Goal: Task Accomplishment & Management: Use online tool/utility

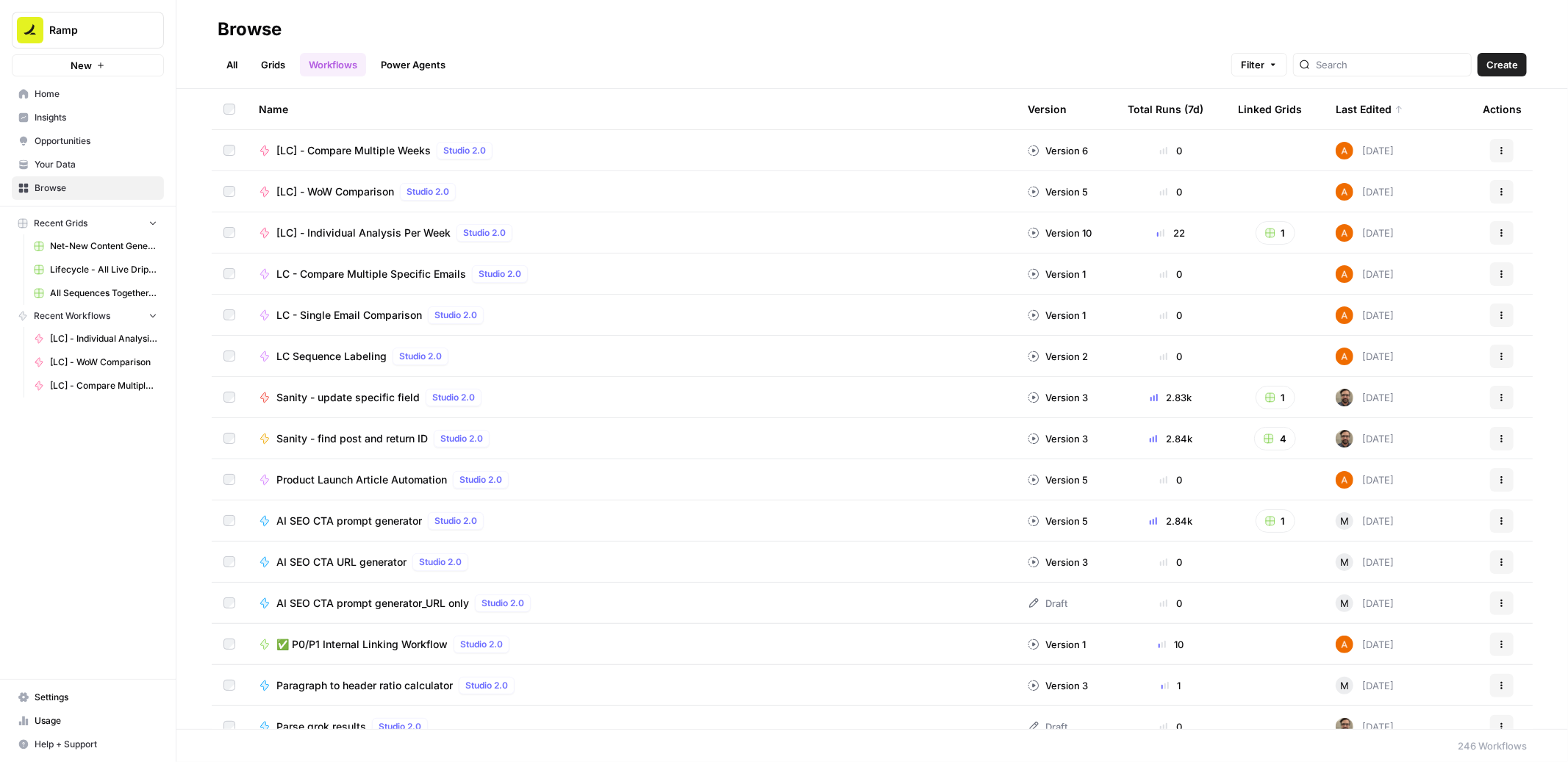
click at [356, 311] on span "LC - Single Email Comparison" at bounding box center [349, 316] width 145 height 15
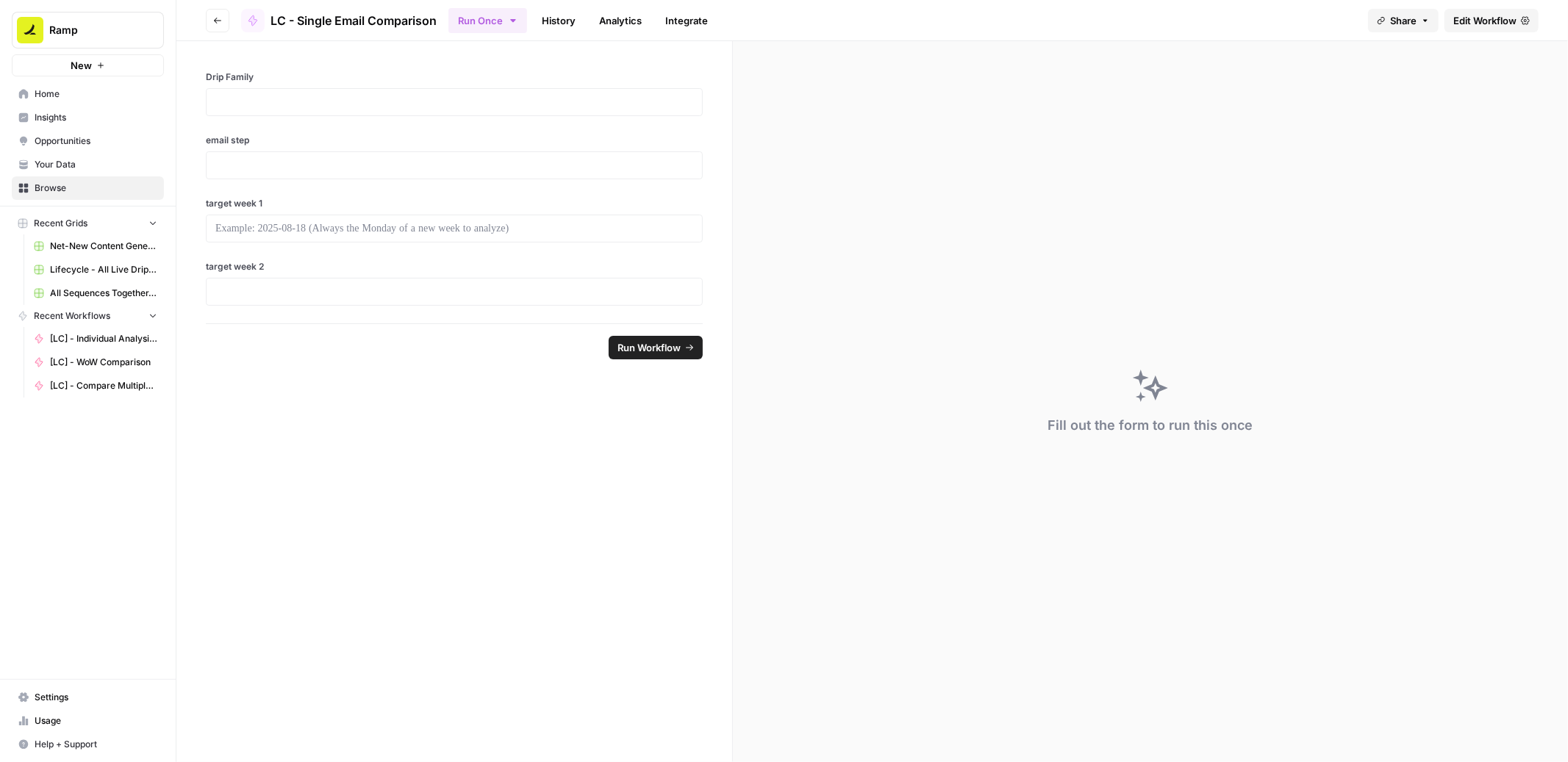
click at [1459, 28] on link "Edit Workflow" at bounding box center [1492, 20] width 94 height 24
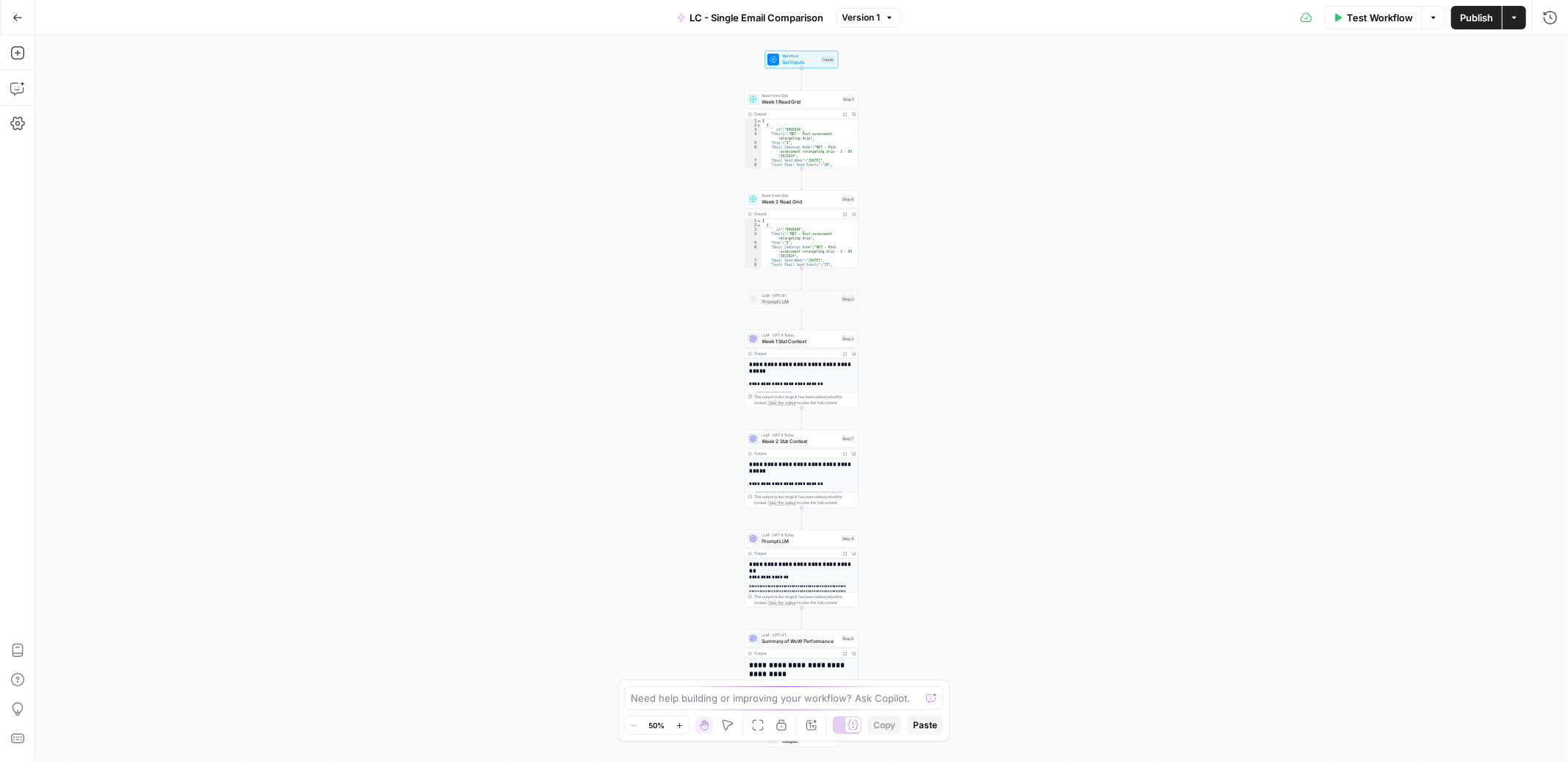
click at [706, 12] on span "LC - Single Email Comparison" at bounding box center [756, 18] width 134 height 15
click at [83, 107] on input "LC - Single Email Comparison" at bounding box center [255, 110] width 409 height 15
click at [146, 111] on input "LC - Individual Email Comparison" at bounding box center [255, 110] width 409 height 15
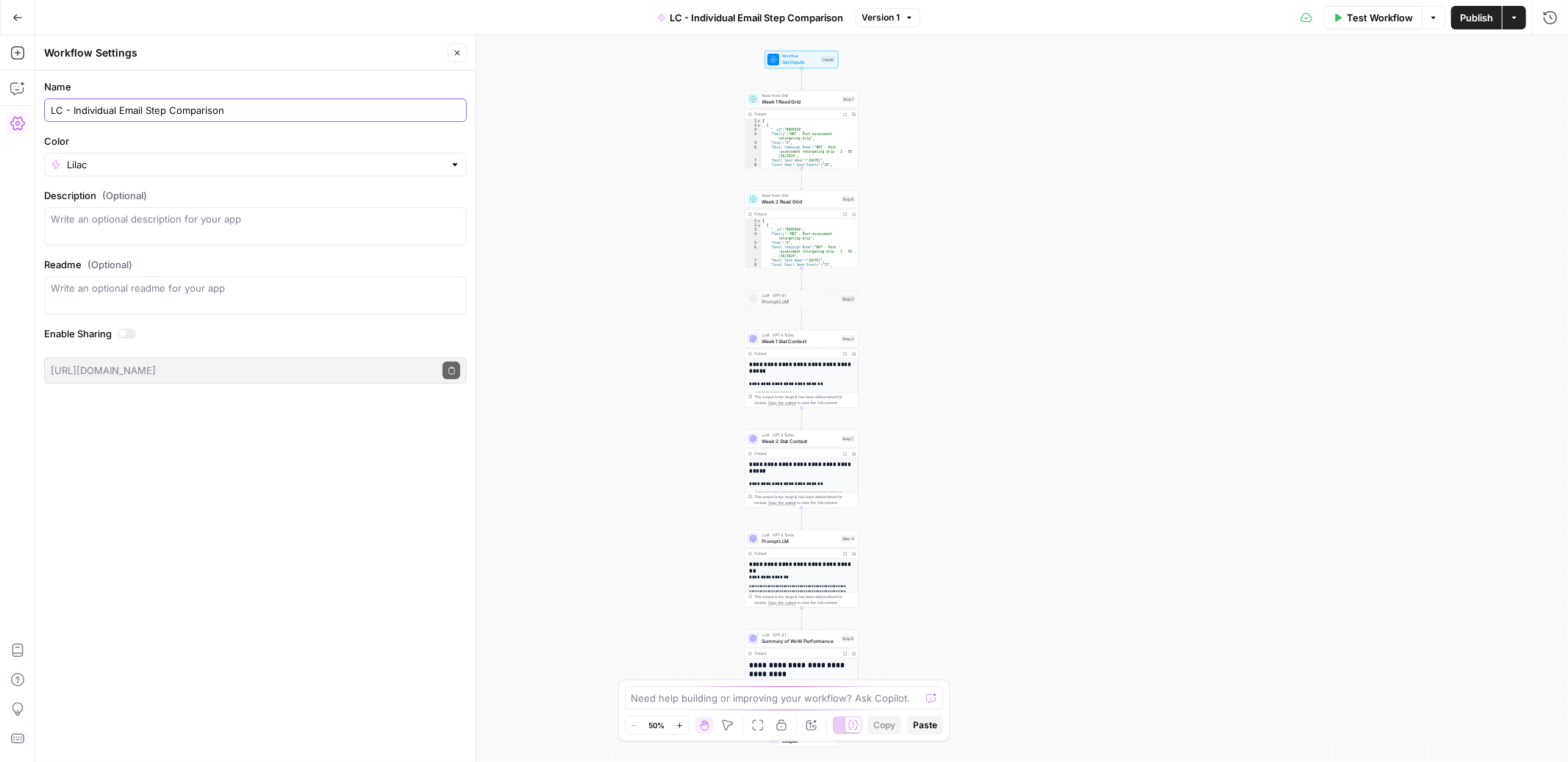
click at [50, 110] on input "LC - Individual Email Step Comparison" at bounding box center [255, 110] width 409 height 15
type input "[LC] - Individual Email Step Comparison"
click at [217, 168] on input "Color" at bounding box center [255, 165] width 377 height 15
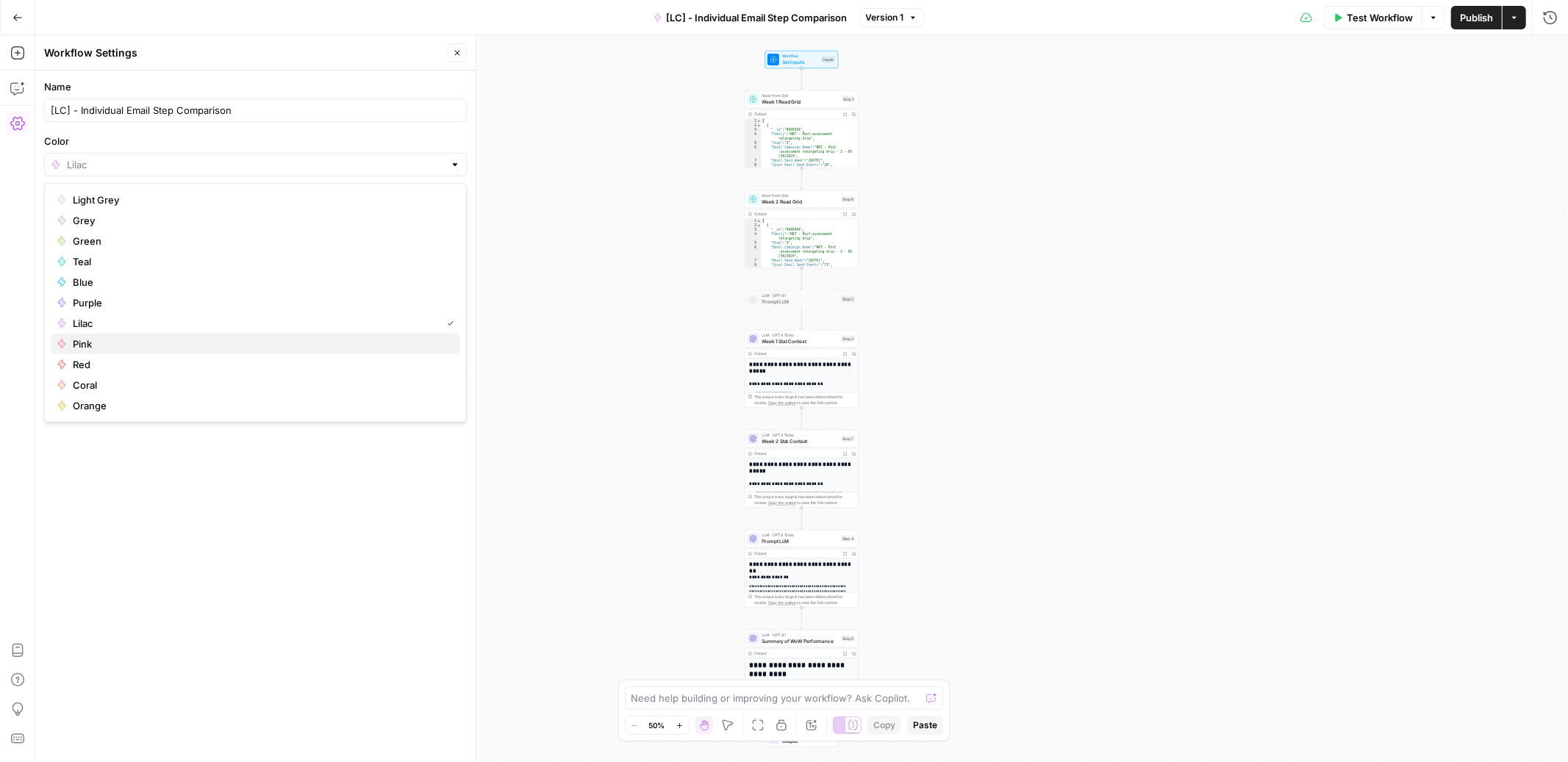
click at [91, 344] on span "Pink" at bounding box center [261, 344] width 376 height 15
type input "Pink"
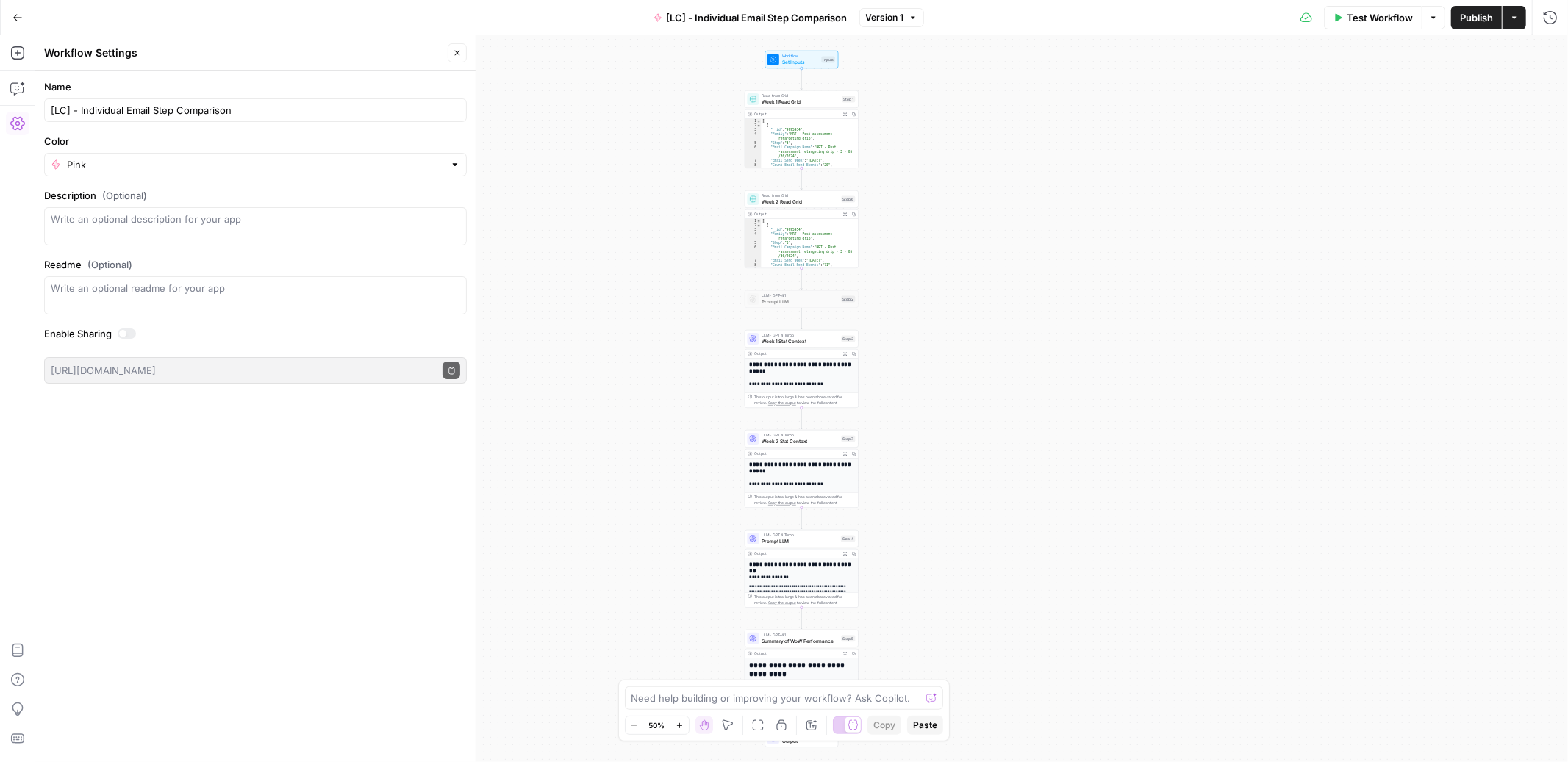
click at [820, 98] on span "Week 1 Read Grid" at bounding box center [800, 101] width 77 height 7
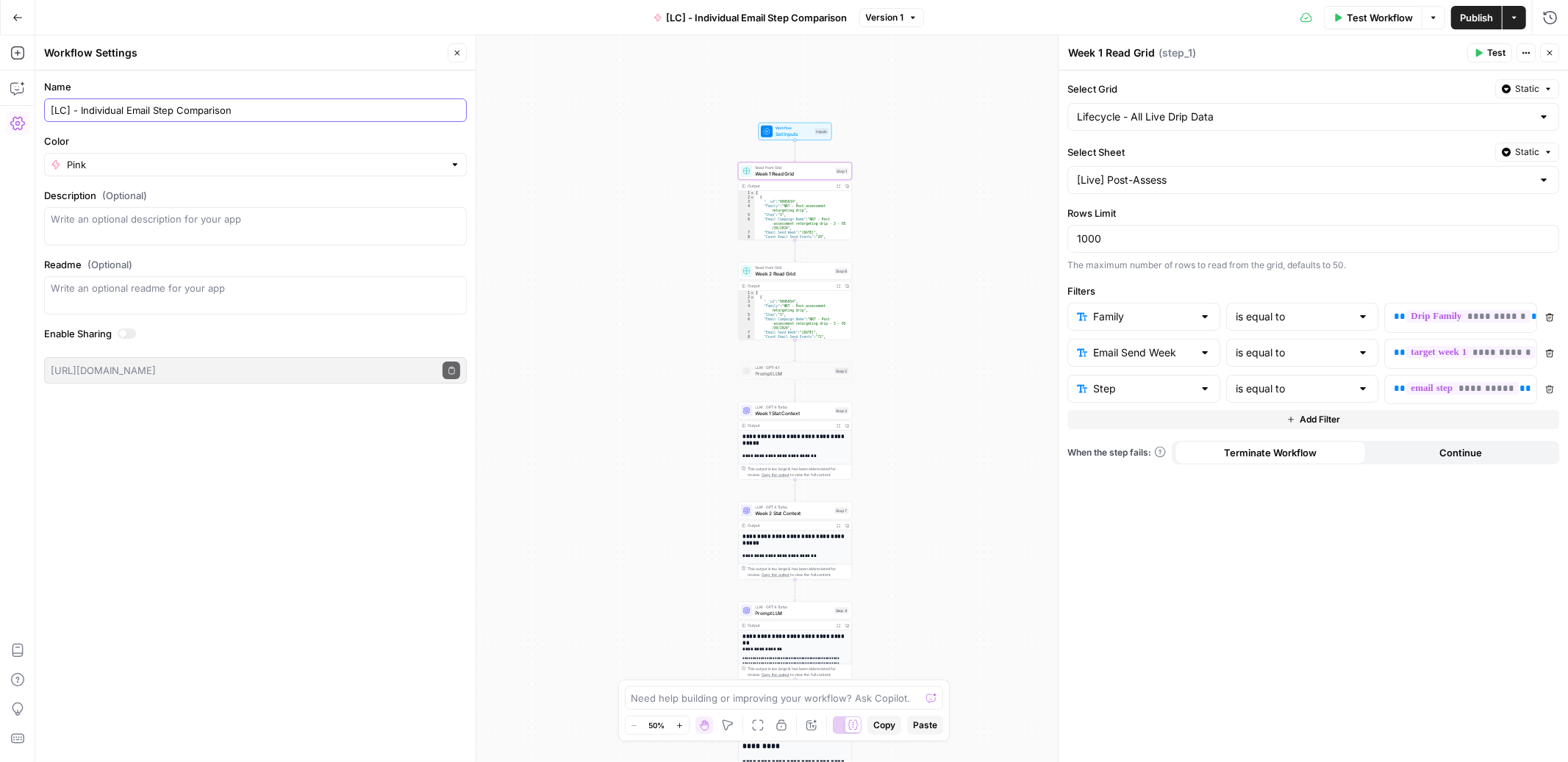
click at [106, 110] on input "[LC] - Individual Email Step Comparison" at bounding box center [255, 110] width 409 height 15
type input "[LC] - WoW Email Step Comparison"
click at [182, 135] on label "Color" at bounding box center [255, 141] width 423 height 15
click at [182, 157] on input "Pink" at bounding box center [255, 165] width 377 height 15
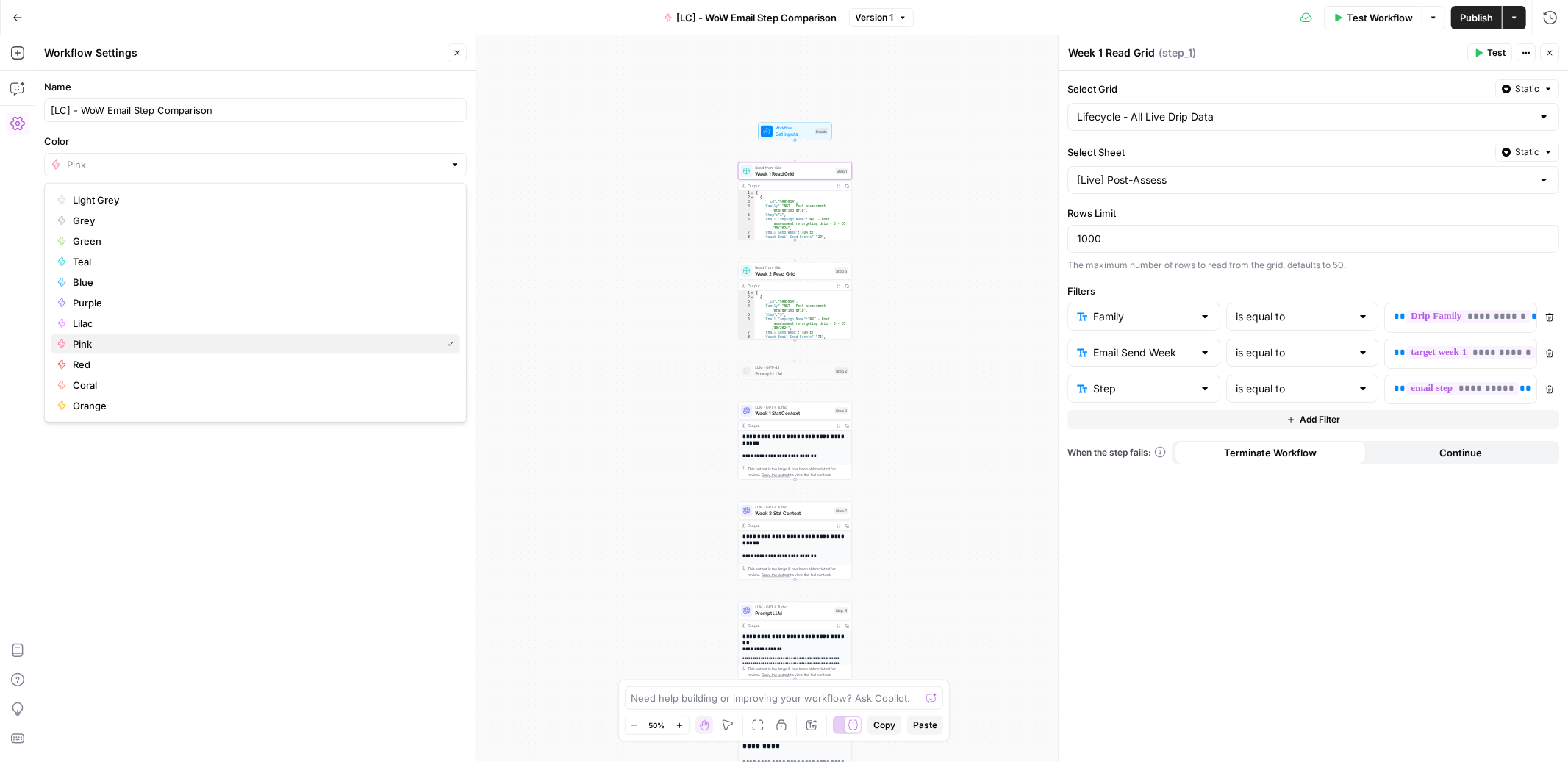
click at [88, 347] on span "Pink" at bounding box center [254, 344] width 363 height 15
type input "Pink"
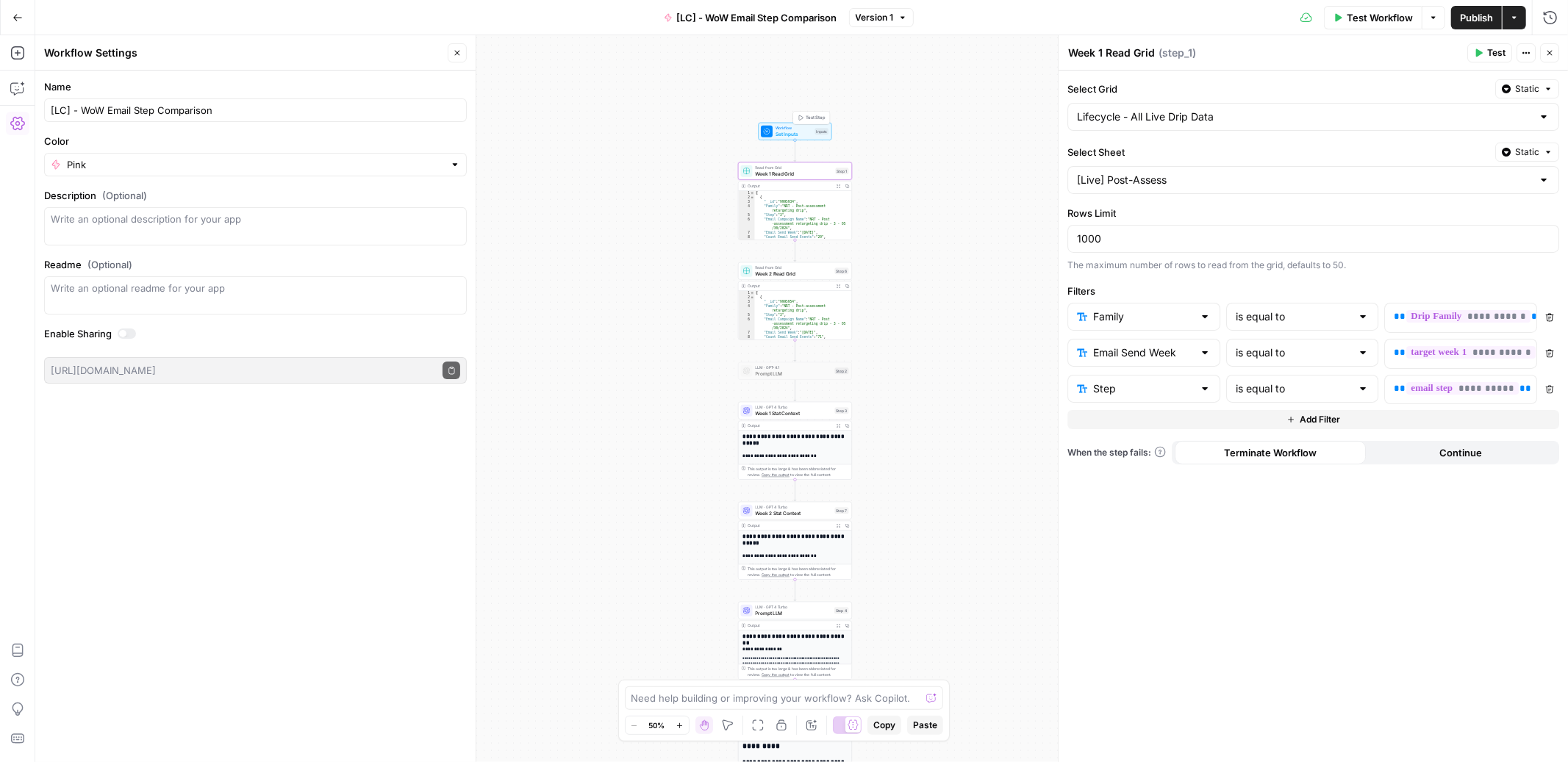
click at [806, 134] on span "Set Inputs" at bounding box center [794, 133] width 37 height 7
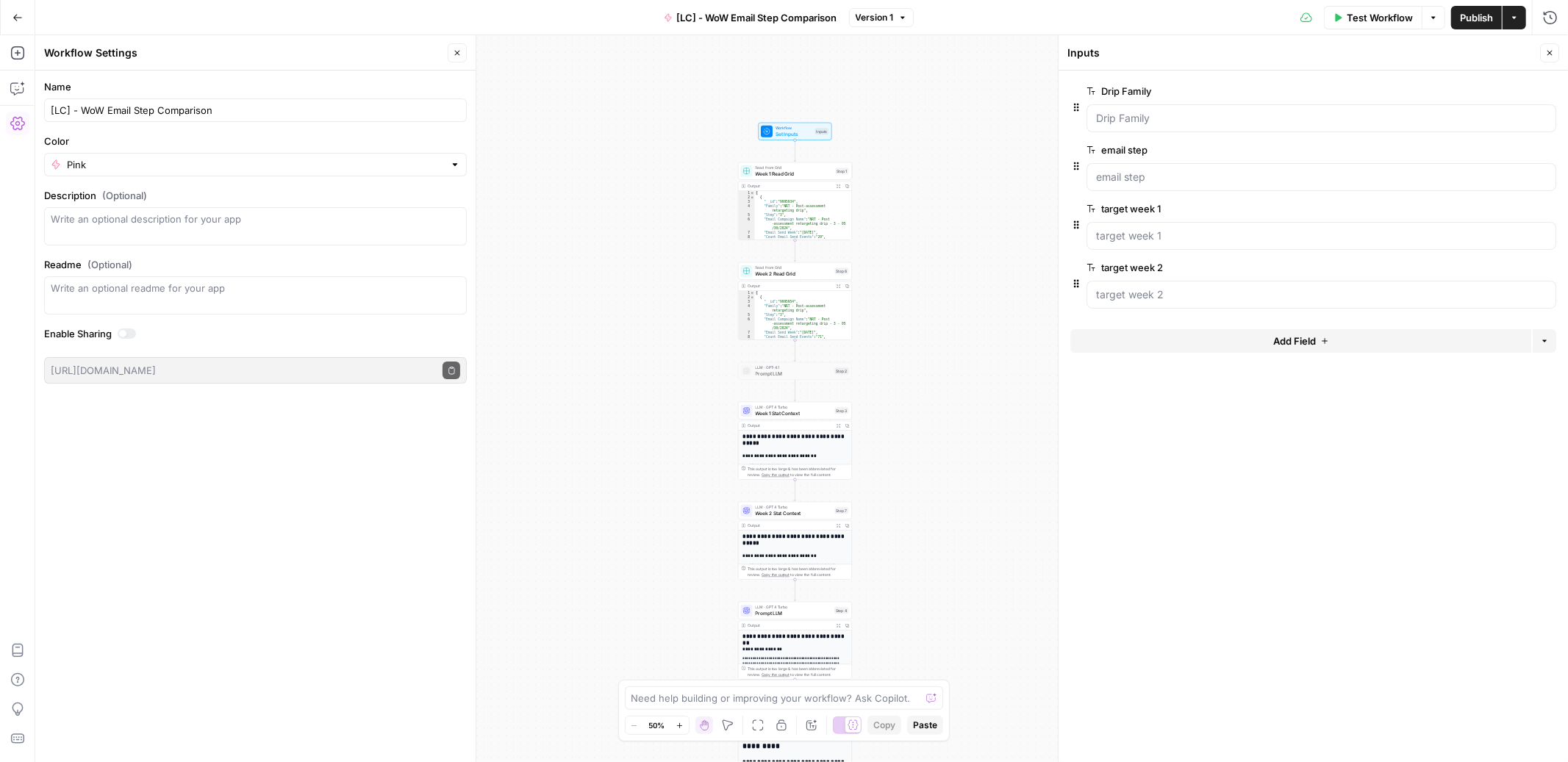
click at [1513, 91] on span "edit field" at bounding box center [1501, 91] width 32 height 11
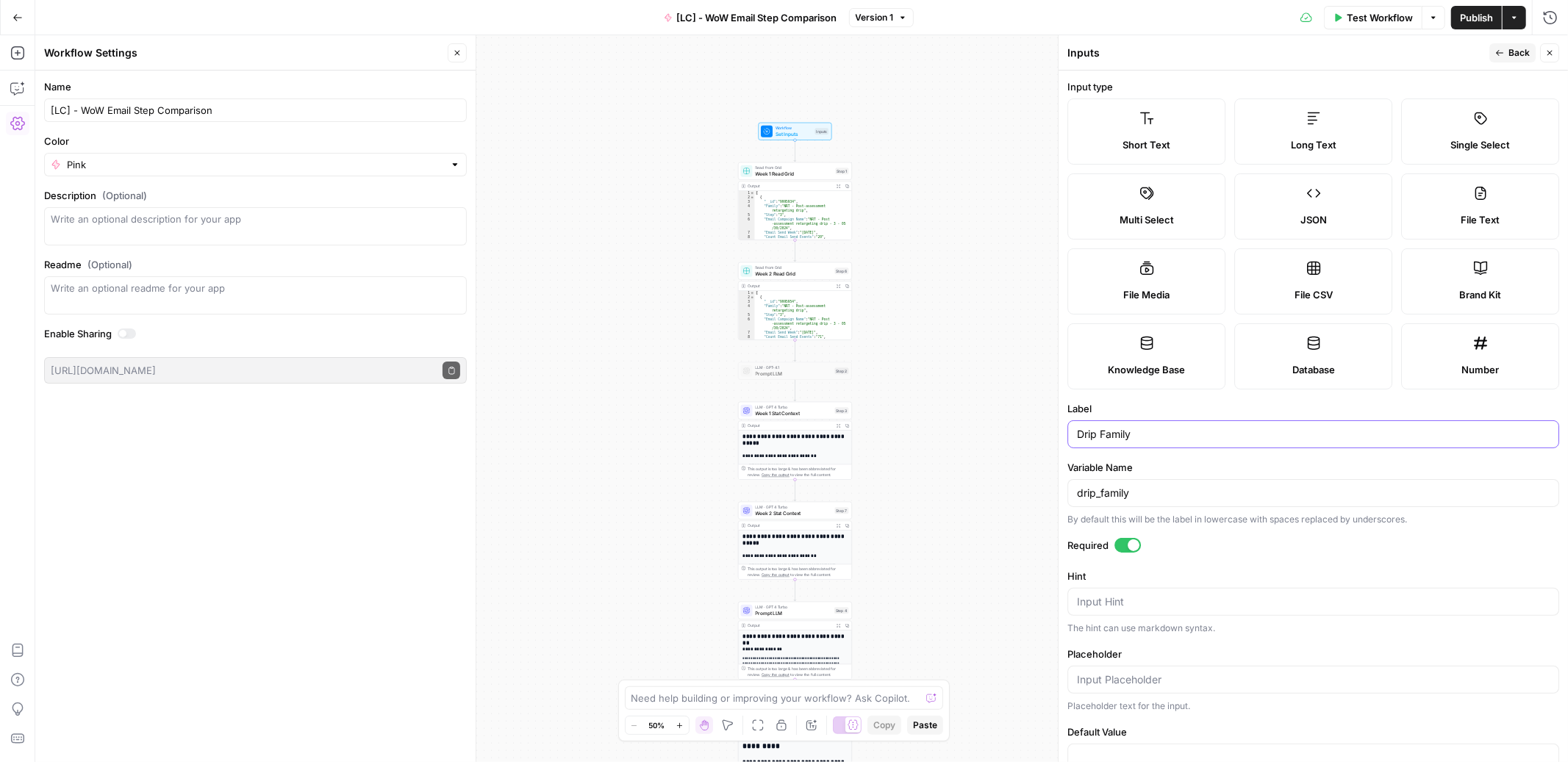
click at [1083, 437] on input "Drip Family" at bounding box center [1313, 434] width 472 height 15
click at [1104, 437] on input "drip Family" at bounding box center [1313, 434] width 472 height 15
type input "drip family"
click at [1135, 416] on label "Label" at bounding box center [1313, 409] width 492 height 15
click at [1135, 427] on input "drip family" at bounding box center [1313, 434] width 472 height 15
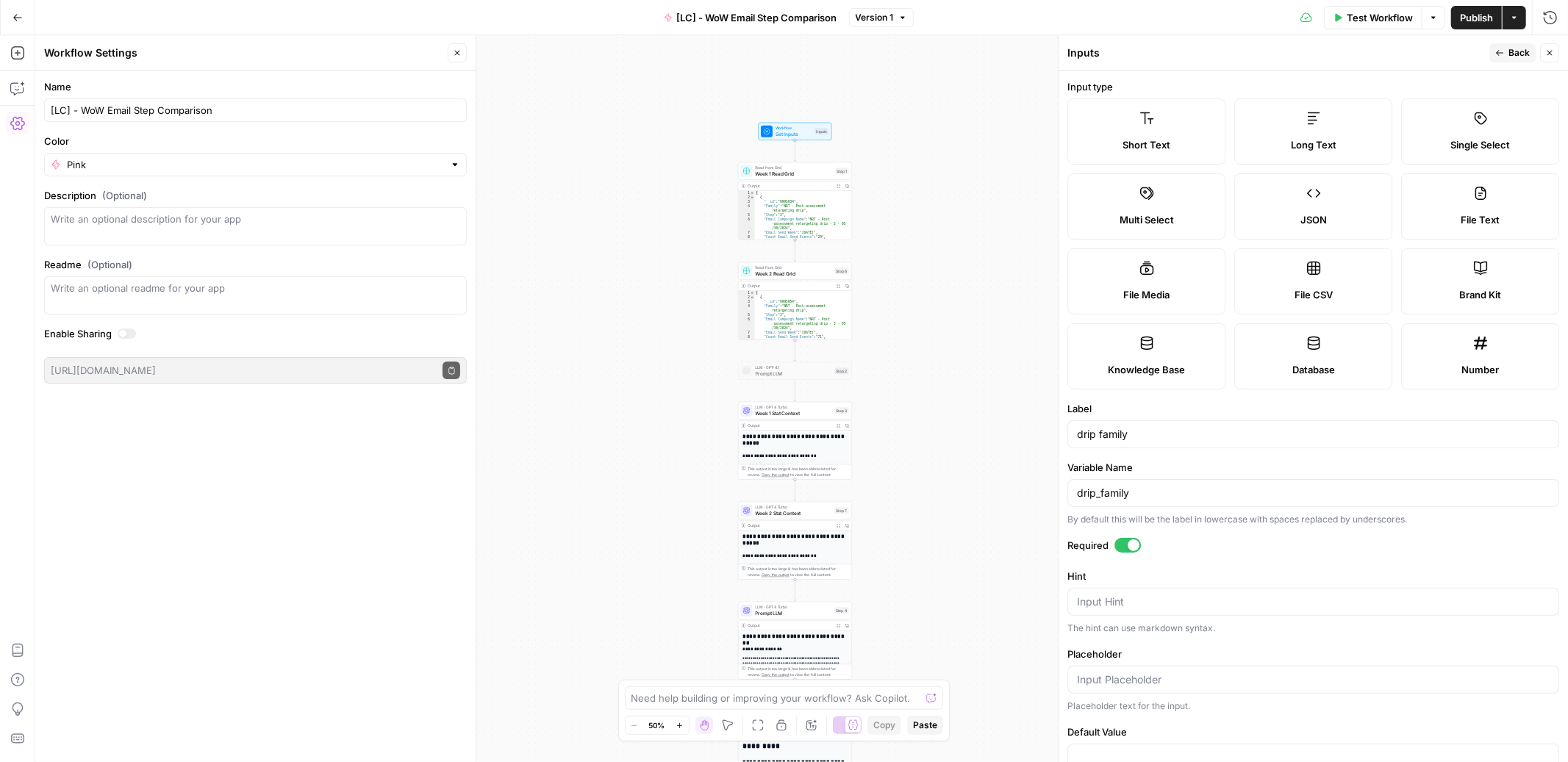
click at [1503, 53] on icon "button" at bounding box center [1499, 53] width 9 height 9
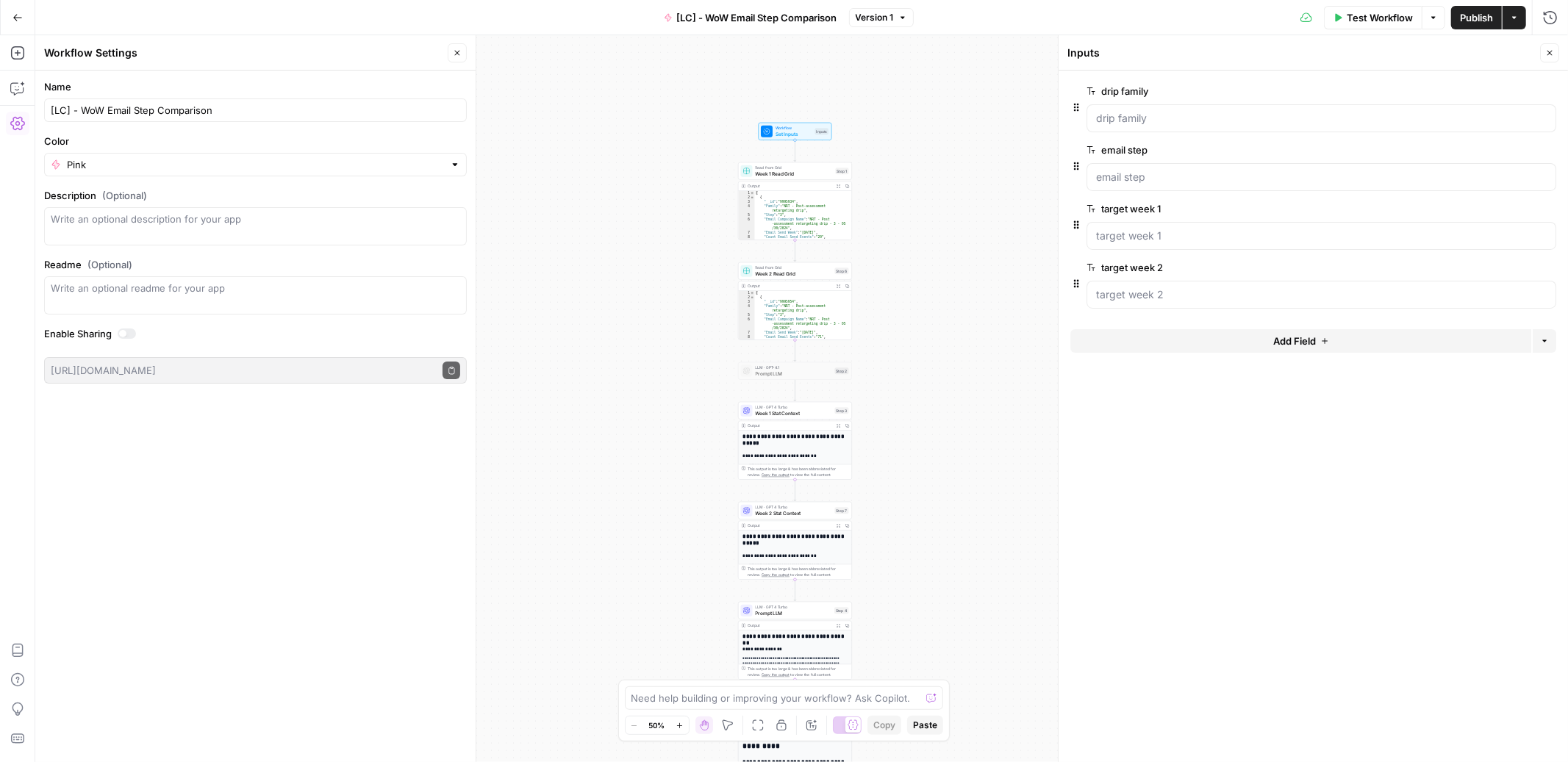
click at [1286, 340] on span "Add Field" at bounding box center [1294, 341] width 43 height 15
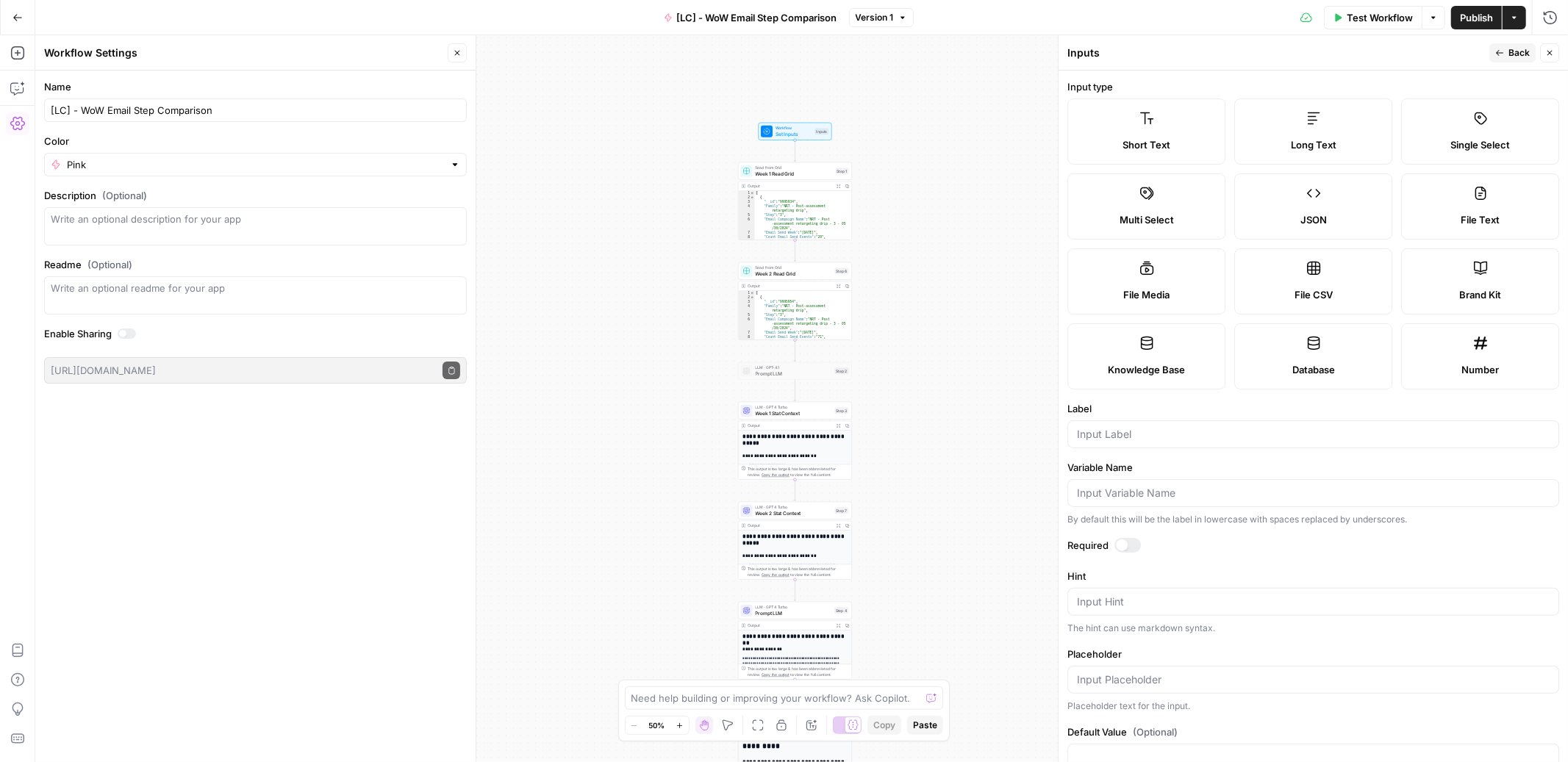
click at [1467, 149] on span "Single Select" at bounding box center [1480, 144] width 59 height 15
click at [1133, 540] on div at bounding box center [1127, 545] width 27 height 15
click at [1131, 432] on input "Label" at bounding box center [1313, 434] width 472 height 15
type input "drip type"
click at [1112, 497] on input "Variable Name" at bounding box center [1313, 493] width 472 height 15
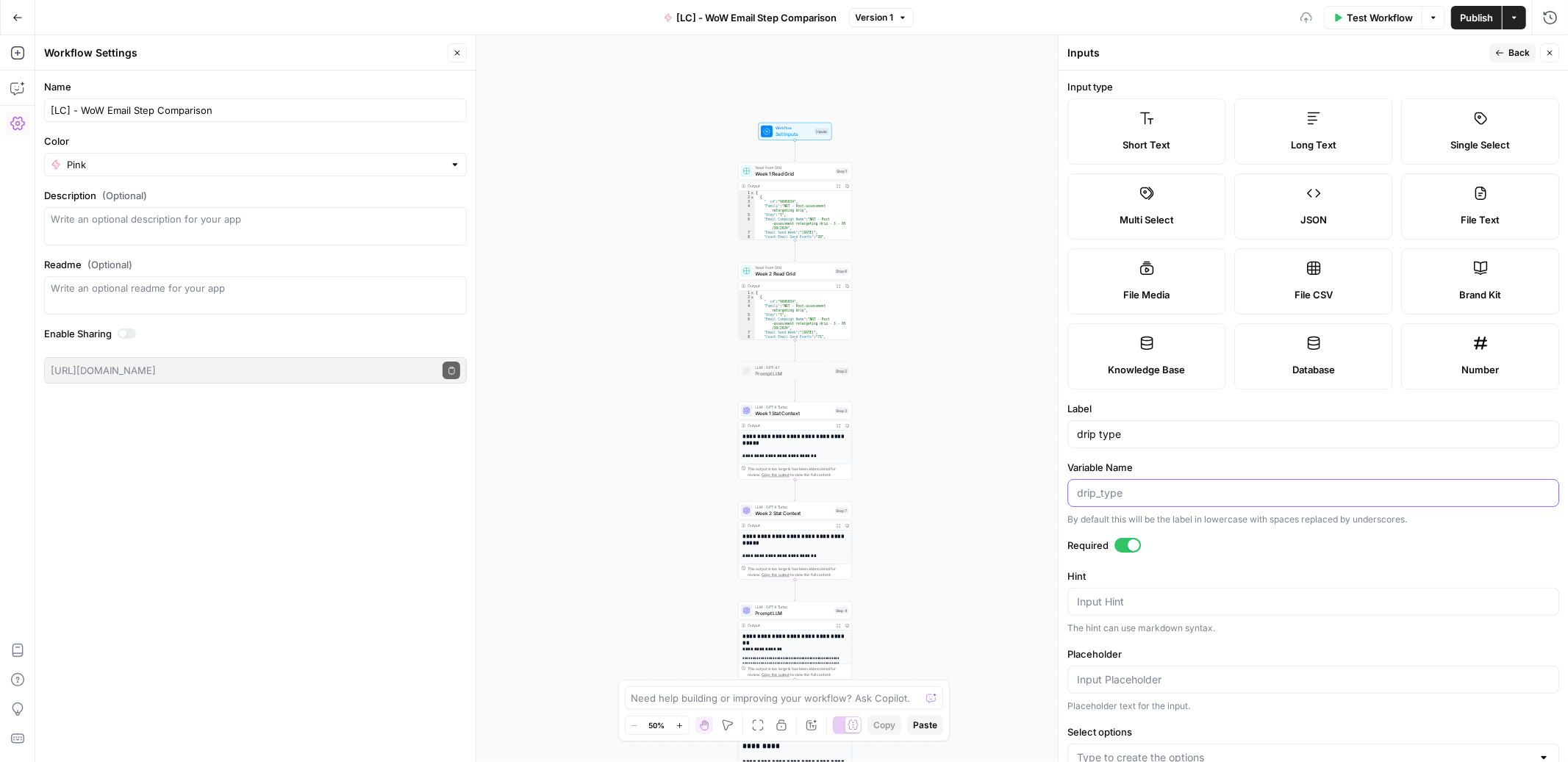
paste input "drip type"
click at [1101, 495] on input "drip type" at bounding box center [1313, 493] width 472 height 15
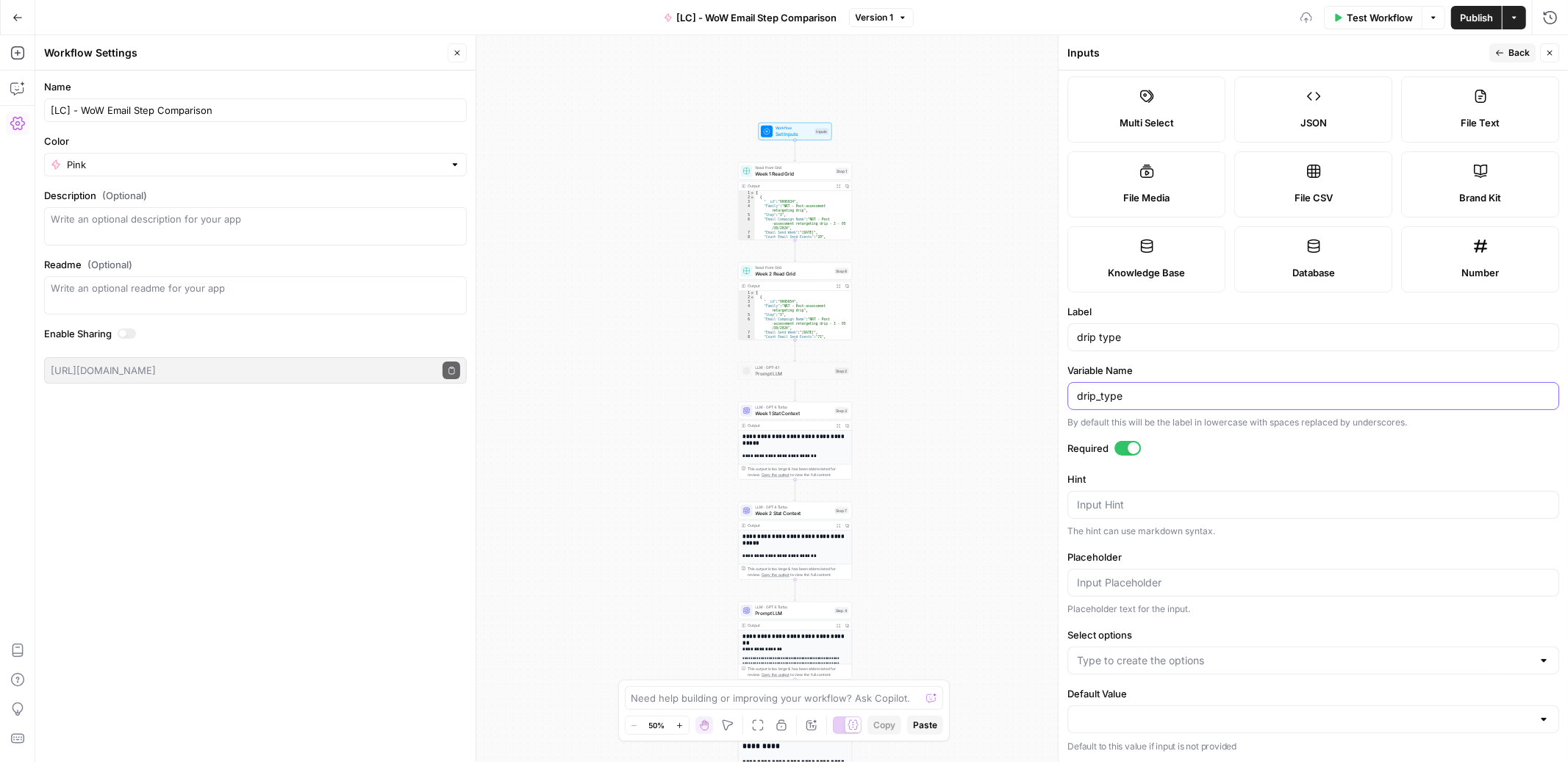
scroll to position [97, 0]
type input "drip_type"
click at [803, 175] on span "Week 1 Read Grid" at bounding box center [794, 173] width 77 height 7
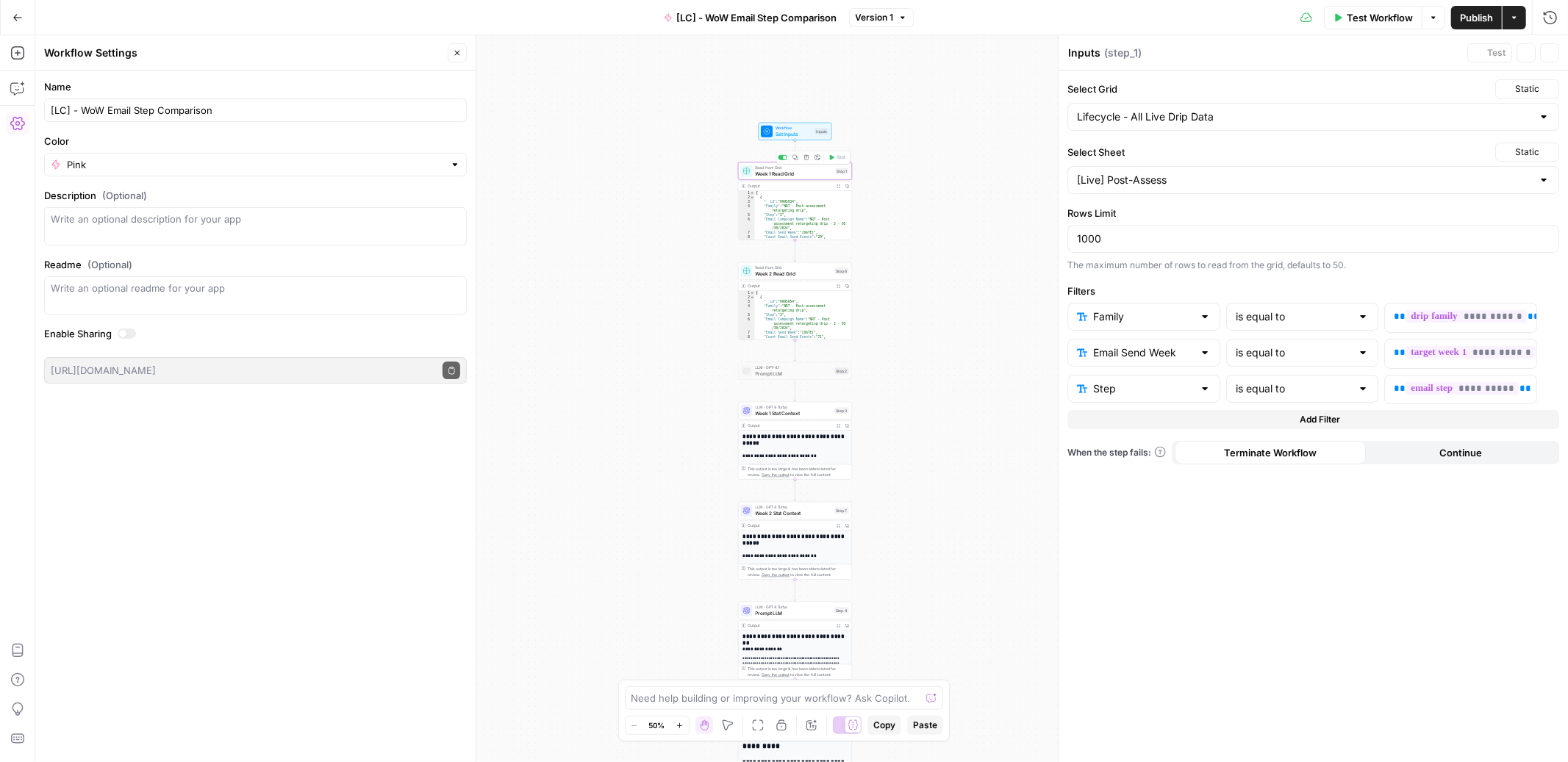
type textarea "Week 1 Read Grid"
click at [815, 170] on span "Week 1 Read Grid" at bounding box center [794, 173] width 77 height 7
click at [802, 136] on span "Set Inputs" at bounding box center [794, 133] width 37 height 7
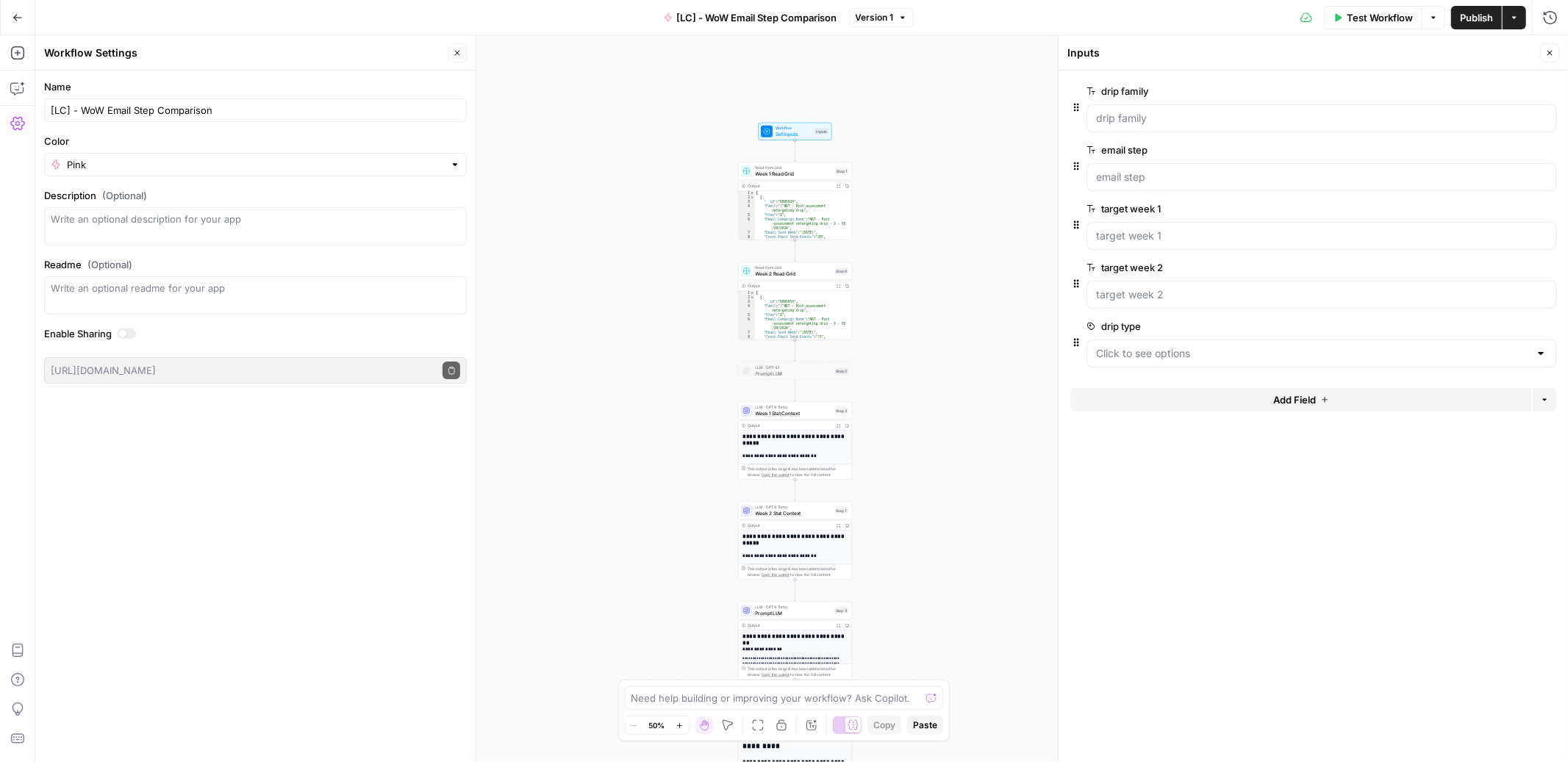
click at [1489, 325] on span "edit field" at bounding box center [1501, 326] width 32 height 11
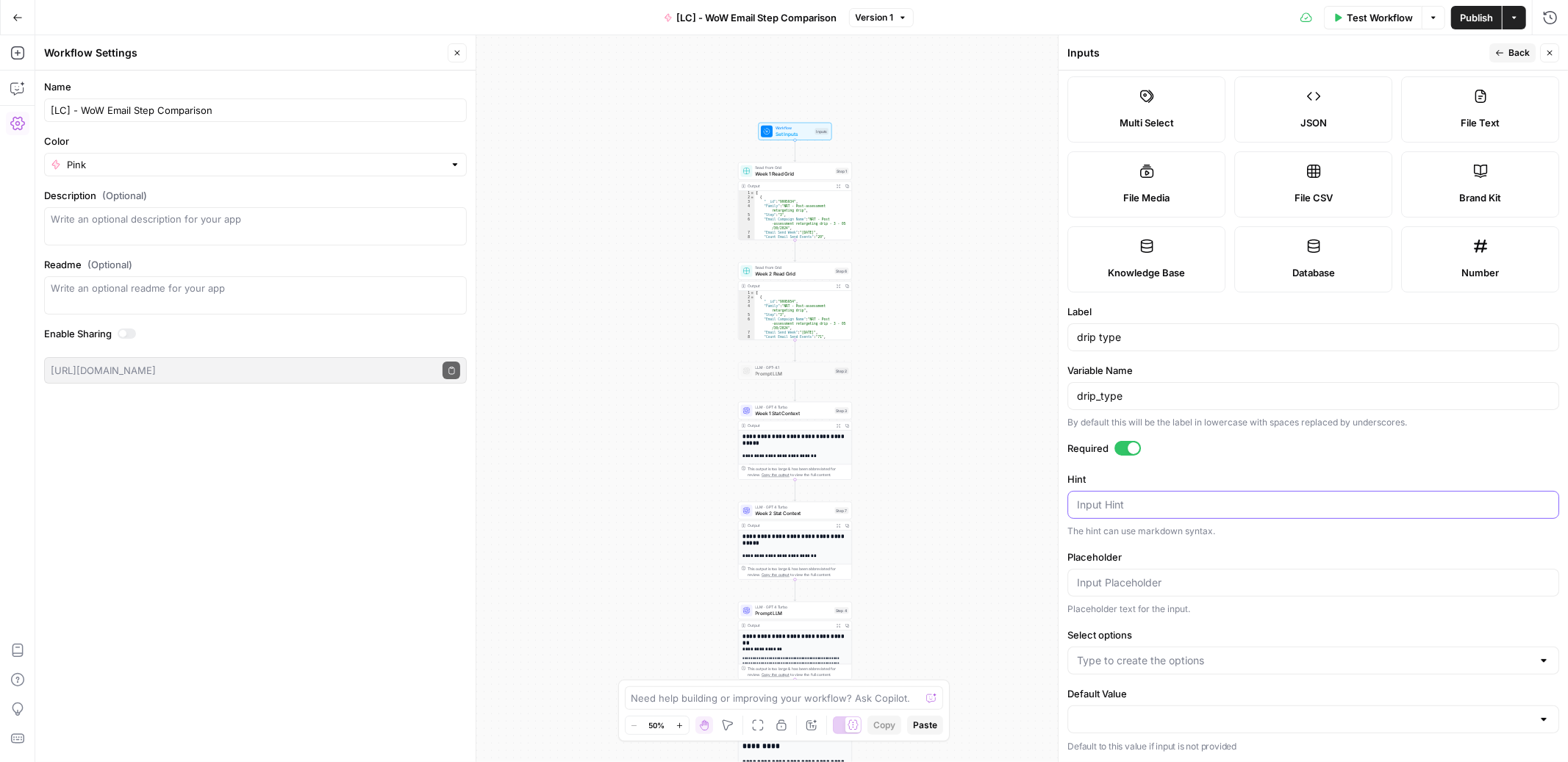
click at [1129, 510] on textarea "Hint" at bounding box center [1313, 505] width 472 height 15
paste textarea "• [Live] Assess —> 38184 • [Live] App —> 38764 • [Live] Post-Assess —> 38765 • …"
click at [1088, 505] on textarea "• [Live] Assess —> 38184 • [Live] App —> 38764 • [Live] Post-Assess —> 38765 • …" at bounding box center [1313, 540] width 472 height 88
click at [1084, 519] on textarea "- [Live] Assess —> 38184 • [Live] App —> 38764 • [Live] Post-Assess —> 38765 • …" at bounding box center [1313, 540] width 472 height 88
click at [1083, 539] on textarea "- [Live] Assess —> 38184 - [Live] App —> 38764 • [Live] Post-Assess —> 38765 • …" at bounding box center [1313, 540] width 472 height 88
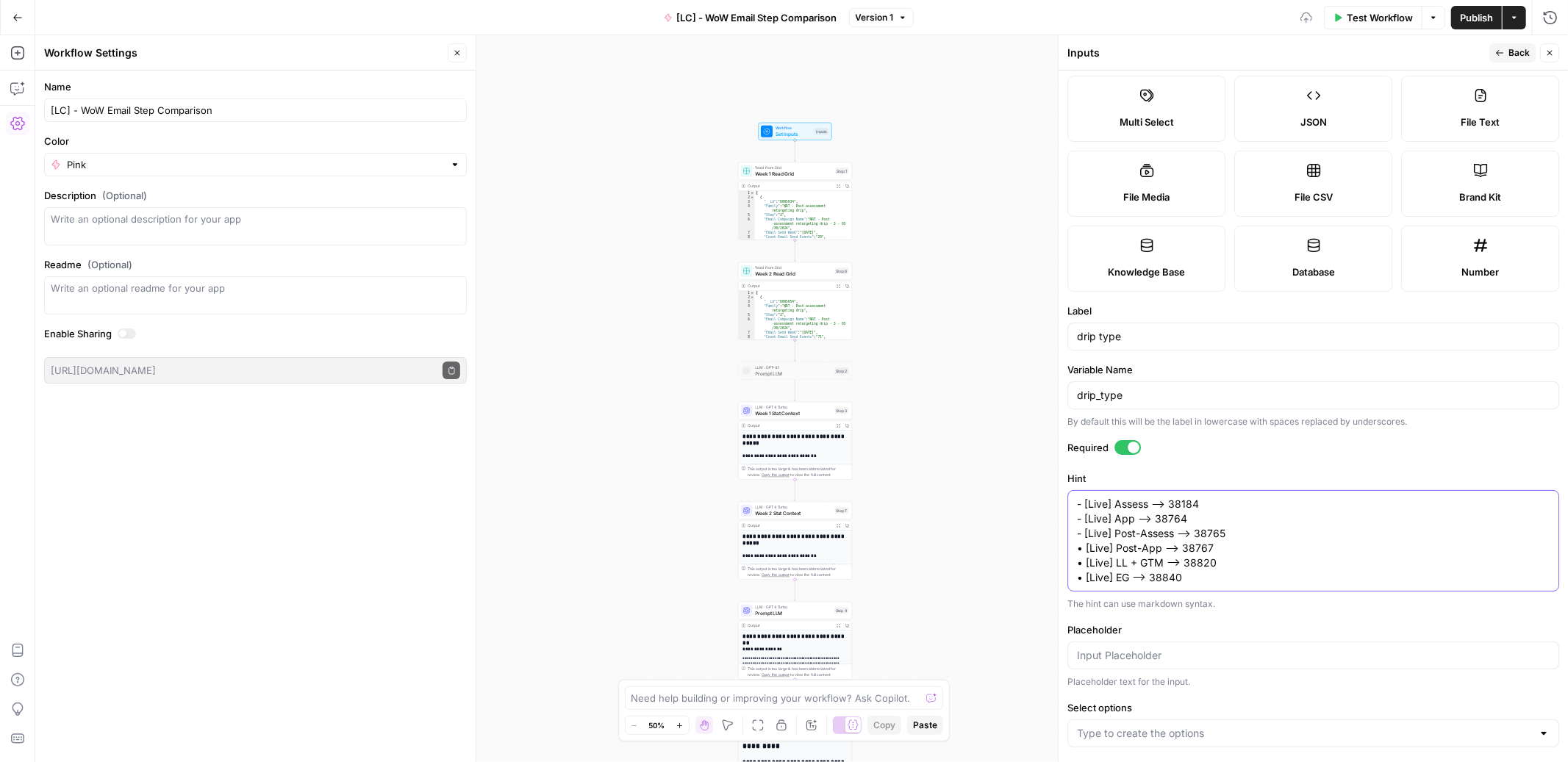
click at [1086, 551] on textarea "- [Live] Assess —> 38184 - [Live] App —> 38764 - [Live] Post-Assess —> 38765 • …" at bounding box center [1313, 540] width 472 height 88
click at [1085, 566] on textarea "- [Live] Assess —> 38184 - [Live] App —> 38764 - [Live] Post-Assess —> 38765 - …" at bounding box center [1313, 540] width 472 height 88
click at [1087, 578] on textarea "- [Live] Assess —> 38184 - [Live] App —> 38764 - [Live] Post-Assess —> 38765 - …" at bounding box center [1313, 540] width 472 height 88
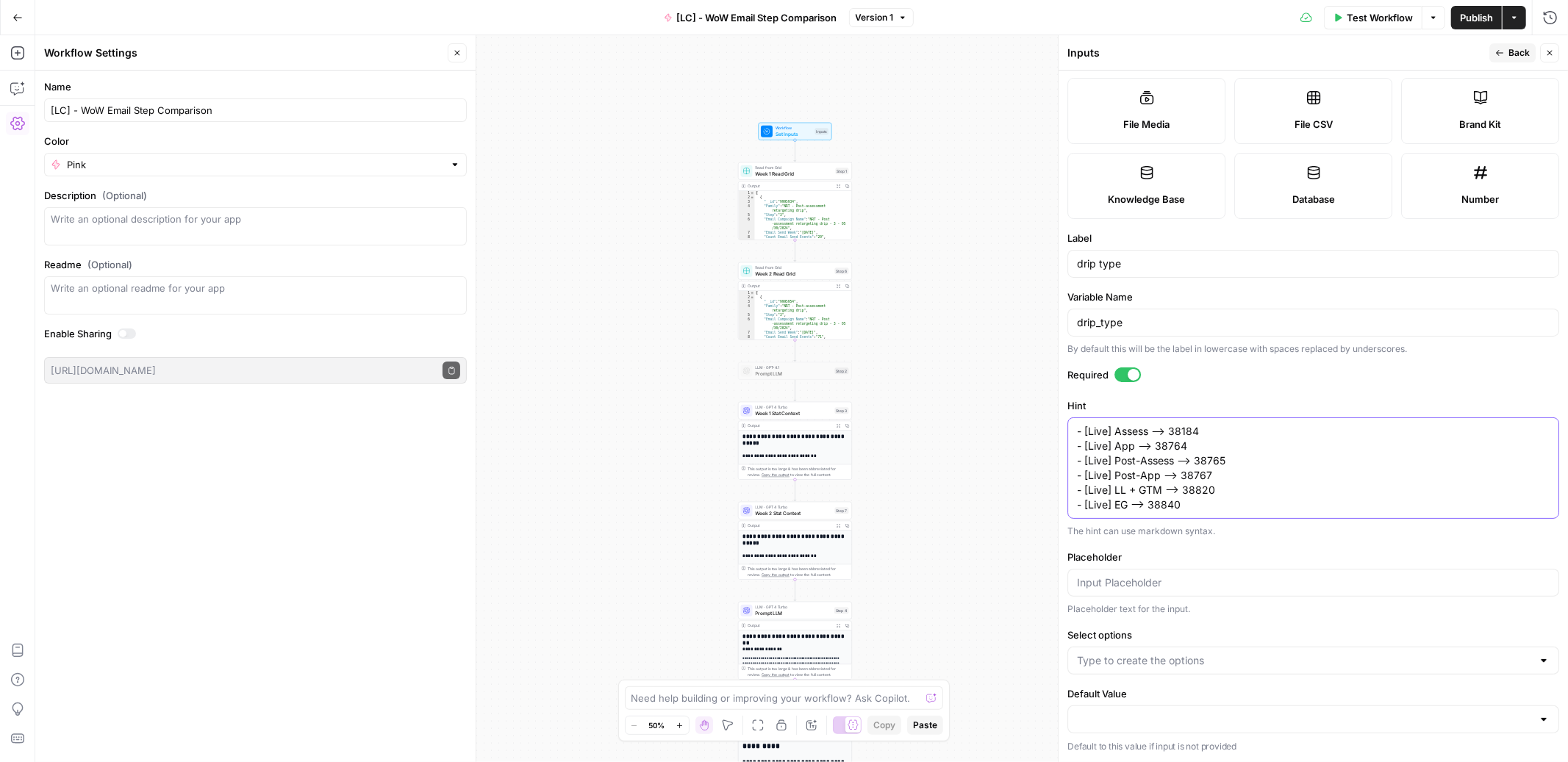
type textarea "- [Live] Assess —> 38184 - [Live] App —> 38764 - [Live] Post-Assess —> 38765 - …"
click at [1118, 663] on input "Select options" at bounding box center [1304, 661] width 455 height 15
paste input "38184"
type input "38184"
paste input "38764"
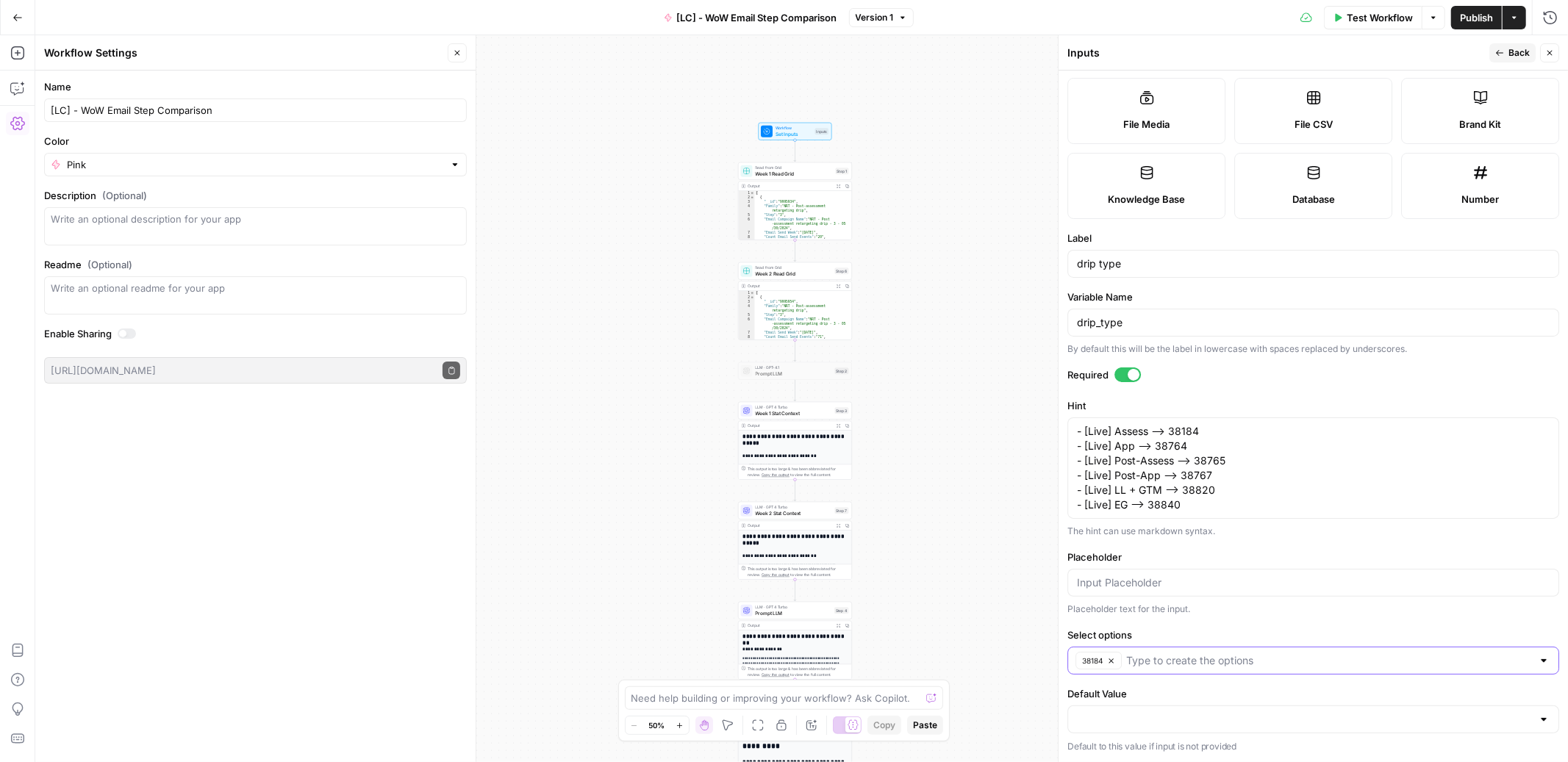
type input "38764"
paste input "38765"
type input "38765"
paste input "38767"
type input "38767"
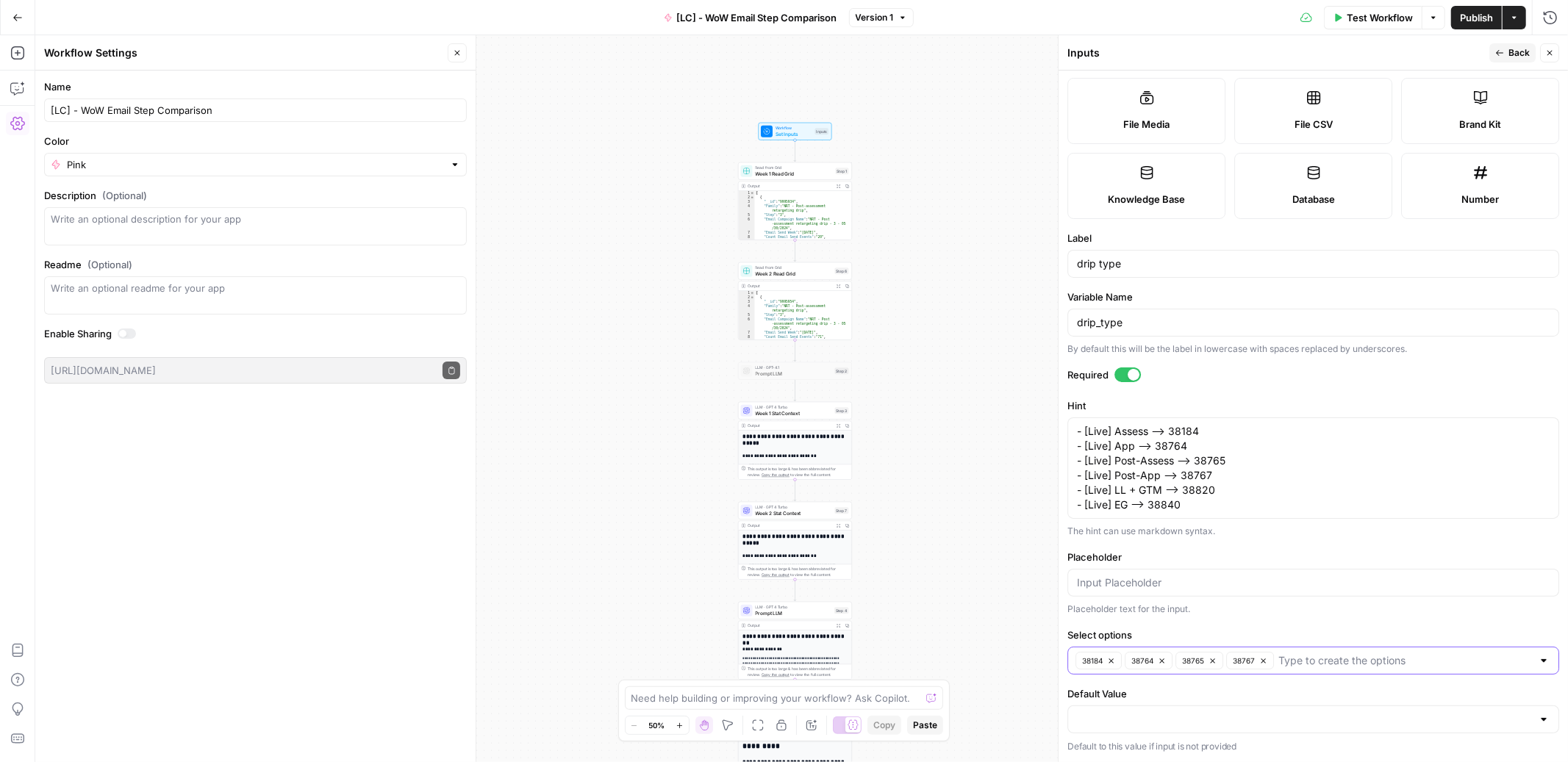
paste input "38820"
type input "38820"
paste input "38840"
type input "38840"
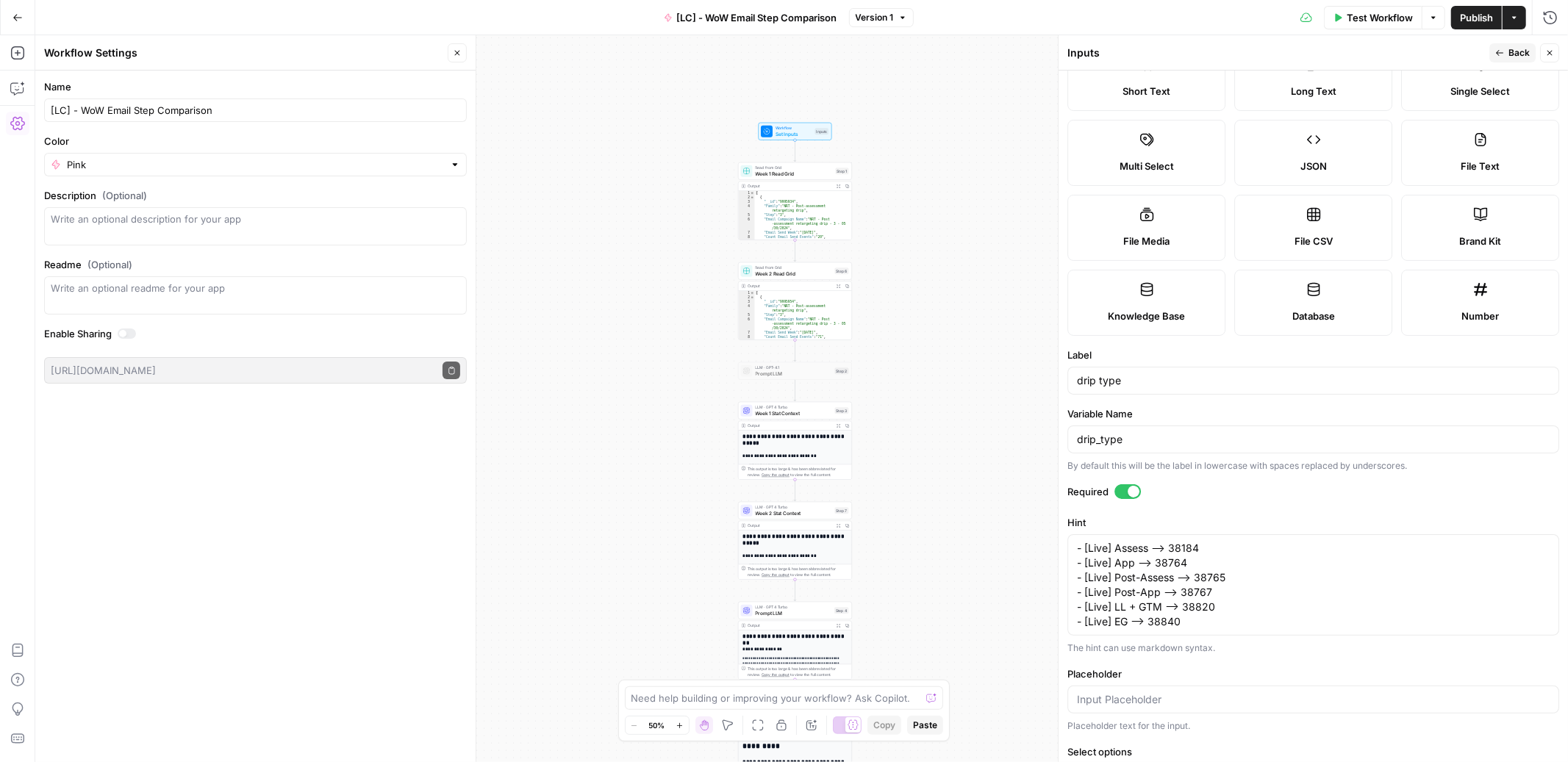
scroll to position [0, 0]
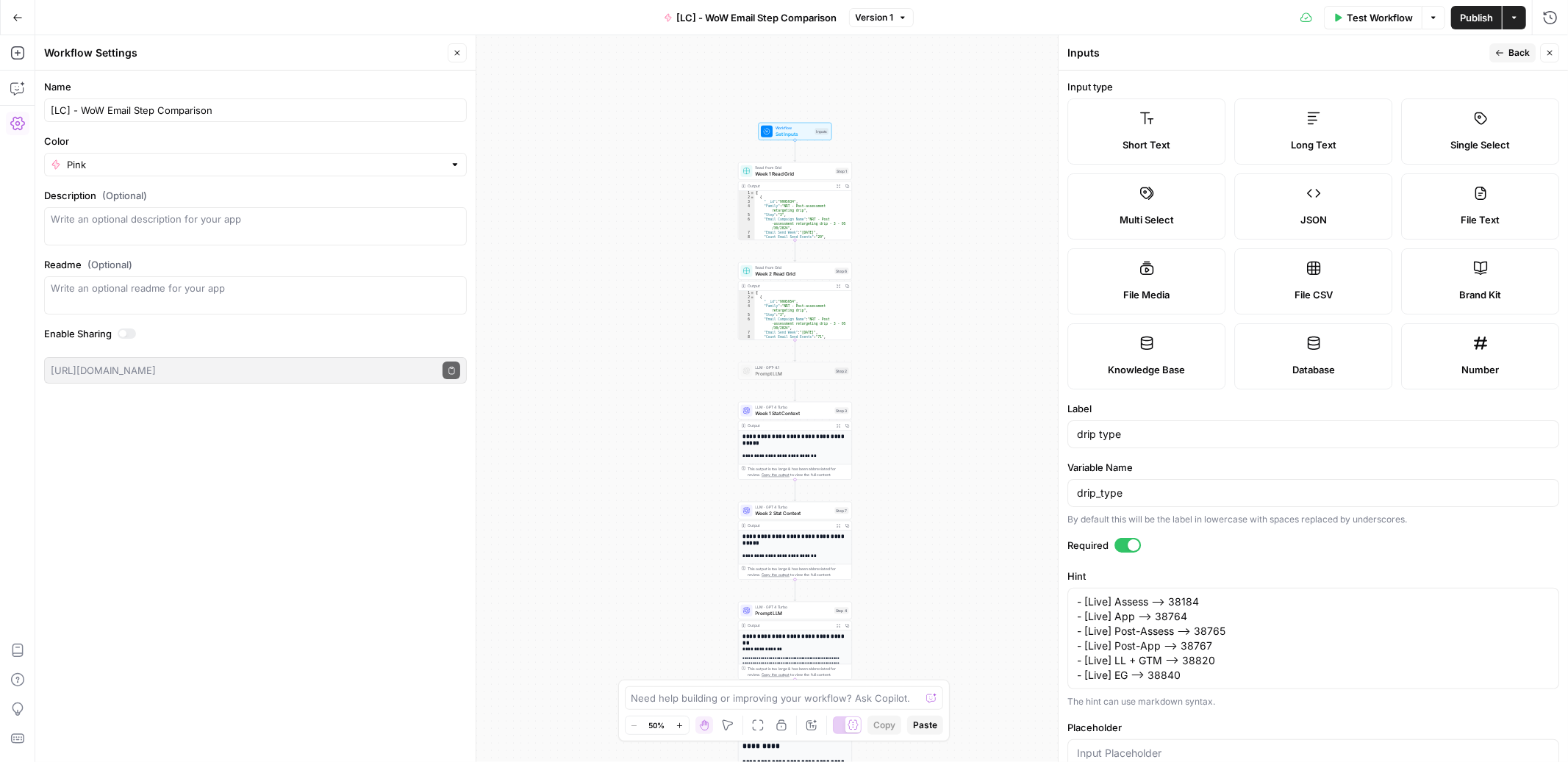
click at [1464, 80] on label "Input type" at bounding box center [1313, 87] width 492 height 15
click at [1501, 55] on icon "button" at bounding box center [1499, 53] width 9 height 9
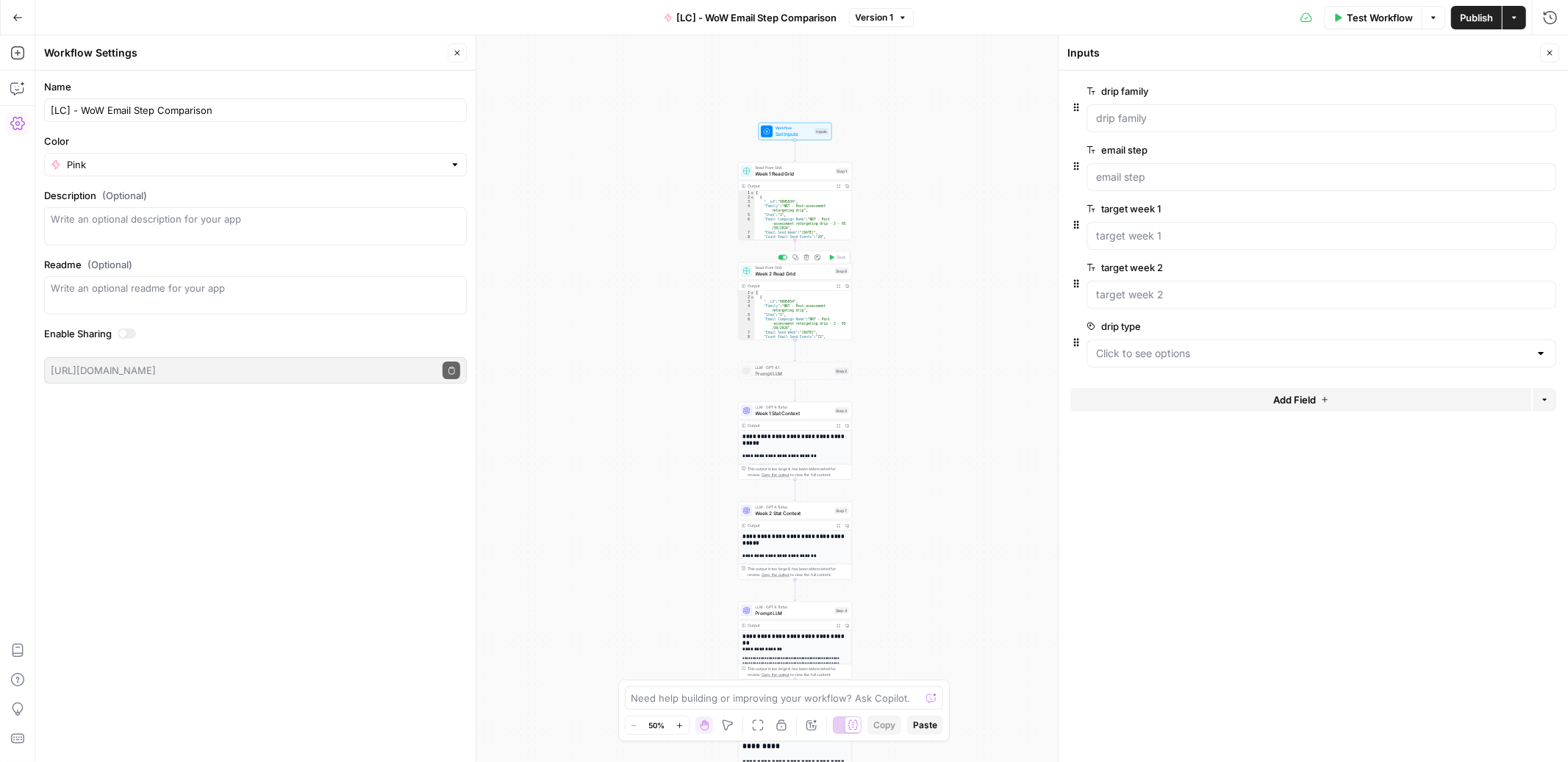
click at [823, 271] on span "Week 2 Read Grid" at bounding box center [794, 273] width 76 height 7
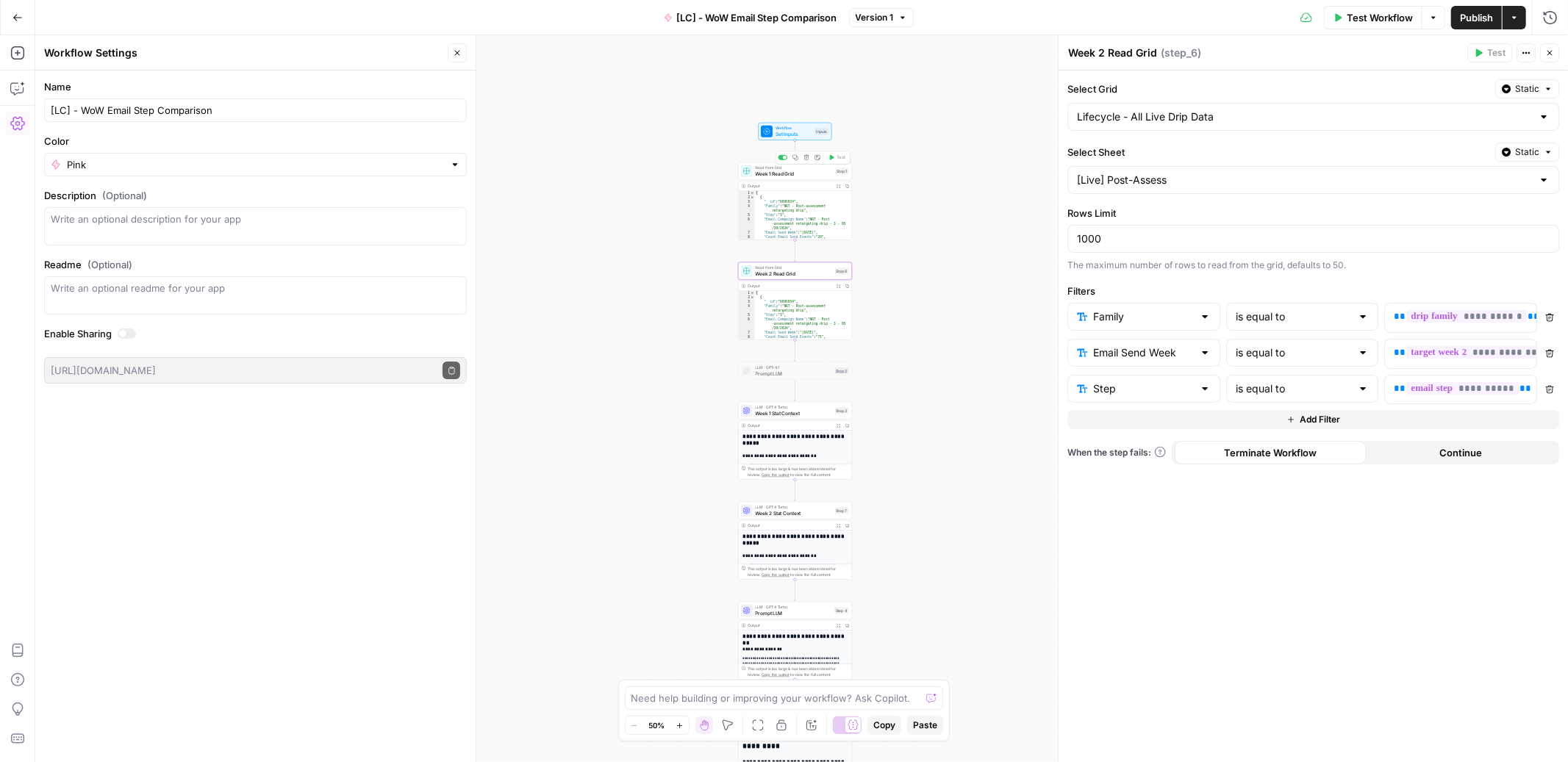
click at [815, 175] on span "Week 1 Read Grid" at bounding box center [794, 173] width 77 height 7
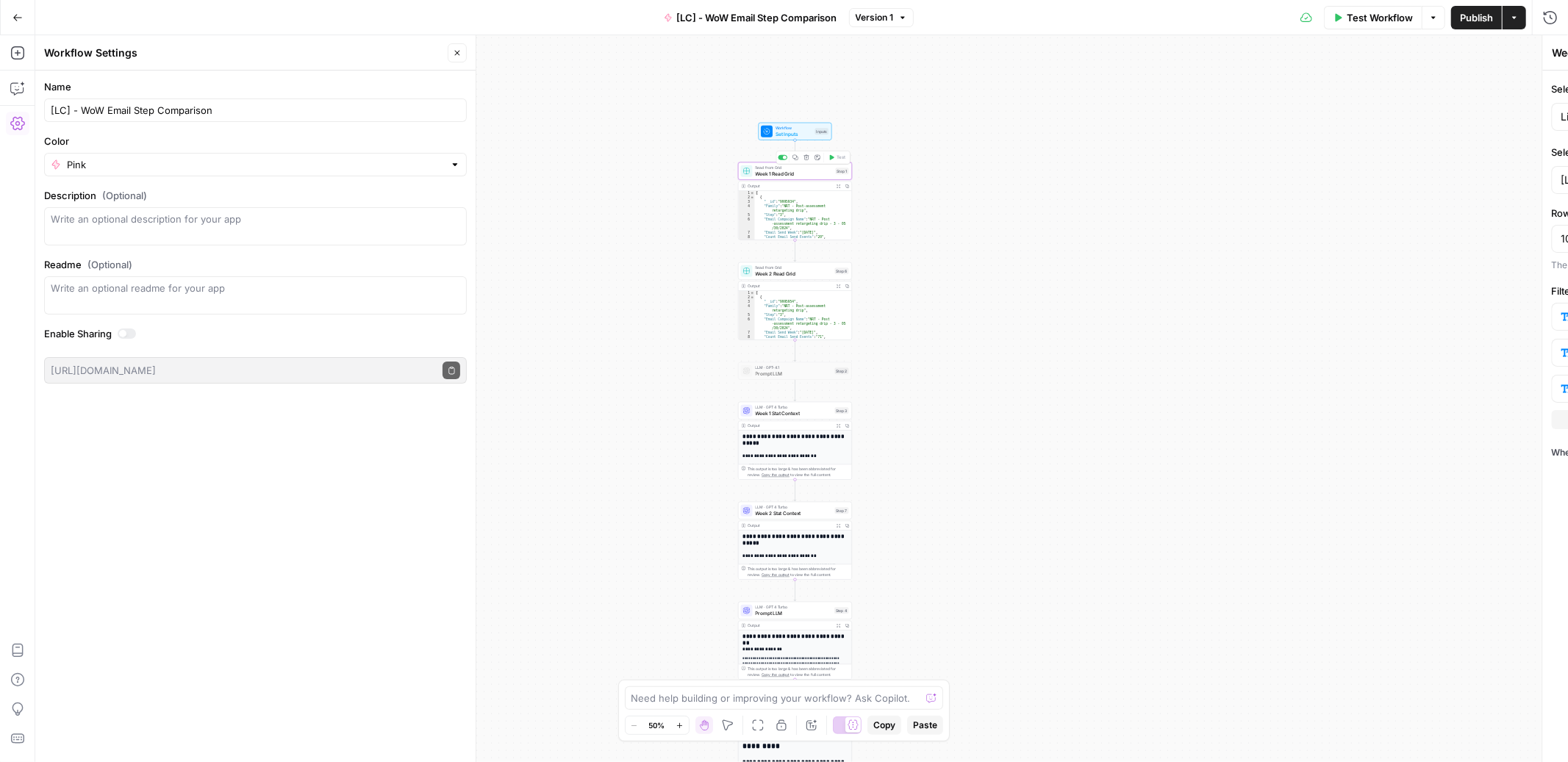
type textarea "Week 1 Read Grid"
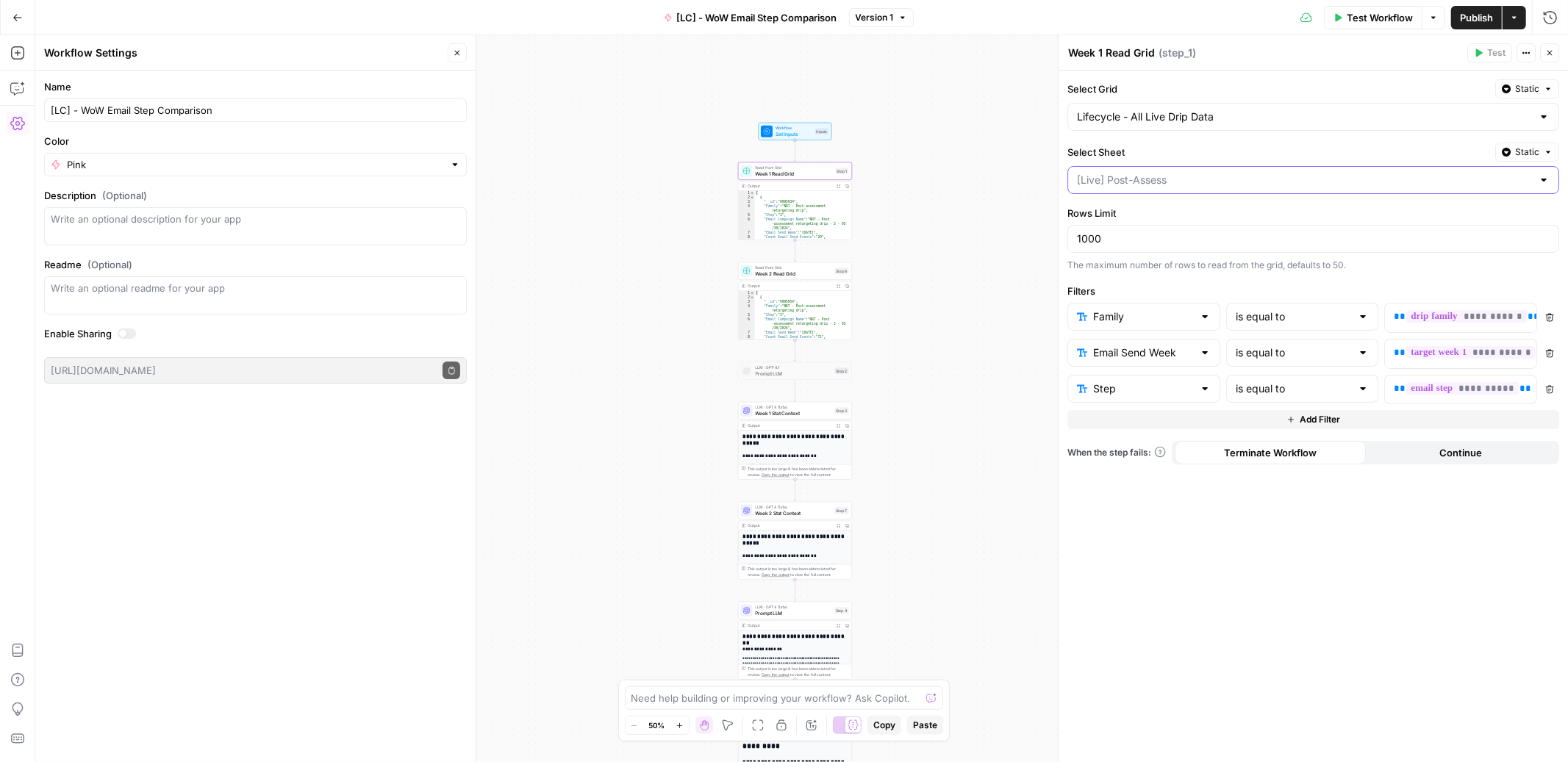
click at [1199, 183] on input "Select Sheet" at bounding box center [1304, 180] width 455 height 15
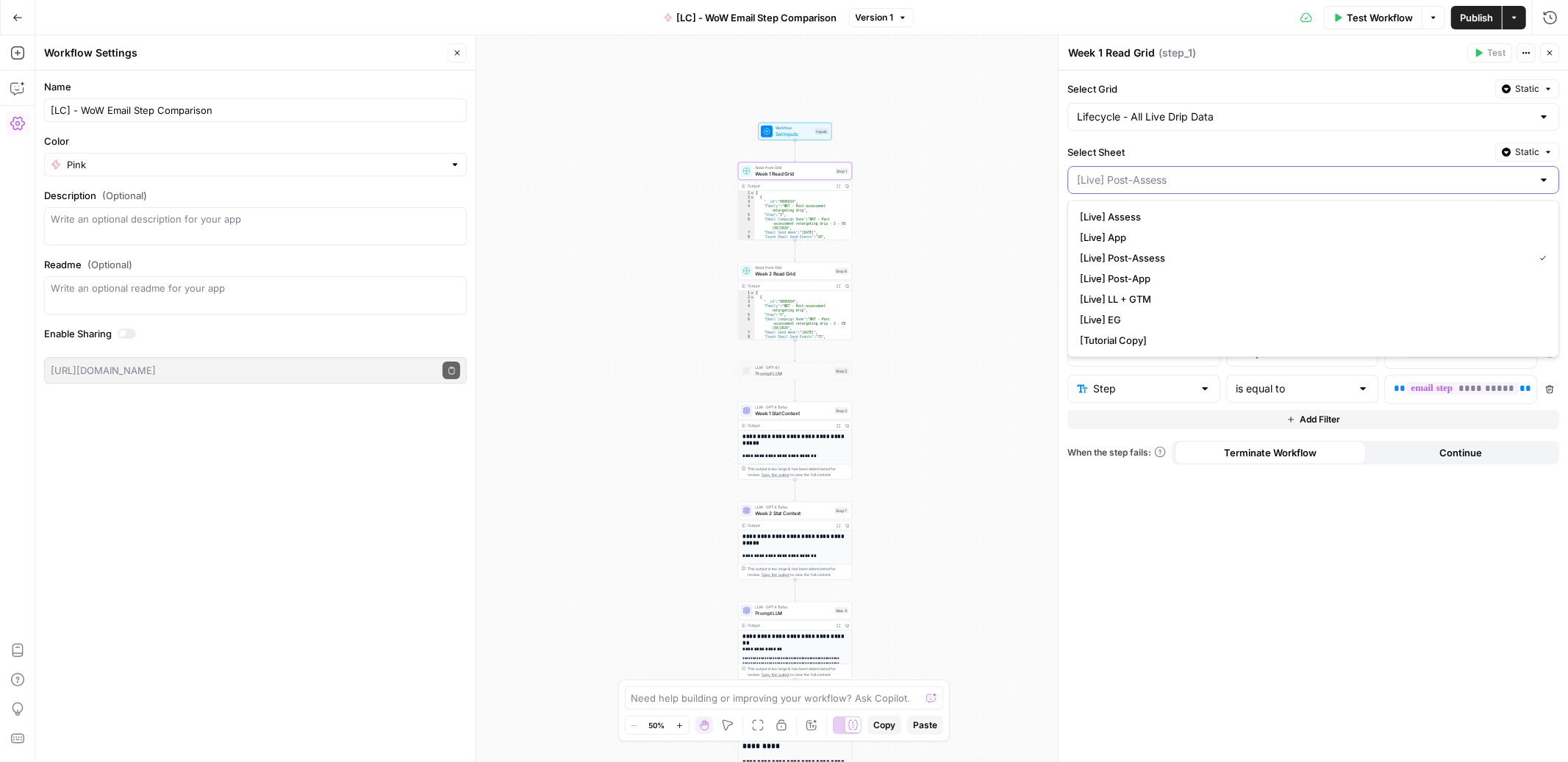
type input "/"
type input "[Live] Post-Assess"
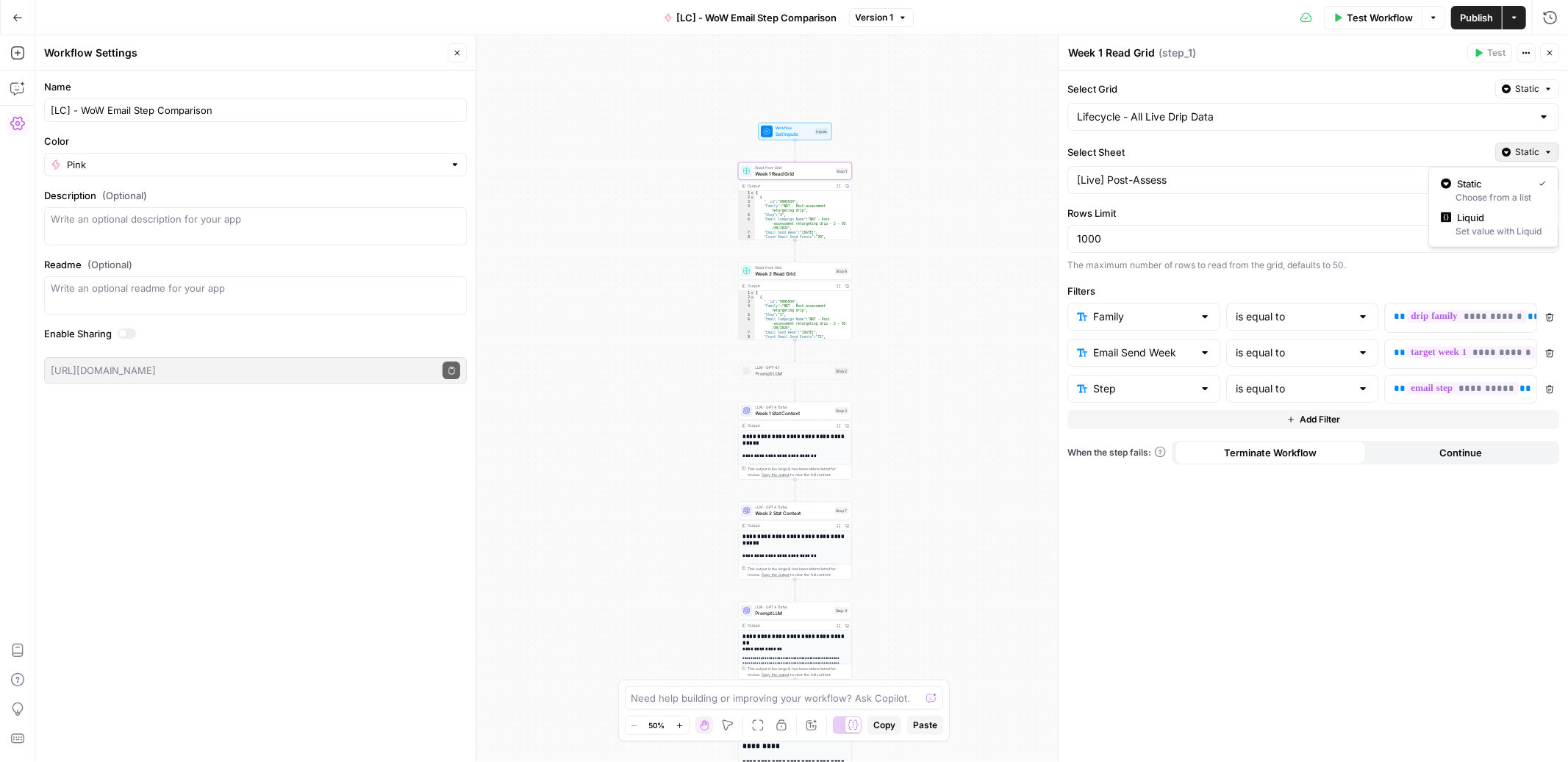
click at [1523, 149] on span "Static" at bounding box center [1527, 152] width 24 height 13
click at [1475, 220] on span "Liquid" at bounding box center [1498, 217] width 83 height 15
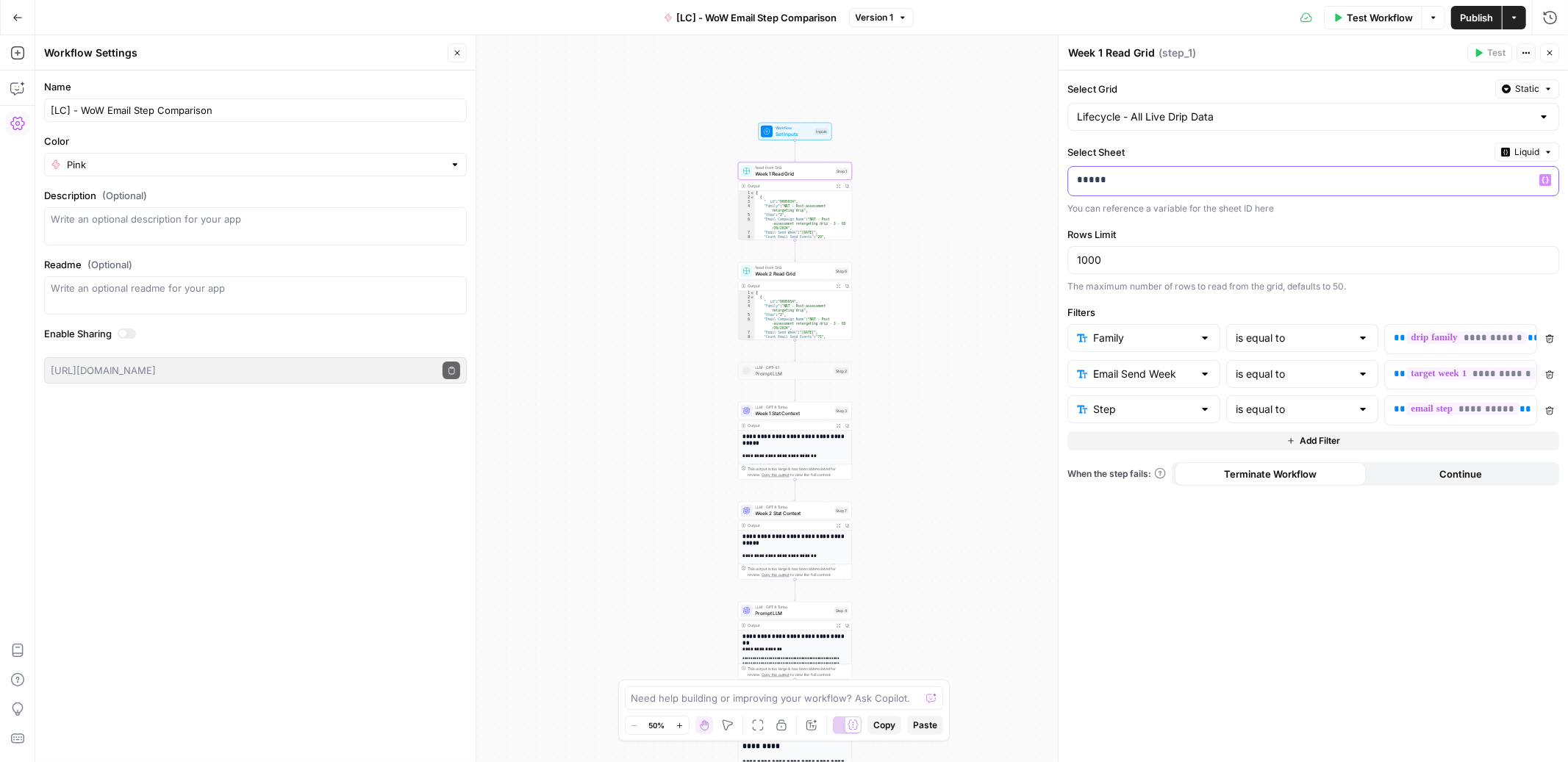
click at [1342, 174] on p "*****" at bounding box center [1301, 180] width 449 height 15
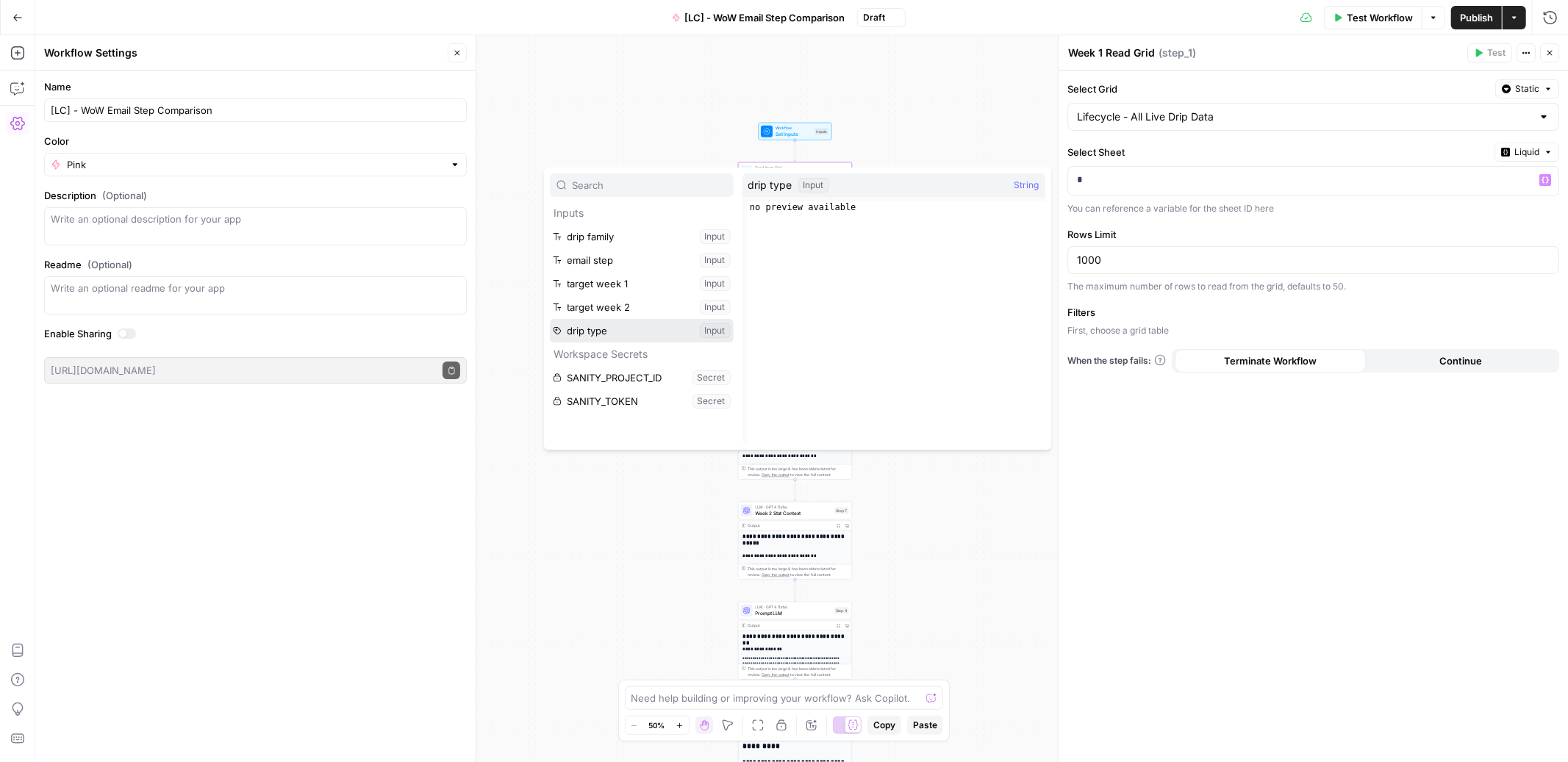
click at [626, 326] on button "Select variable drip type" at bounding box center [641, 330] width 183 height 24
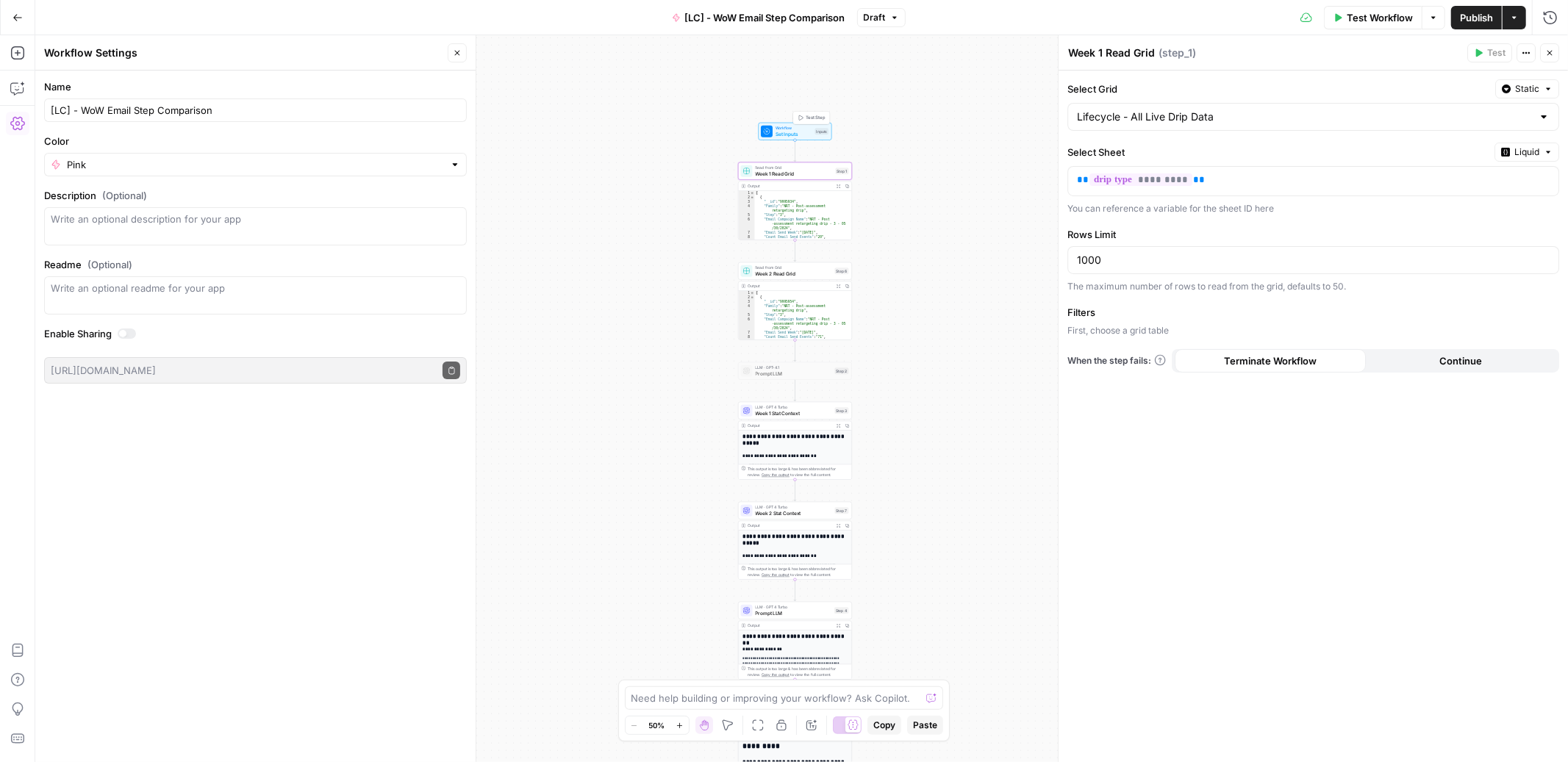
click at [821, 118] on span "Test Step" at bounding box center [816, 118] width 19 height 6
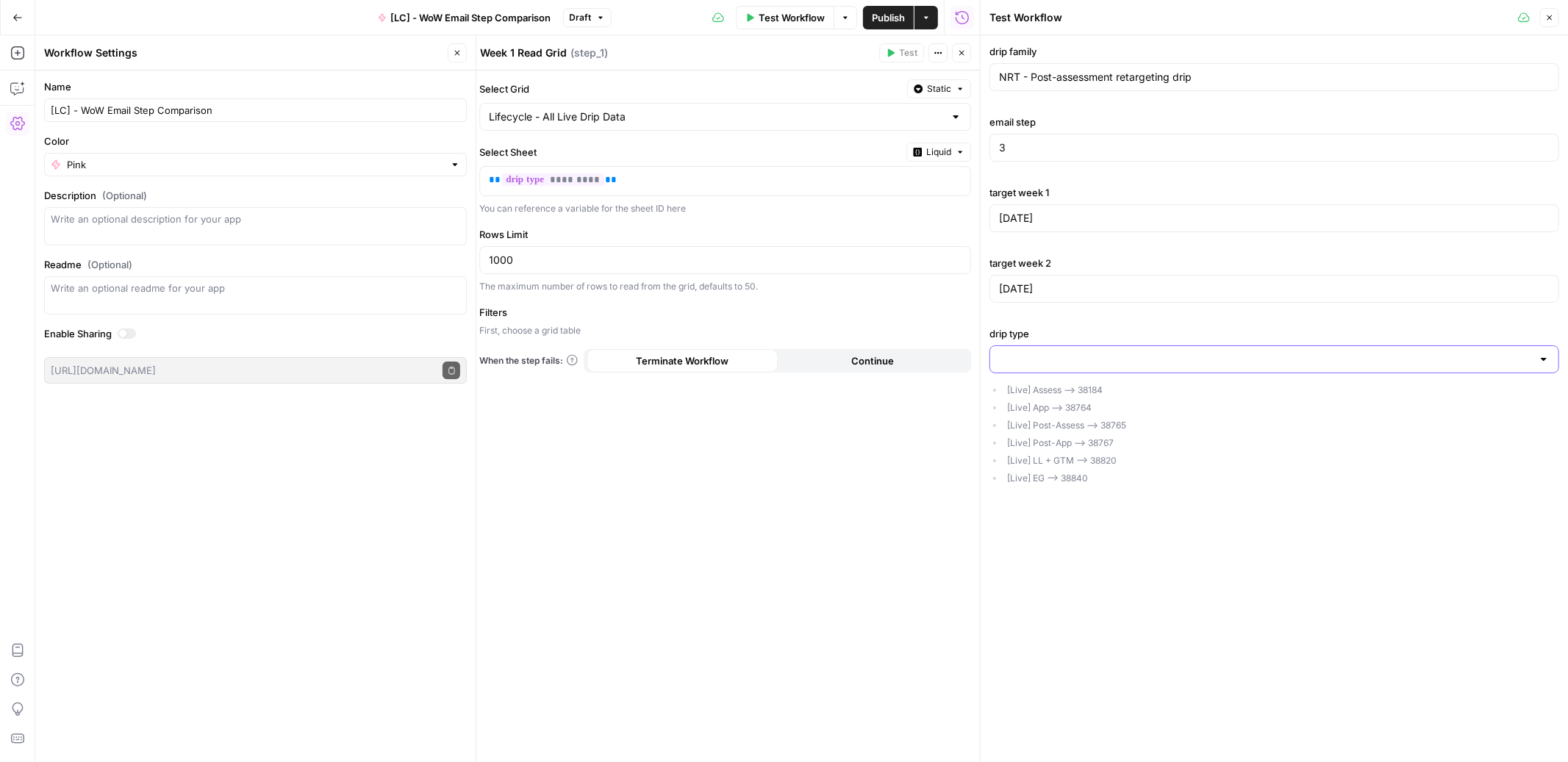
click at [1087, 362] on input "drip type" at bounding box center [1265, 359] width 533 height 15
click at [1072, 395] on span "38184" at bounding box center [1272, 397] width 539 height 15
type input "38184"
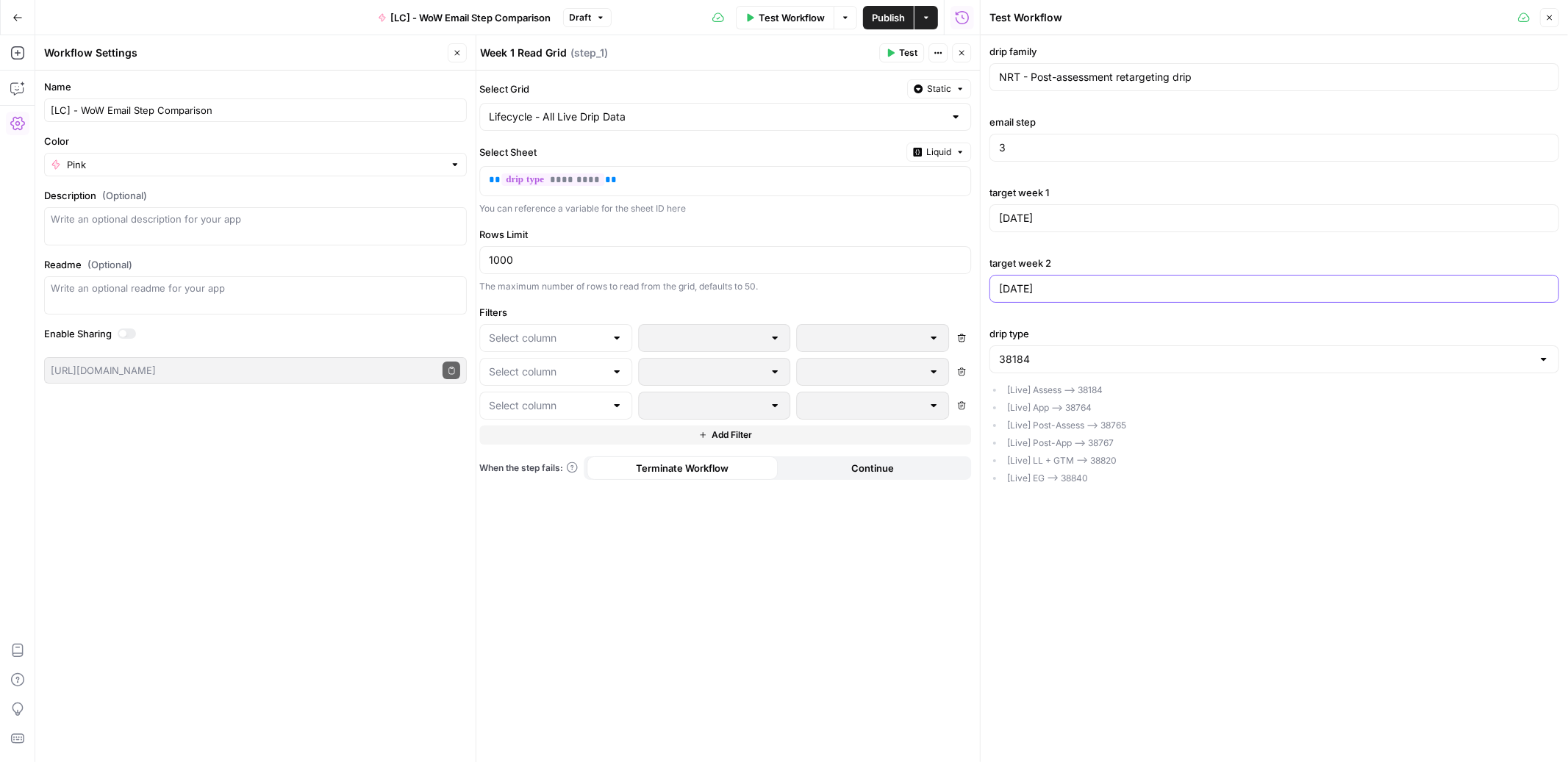
click at [1065, 288] on input "2025-03-31" at bounding box center [1274, 289] width 550 height 15
type input "2025-08-08"
click at [1040, 153] on input "3" at bounding box center [1274, 148] width 550 height 15
type input "1"
type input "2"
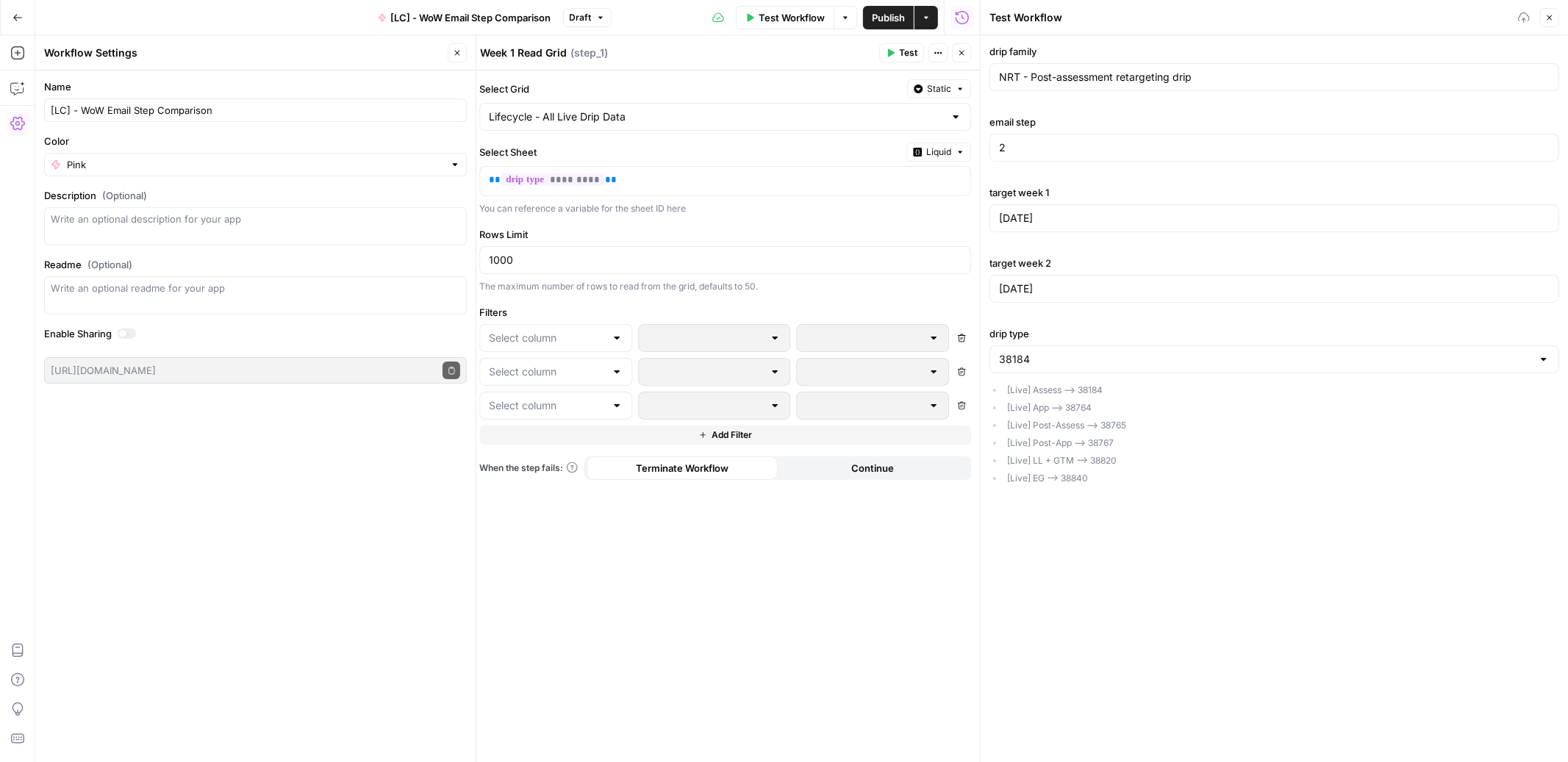
click at [1090, 118] on label "email step" at bounding box center [1274, 122] width 570 height 15
click at [1090, 140] on input "2" at bounding box center [1274, 148] width 550 height 15
click at [640, 303] on div "Select Grid Static Lifecycle - All Live Drip Data Select Sheet Liquid ** ******…" at bounding box center [726, 416] width 510 height 692
click at [457, 55] on icon "button" at bounding box center [457, 53] width 9 height 9
click at [592, 338] on input "text" at bounding box center [546, 338] width 116 height 15
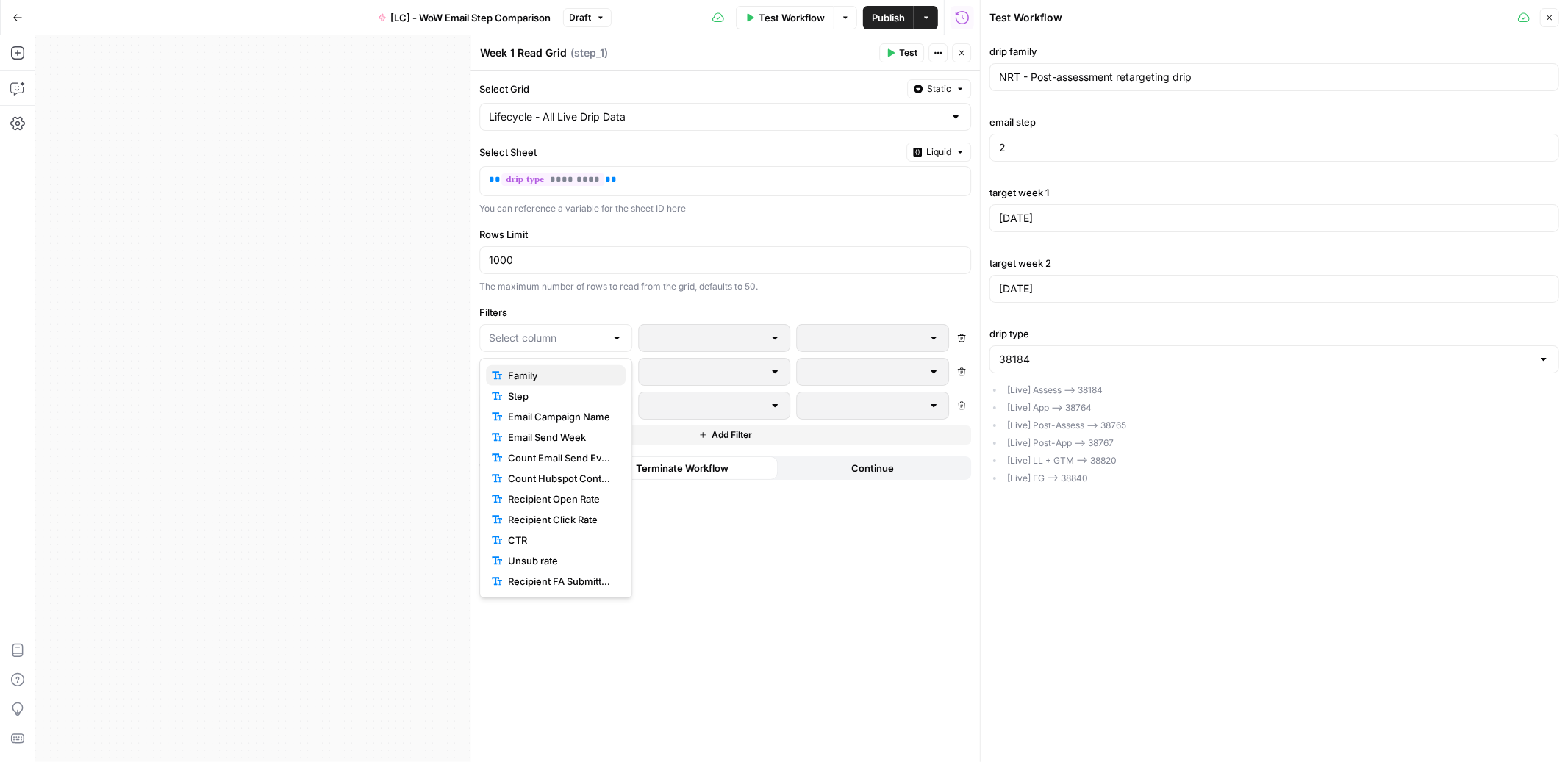
click at [568, 375] on span "Family" at bounding box center [561, 376] width 106 height 15
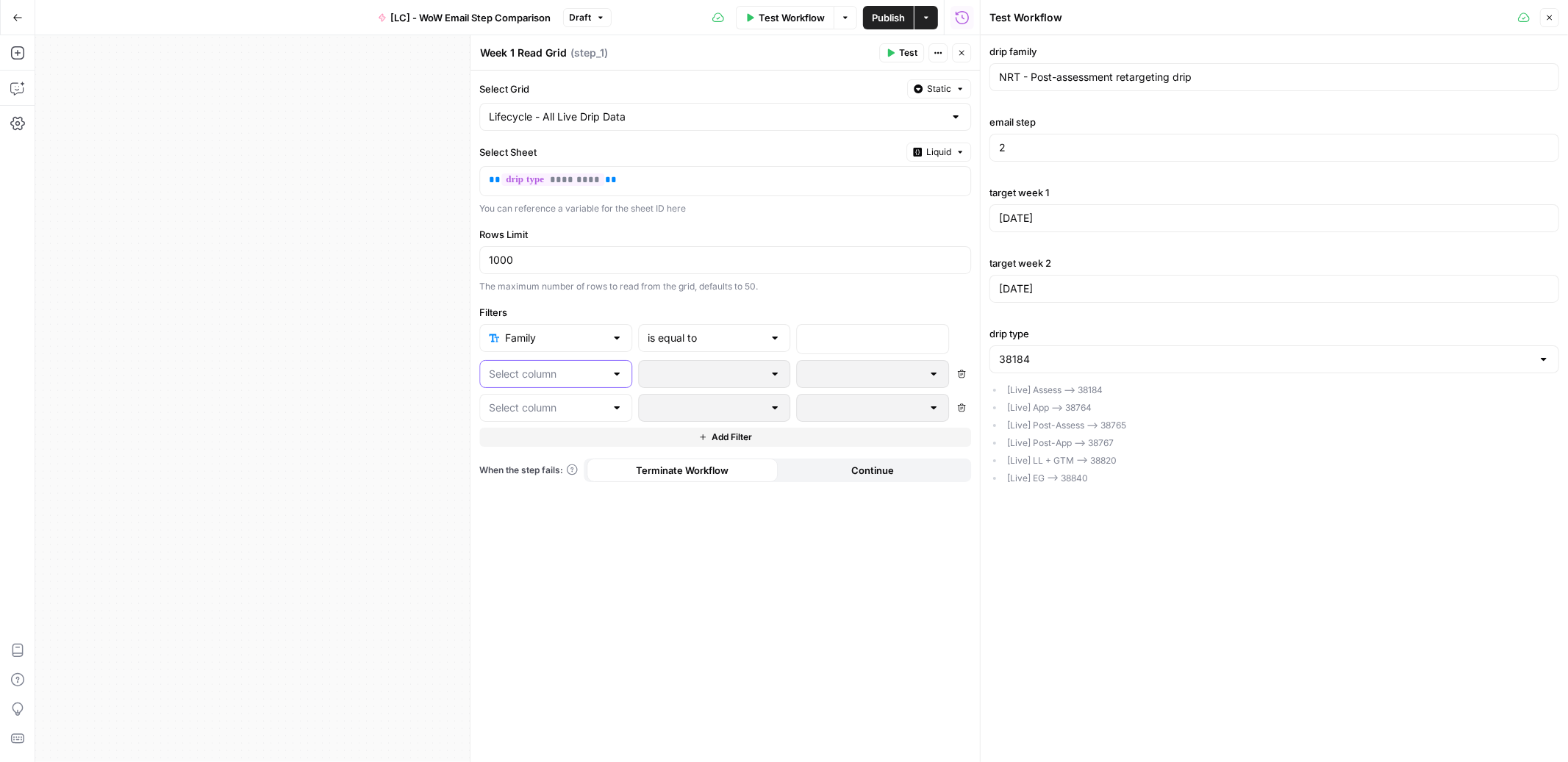
click at [562, 375] on input "text" at bounding box center [546, 374] width 116 height 15
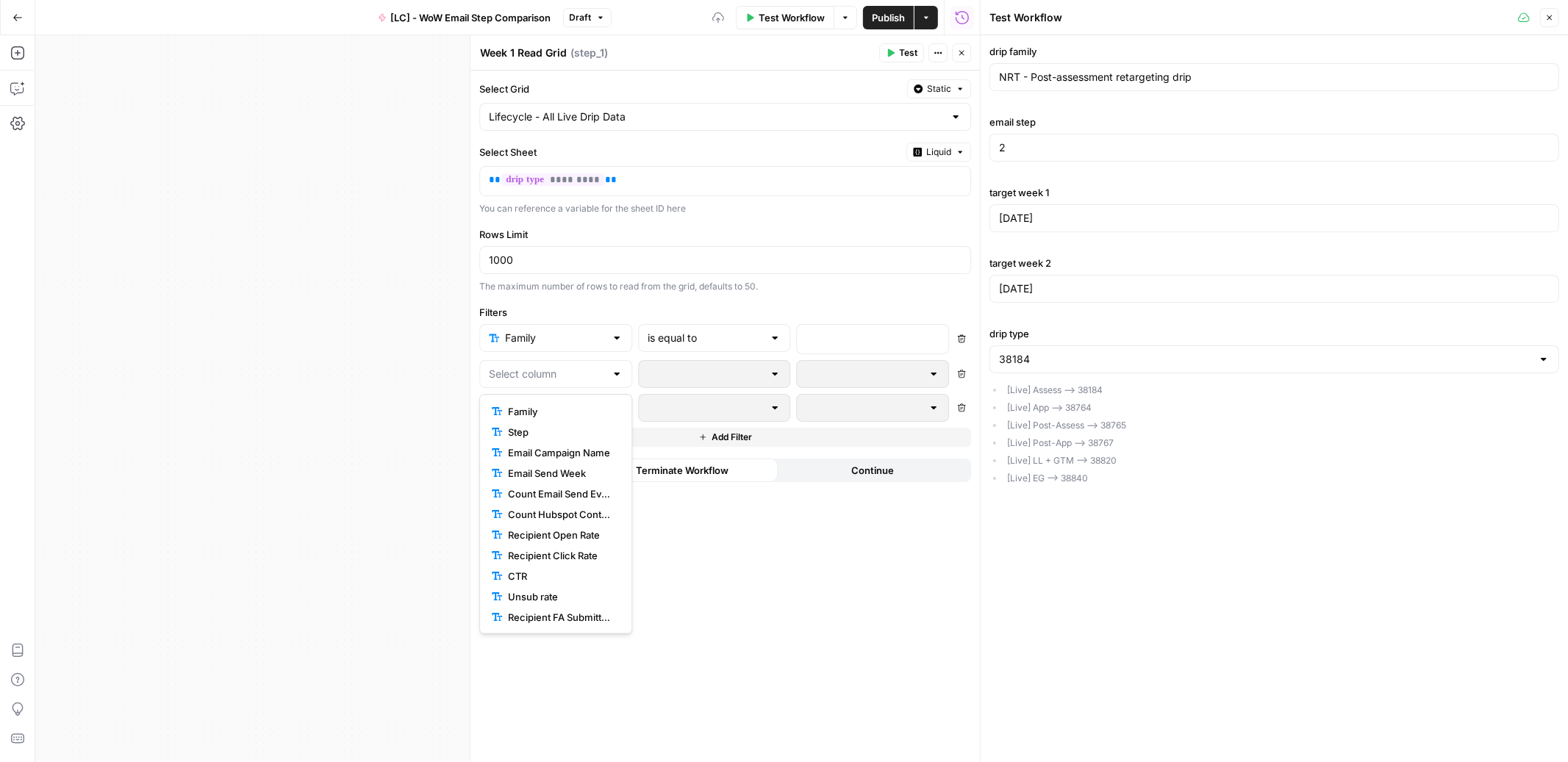
click at [558, 427] on span "Step" at bounding box center [561, 433] width 106 height 15
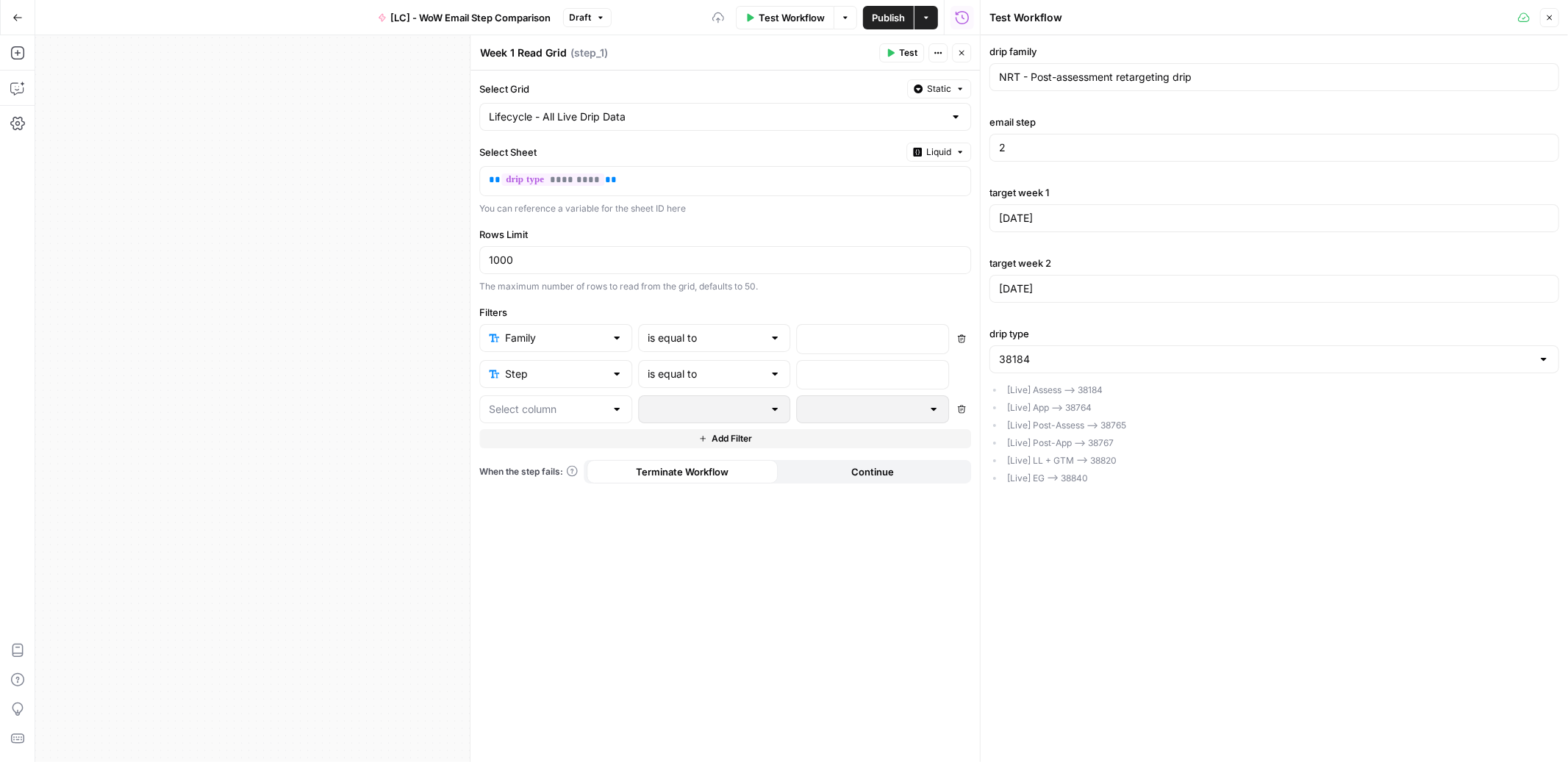
click at [552, 418] on div at bounding box center [556, 409] width 153 height 28
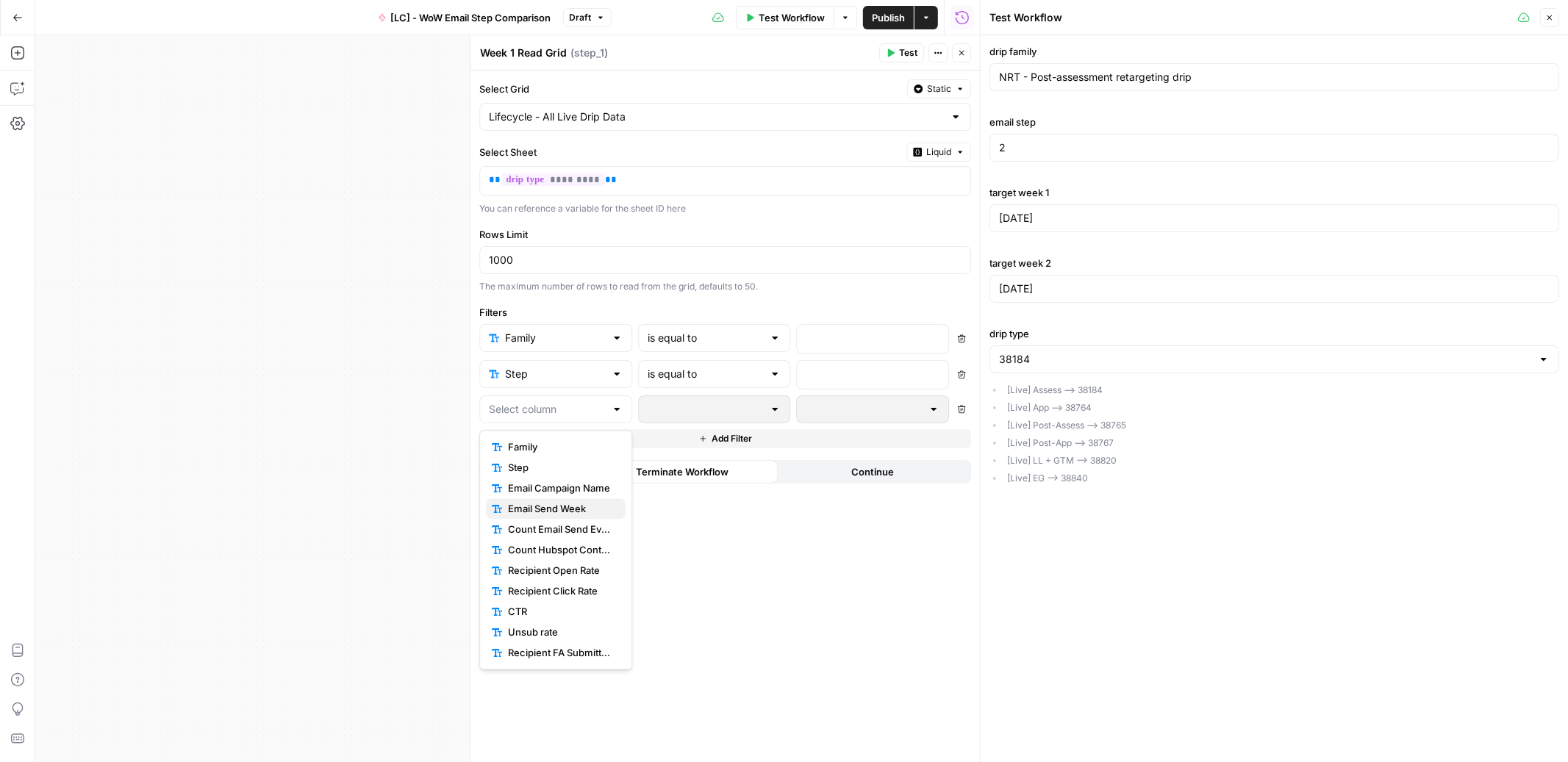
click at [546, 511] on span "Email Send Week" at bounding box center [561, 510] width 106 height 15
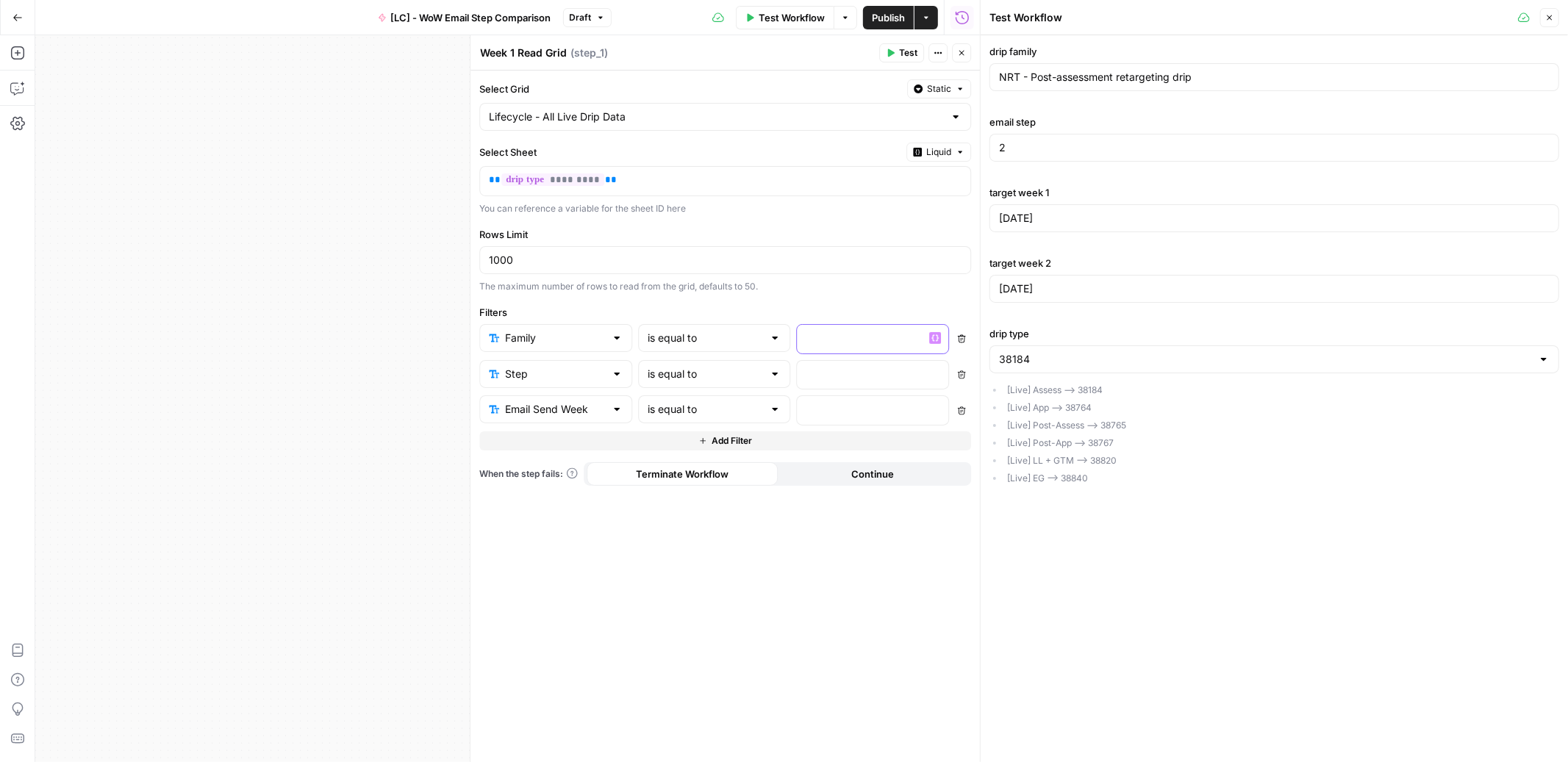
click at [814, 342] on p at bounding box center [862, 338] width 110 height 15
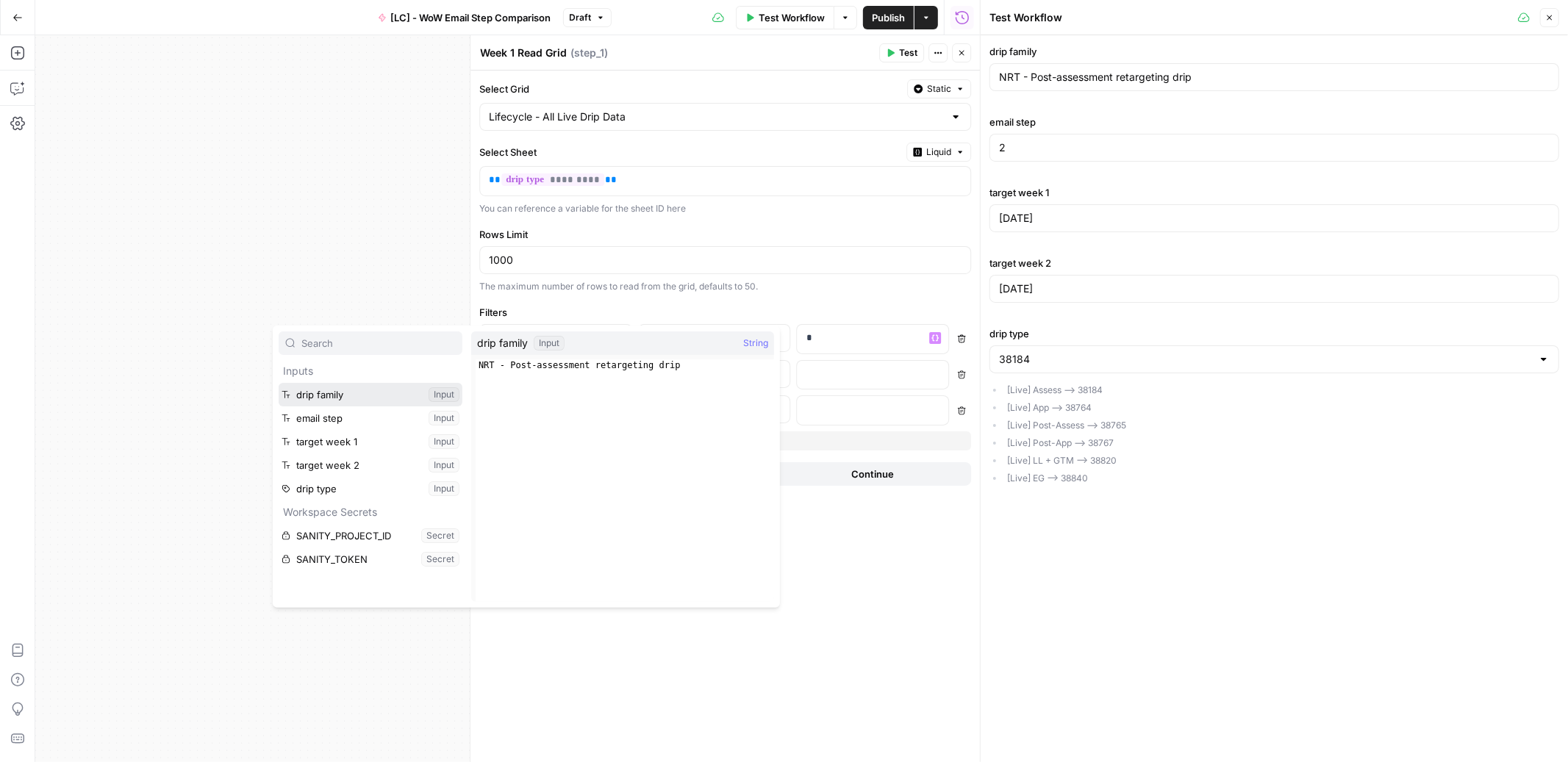
click at [341, 395] on button "Select variable drip family" at bounding box center [370, 394] width 183 height 24
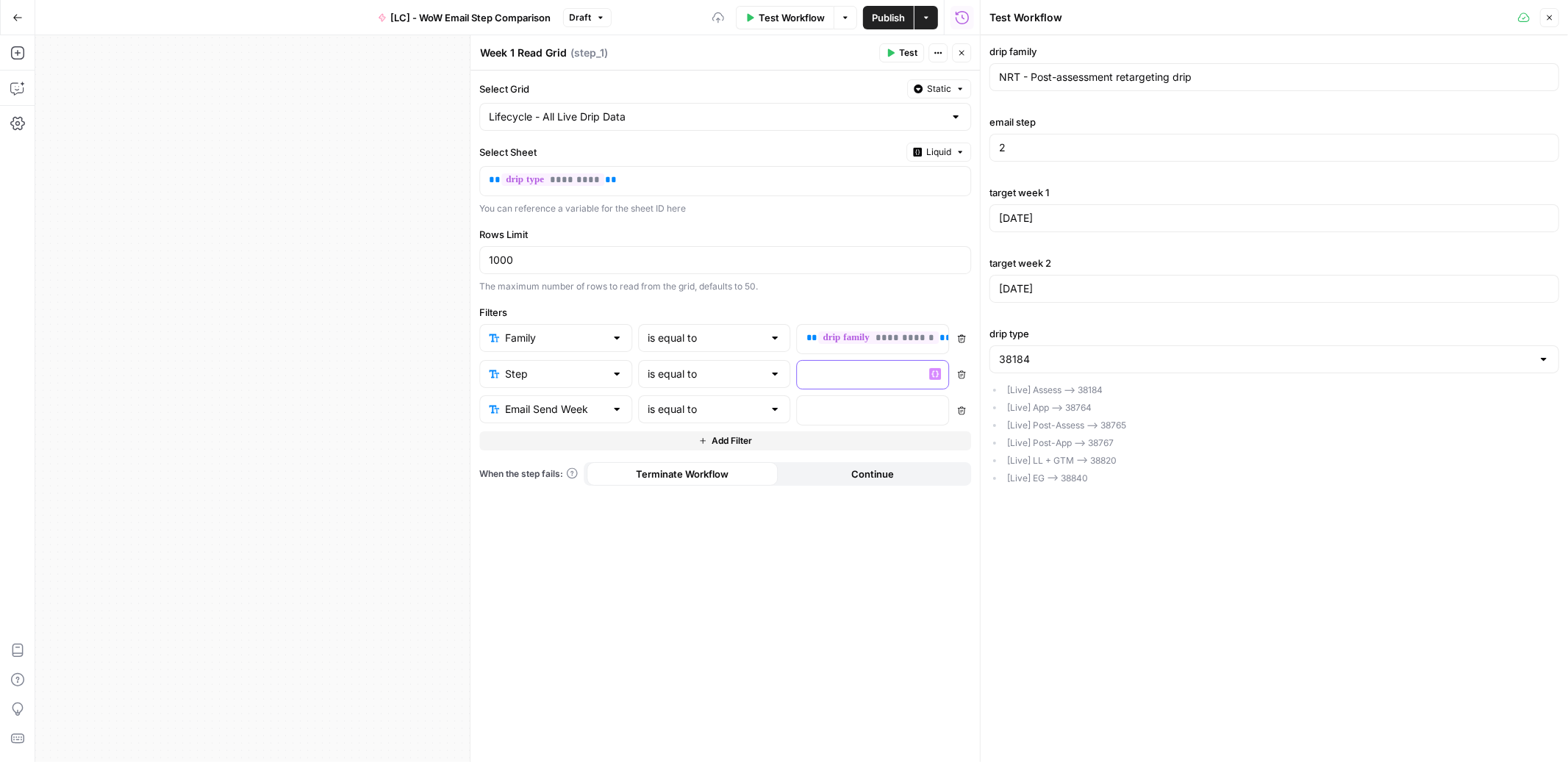
click at [843, 376] on p at bounding box center [862, 374] width 110 height 15
click at [584, 305] on label "Filters" at bounding box center [726, 312] width 492 height 15
click at [861, 377] on p "*" at bounding box center [873, 374] width 133 height 15
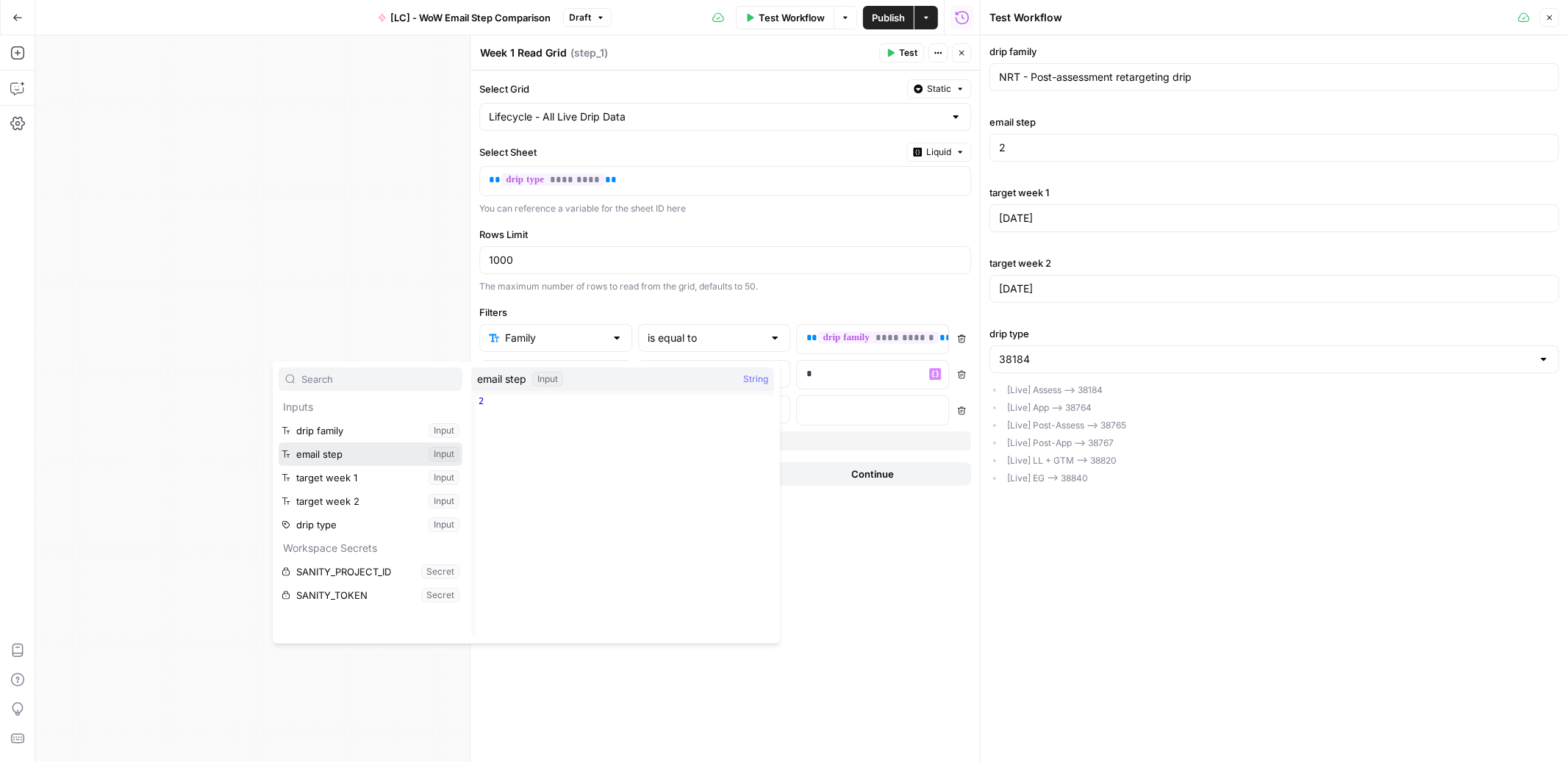
click at [351, 450] on button "Select variable email step" at bounding box center [370, 454] width 183 height 24
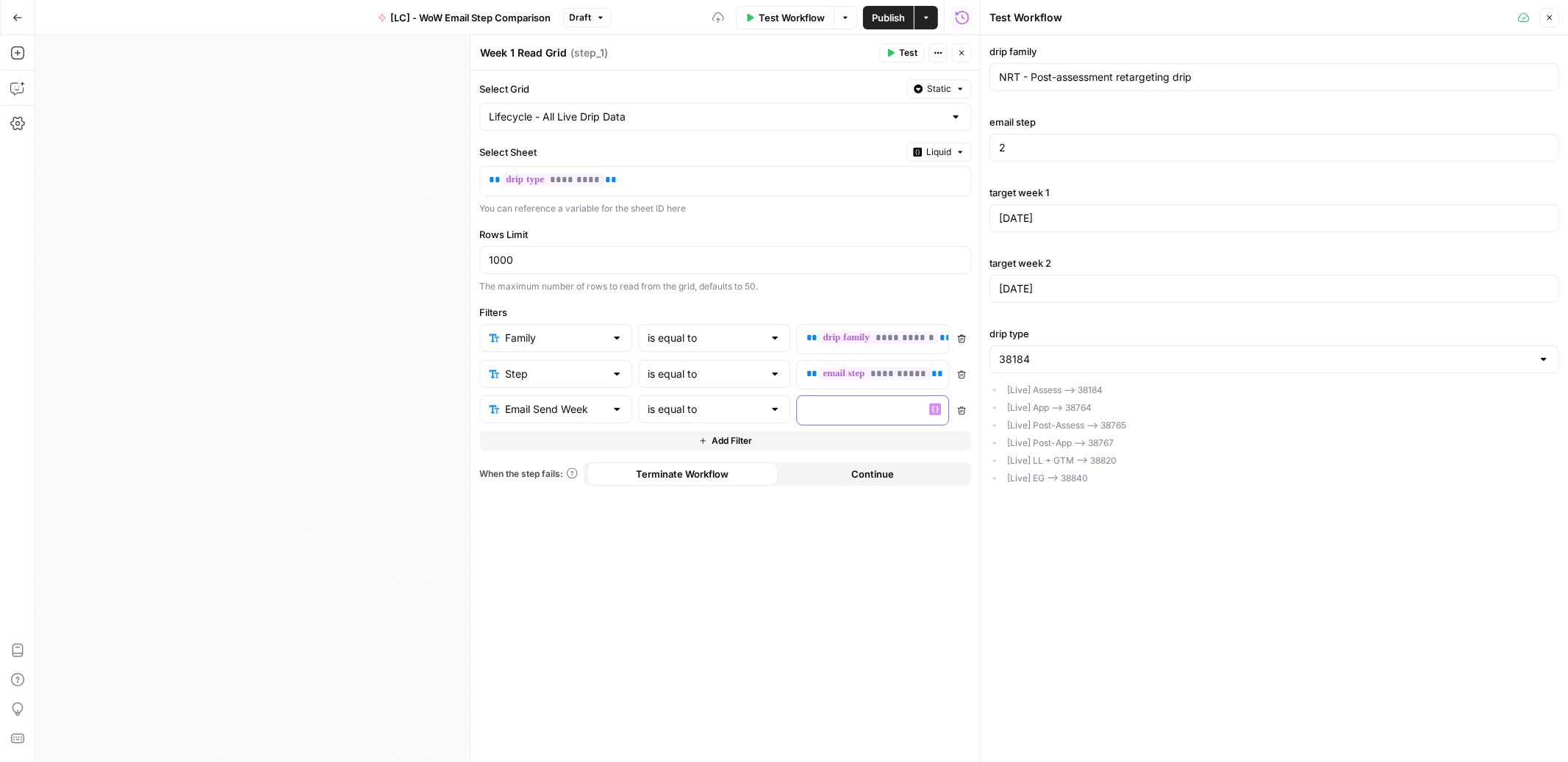
click at [830, 416] on p at bounding box center [862, 409] width 110 height 15
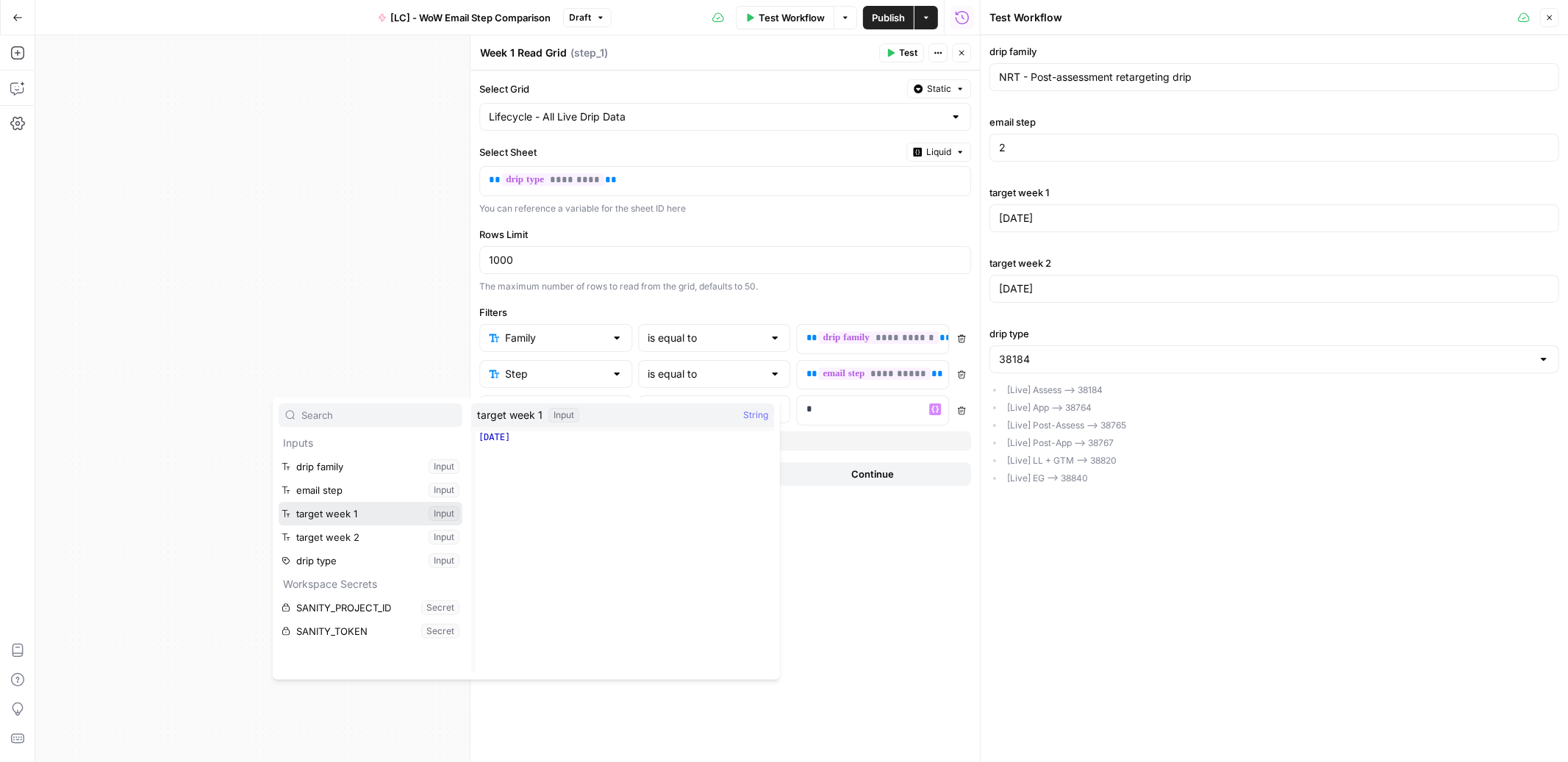
click at [364, 517] on button "Select variable target week 1" at bounding box center [370, 514] width 183 height 24
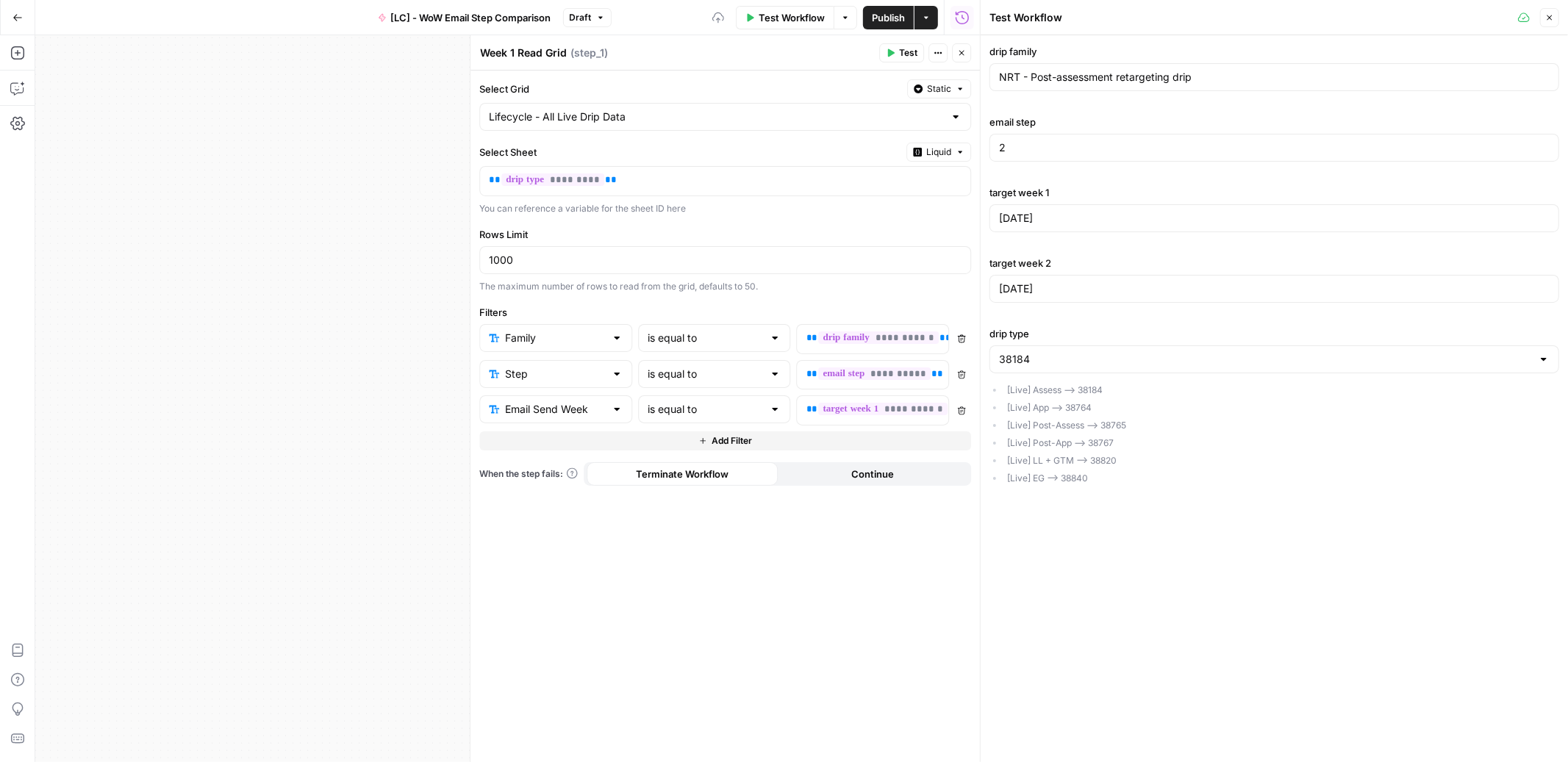
click at [909, 552] on div "**********" at bounding box center [726, 416] width 510 height 692
click at [963, 54] on icon "button" at bounding box center [961, 53] width 9 height 9
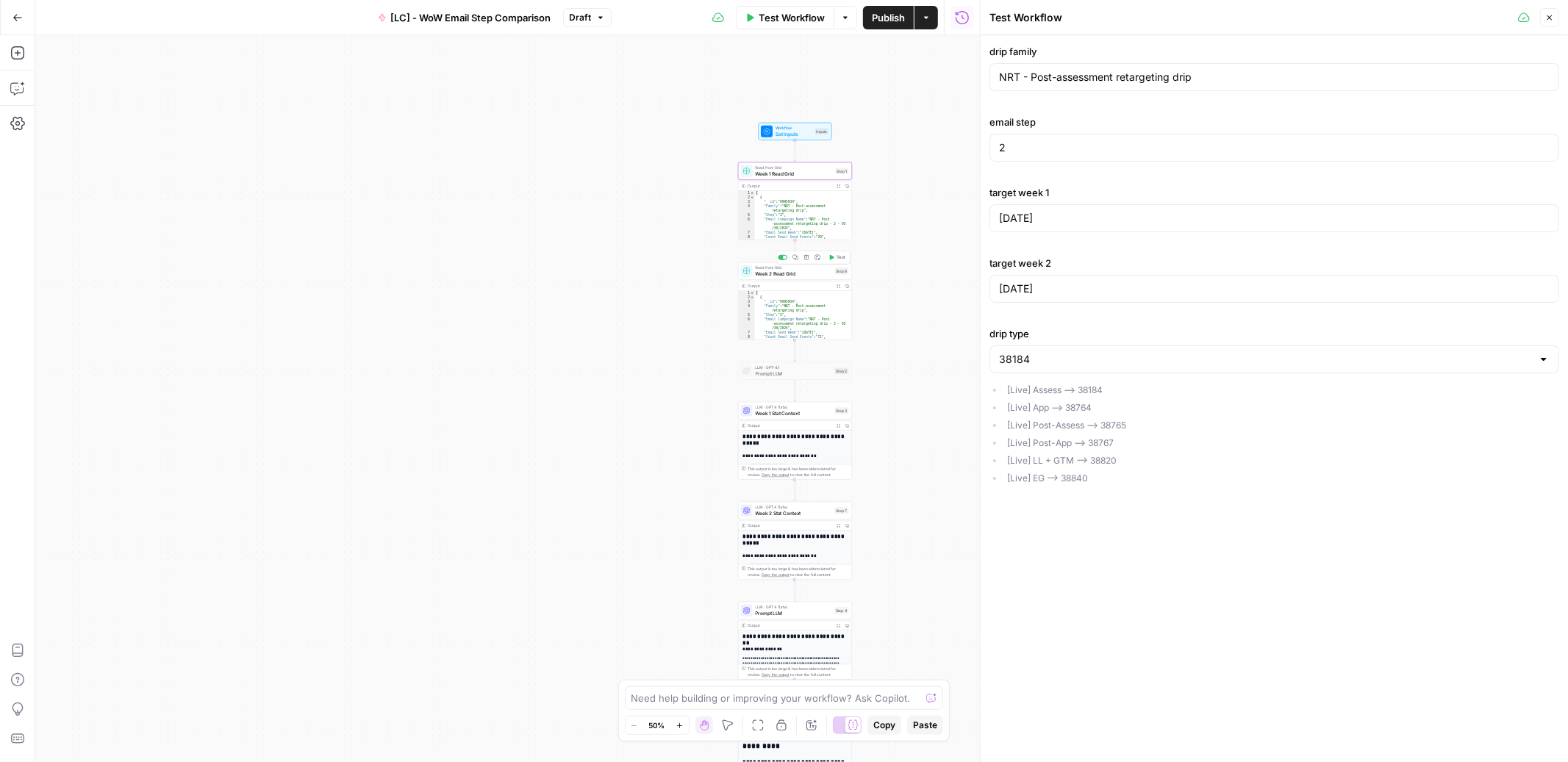
click at [812, 274] on span "Week 2 Read Grid" at bounding box center [794, 273] width 76 height 7
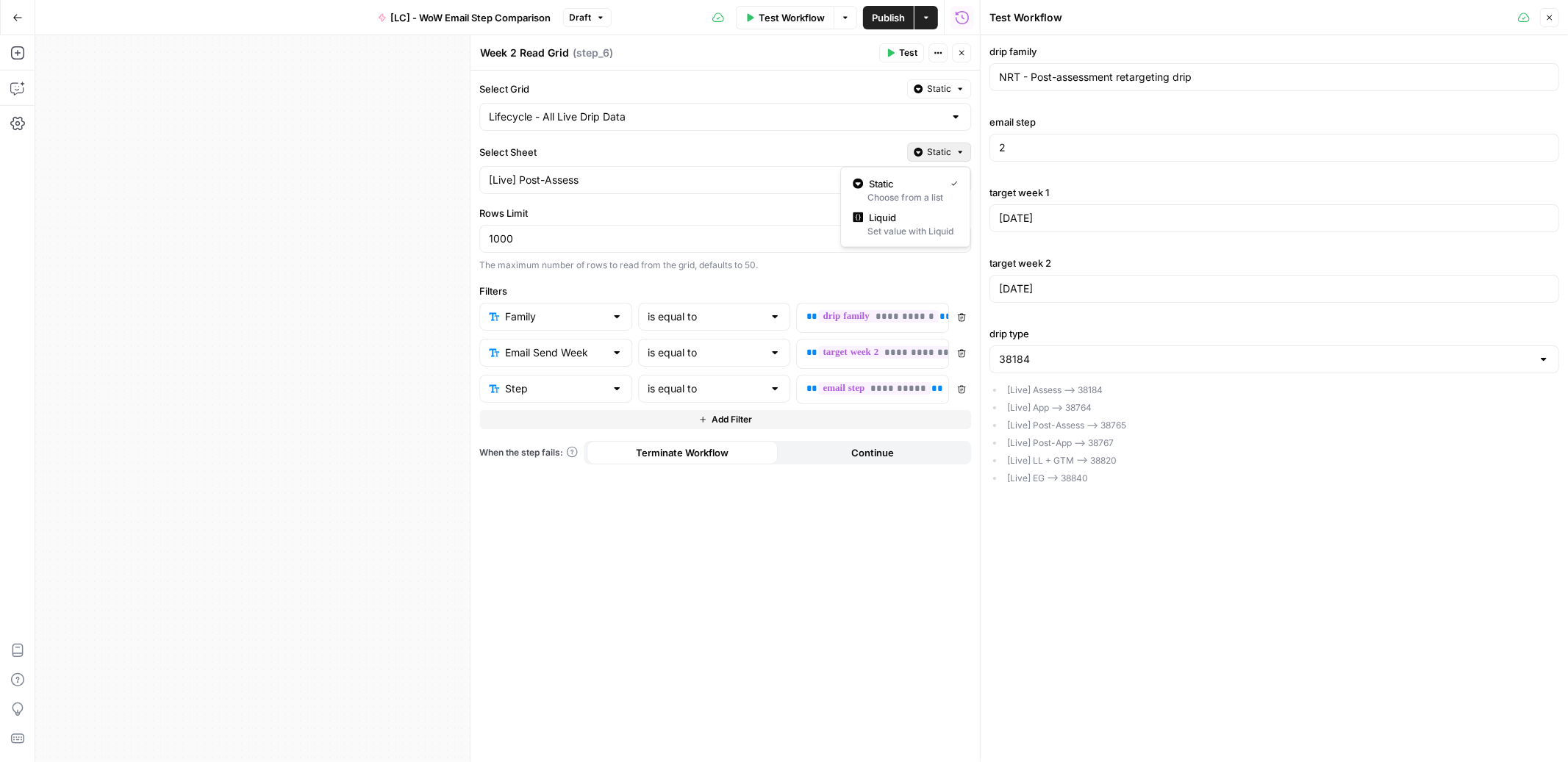
click at [946, 153] on span "Static" at bounding box center [939, 152] width 24 height 13
click at [898, 214] on span "Liquid" at bounding box center [911, 217] width 83 height 15
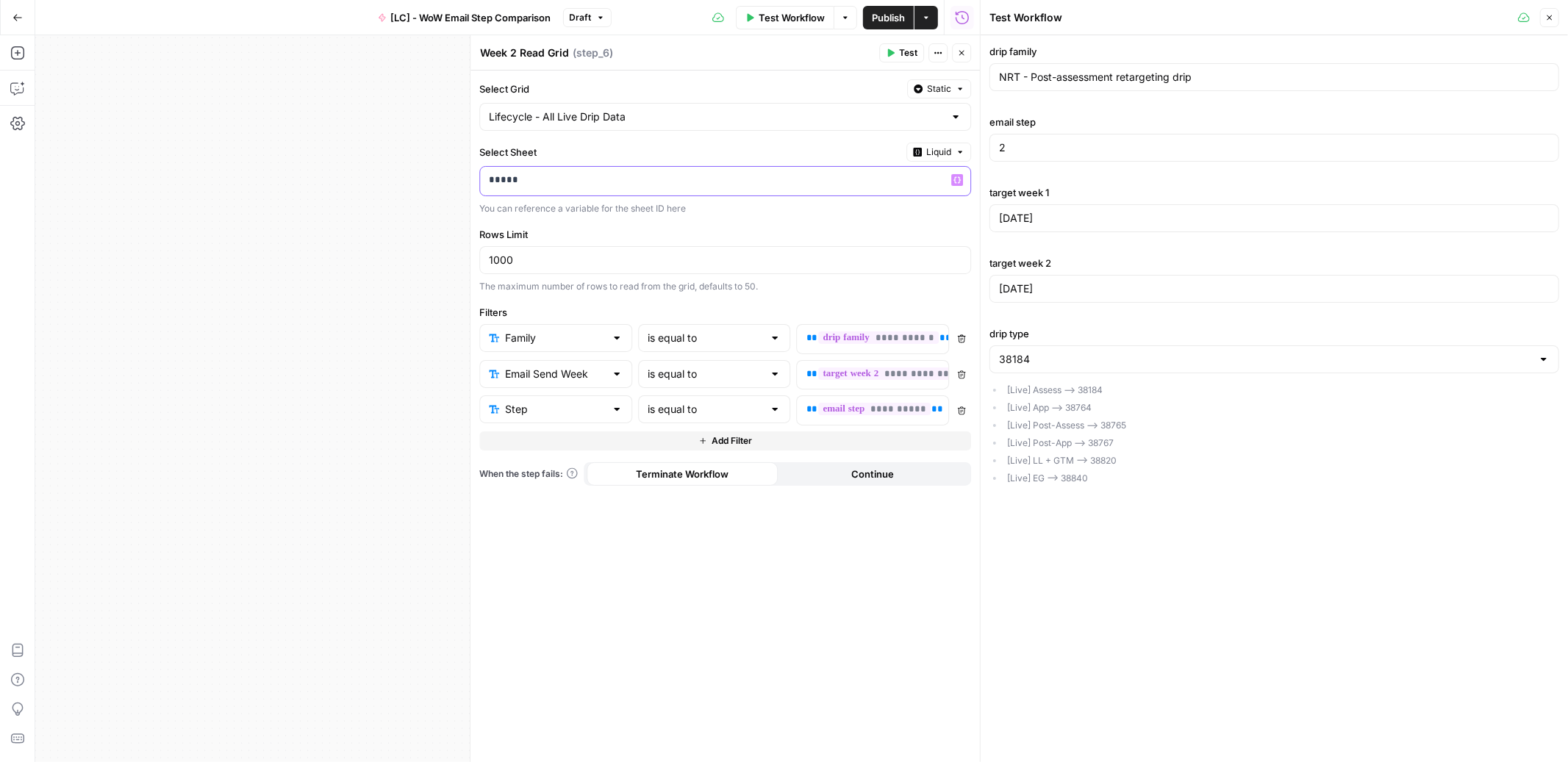
click at [834, 180] on p "*****" at bounding box center [713, 180] width 449 height 15
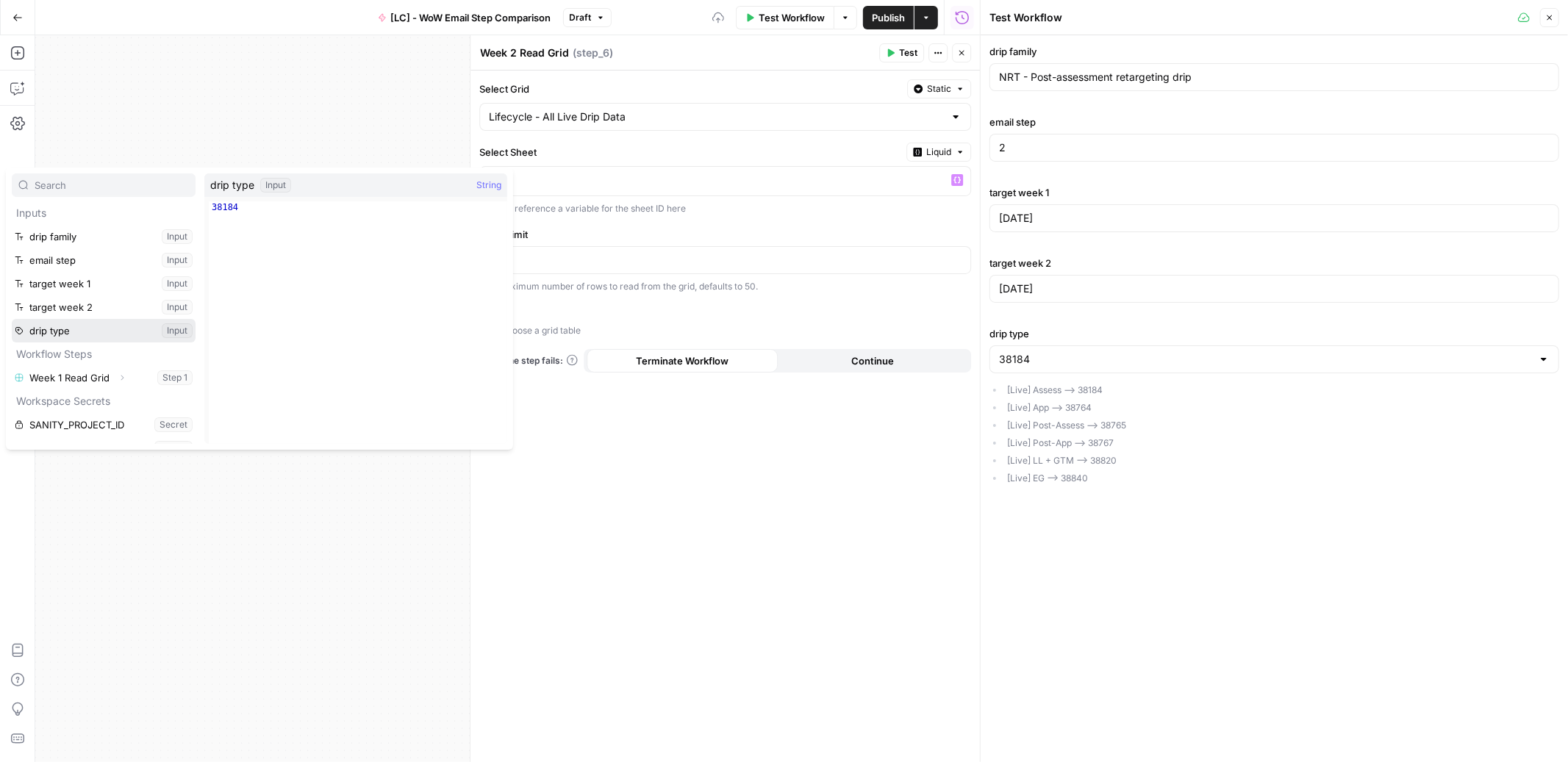
click at [93, 325] on button "Select variable drip type" at bounding box center [103, 330] width 183 height 24
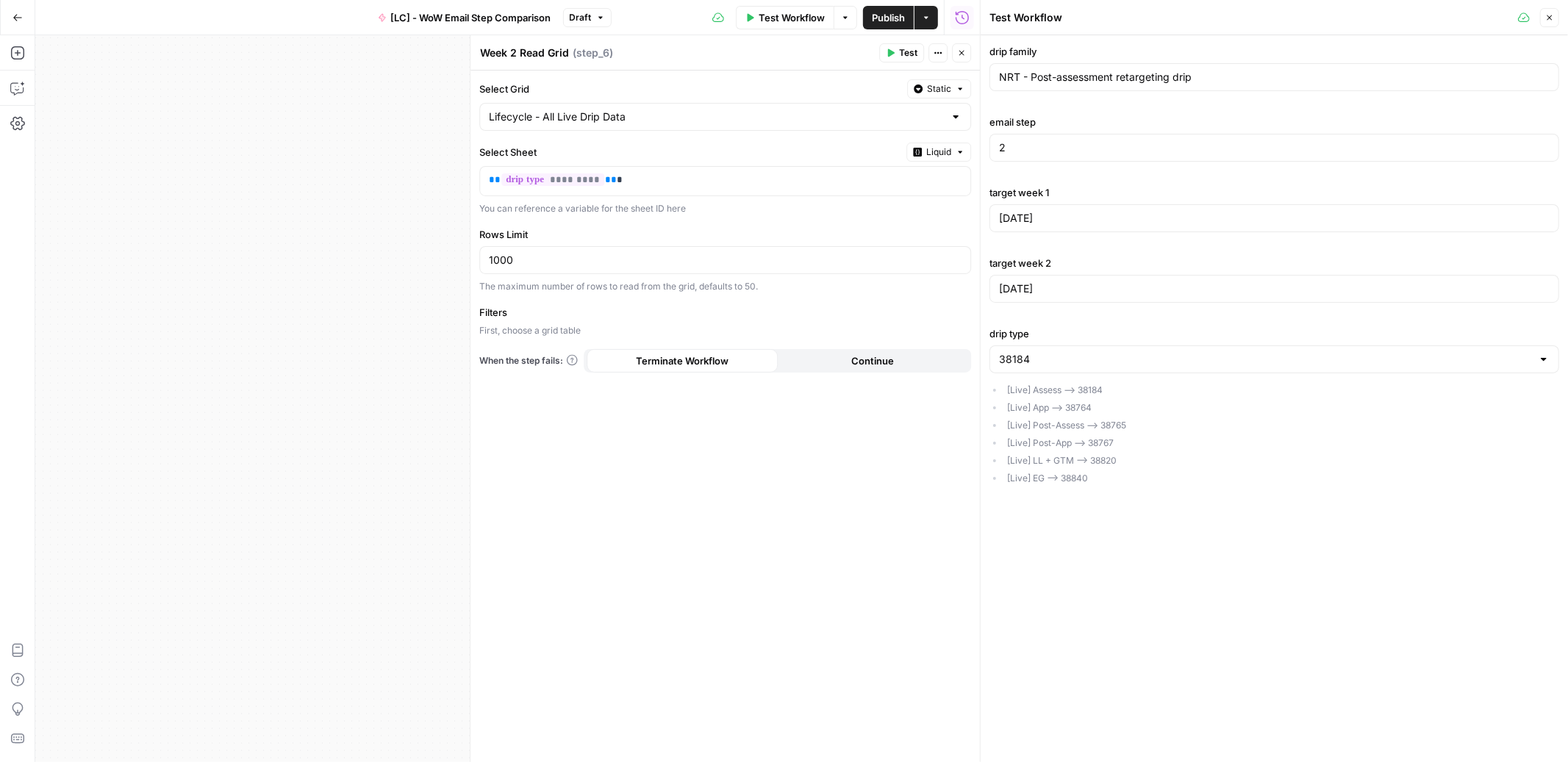
click at [1091, 248] on div "drip family NRT - Post-assessment retargeting drip email step 2 target week 1 2…" at bounding box center [1274, 266] width 570 height 446
click at [795, 194] on div "** ********* ** *" at bounding box center [713, 181] width 467 height 28
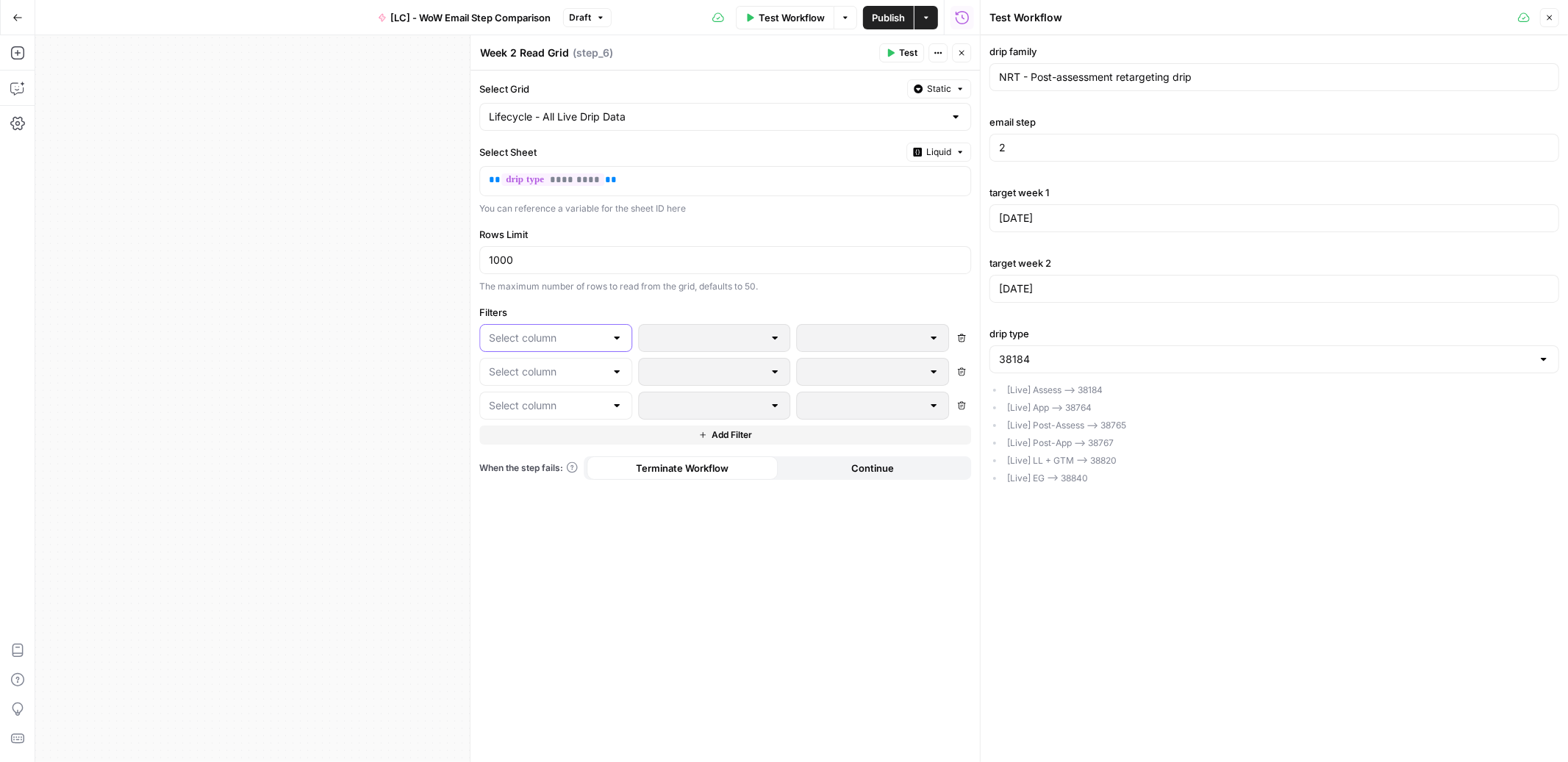
click at [557, 335] on input "text" at bounding box center [546, 338] width 116 height 15
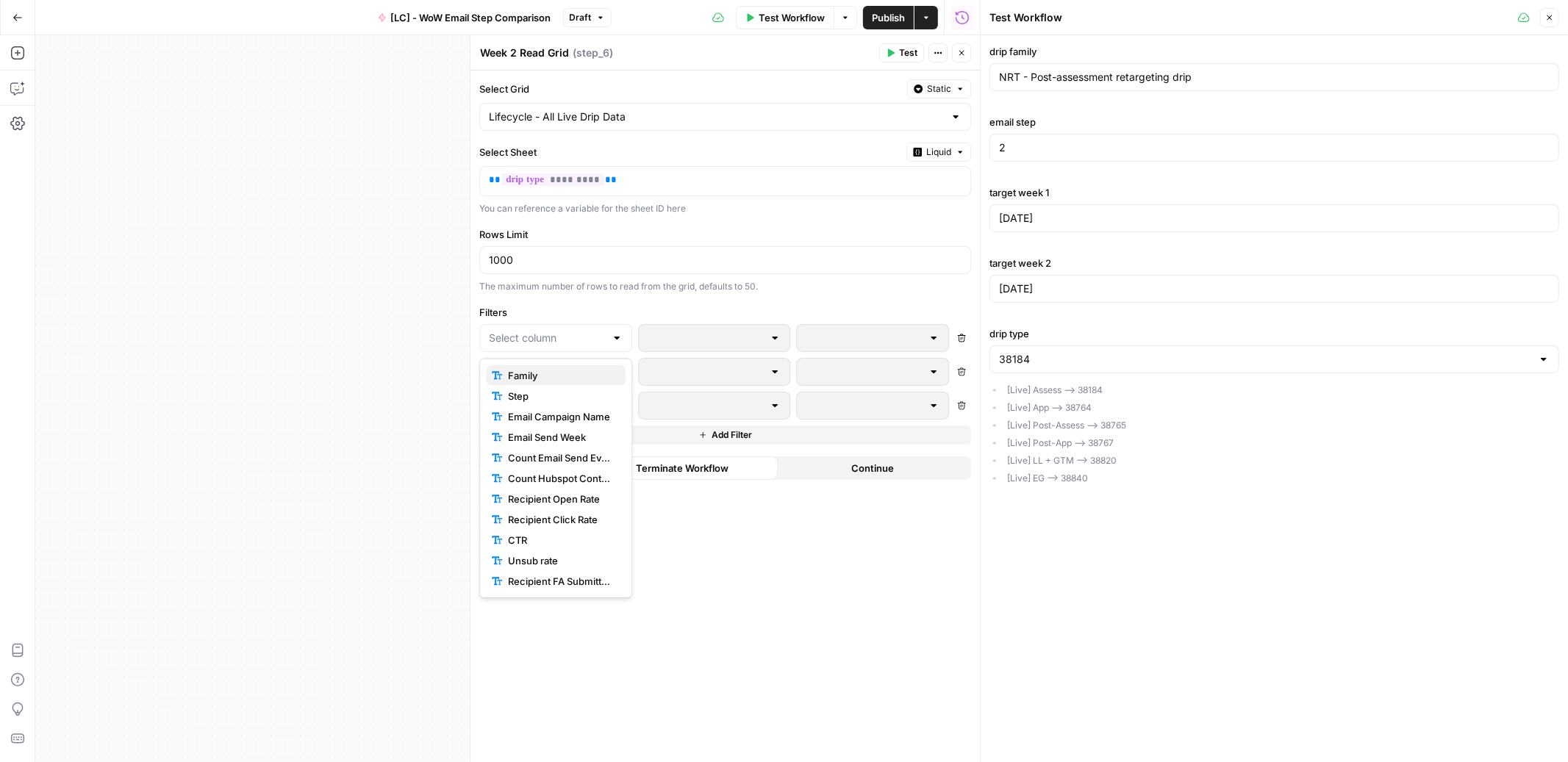
click at [551, 373] on span "Family" at bounding box center [561, 376] width 106 height 15
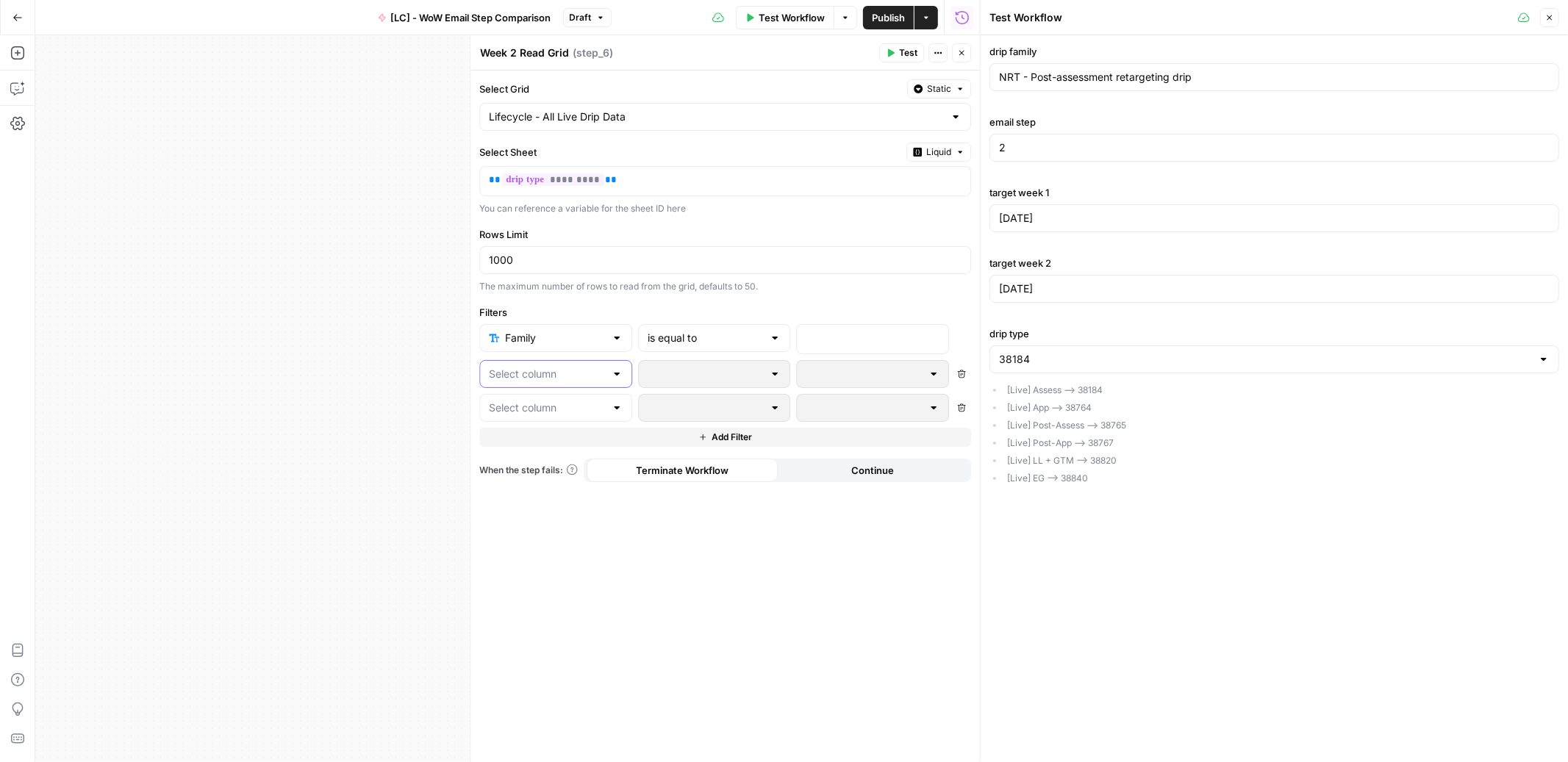
click at [548, 373] on input "text" at bounding box center [546, 374] width 116 height 15
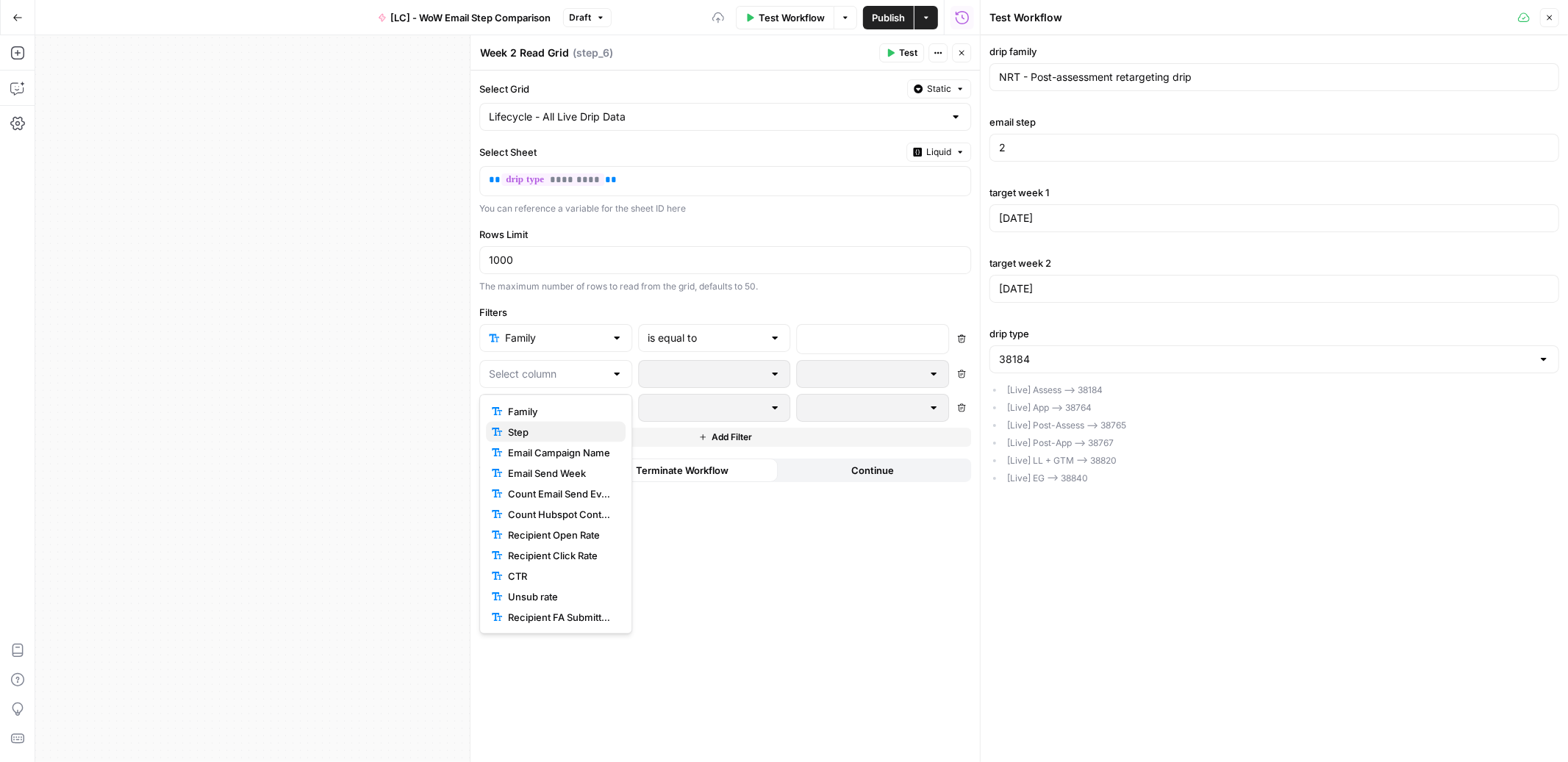
click at [549, 429] on span "Step" at bounding box center [561, 433] width 106 height 15
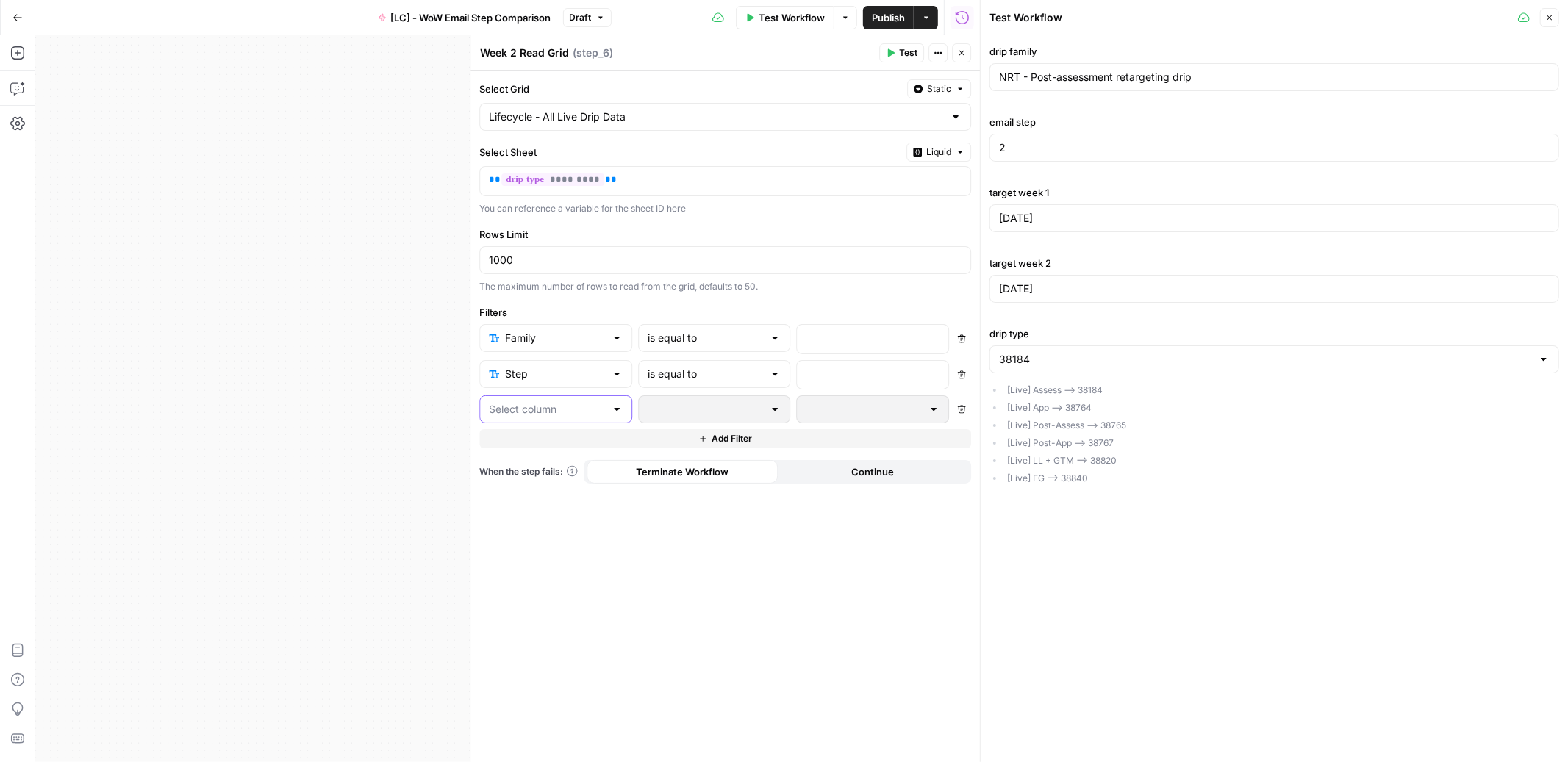
click at [542, 415] on input "text" at bounding box center [546, 409] width 116 height 15
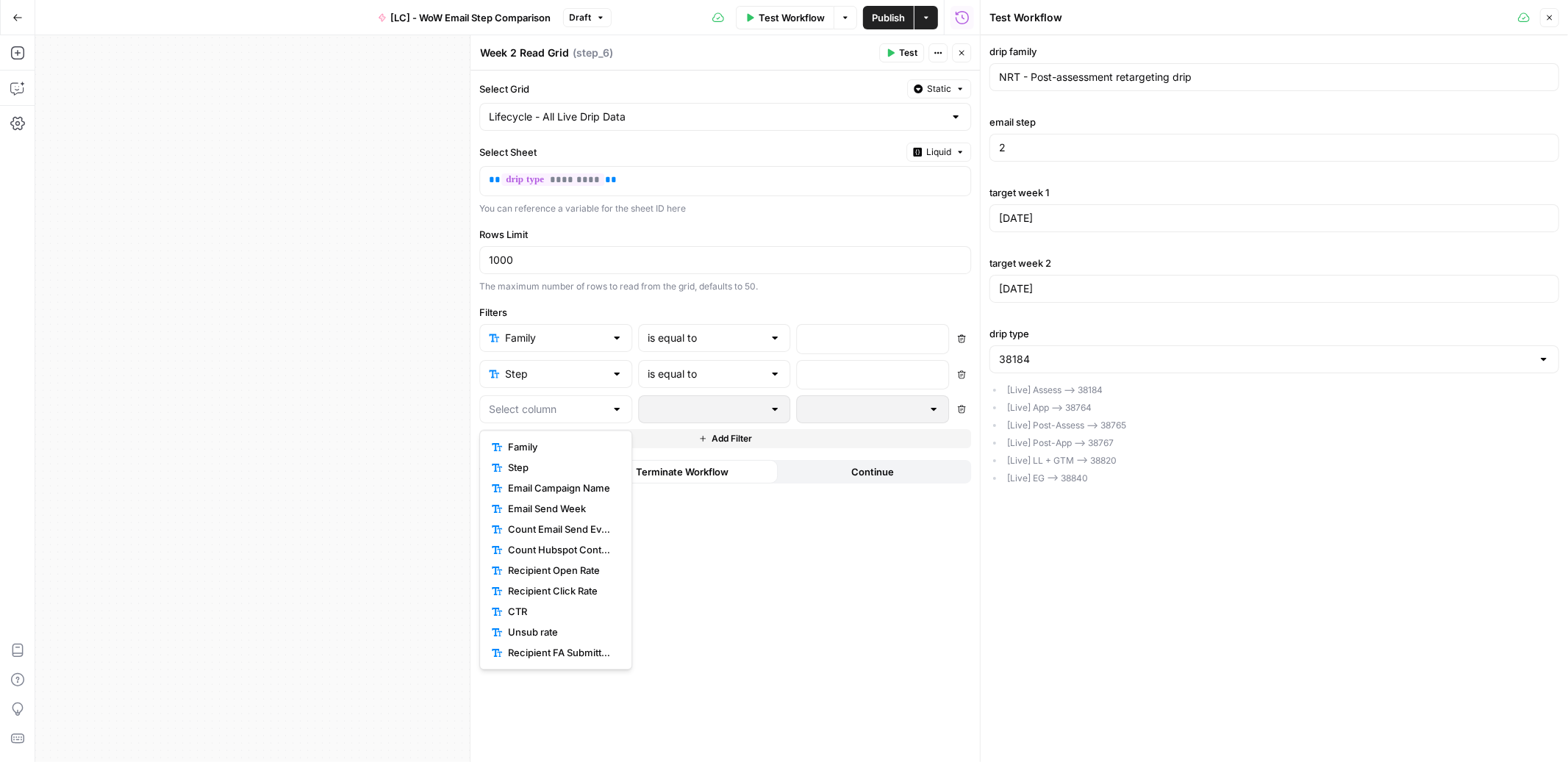
click at [554, 510] on span "Email Send Week" at bounding box center [561, 510] width 106 height 15
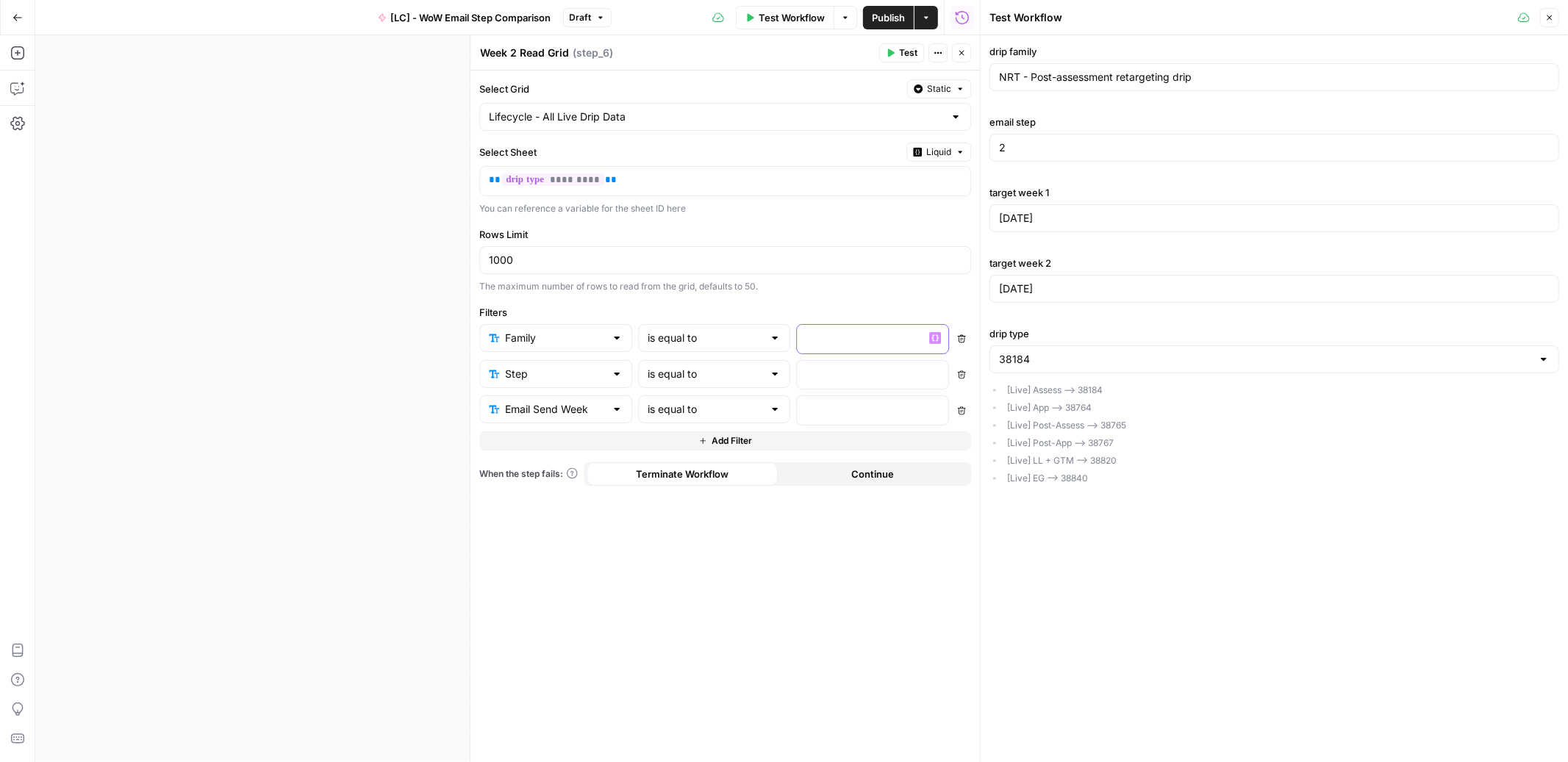
click at [838, 335] on p at bounding box center [862, 338] width 110 height 15
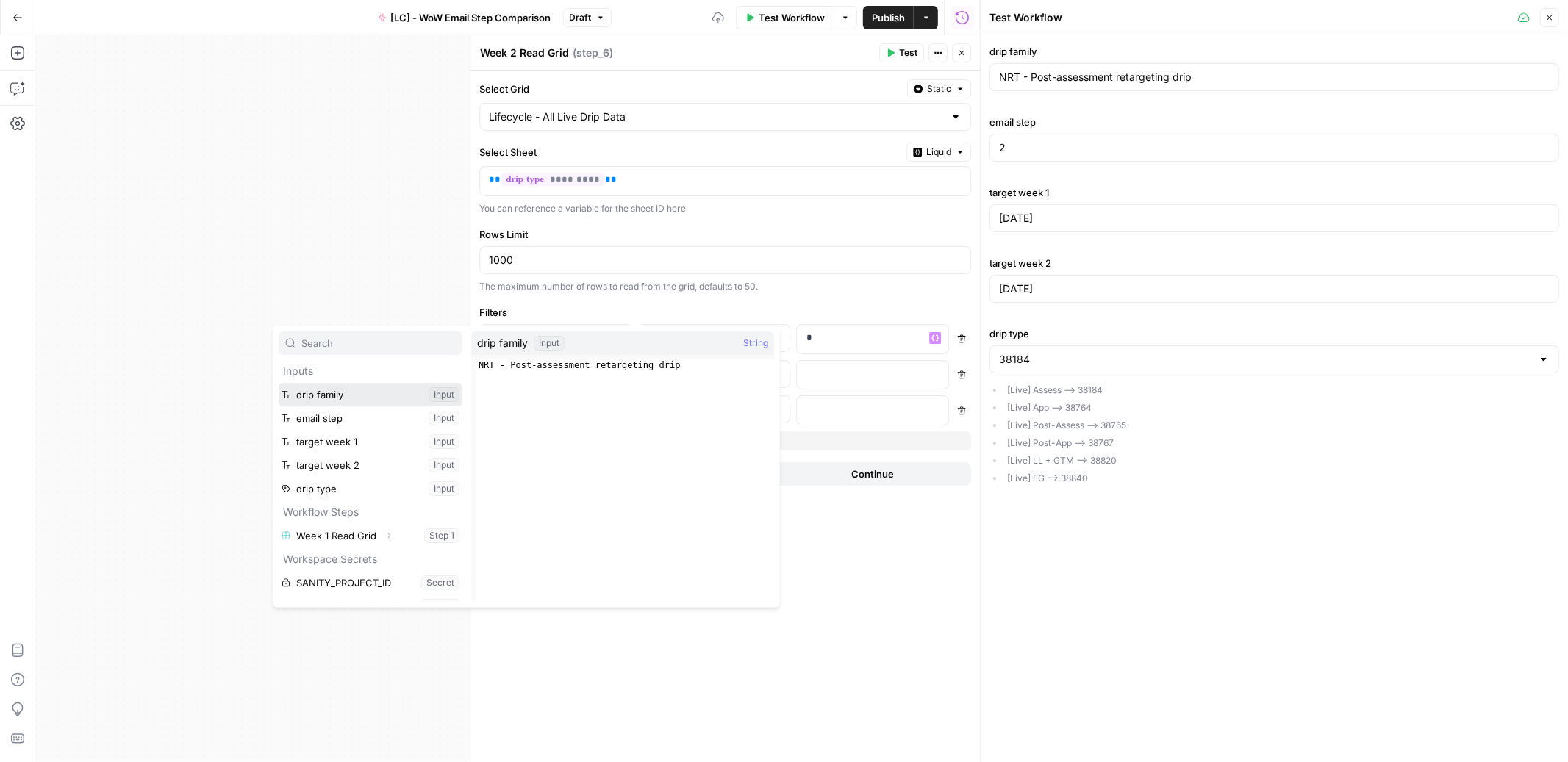
click at [373, 383] on button "Select variable drip family" at bounding box center [370, 394] width 183 height 24
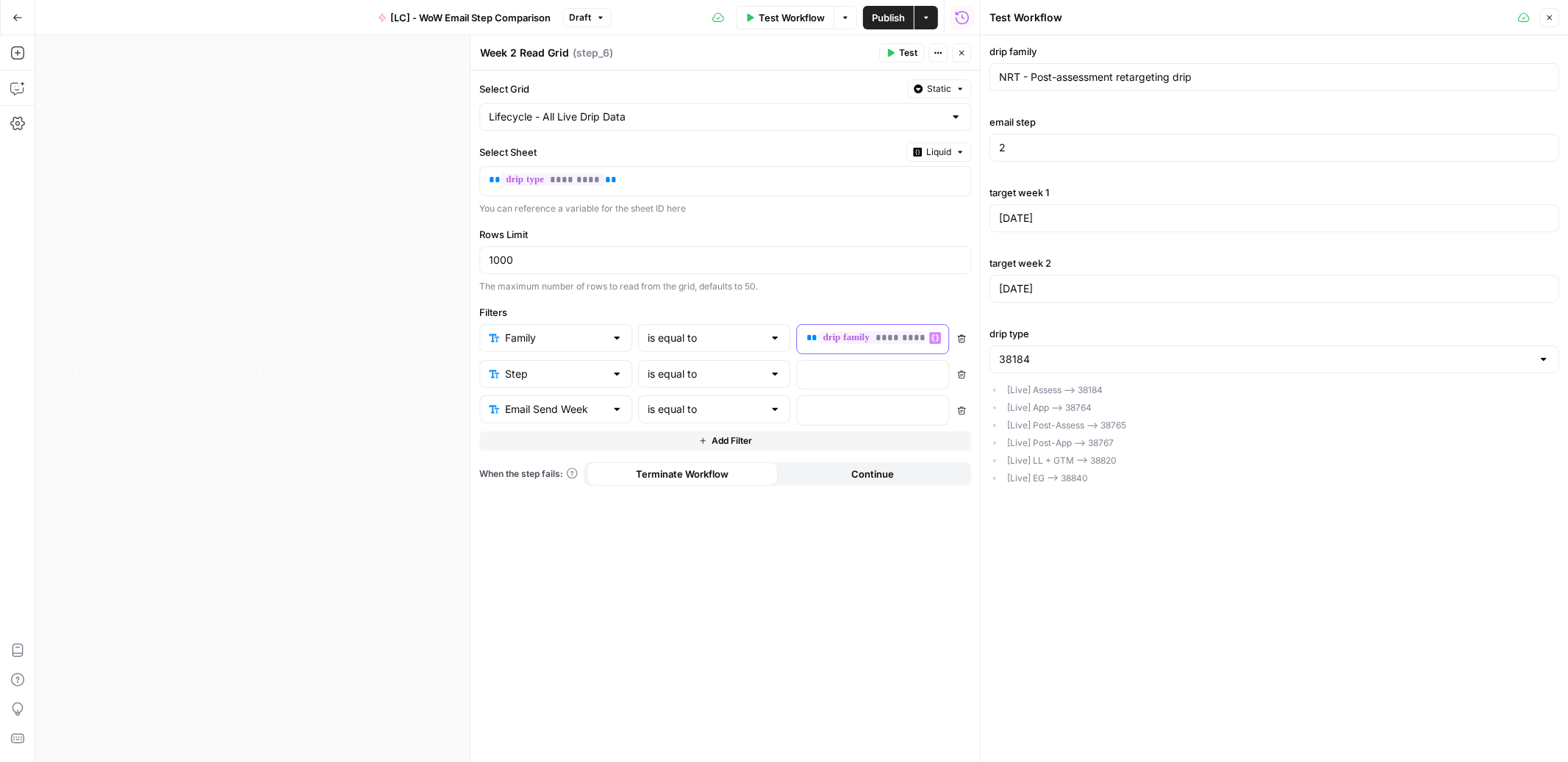
scroll to position [0, 11]
click at [821, 373] on p at bounding box center [862, 373] width 110 height 15
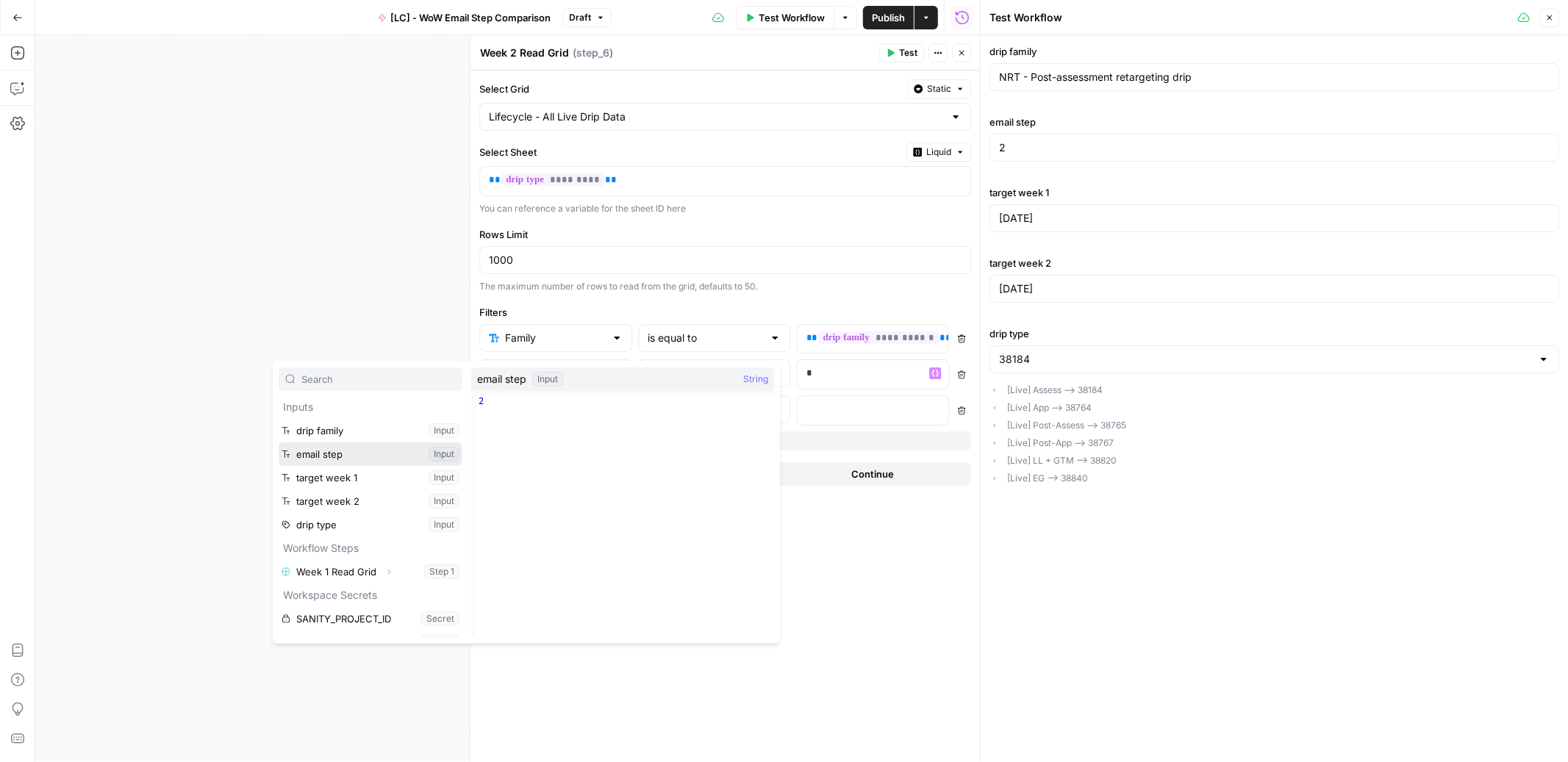
click at [339, 447] on button "Select variable email step" at bounding box center [370, 454] width 183 height 24
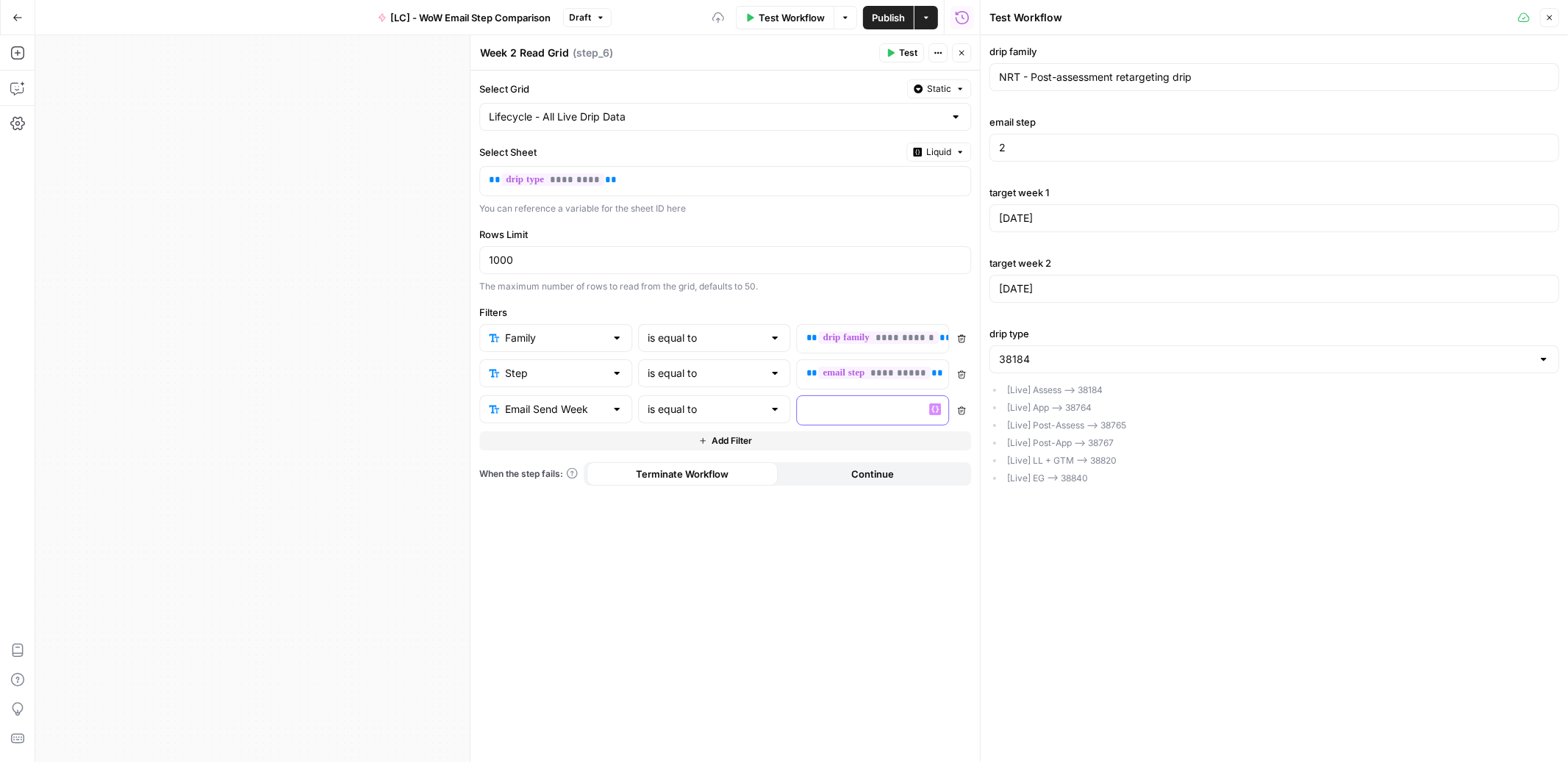
click at [838, 408] on p at bounding box center [862, 409] width 110 height 15
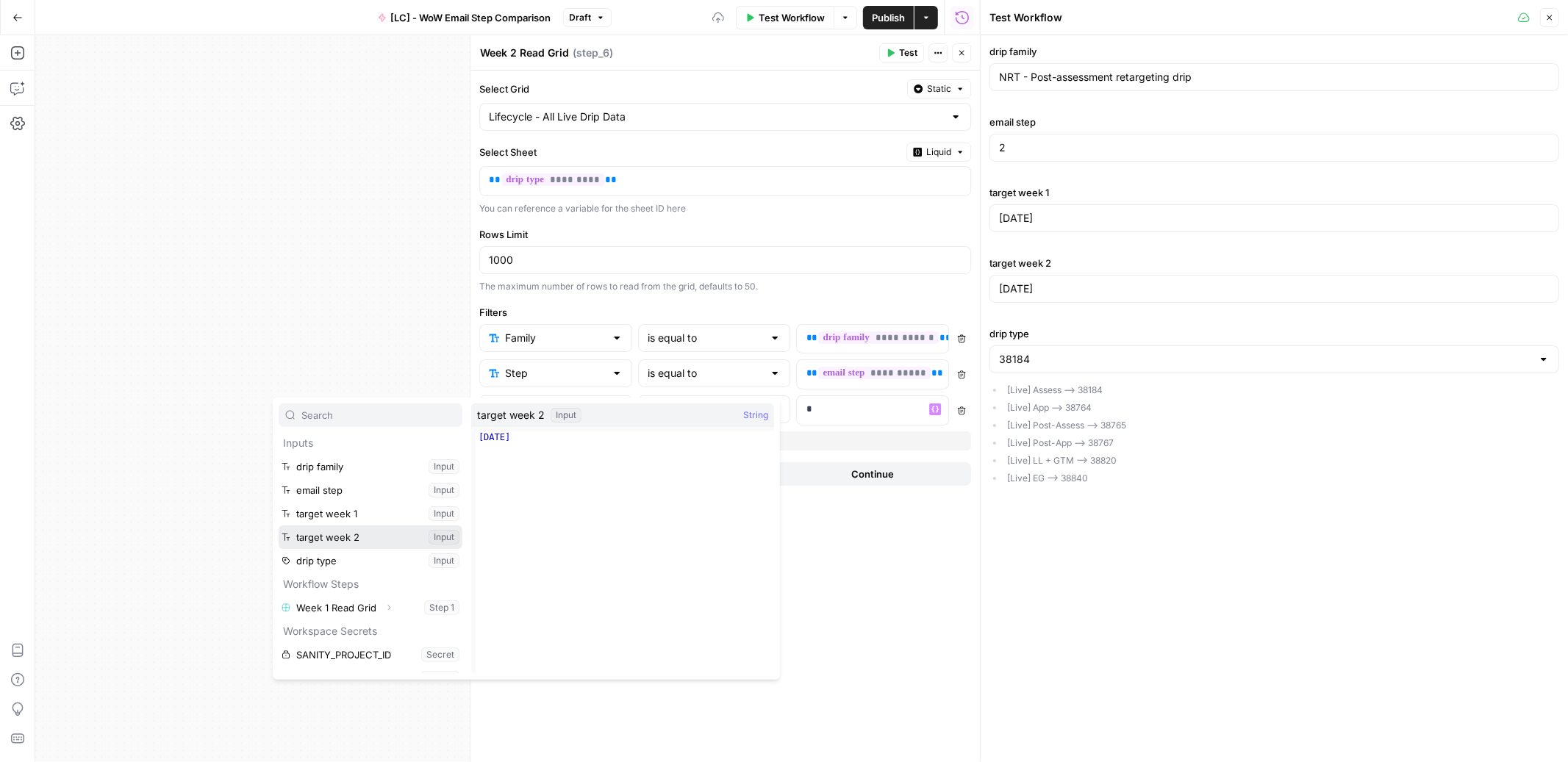
click at [348, 541] on button "Select variable target week 2" at bounding box center [370, 537] width 183 height 24
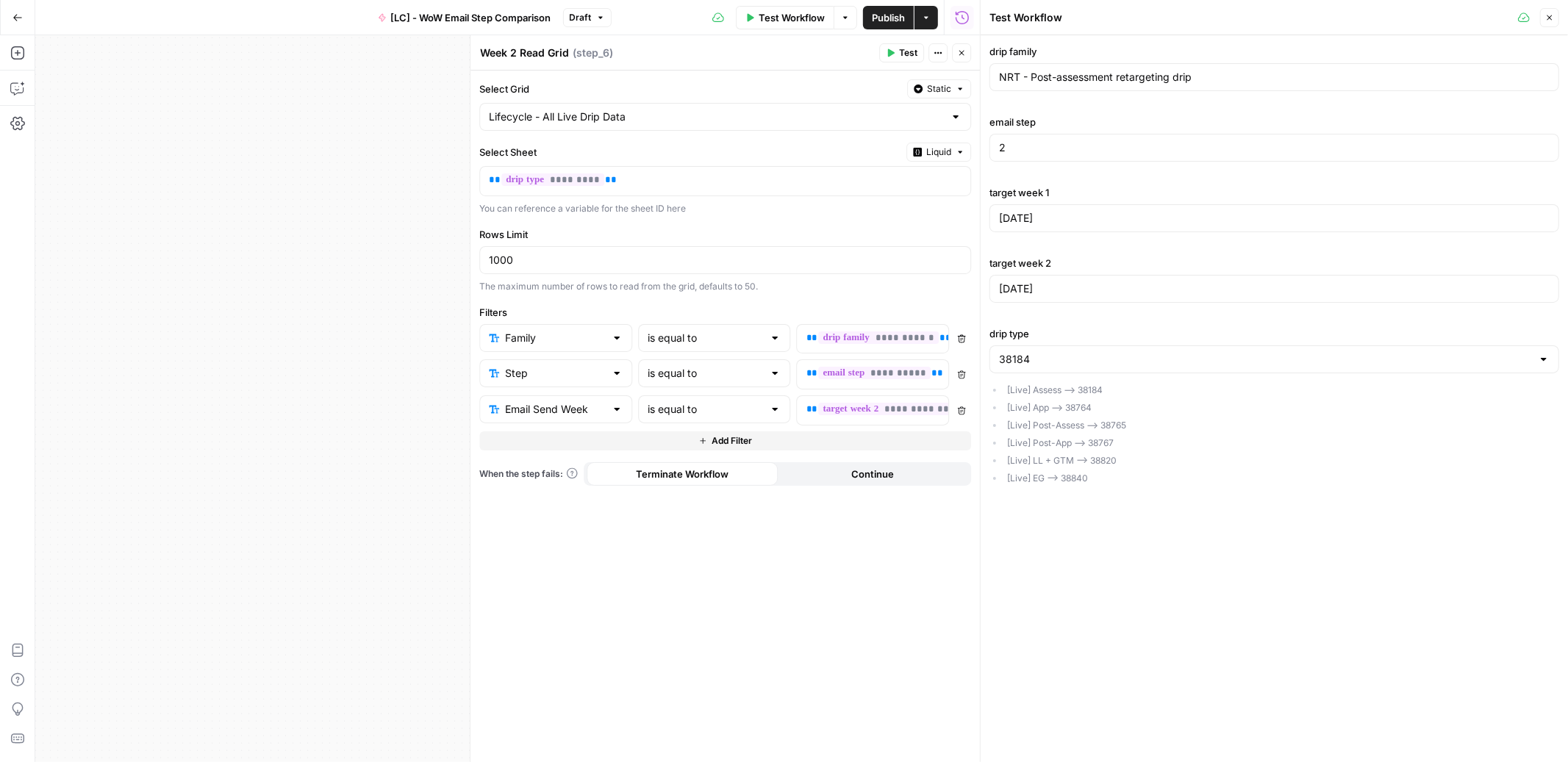
click at [962, 54] on icon "button" at bounding box center [961, 53] width 9 height 9
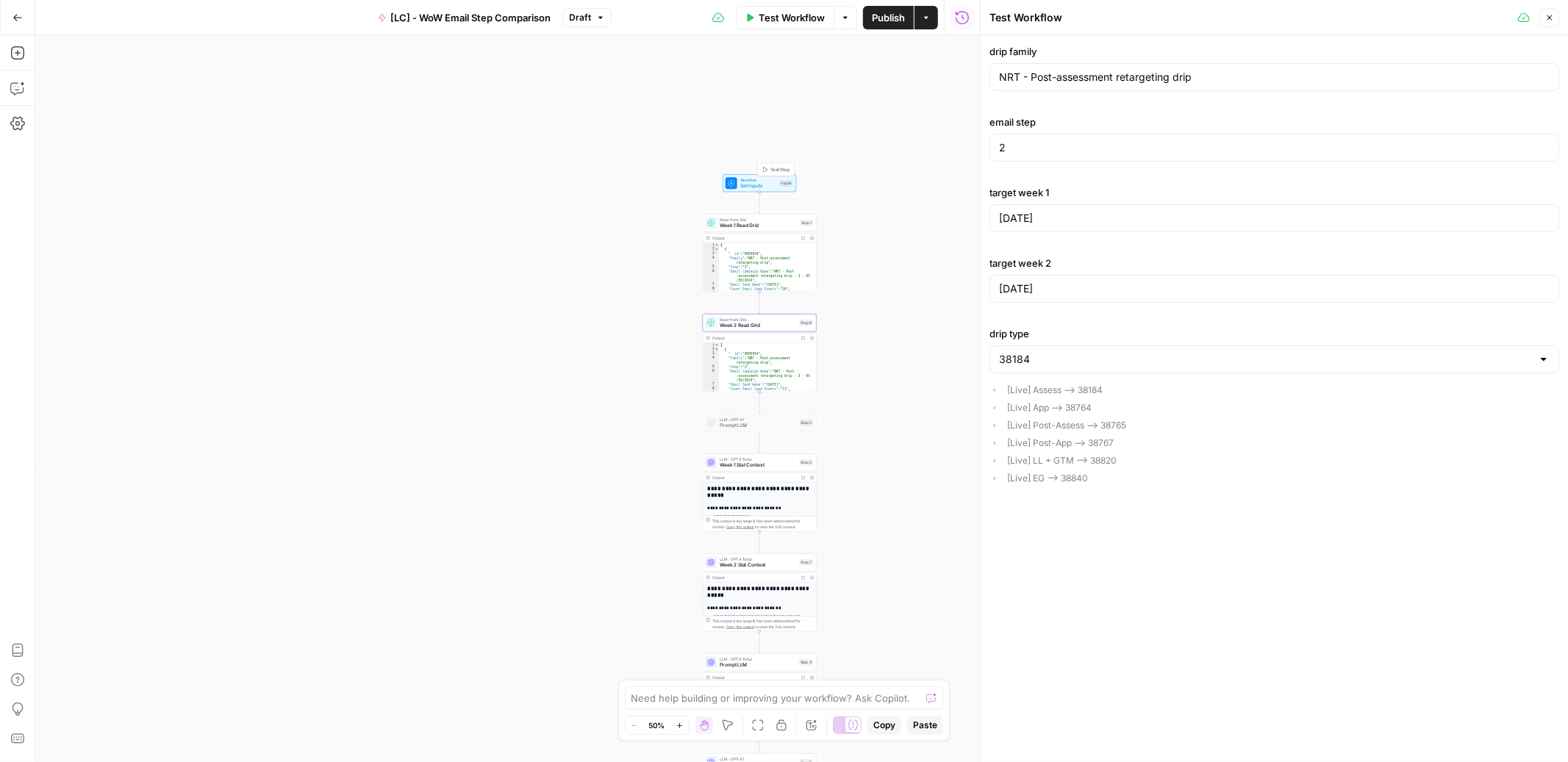
click at [766, 185] on span "Set Inputs" at bounding box center [758, 186] width 37 height 7
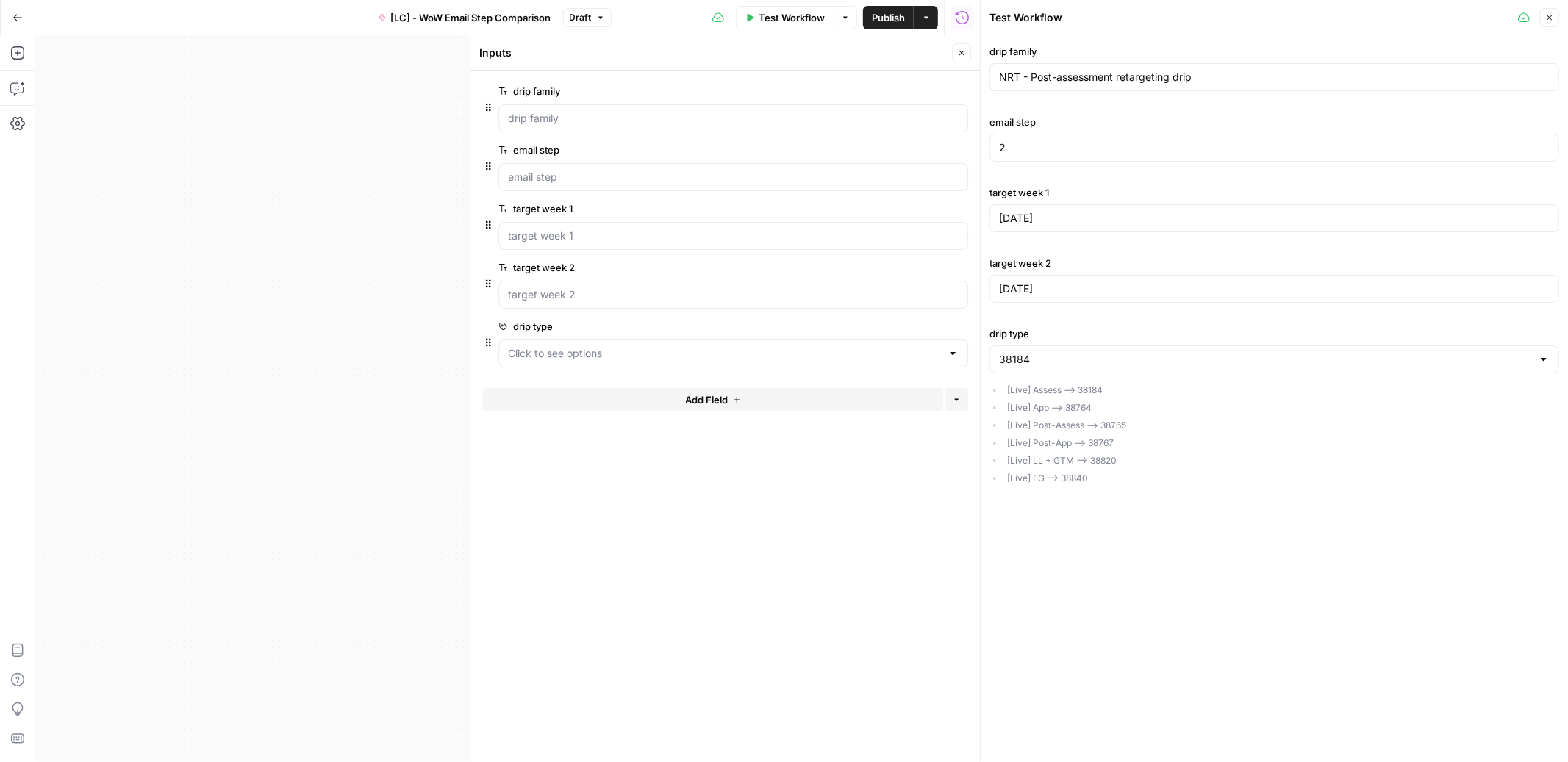
click at [887, 21] on span "Publish" at bounding box center [888, 18] width 33 height 15
click at [855, 64] on header "Inputs Close" at bounding box center [726, 52] width 510 height 35
click at [960, 53] on icon "button" at bounding box center [961, 53] width 9 height 9
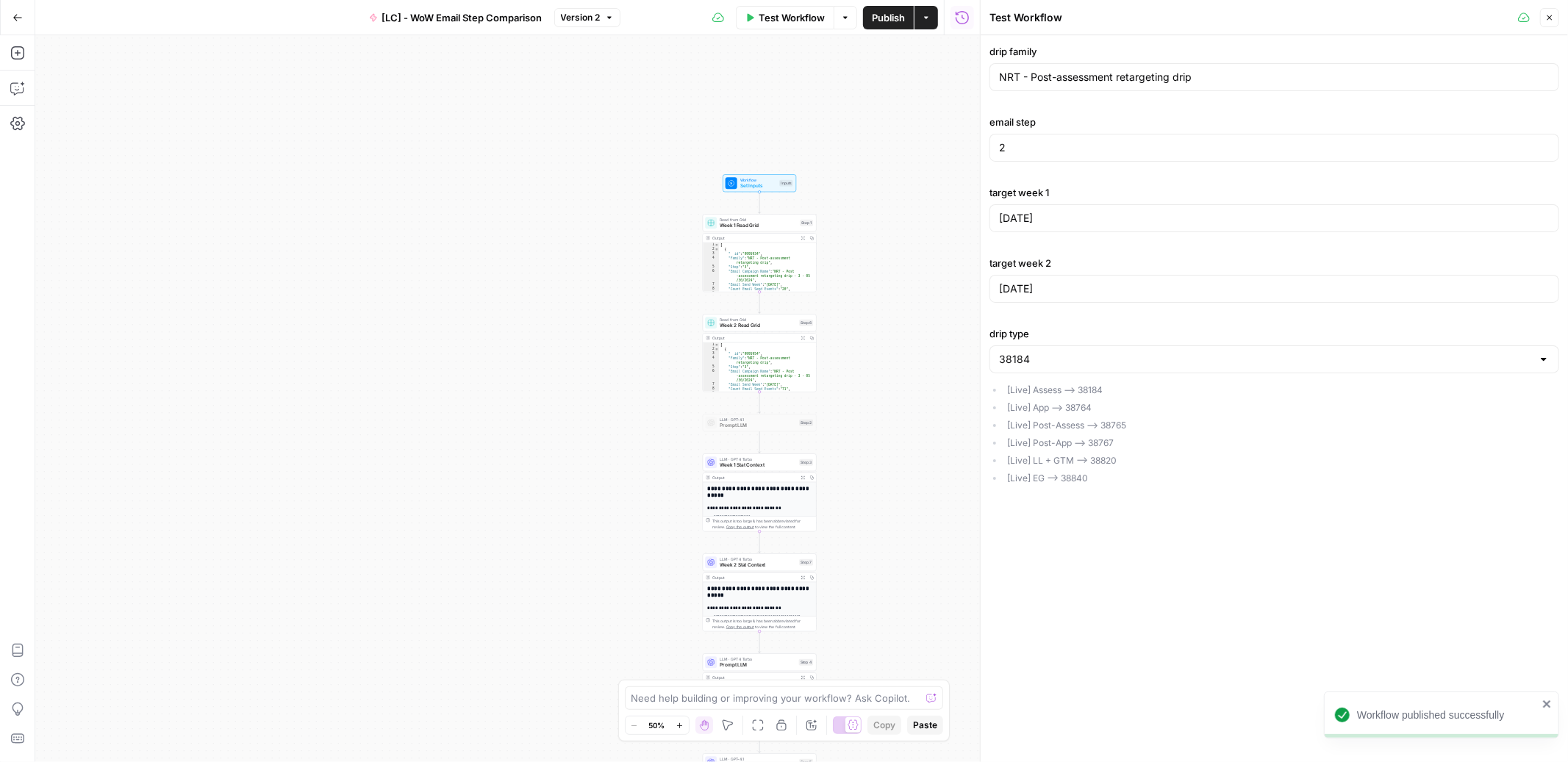
click at [766, 223] on span "Week 1 Read Grid" at bounding box center [758, 226] width 77 height 7
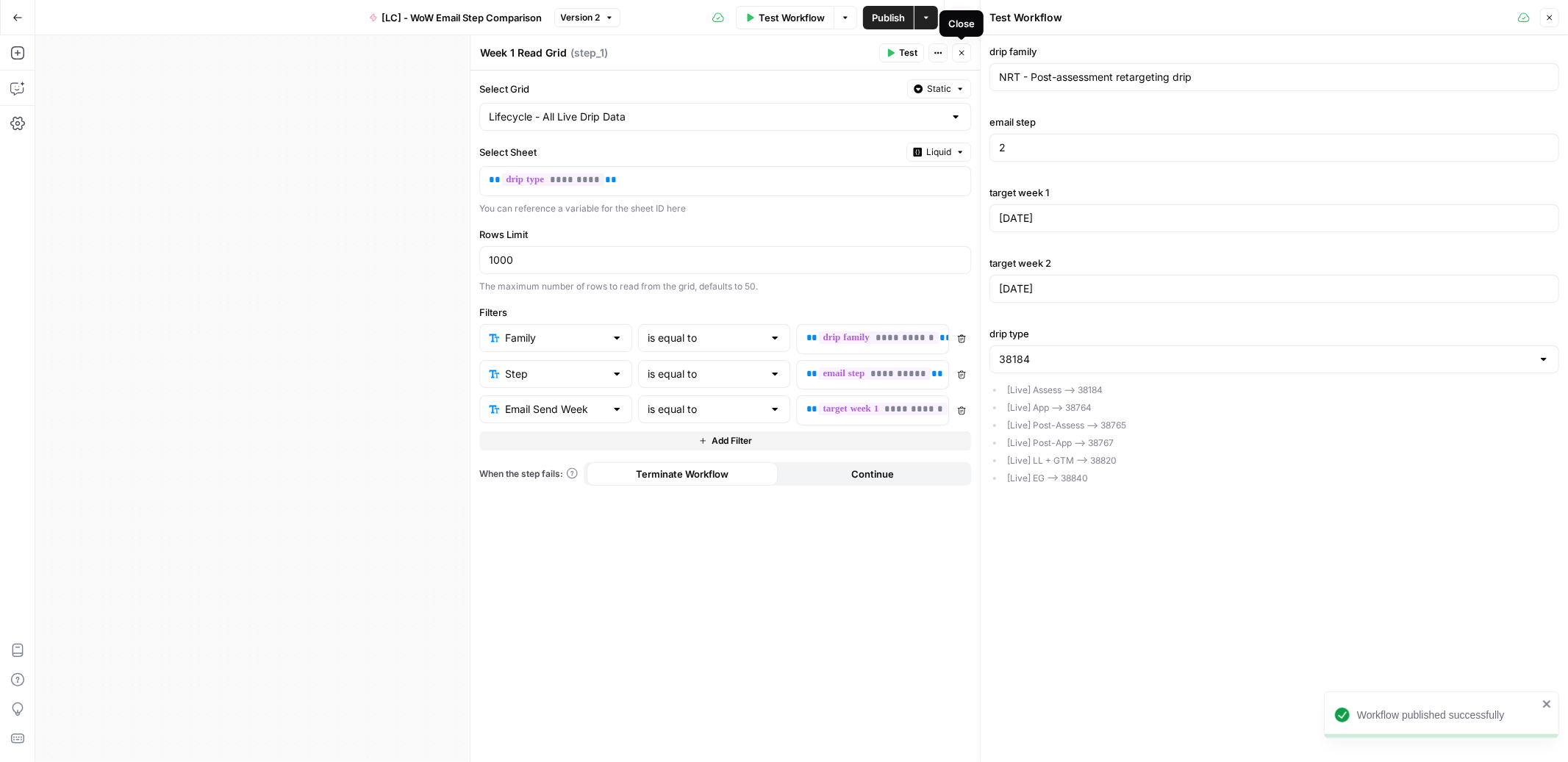
click at [963, 54] on icon "button" at bounding box center [961, 53] width 9 height 9
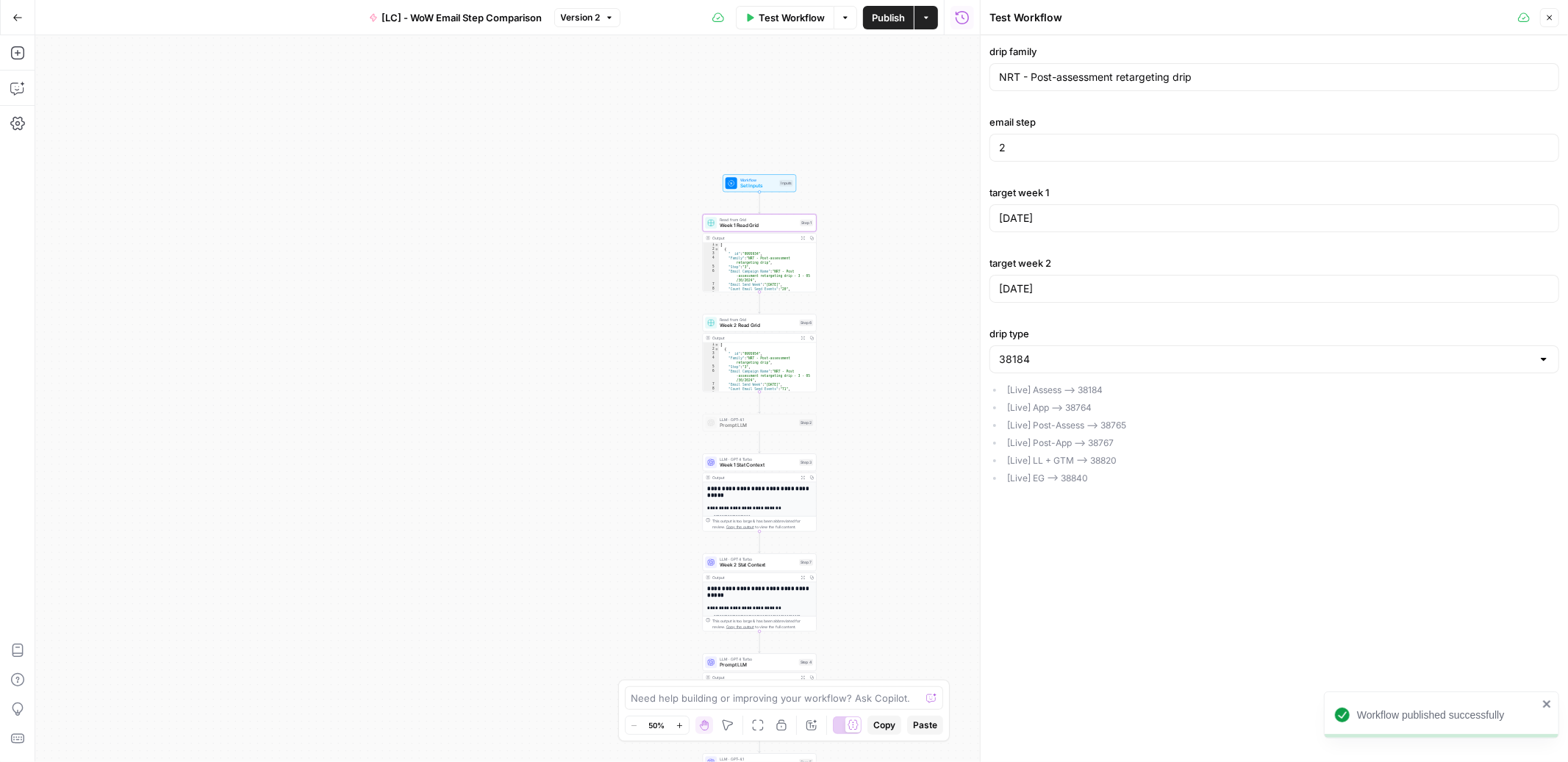
click at [769, 323] on span "Week 2 Read Grid" at bounding box center [758, 325] width 76 height 7
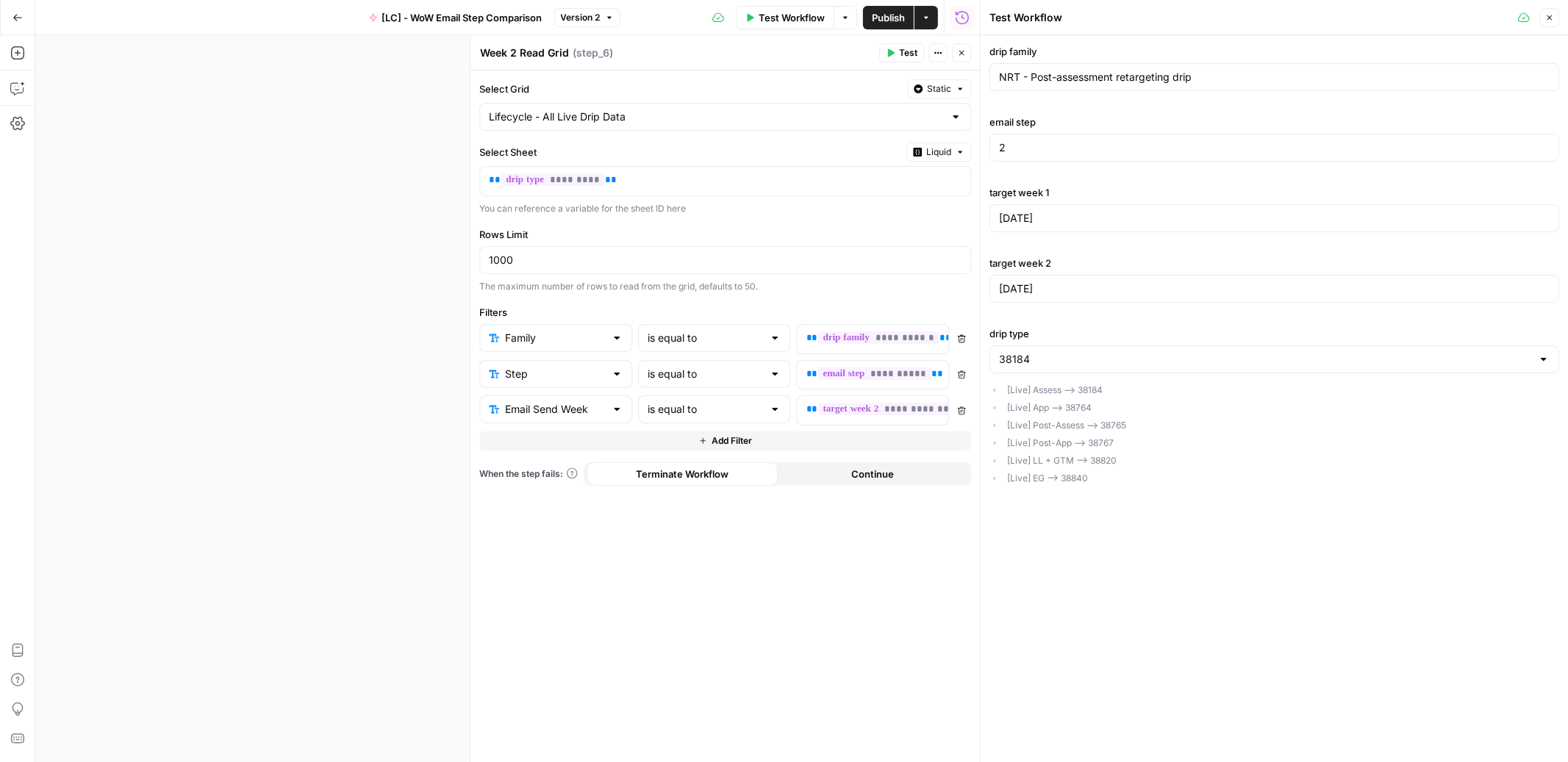
click at [960, 57] on icon "button" at bounding box center [961, 53] width 9 height 9
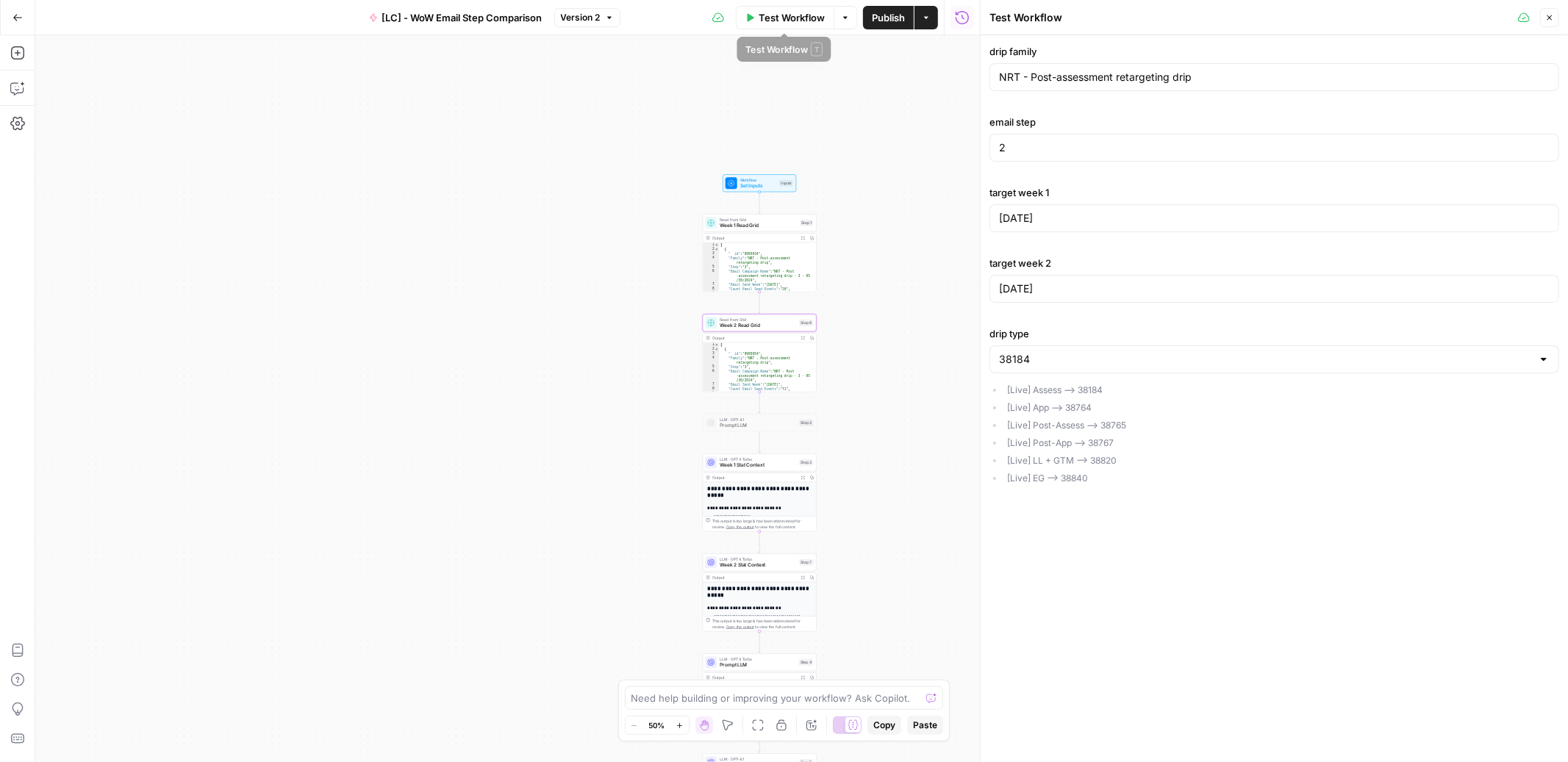
click at [797, 24] on span "Test Workflow" at bounding box center [792, 18] width 67 height 15
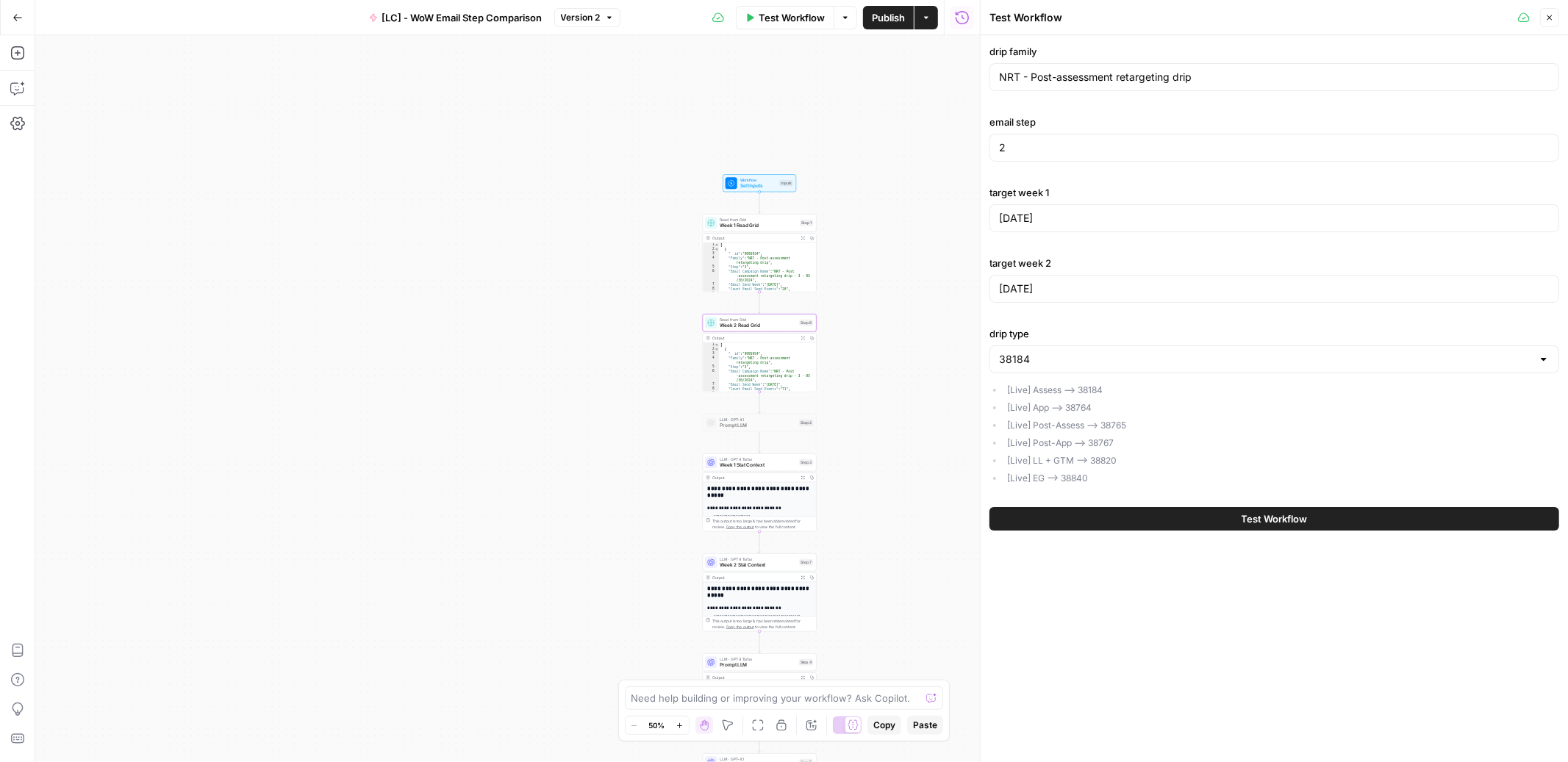
click at [1229, 508] on button "Test Workflow" at bounding box center [1274, 519] width 570 height 24
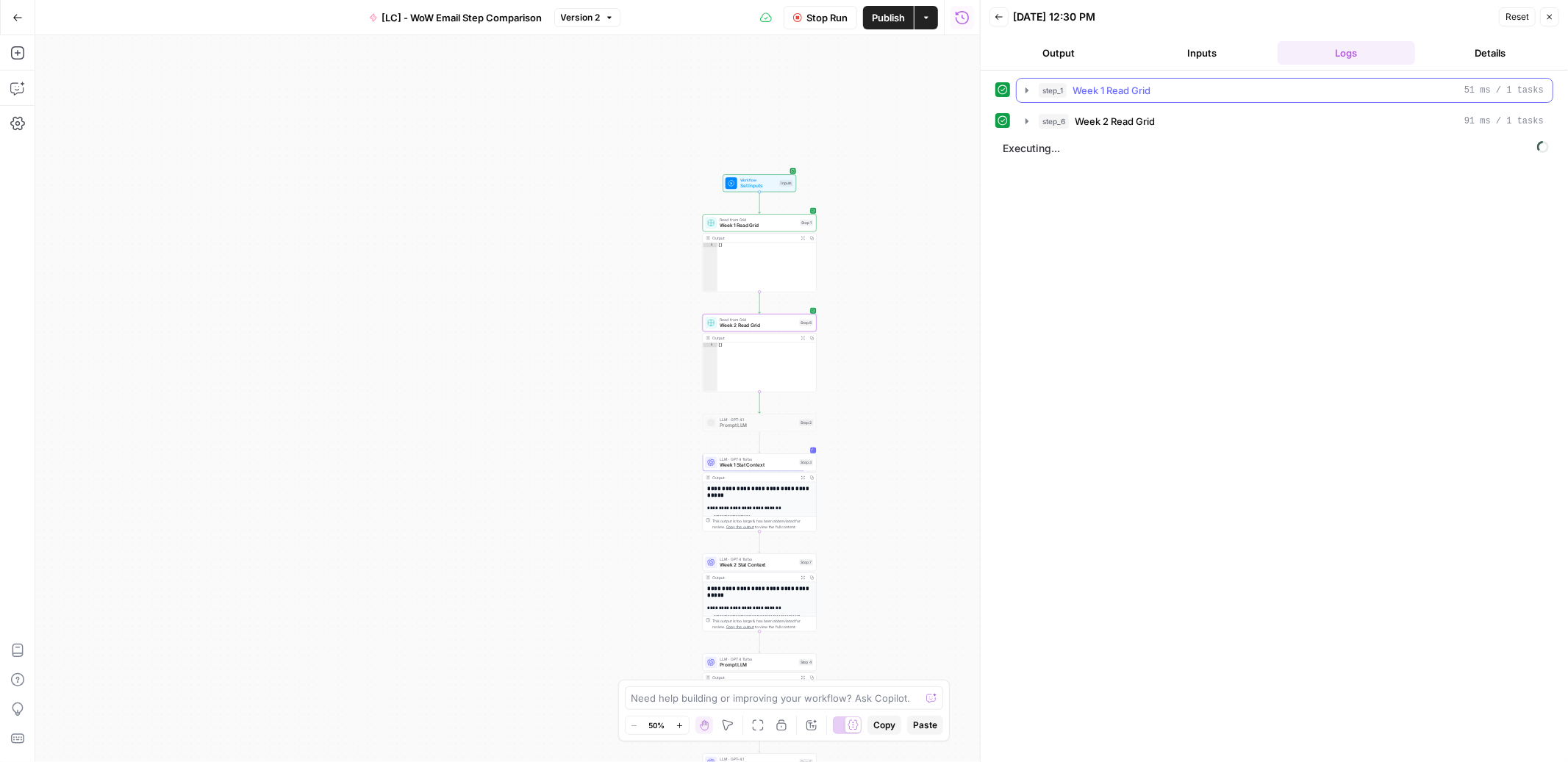
click at [1029, 97] on button "step_1 Week 1 Read Grid 51 ms / 1 tasks" at bounding box center [1285, 90] width 536 height 24
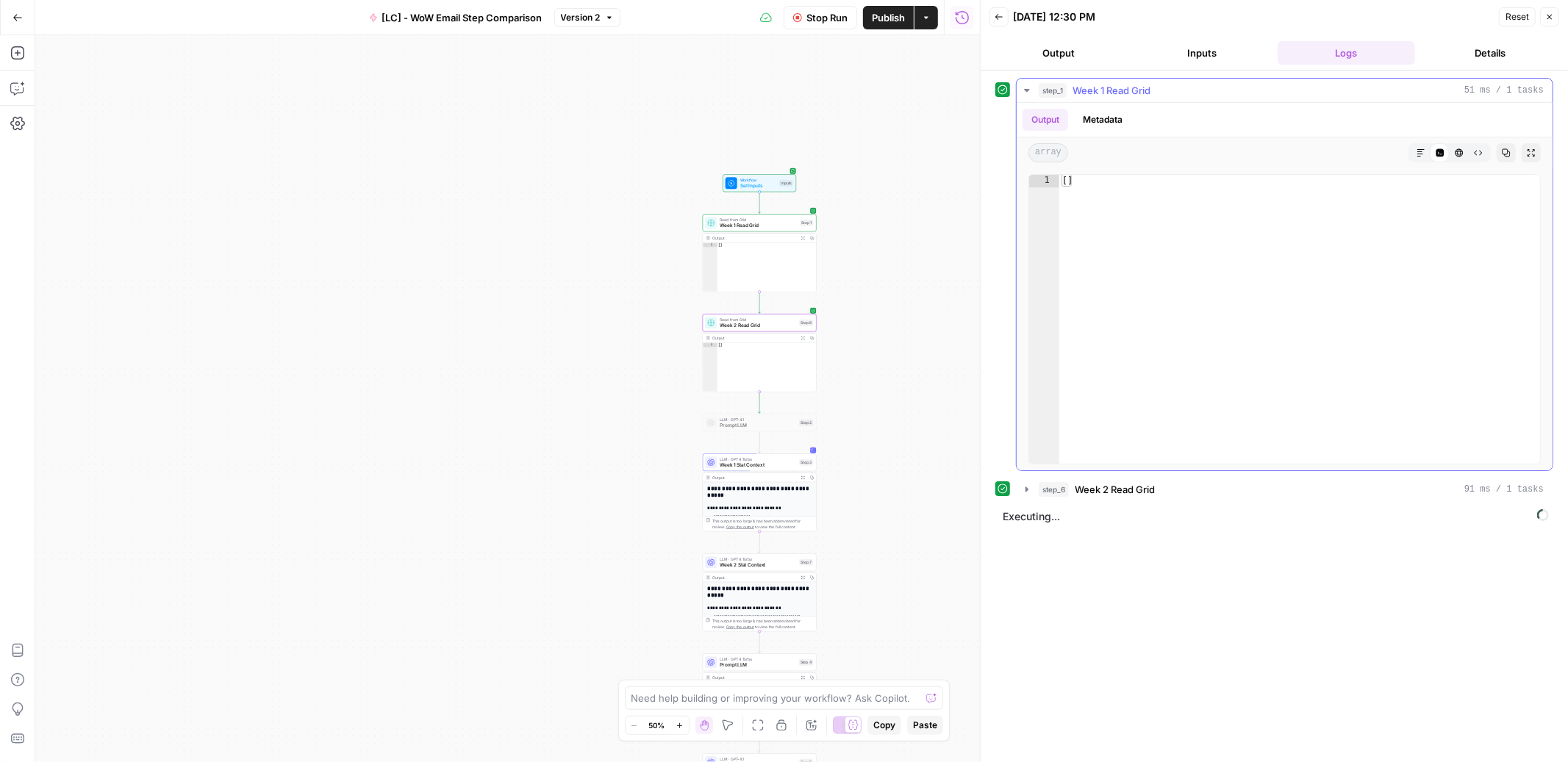
click at [1029, 97] on button "step_1 Week 1 Read Grid 51 ms / 1 tasks" at bounding box center [1285, 90] width 536 height 24
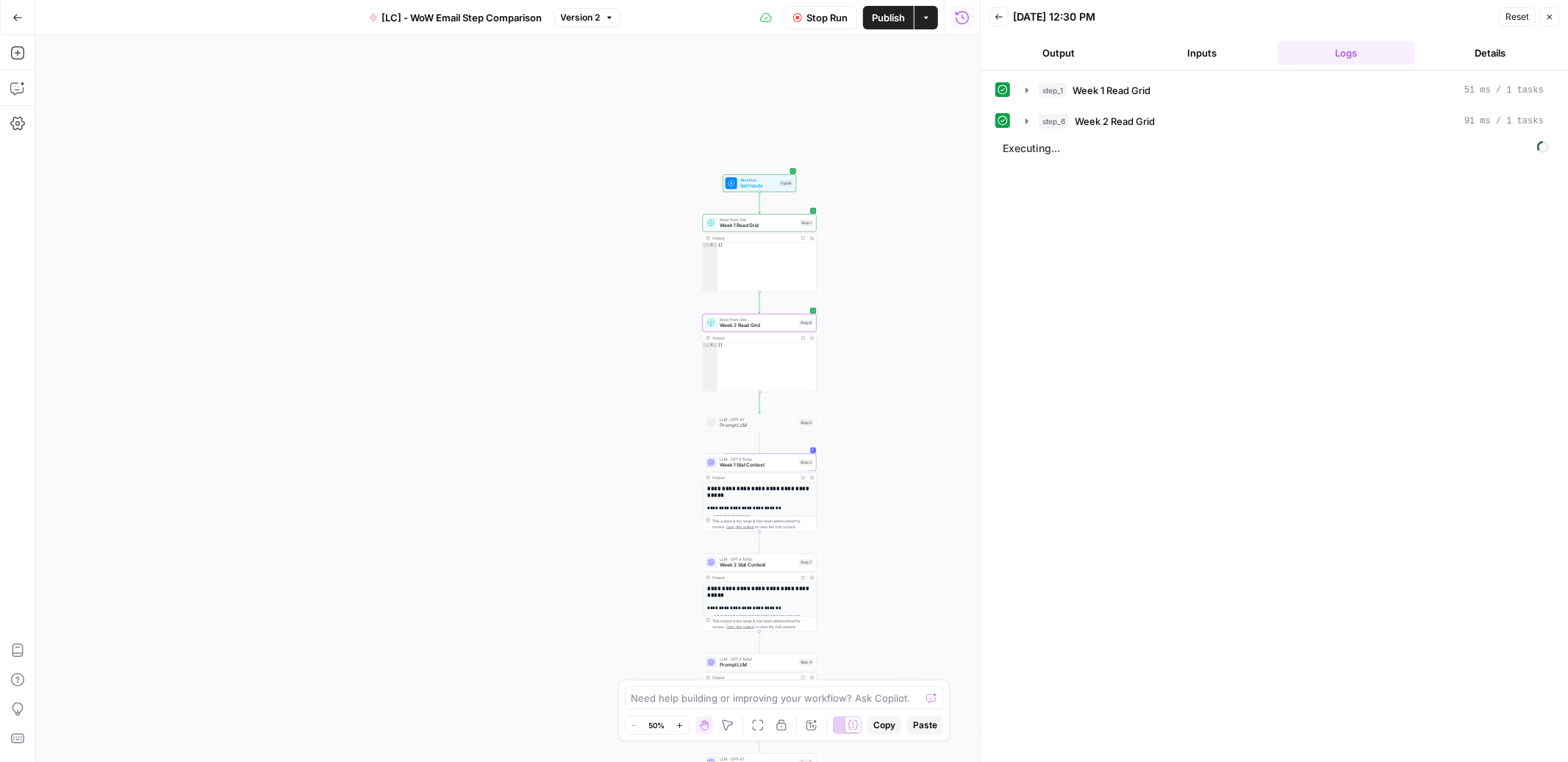
click at [828, 12] on span "Stop Run" at bounding box center [827, 18] width 41 height 15
click at [1027, 115] on icon "button" at bounding box center [1027, 121] width 11 height 11
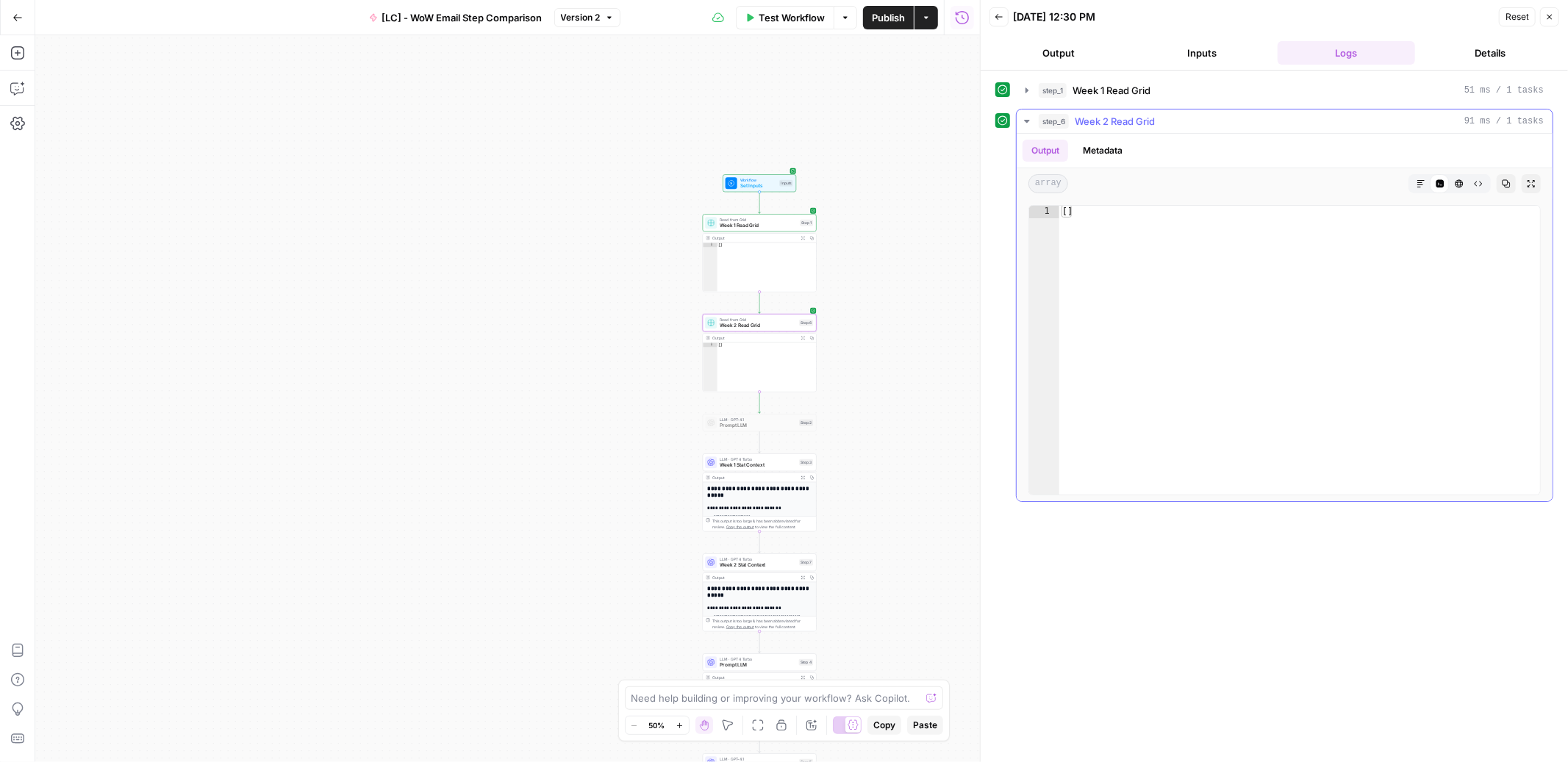
click at [1027, 115] on icon "button" at bounding box center [1027, 121] width 11 height 11
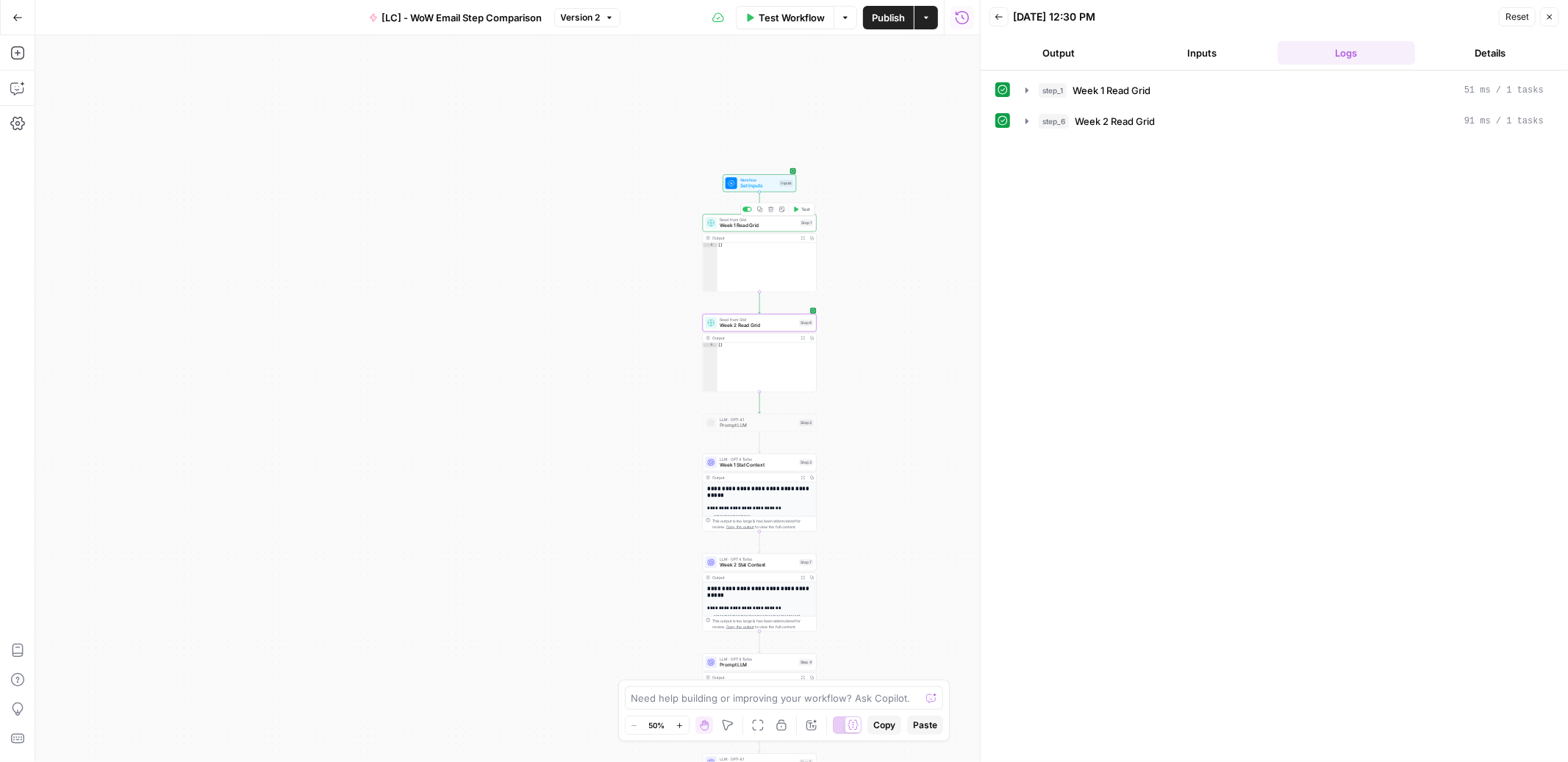
click at [785, 225] on span "Week 1 Read Grid" at bounding box center [758, 226] width 77 height 7
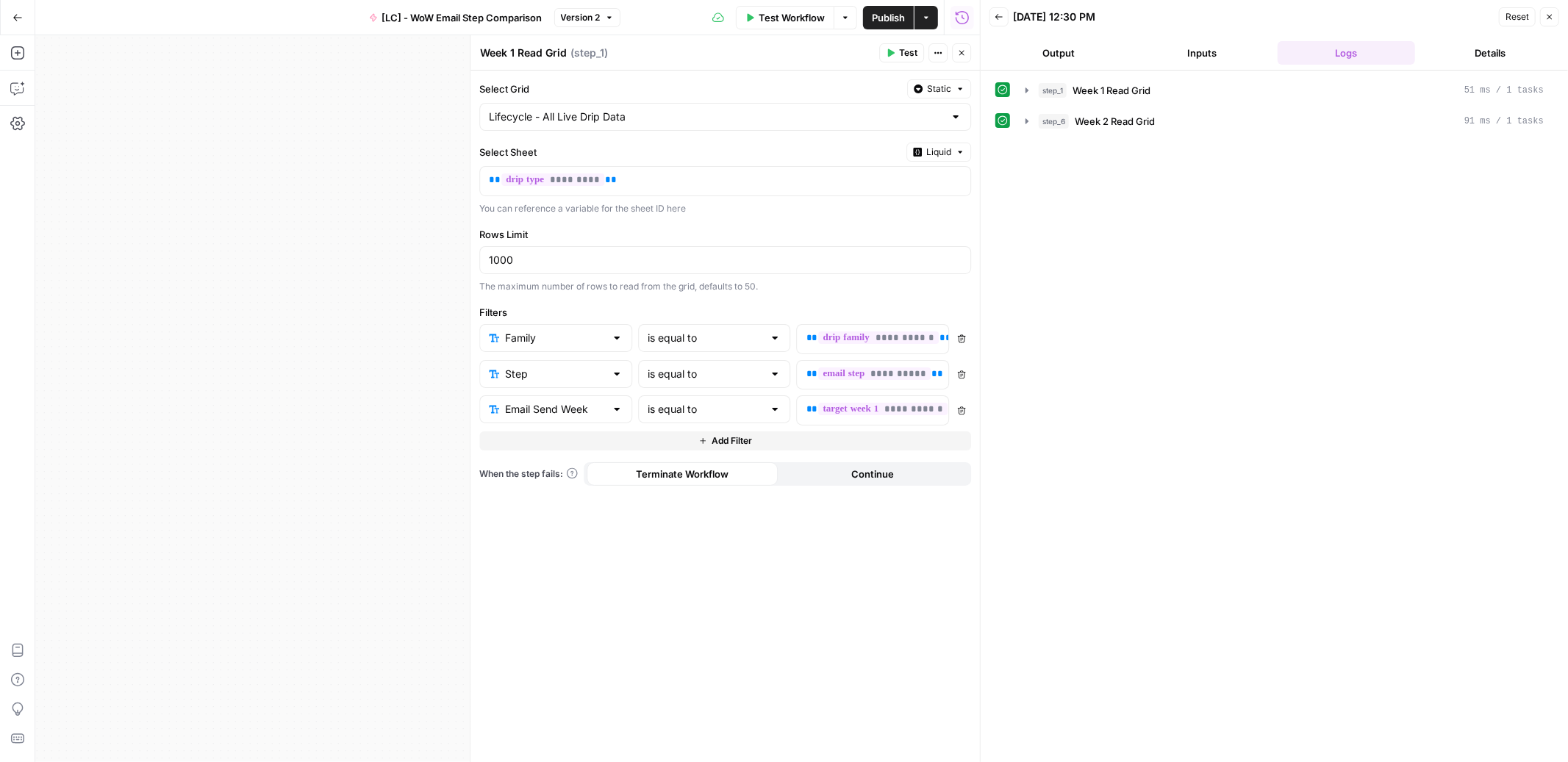
click at [786, 18] on span "Test Workflow" at bounding box center [792, 18] width 67 height 15
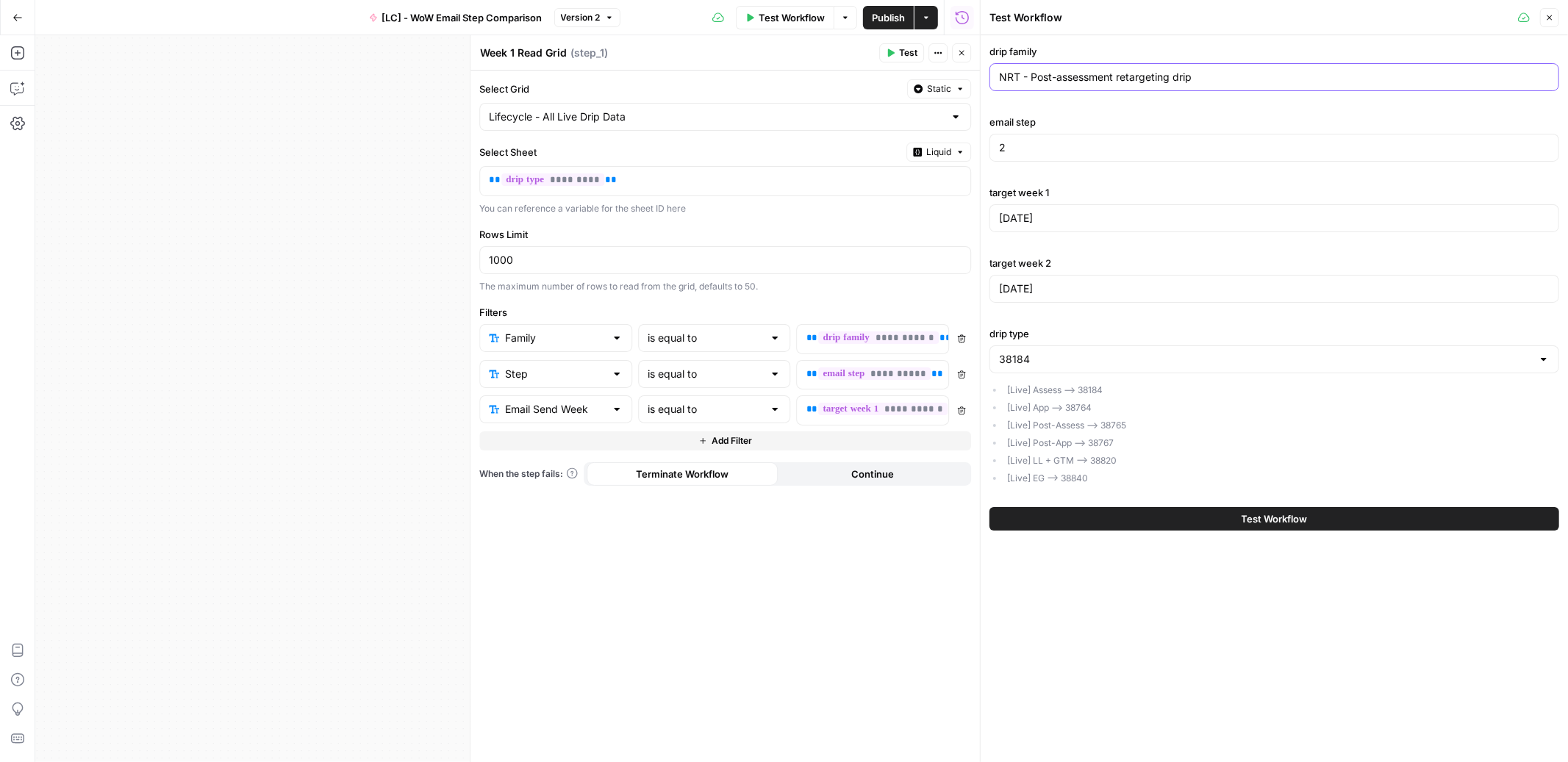
click at [1096, 72] on input "NRT - Post-assessment retargeting drip" at bounding box center [1274, 77] width 550 height 15
paste input "Assessment D"
type input "NRT - Assessment Drip"
click at [1238, 522] on button "Test Workflow" at bounding box center [1274, 519] width 570 height 24
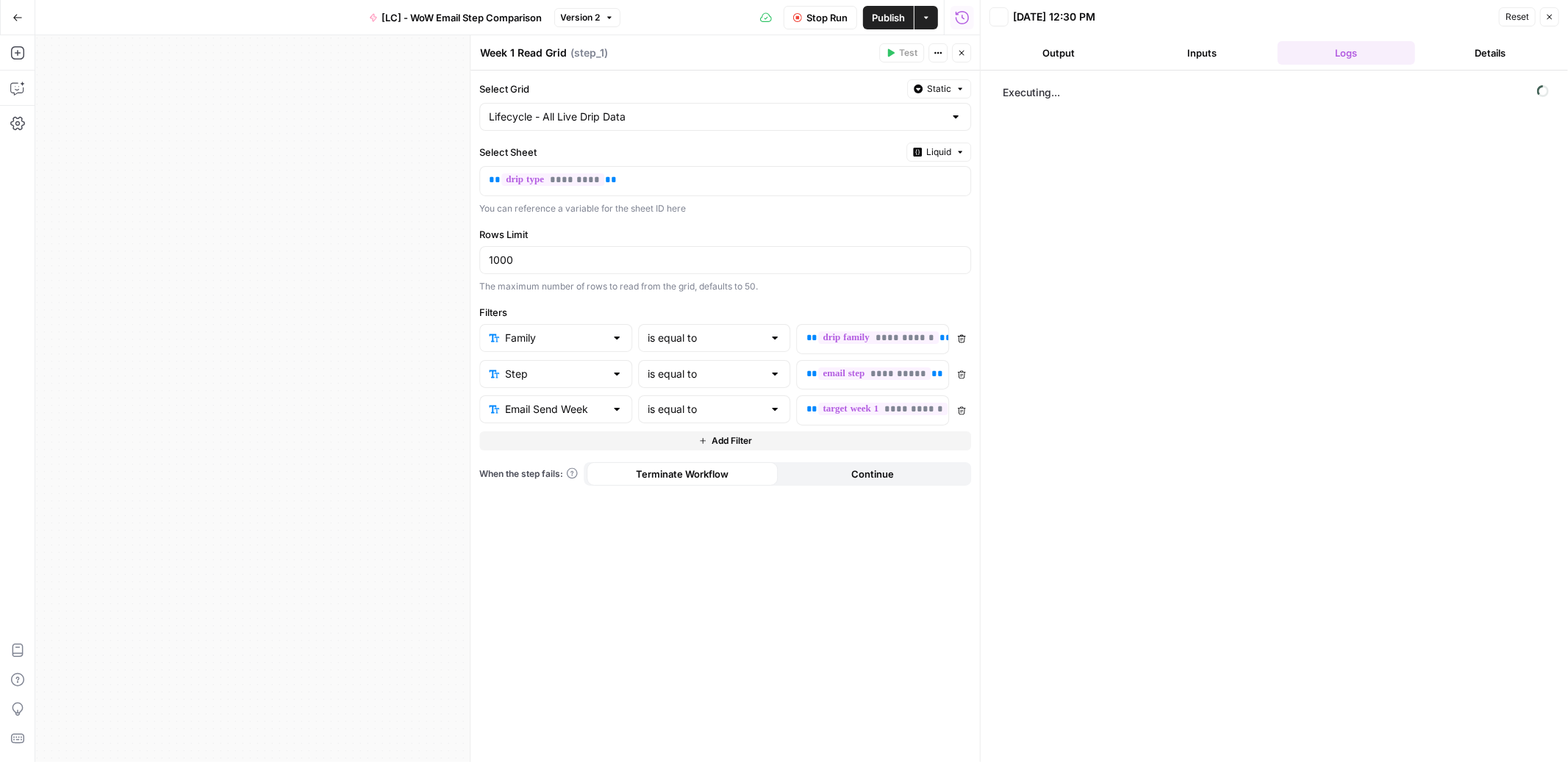
click at [961, 61] on button "Close" at bounding box center [962, 53] width 19 height 19
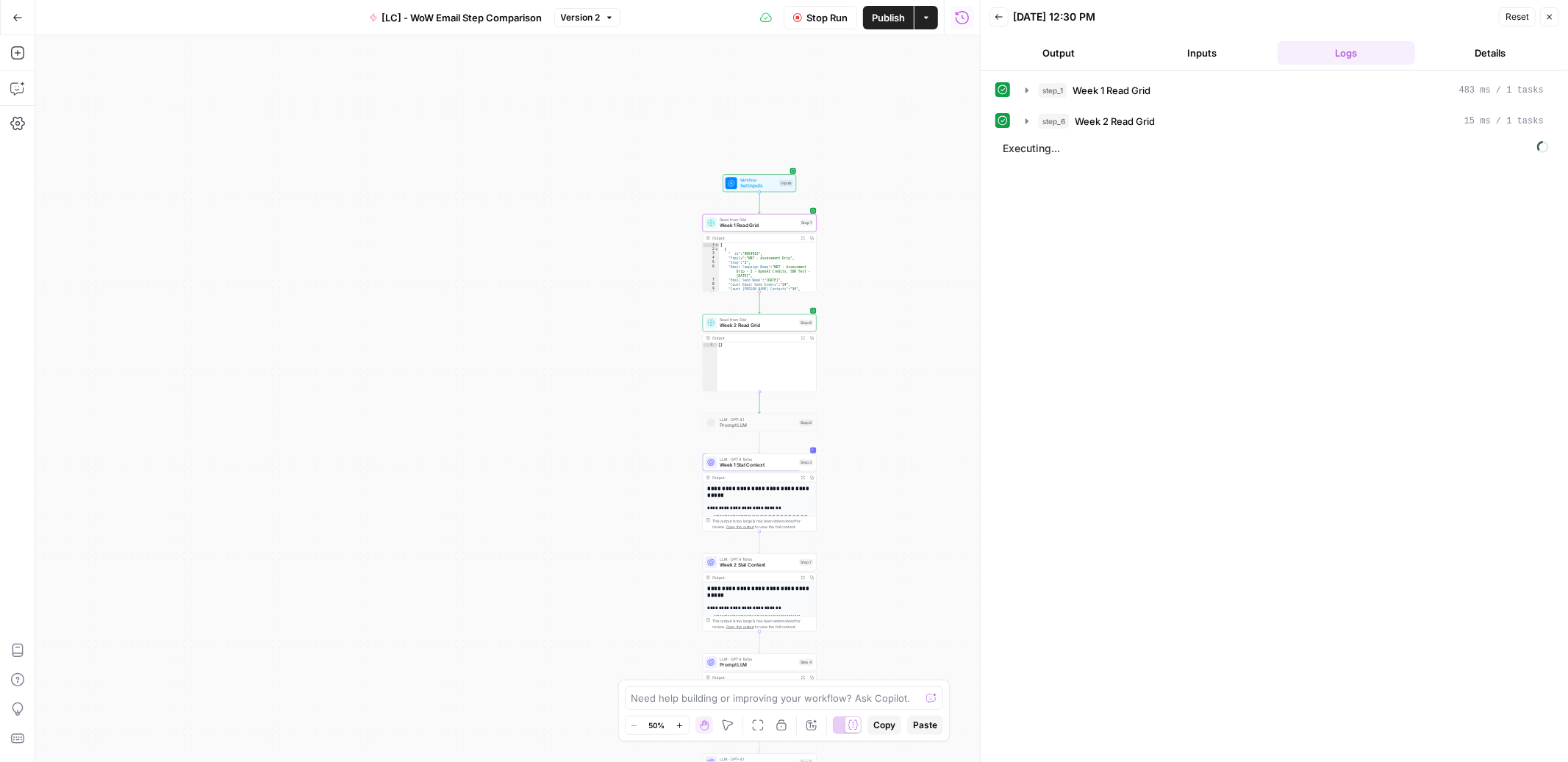
click at [821, 27] on button "Stop Run" at bounding box center [821, 17] width 74 height 24
click at [1027, 123] on icon "button" at bounding box center [1027, 121] width 3 height 5
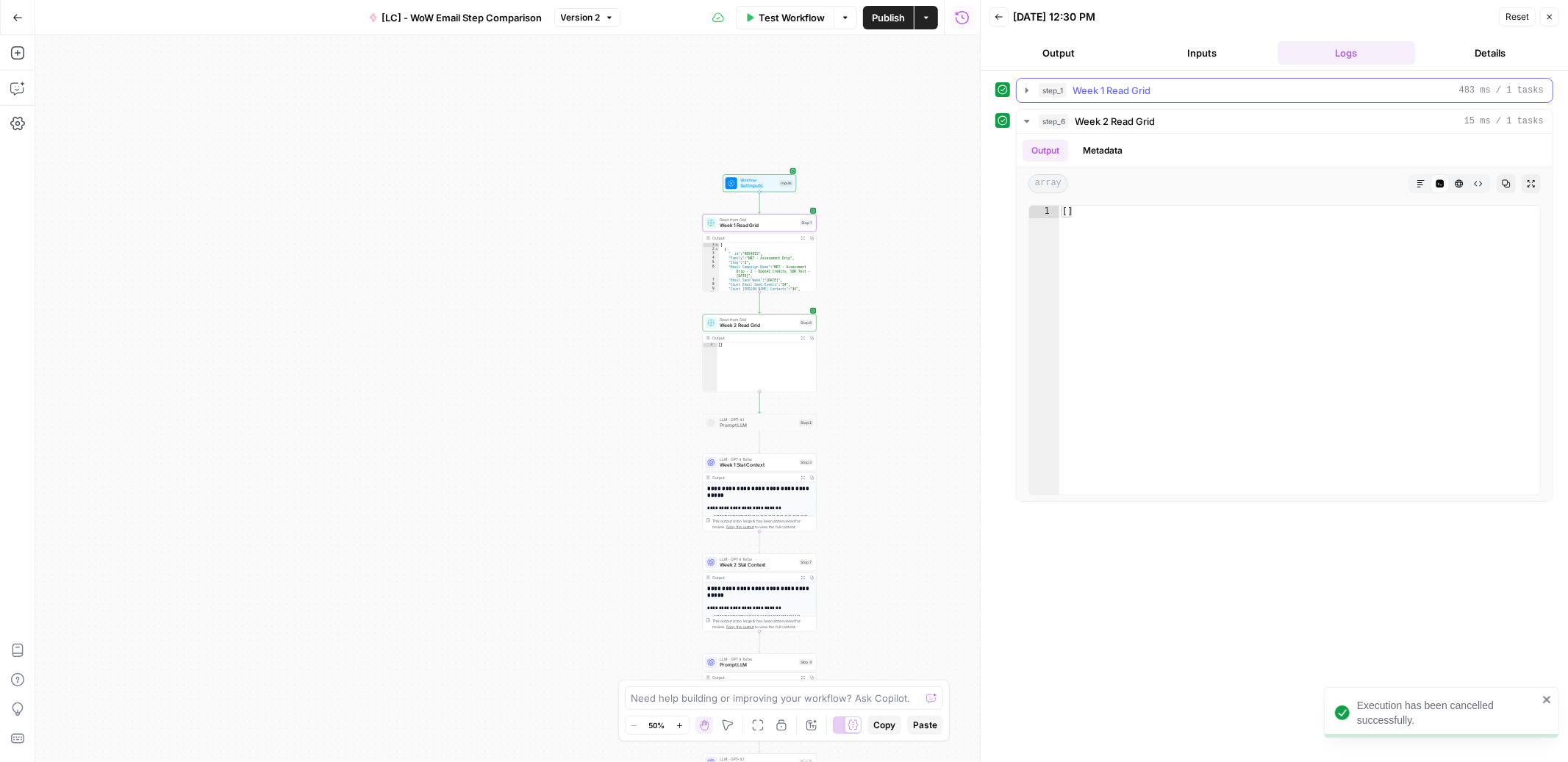
click at [1026, 96] on icon "button" at bounding box center [1027, 90] width 11 height 11
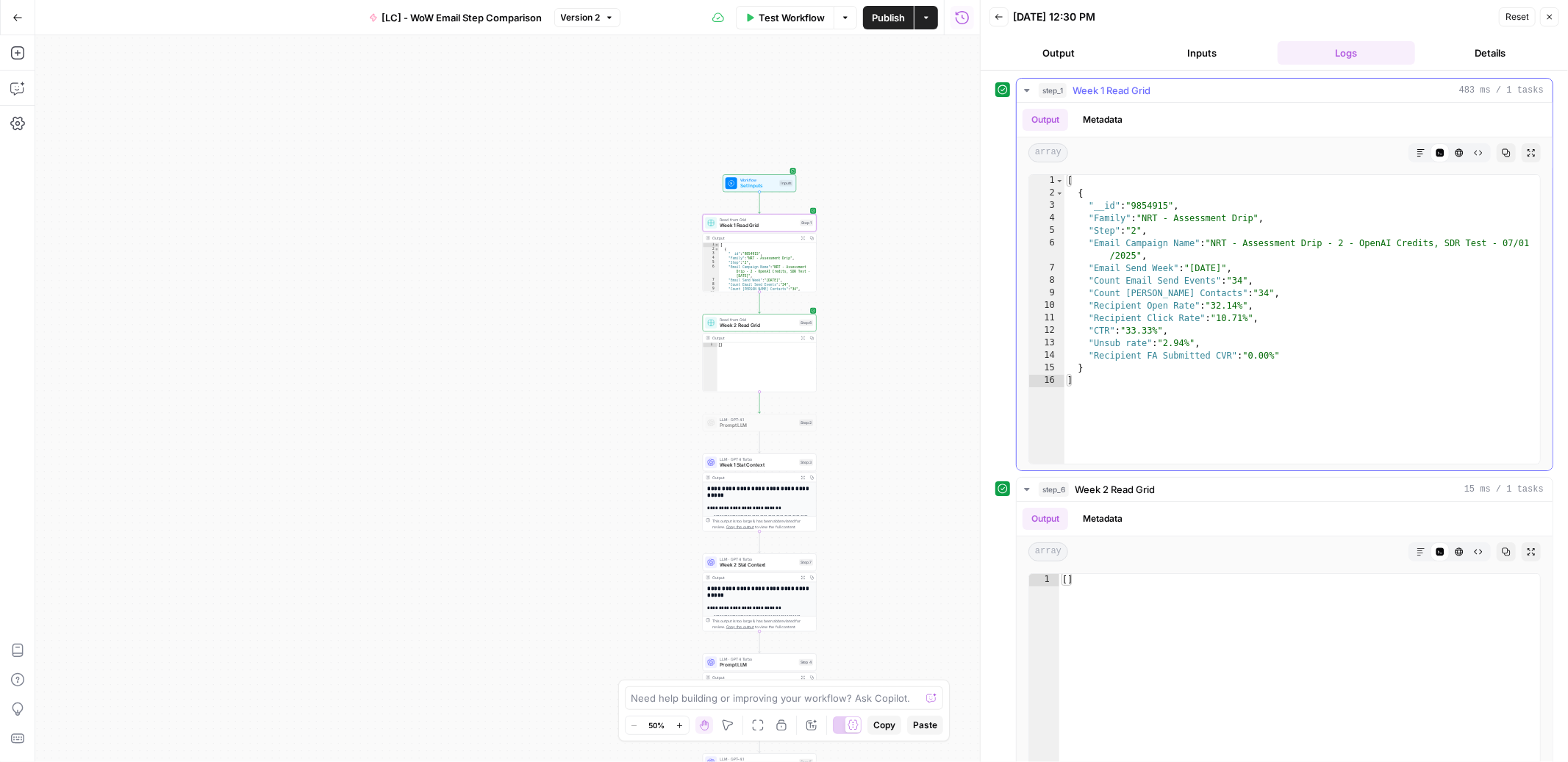
click at [1024, 93] on icon "button" at bounding box center [1027, 90] width 11 height 11
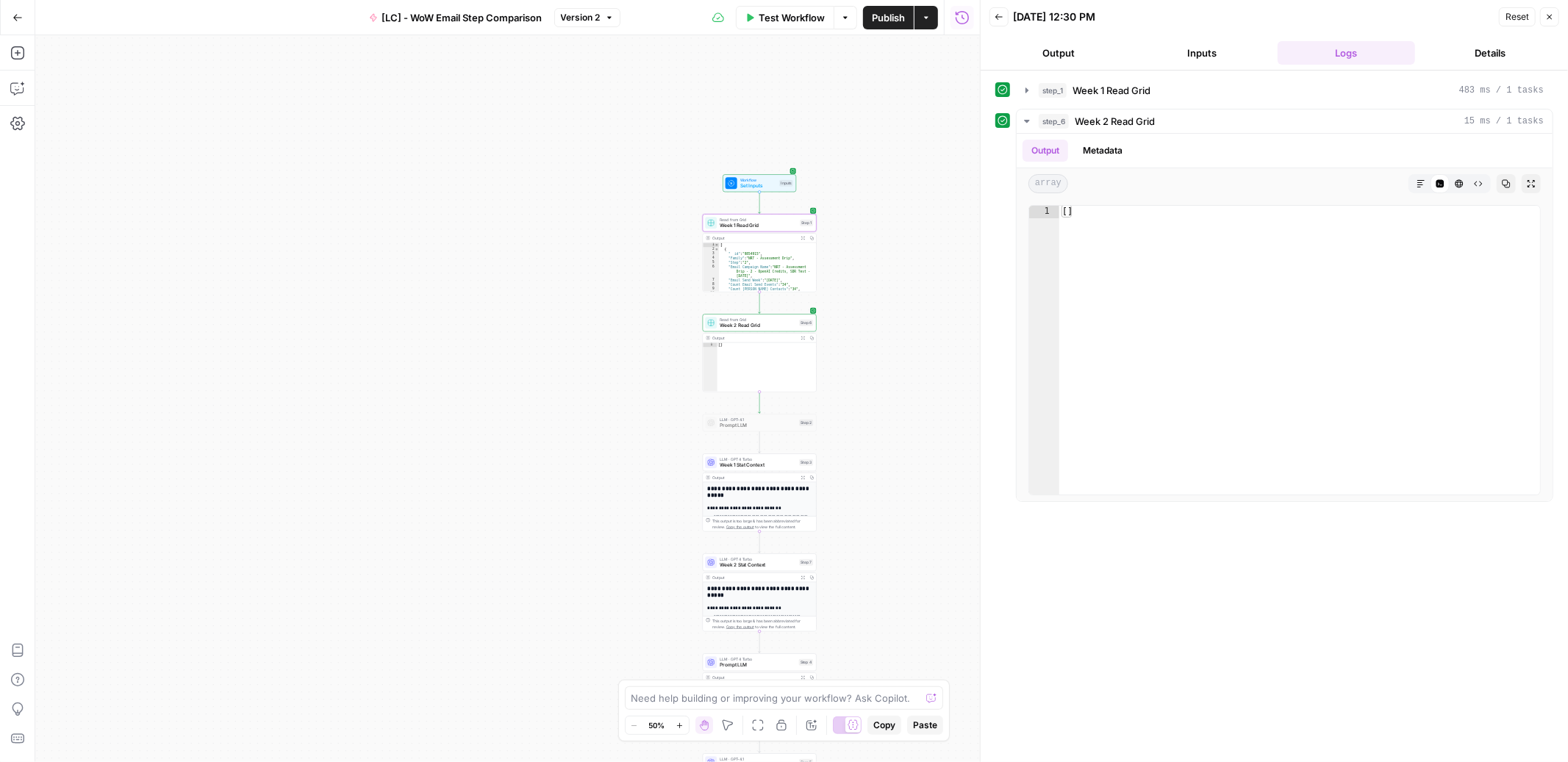
click at [779, 19] on span "Test Workflow" at bounding box center [792, 18] width 67 height 15
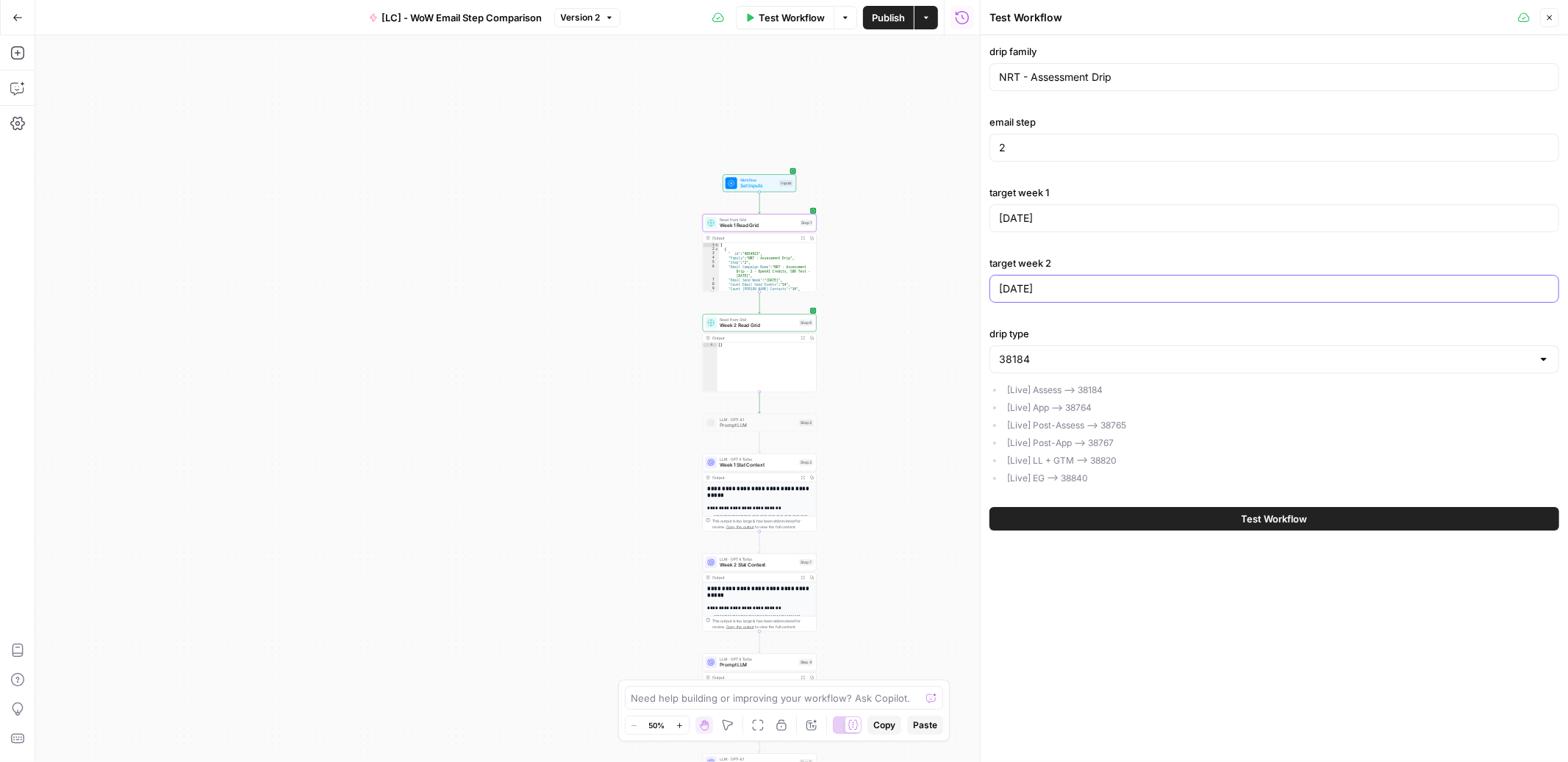
click at [1092, 291] on input "2025-08-08" at bounding box center [1274, 289] width 550 height 15
type input "2025-07-28"
click at [1174, 517] on button "Test Workflow" at bounding box center [1274, 519] width 570 height 24
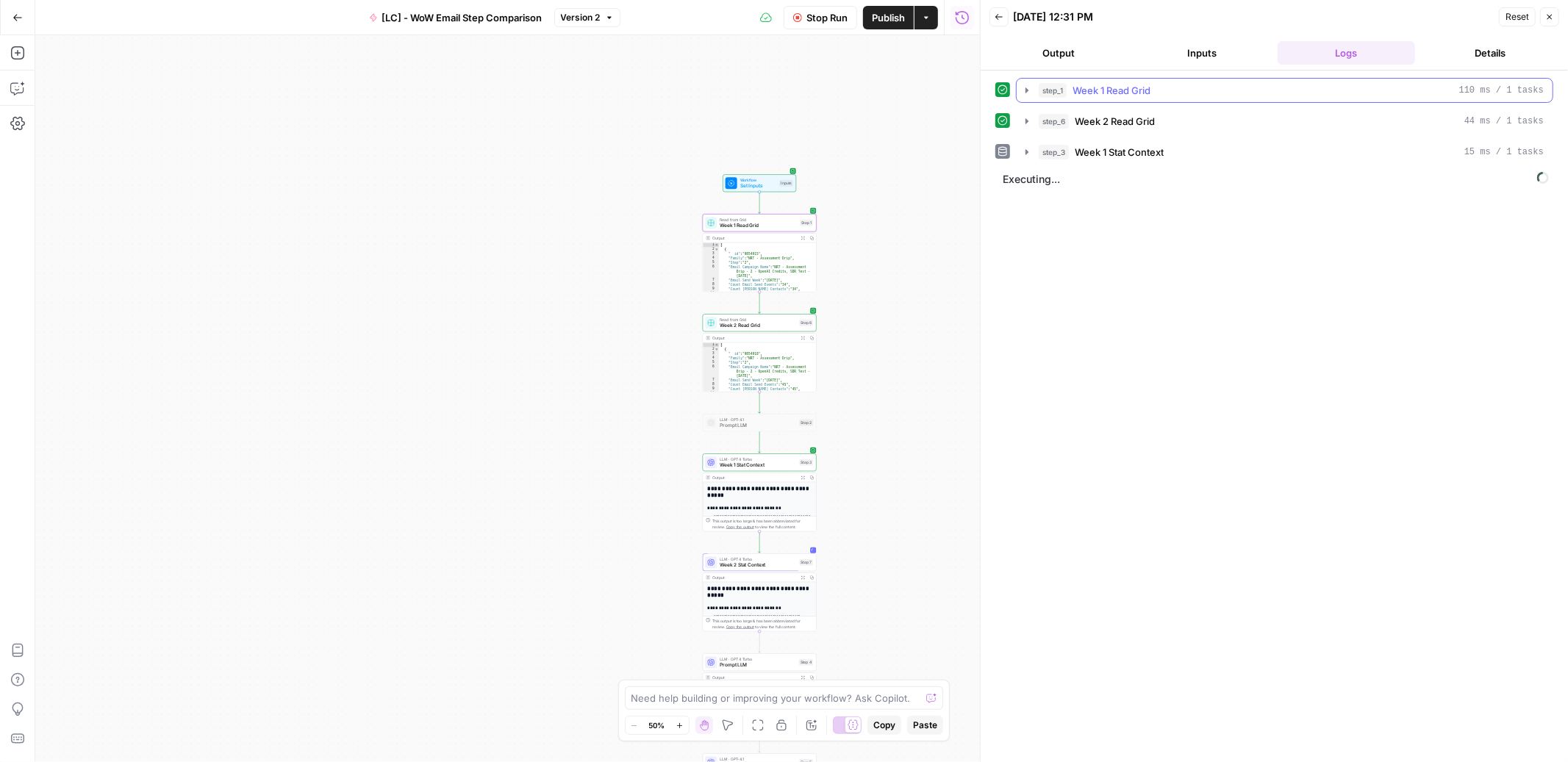
click at [1023, 87] on icon "button" at bounding box center [1027, 90] width 11 height 11
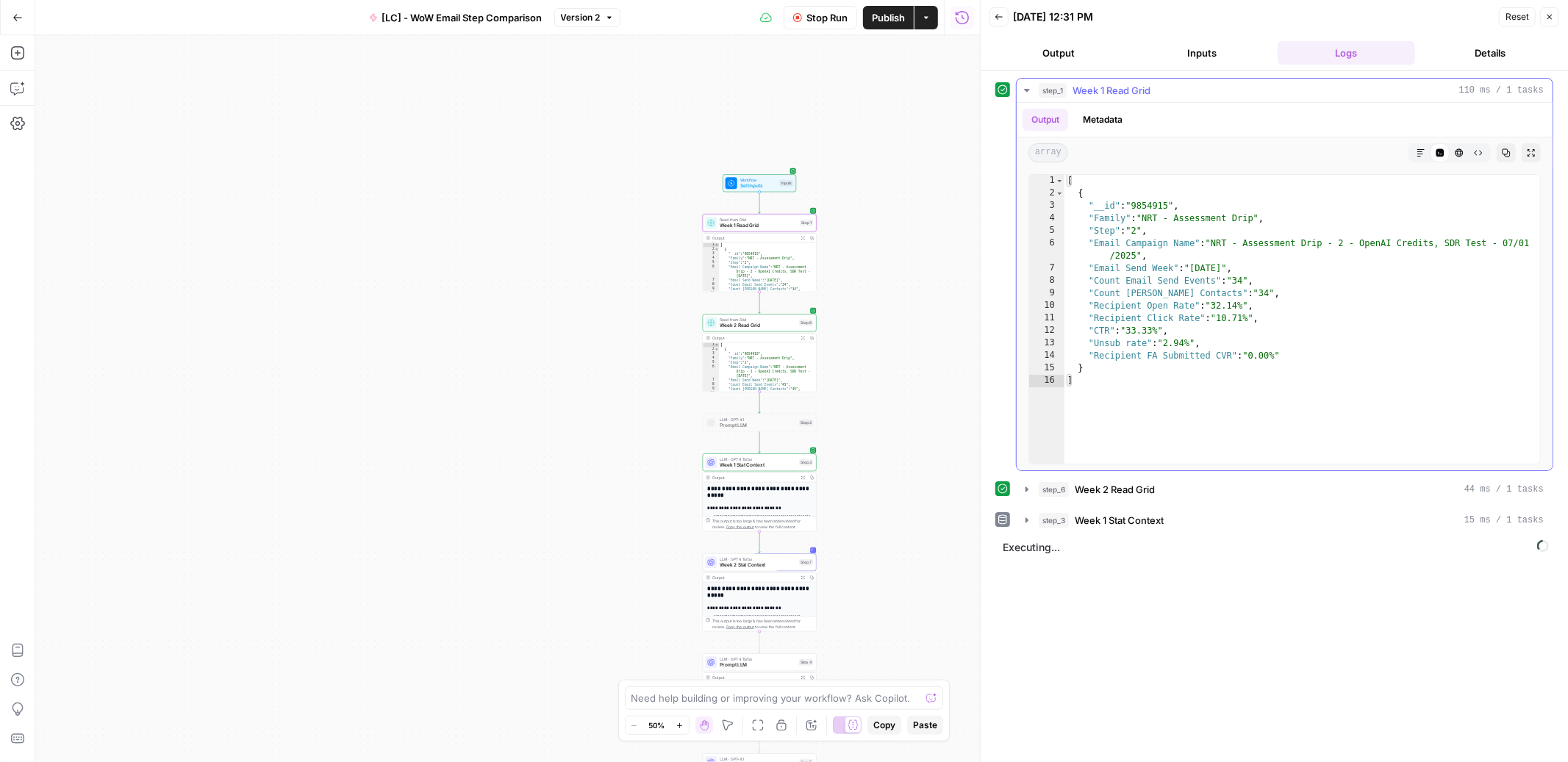
click at [1023, 87] on icon "button" at bounding box center [1027, 90] width 11 height 11
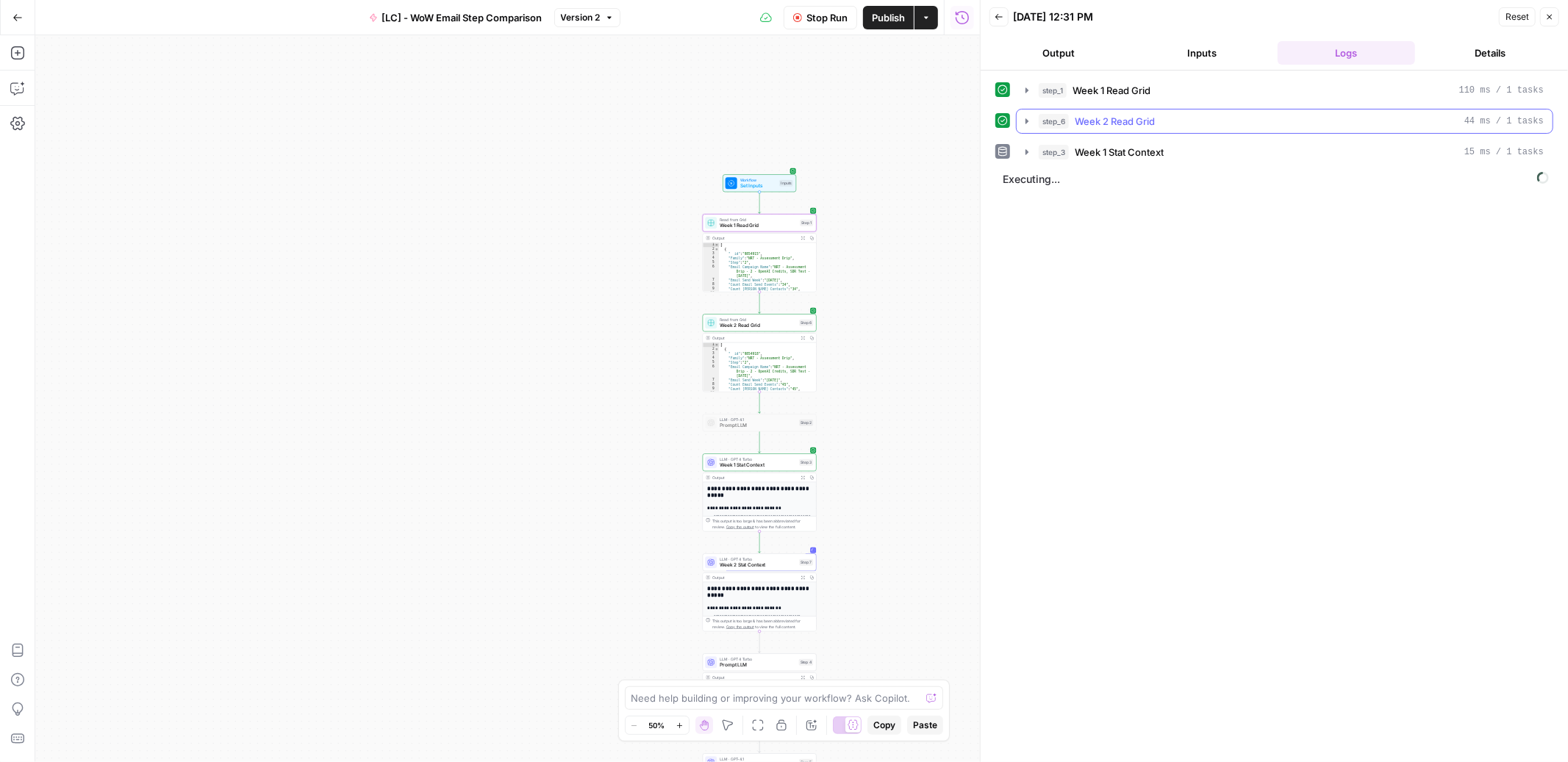
click at [1023, 117] on icon "button" at bounding box center [1027, 121] width 11 height 11
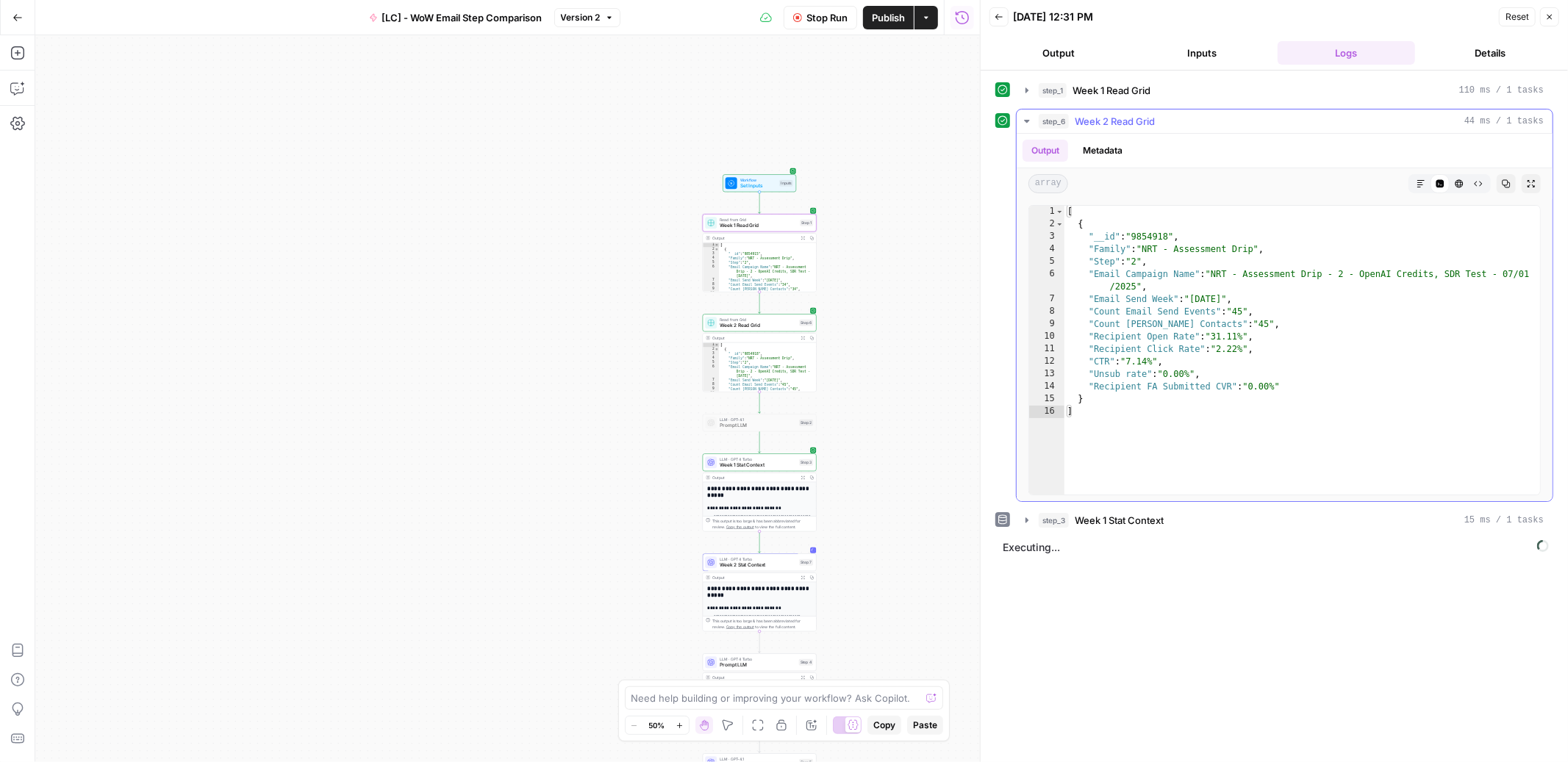
click at [1023, 117] on icon "button" at bounding box center [1027, 121] width 11 height 11
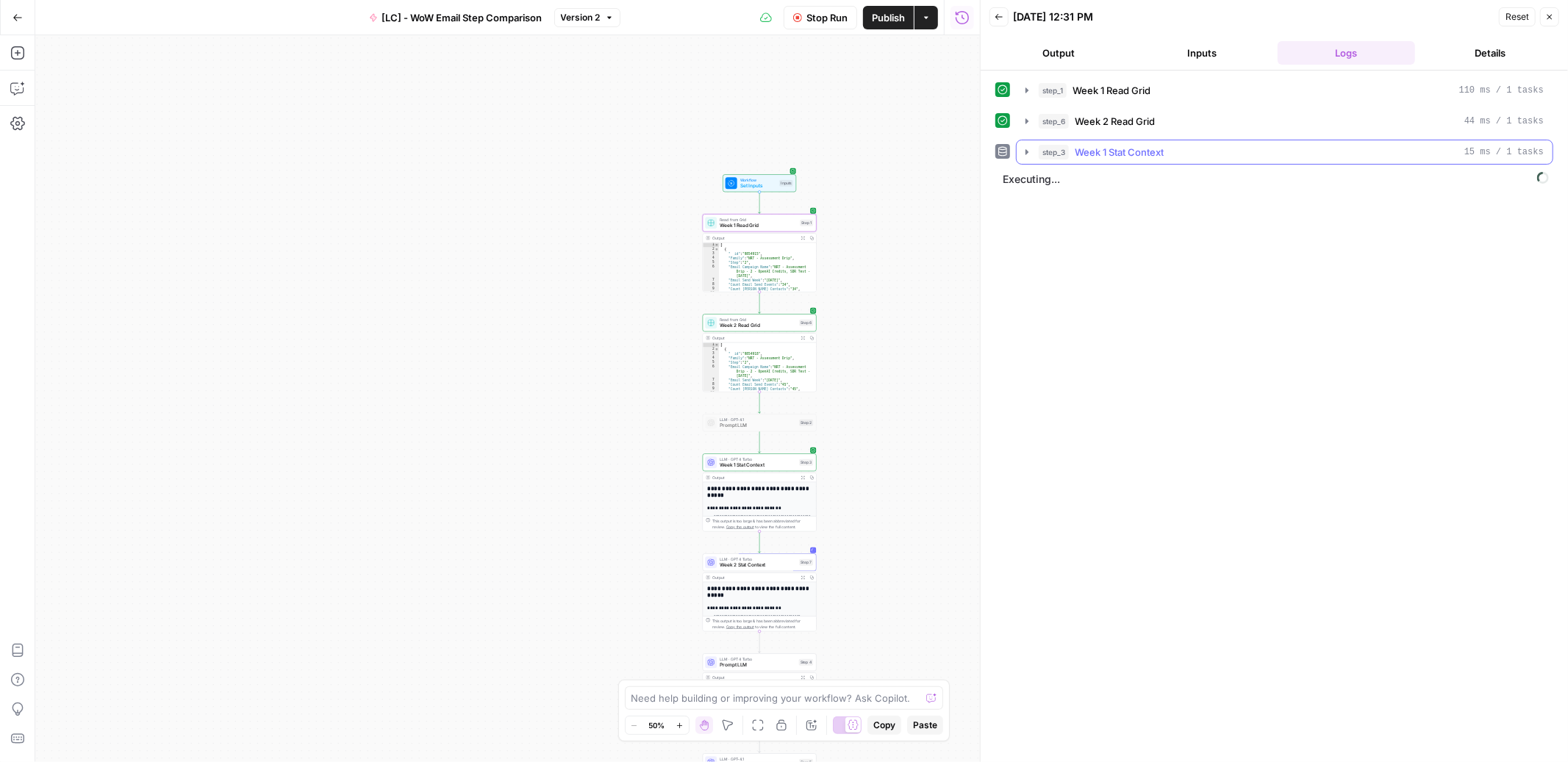
click at [1027, 149] on icon "button" at bounding box center [1027, 152] width 11 height 11
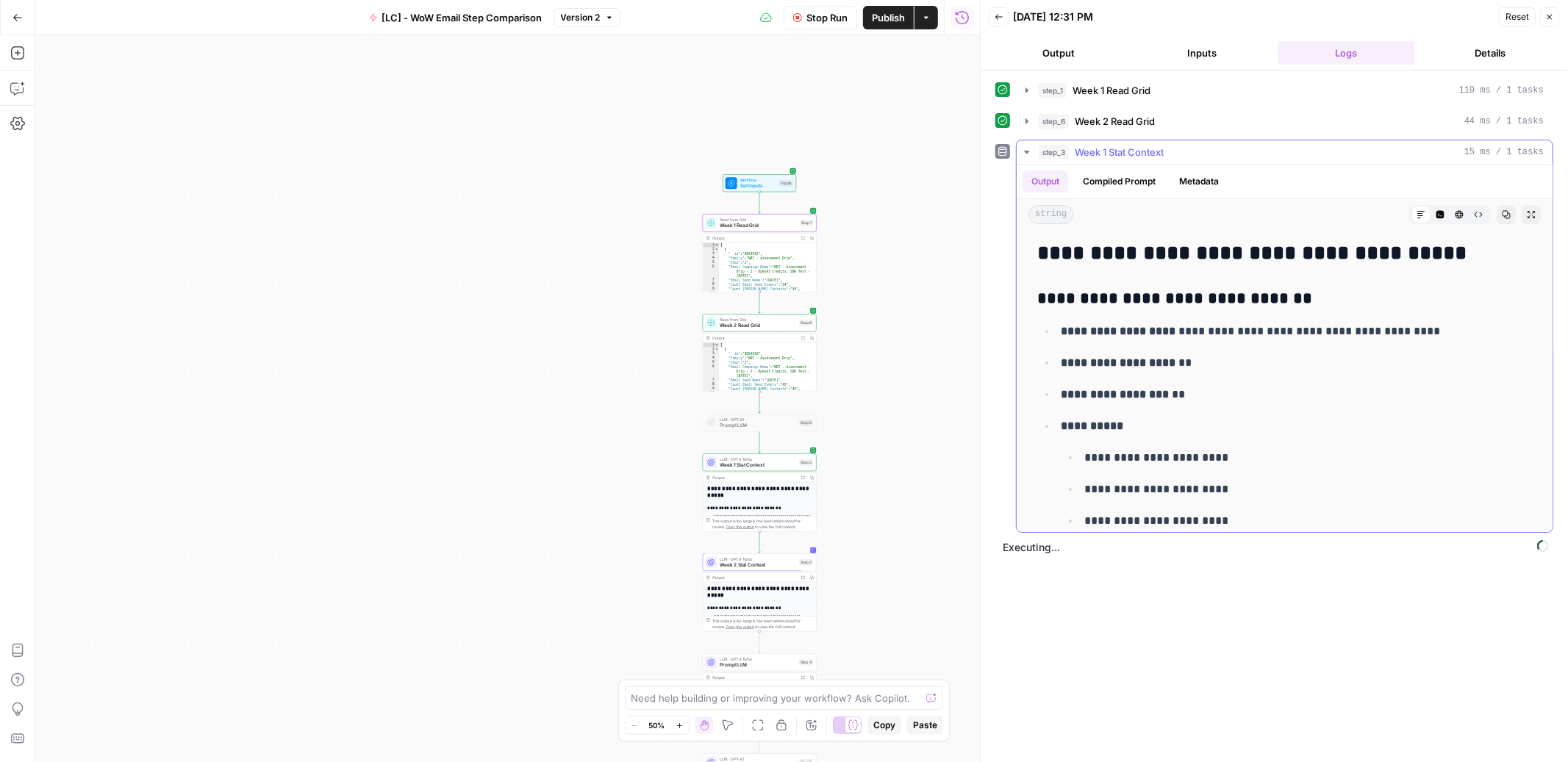
click at [1027, 149] on icon "button" at bounding box center [1027, 152] width 11 height 11
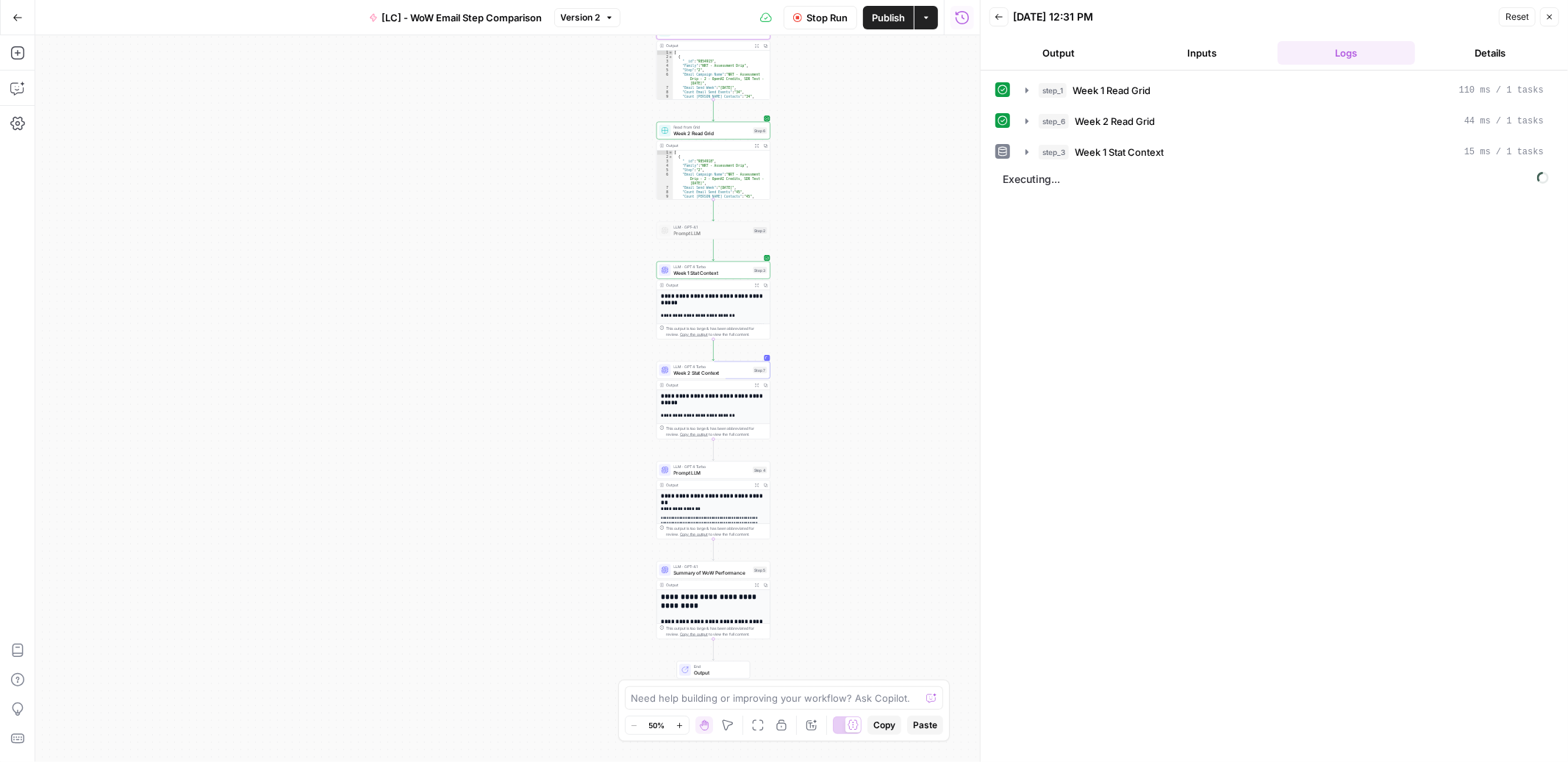
click at [841, 27] on button "Stop Run" at bounding box center [821, 17] width 74 height 24
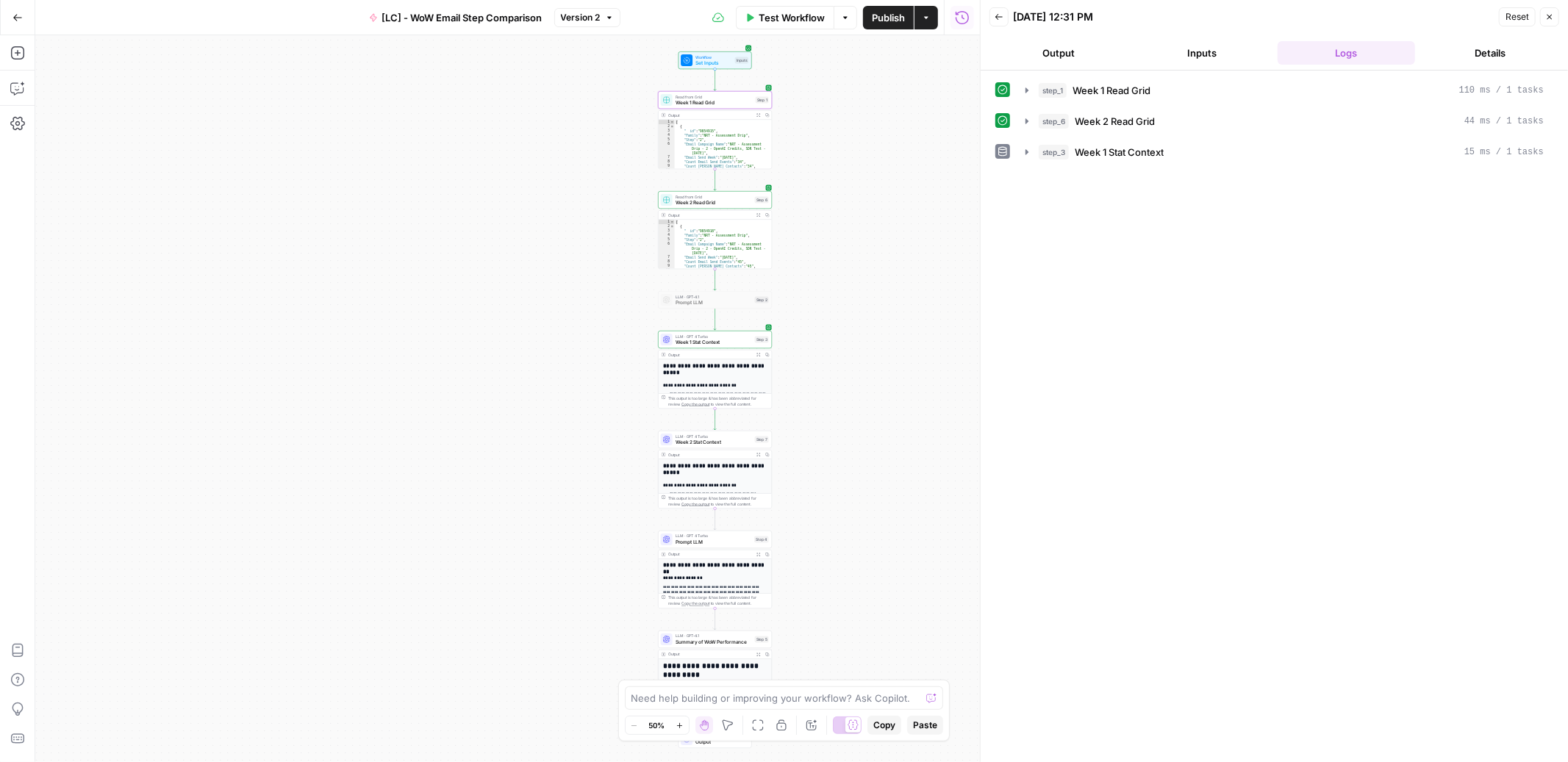
click at [875, 26] on button "Publish" at bounding box center [888, 17] width 50 height 24
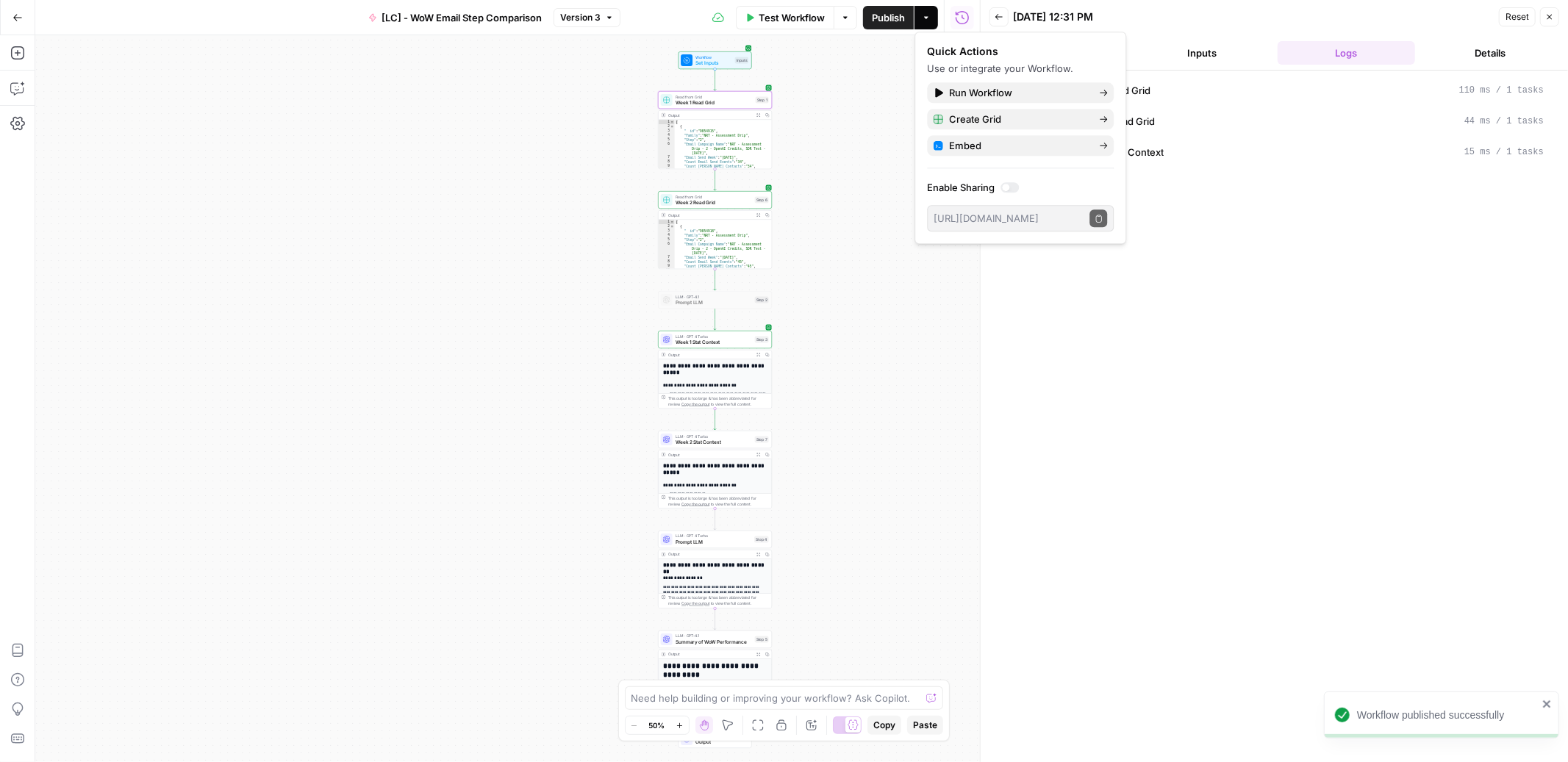
click at [18, 19] on icon "button" at bounding box center [17, 17] width 11 height 11
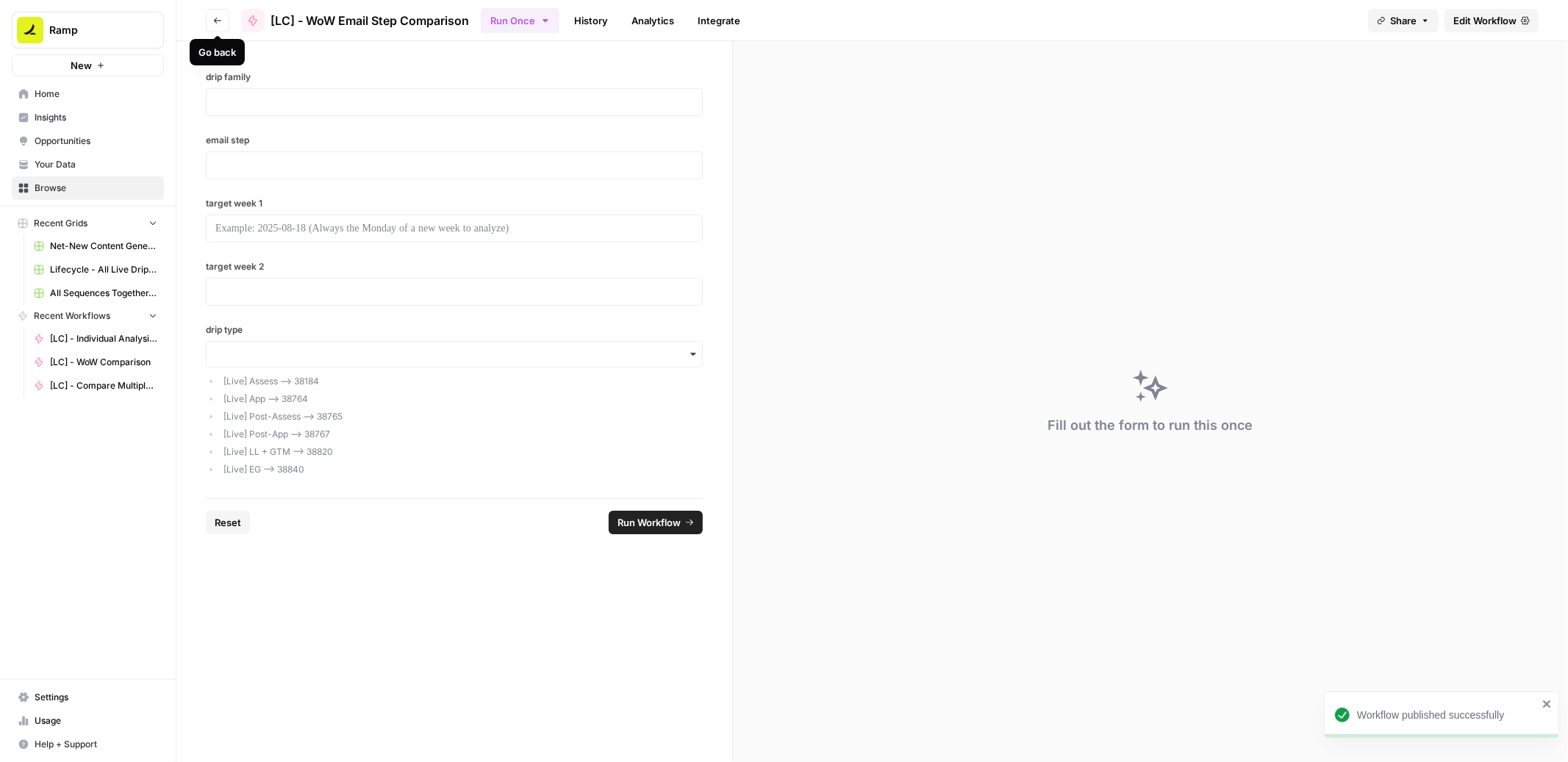
click at [216, 23] on icon "button" at bounding box center [218, 20] width 9 height 9
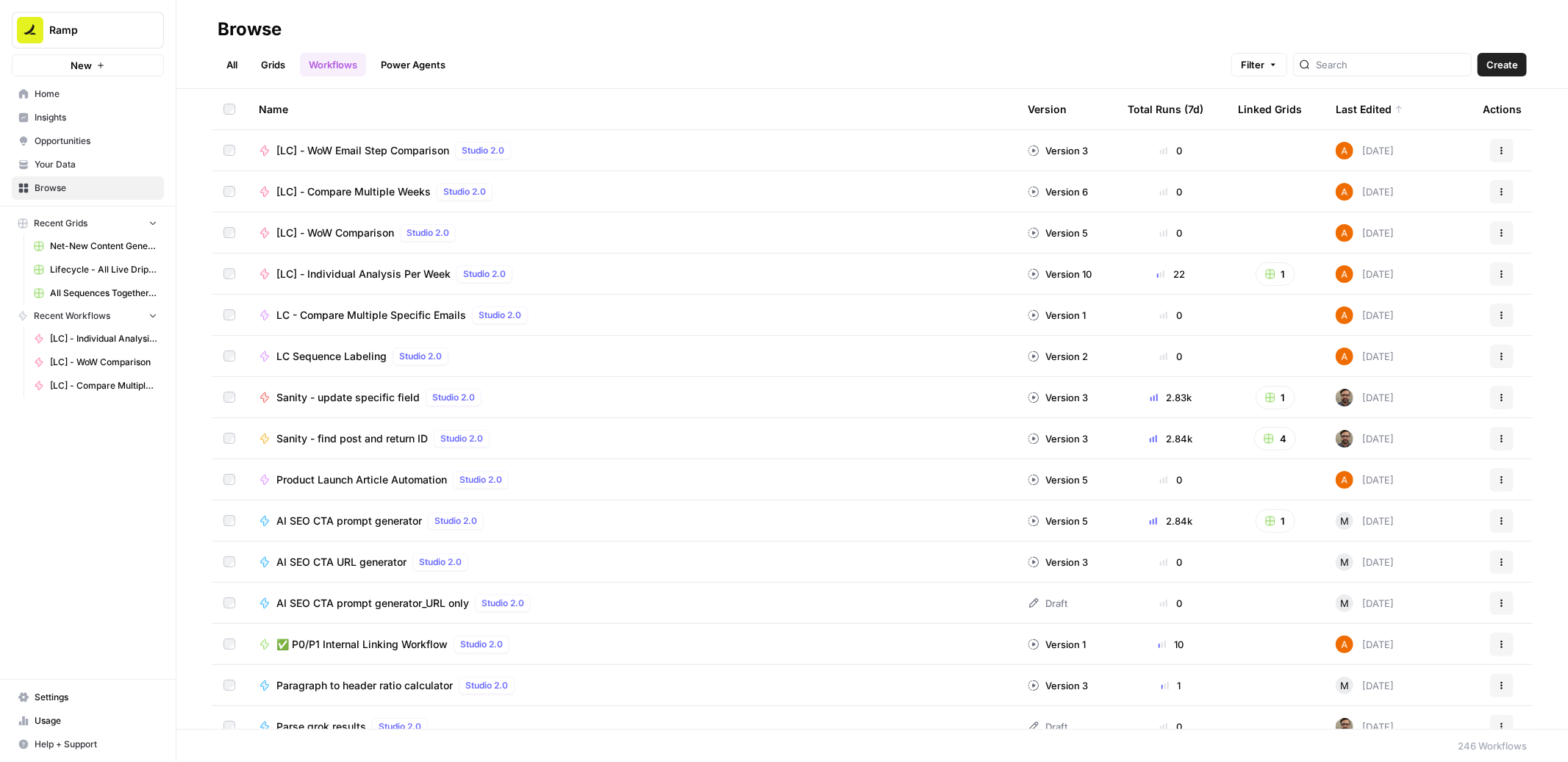
click at [681, 313] on div "LC - Compare Multiple Specific Emails Studio 2.0" at bounding box center [631, 316] width 745 height 18
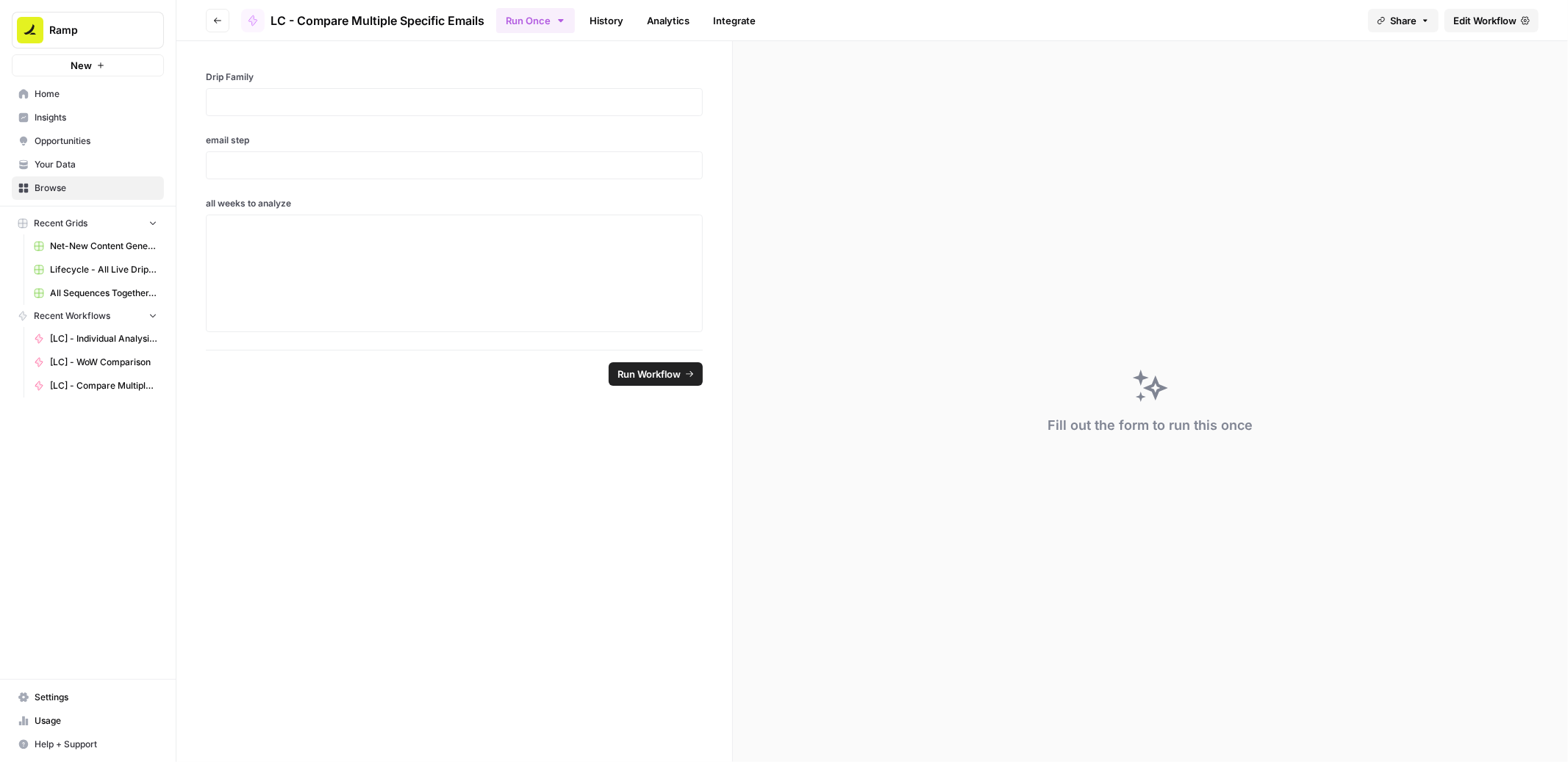
click at [1472, 24] on span "Edit Workflow" at bounding box center [1485, 20] width 63 height 15
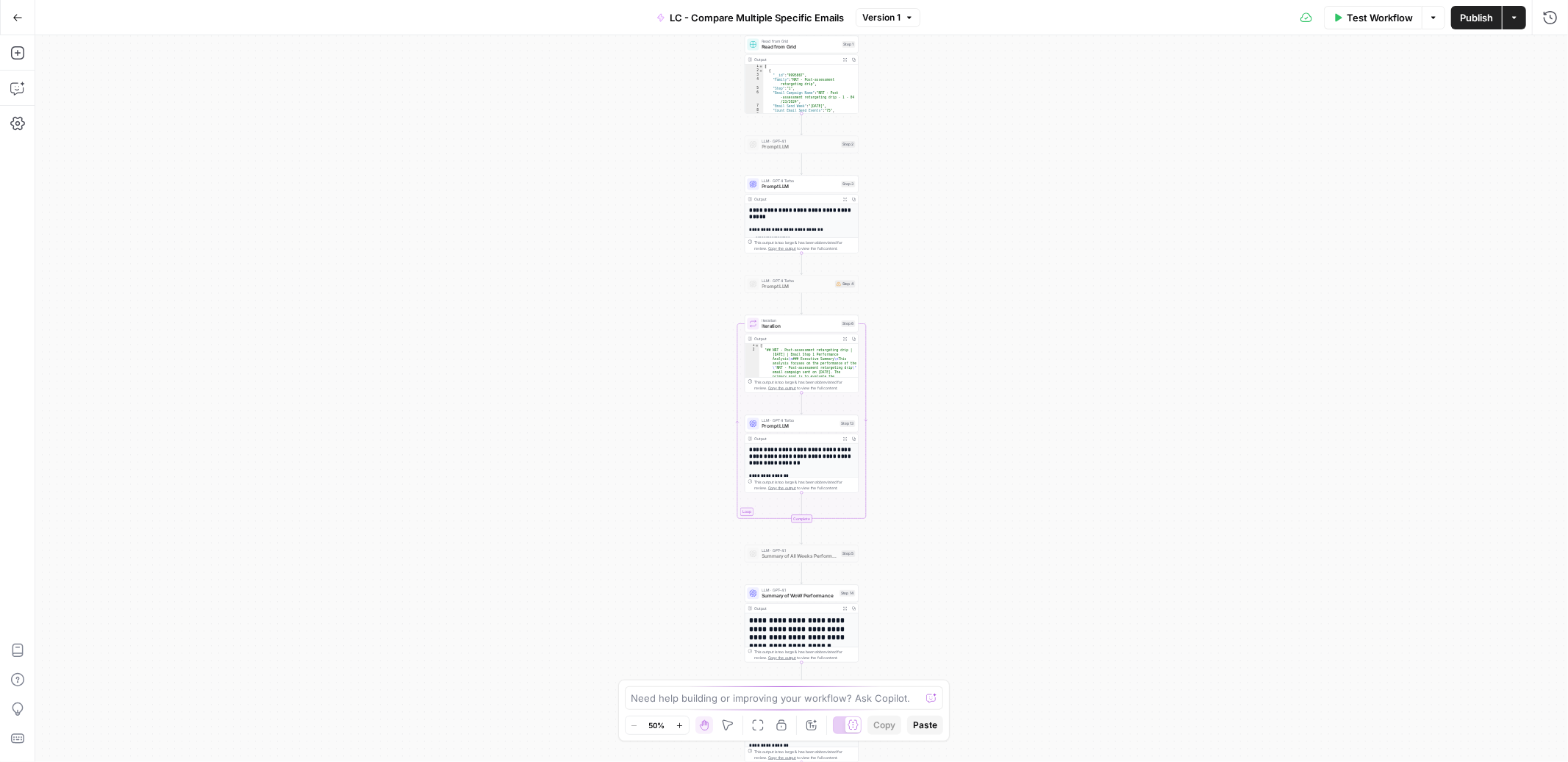
click at [696, 19] on span "LC - Compare Multiple Specific Emails" at bounding box center [756, 18] width 174 height 15
click at [87, 160] on input "Color" at bounding box center [255, 165] width 377 height 15
click at [73, 340] on span "Pink" at bounding box center [261, 344] width 376 height 15
type input "Pink"
click at [50, 111] on input "LC - Compare Multiple Specific Emails" at bounding box center [255, 110] width 409 height 15
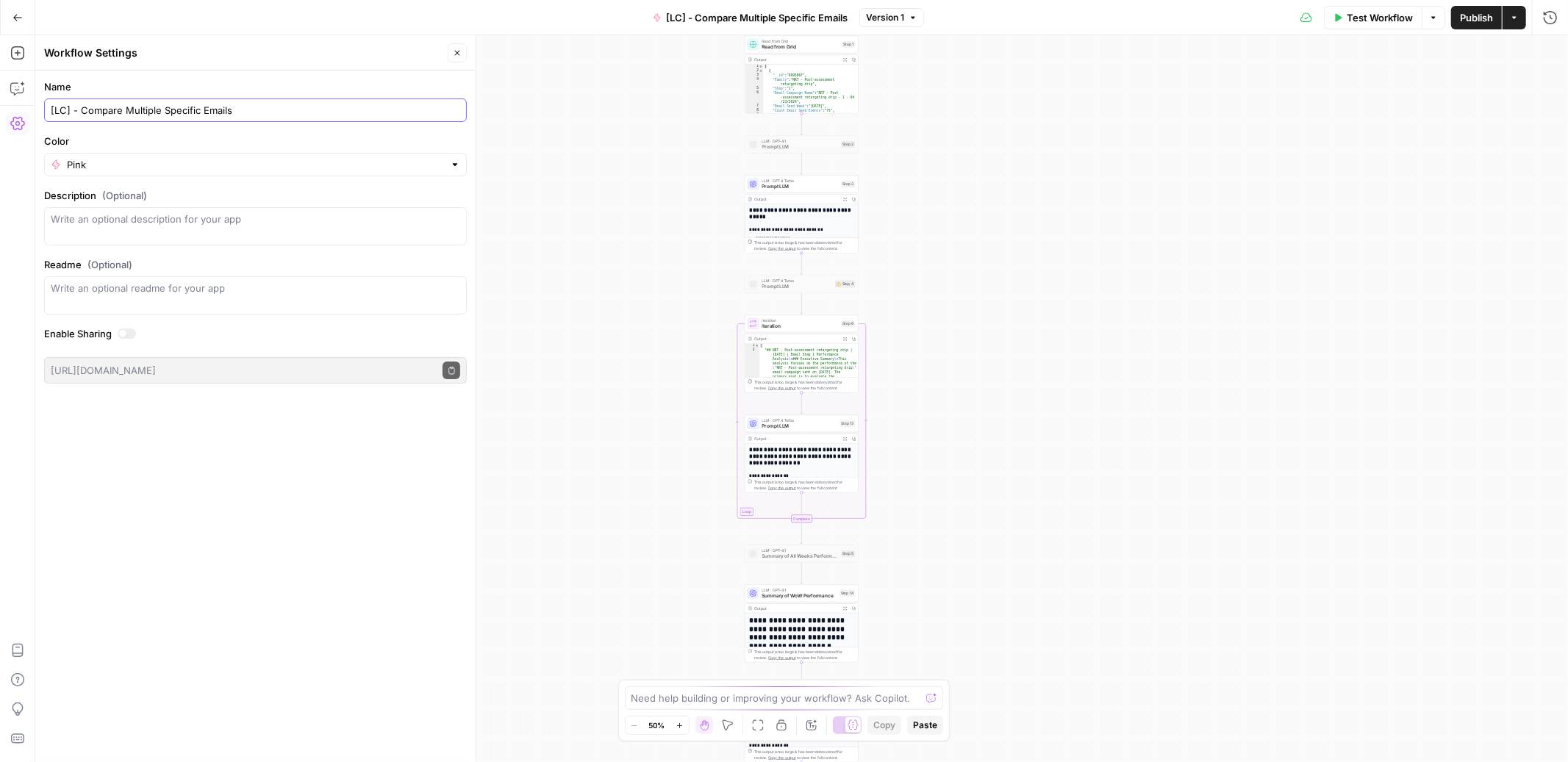
click at [180, 110] on input "[LC] - Compare Multiple Specific Emails" at bounding box center [255, 110] width 409 height 15
click at [214, 113] on input "[LC] - Compare Multiple Emails" at bounding box center [255, 110] width 409 height 15
click at [103, 110] on input "[LC] - Compare Multiple Email Steps" at bounding box center [255, 110] width 409 height 15
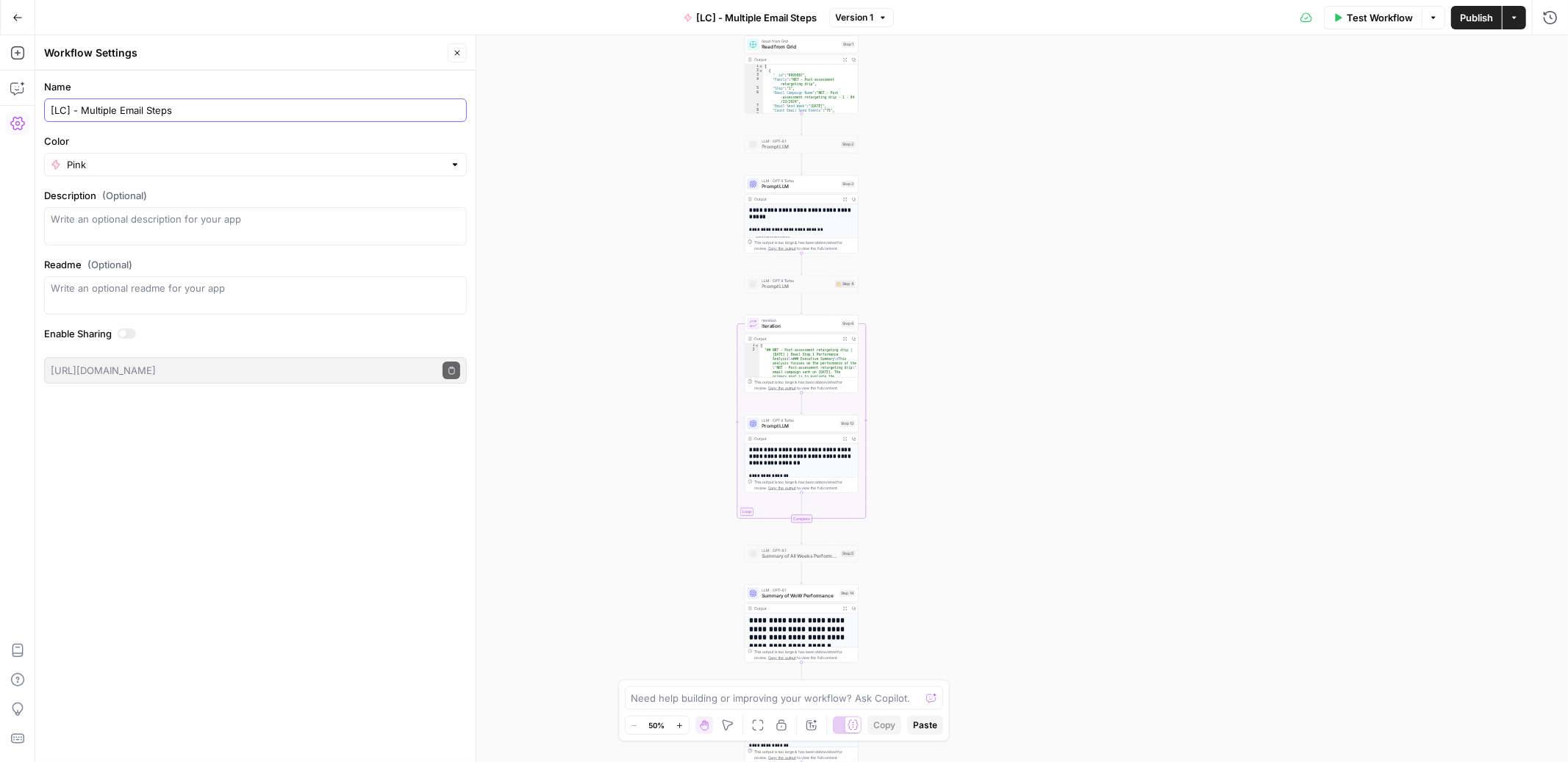
click at [176, 111] on input "[LC] - Multiple Email Steps" at bounding box center [255, 110] width 409 height 15
type input "[LC] - Multiple Email Step Comparison"
click at [216, 129] on form "Name [LC] - Multiple Email Step Comparison Color Pink Description (Optional) Re…" at bounding box center [255, 231] width 441 height 322
click at [459, 54] on icon "button" at bounding box center [458, 53] width 5 height 5
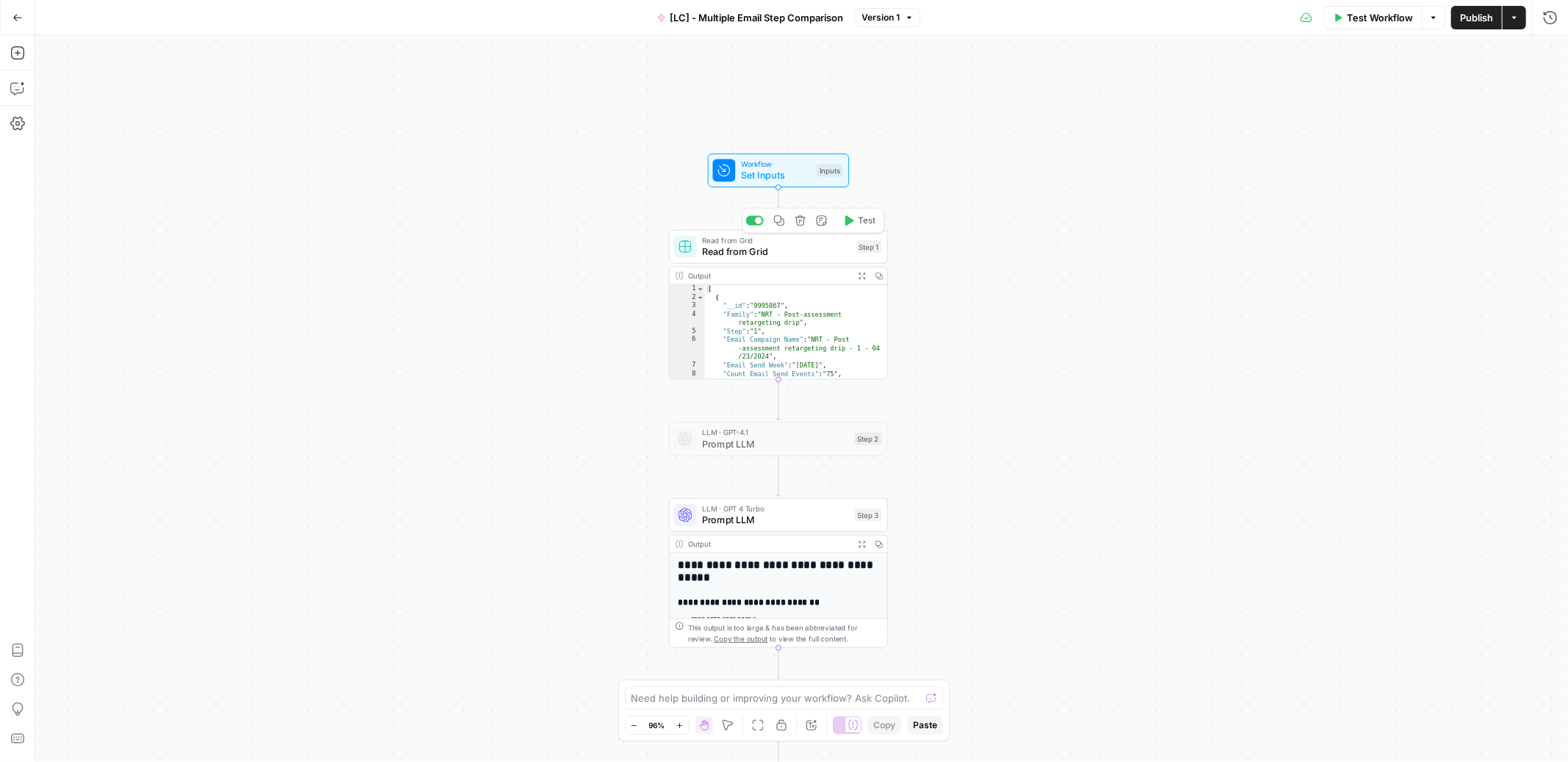
click at [793, 168] on span "Set Inputs" at bounding box center [776, 174] width 70 height 14
click at [1493, 89] on span "edit field" at bounding box center [1501, 91] width 32 height 11
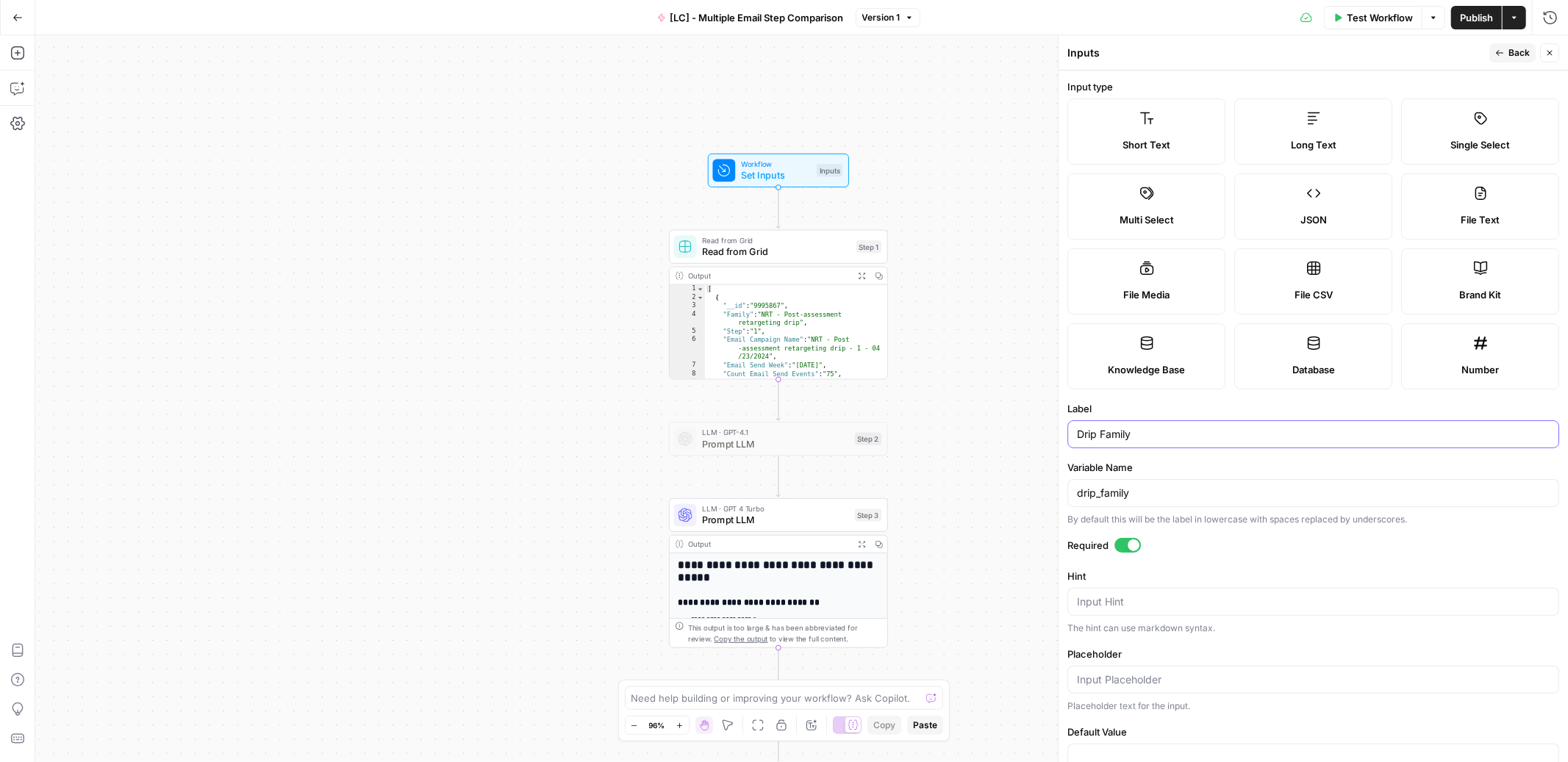
click at [1080, 435] on input "Drip Family" at bounding box center [1313, 434] width 472 height 15
click at [1103, 437] on input "drip Family" at bounding box center [1313, 434] width 472 height 15
type input "drip family"
click at [1501, 50] on icon "button" at bounding box center [1499, 53] width 9 height 9
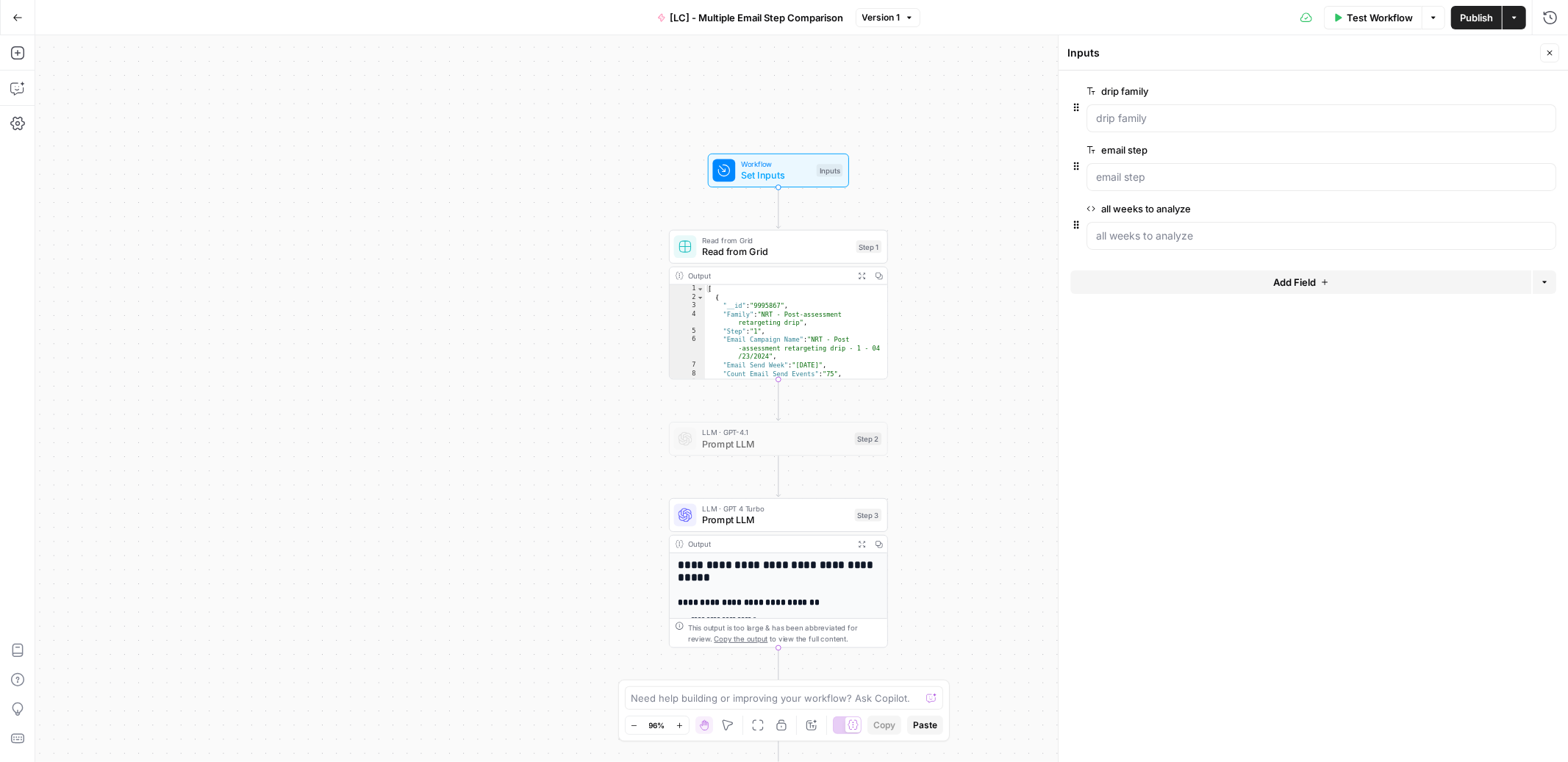
click at [1498, 209] on span "edit field" at bounding box center [1501, 209] width 32 height 11
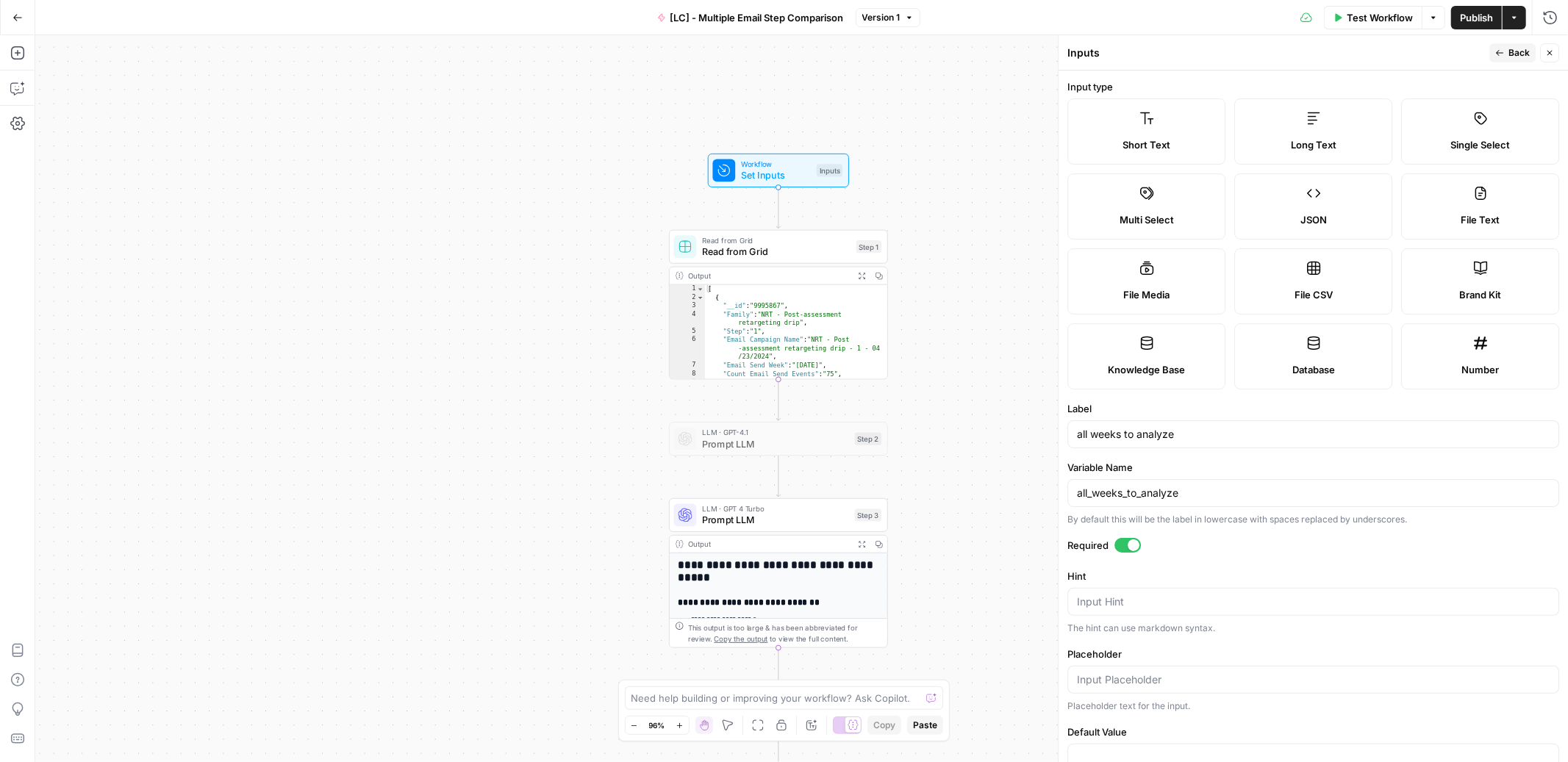
click at [1511, 51] on span "Back" at bounding box center [1519, 53] width 21 height 13
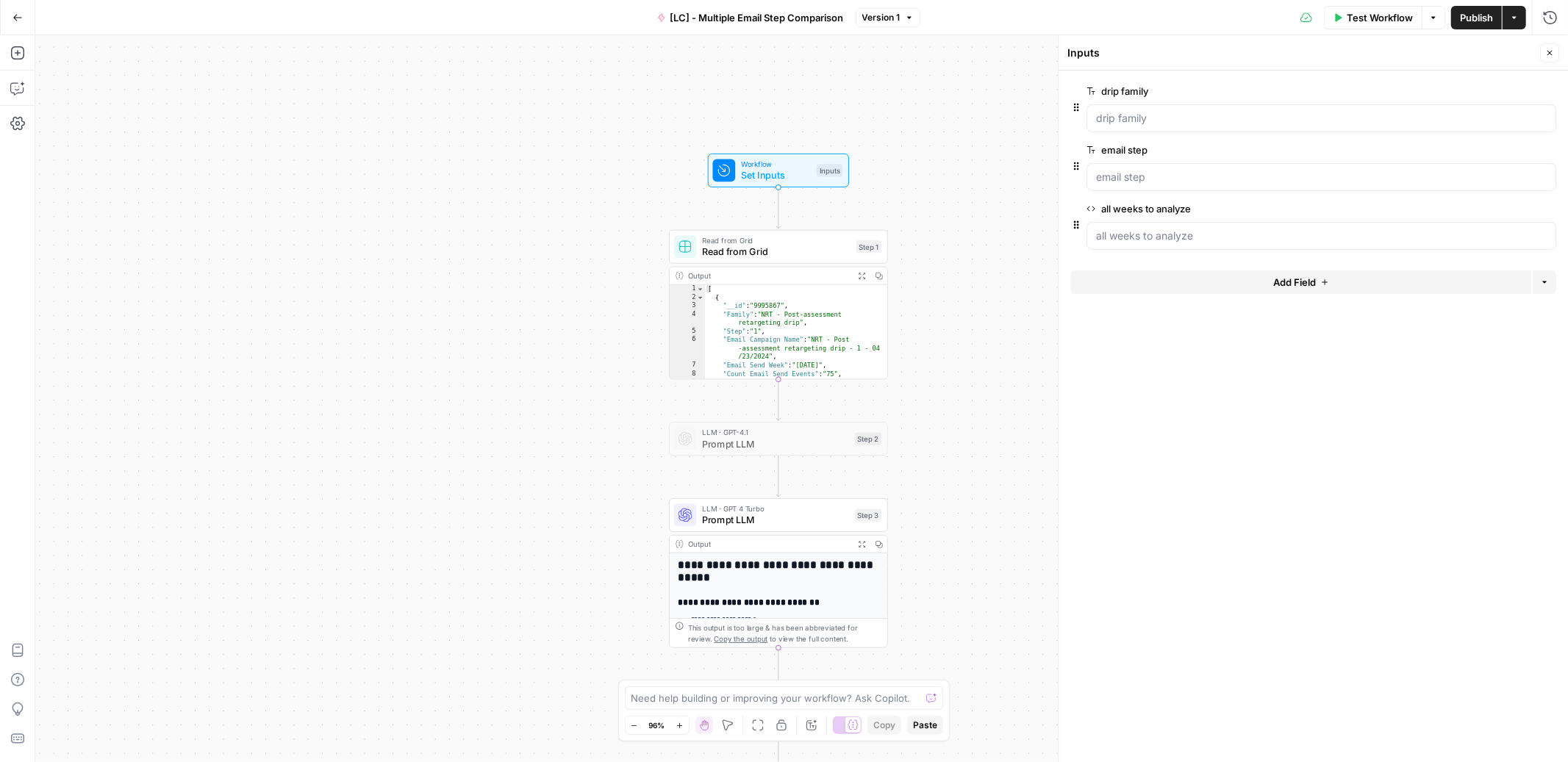
click at [1497, 214] on span "edit field" at bounding box center [1501, 209] width 32 height 11
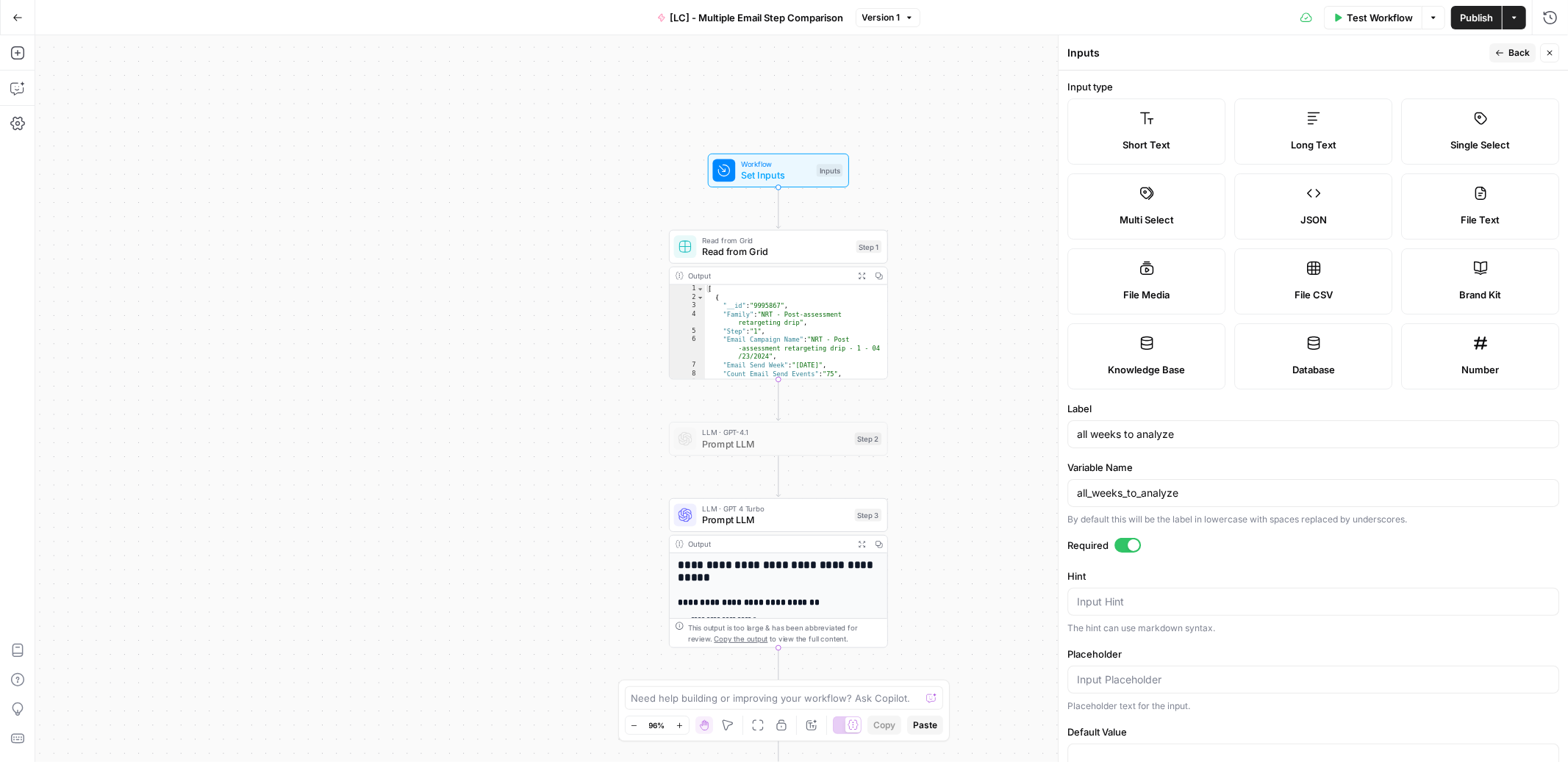
scroll to position [67, 0]
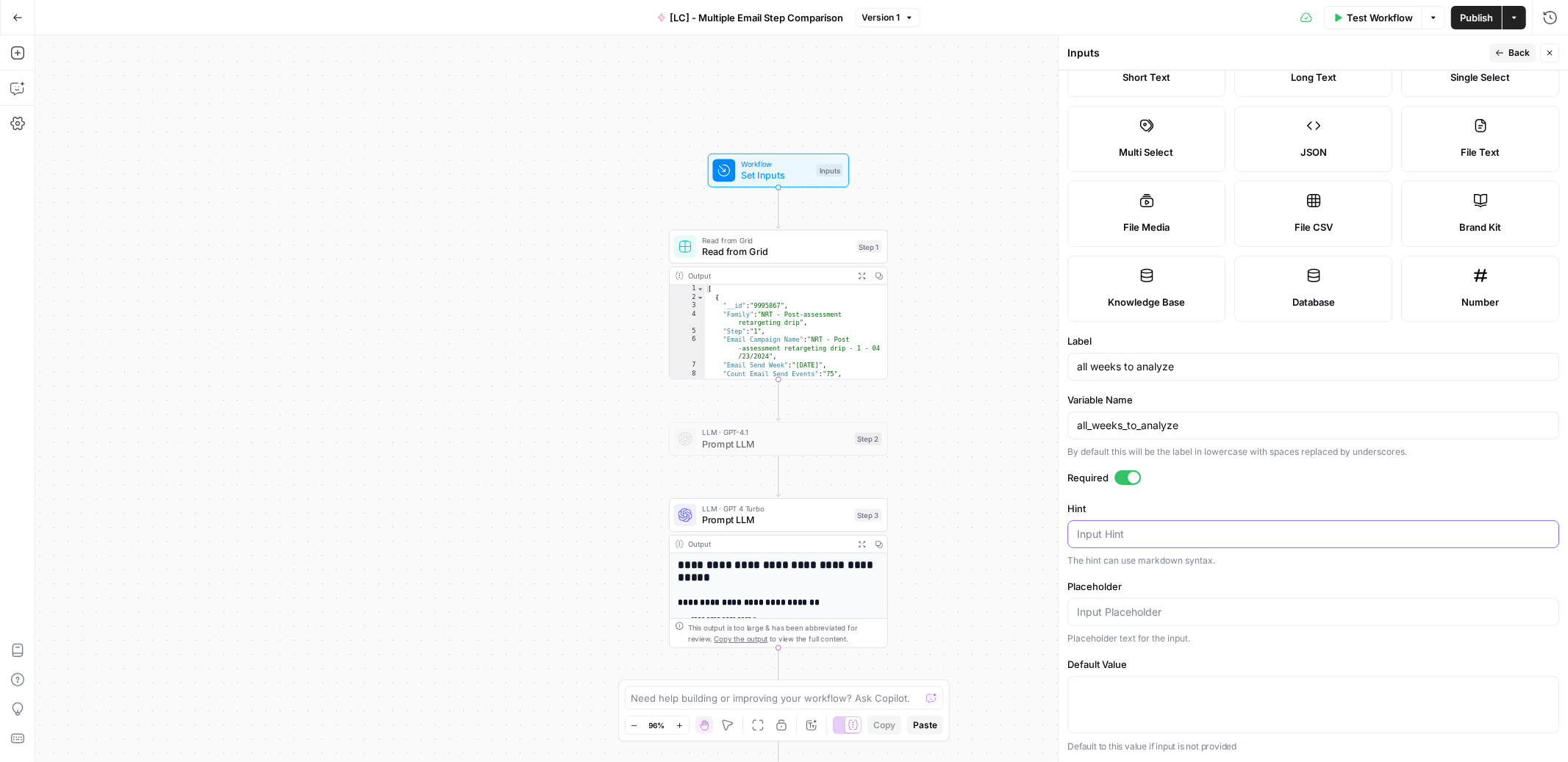
click at [1199, 536] on textarea "Hint" at bounding box center [1313, 534] width 472 height 15
paste textarea "You must write your input in JSON. Follow this exact format: ["YYYY-MM-DD", "YY…"
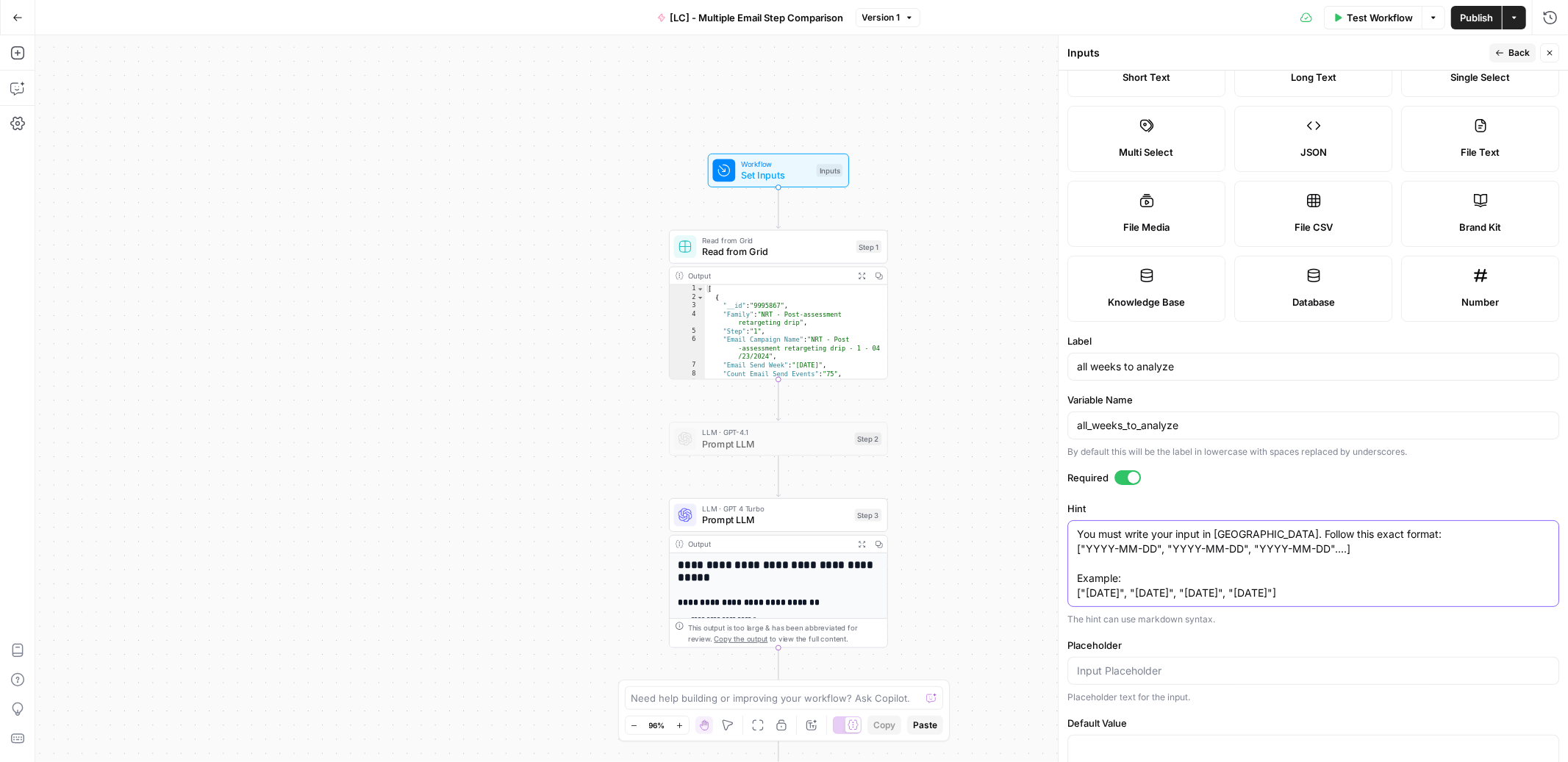
type textarea "You must write your input in JSON. Follow this exact format: ["YYYY-MM-DD", "YY…"
click at [1241, 492] on form "Input type Short Text Long Text Single Select Multi Select JSON File Text File …" at bounding box center [1313, 416] width 510 height 692
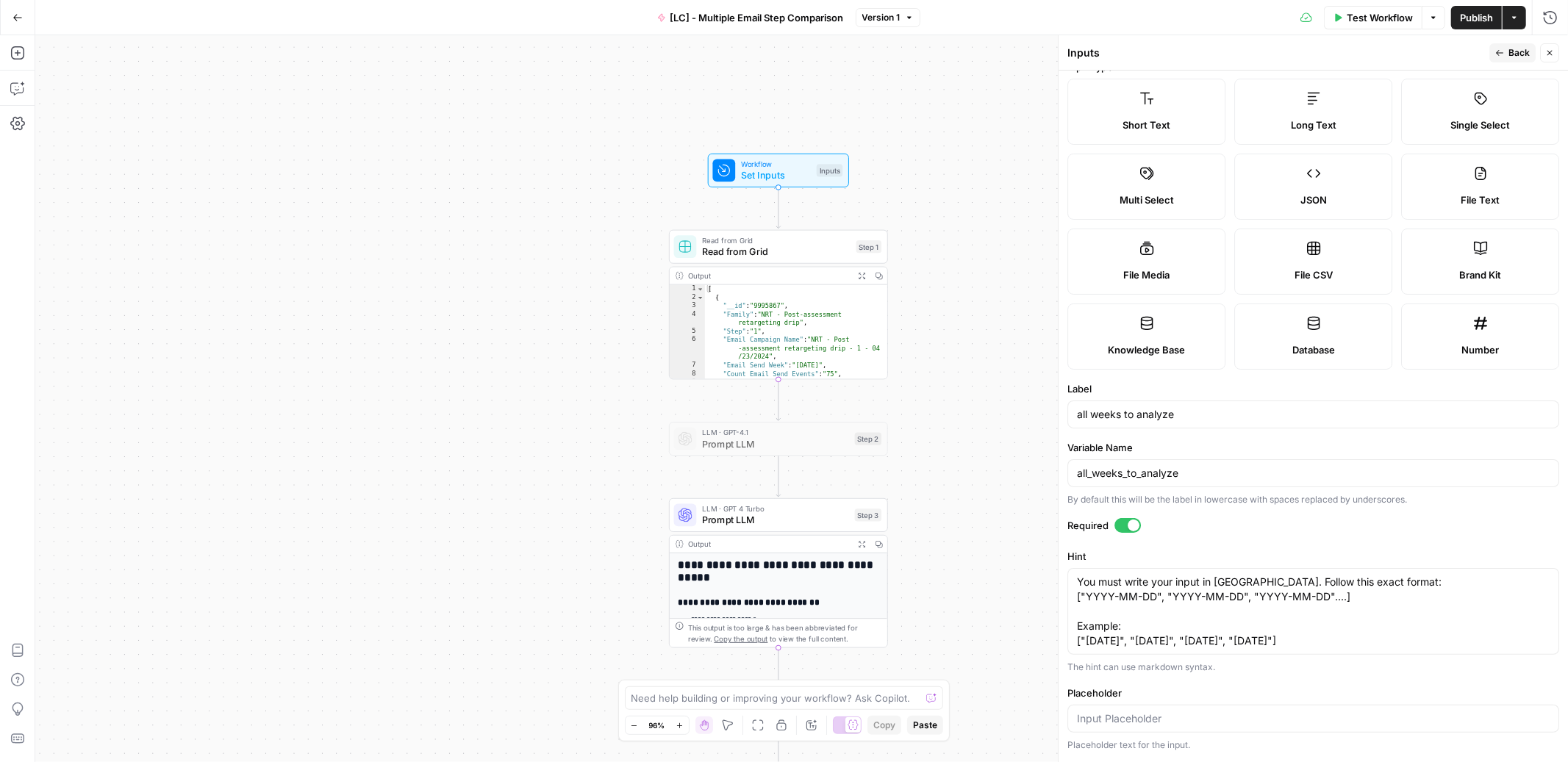
scroll to position [0, 0]
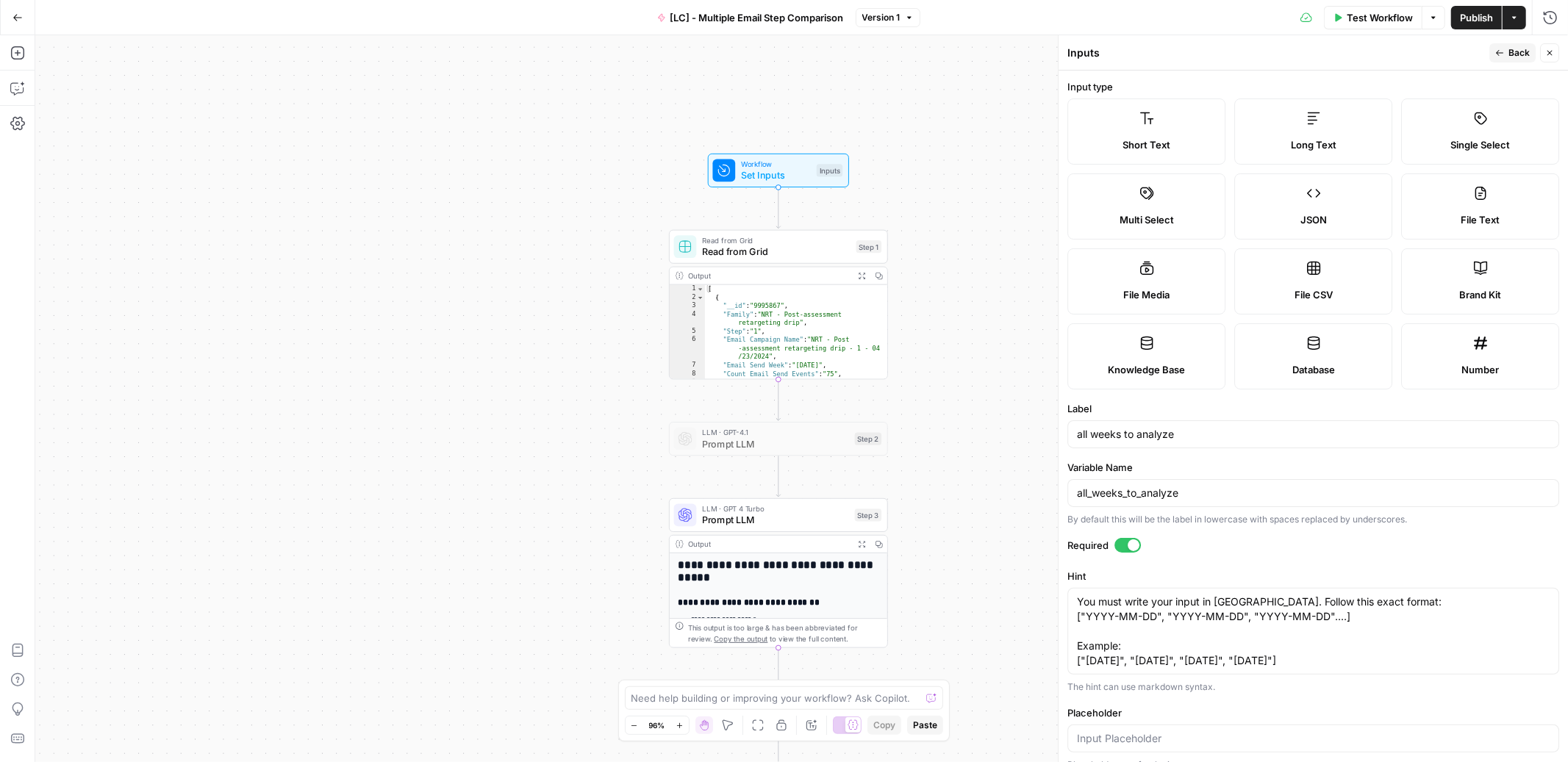
click at [1515, 54] on span "Back" at bounding box center [1519, 53] width 21 height 13
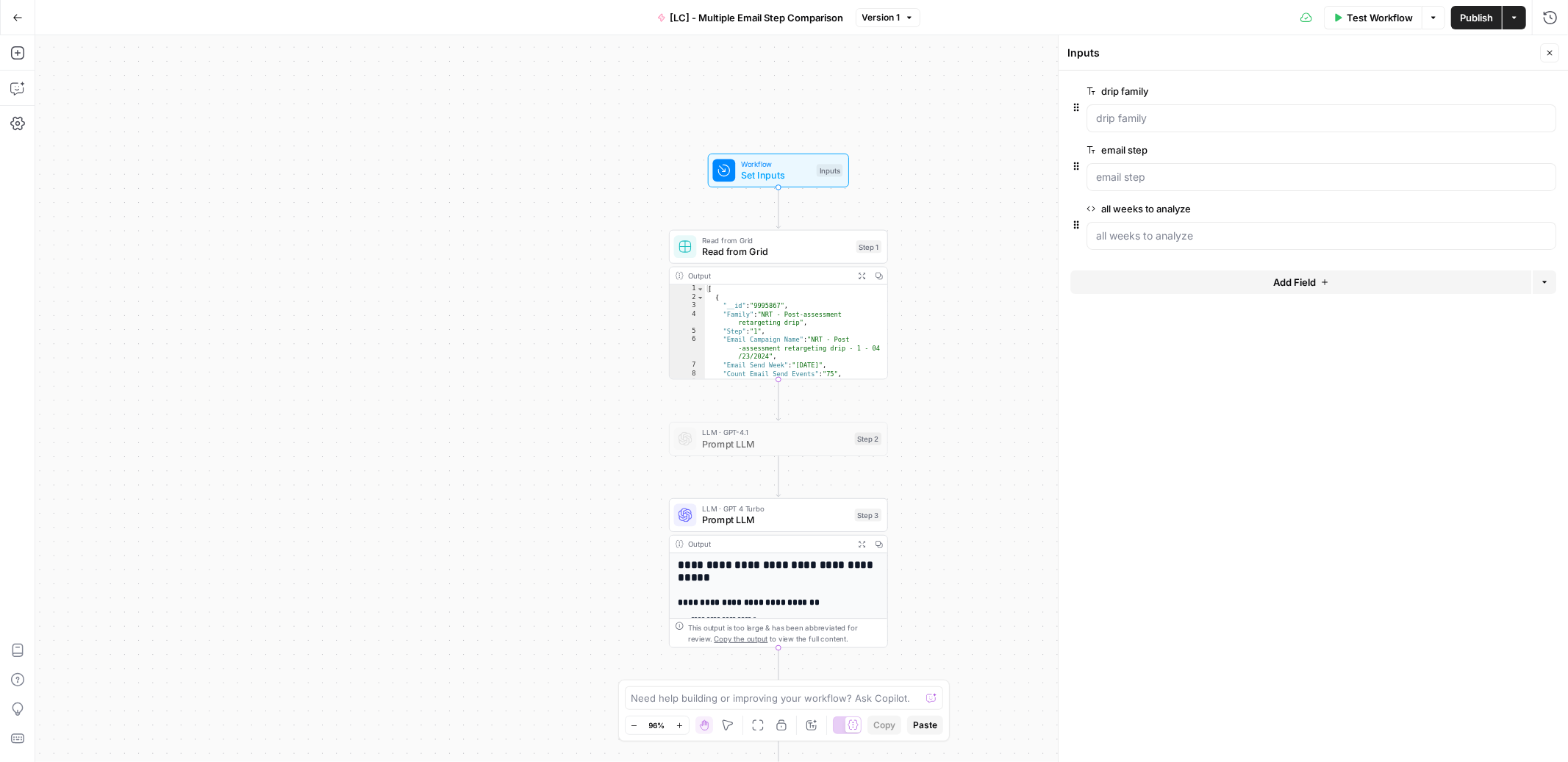
click at [1271, 285] on button "Add Field" at bounding box center [1301, 282] width 461 height 24
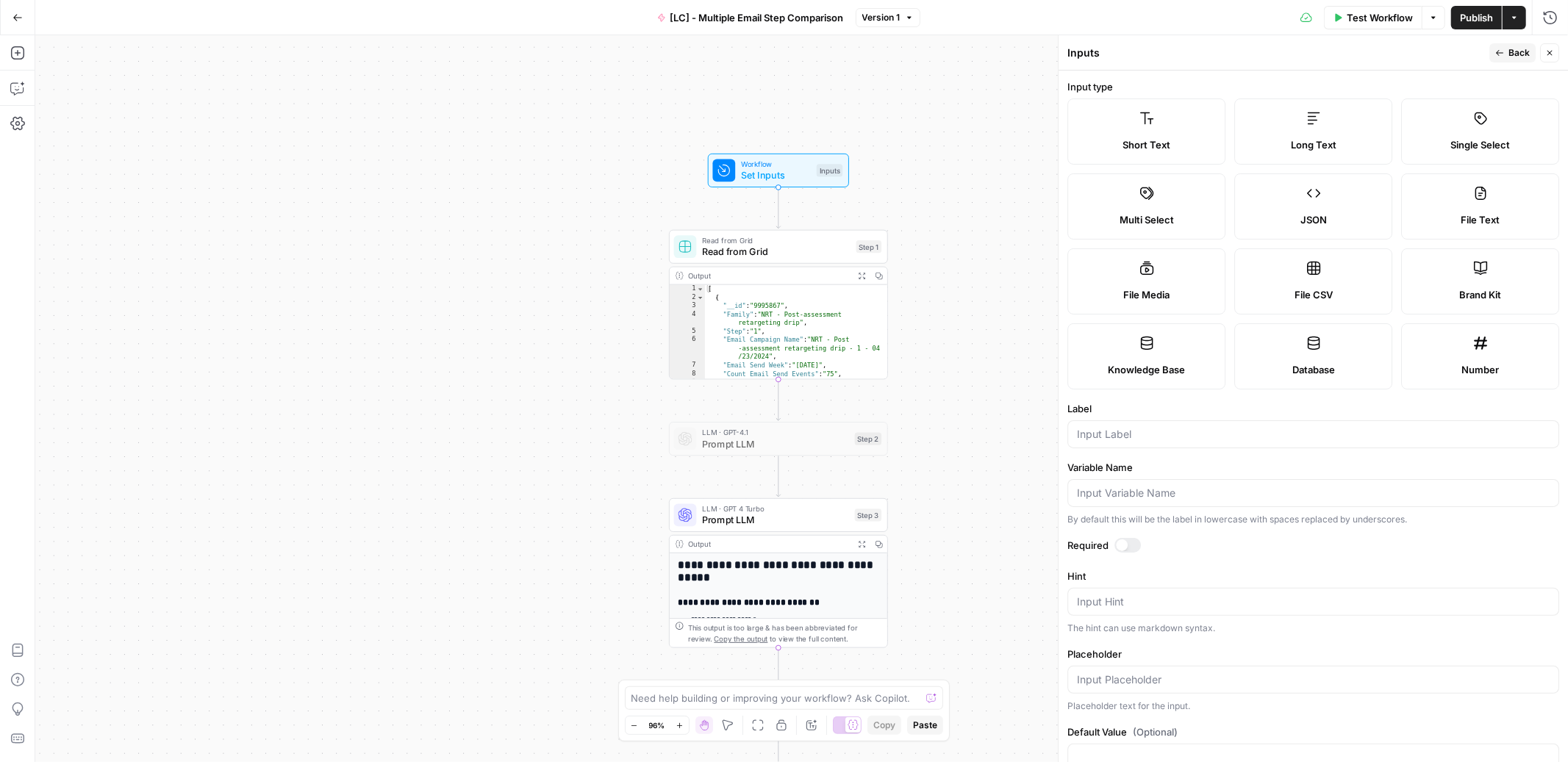
click at [1475, 140] on span "Single Select" at bounding box center [1480, 144] width 59 height 15
click at [1208, 435] on input "Label" at bounding box center [1313, 434] width 472 height 15
type input "drip type"
click at [1127, 501] on div at bounding box center [1313, 493] width 492 height 28
paste input "drip type"
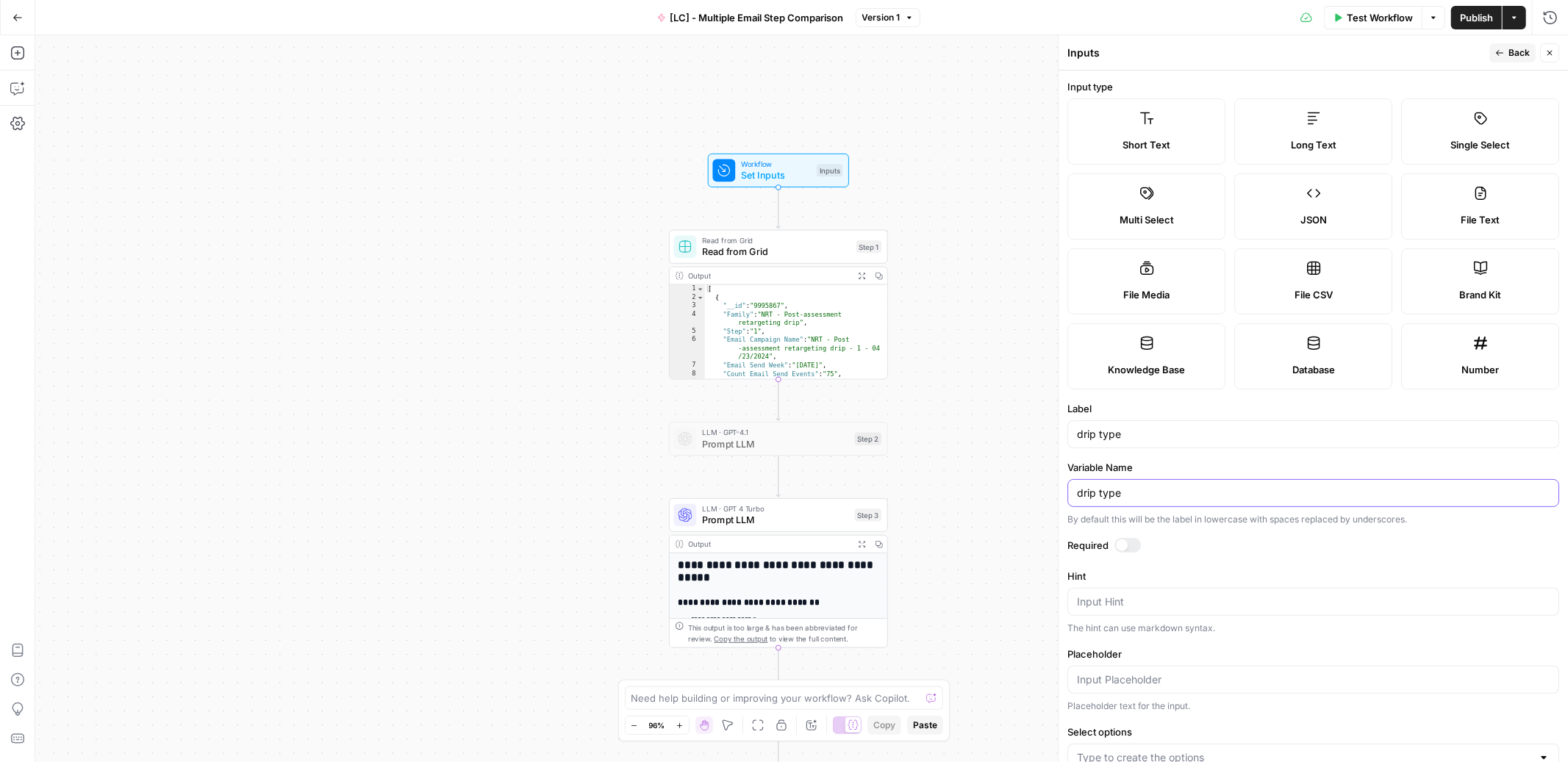
click at [1100, 493] on input "drip type" at bounding box center [1313, 493] width 472 height 15
type input "drip_type"
click at [1132, 547] on div at bounding box center [1127, 545] width 27 height 15
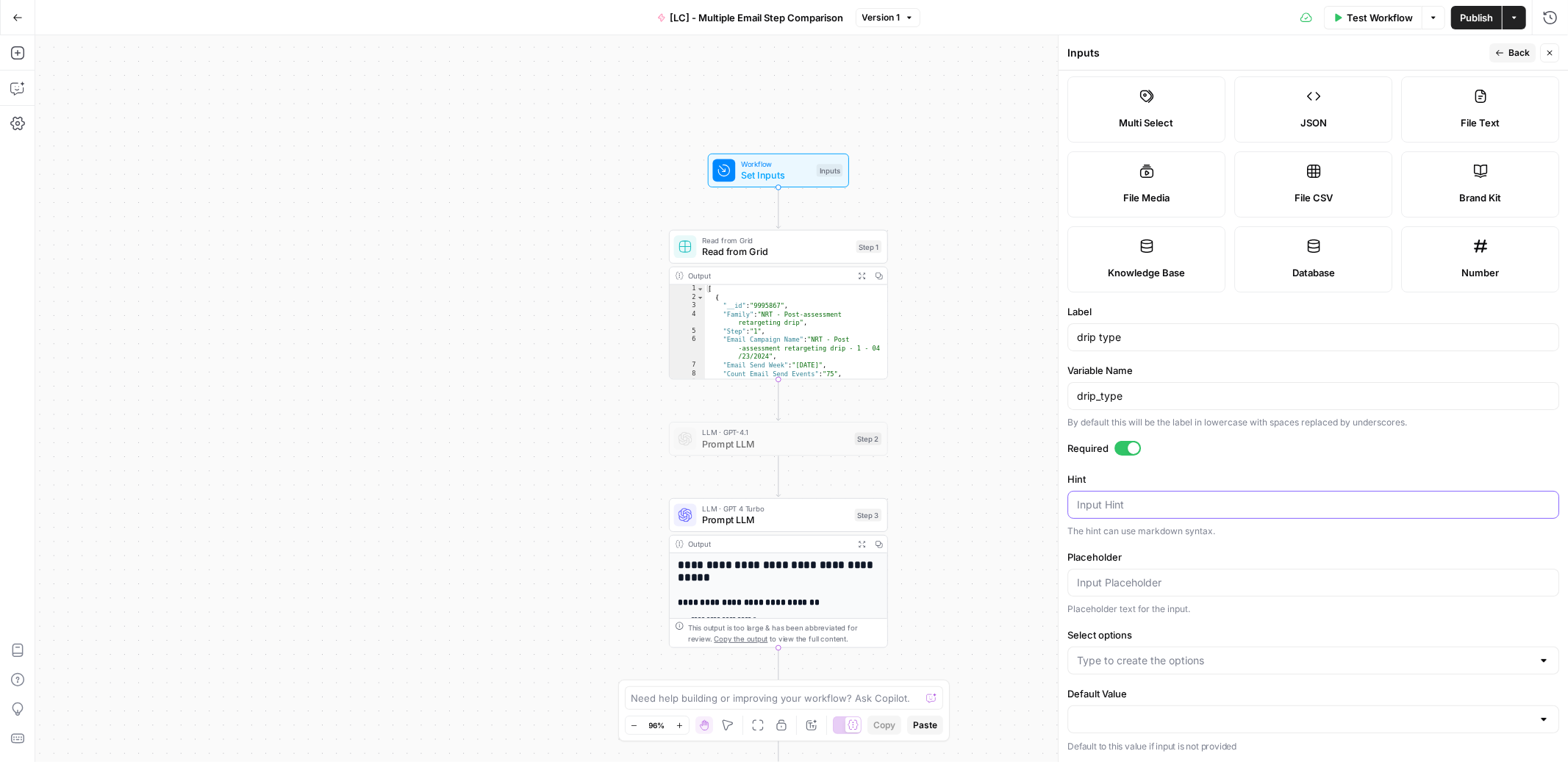
click at [1135, 506] on textarea "Hint" at bounding box center [1313, 505] width 472 height 15
paste textarea "- [Live] Assess —> 38184 - [Live] App —> 38764 - [Live] Post-Assess —> 38765 - …"
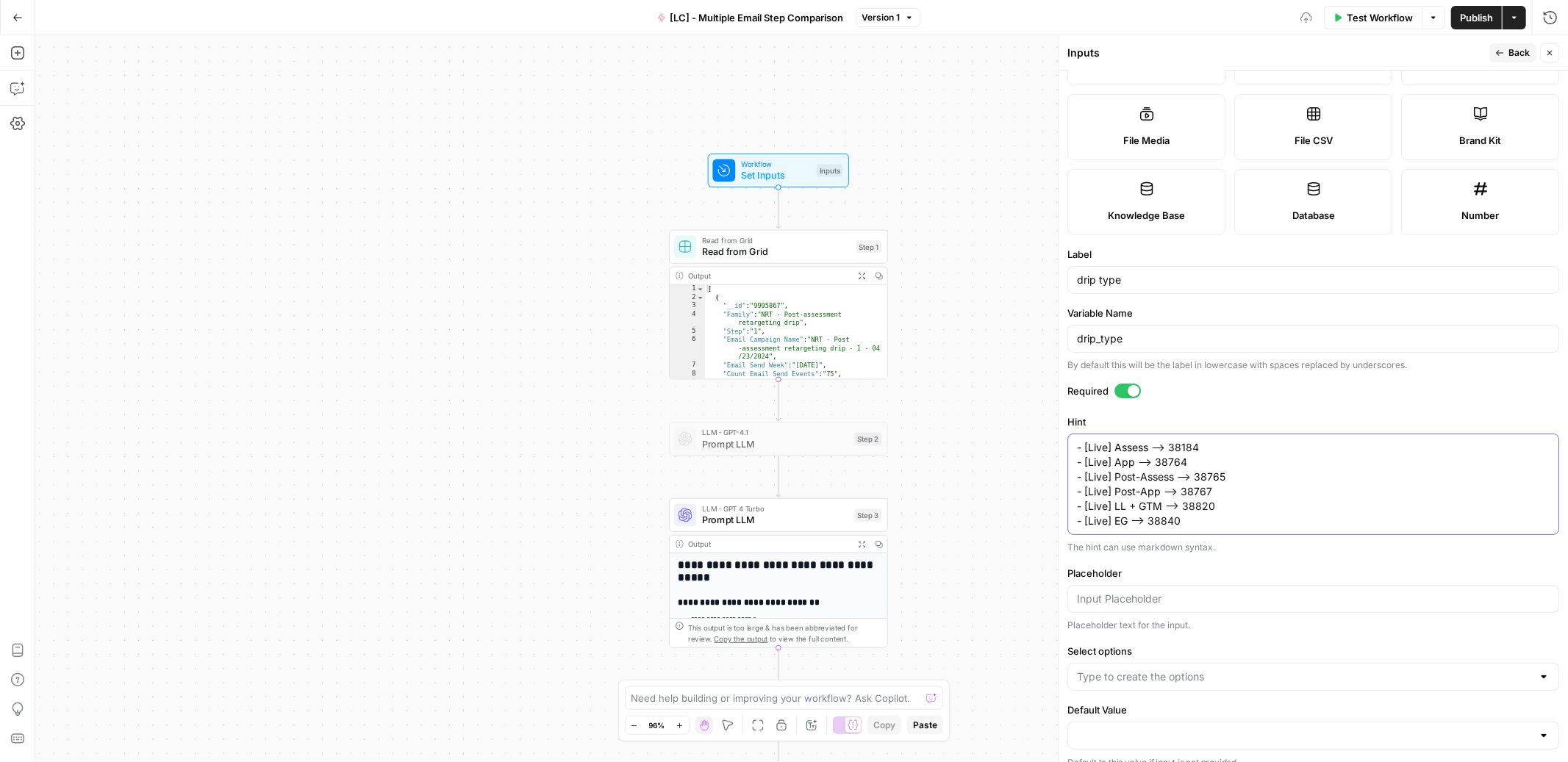
scroll to position [171, 0]
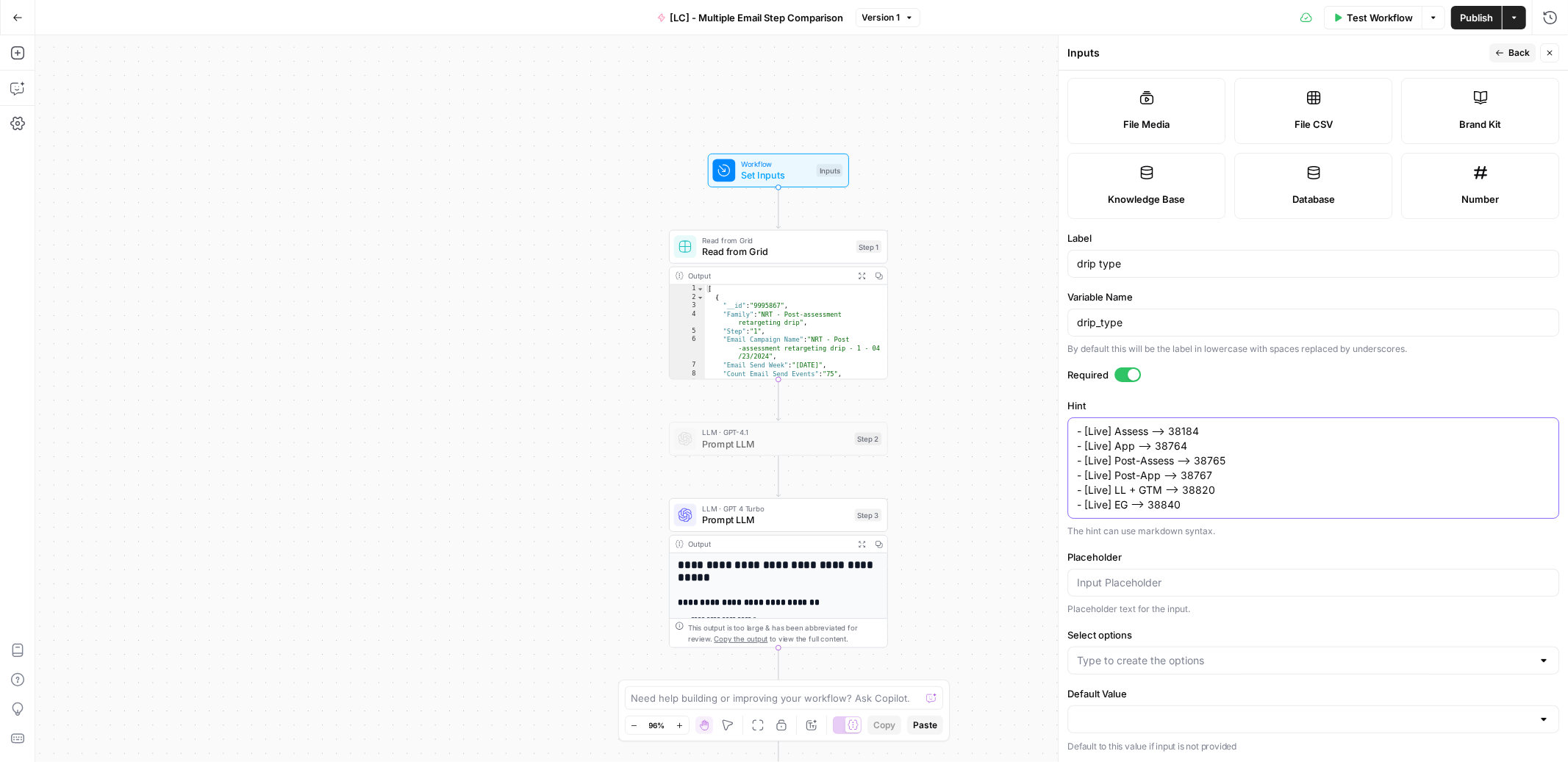
click at [1181, 433] on textarea "- [Live] Assess —> 38184 - [Live] App —> 38764 - [Live] Post-Assess —> 38765 - …" at bounding box center [1313, 468] width 472 height 88
type textarea "- [Live] Assess —> 38184 - [Live] App —> 38764 - [Live] Post-Assess —> 38765 - …"
click at [1148, 659] on input "Select options" at bounding box center [1304, 661] width 455 height 15
paste input "38184"
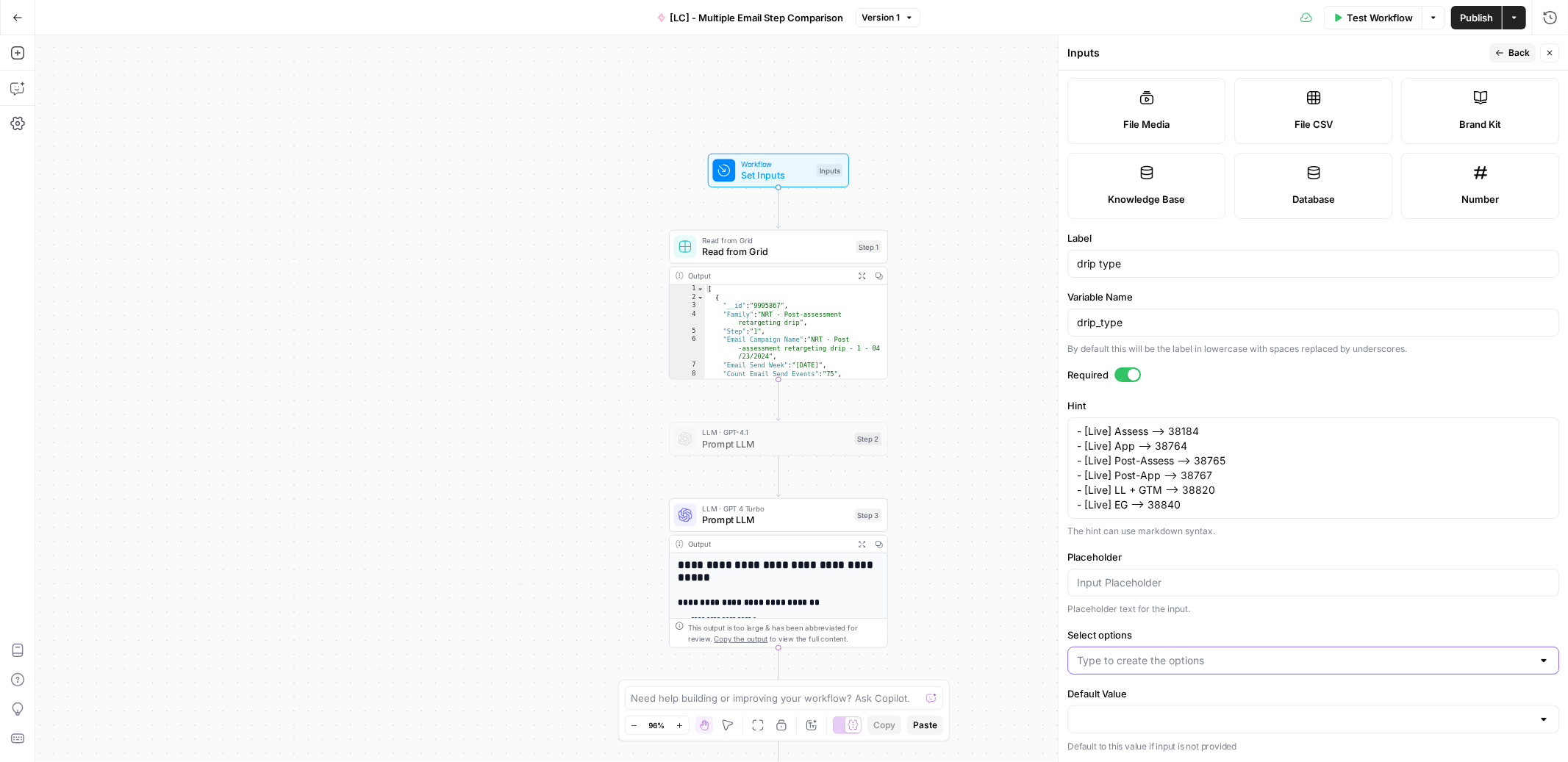
type input "38184"
click at [1167, 453] on textarea "- [Live] Assess —> 38184 - [Live] App —> 38764 - [Live] Post-Assess —> 38765 - …" at bounding box center [1313, 468] width 472 height 88
click at [1159, 665] on input "Select options" at bounding box center [1329, 661] width 406 height 15
paste input "38764"
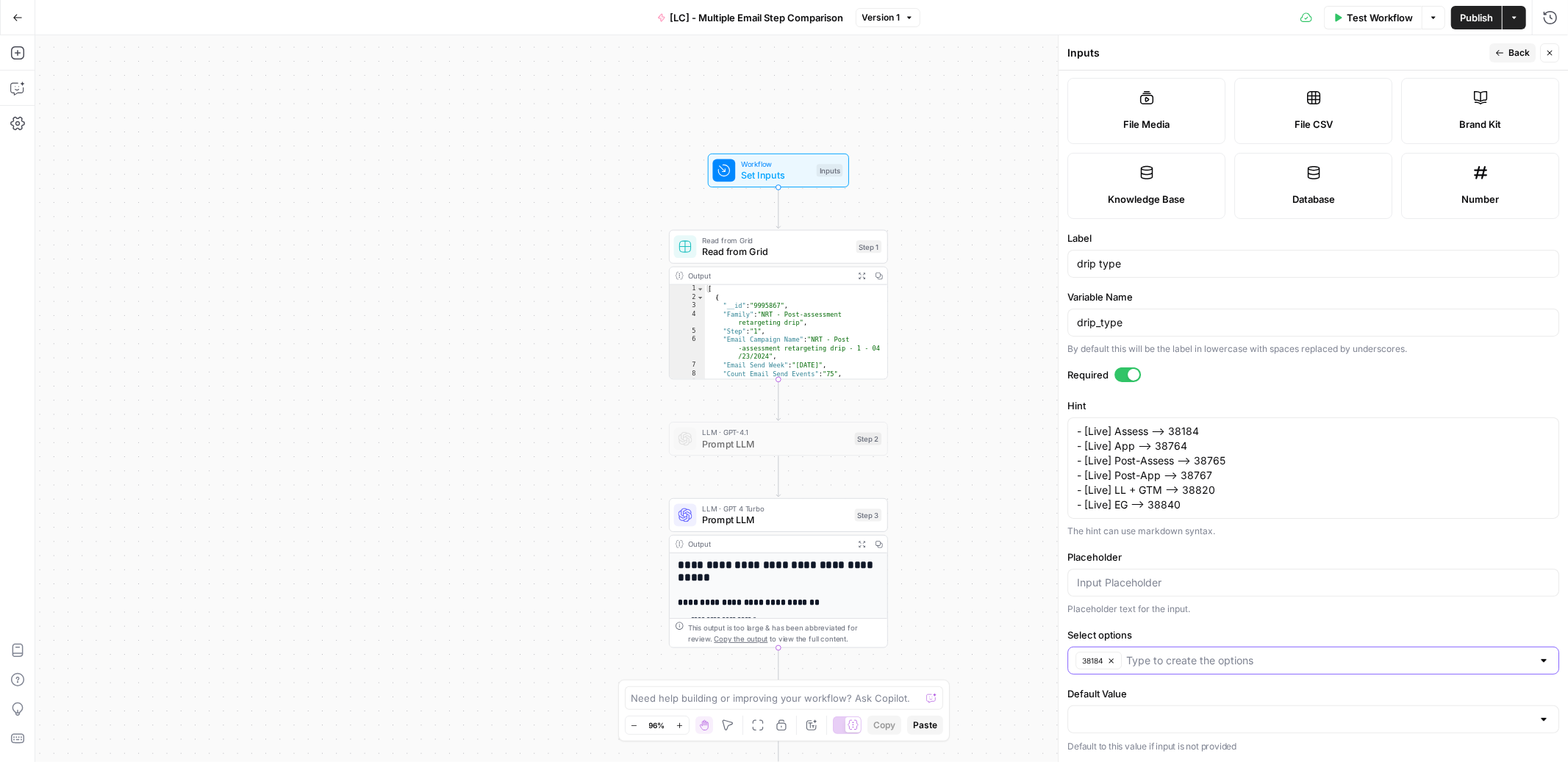
type input "38764"
click at [1208, 467] on textarea "- [Live] Assess —> 38184 - [Live] App —> 38764 - [Live] Post-Assess —> 38765 - …" at bounding box center [1313, 468] width 472 height 88
click at [1189, 659] on input "Select options" at bounding box center [1354, 661] width 355 height 15
paste input "38765"
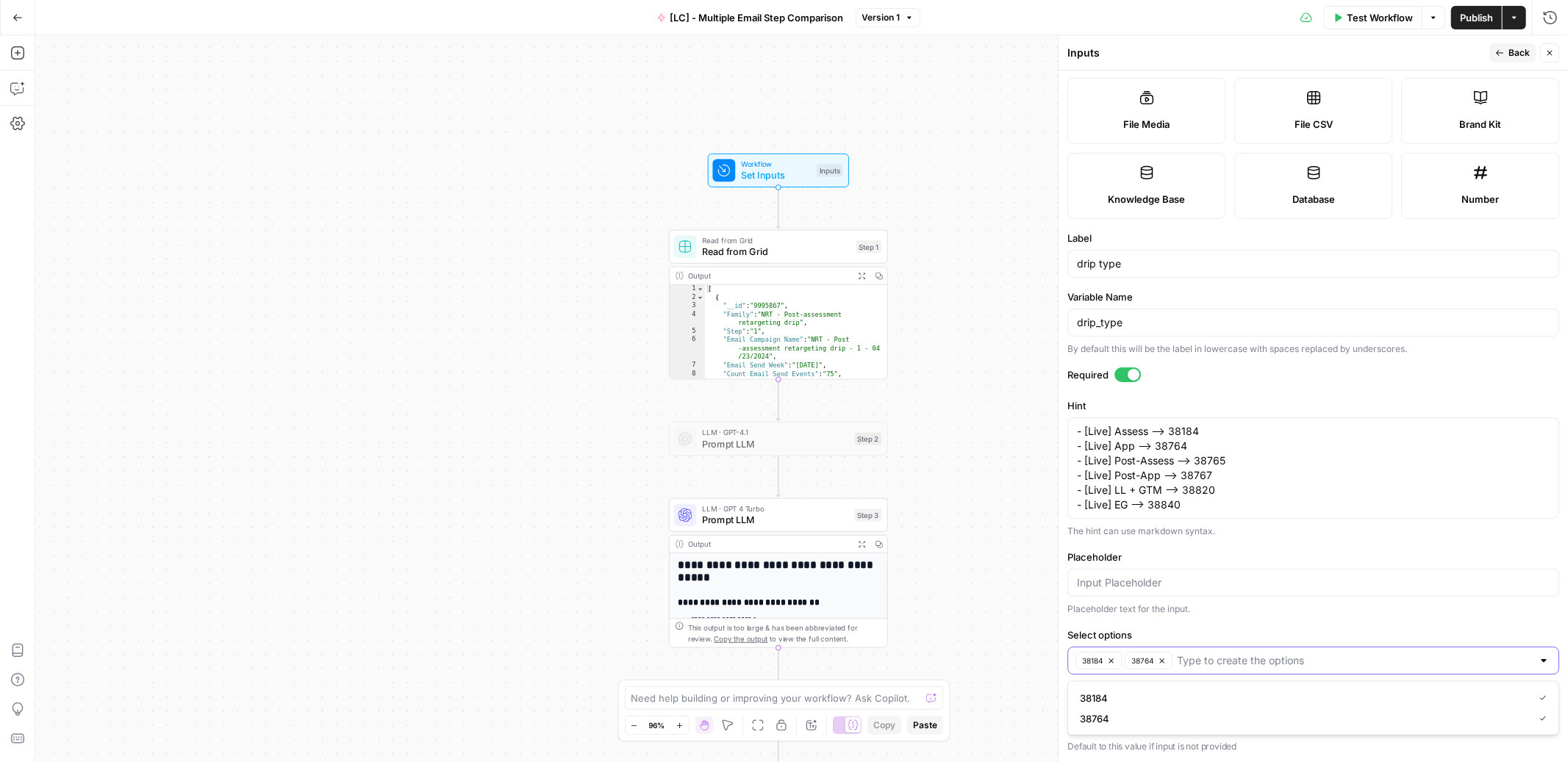
type input "38765"
click at [1196, 475] on textarea "- [Live] Assess —> 38184 - [Live] App —> 38764 - [Live] Post-Assess —> 38765 - …" at bounding box center [1313, 468] width 472 height 88
click at [1263, 661] on input "Select options" at bounding box center [1380, 661] width 304 height 15
paste input "38767"
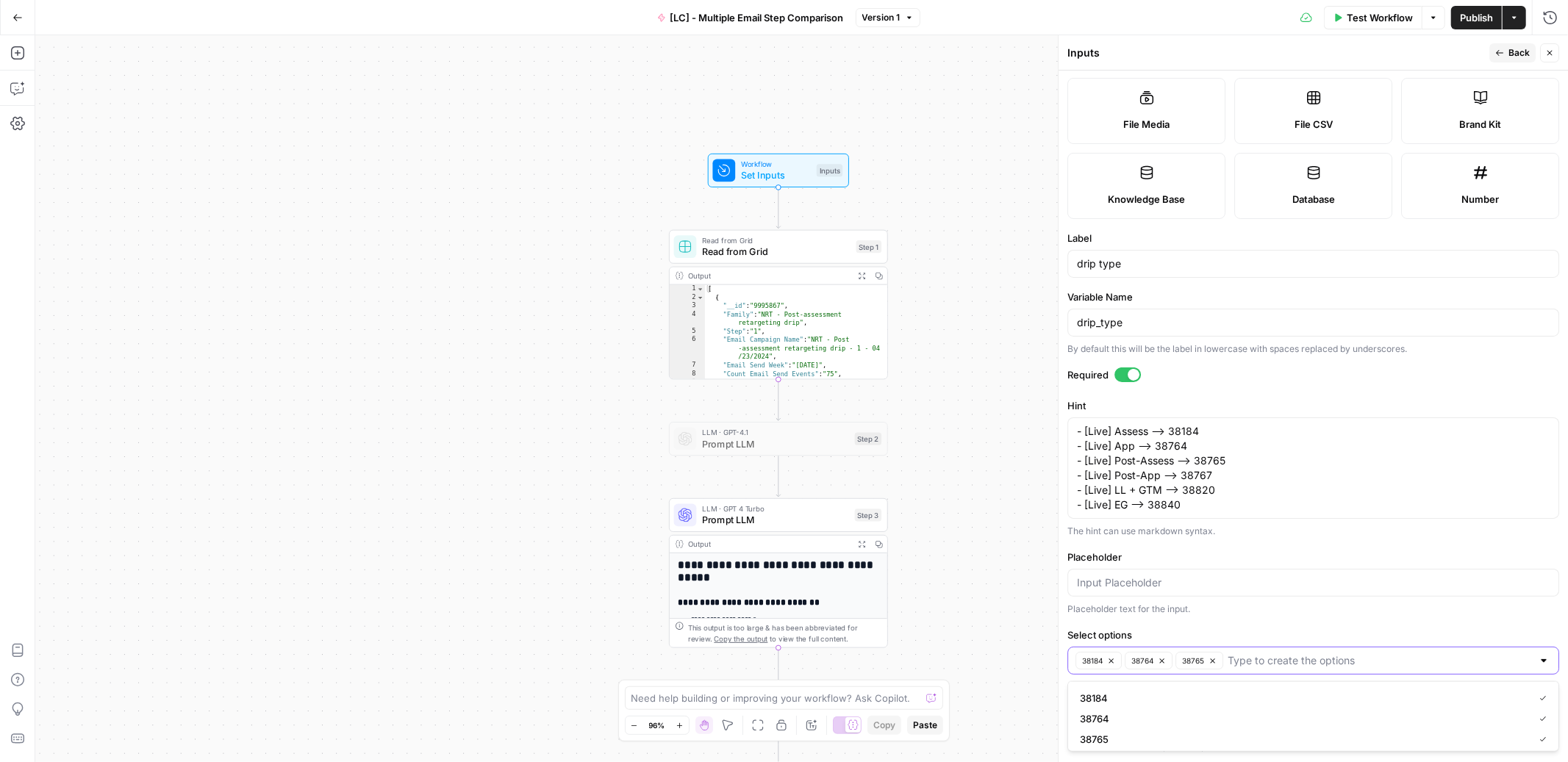
type input "38767"
click at [1200, 489] on textarea "- [Live] Assess —> 38184 - [Live] App —> 38764 - [Live] Post-Assess —> 38765 - …" at bounding box center [1313, 468] width 472 height 88
click at [1300, 657] on input "Select options" at bounding box center [1405, 661] width 253 height 15
paste input "38820"
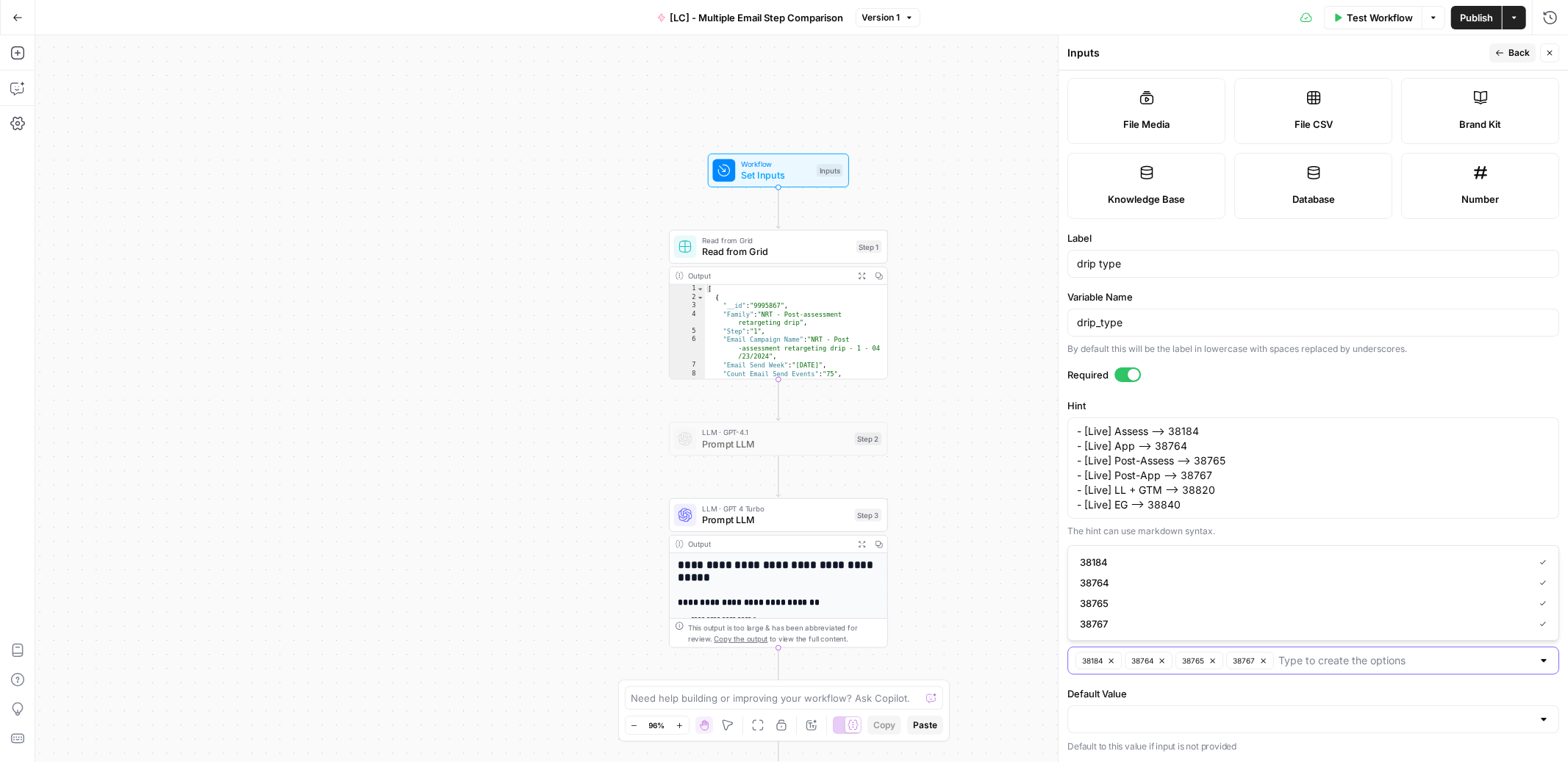
type input "38820"
click at [1164, 499] on textarea "- [Live] Assess —> 38184 - [Live] App —> 38764 - [Live] Post-Assess —> 38765 - …" at bounding box center [1313, 468] width 472 height 88
click at [1348, 657] on input "Select options" at bounding box center [1431, 661] width 203 height 15
paste input "38840"
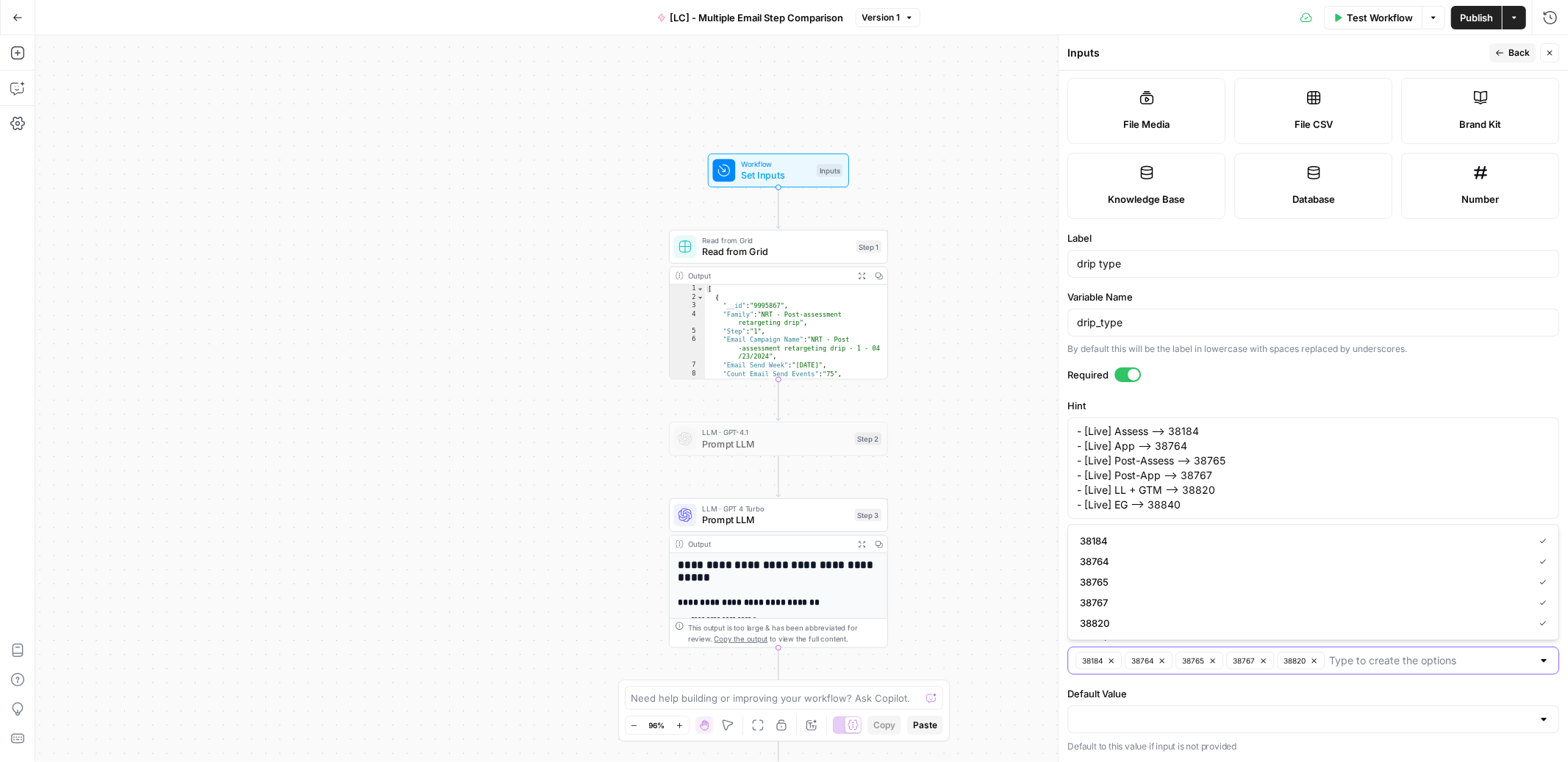
type input "38840"
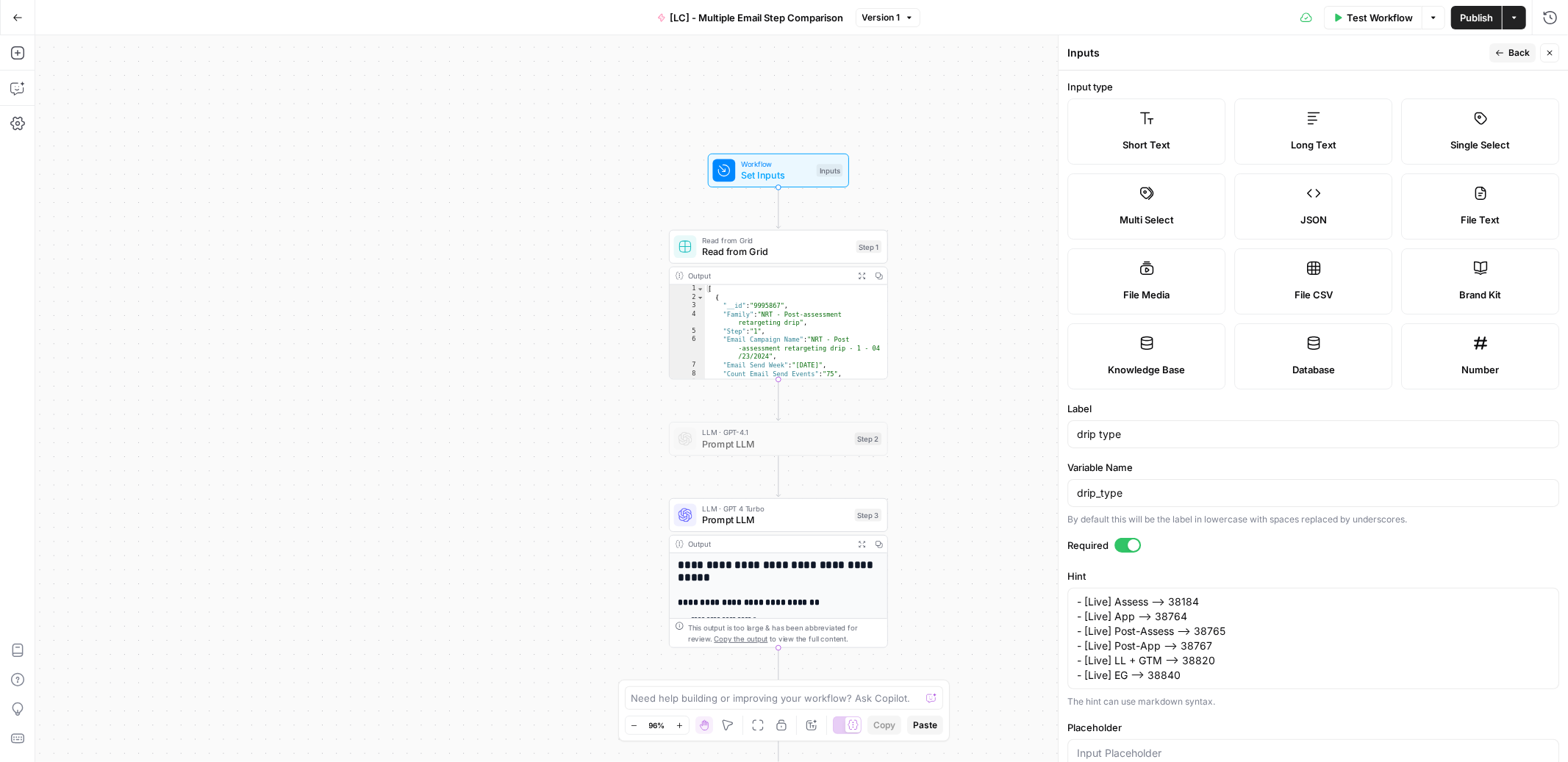
click at [1511, 54] on span "Back" at bounding box center [1519, 53] width 21 height 13
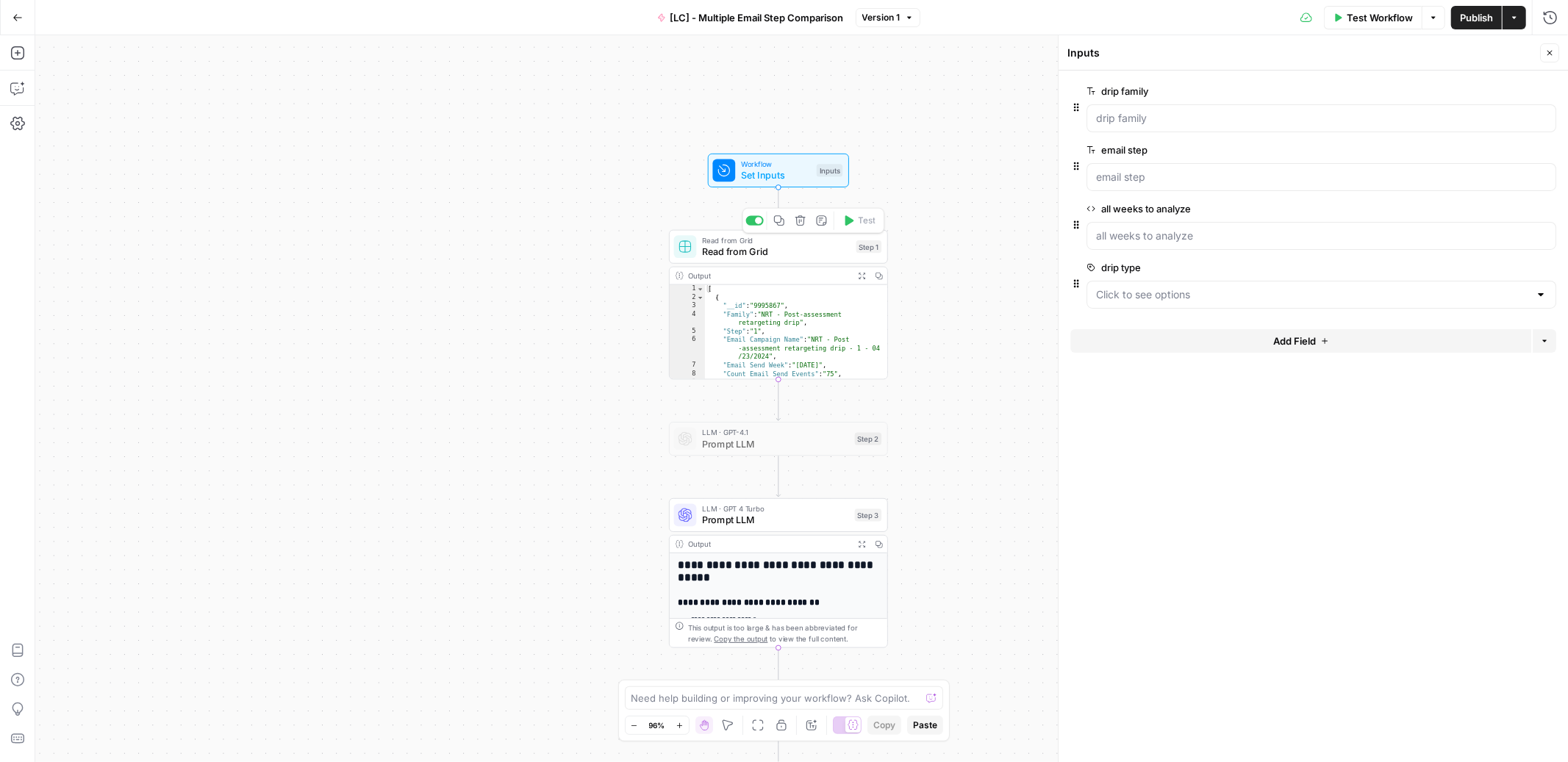
click at [809, 246] on span "Read from Grid" at bounding box center [776, 252] width 149 height 14
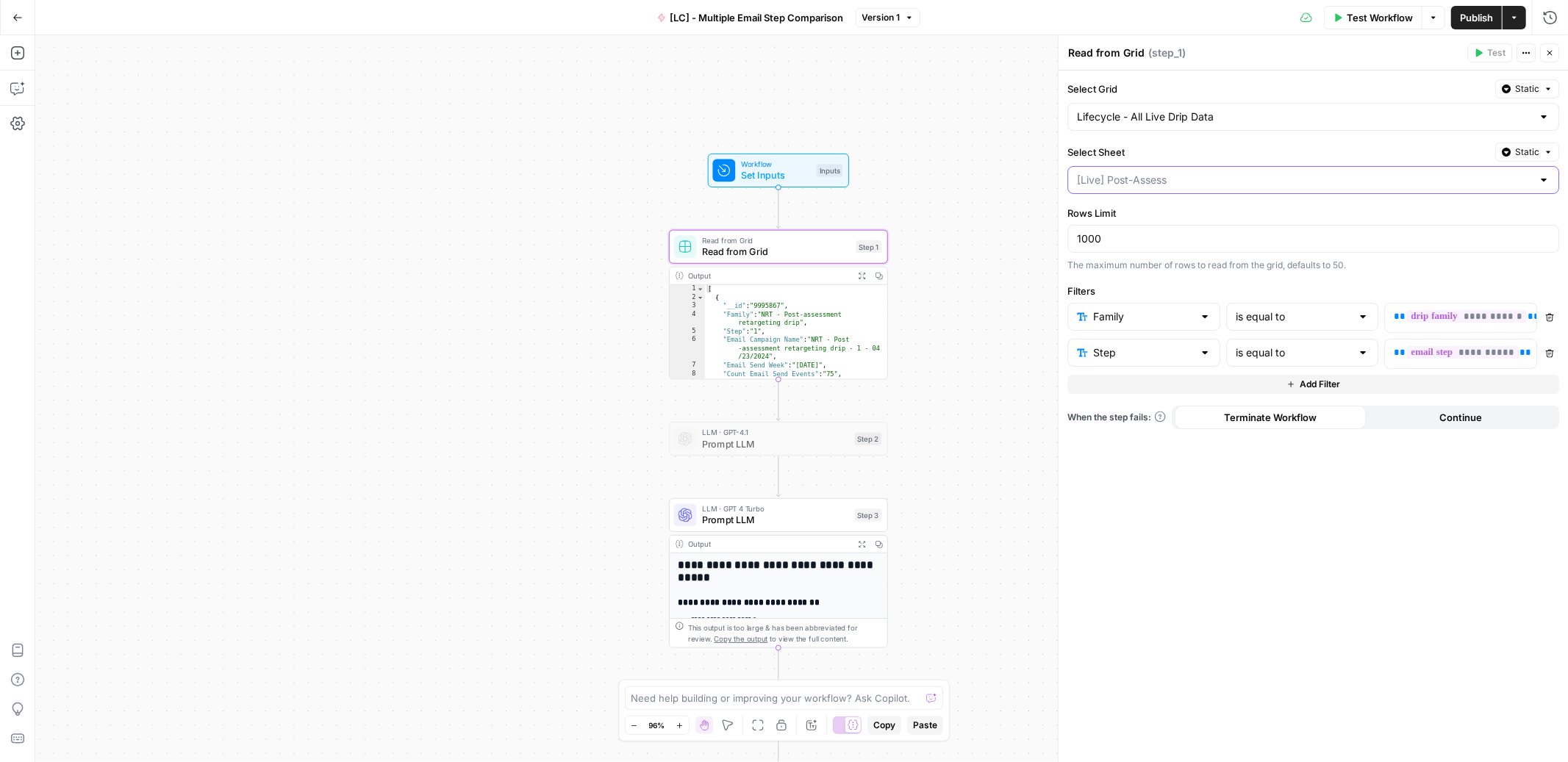
click at [1221, 182] on input "Select Sheet" at bounding box center [1304, 180] width 455 height 15
type input "[Live] Post-Assess"
click at [1518, 153] on span "Static" at bounding box center [1527, 152] width 24 height 13
click at [1477, 212] on span "Liquid" at bounding box center [1498, 217] width 83 height 15
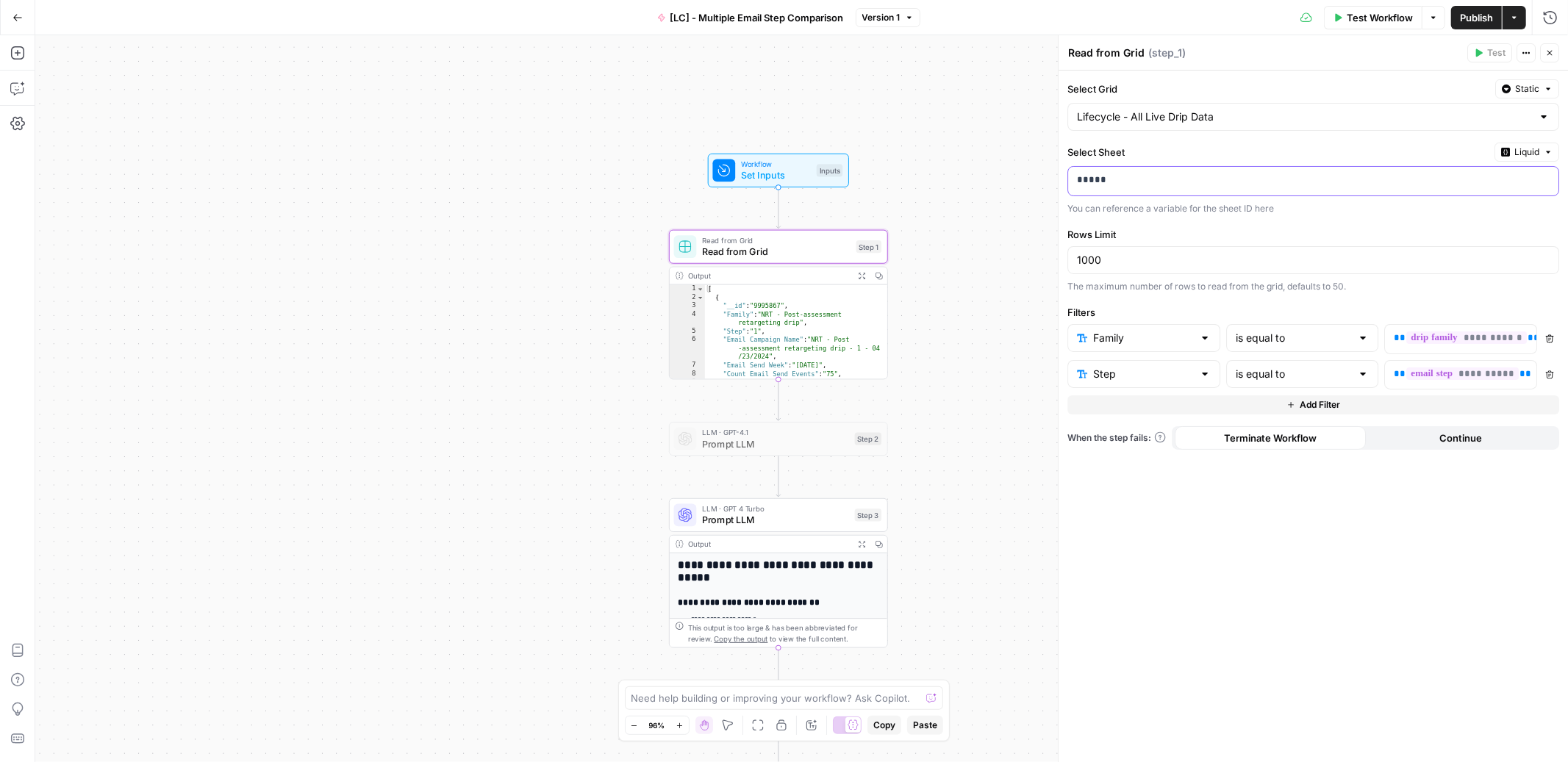
click at [1361, 181] on p "*****" at bounding box center [1313, 180] width 472 height 15
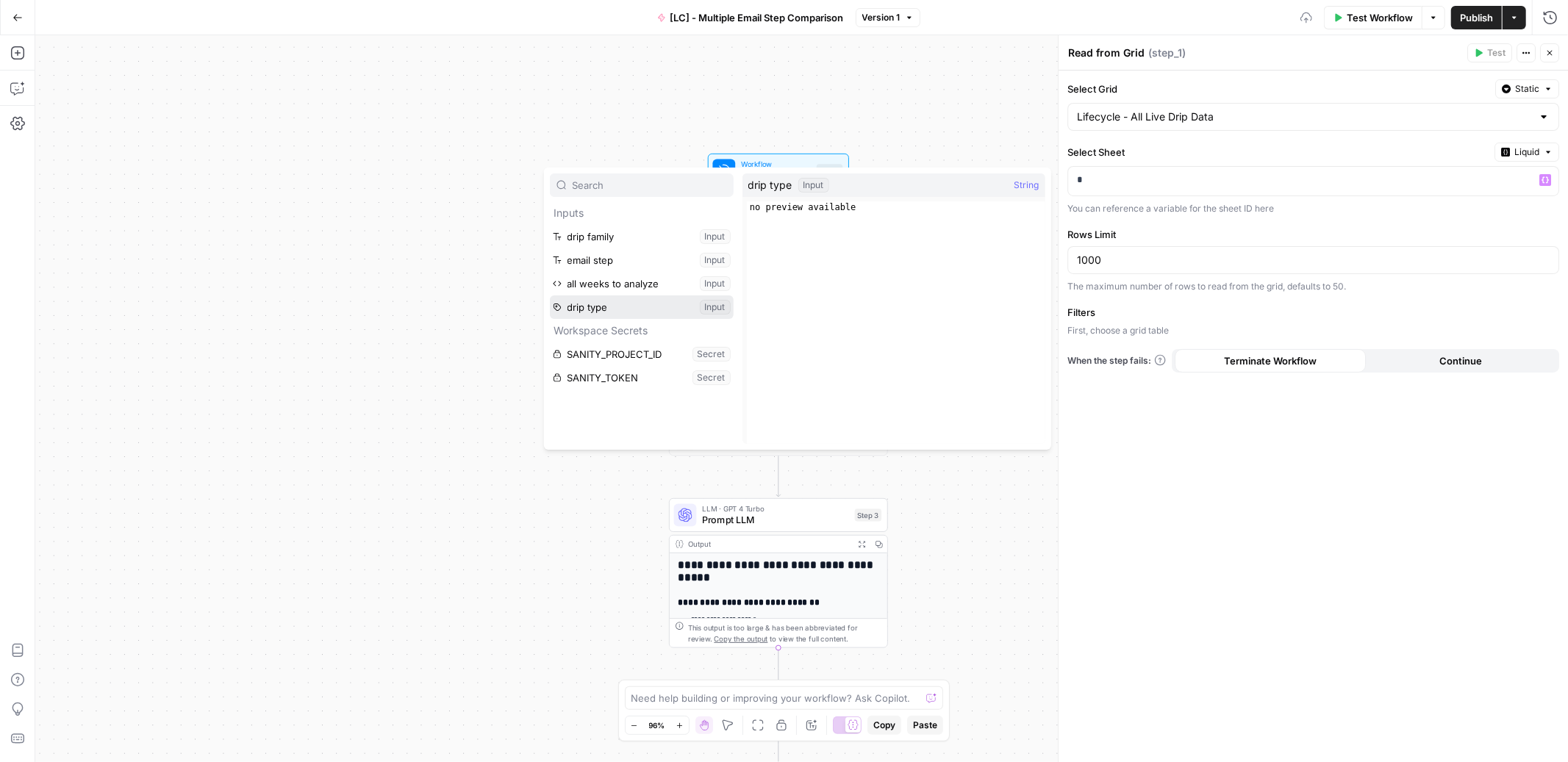
click at [648, 306] on button "Select variable drip type" at bounding box center [641, 307] width 183 height 24
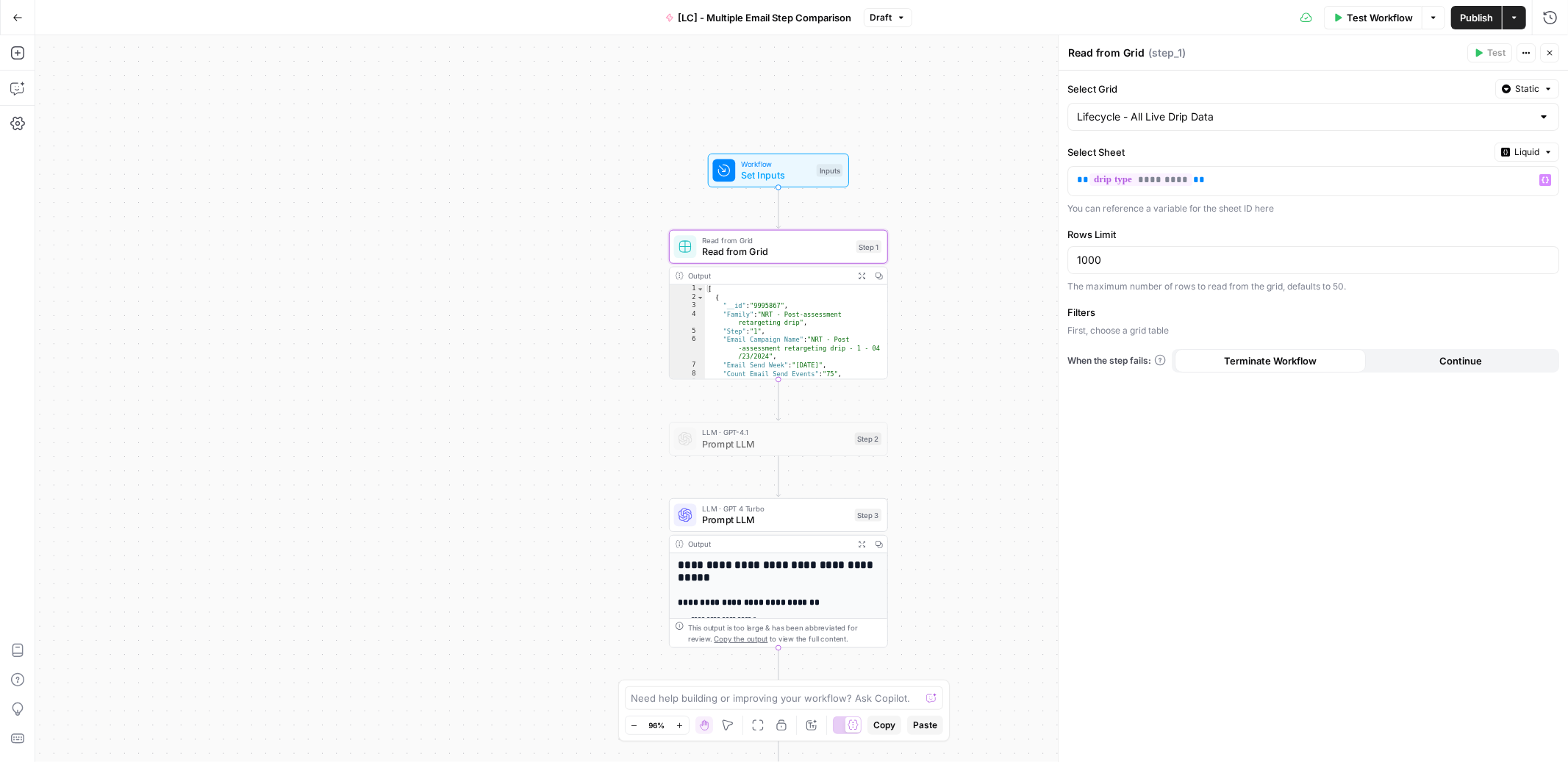
click at [1188, 239] on label "Rows Limit" at bounding box center [1313, 235] width 492 height 15
click at [1188, 253] on input "1000" at bounding box center [1313, 260] width 472 height 15
click at [814, 143] on span "Test Step" at bounding box center [818, 144] width 37 height 12
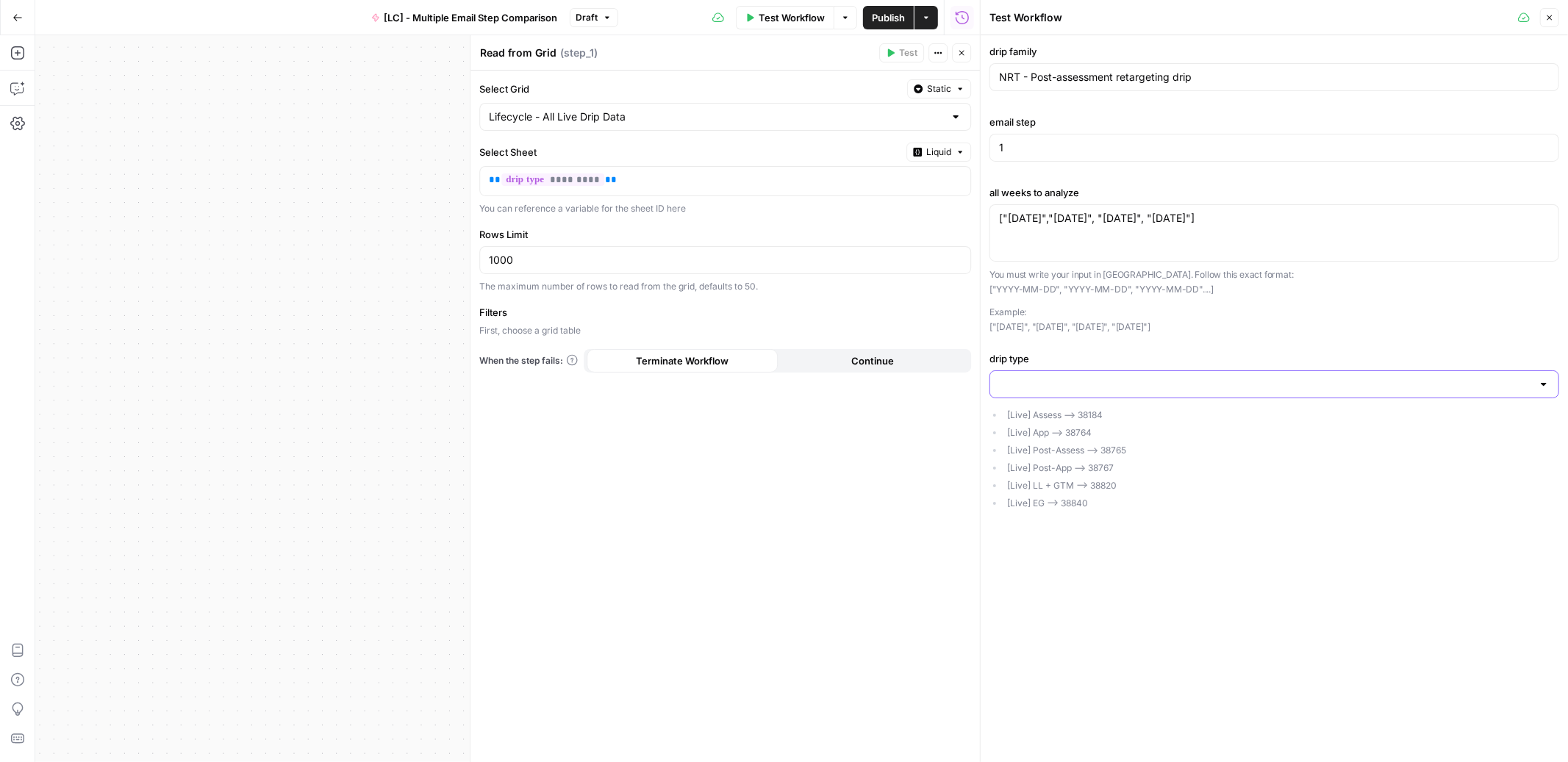
click at [1137, 385] on input "drip type" at bounding box center [1265, 385] width 533 height 15
click at [1068, 415] on span "38184" at bounding box center [1272, 421] width 539 height 15
type input "38184"
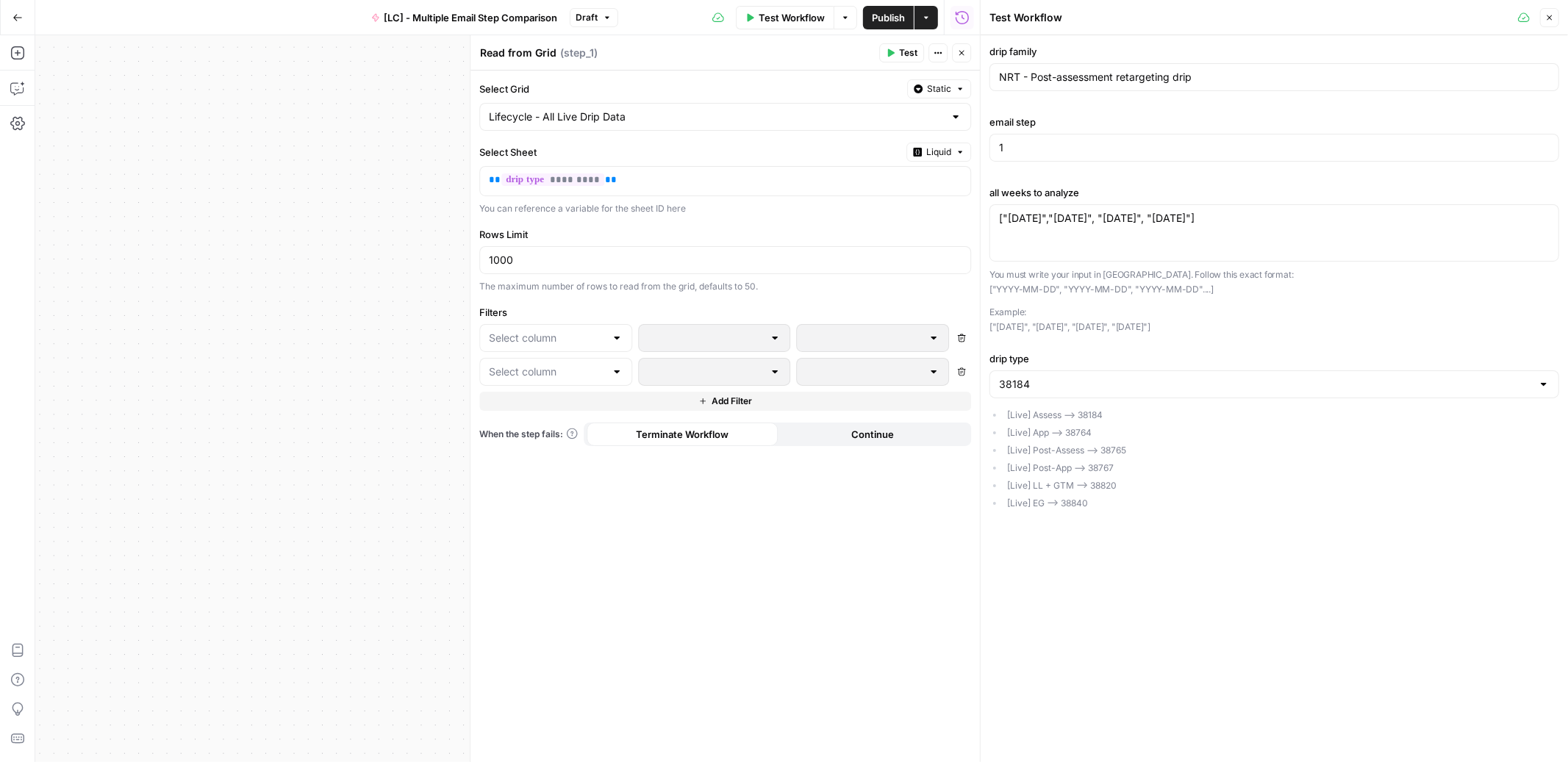
click at [864, 296] on div "Select Grid Static Lifecycle - All Live Drip Data Select Sheet Liquid ** ******…" at bounding box center [726, 416] width 510 height 692
click at [588, 329] on div at bounding box center [556, 338] width 153 height 28
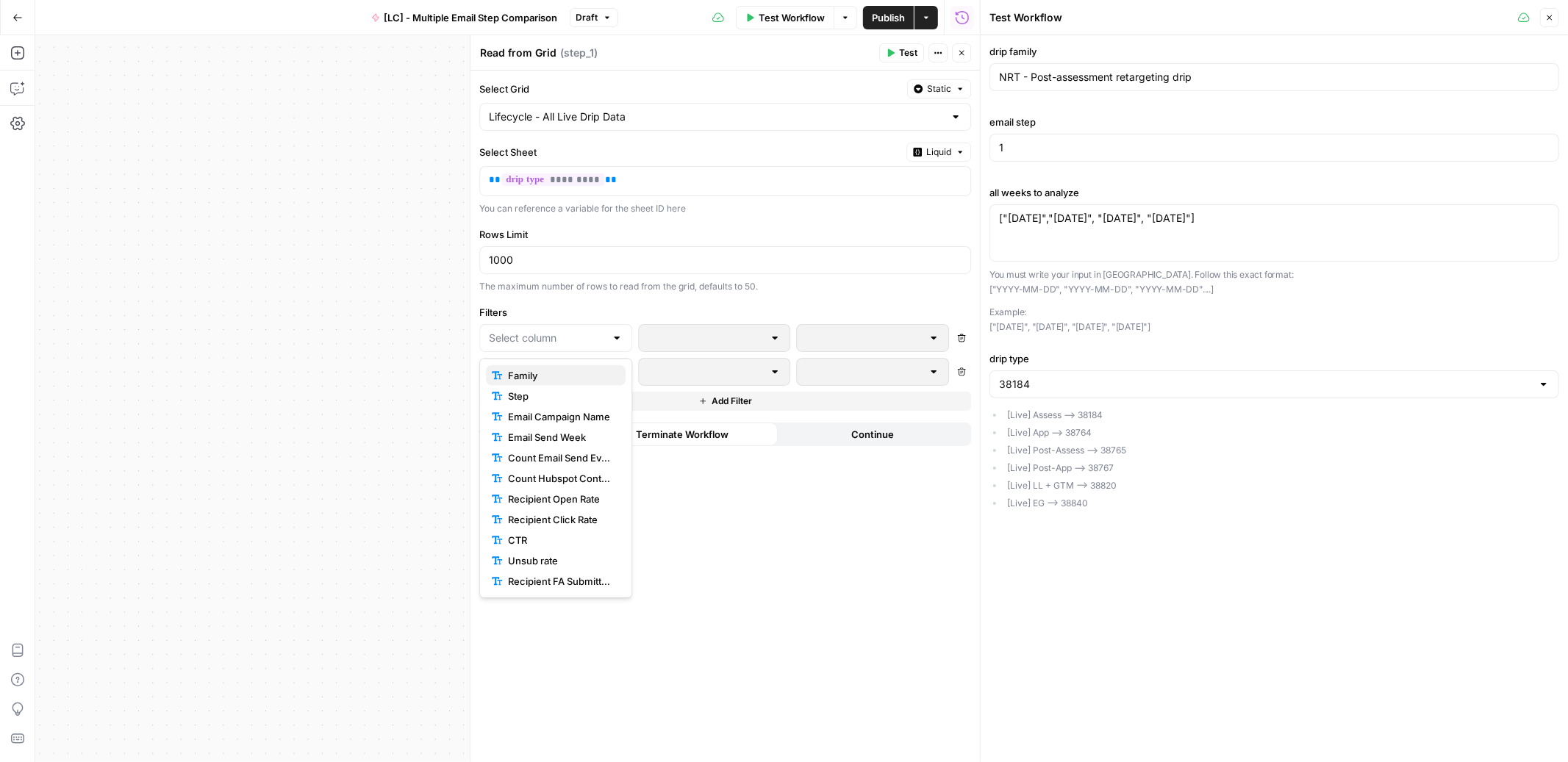
click at [573, 374] on span "Family" at bounding box center [561, 376] width 106 height 15
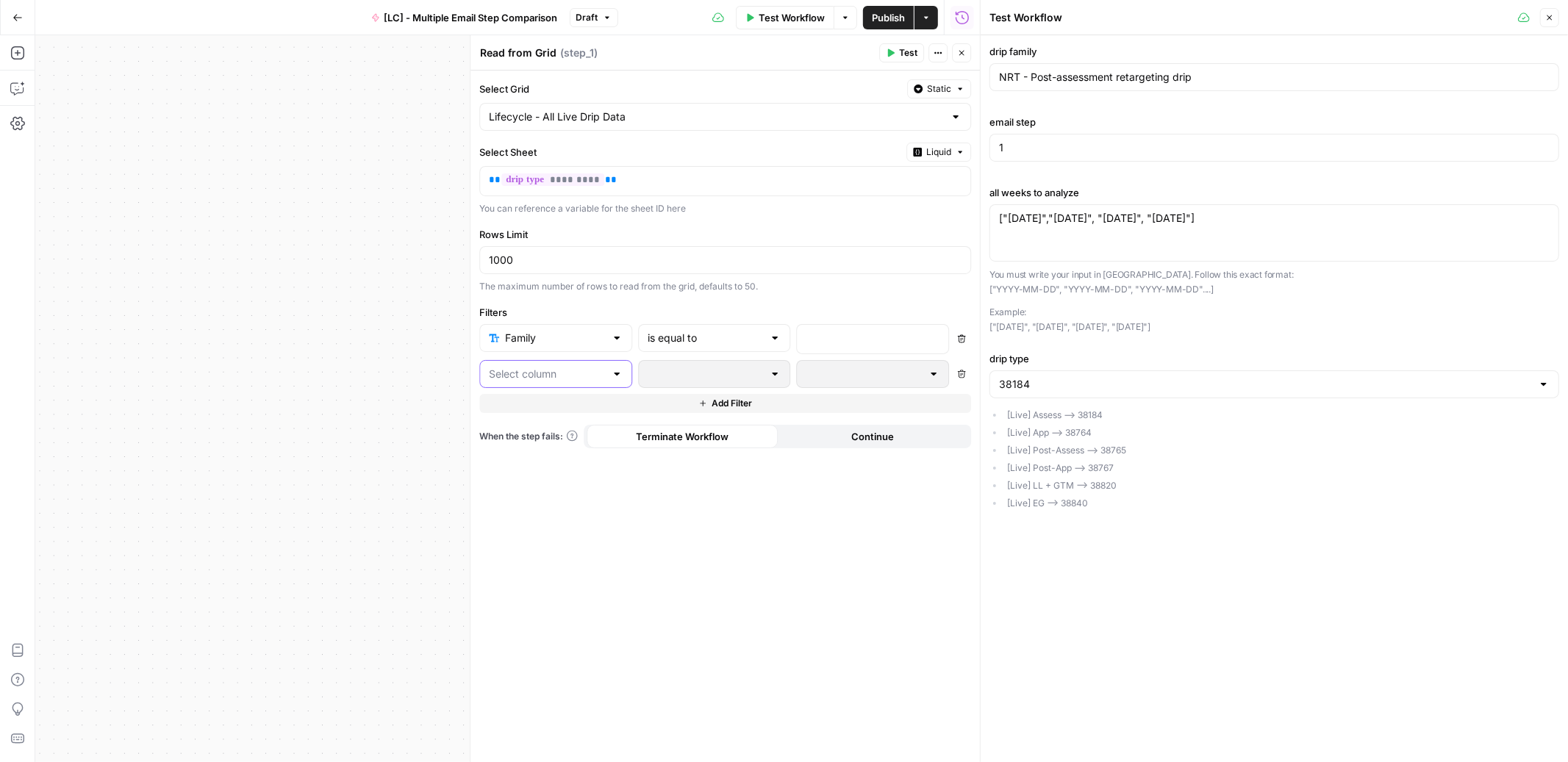
click at [566, 376] on input "text" at bounding box center [546, 374] width 116 height 15
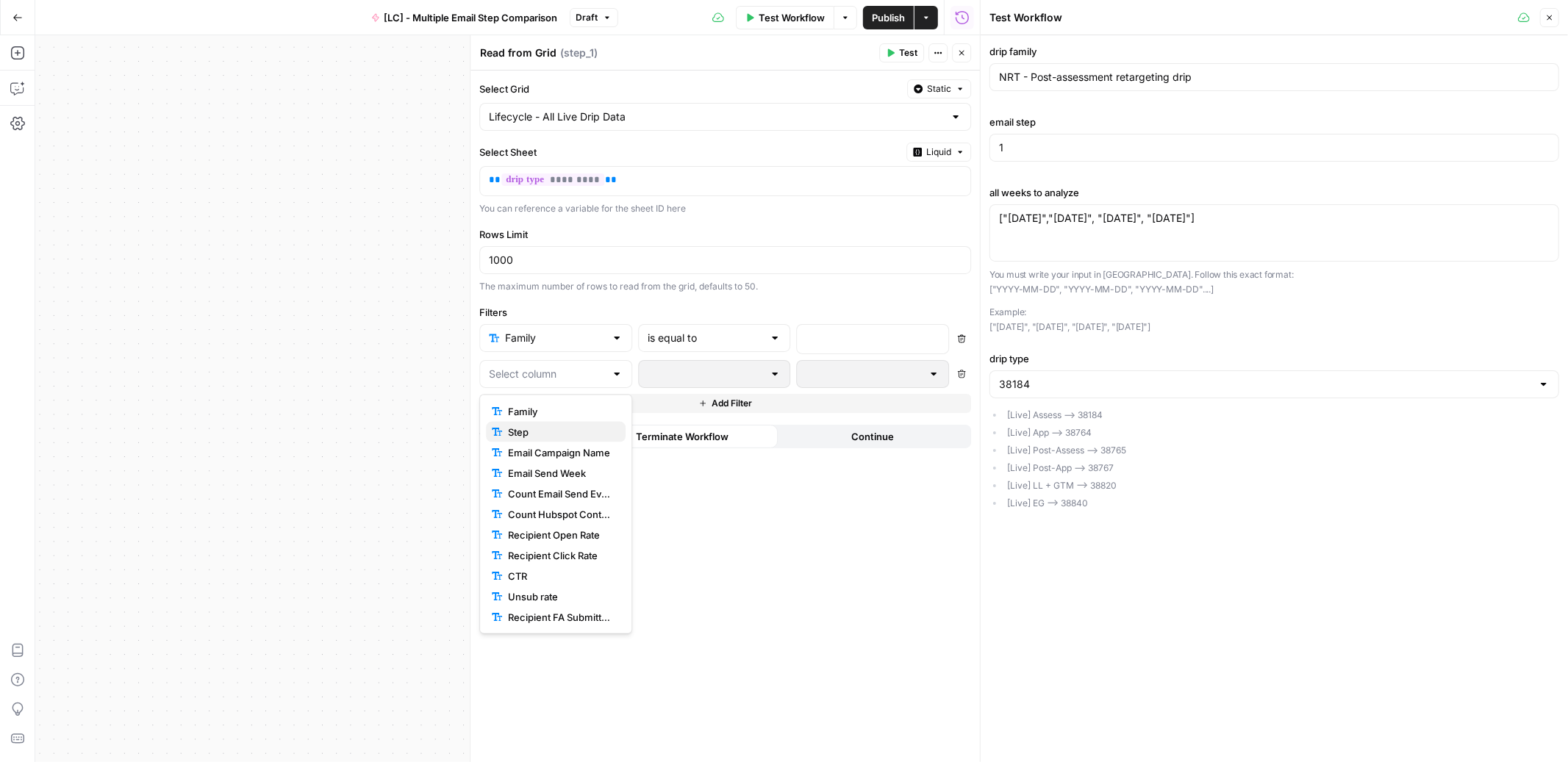
click at [558, 435] on span "Step" at bounding box center [561, 433] width 106 height 15
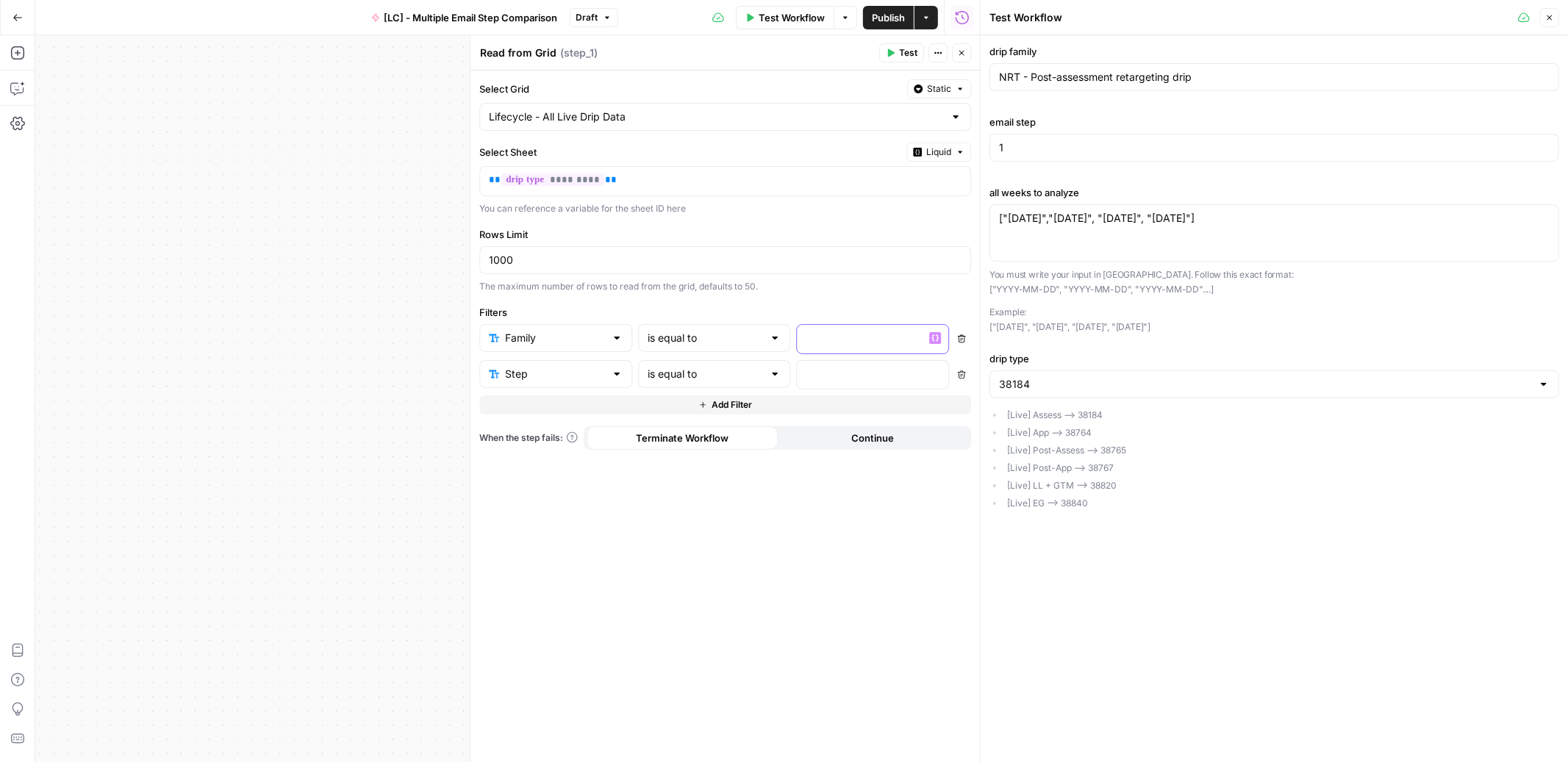
click at [839, 339] on p at bounding box center [862, 338] width 110 height 15
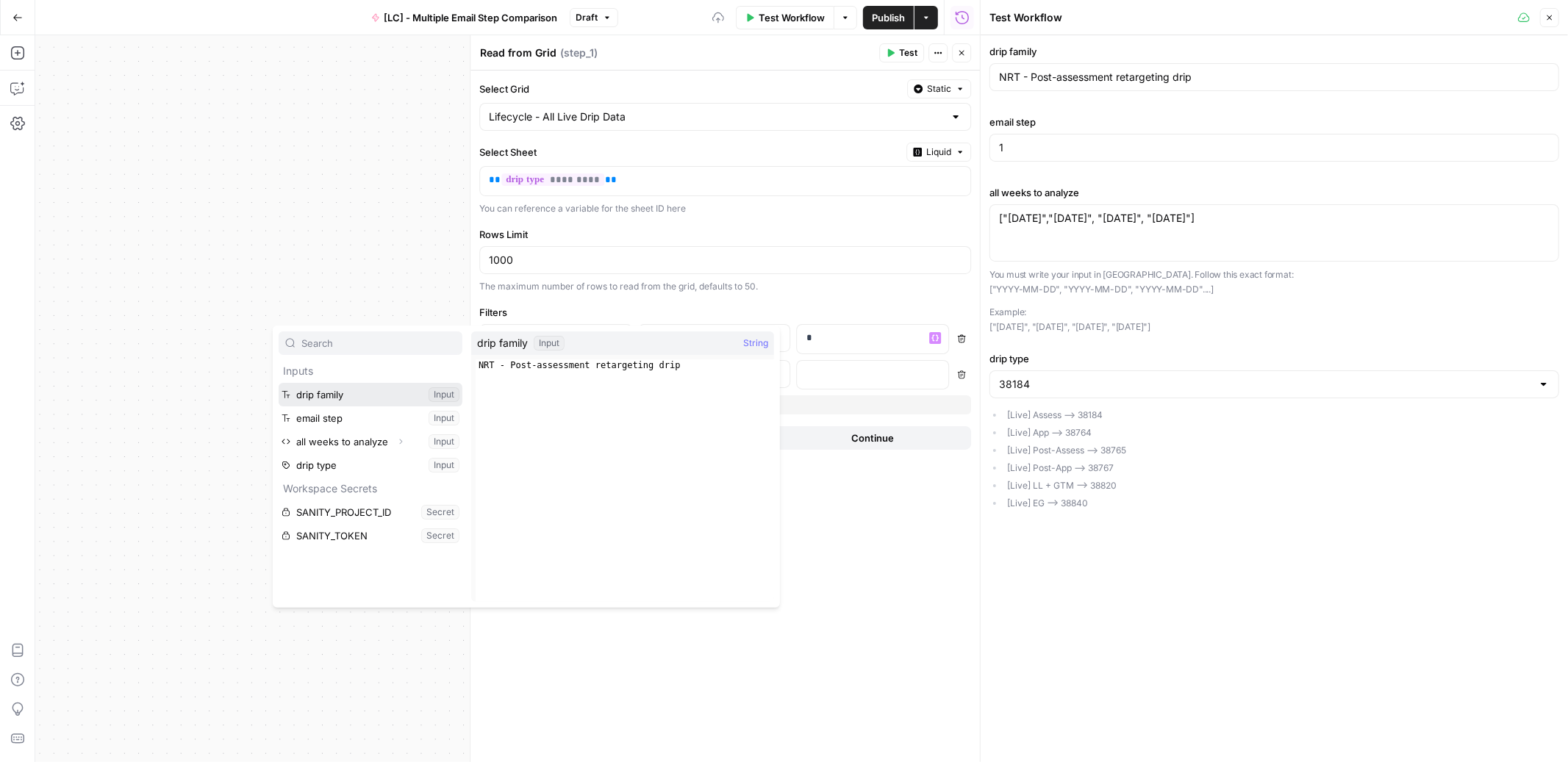
click at [344, 395] on button "Select variable drip family" at bounding box center [370, 394] width 183 height 24
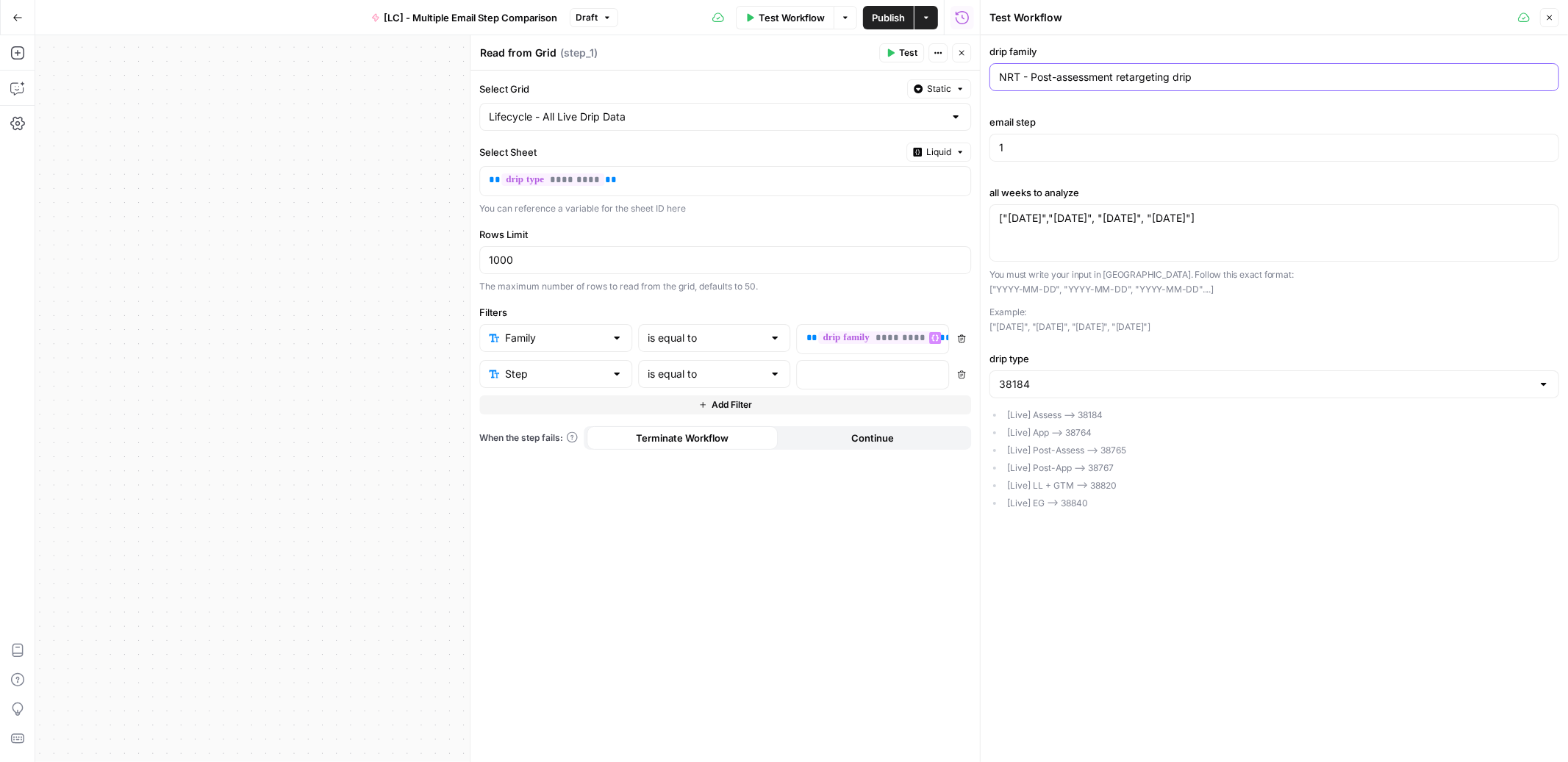
click at [1083, 81] on input "NRT - Post-assessment retargeting drip" at bounding box center [1274, 77] width 550 height 15
paste input "Assessment D"
type input "NRT - Assessment Drip"
click at [1092, 112] on div "drip family NRT - Assessment Drip email step 1 all weeks to analyze ["2025-07-2…" at bounding box center [1274, 279] width 570 height 471
click at [825, 376] on p at bounding box center [862, 374] width 110 height 15
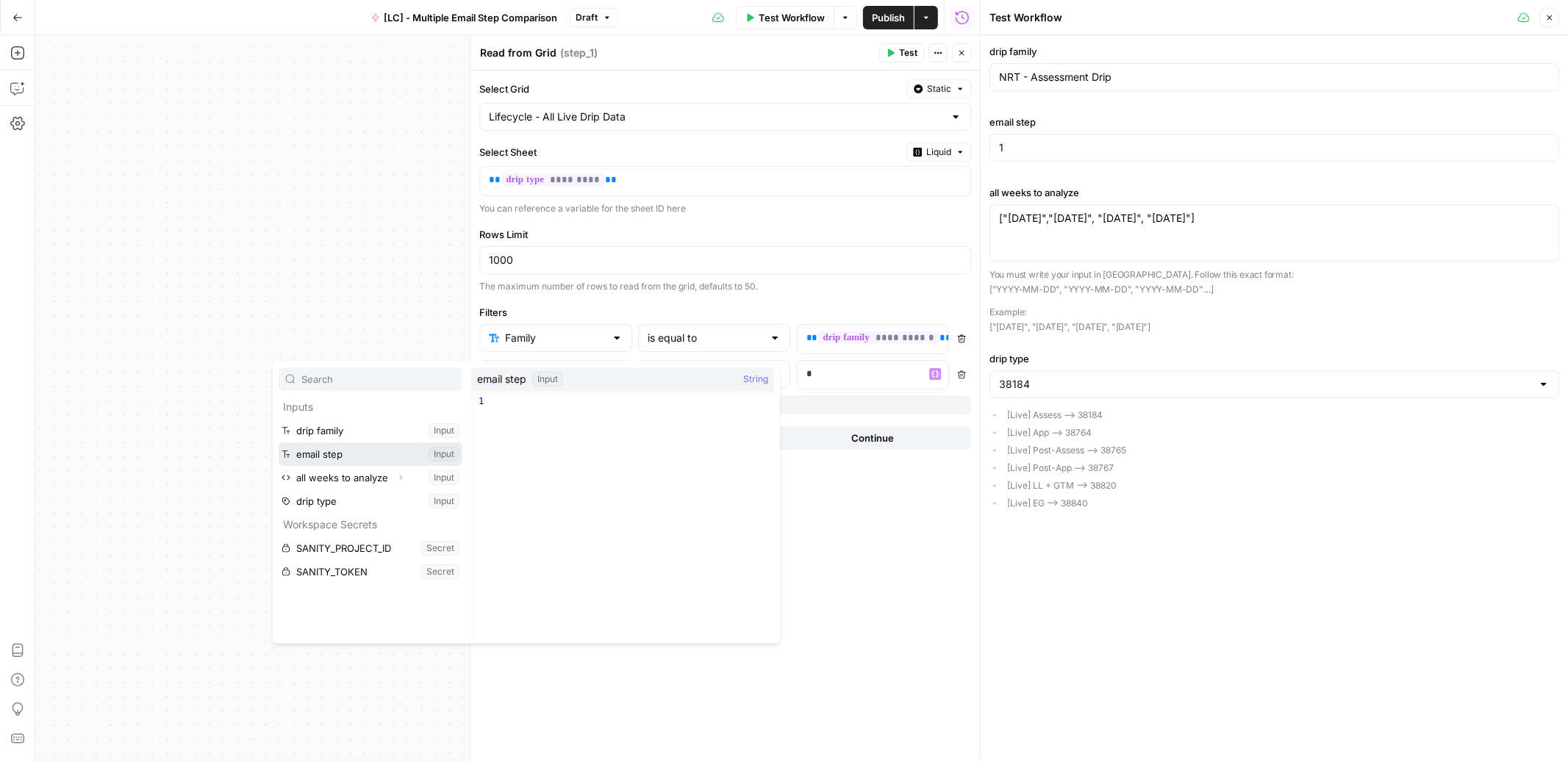
click at [348, 453] on button "Select variable email step" at bounding box center [370, 454] width 183 height 24
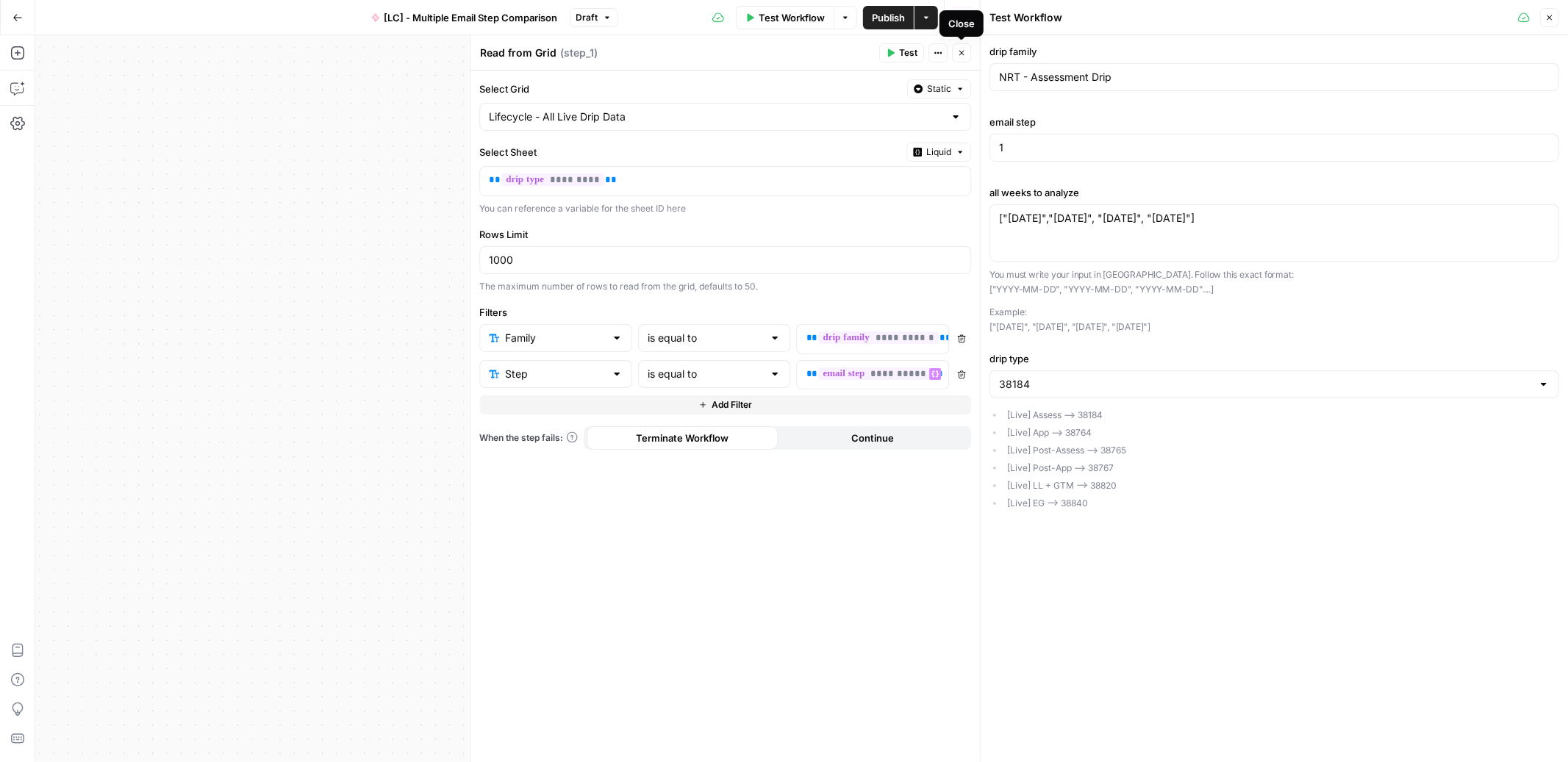
click at [965, 53] on span "Close" at bounding box center [965, 53] width 1 height 1
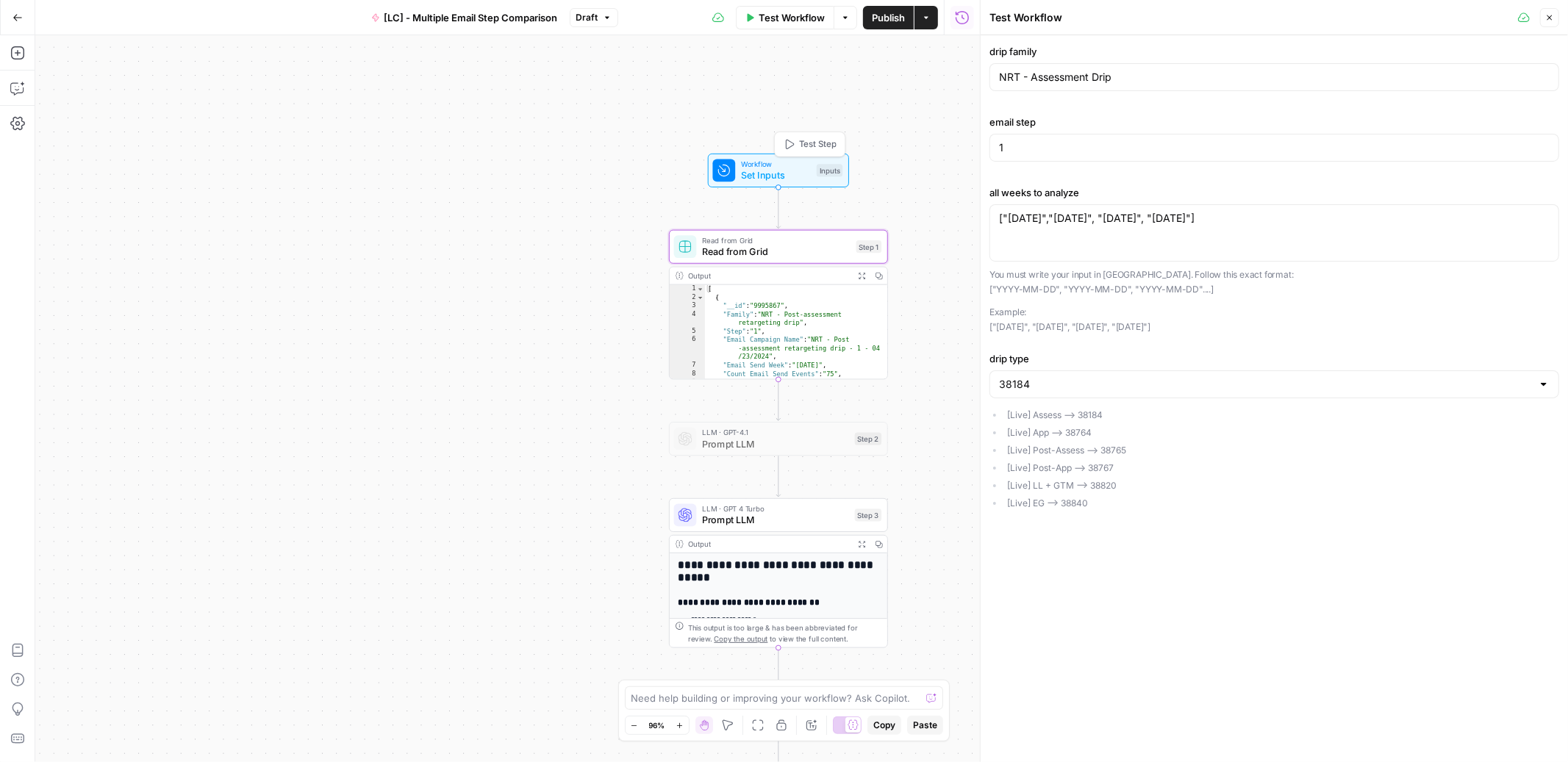
click at [810, 139] on span "Test Step" at bounding box center [818, 144] width 37 height 12
click at [796, 26] on button "Test Workflow" at bounding box center [785, 17] width 98 height 24
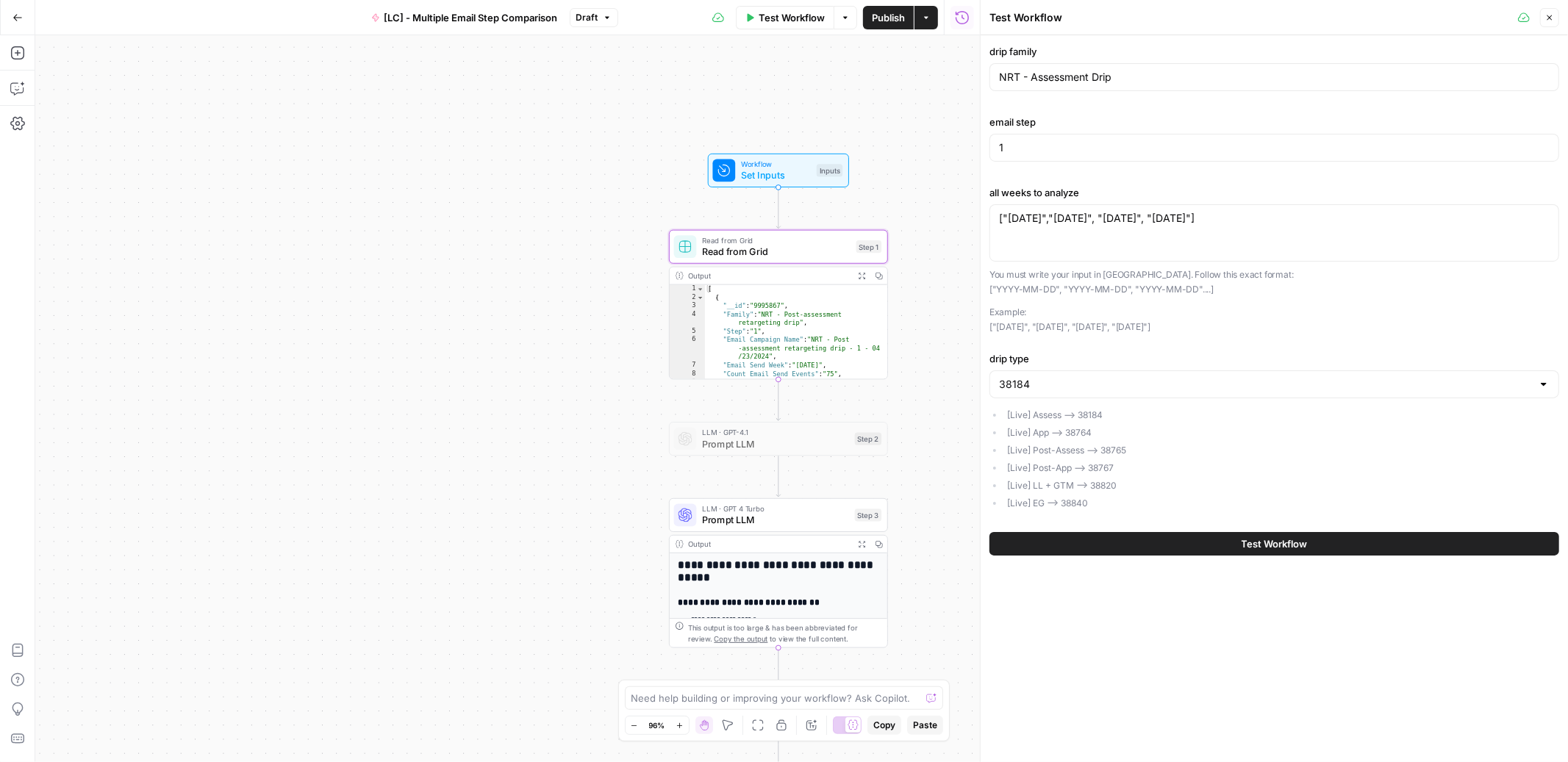
click at [1164, 537] on button "Test Workflow" at bounding box center [1274, 544] width 570 height 24
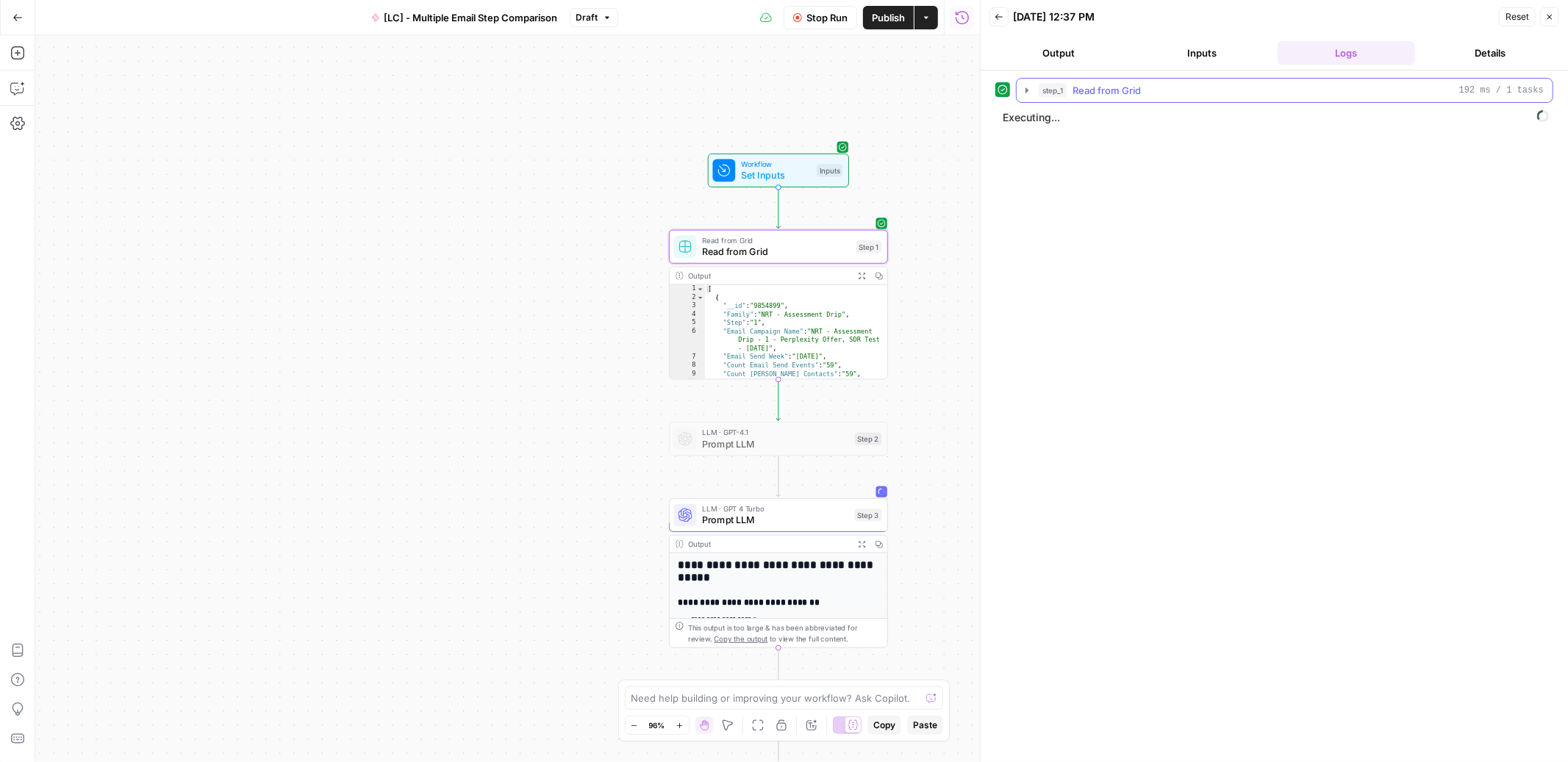
click at [1027, 94] on icon "button" at bounding box center [1027, 90] width 11 height 11
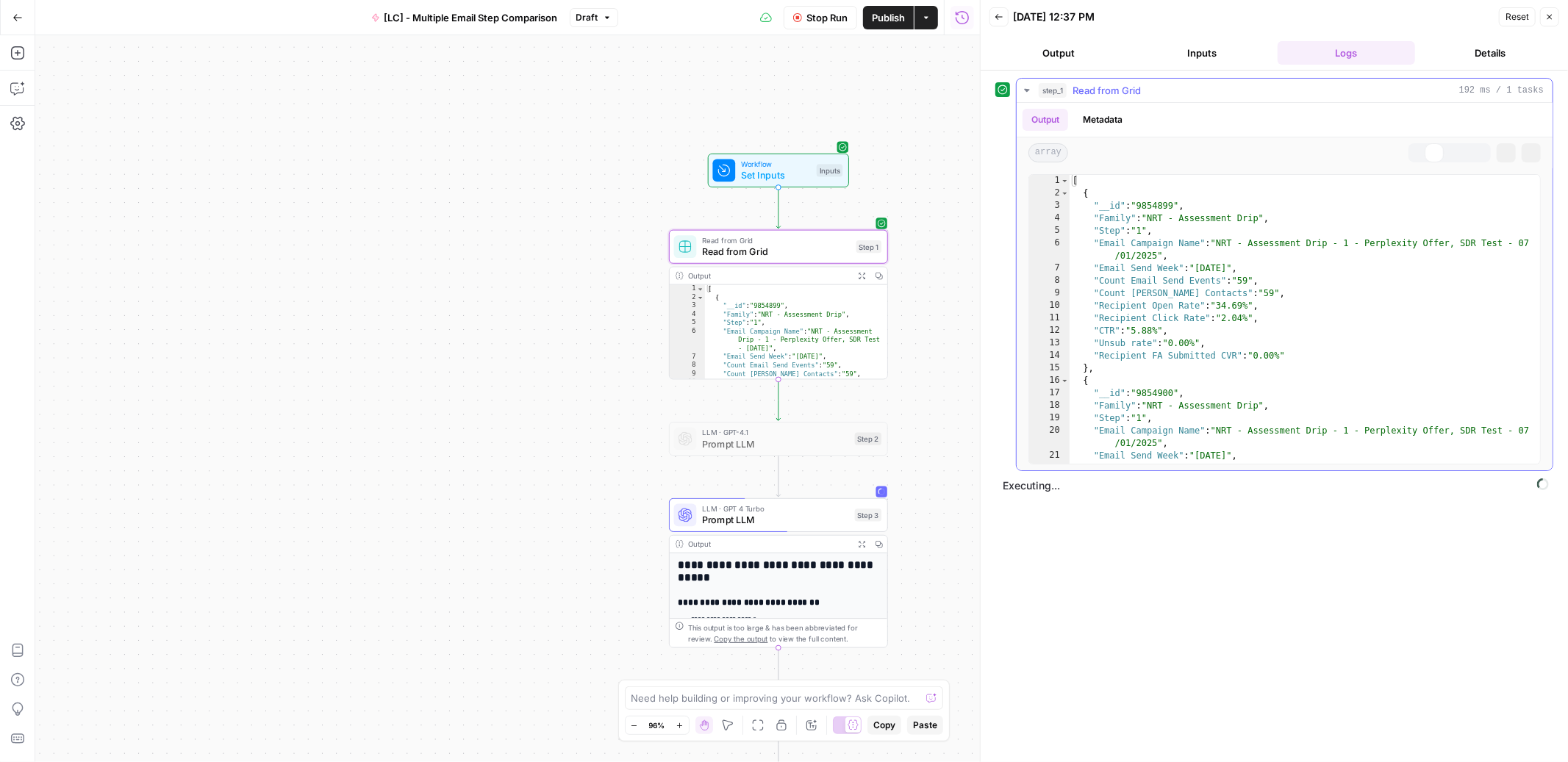
click at [1027, 94] on icon "button" at bounding box center [1026, 89] width 12 height 12
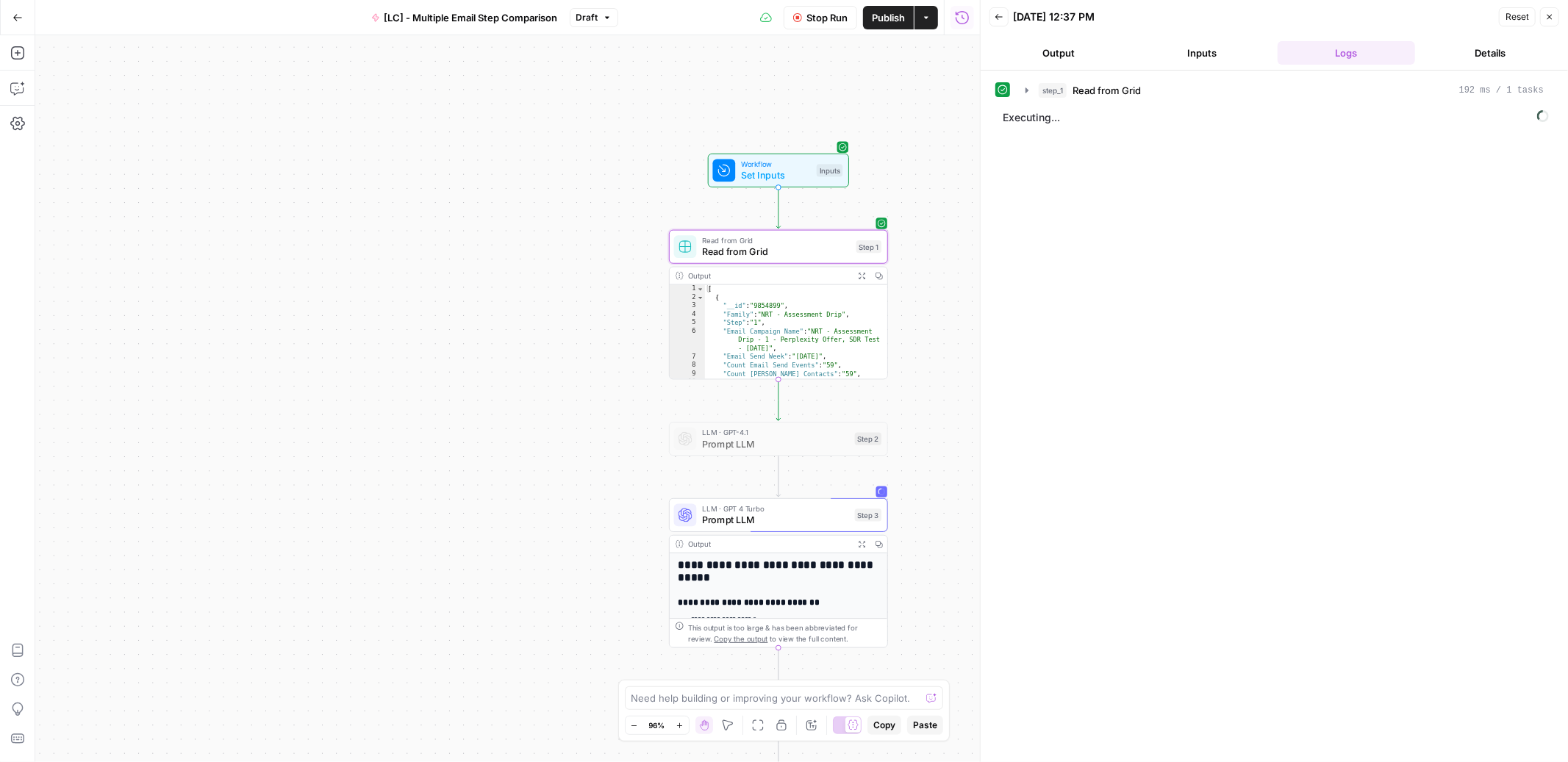
click at [826, 23] on span "Stop Run" at bounding box center [827, 18] width 41 height 15
click at [1026, 85] on icon "button" at bounding box center [1027, 90] width 11 height 11
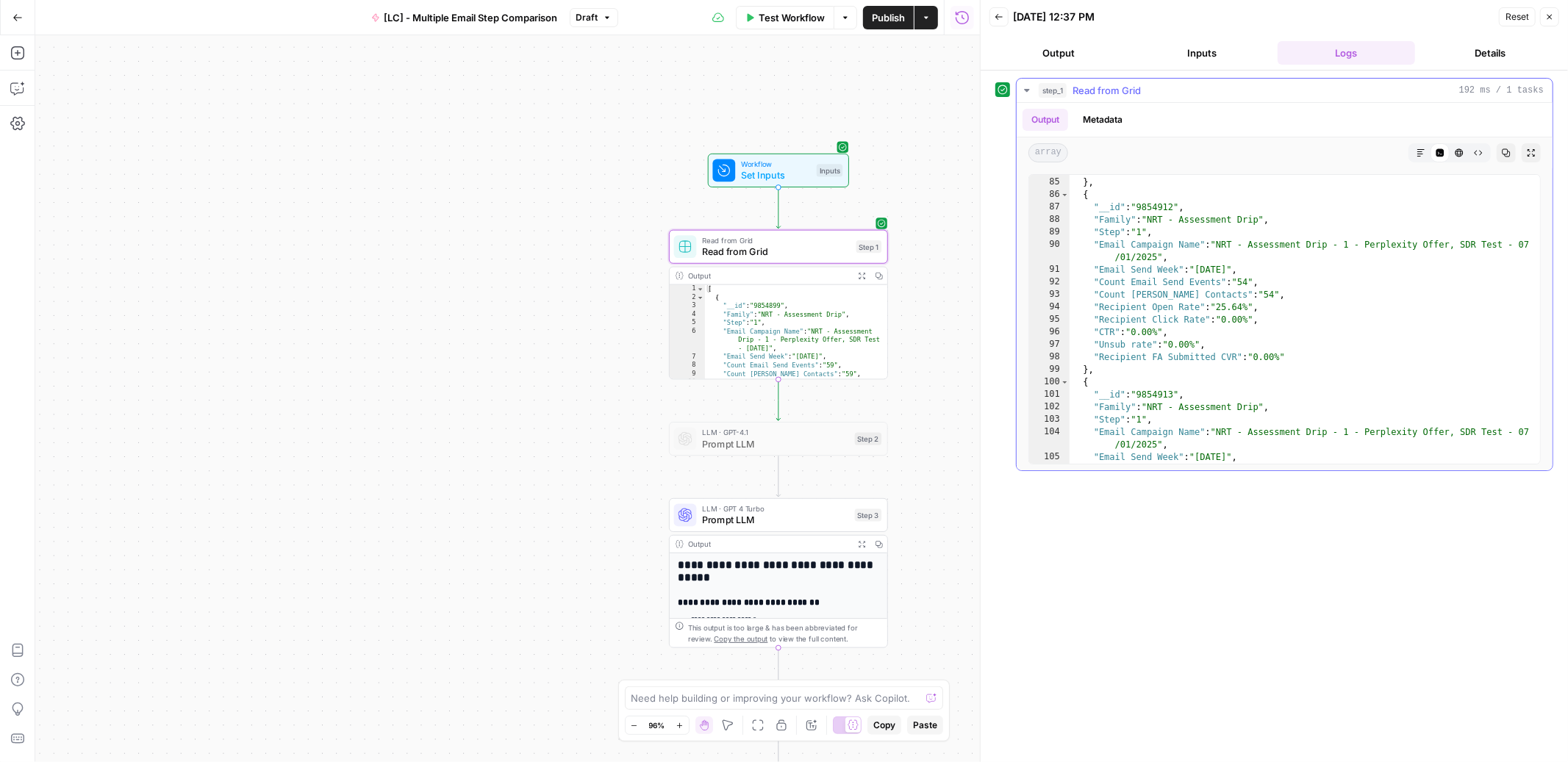
scroll to position [255, 0]
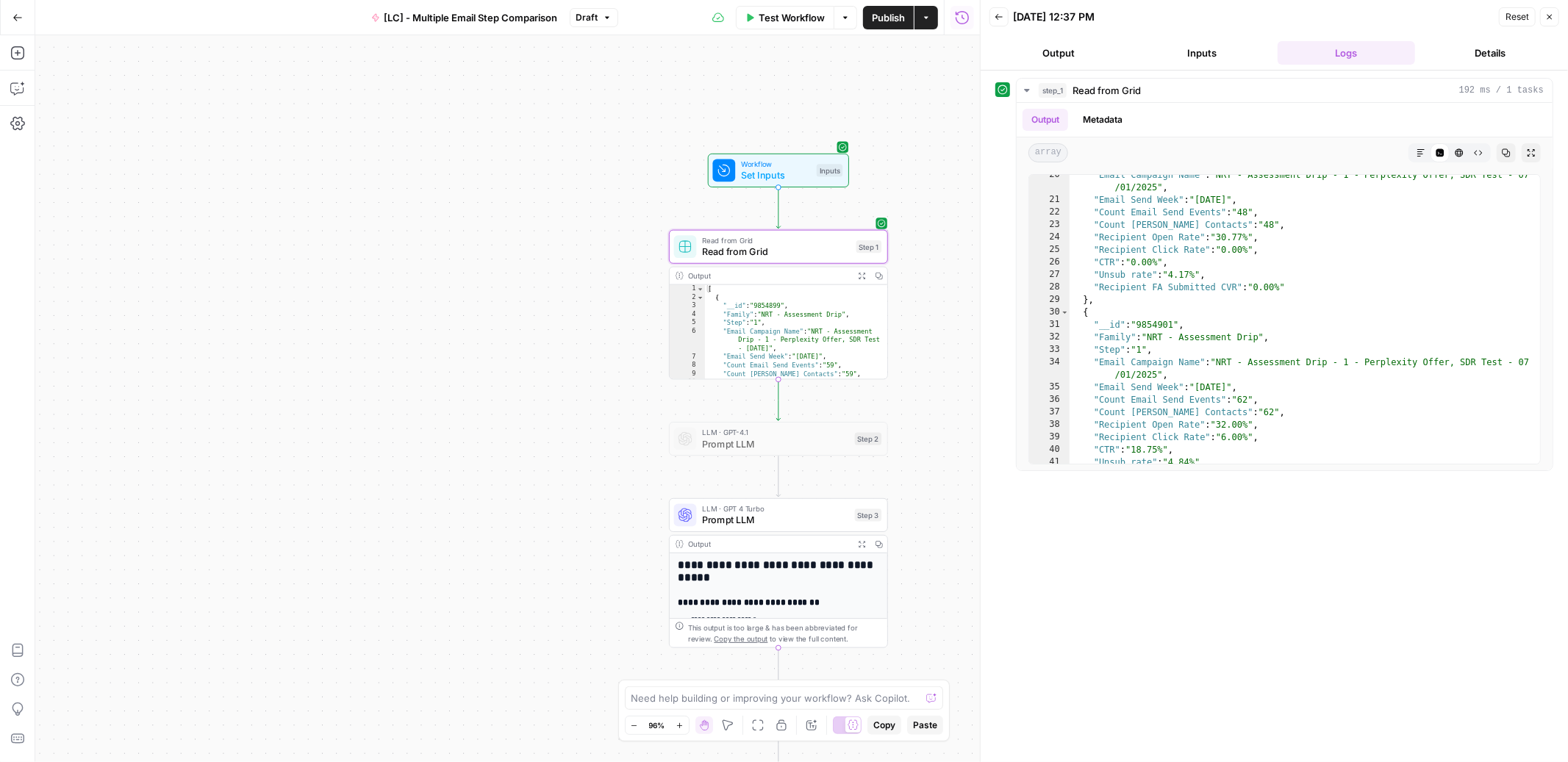
click at [777, 24] on span "Test Workflow" at bounding box center [792, 18] width 67 height 15
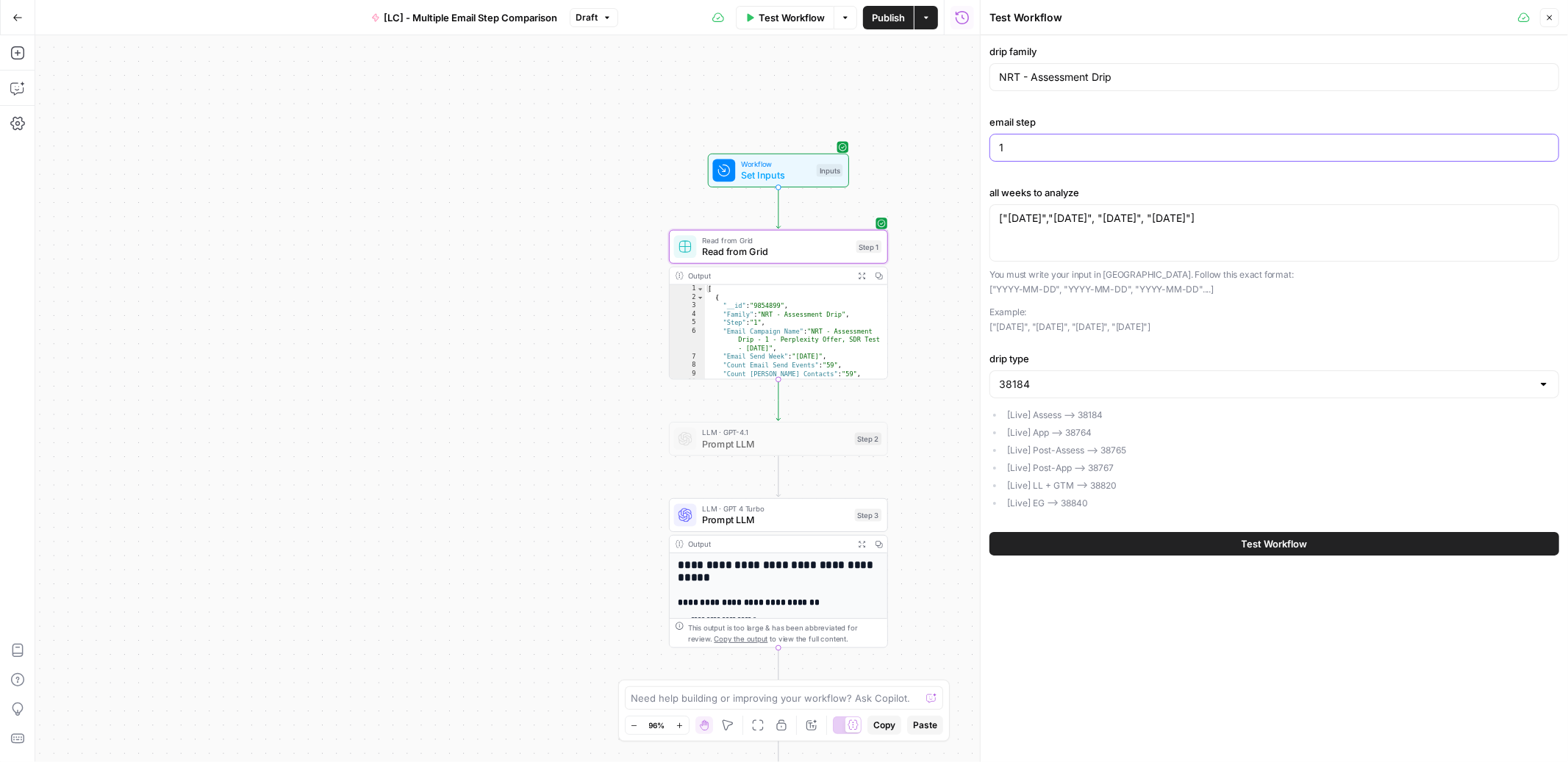
click at [1087, 154] on input "1" at bounding box center [1274, 148] width 550 height 15
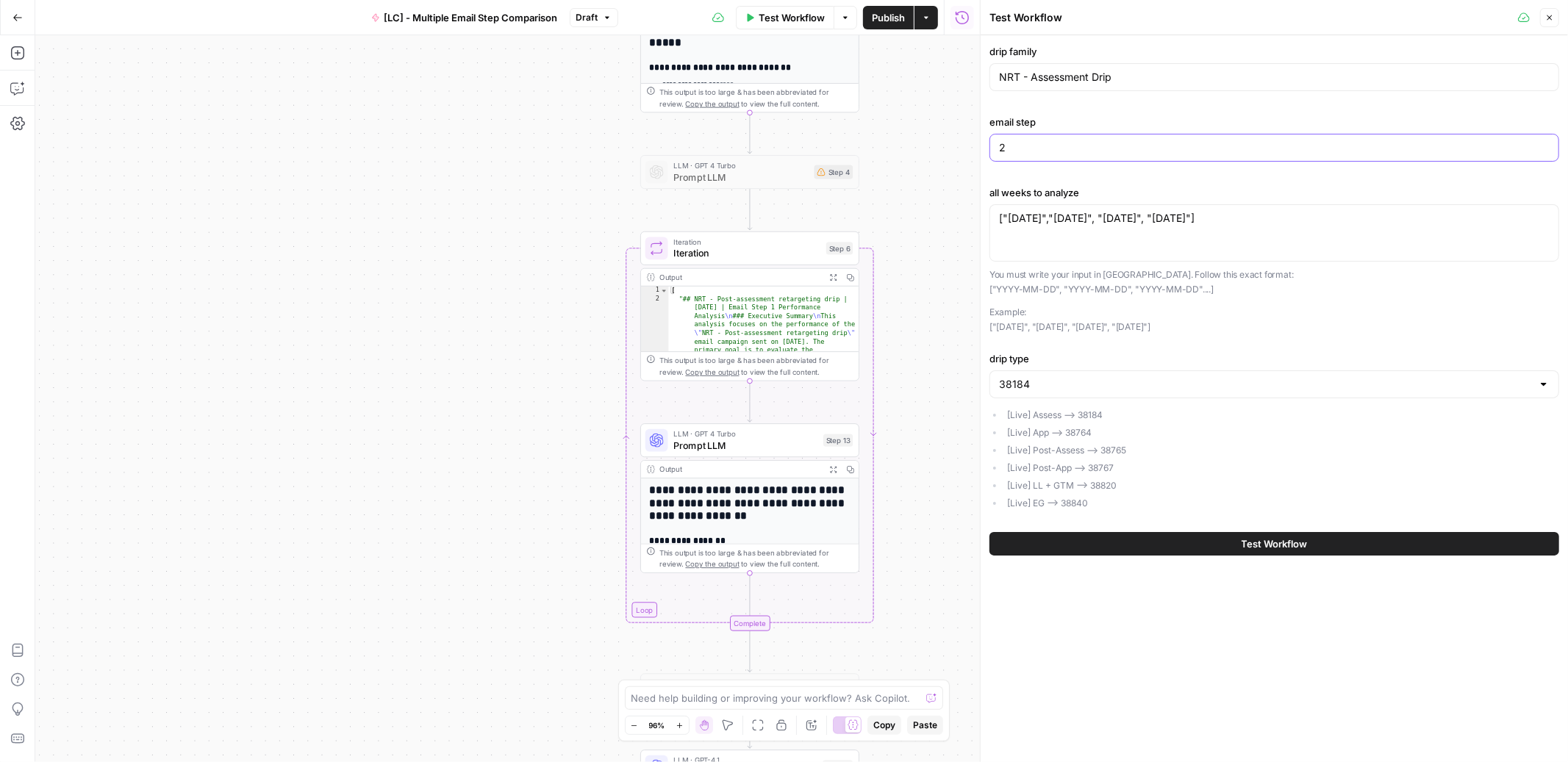
type input "2"
click at [1161, 546] on button "Test Workflow" at bounding box center [1274, 544] width 570 height 24
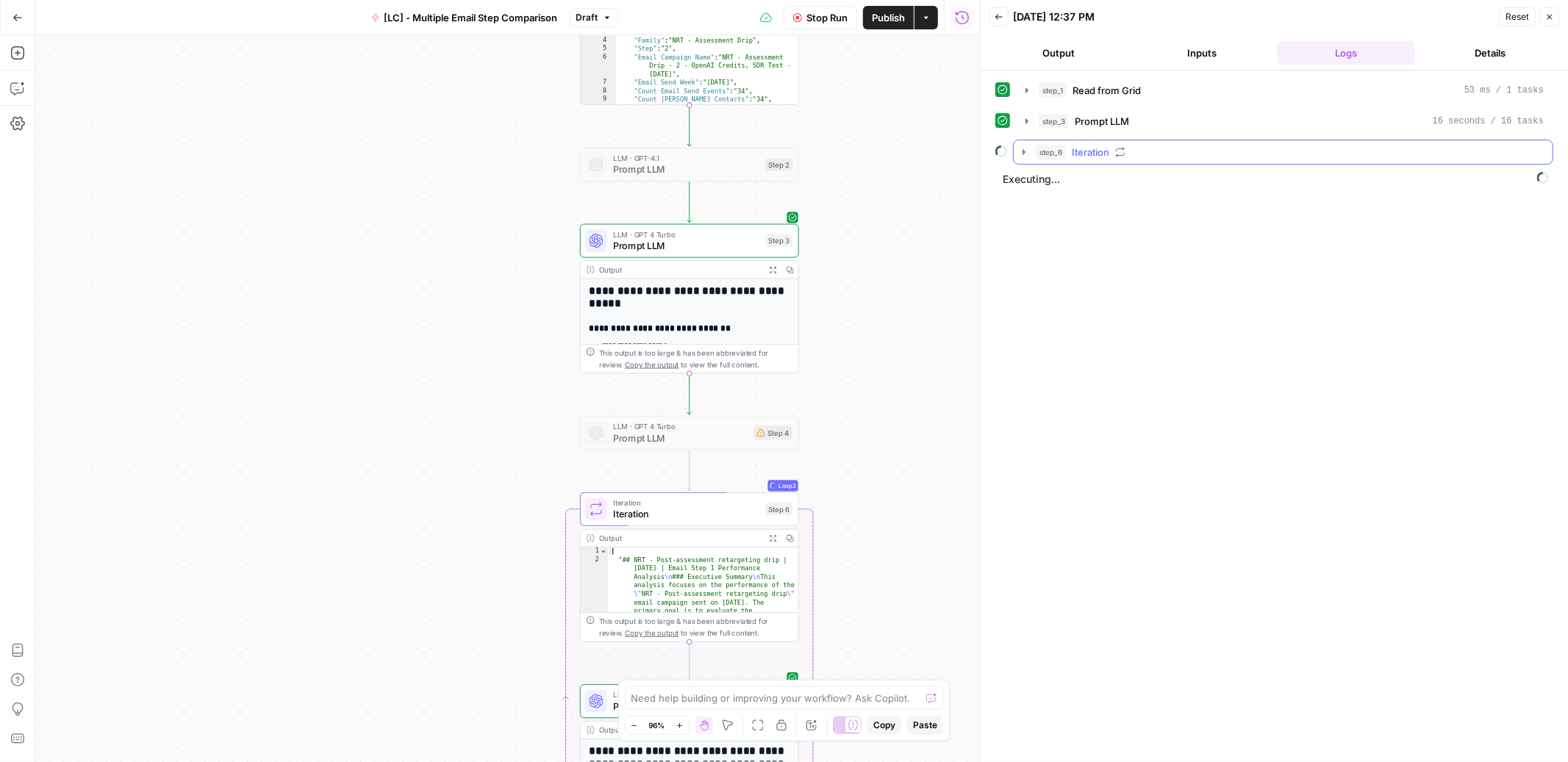
click at [1023, 153] on icon "button" at bounding box center [1024, 152] width 3 height 5
click at [1056, 187] on icon "button" at bounding box center [1057, 183] width 11 height 11
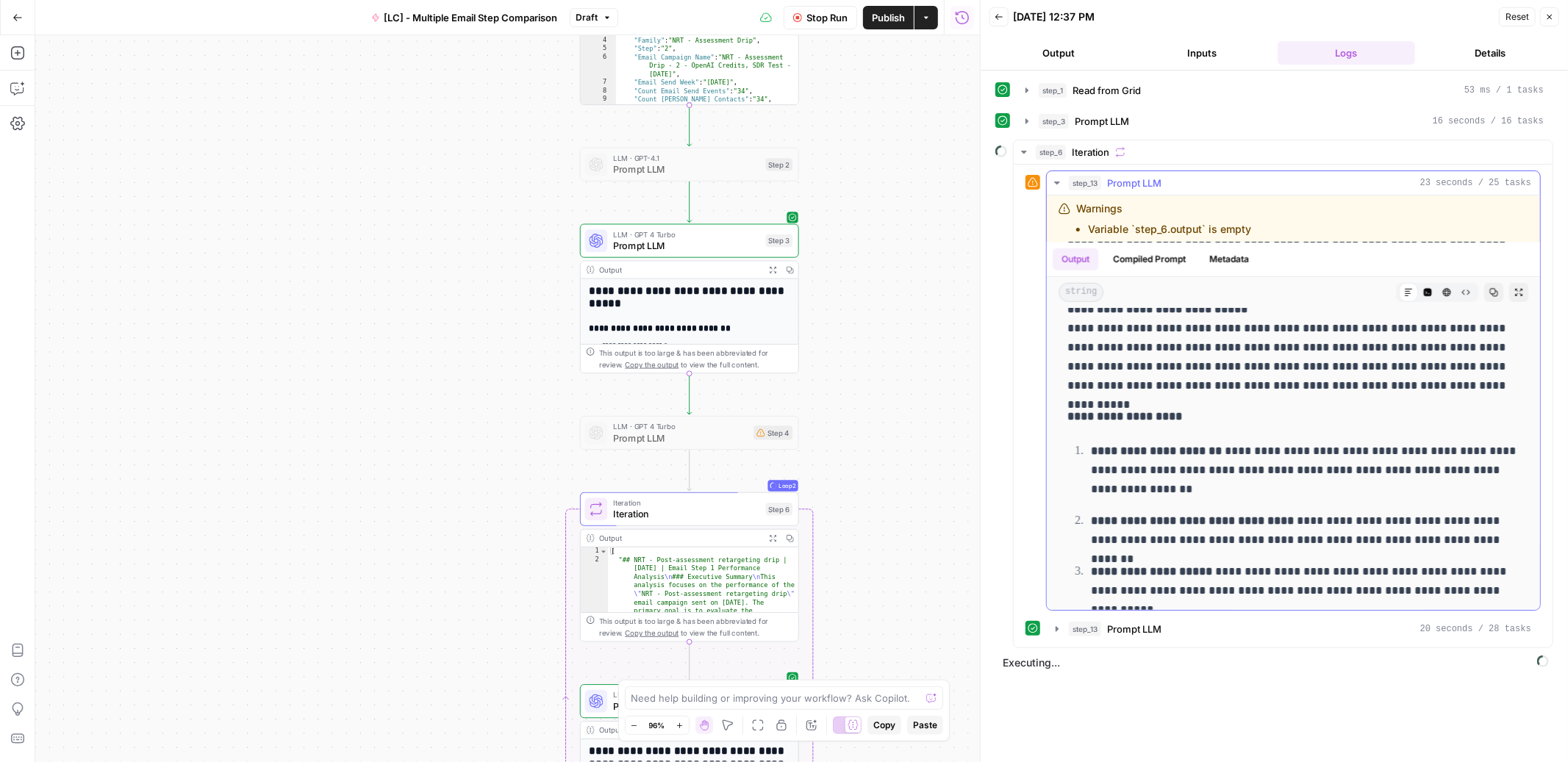
scroll to position [1017, 0]
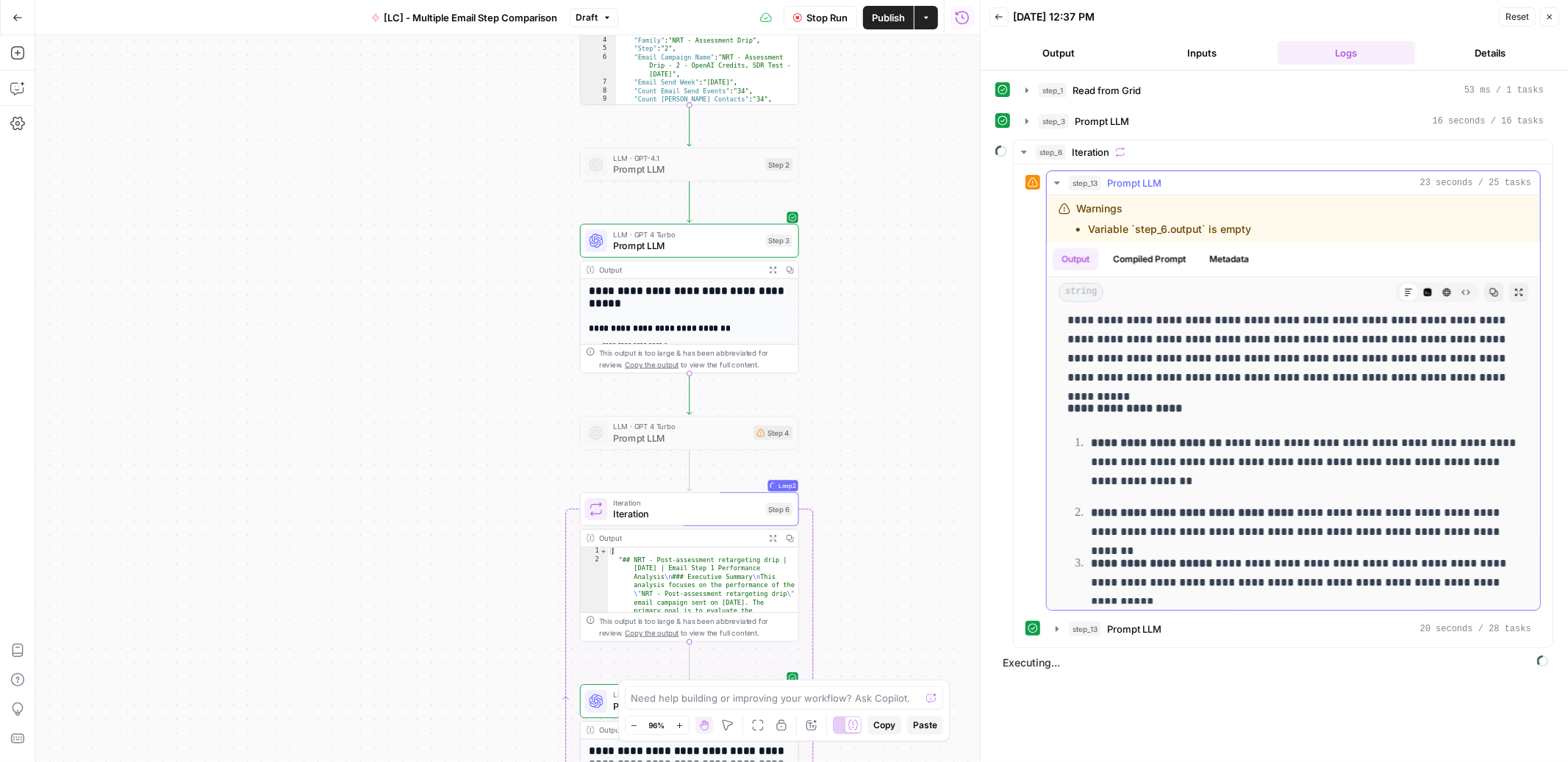
click at [1057, 183] on icon "button" at bounding box center [1057, 183] width 5 height 3
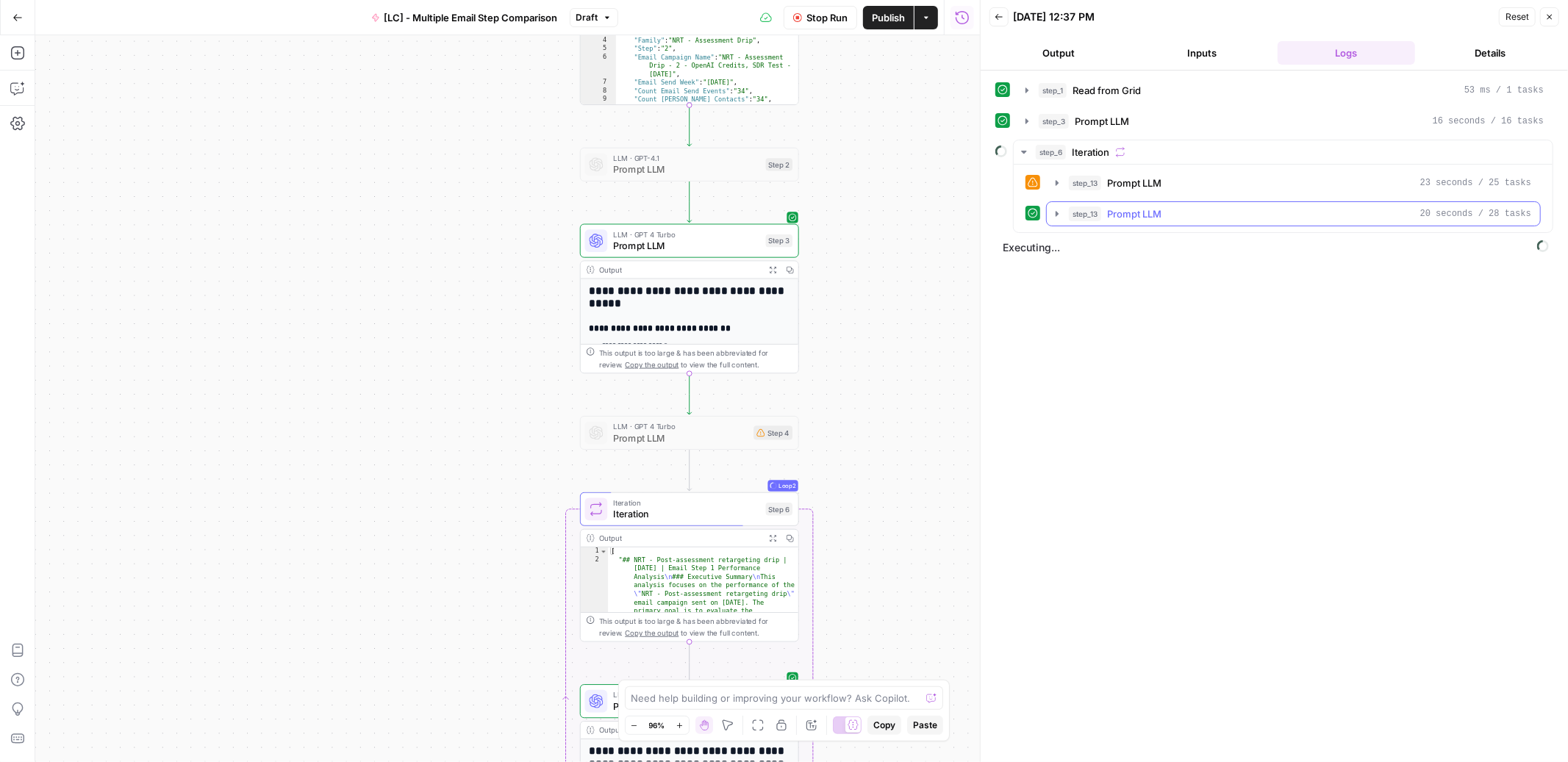
click at [1057, 215] on icon "button" at bounding box center [1058, 213] width 3 height 5
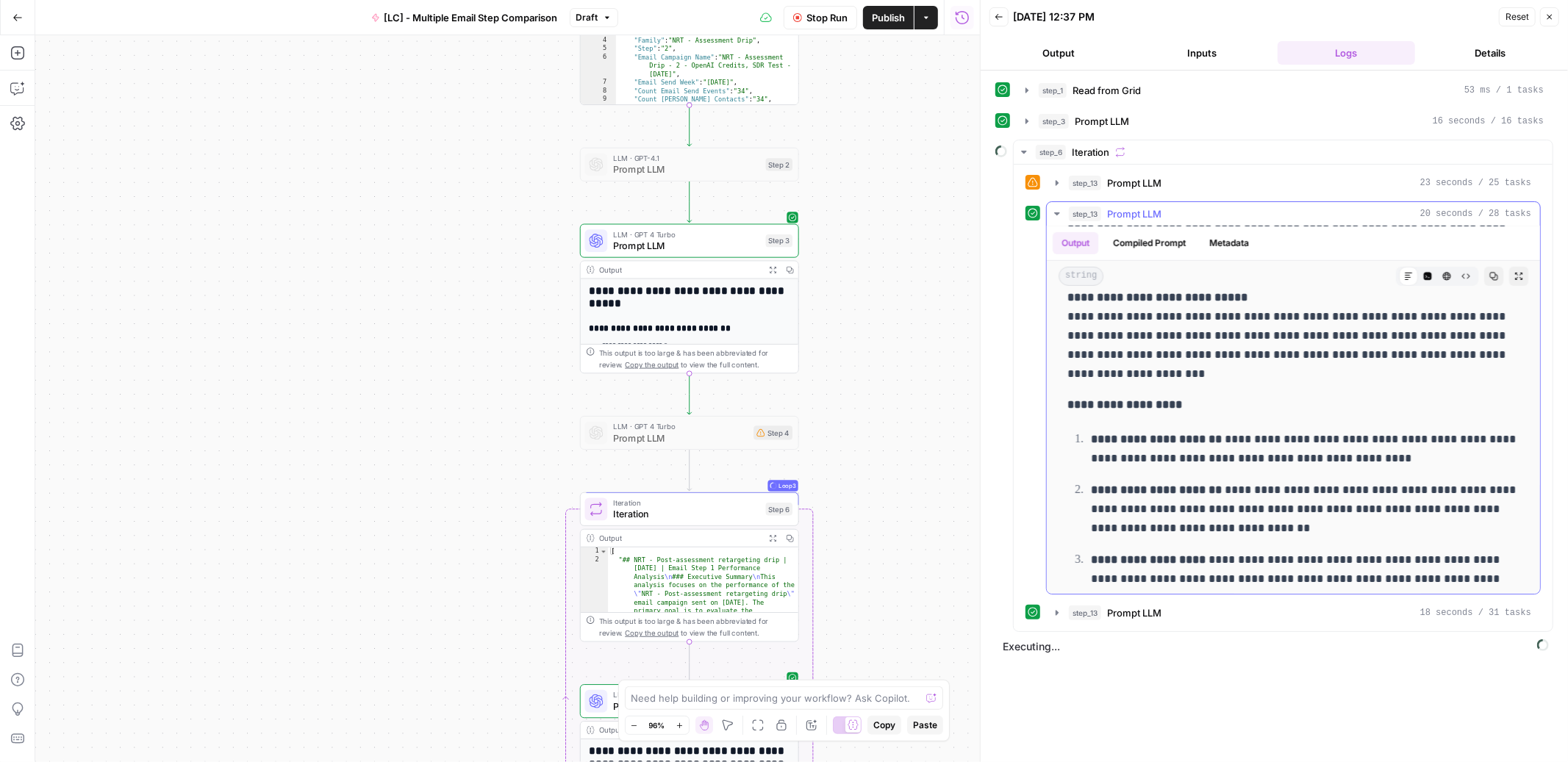
scroll to position [893, 0]
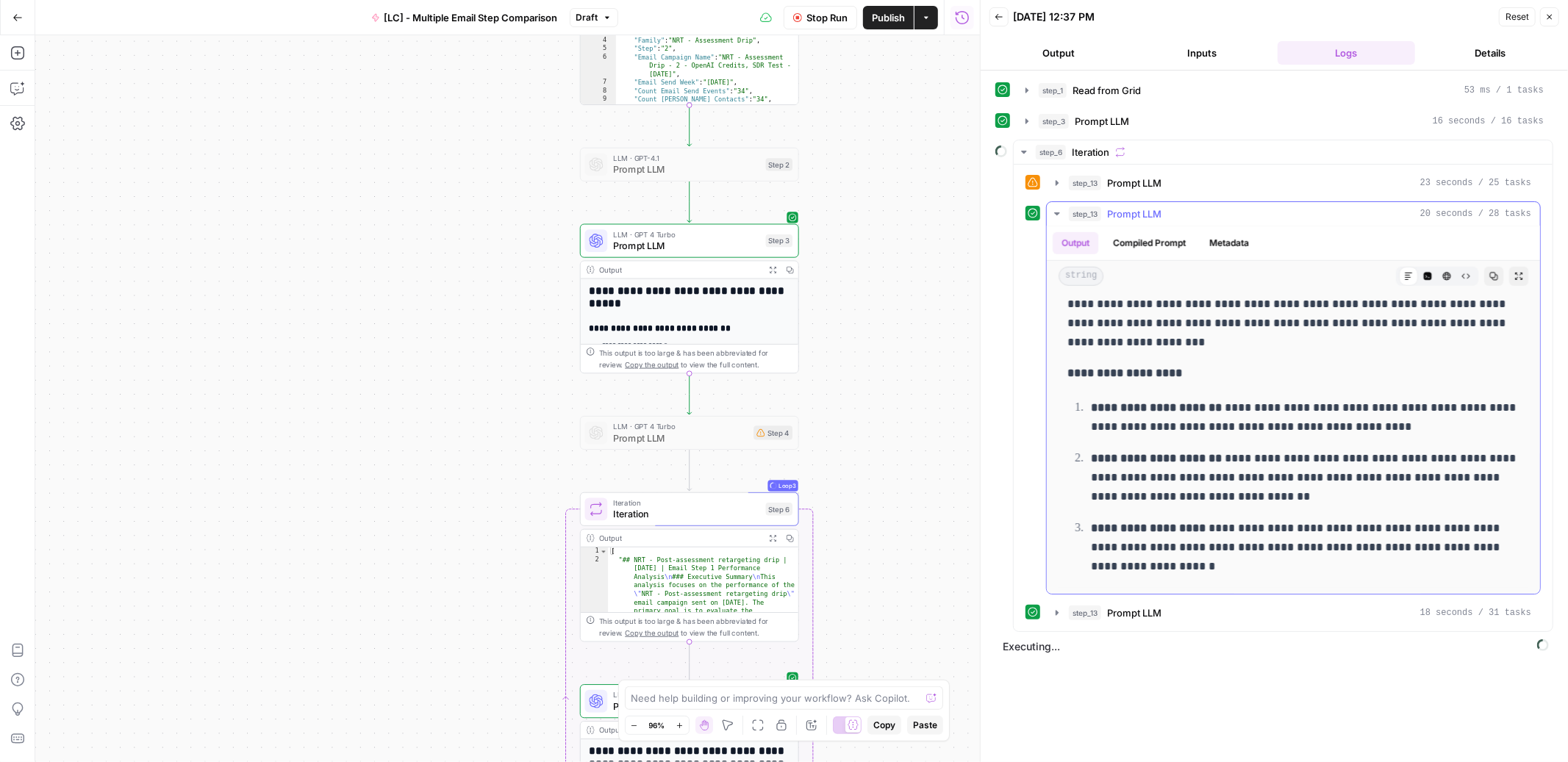
click at [1055, 217] on icon "button" at bounding box center [1057, 213] width 11 height 11
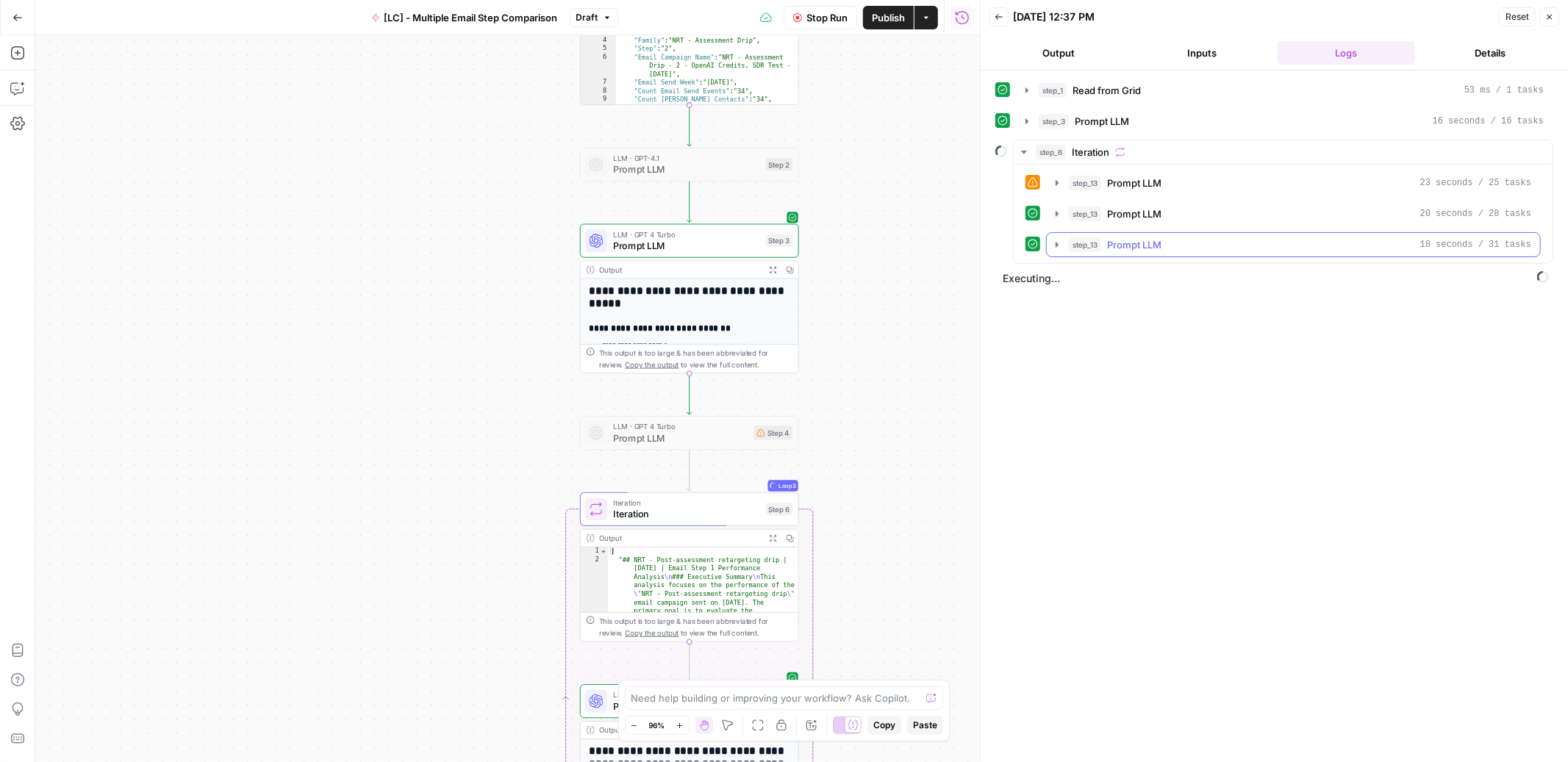
click at [1057, 244] on icon "button" at bounding box center [1058, 244] width 3 height 5
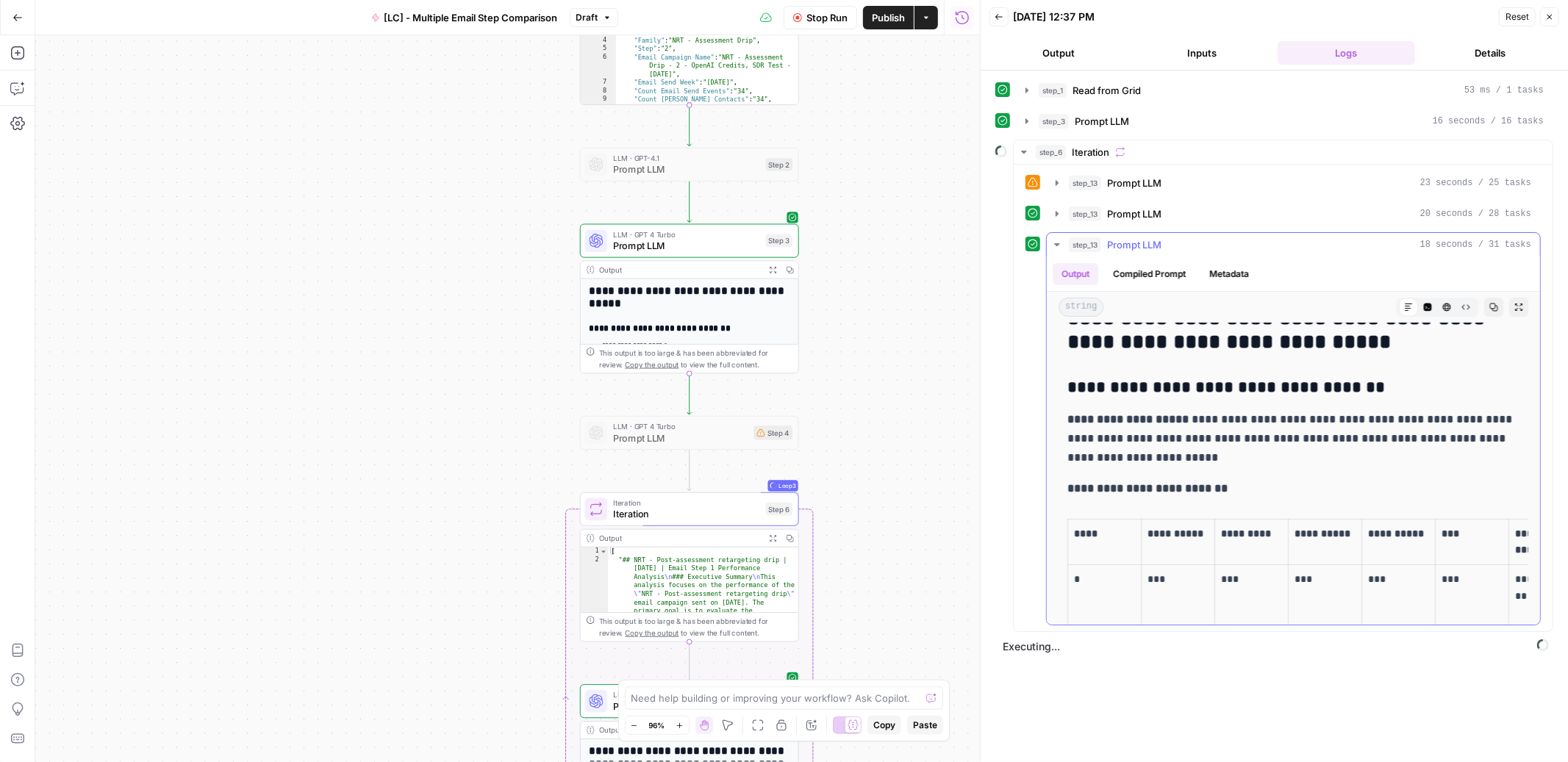
scroll to position [0, 0]
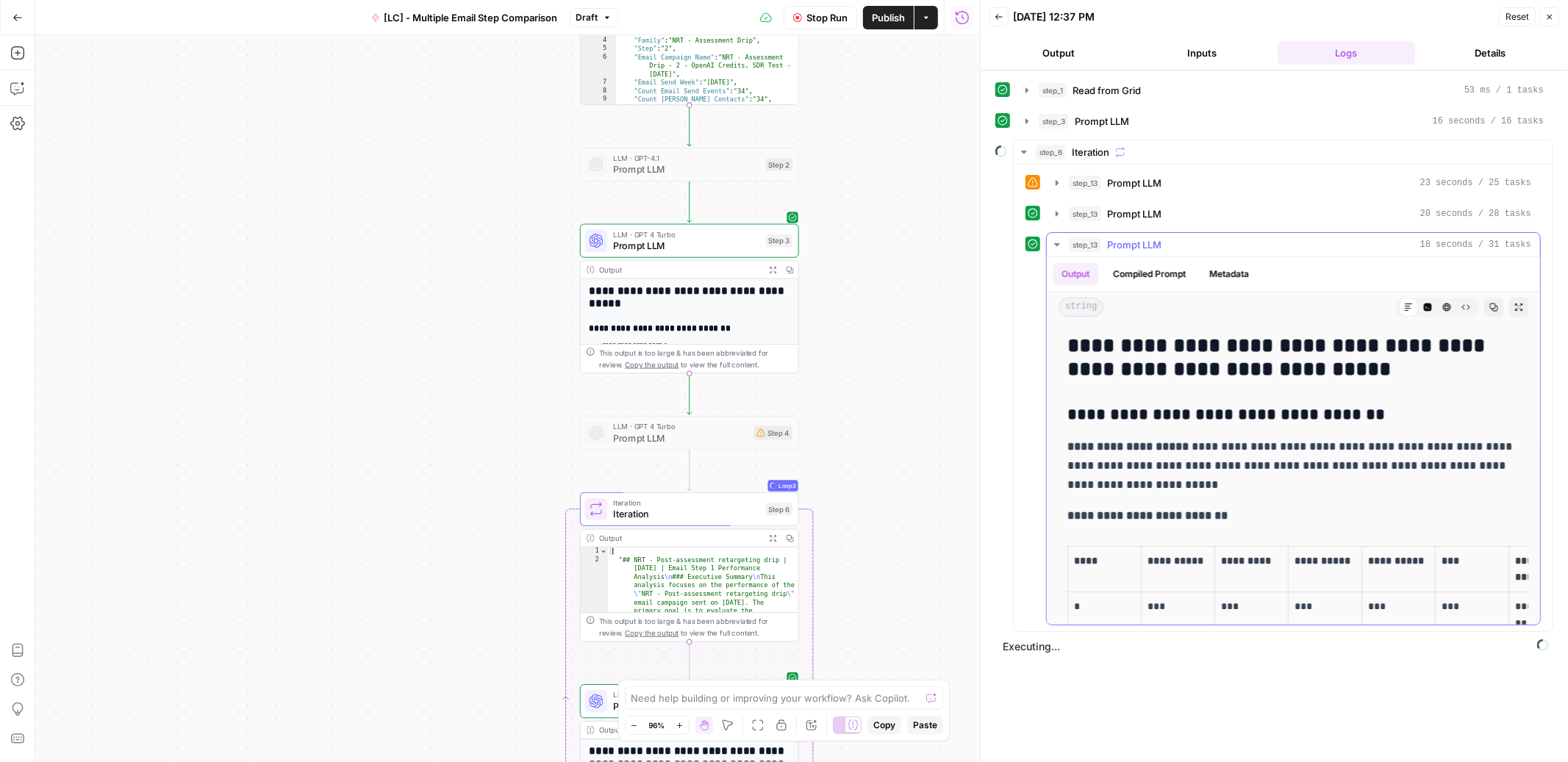
click at [1055, 242] on icon "button" at bounding box center [1057, 244] width 11 height 11
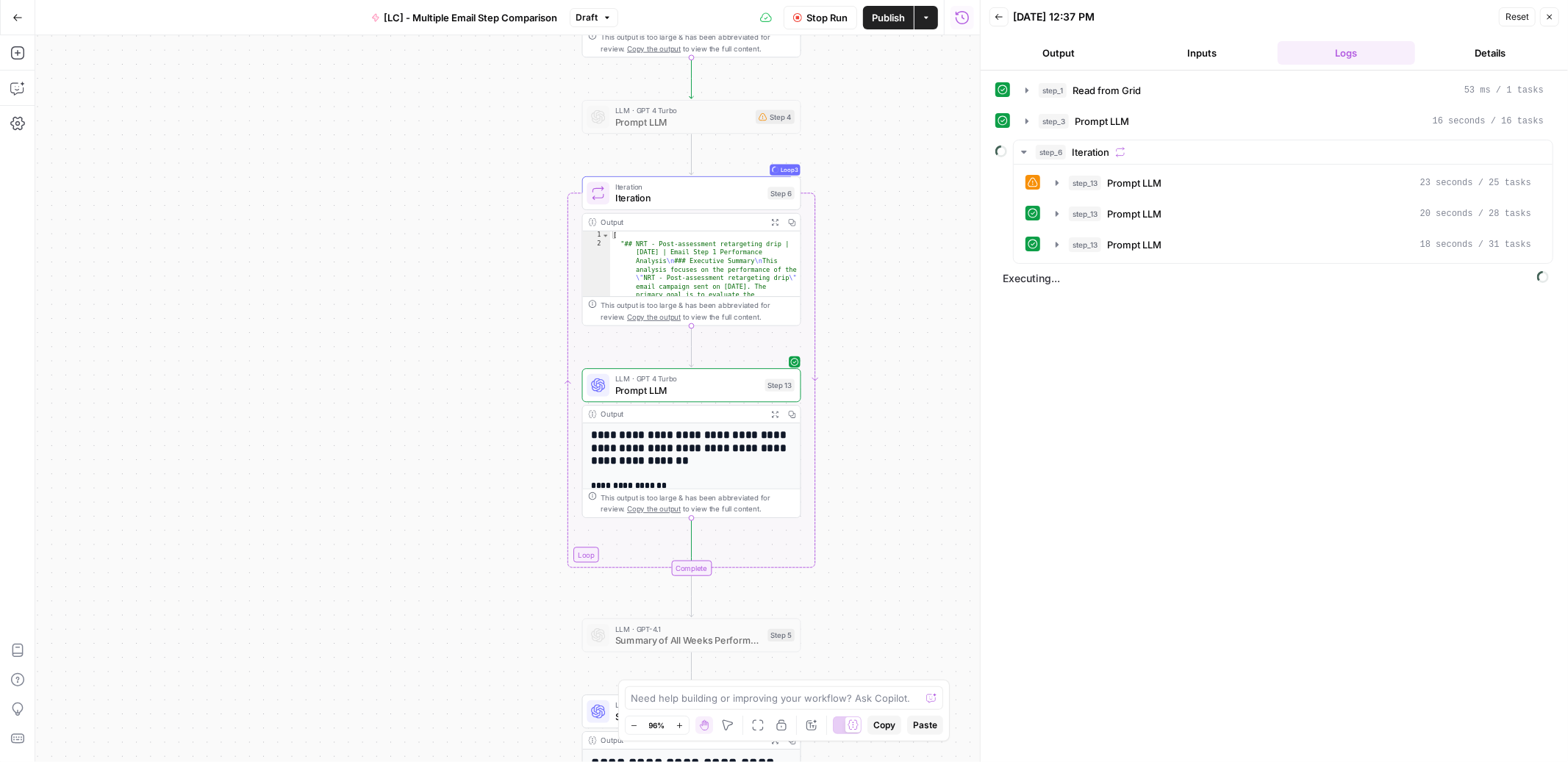
click at [1188, 50] on button "Inputs" at bounding box center [1203, 53] width 138 height 24
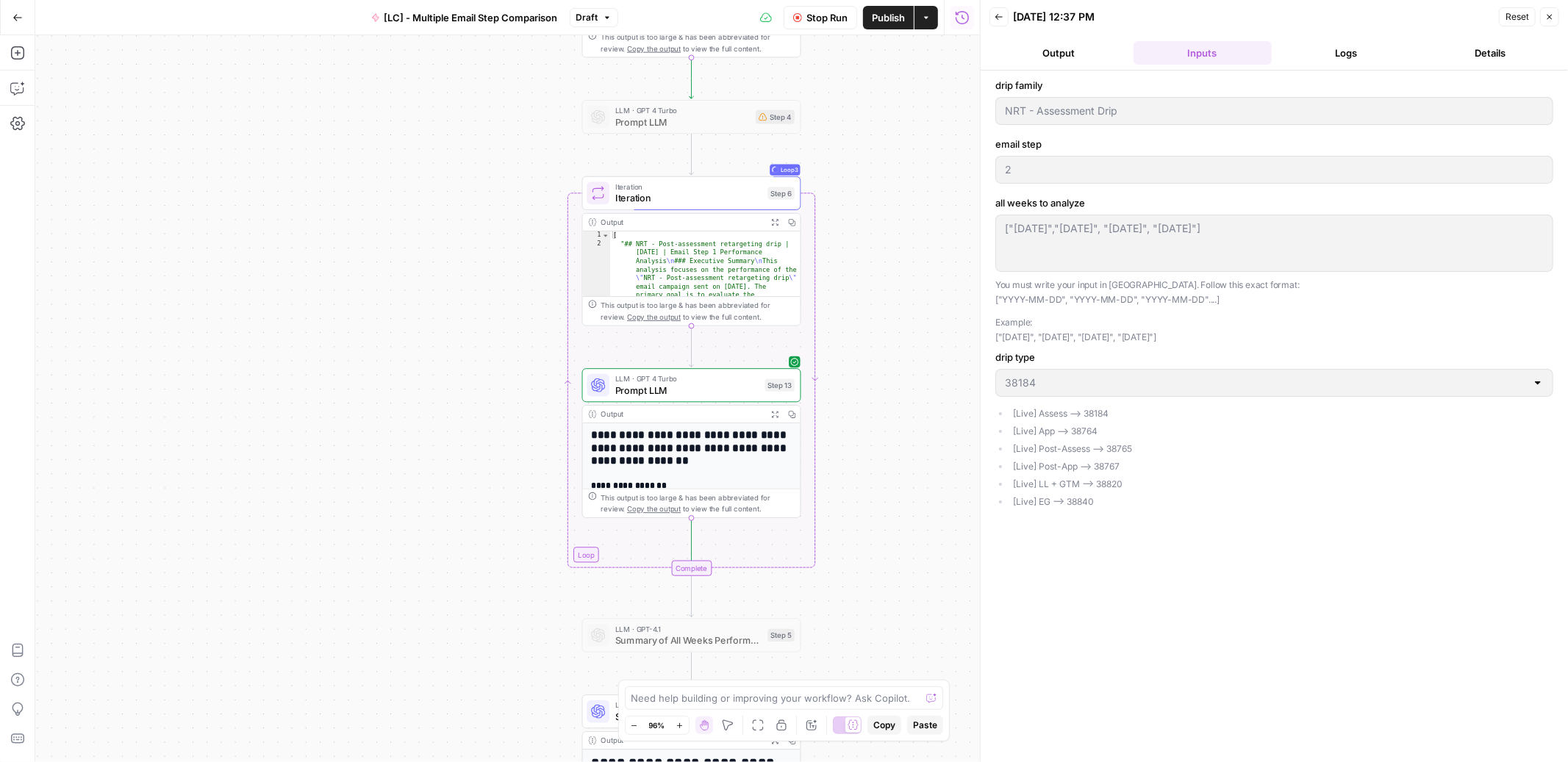
click at [1333, 54] on button "Logs" at bounding box center [1346, 53] width 138 height 24
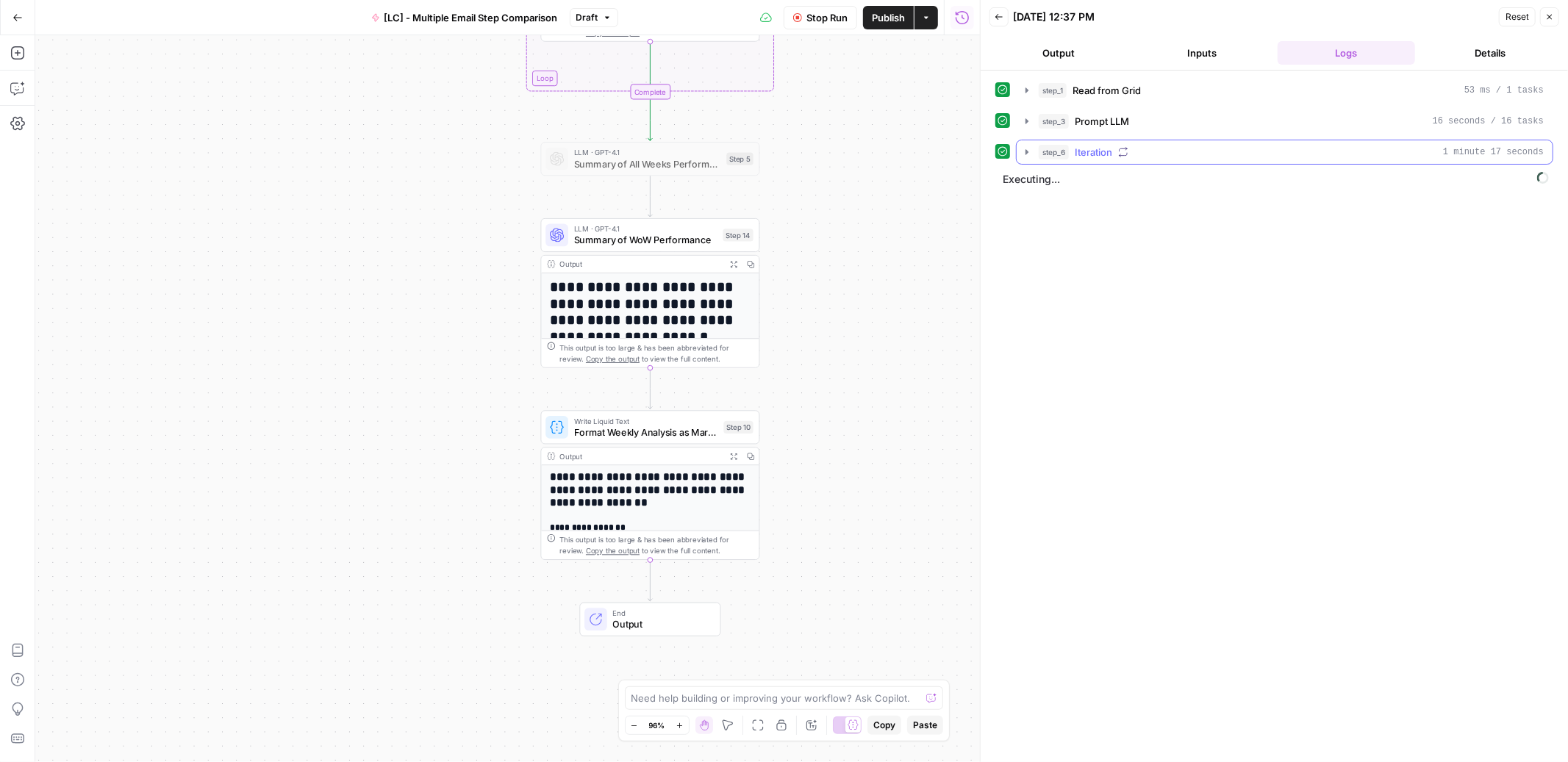
click at [1029, 149] on icon "button" at bounding box center [1027, 152] width 11 height 11
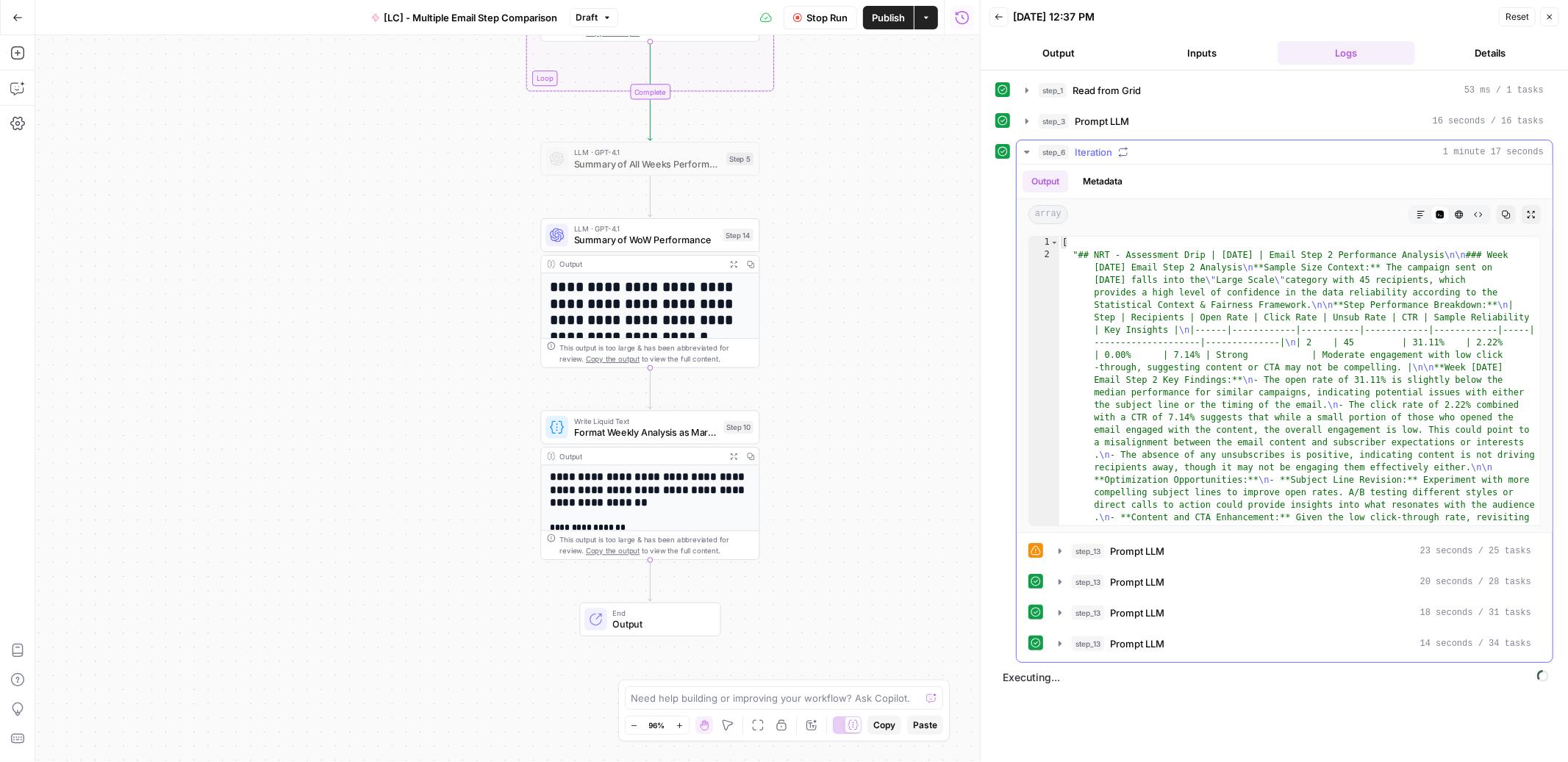
click at [1419, 222] on button "Markdown" at bounding box center [1421, 215] width 19 height 19
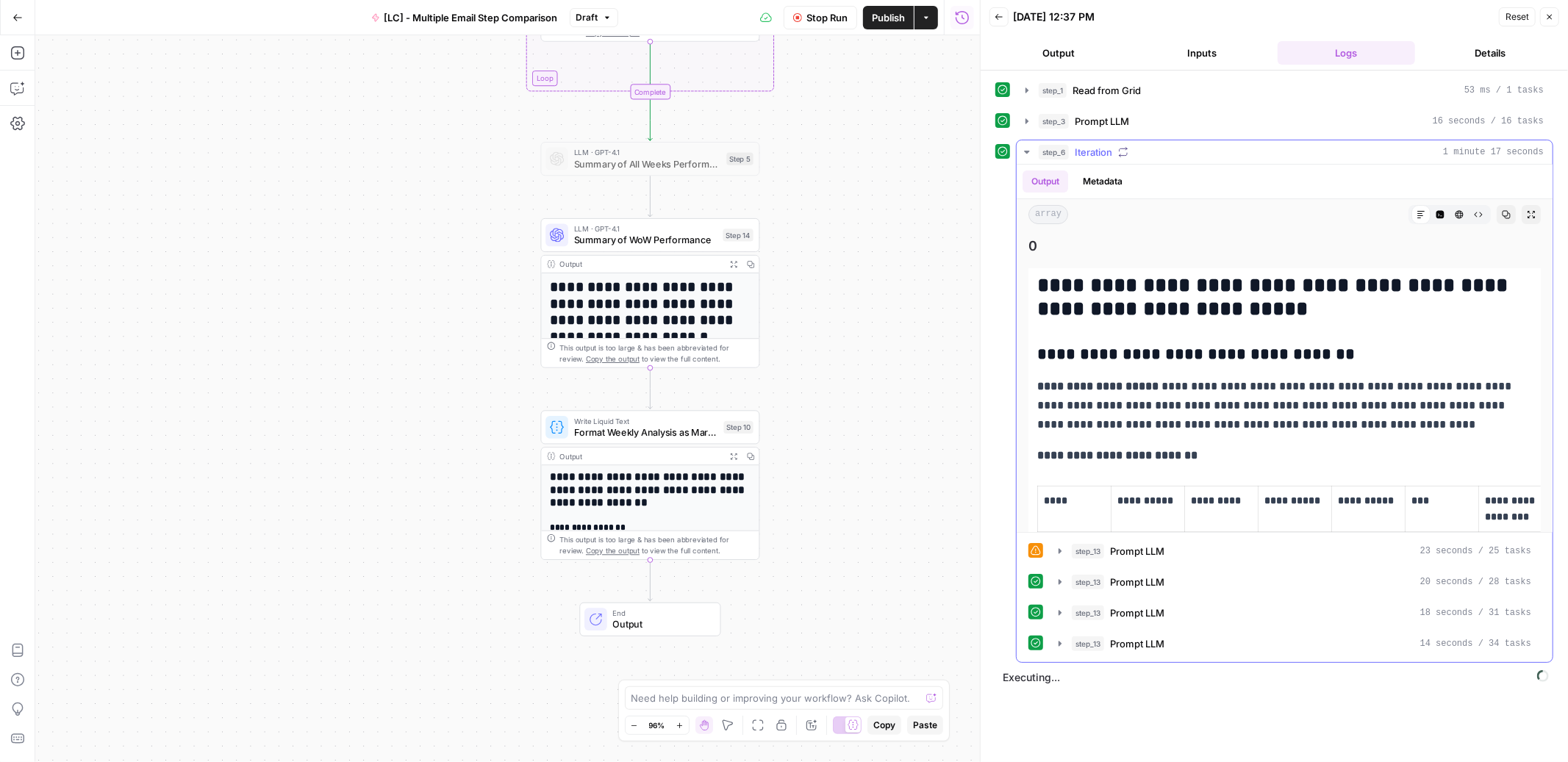
click at [1025, 149] on icon "button" at bounding box center [1027, 152] width 11 height 11
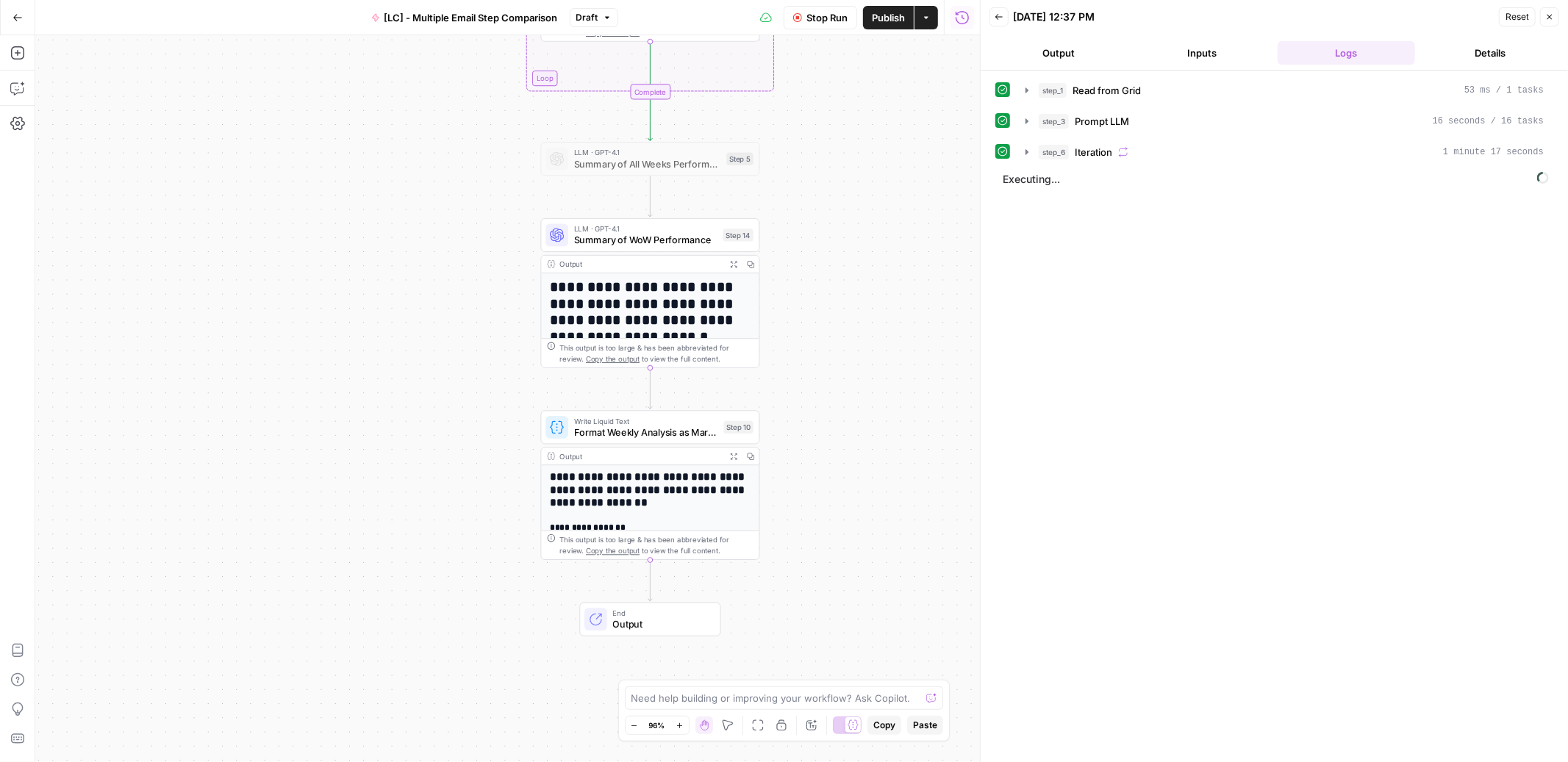
click at [813, 18] on span "Stop Run" at bounding box center [827, 18] width 41 height 15
click at [892, 15] on span "Publish" at bounding box center [888, 18] width 33 height 15
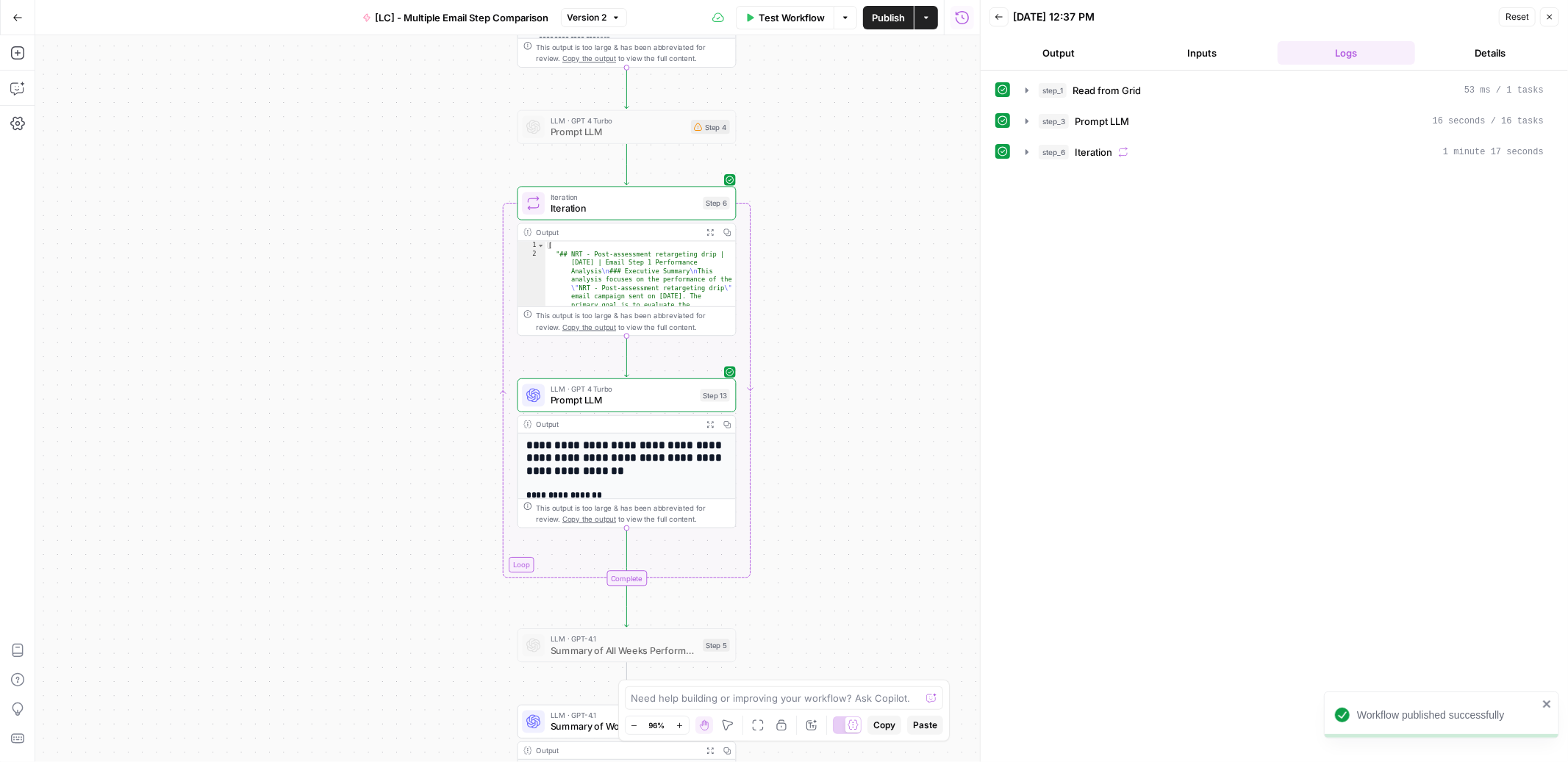
drag, startPoint x: 838, startPoint y: 156, endPoint x: 815, endPoint y: 643, distance: 487.5
click at [815, 643] on div "**********" at bounding box center [507, 398] width 945 height 727
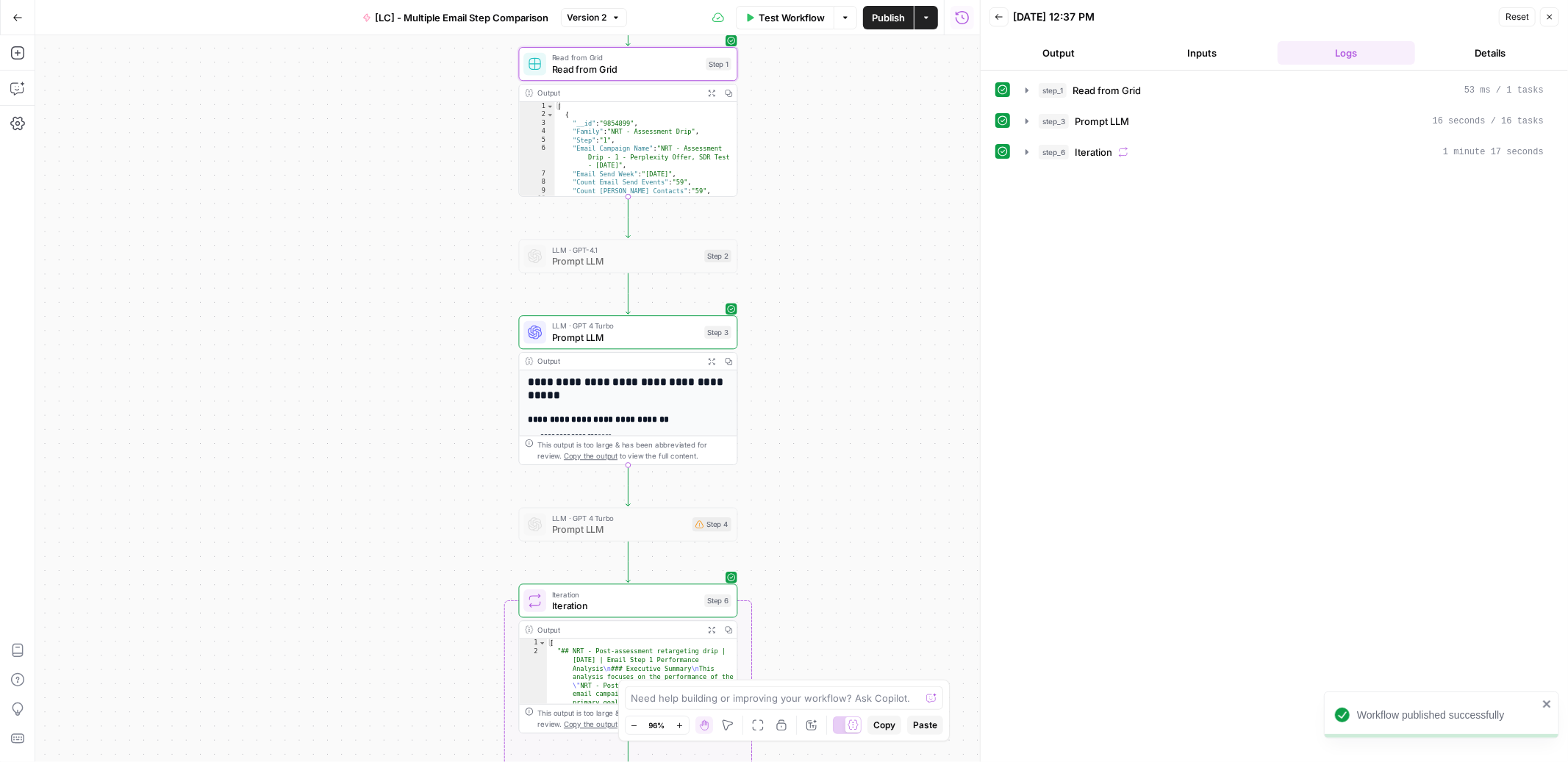
drag, startPoint x: 832, startPoint y: 195, endPoint x: 834, endPoint y: 592, distance: 397.0
click at [834, 592] on div "**********" at bounding box center [507, 398] width 945 height 727
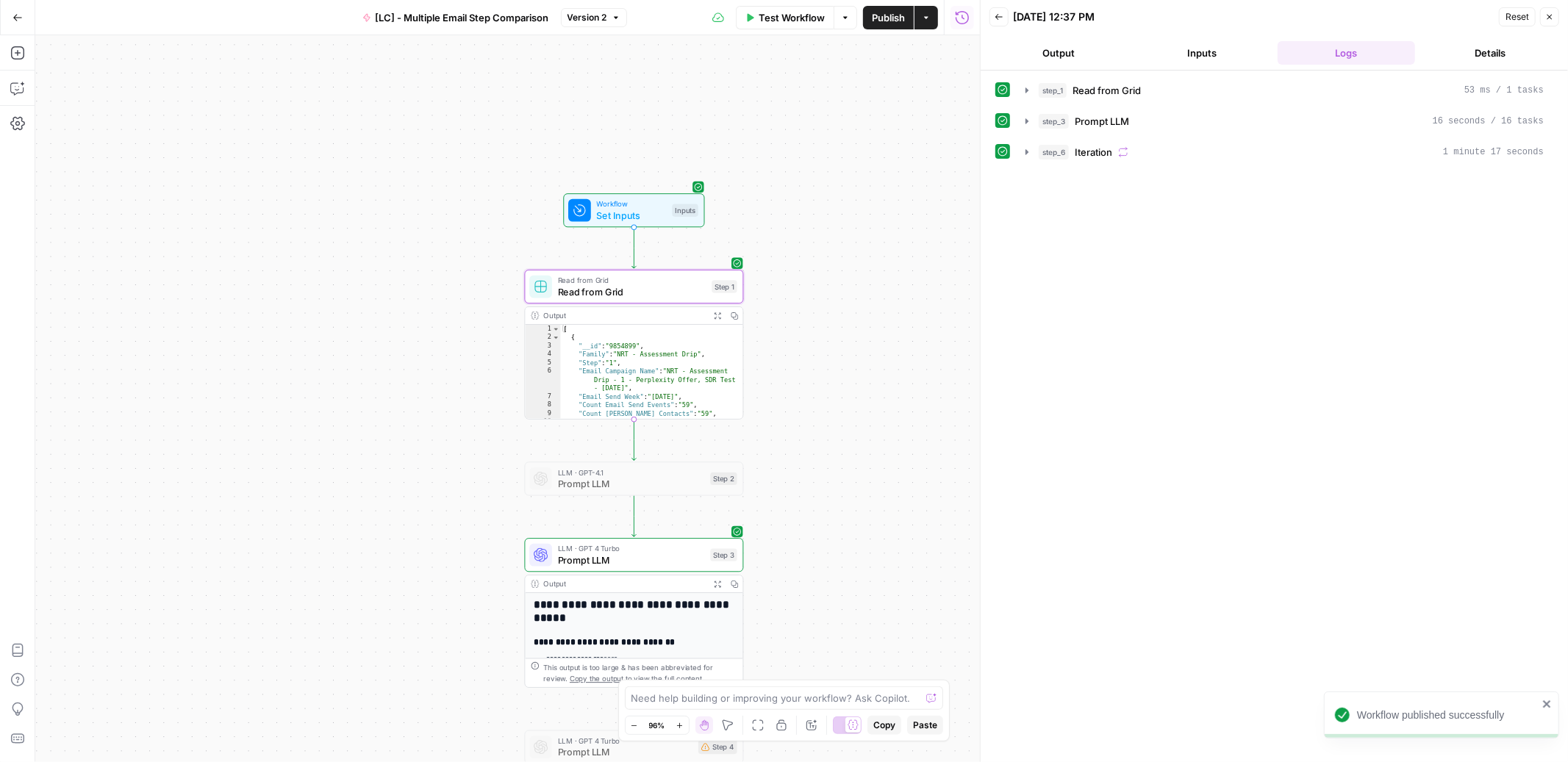
drag, startPoint x: 799, startPoint y: 200, endPoint x: 804, endPoint y: 423, distance: 223.1
click at [804, 423] on div "**********" at bounding box center [507, 398] width 945 height 727
click at [684, 291] on span "Read from Grid" at bounding box center [631, 291] width 149 height 14
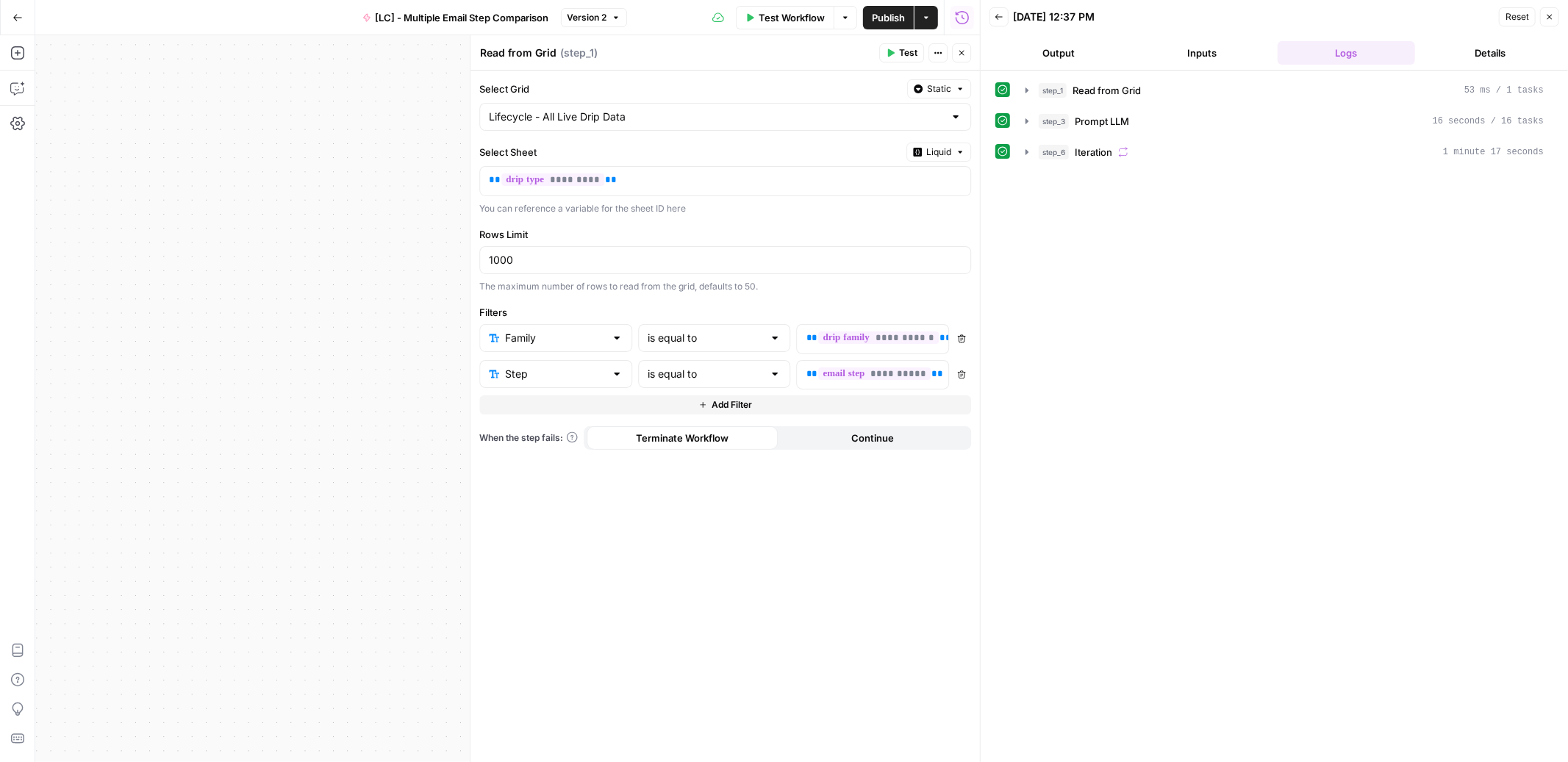
click at [967, 51] on button "Close" at bounding box center [962, 53] width 19 height 19
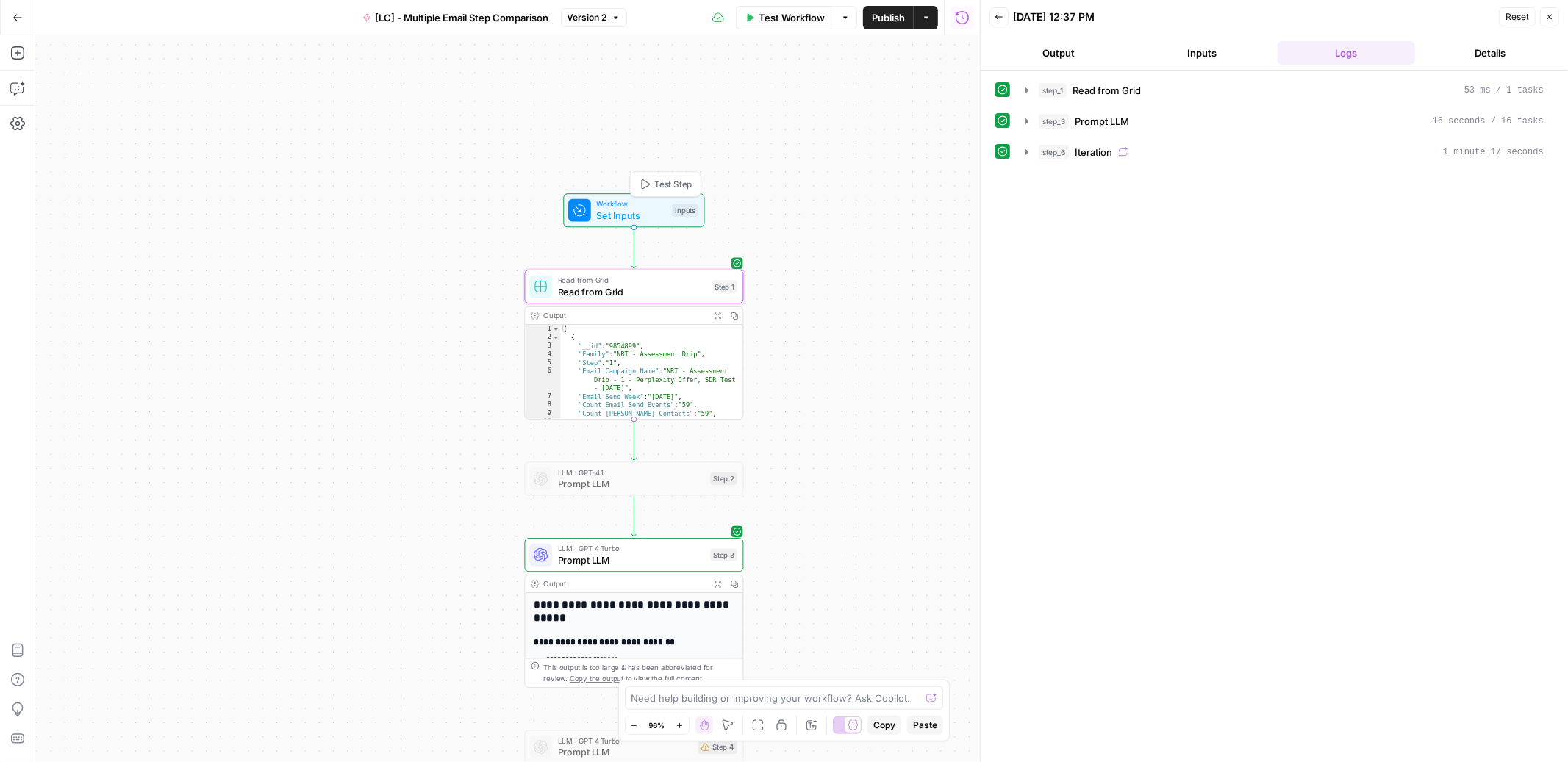
click at [659, 212] on span "Set Inputs" at bounding box center [631, 214] width 70 height 14
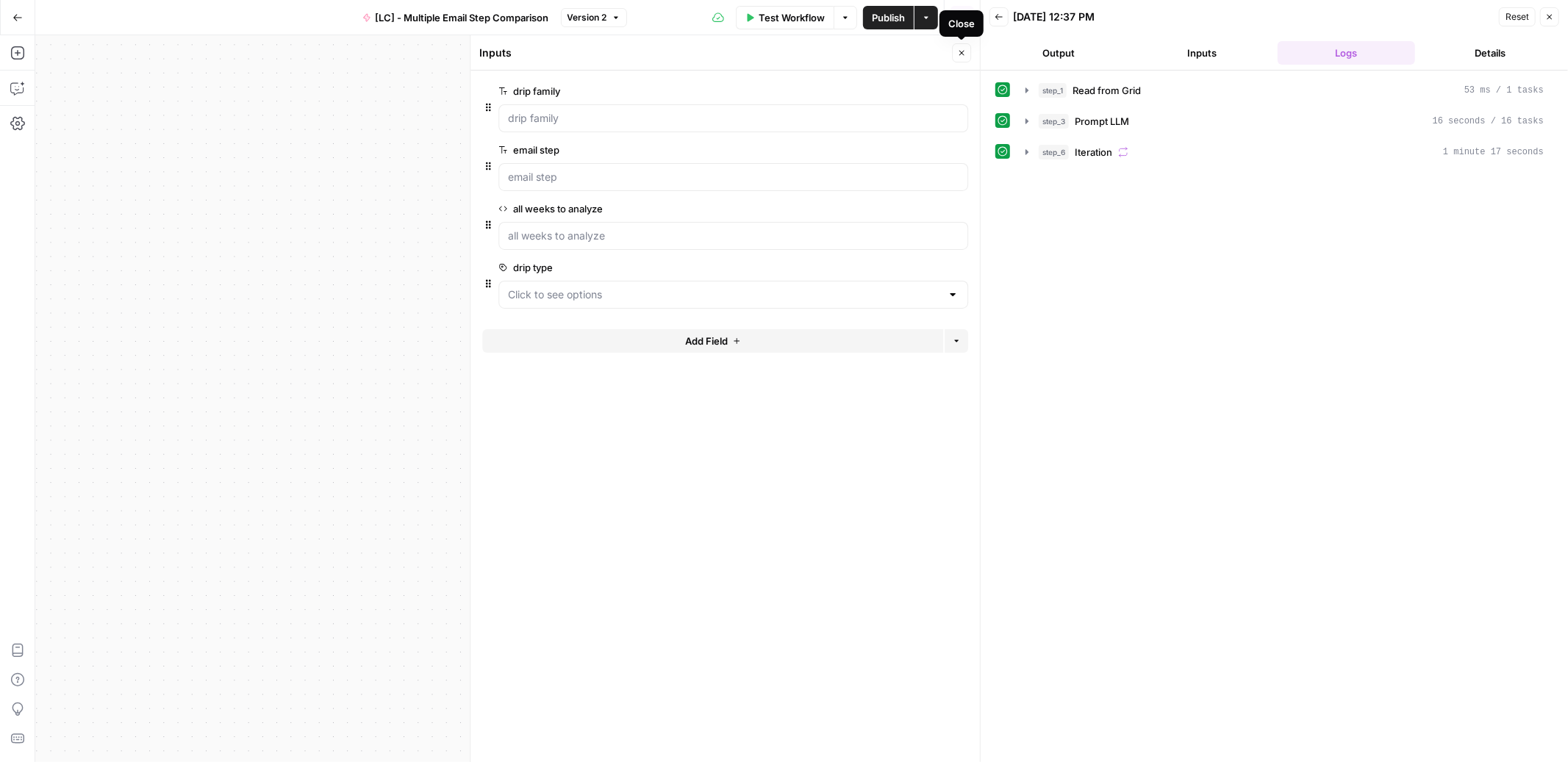
click at [962, 53] on icon "button" at bounding box center [962, 53] width 5 height 5
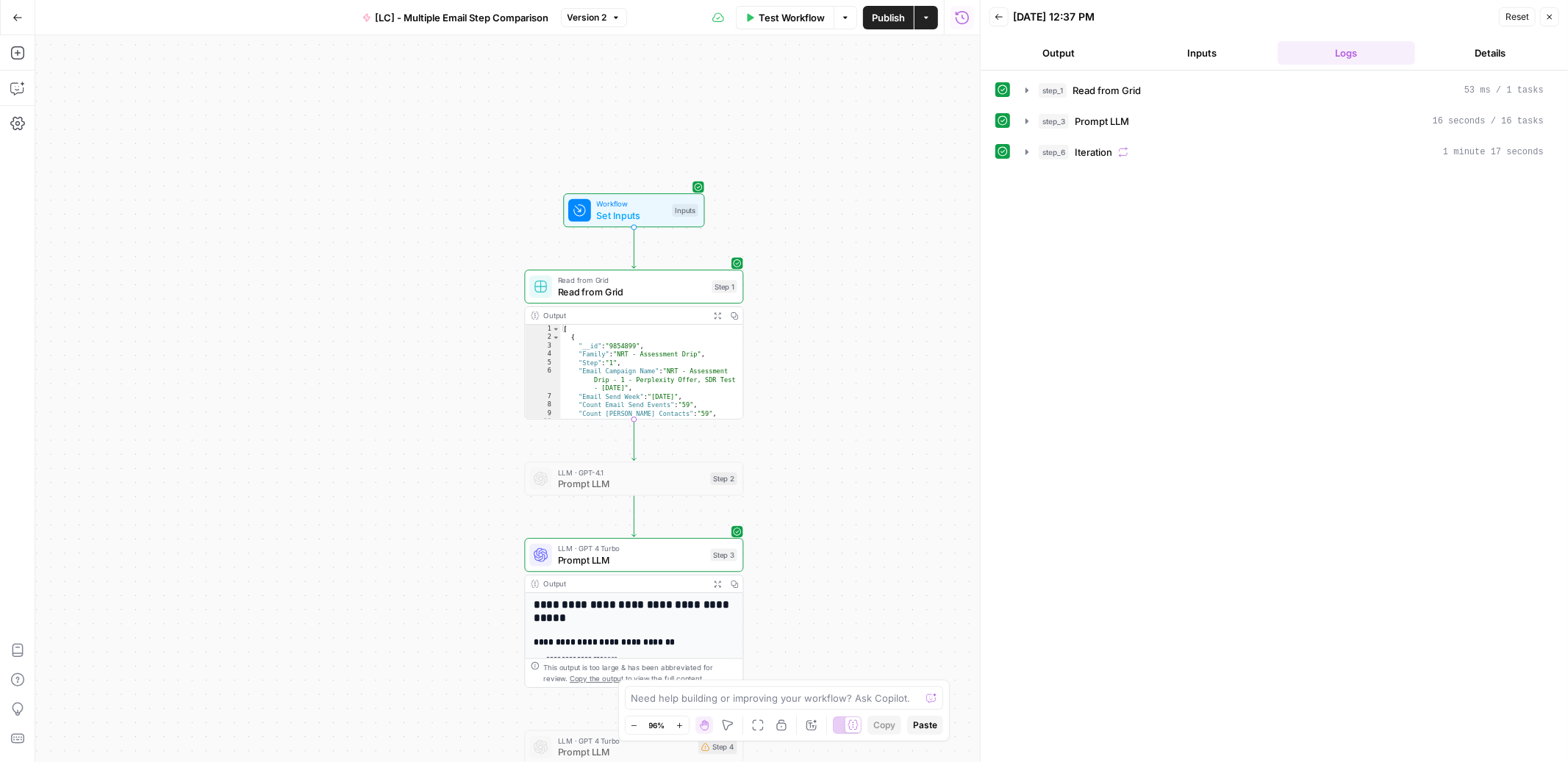
click at [9, 19] on button "Go Back" at bounding box center [17, 17] width 27 height 27
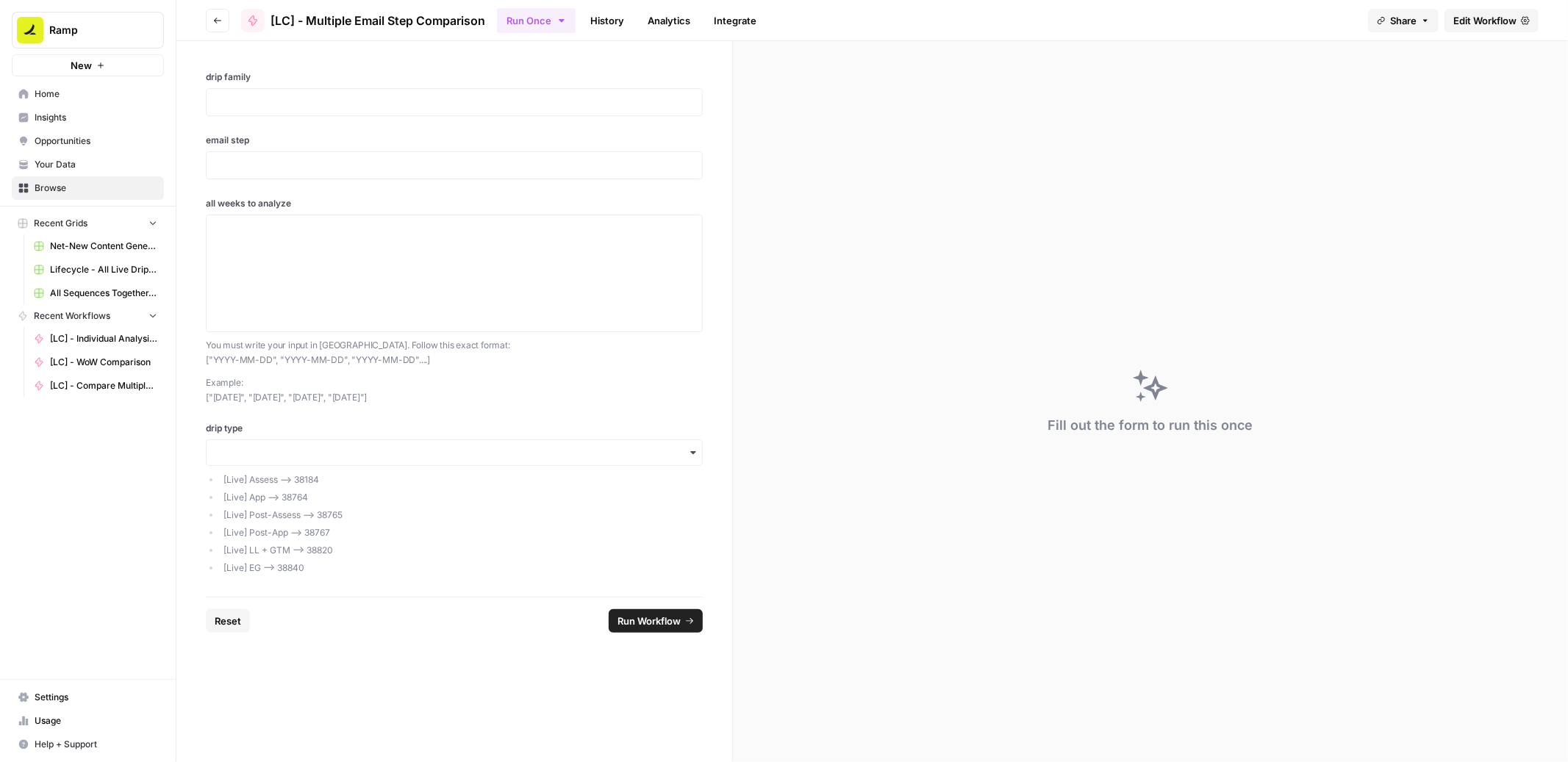
click at [218, 19] on icon "button" at bounding box center [218, 20] width 9 height 9
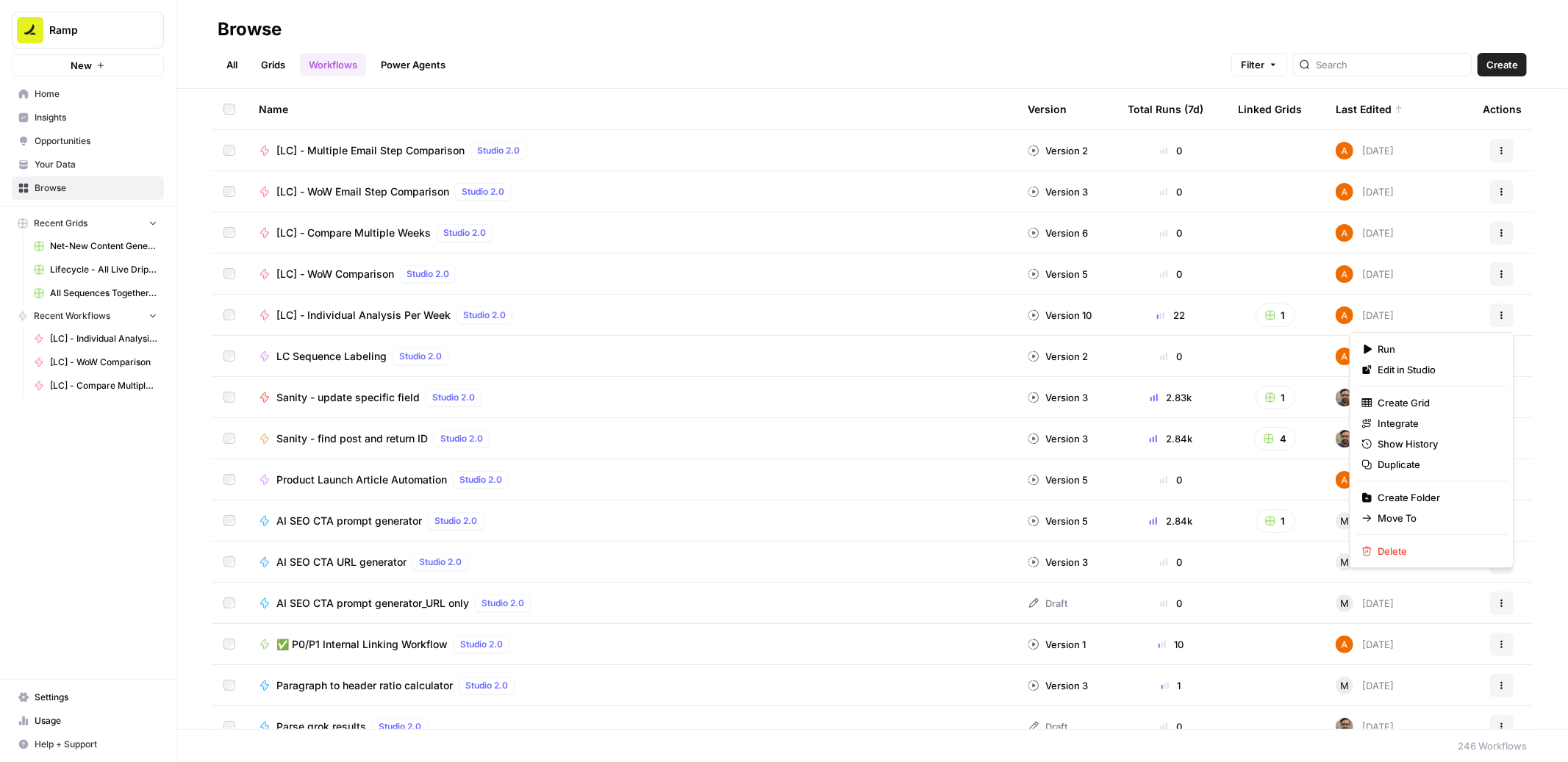
click at [1503, 313] on icon "button" at bounding box center [1501, 315] width 9 height 9
click at [1556, 278] on div "Name Version Total Runs (7d) Linked Grids Last Edited Actions [LC] - Multiple E…" at bounding box center [872, 409] width 1392 height 640
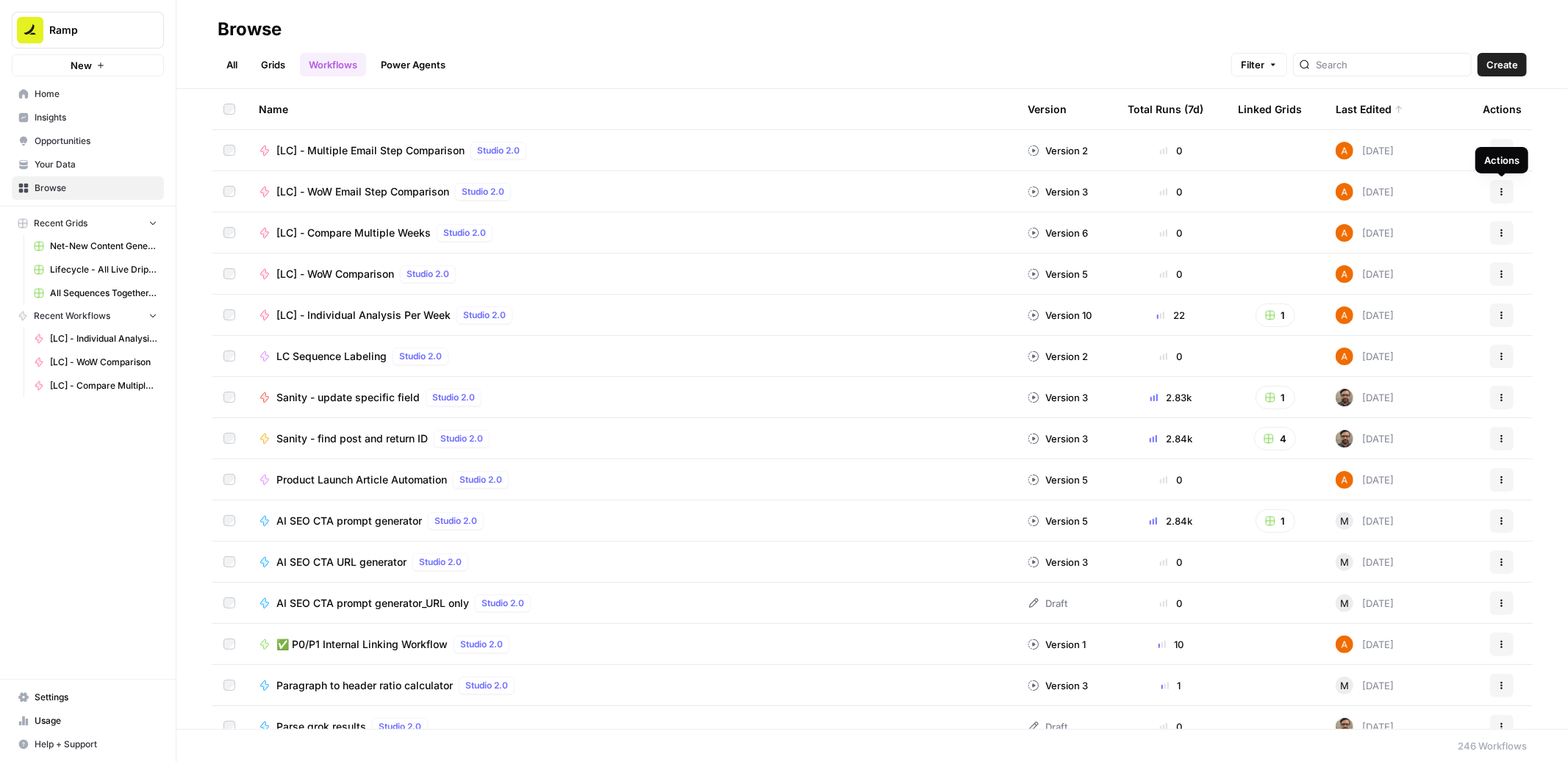
click at [1501, 191] on icon "button" at bounding box center [1502, 192] width 2 height 2
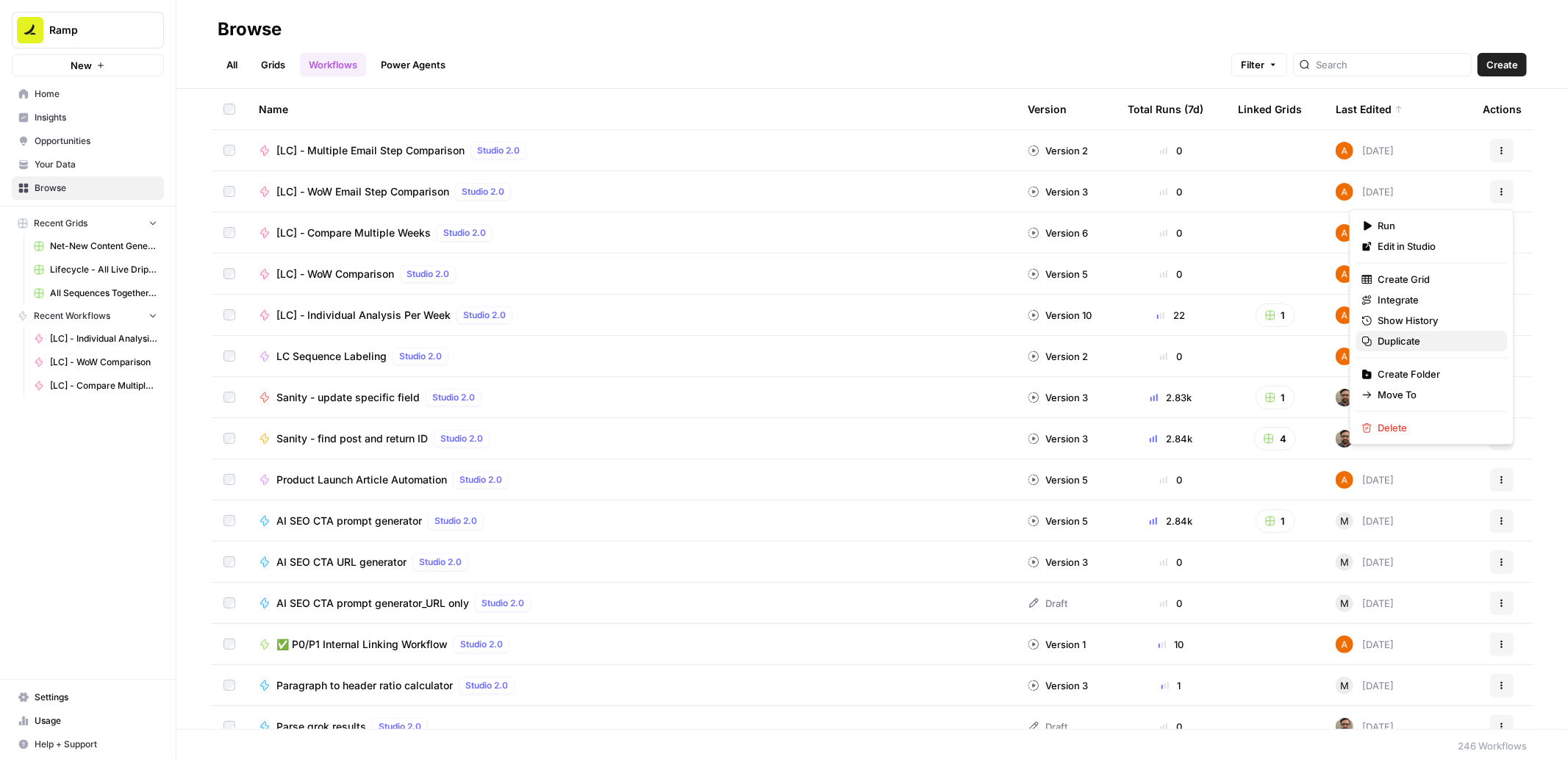
click at [1405, 342] on span "Duplicate" at bounding box center [1437, 341] width 118 height 15
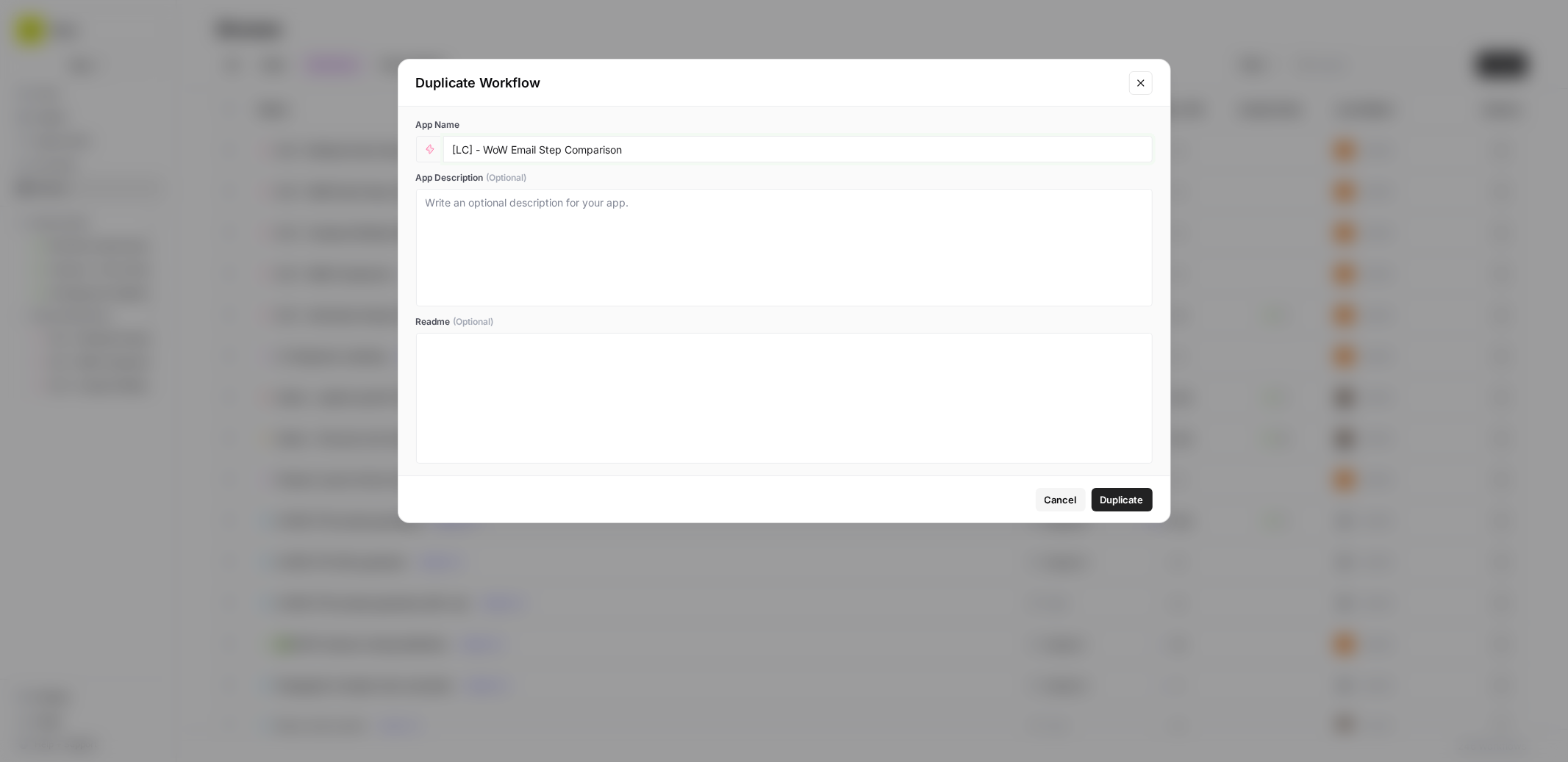
click at [493, 150] on input "[LC] - WoW Email Step Comparison" at bounding box center [798, 149] width 690 height 13
click at [605, 156] on div "[LC] - Individual Email Step Comparison" at bounding box center [798, 149] width 709 height 27
click at [604, 144] on input "[LC] - Individual Email Step Comparison" at bounding box center [798, 149] width 690 height 13
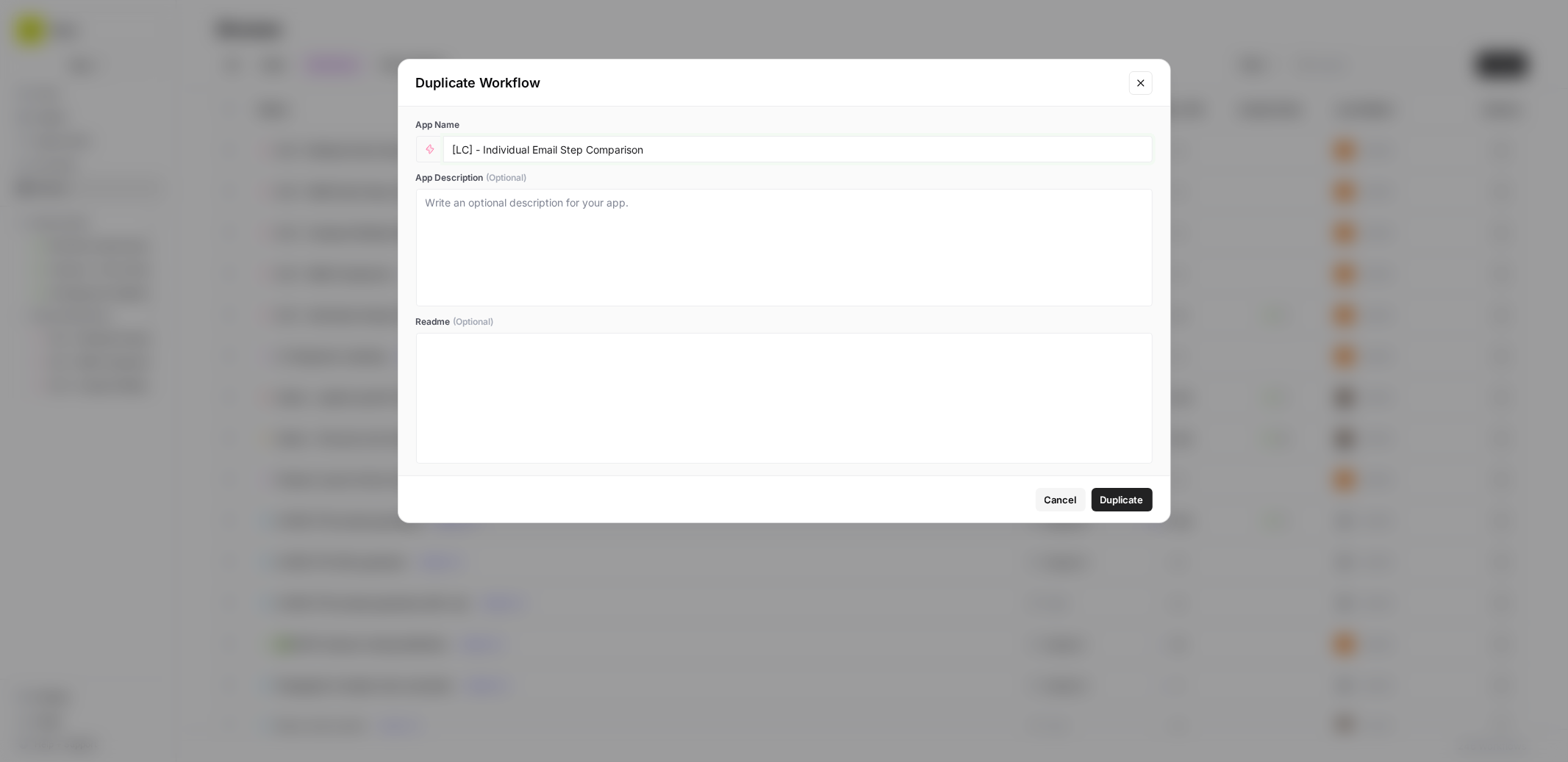
click at [604, 144] on input "[LC] - Individual Email Step Comparison" at bounding box center [798, 149] width 690 height 13
type input "[LC] - Individual Email Step Analysis"
click at [1133, 502] on span "Duplicate" at bounding box center [1122, 500] width 43 height 15
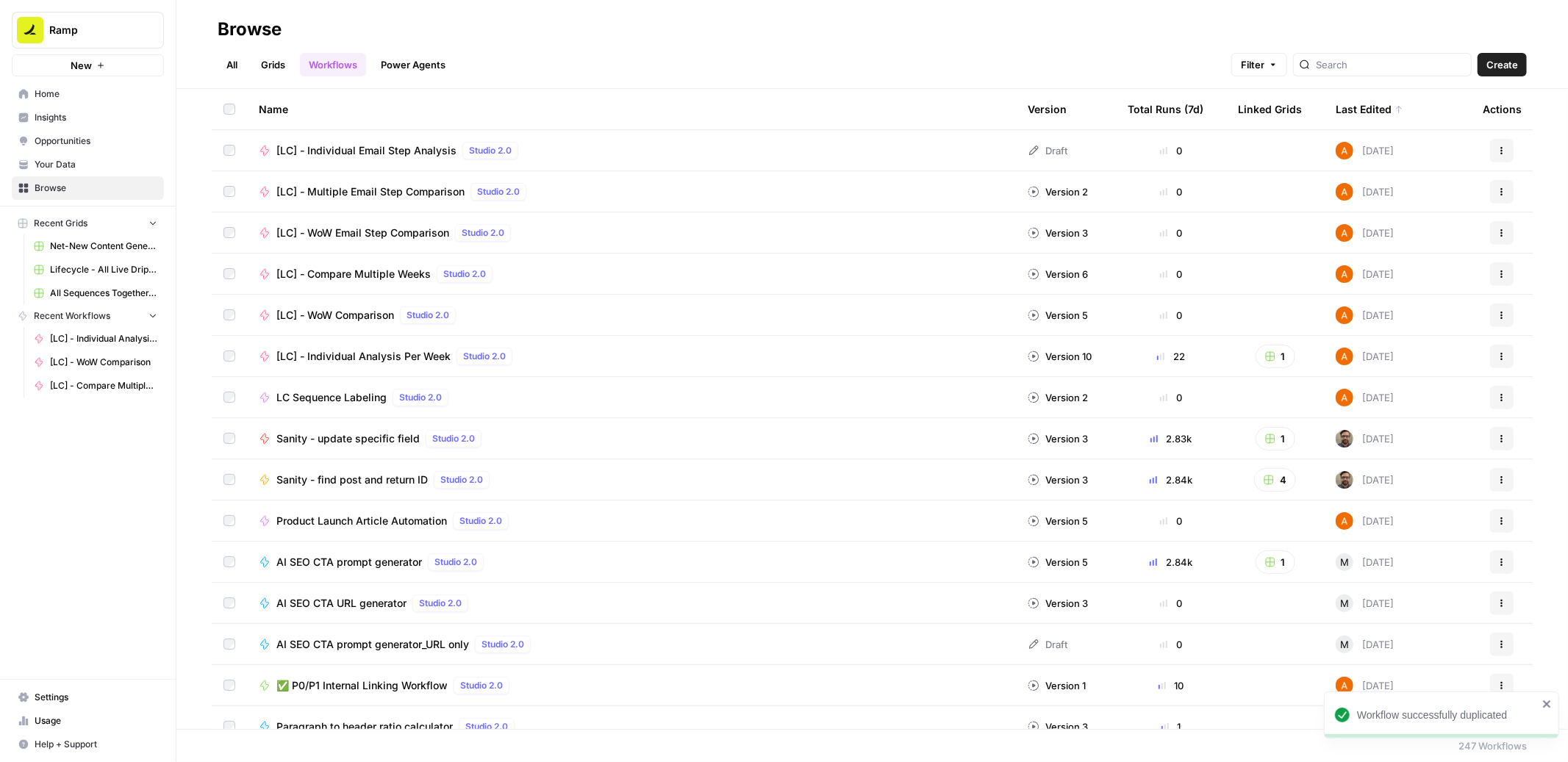
click at [1501, 150] on icon "button" at bounding box center [1501, 150] width 9 height 9
click at [409, 152] on span "[LC] - Individual Email Step Analysis" at bounding box center [367, 151] width 180 height 15
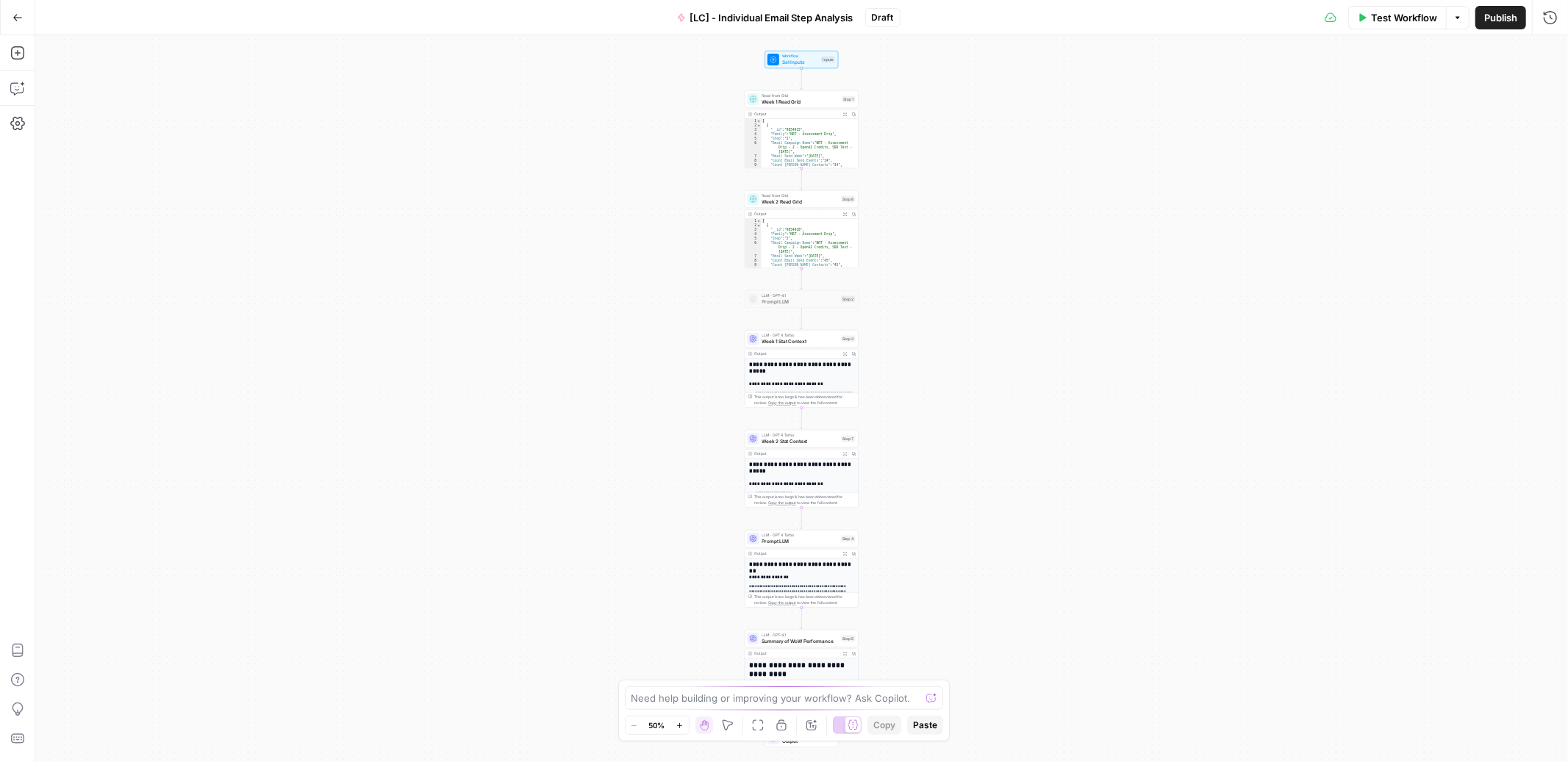
click at [812, 18] on span "[LC] - Individual Email Step Analysis" at bounding box center [771, 18] width 163 height 15
click at [254, 113] on input "[LC] - Individual Email Step Analysis" at bounding box center [255, 110] width 409 height 15
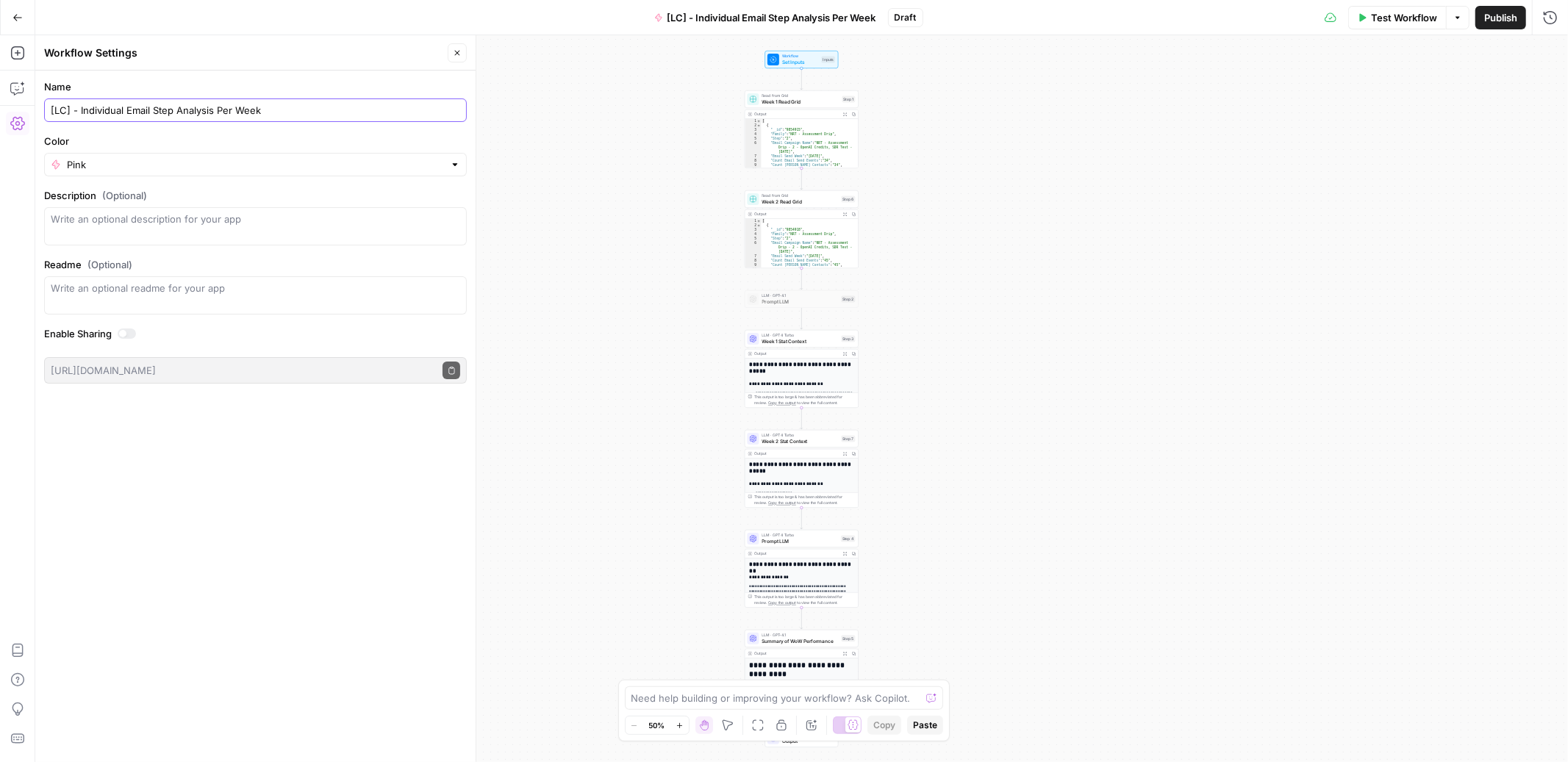
type input "[LC] - Individual Email Step Analysis Per Week"
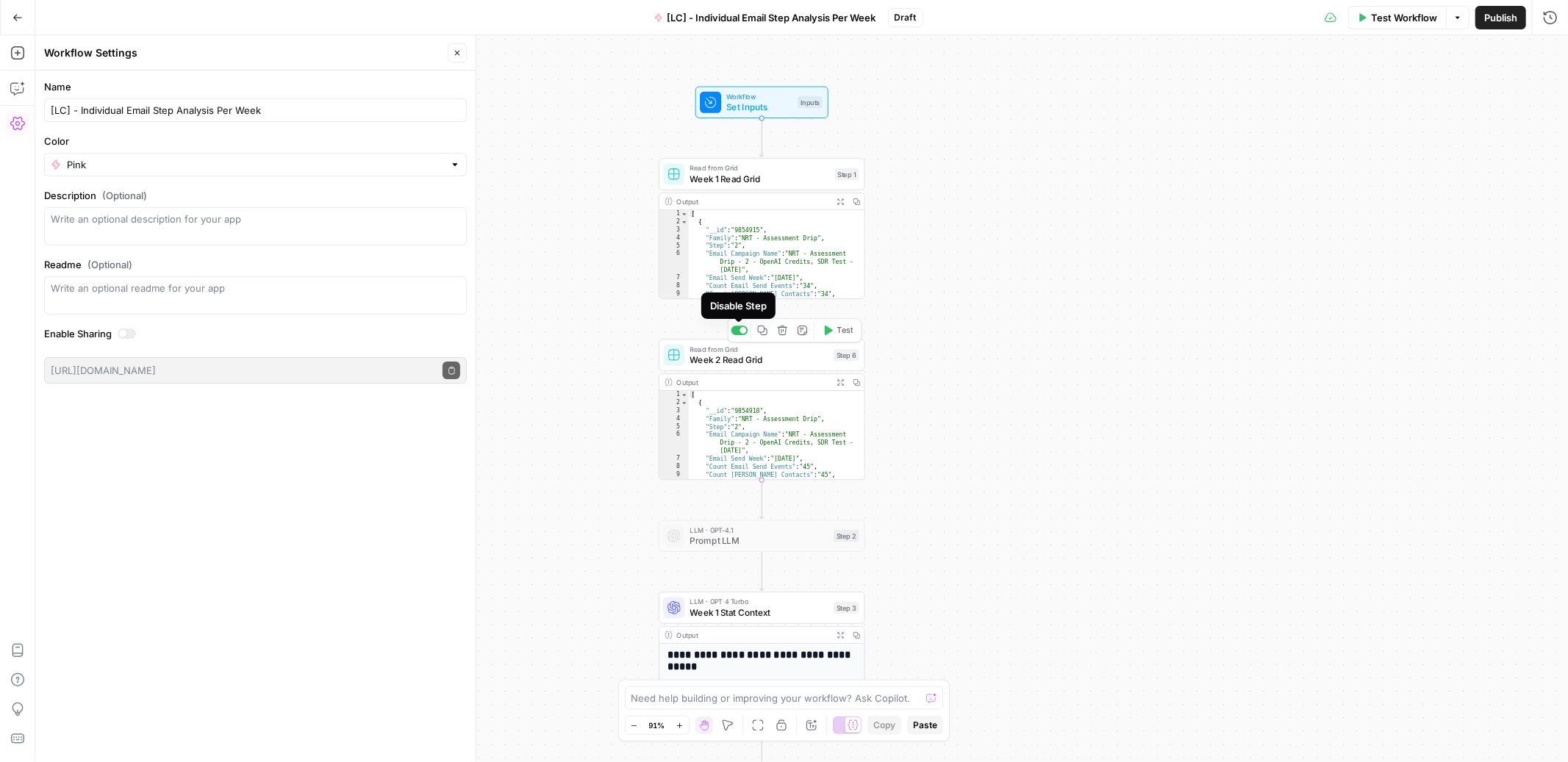
click at [738, 329] on div at bounding box center [739, 330] width 17 height 10
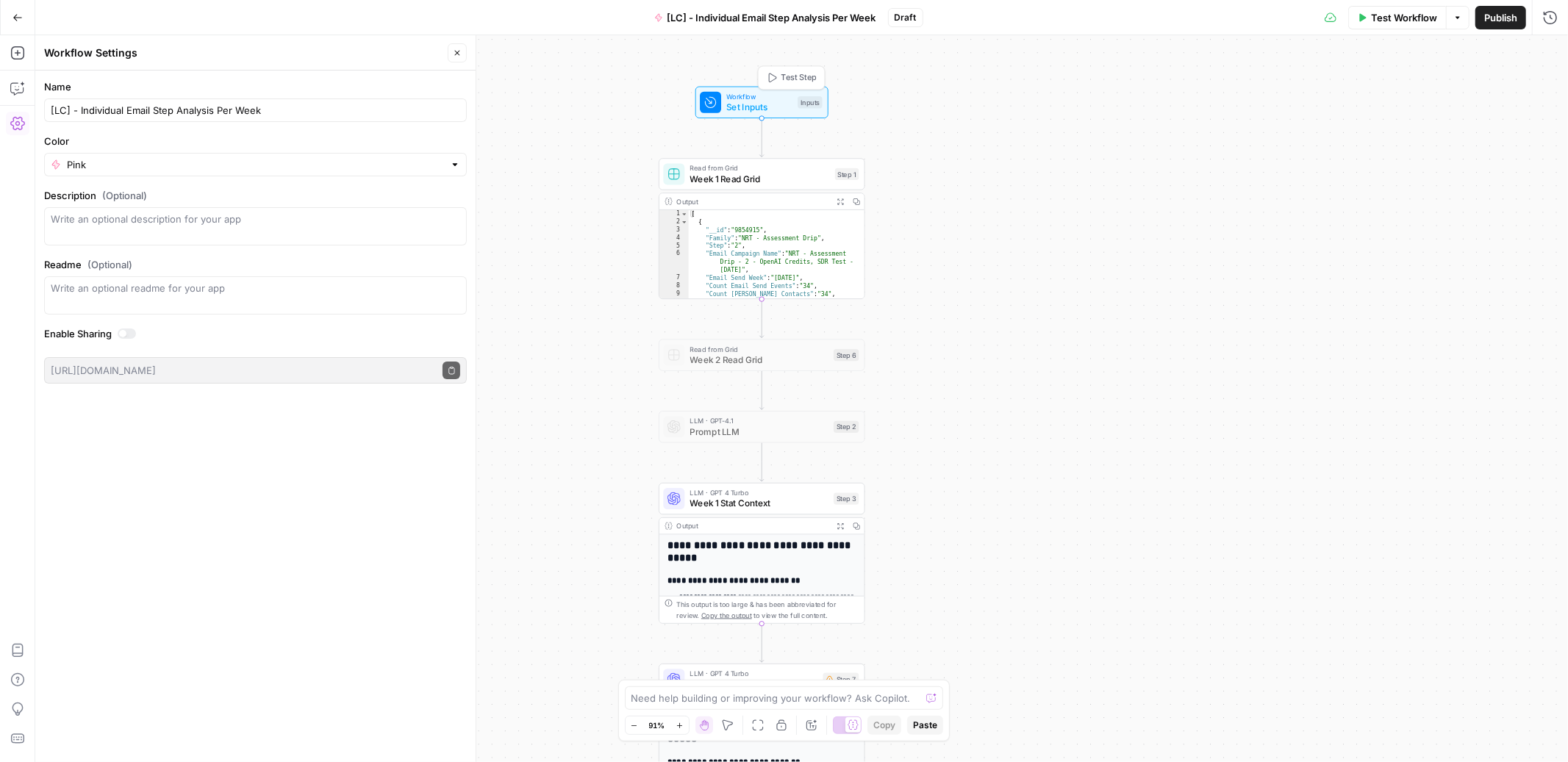
click at [784, 110] on span "Set Inputs" at bounding box center [760, 107] width 67 height 13
click at [1549, 270] on icon "button" at bounding box center [1547, 267] width 7 height 7
click at [785, 182] on span "Week 1 Read Grid" at bounding box center [760, 179] width 140 height 13
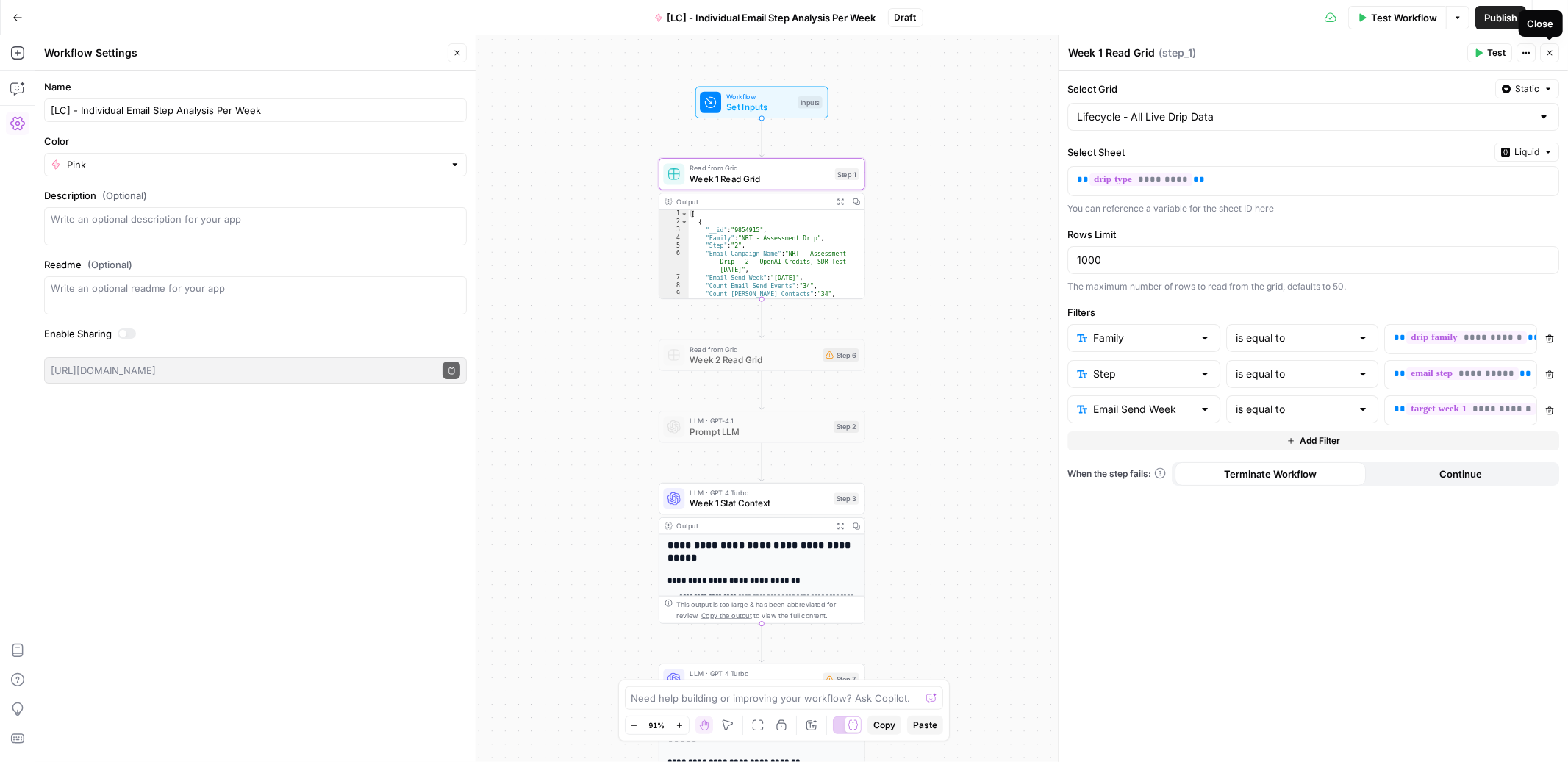
click at [1556, 51] on button "Close" at bounding box center [1550, 53] width 19 height 19
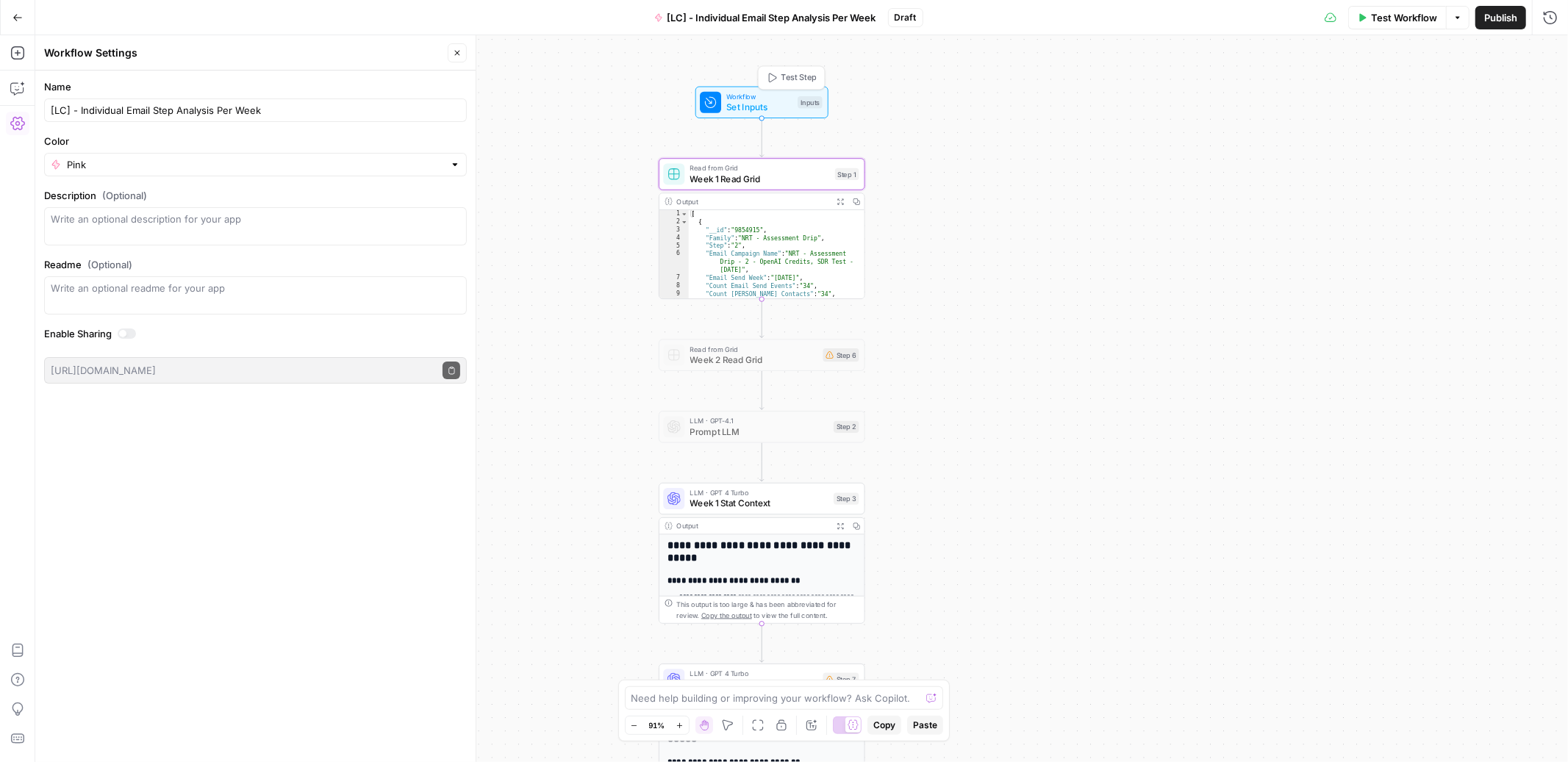
click at [789, 74] on span "Test Step" at bounding box center [799, 78] width 35 height 11
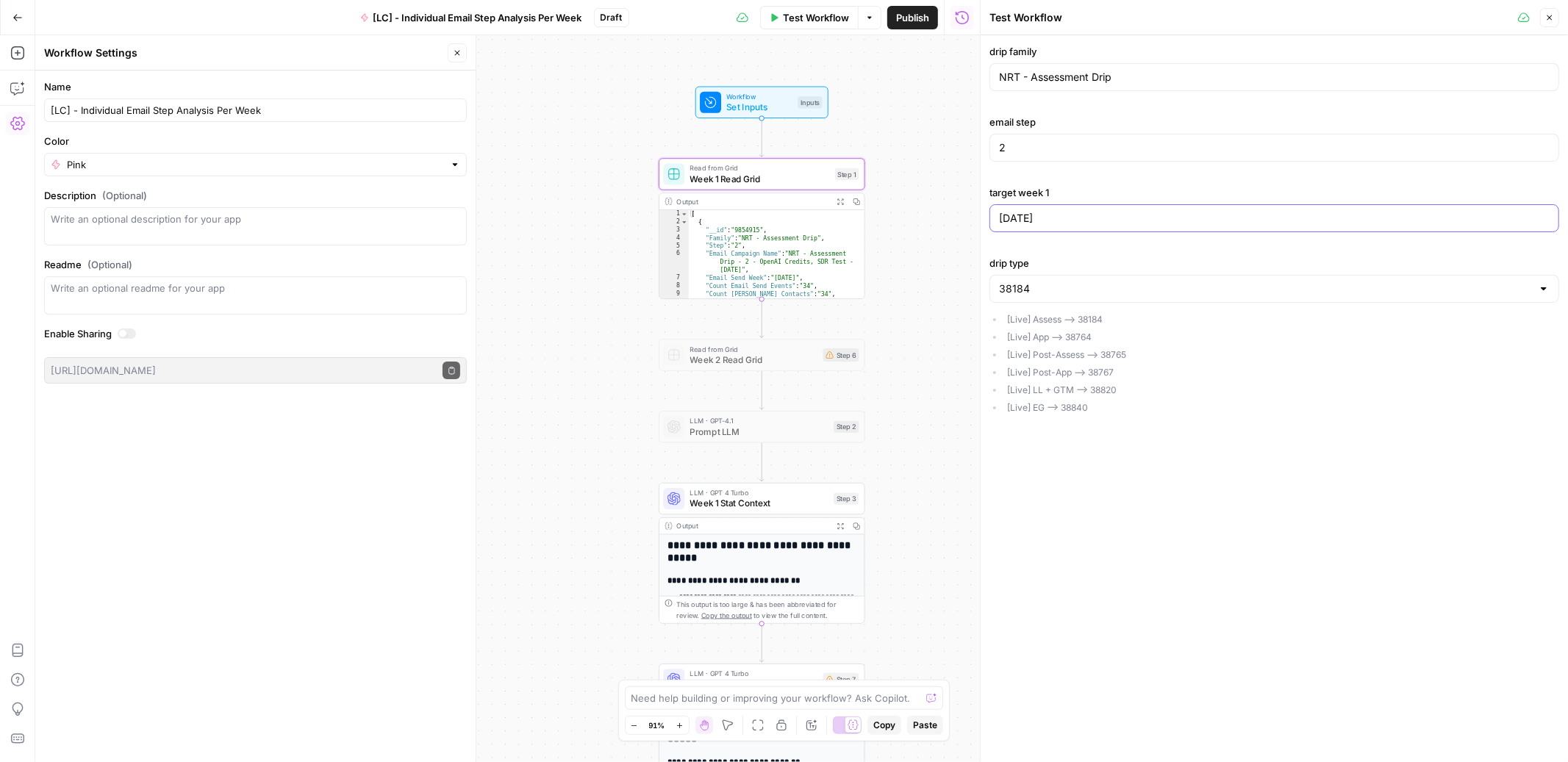
click at [1072, 215] on input "2025-08-18" at bounding box center [1274, 218] width 550 height 15
type input "2025-07-28"
click at [1036, 149] on input "2" at bounding box center [1274, 148] width 550 height 15
type input "4"
click at [1111, 251] on div "drip family NRT - Assessment Drip email step 4 target week 1 2025-07-28 drip ty…" at bounding box center [1274, 231] width 570 height 375
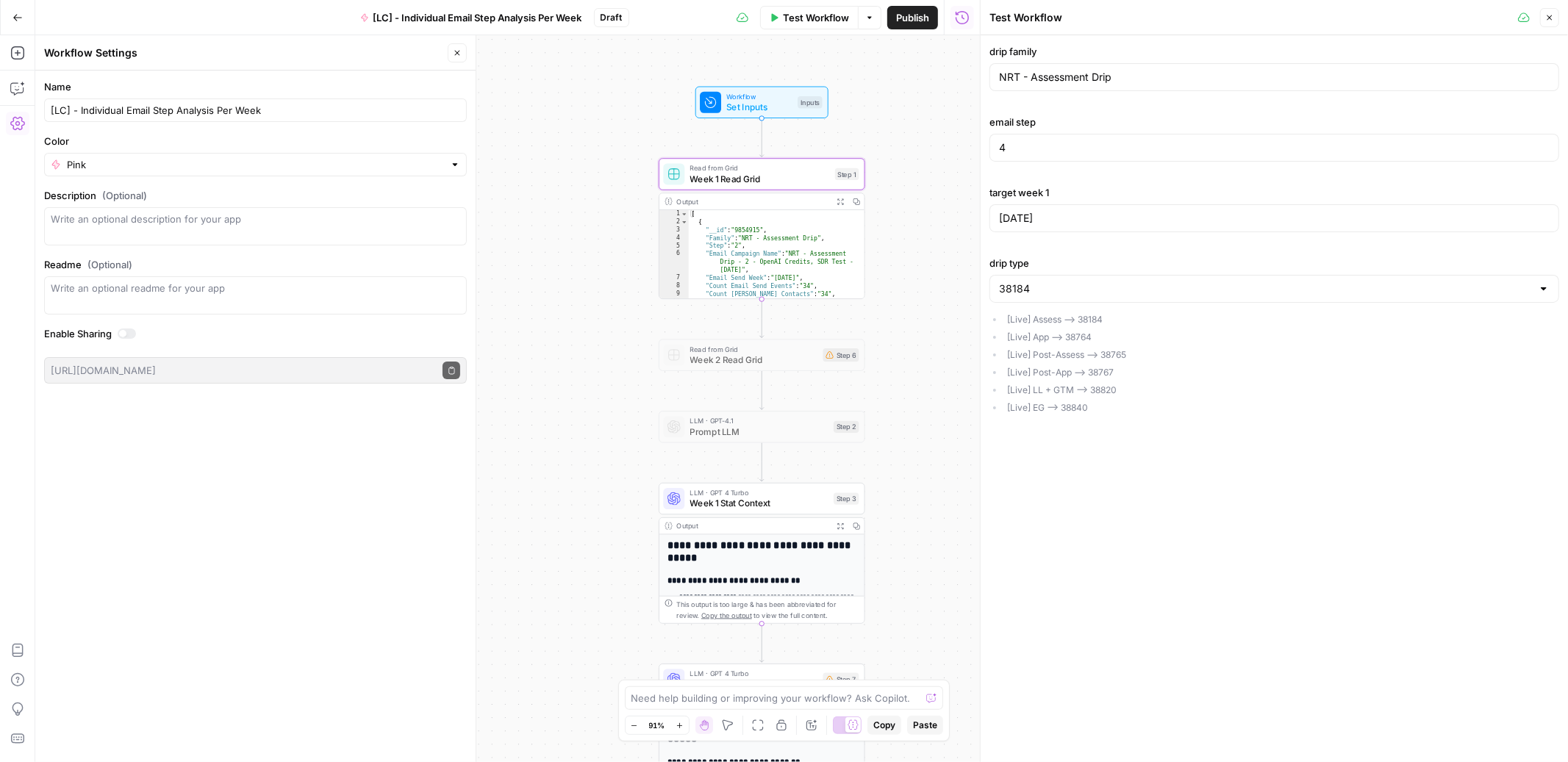
click at [818, 17] on span "Test Workflow" at bounding box center [816, 18] width 67 height 15
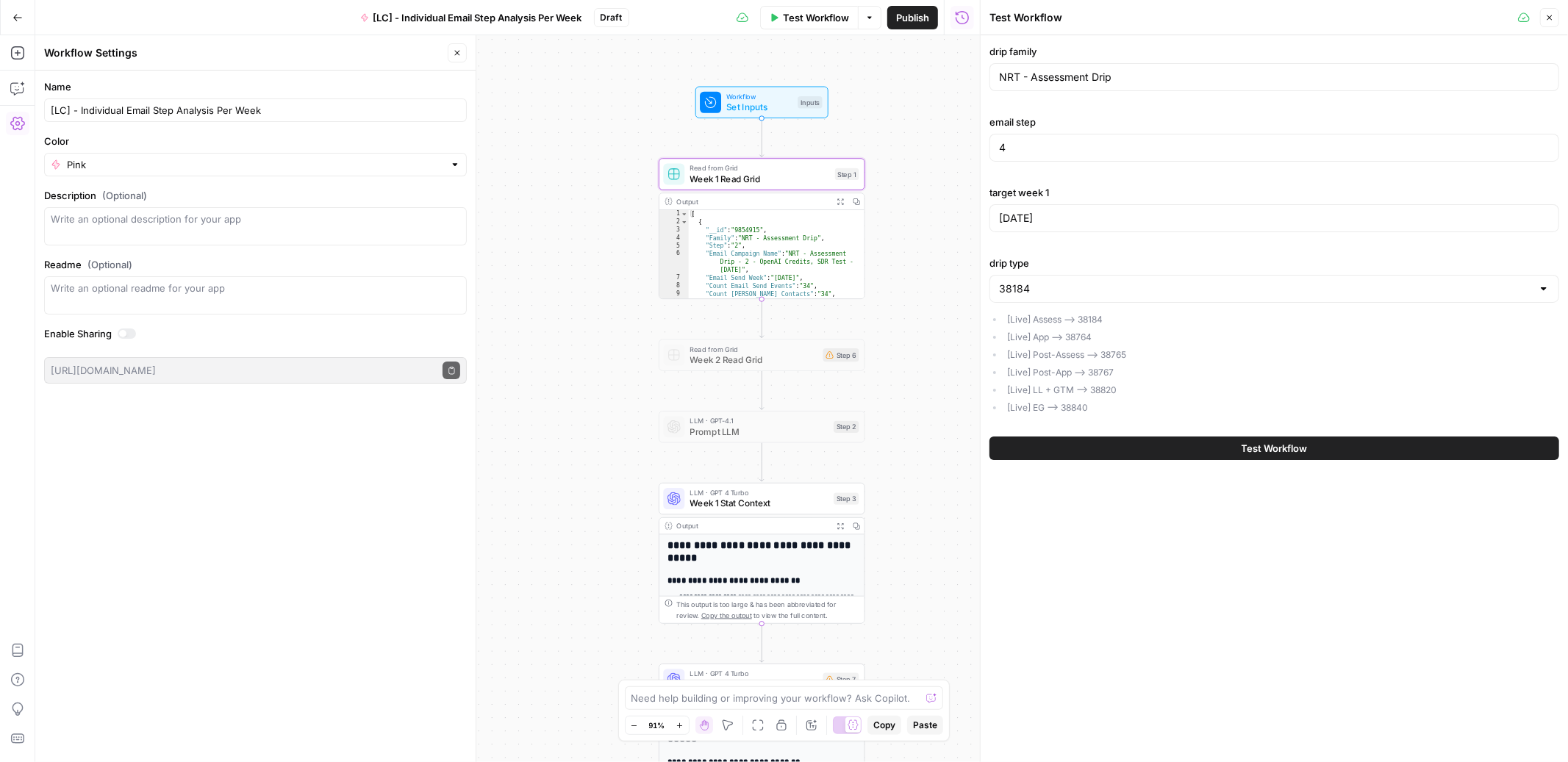
click at [1191, 451] on button "Test Workflow" at bounding box center [1274, 448] width 570 height 24
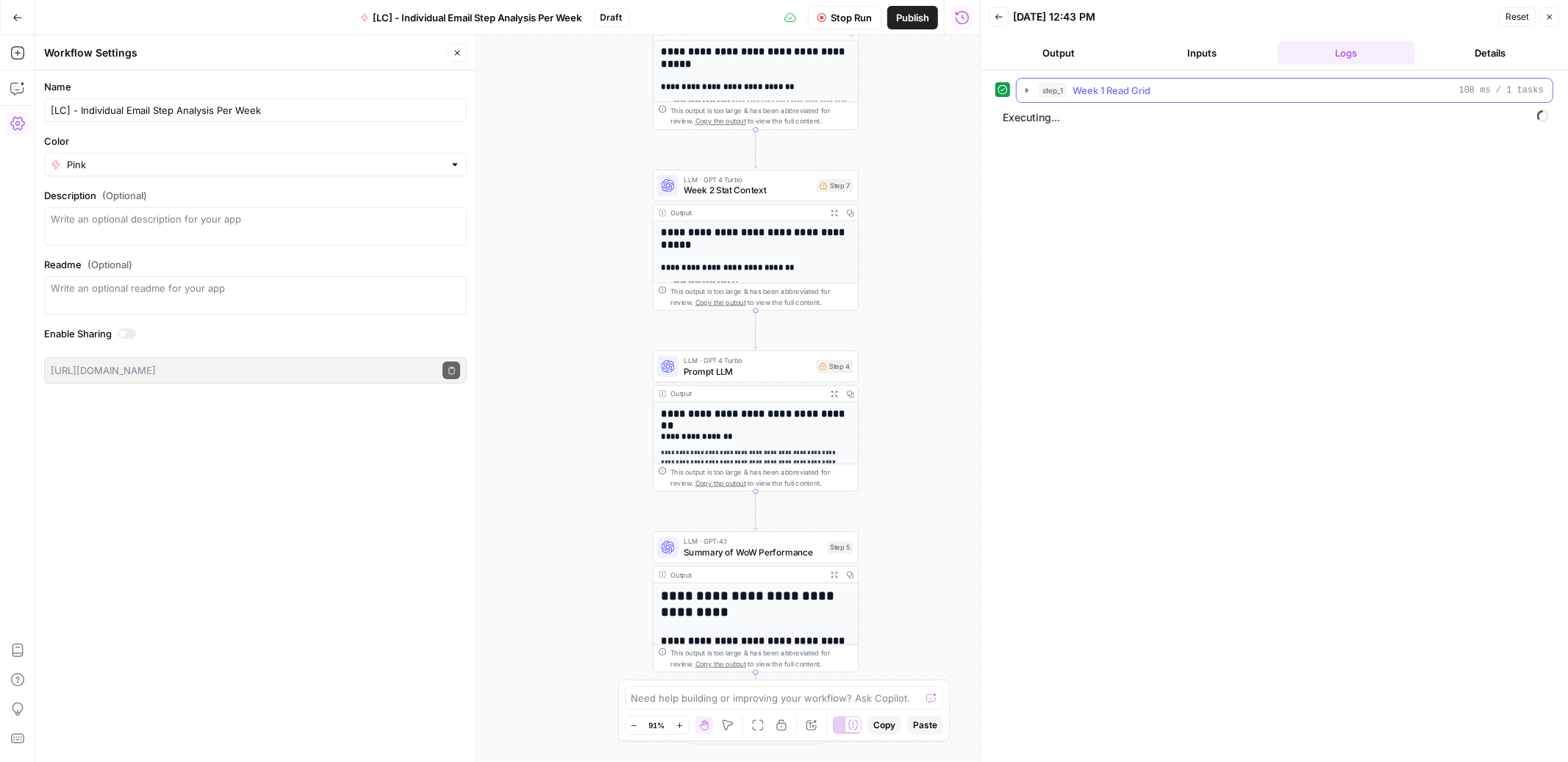
click at [1024, 90] on icon "button" at bounding box center [1027, 90] width 11 height 11
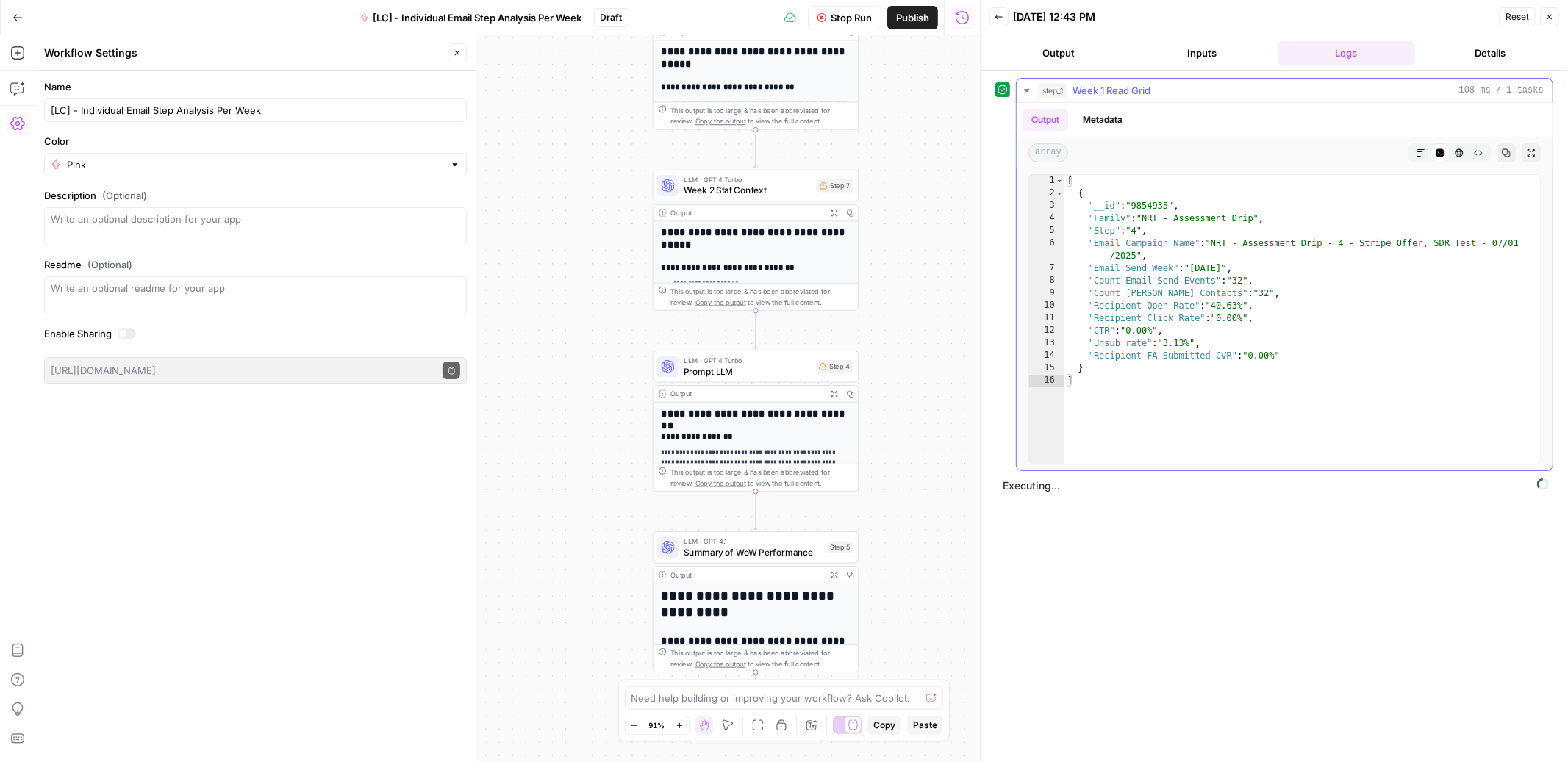
click at [1024, 90] on icon "button" at bounding box center [1027, 90] width 11 height 11
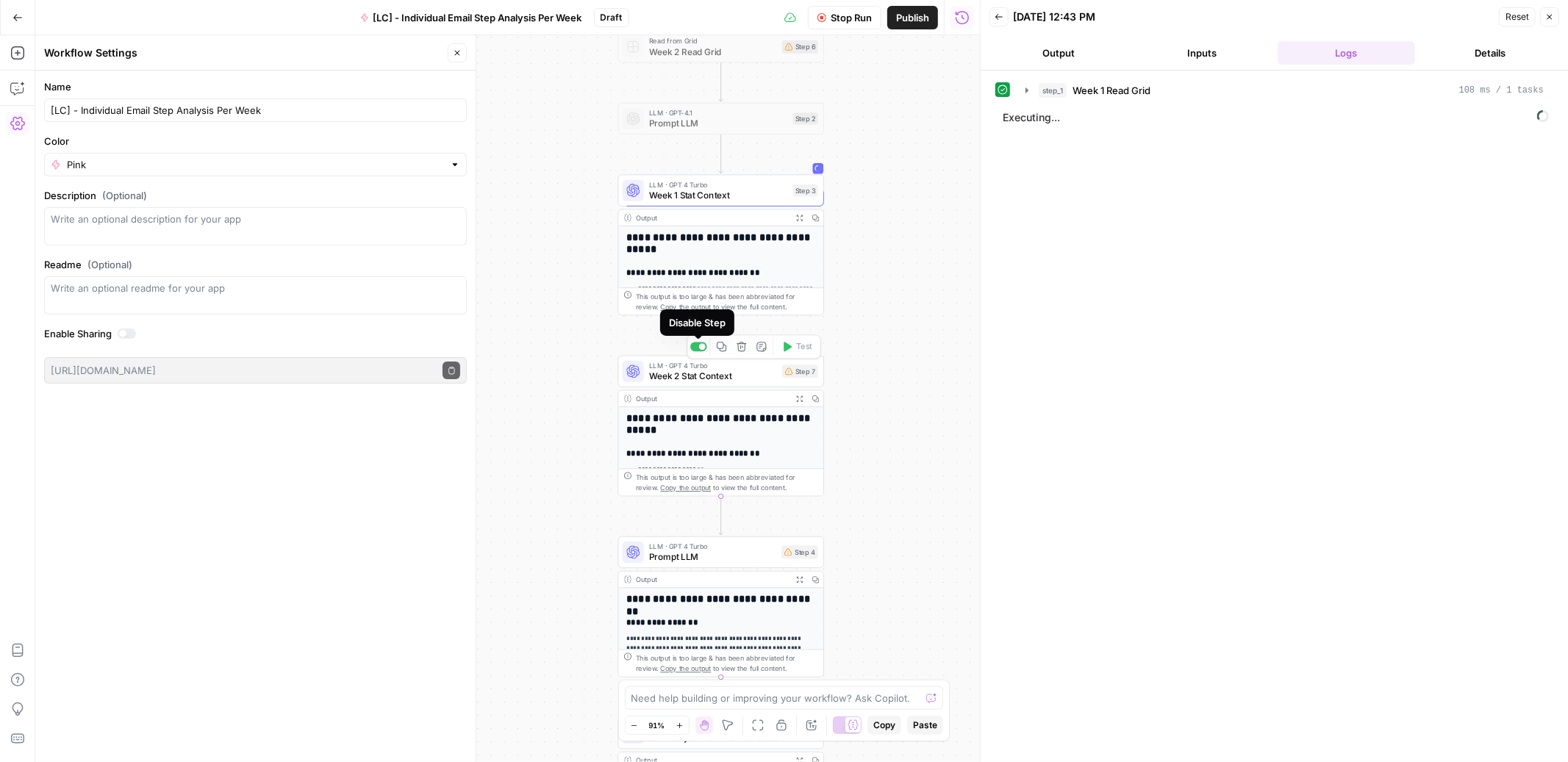
click at [701, 350] on div at bounding box center [698, 347] width 17 height 10
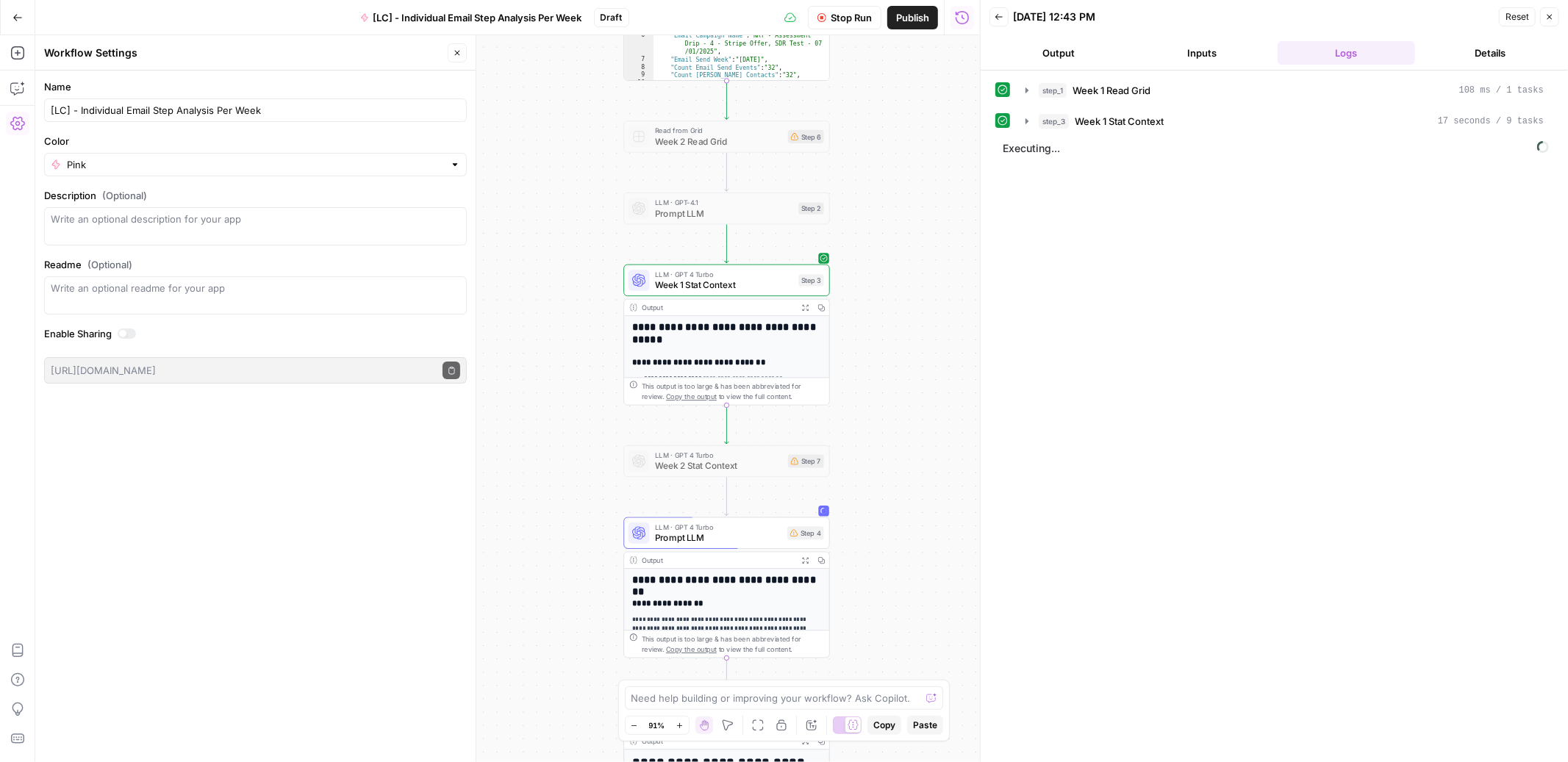
click at [846, 19] on span "Stop Run" at bounding box center [851, 18] width 41 height 15
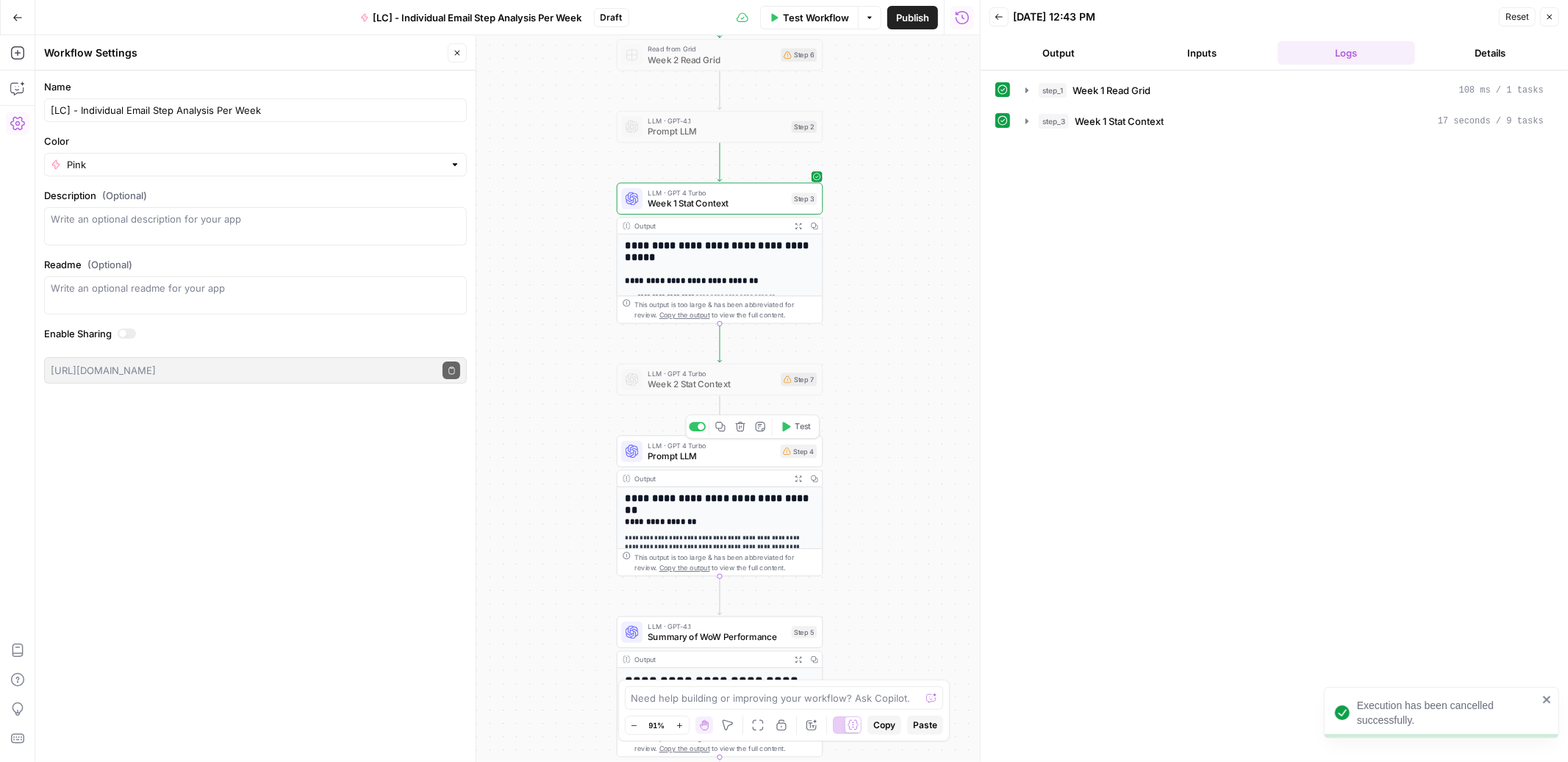
click at [734, 452] on span "Prompt LLM" at bounding box center [711, 456] width 127 height 13
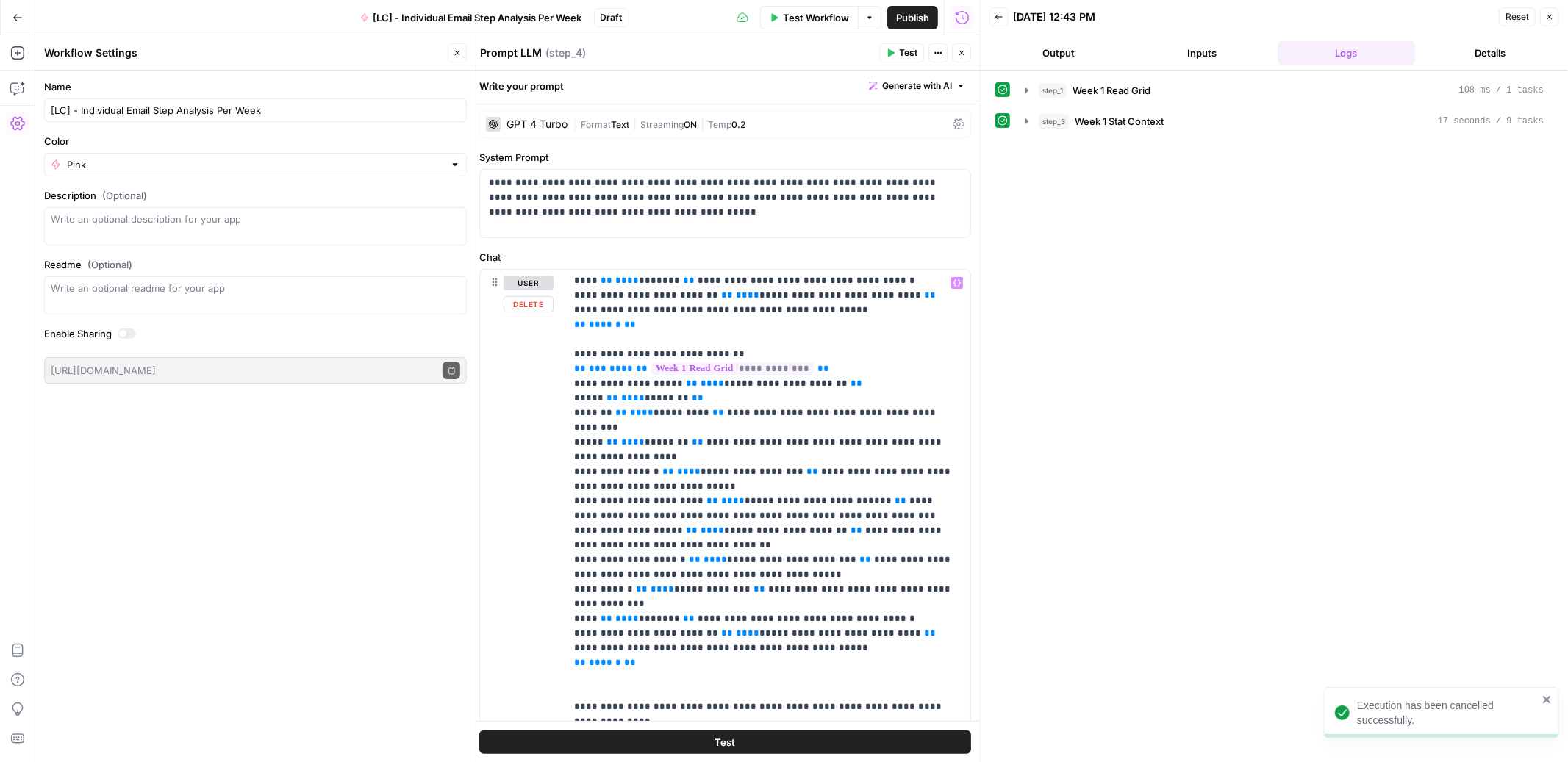
scroll to position [246, 0]
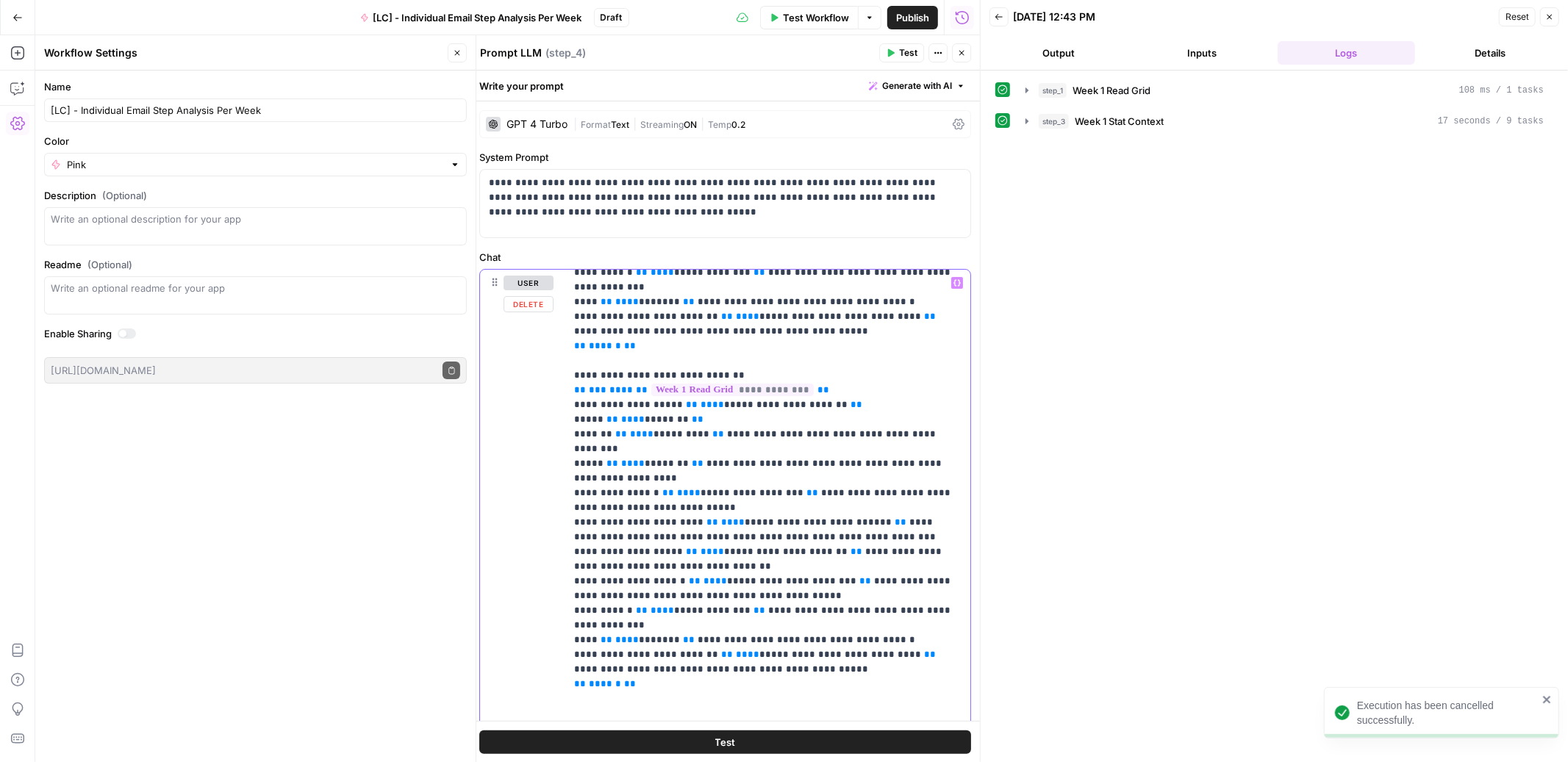
drag, startPoint x: 575, startPoint y: 344, endPoint x: 659, endPoint y: 627, distance: 295.2
click at [659, 627] on p "**********" at bounding box center [767, 581] width 387 height 1103
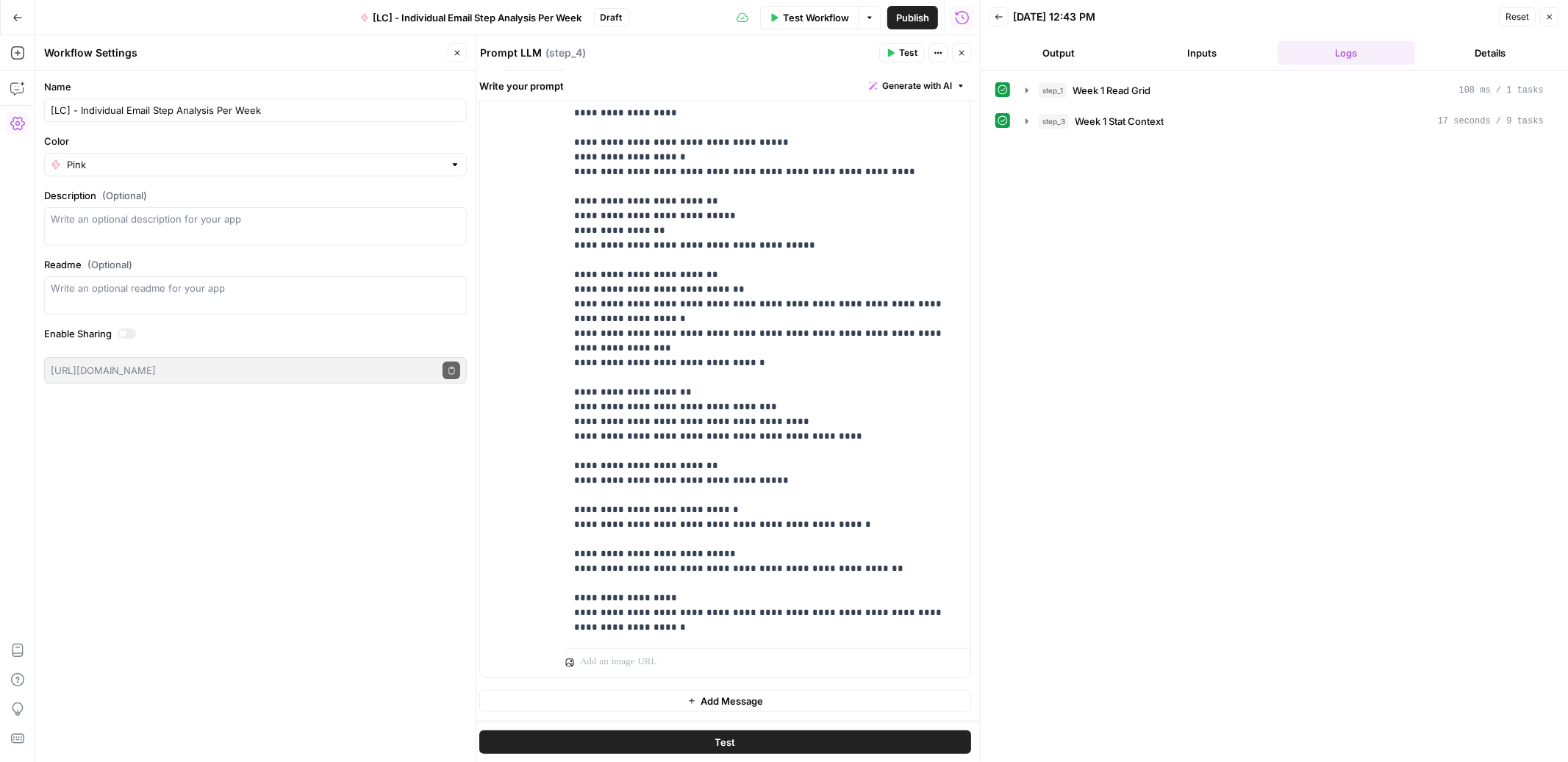
scroll to position [89, 0]
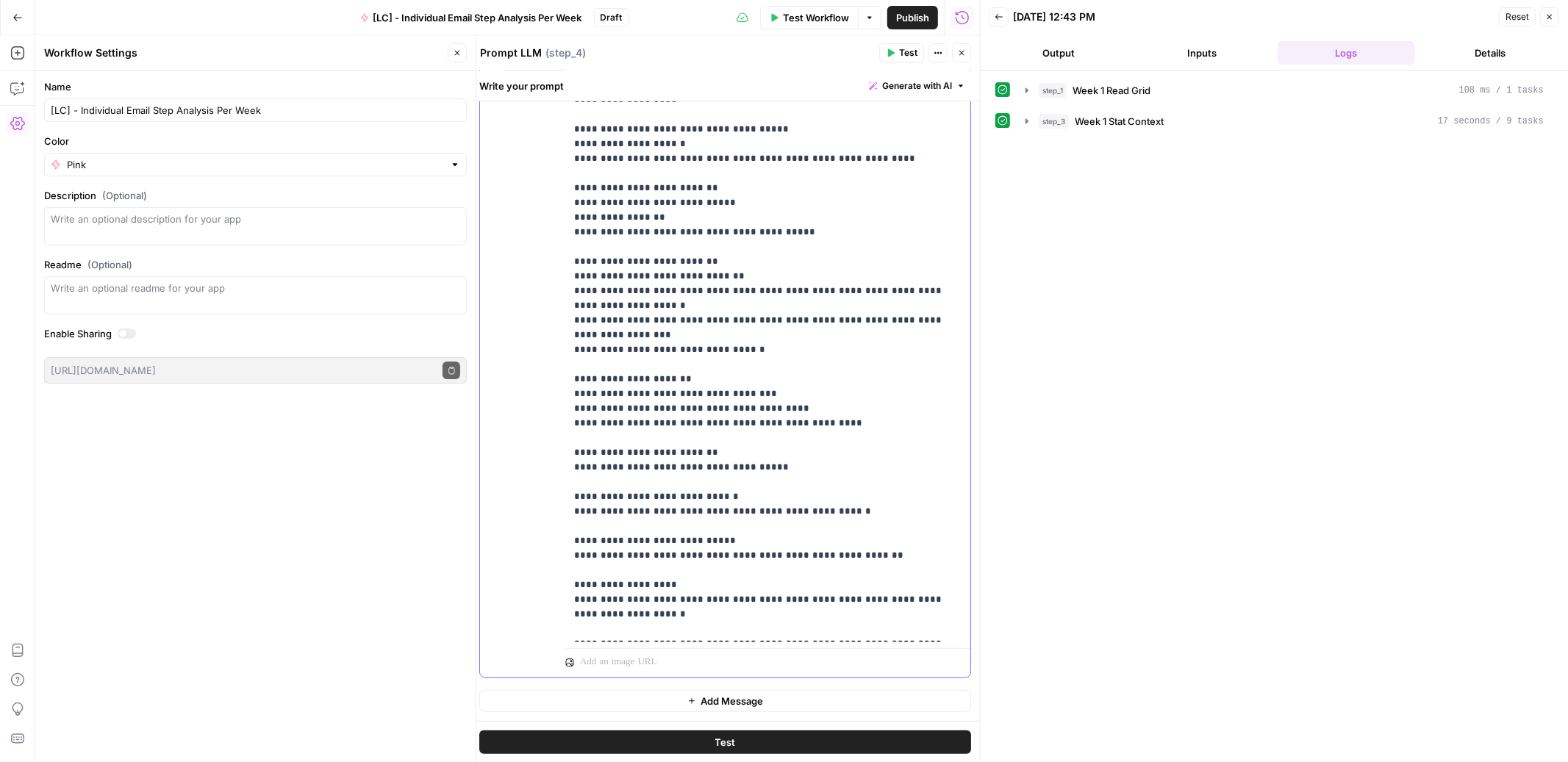
drag, startPoint x: 854, startPoint y: 629, endPoint x: 751, endPoint y: 625, distance: 103.1
click at [751, 625] on p "**********" at bounding box center [767, 298] width 387 height 676
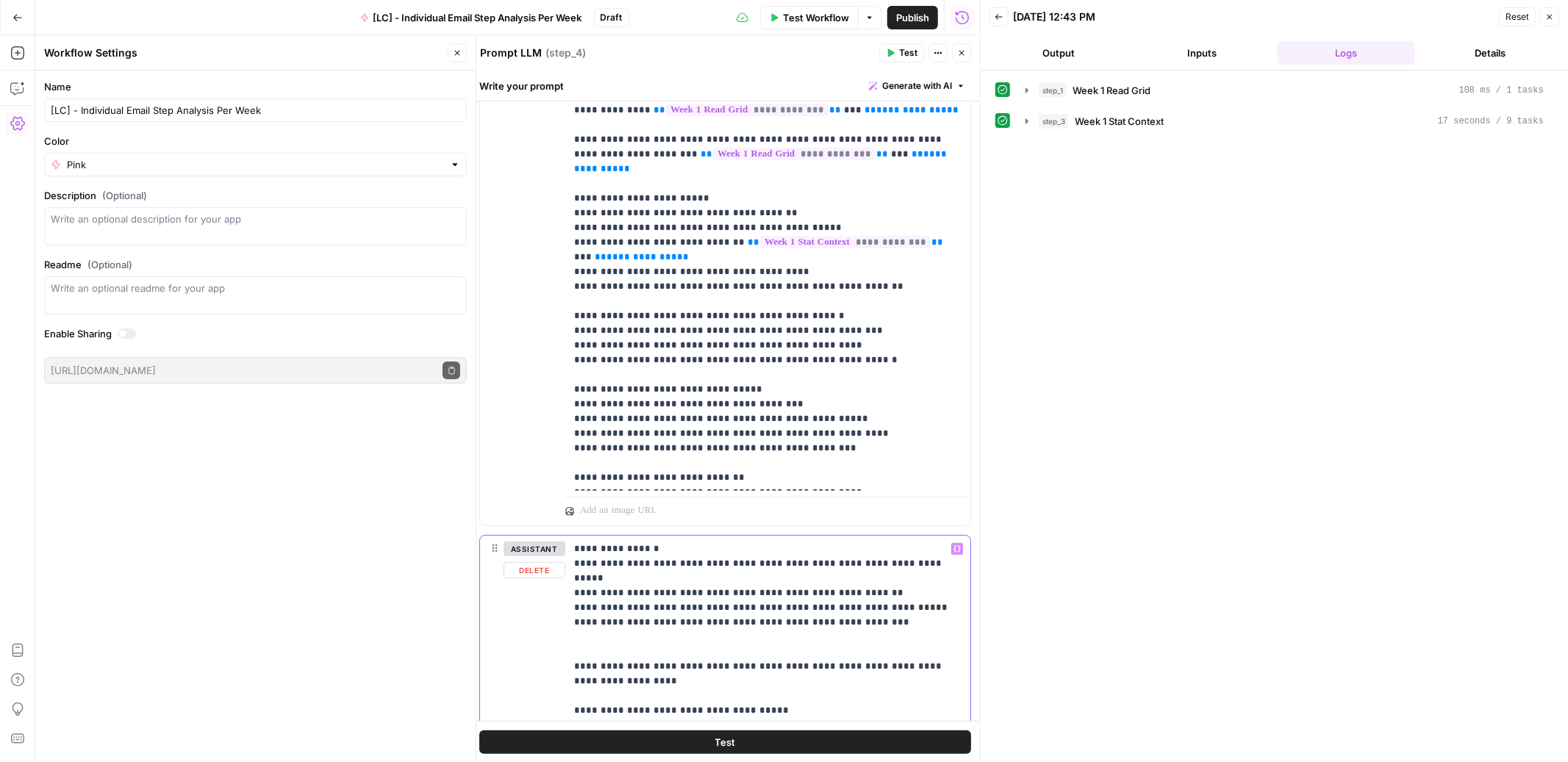
scroll to position [0, 0]
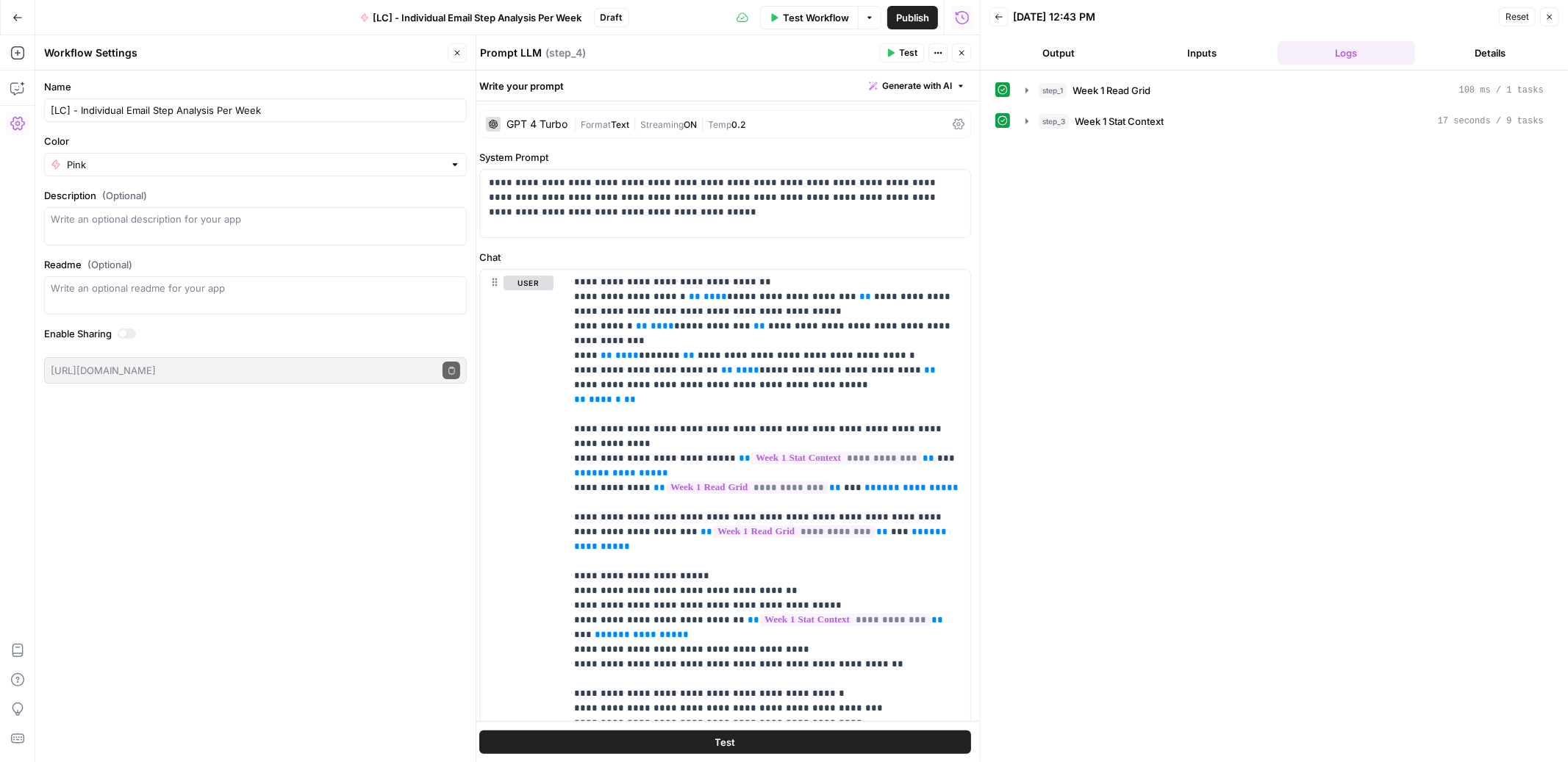
click at [899, 53] on span "Test" at bounding box center [908, 53] width 19 height 13
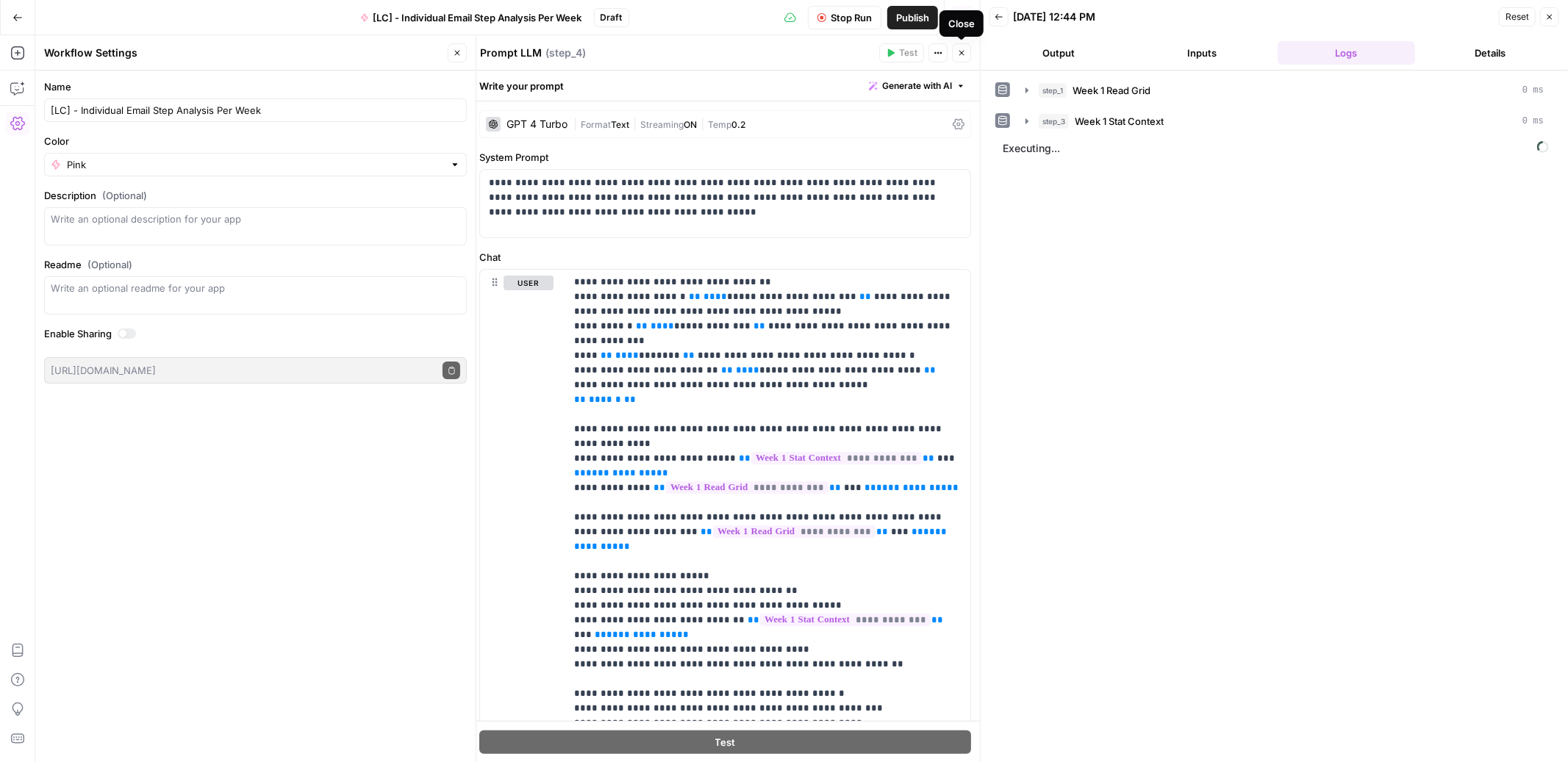
click at [960, 54] on icon "button" at bounding box center [962, 53] width 5 height 5
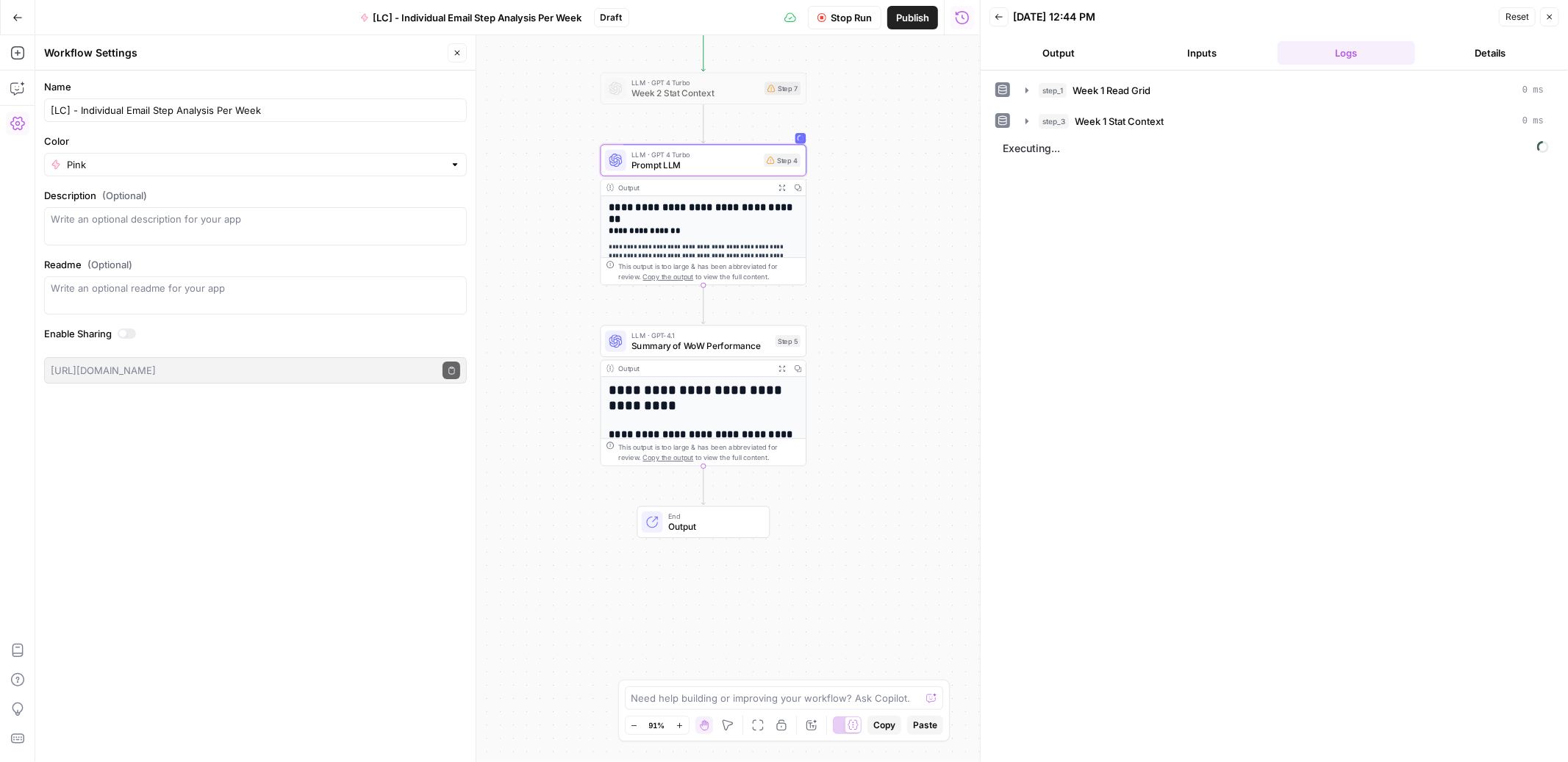
click at [830, 23] on span "Stop Run" at bounding box center [851, 18] width 41 height 15
click at [748, 168] on span "Prompt LLM" at bounding box center [695, 165] width 127 height 13
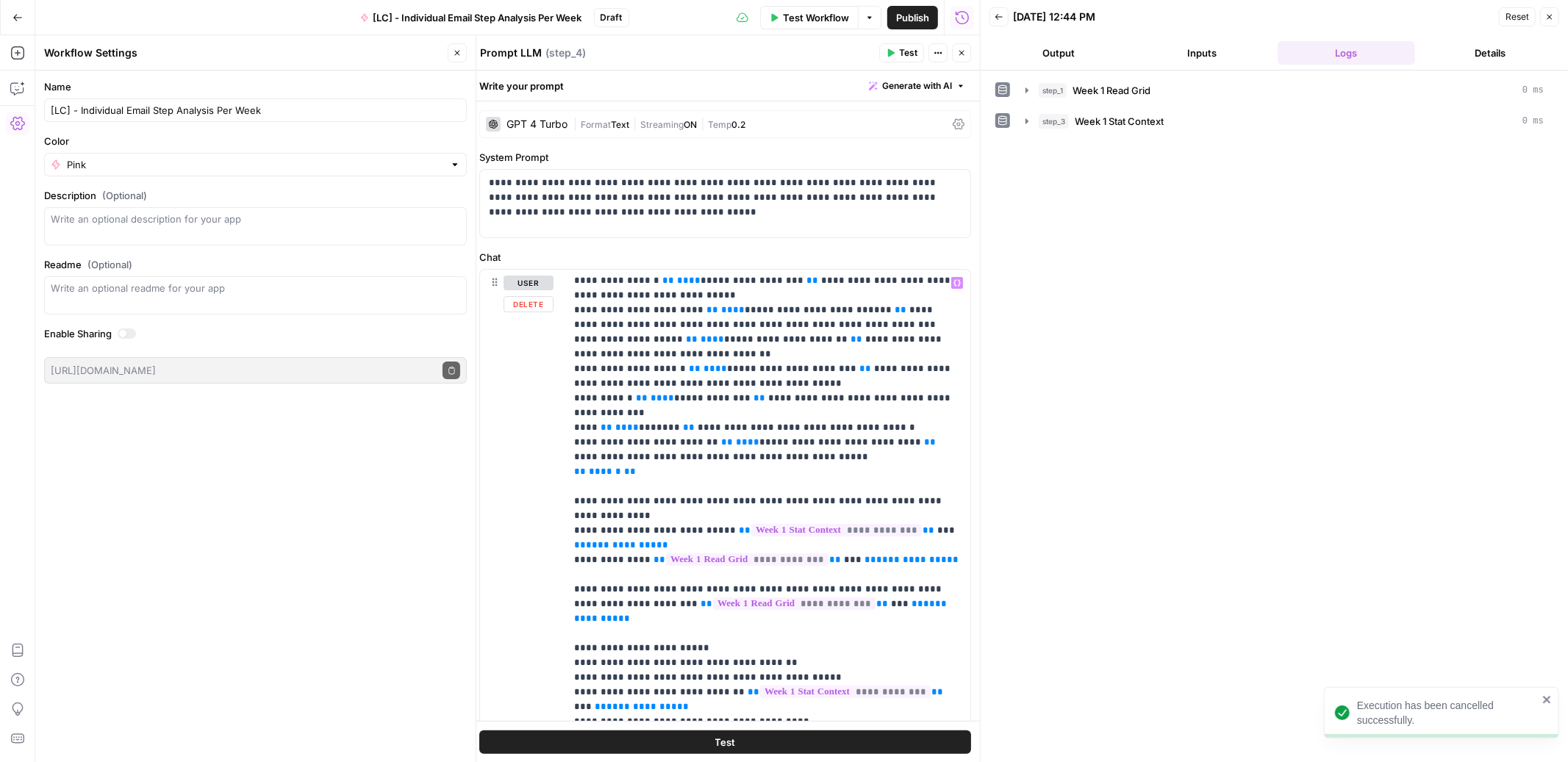
scroll to position [192, 0]
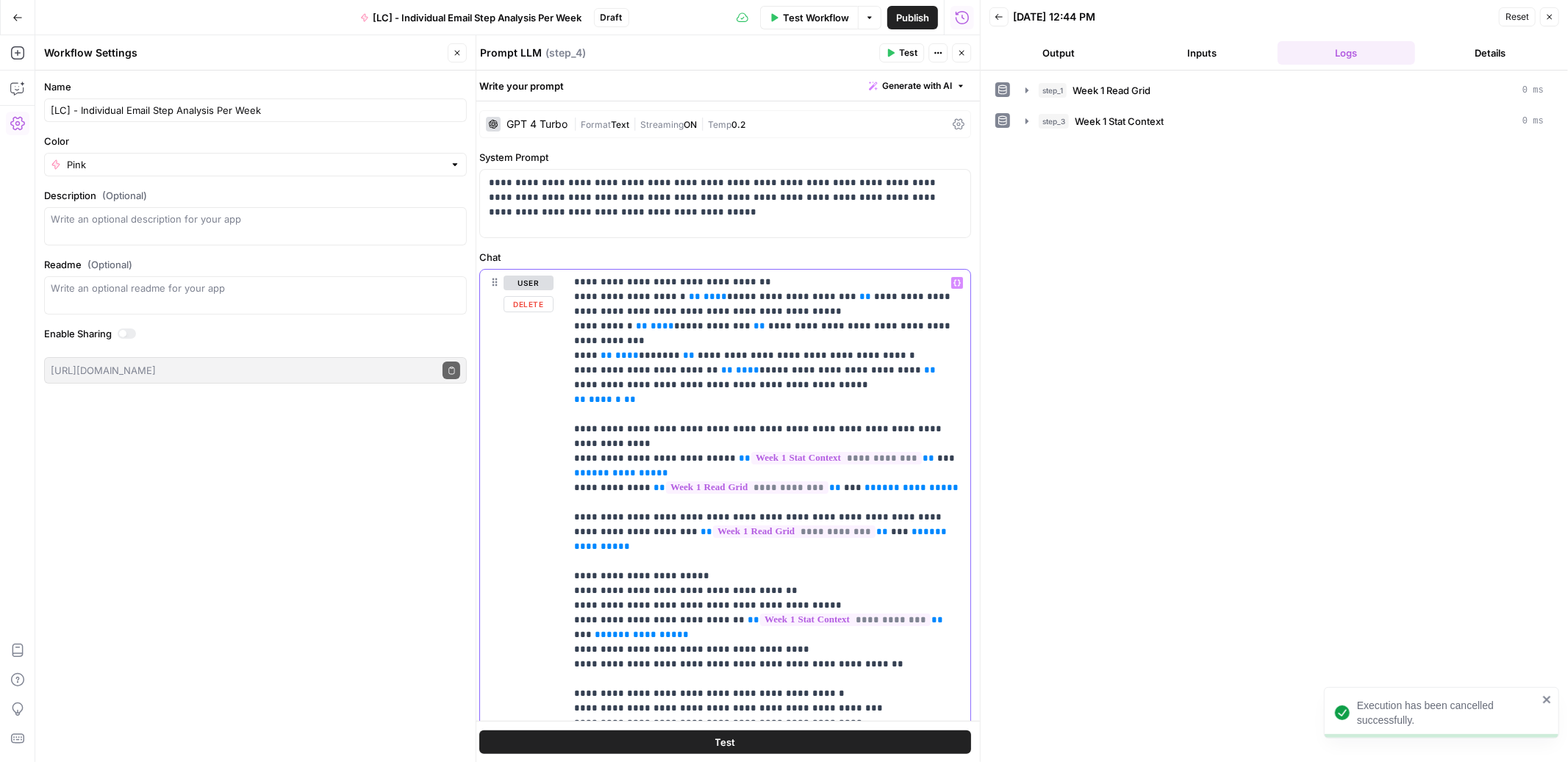
drag, startPoint x: 662, startPoint y: 592, endPoint x: 916, endPoint y: 579, distance: 254.3
click at [916, 579] on p "**********" at bounding box center [767, 473] width 387 height 779
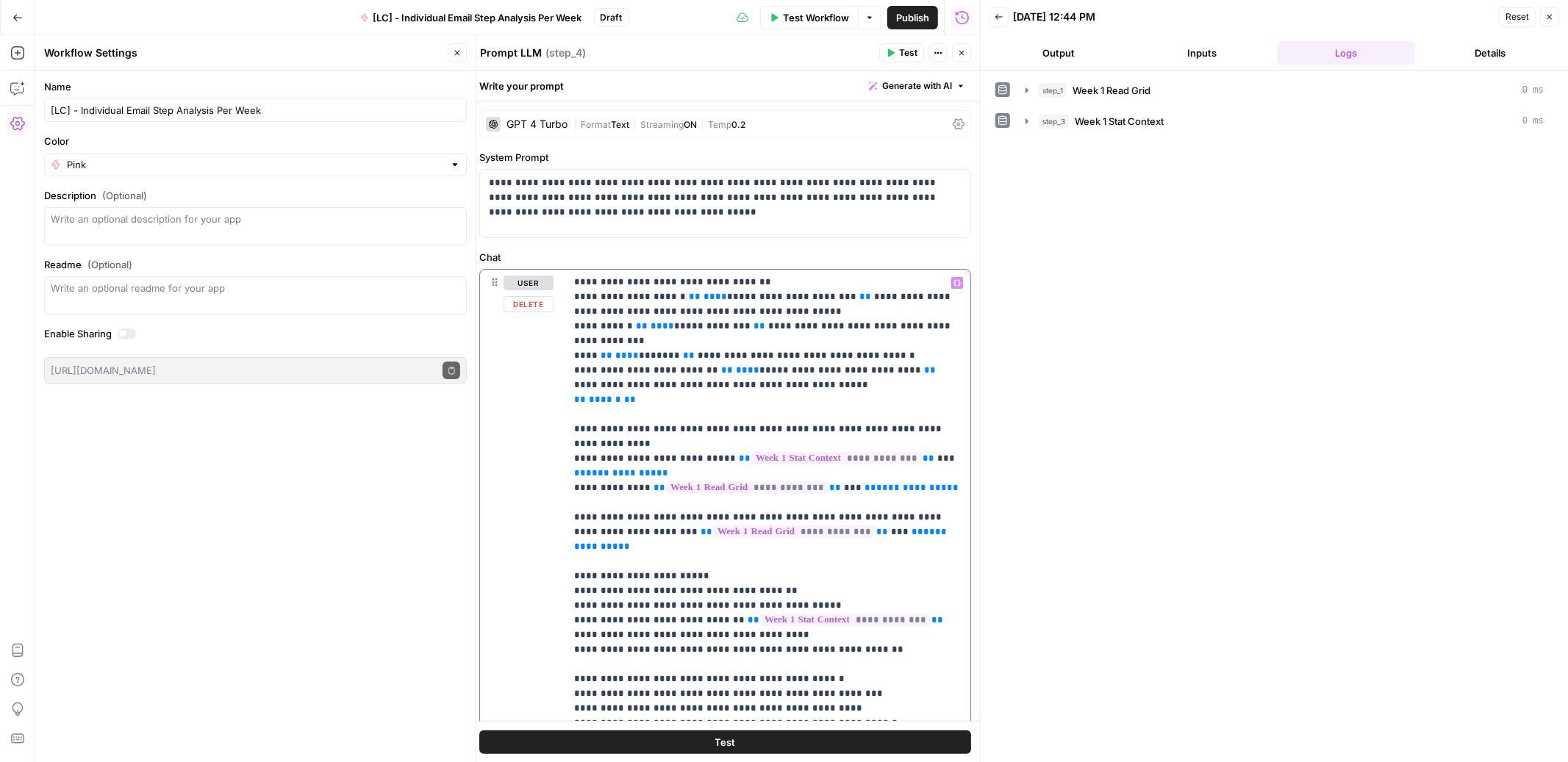
scroll to position [177, 0]
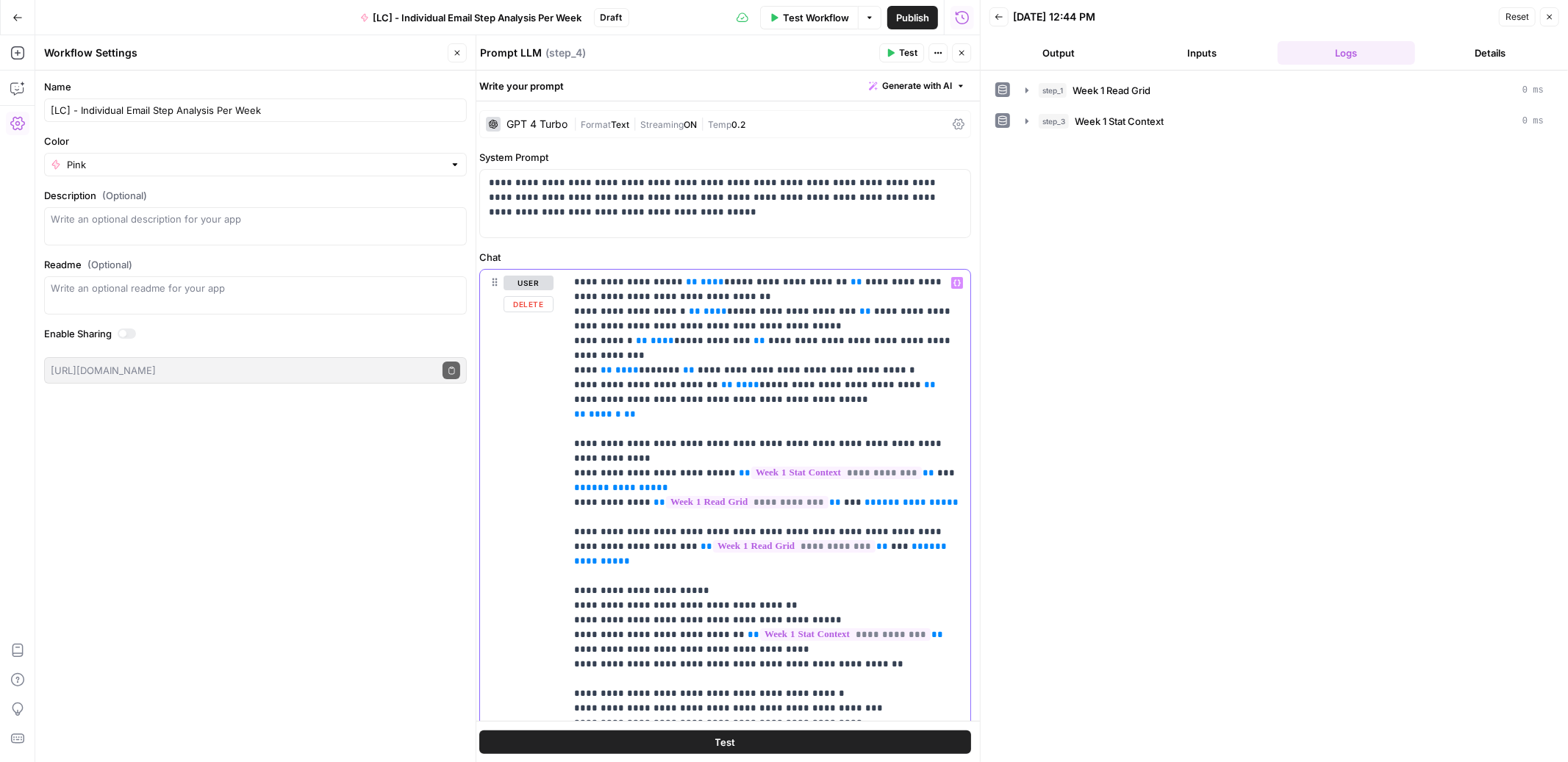
drag, startPoint x: 944, startPoint y: 519, endPoint x: 830, endPoint y: 519, distance: 114.0
click at [830, 519] on p "**********" at bounding box center [767, 480] width 387 height 764
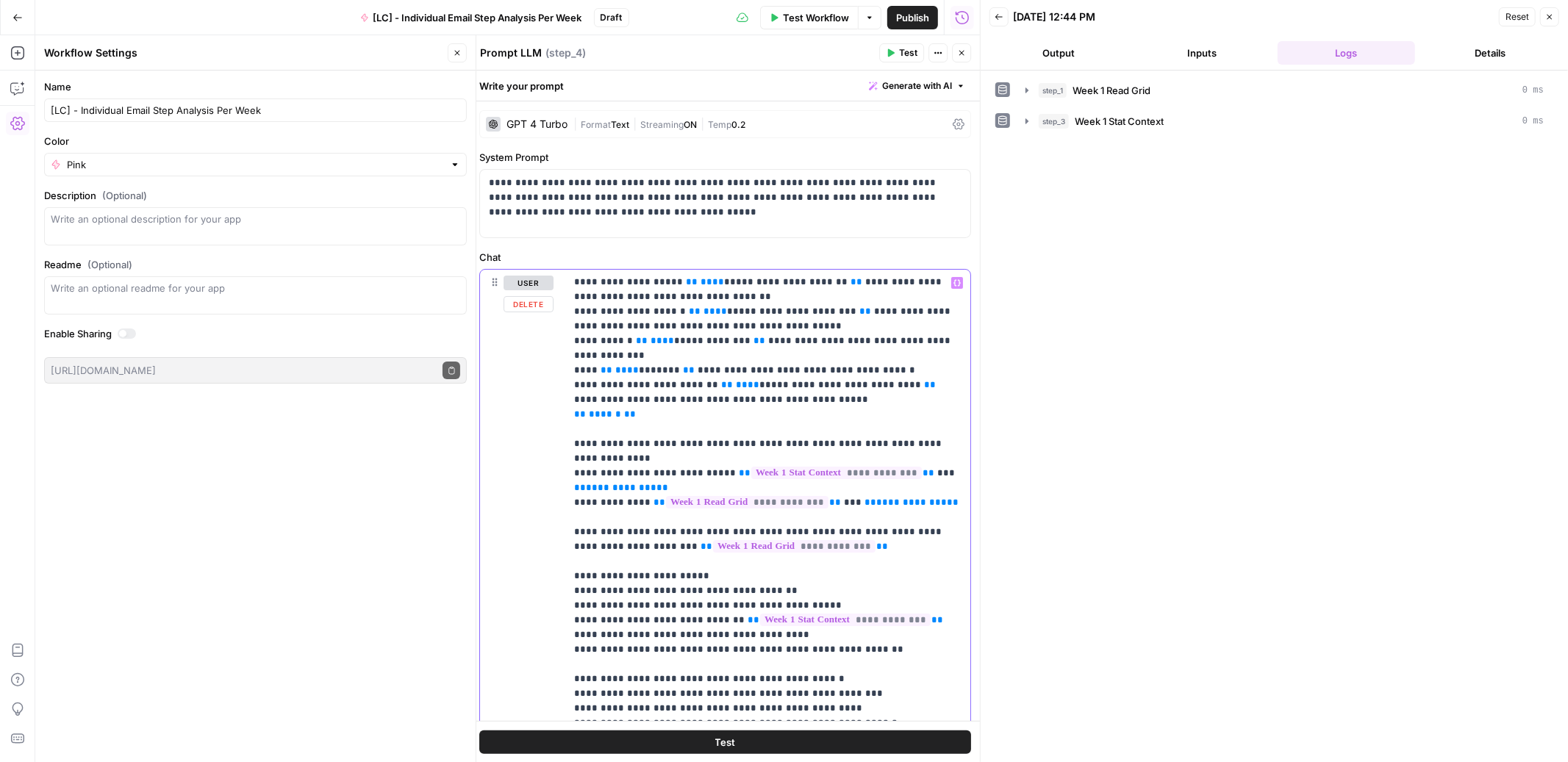
drag, startPoint x: 916, startPoint y: 473, endPoint x: 815, endPoint y: 473, distance: 101.0
click at [815, 473] on p "**********" at bounding box center [767, 480] width 387 height 764
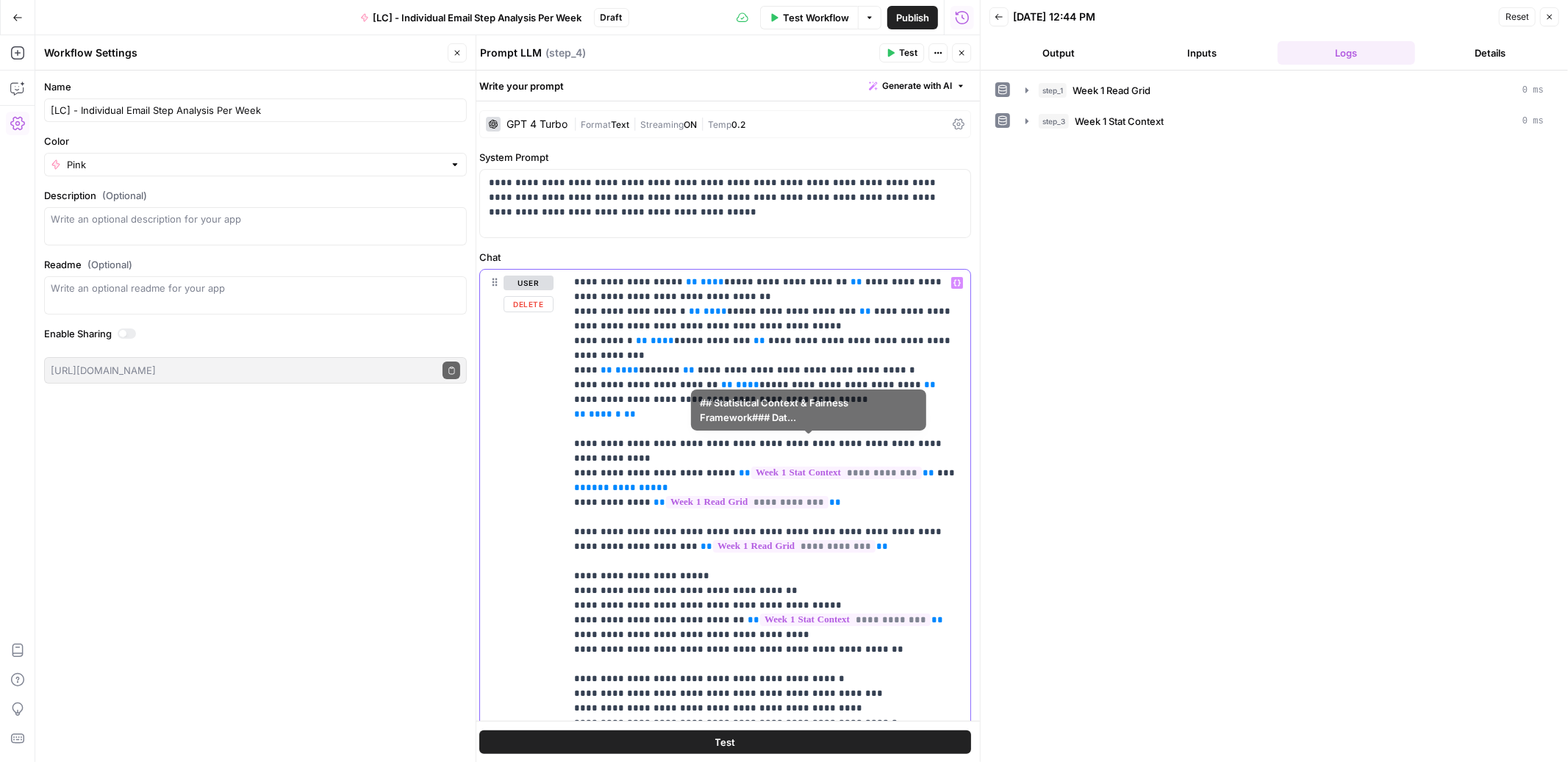
drag, startPoint x: 773, startPoint y: 456, endPoint x: 908, endPoint y: 445, distance: 135.4
click at [908, 445] on p "**********" at bounding box center [767, 480] width 387 height 764
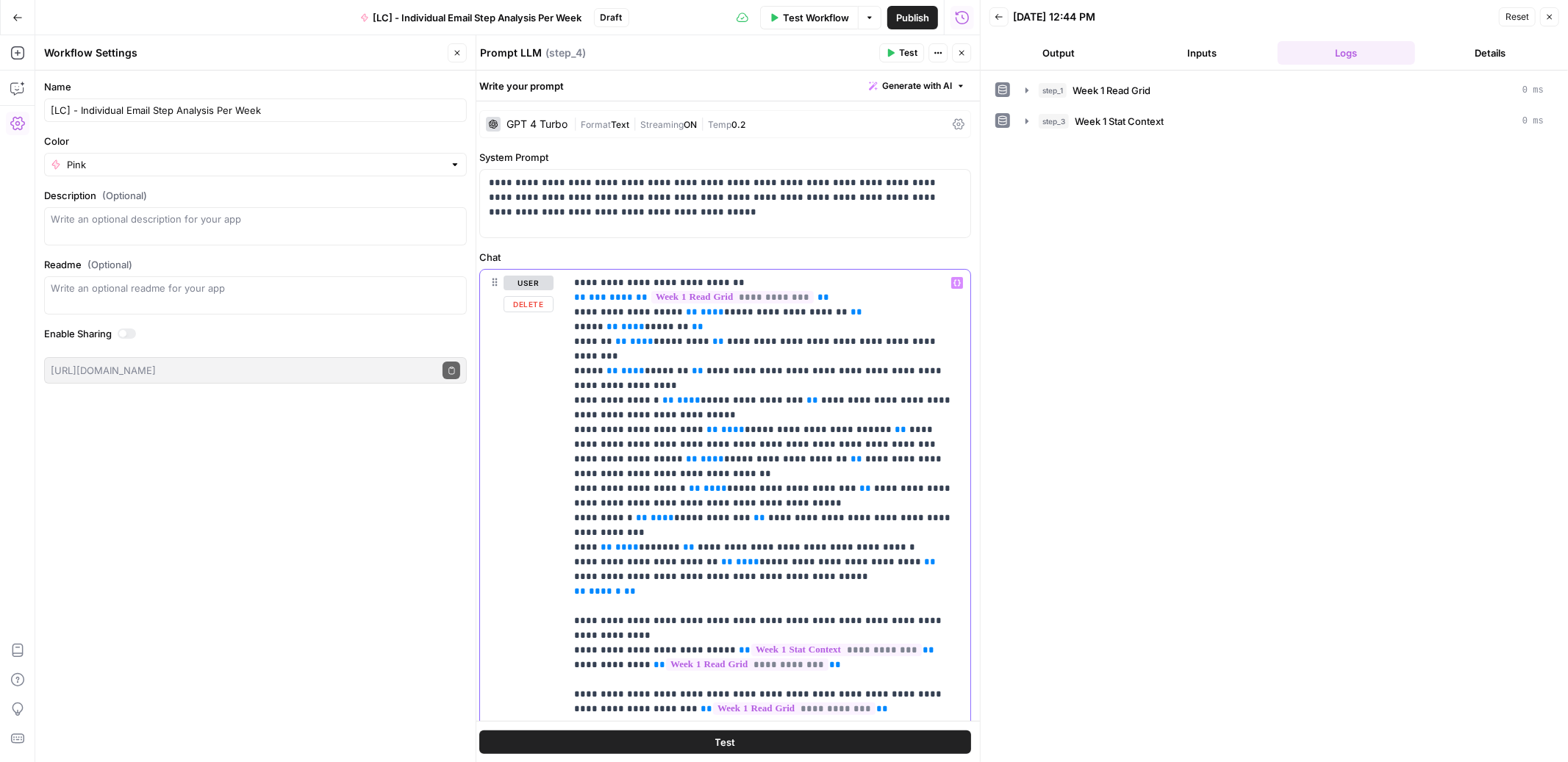
scroll to position [162, 0]
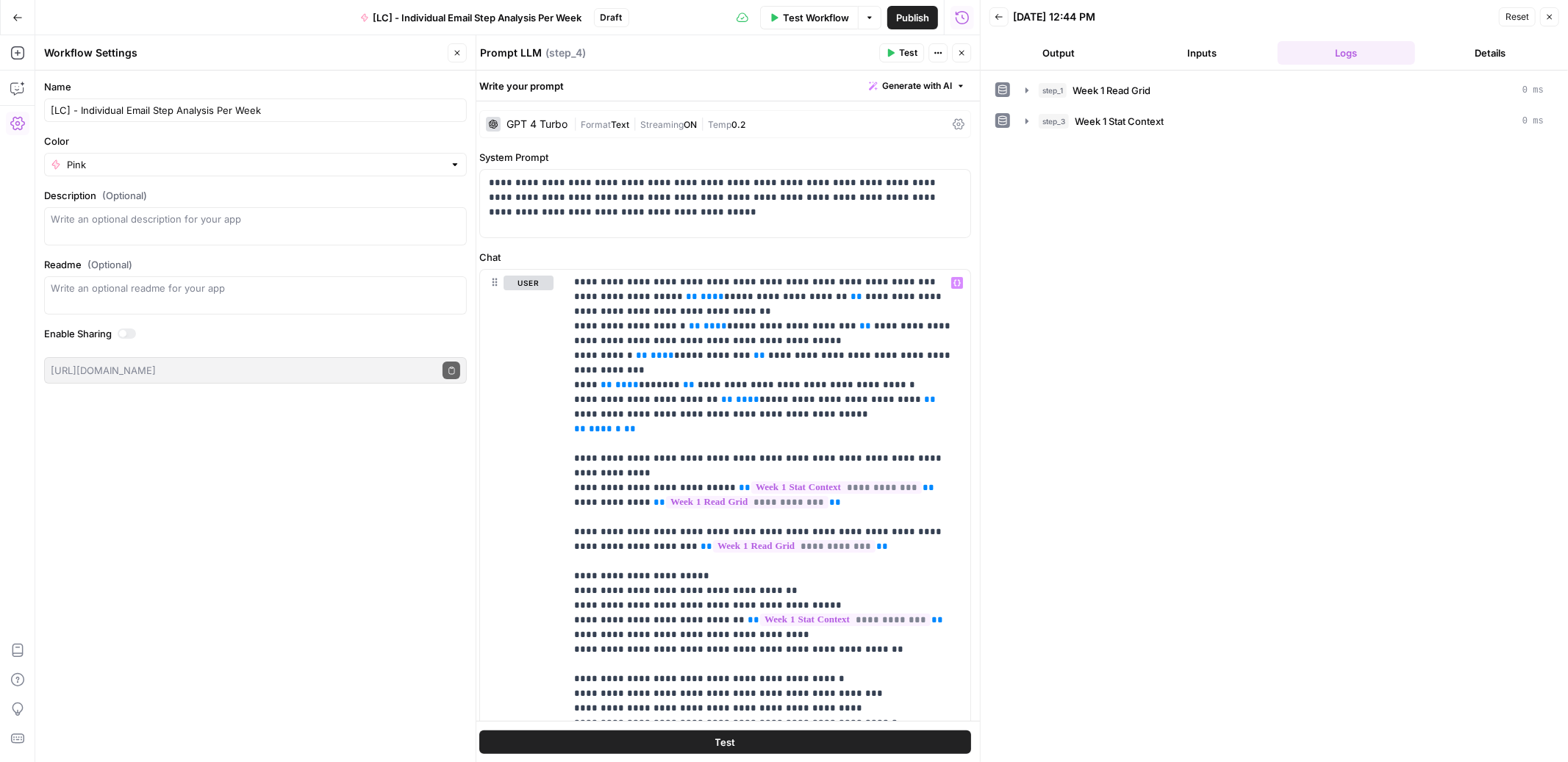
click at [959, 53] on icon "button" at bounding box center [961, 53] width 9 height 9
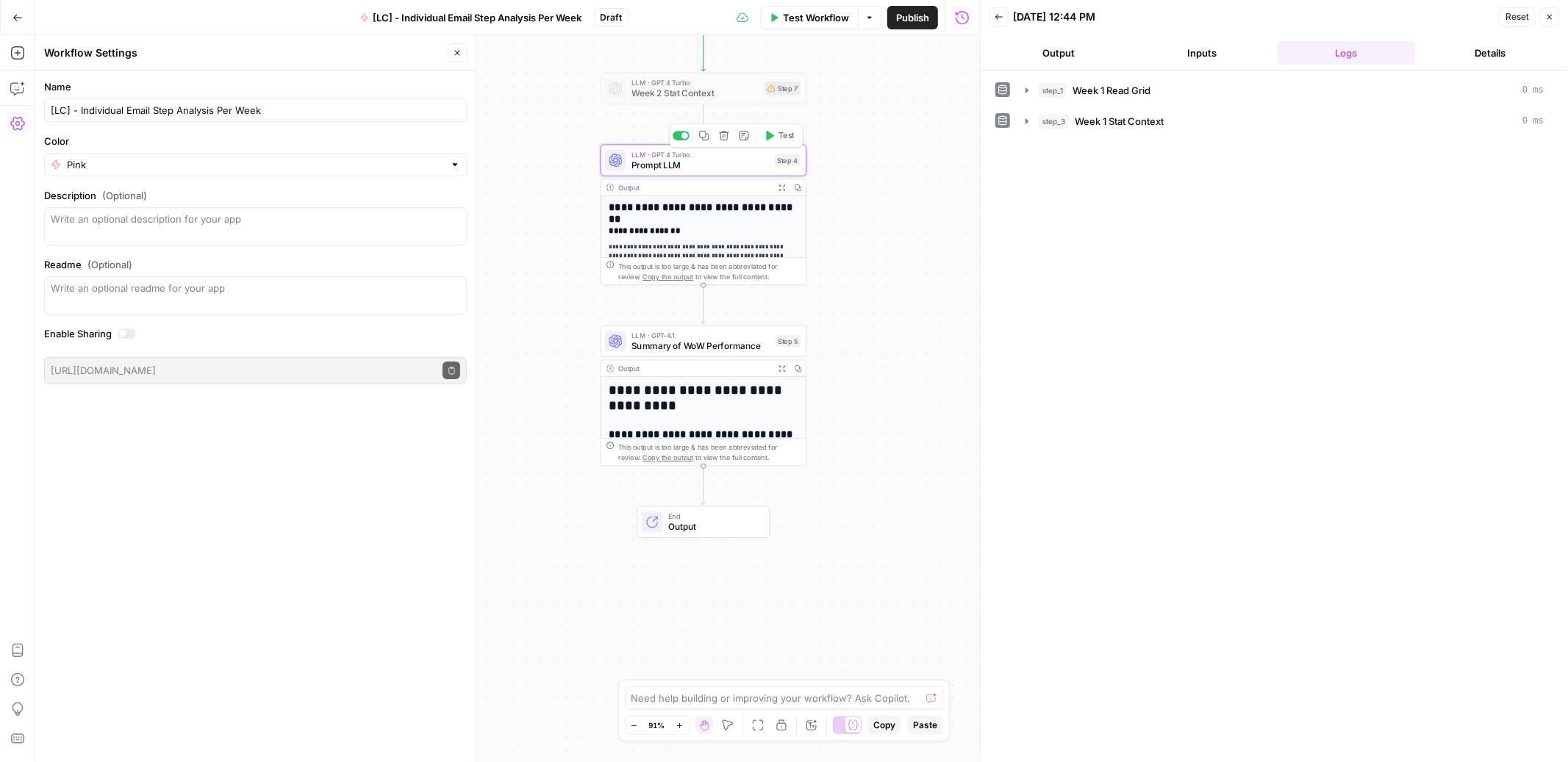
click at [778, 142] on button "Test" at bounding box center [779, 136] width 41 height 18
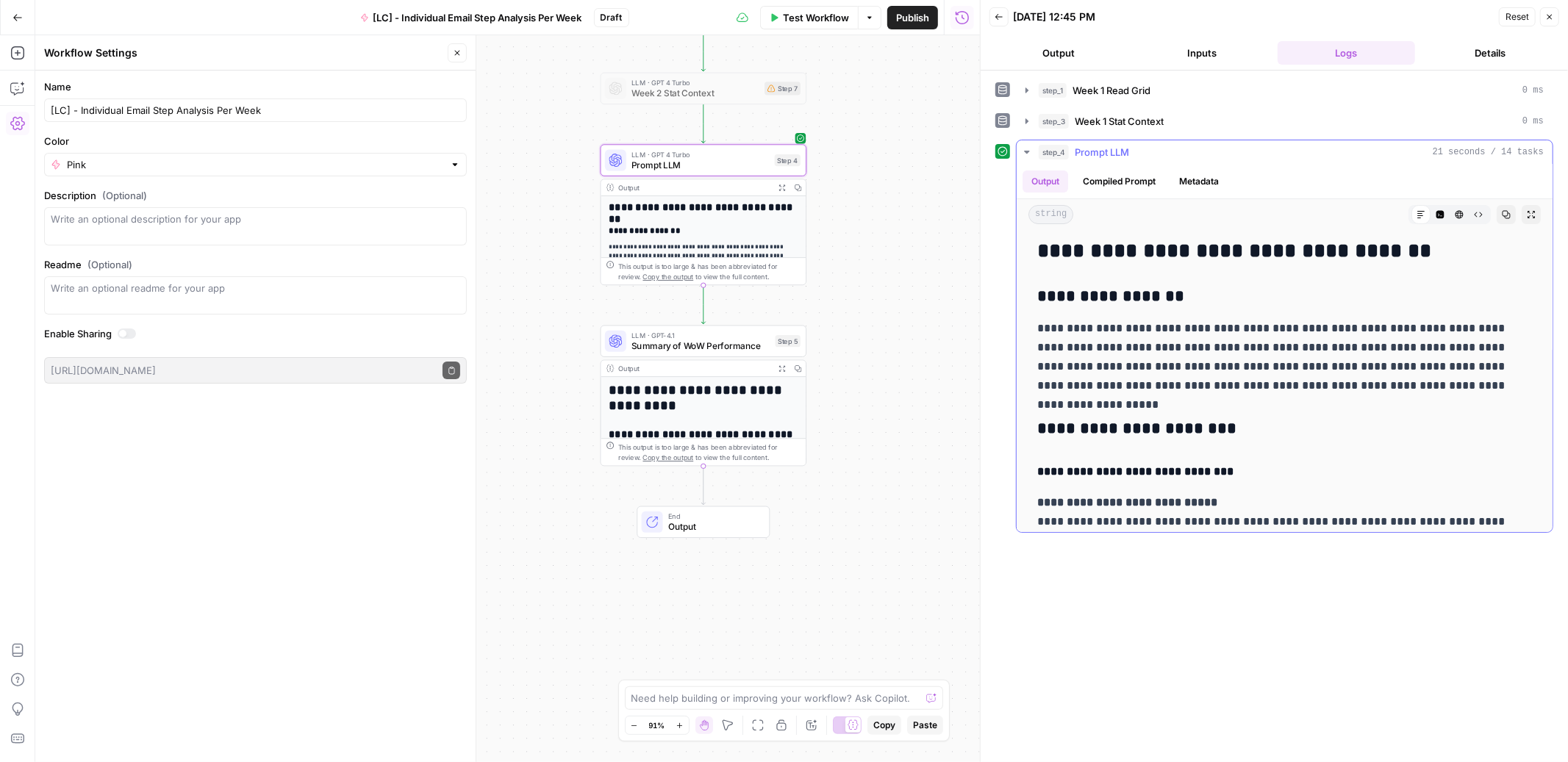
scroll to position [0, 0]
click at [740, 347] on span "Summary of WoW Performance" at bounding box center [700, 346] width 138 height 13
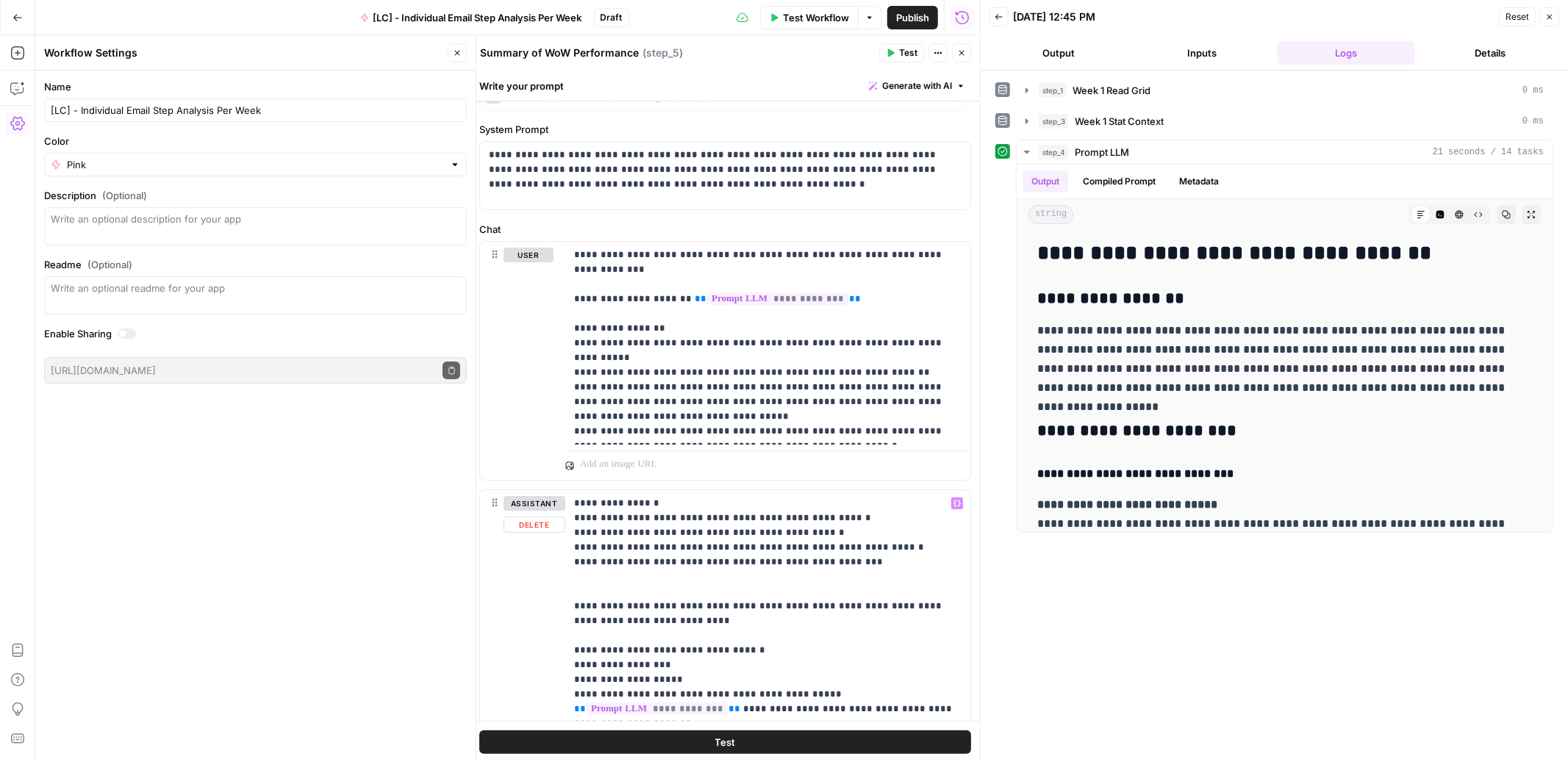
scroll to position [23, 0]
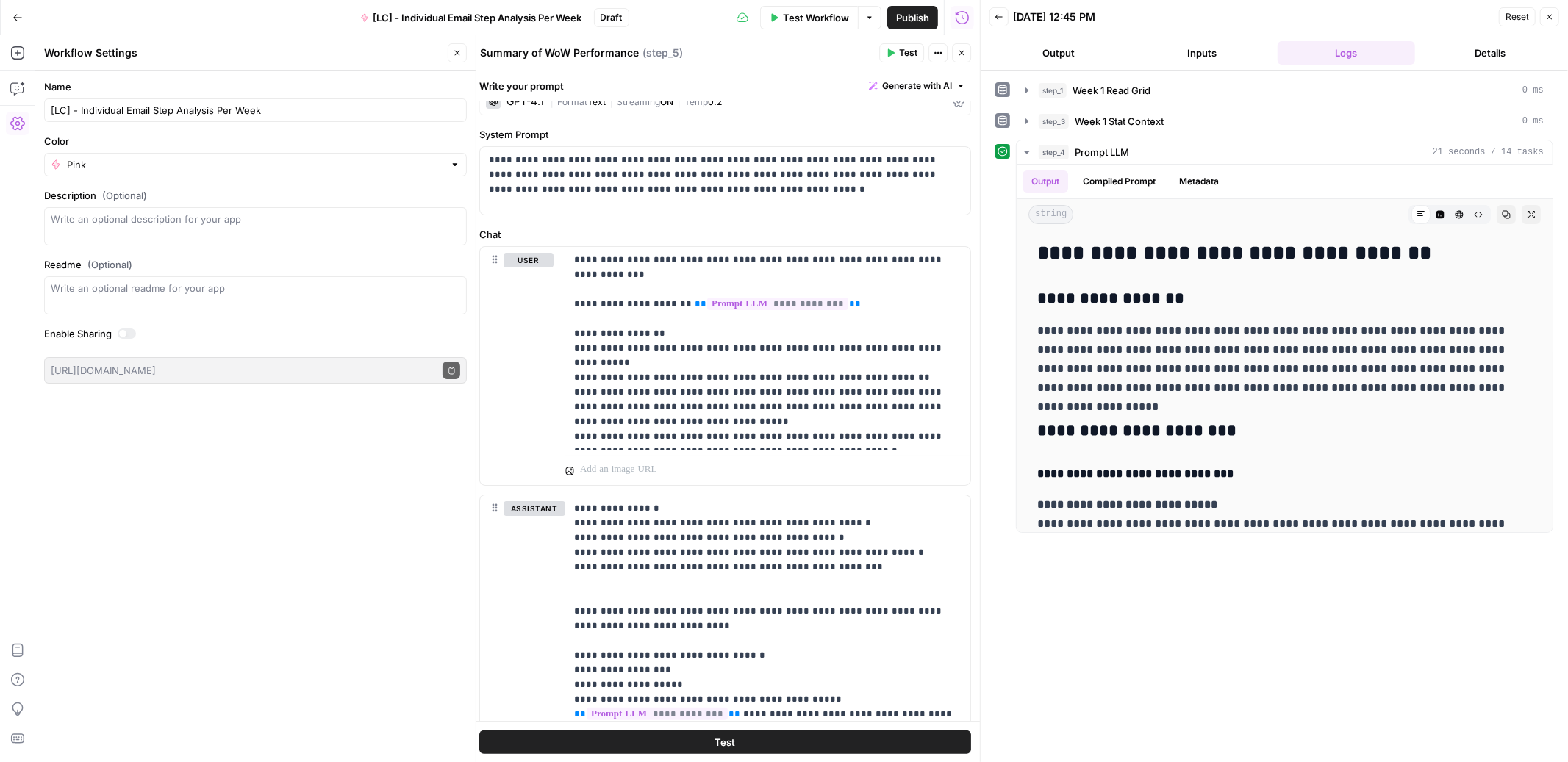
click at [892, 51] on icon "button" at bounding box center [891, 54] width 6 height 8
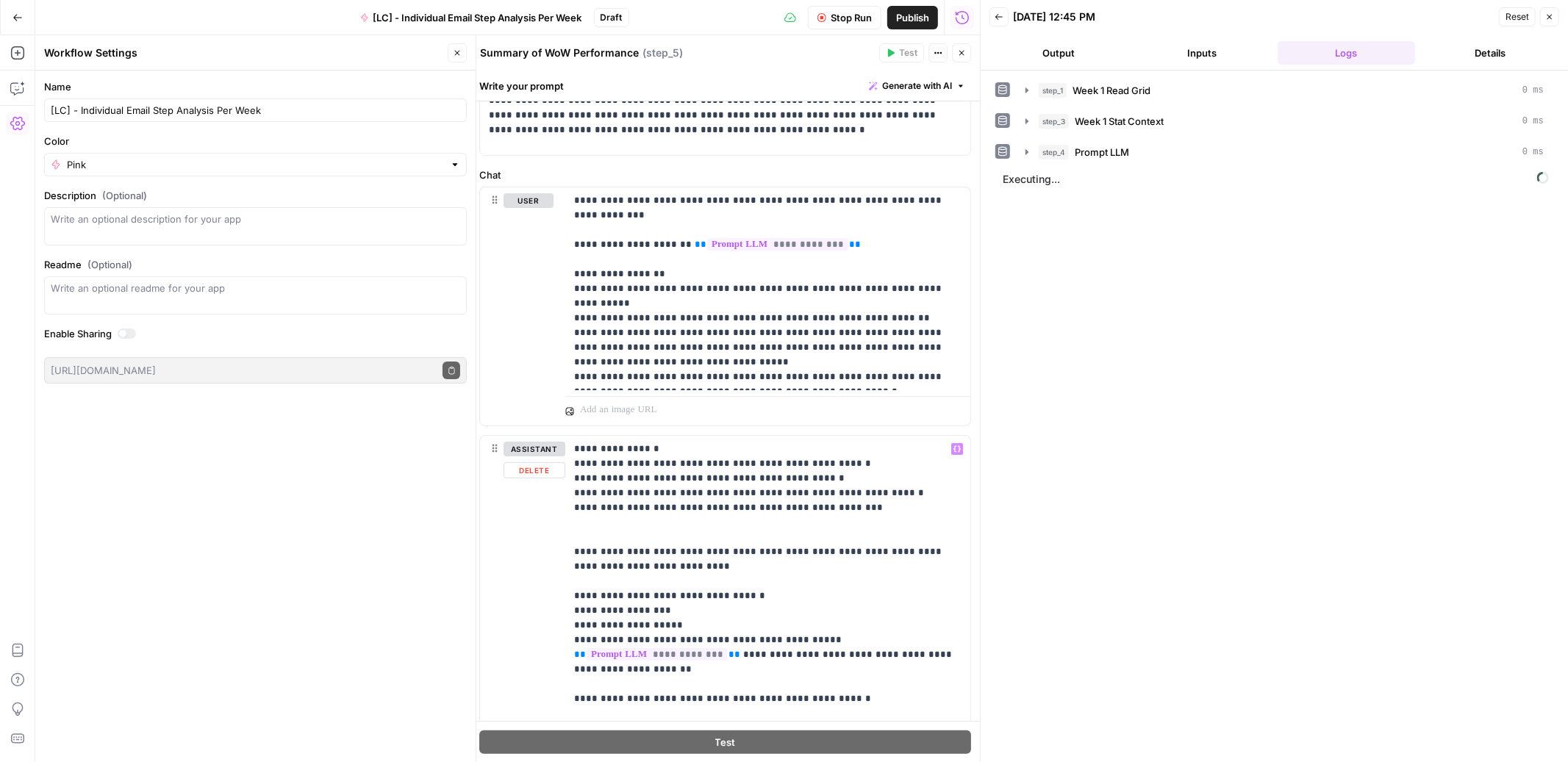
scroll to position [0, 0]
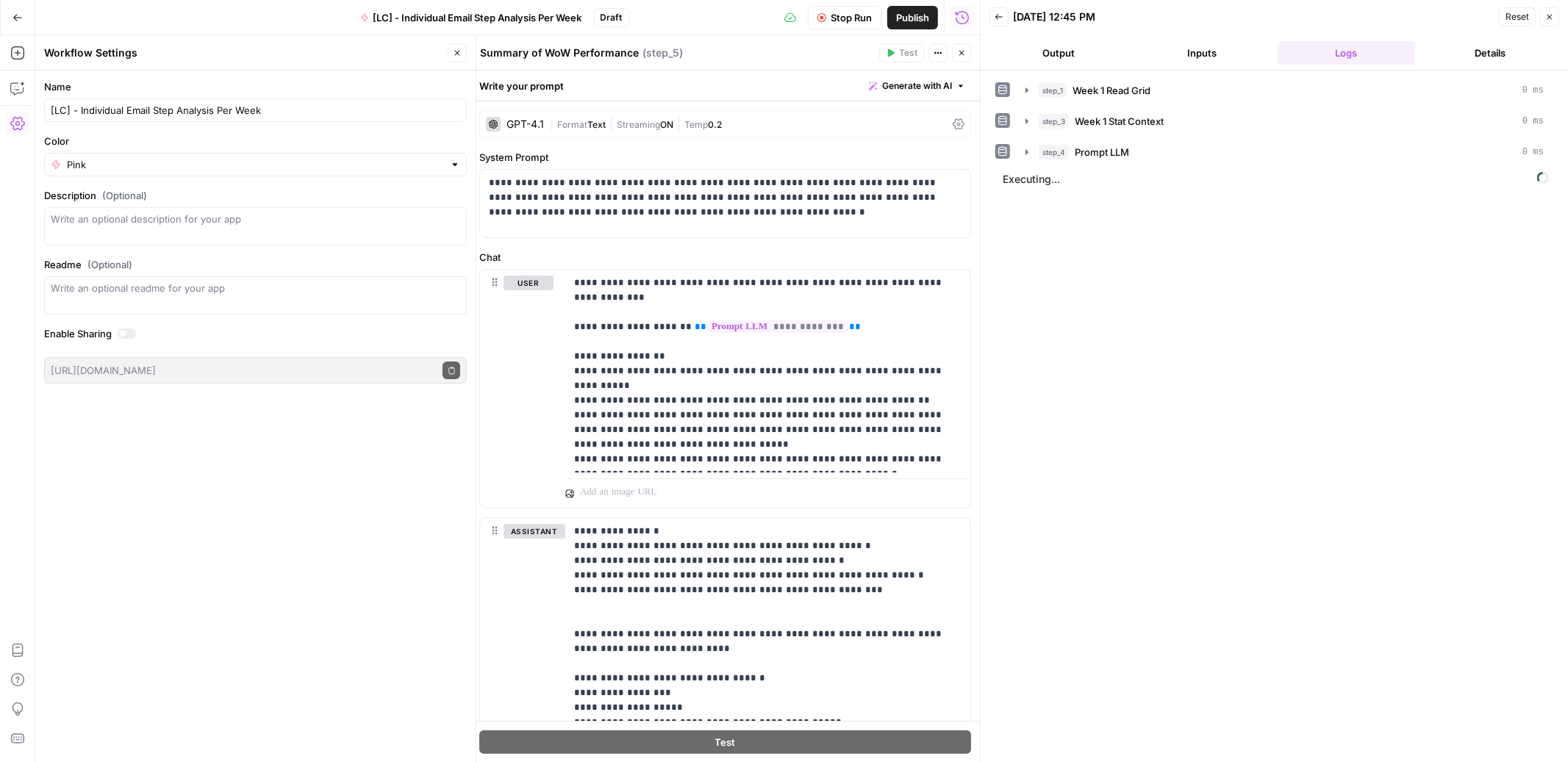
click at [959, 56] on icon "button" at bounding box center [961, 53] width 9 height 9
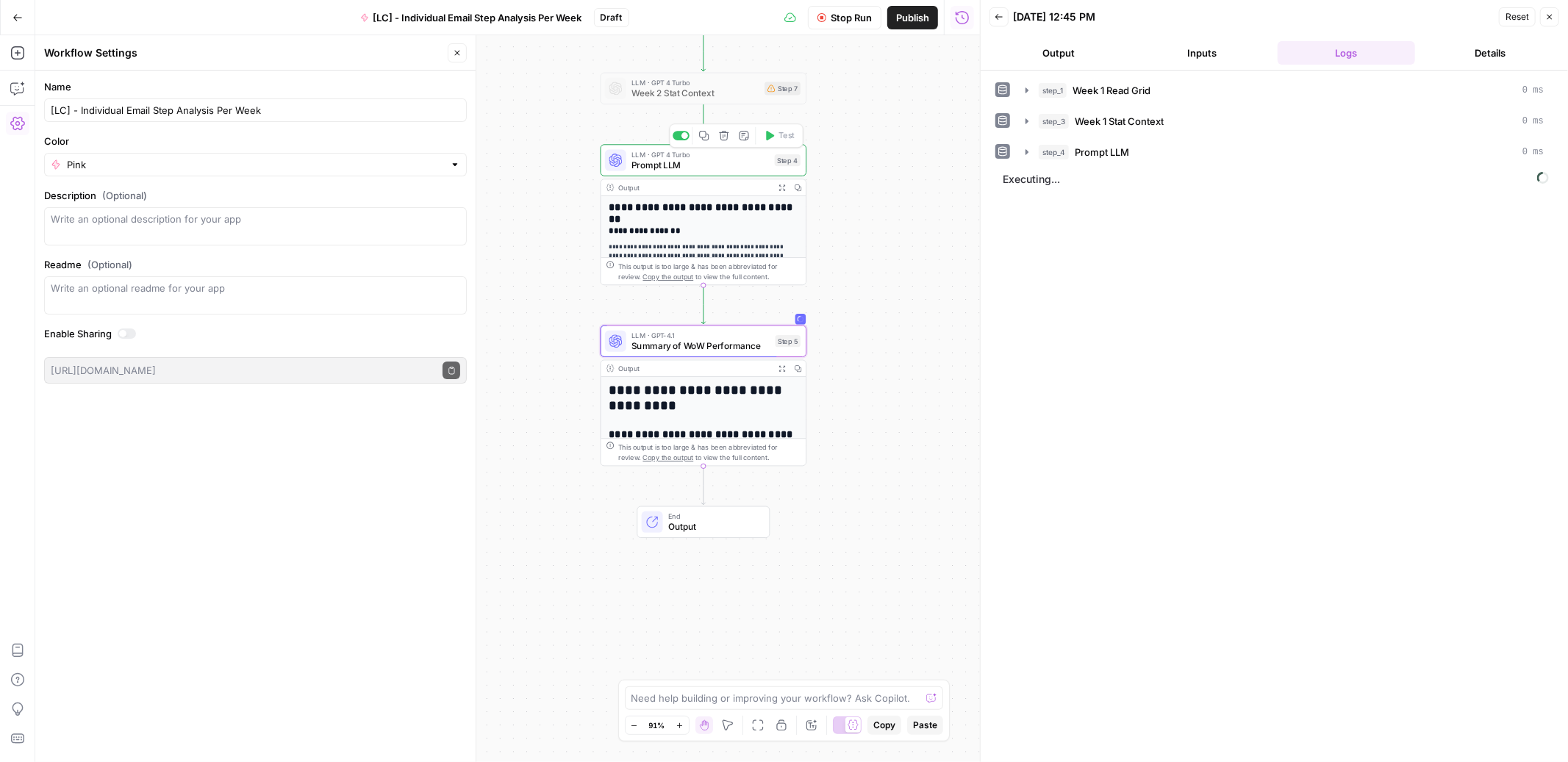
click at [721, 165] on span "Prompt LLM" at bounding box center [700, 165] width 137 height 13
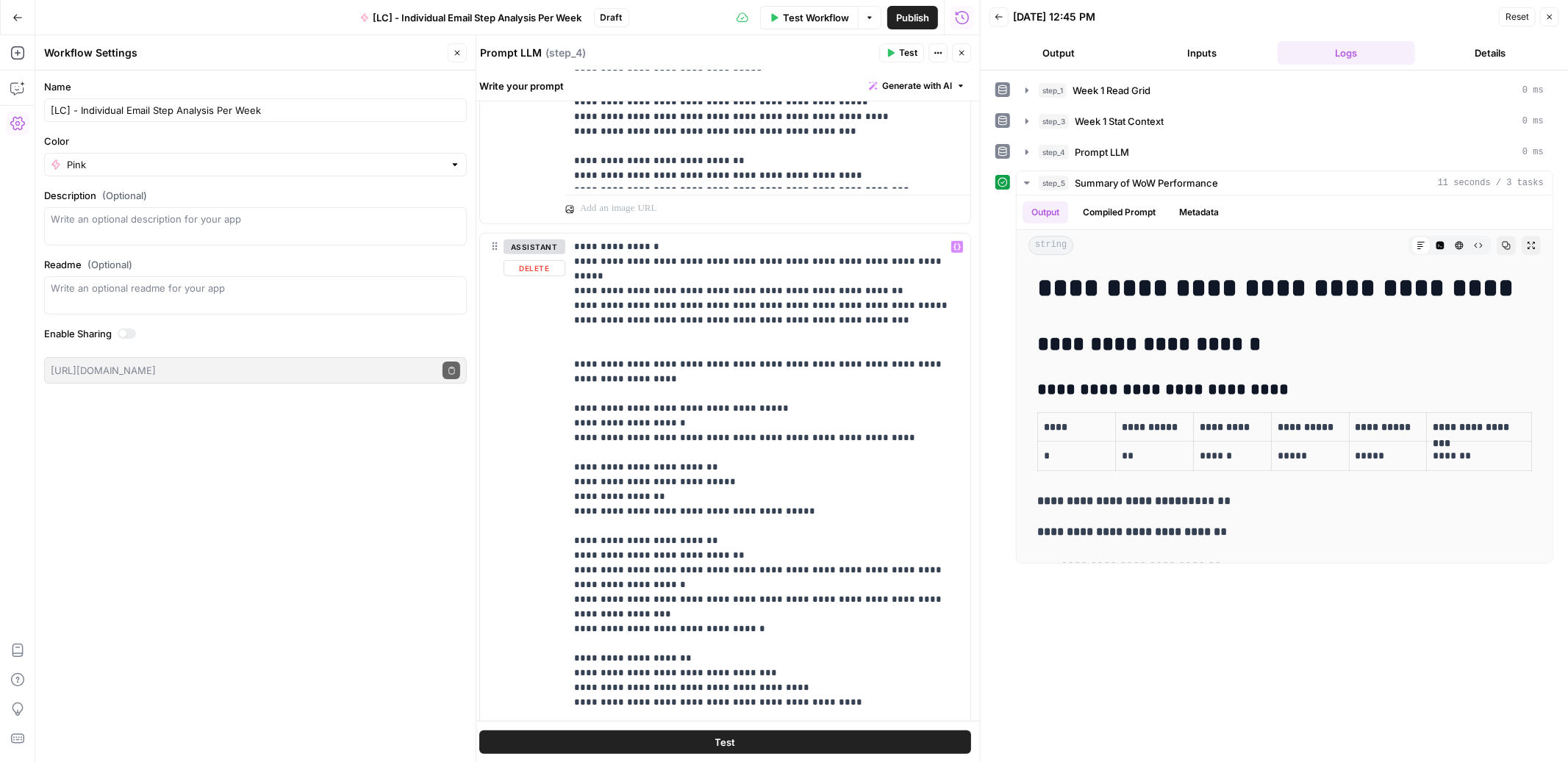
scroll to position [671, 0]
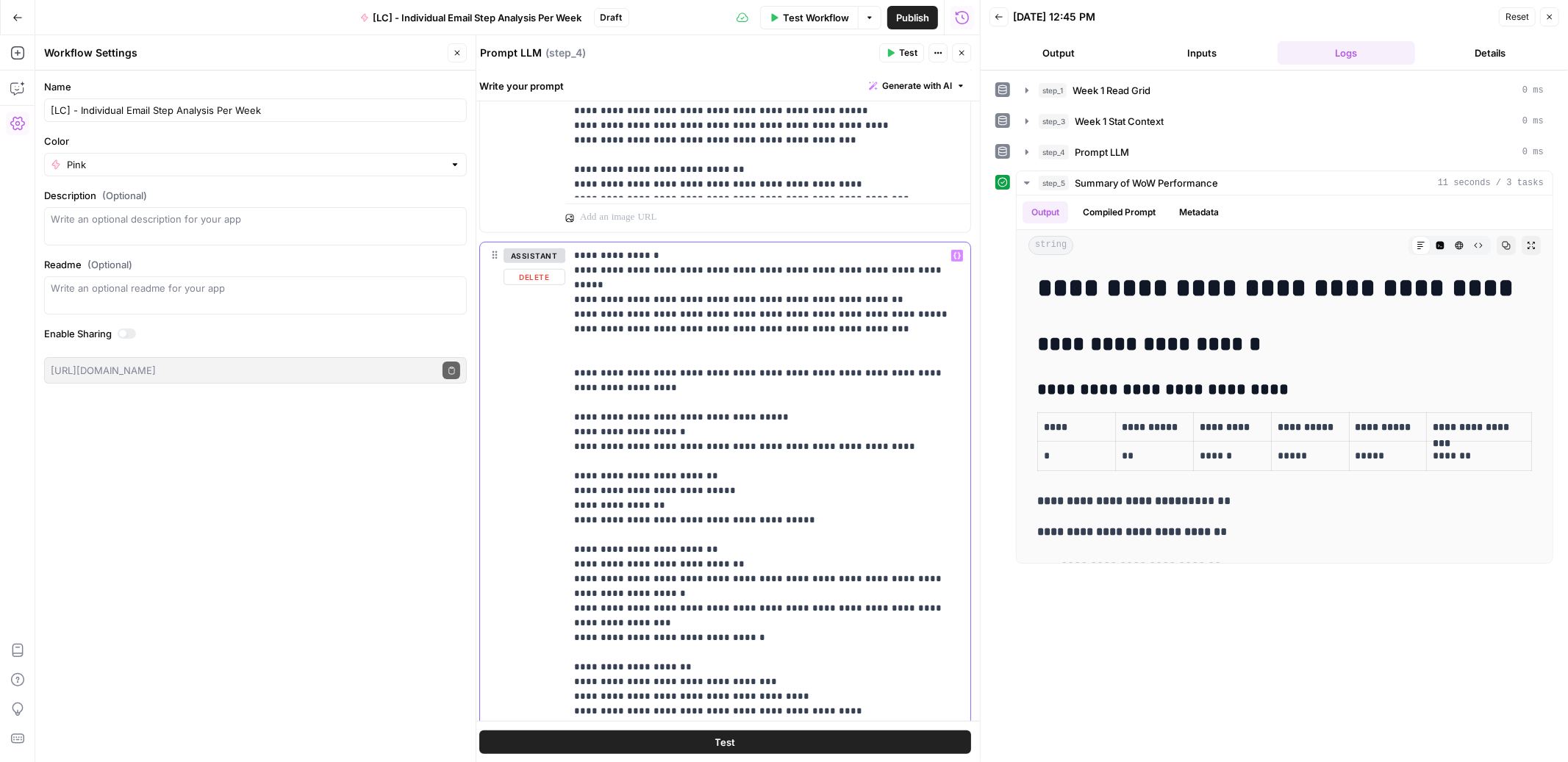
click at [663, 403] on p "**********" at bounding box center [767, 586] width 387 height 676
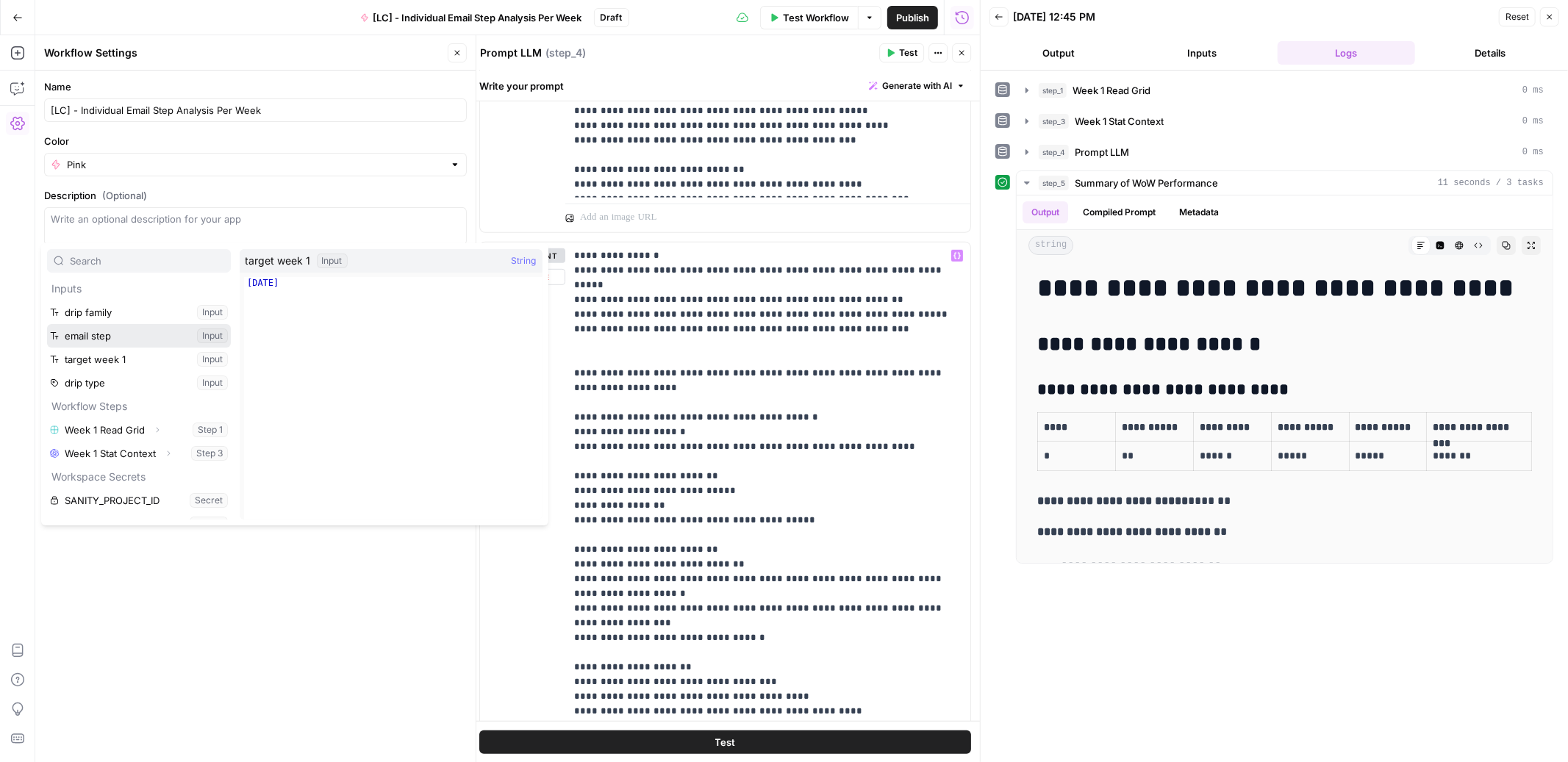
click at [104, 338] on button "Select variable email step" at bounding box center [139, 335] width 183 height 24
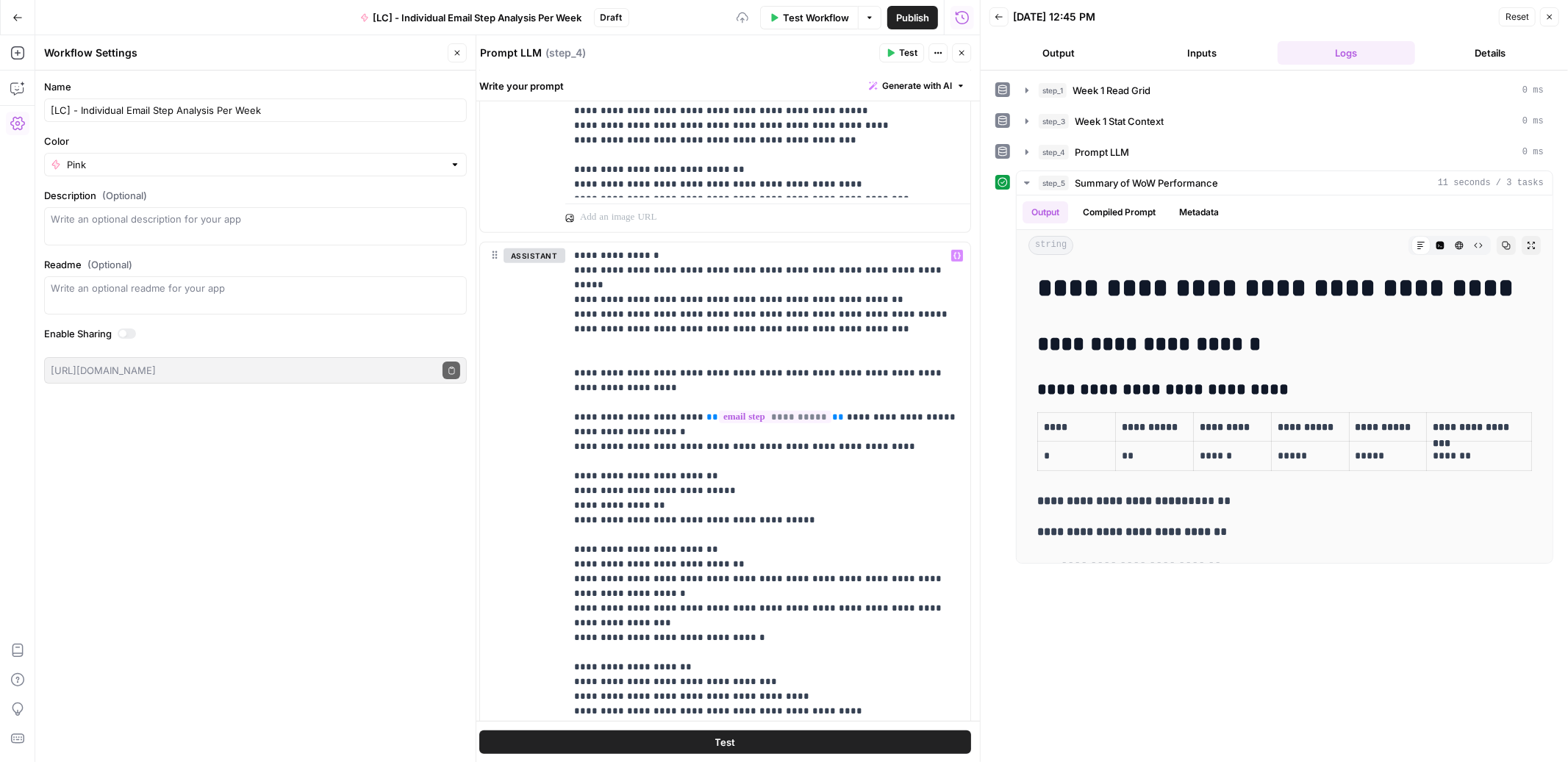
click at [743, 743] on button "Test" at bounding box center [726, 742] width 492 height 24
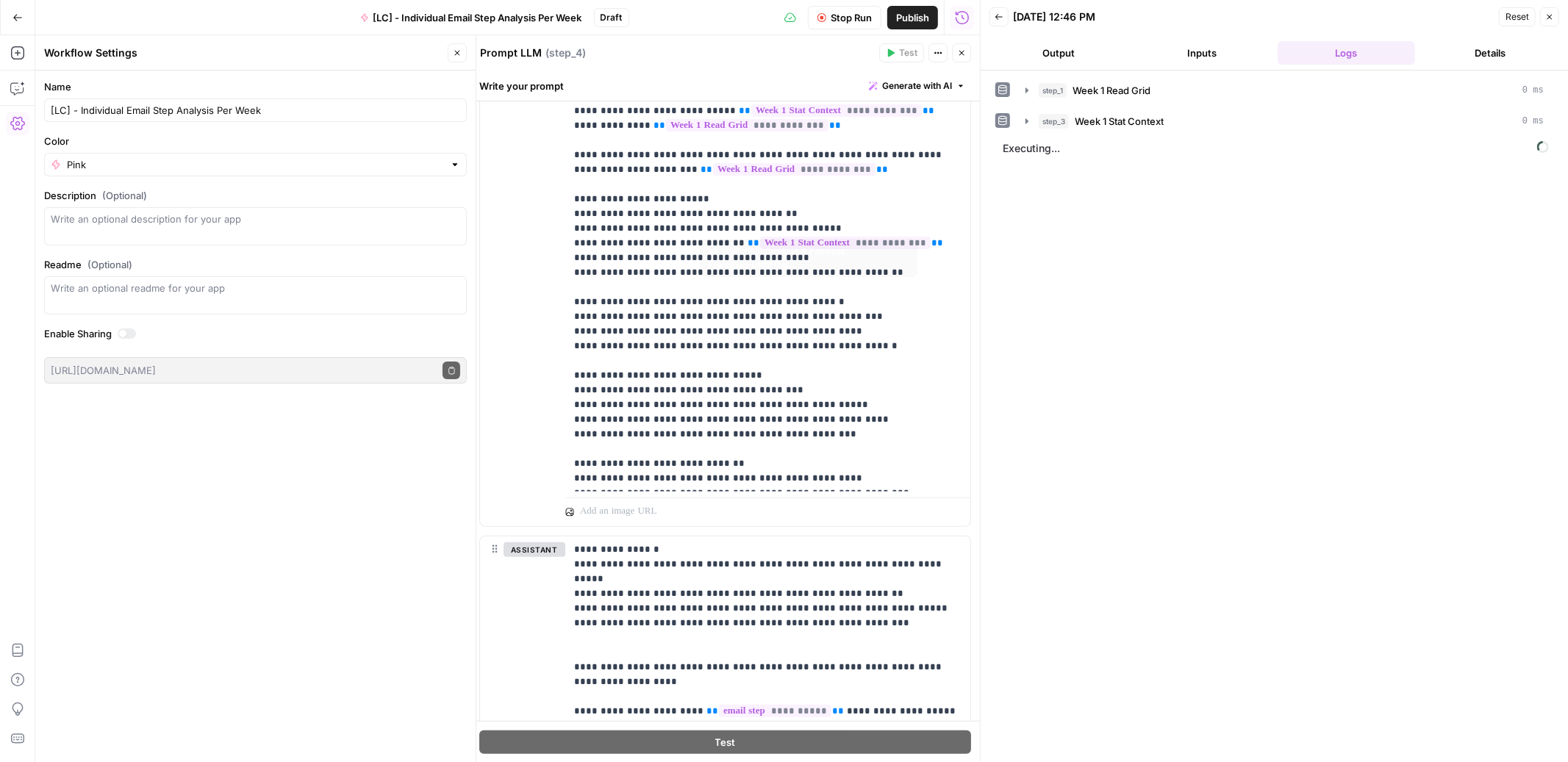
scroll to position [637, 0]
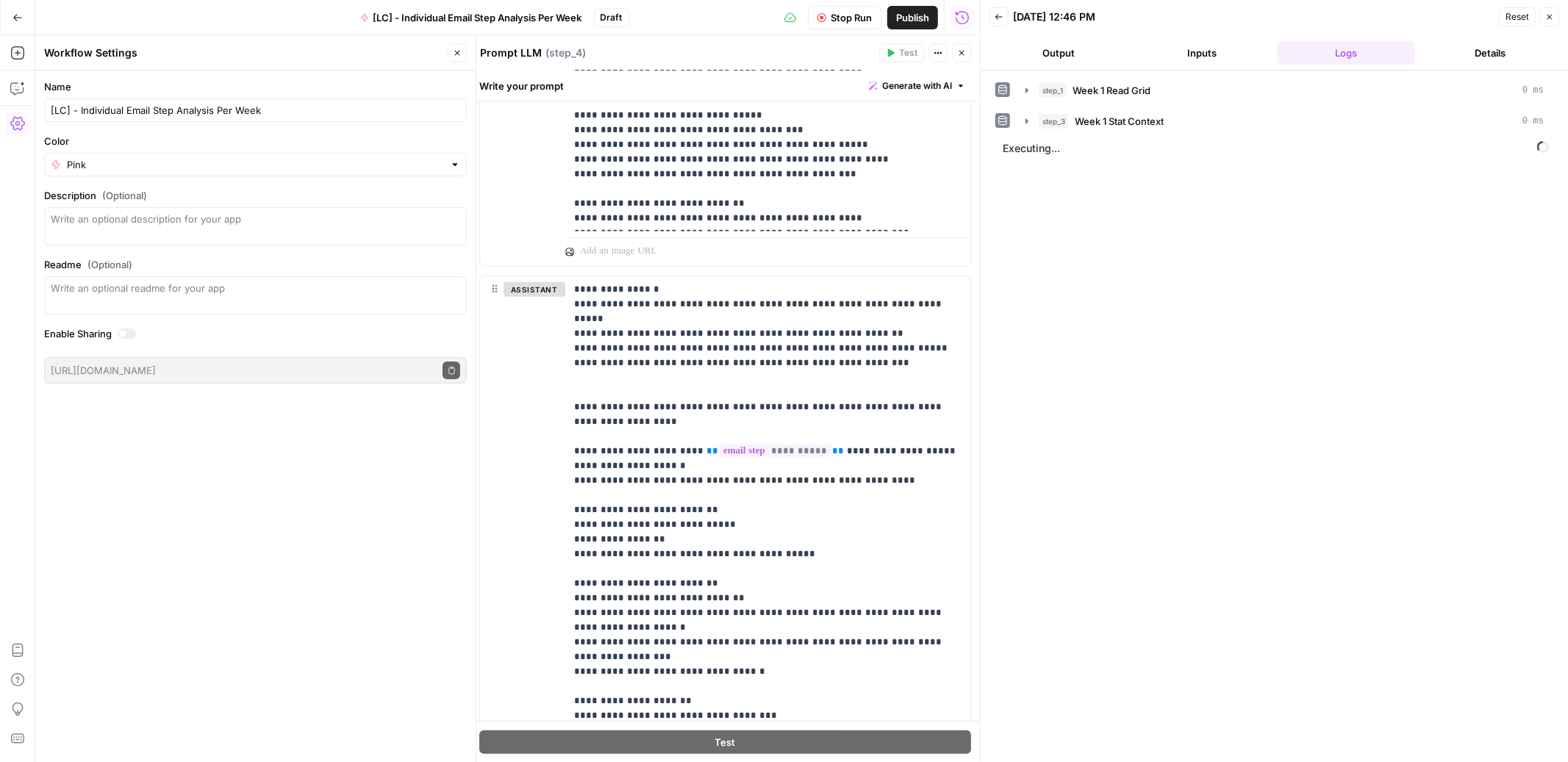
click at [965, 55] on icon "button" at bounding box center [961, 53] width 9 height 9
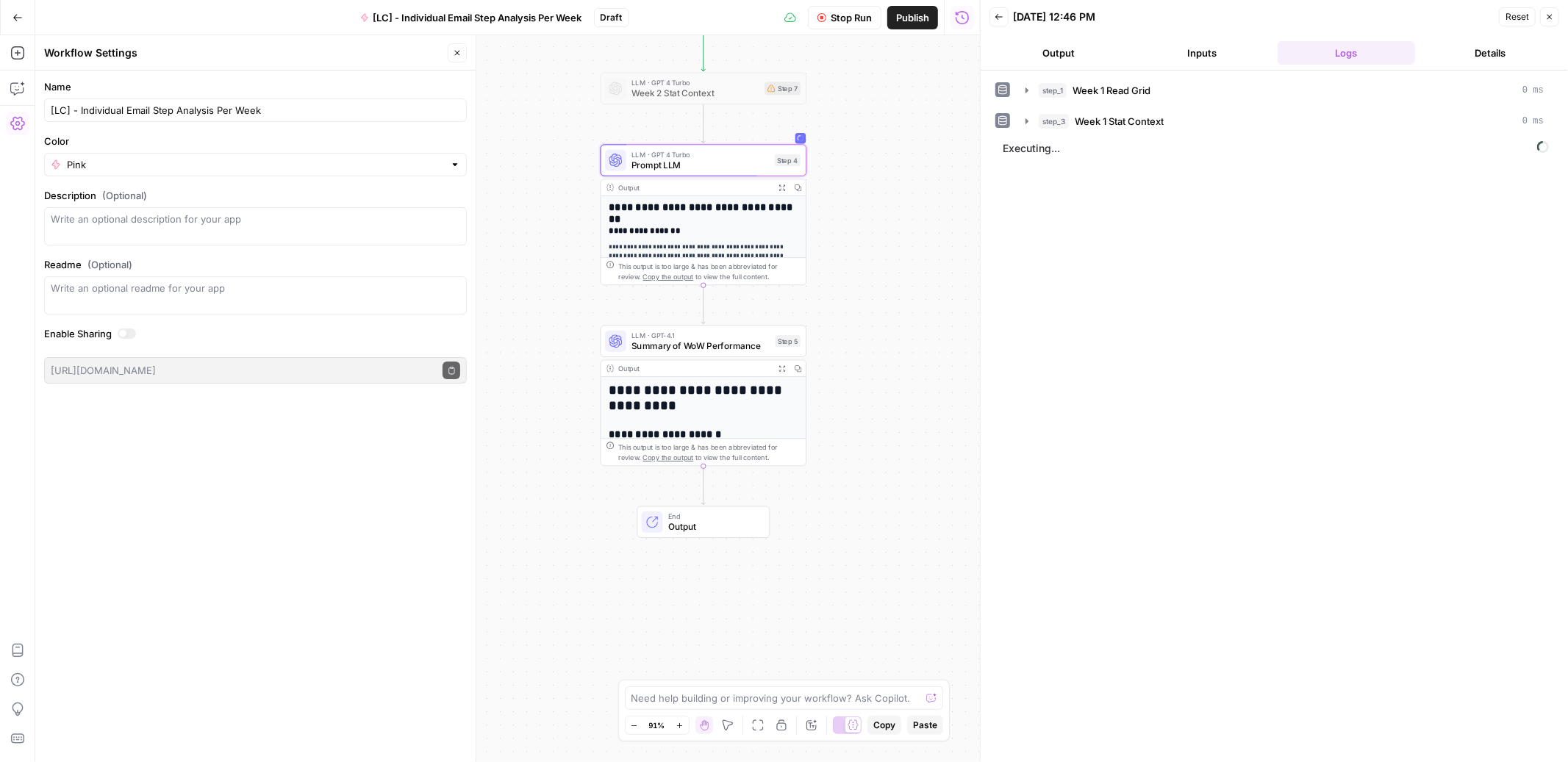
click at [846, 19] on span "Stop Run" at bounding box center [851, 18] width 41 height 15
click at [728, 168] on span "Prompt LLM" at bounding box center [700, 165] width 137 height 13
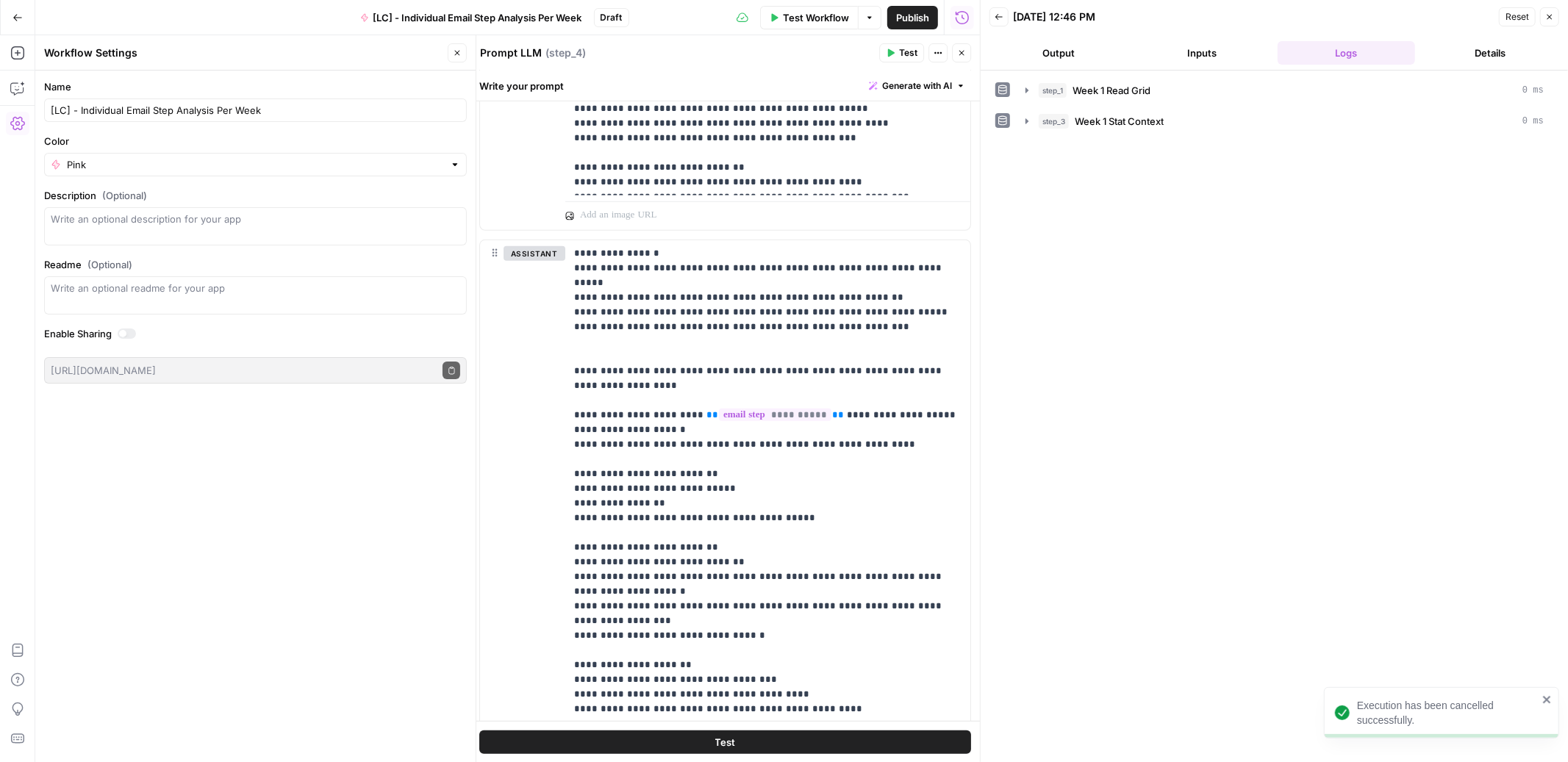
scroll to position [714, 0]
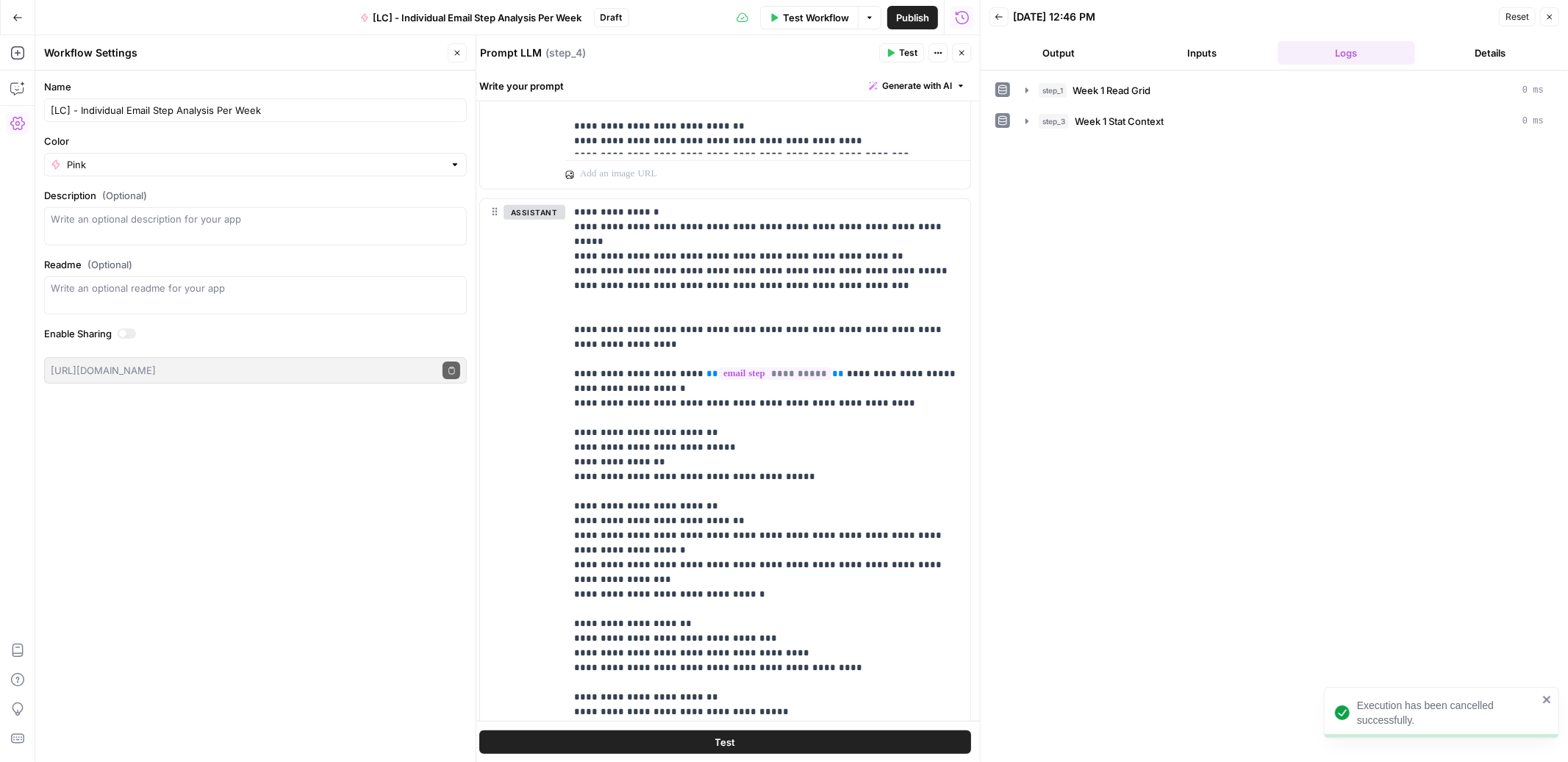
click at [955, 54] on button "Close" at bounding box center [962, 53] width 19 height 19
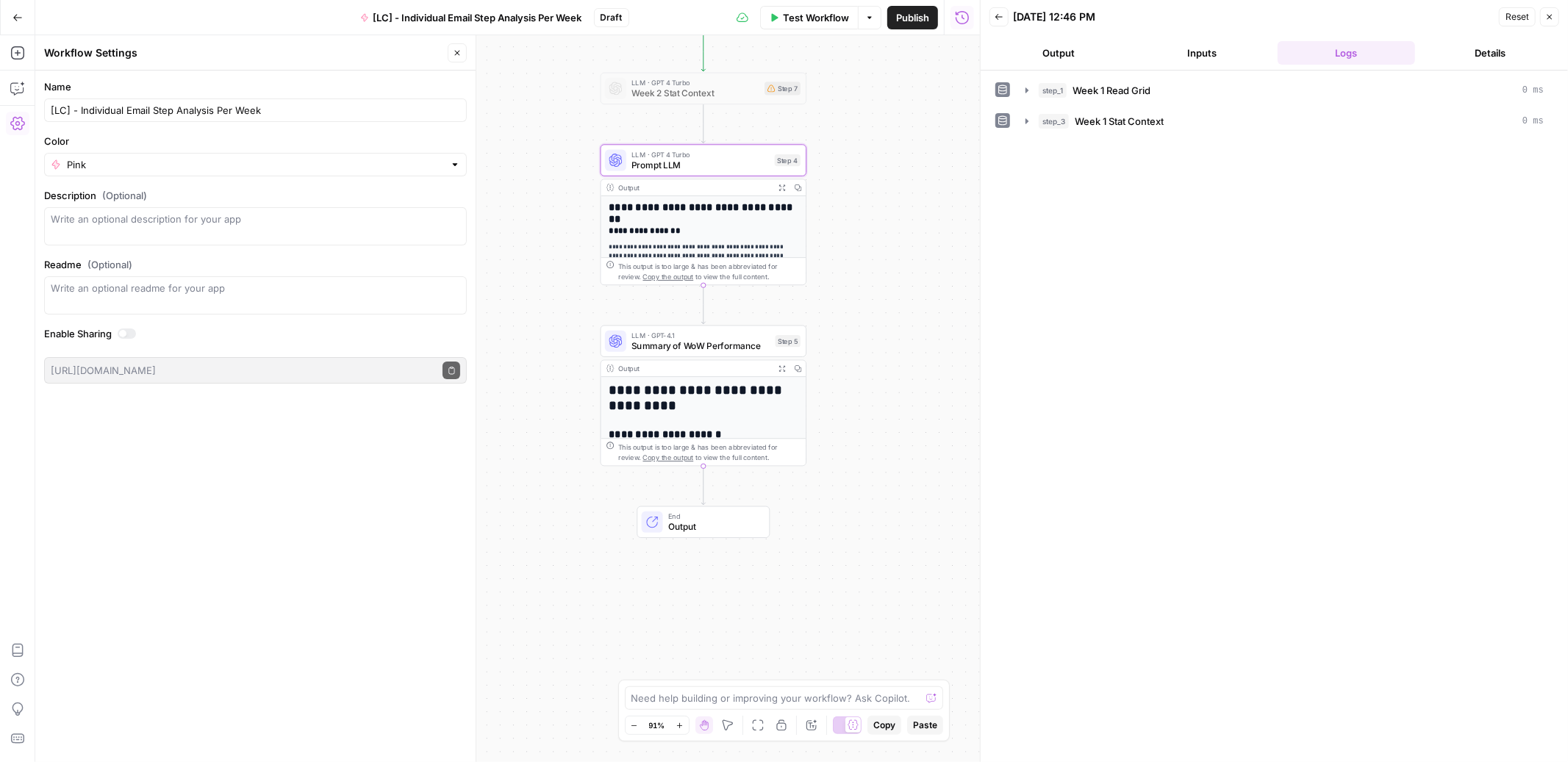
click at [740, 340] on span "Summary of WoW Performance" at bounding box center [700, 346] width 138 height 13
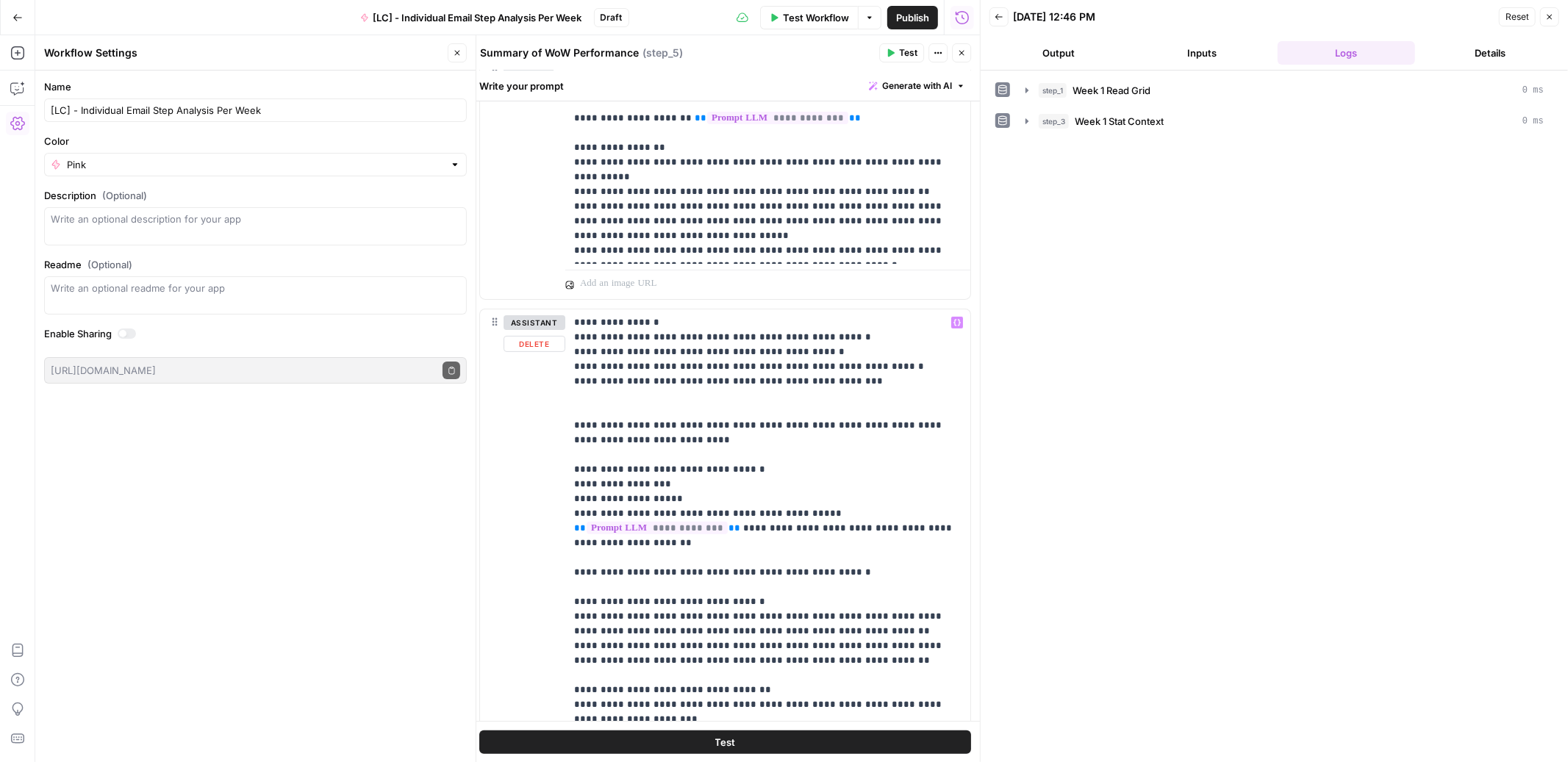
scroll to position [208, 0]
click at [618, 470] on p "**********" at bounding box center [767, 624] width 387 height 618
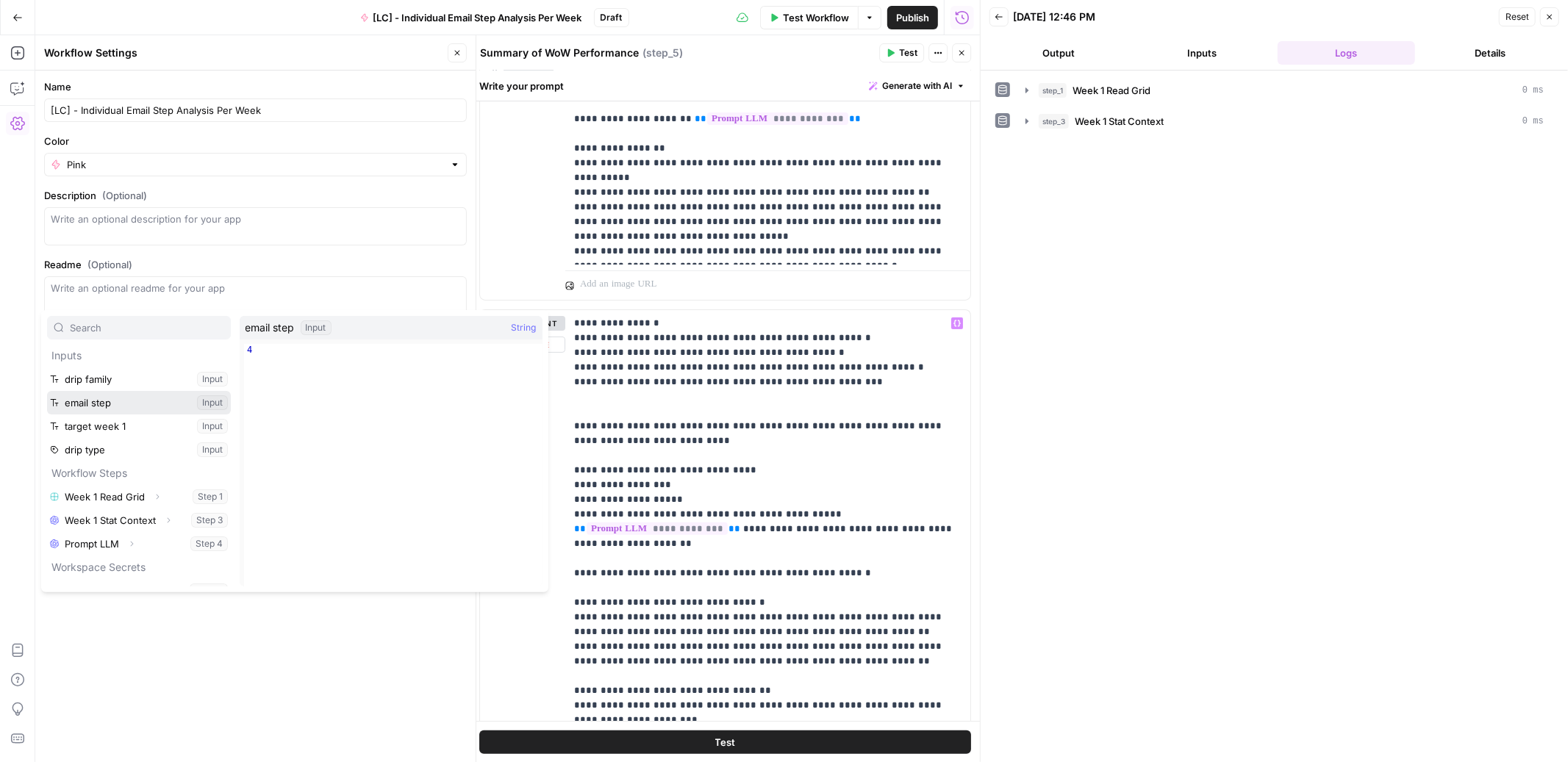
click at [89, 402] on button "Select variable email step" at bounding box center [139, 403] width 183 height 24
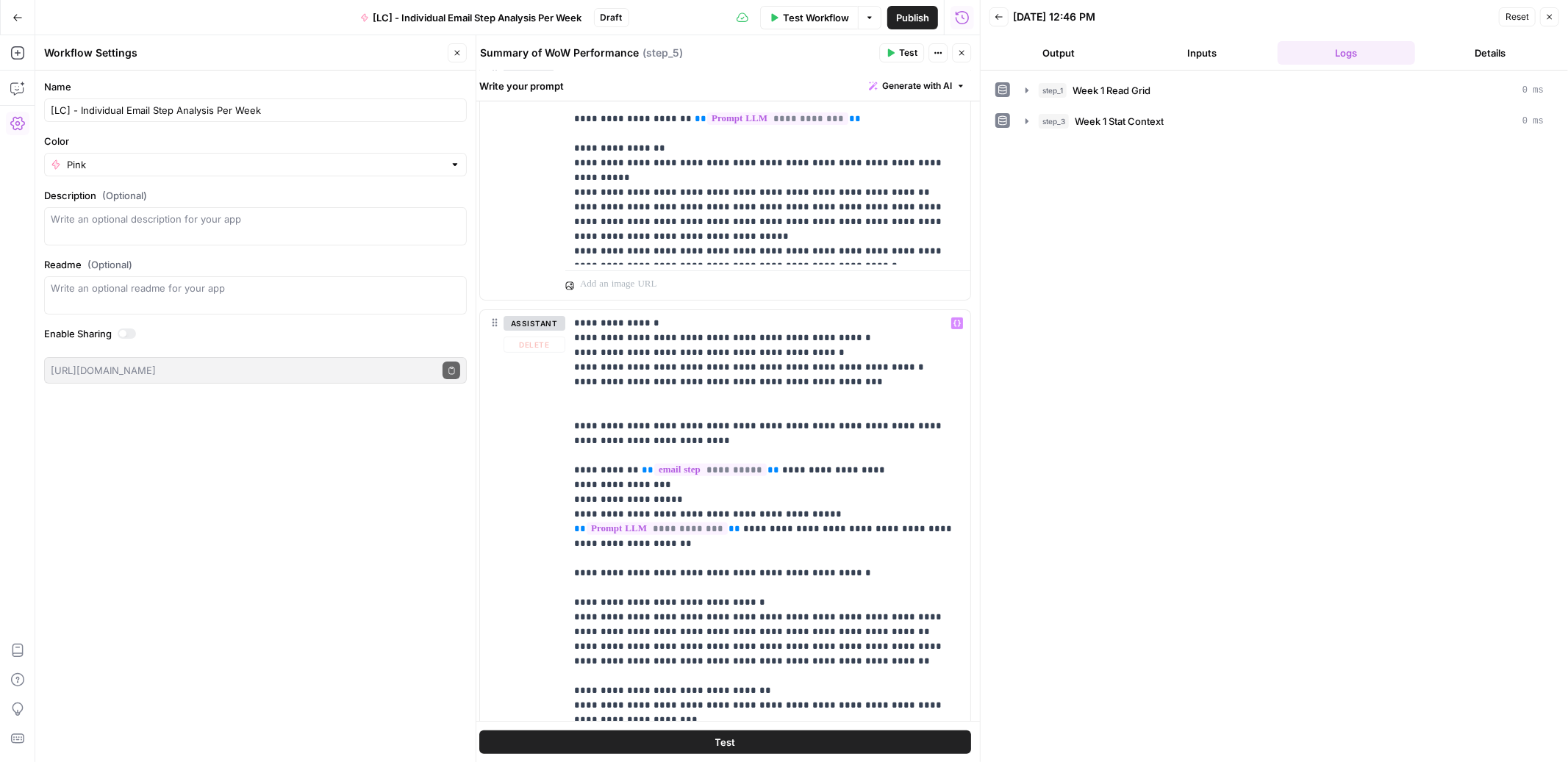
click at [778, 740] on button "Test" at bounding box center [726, 742] width 492 height 24
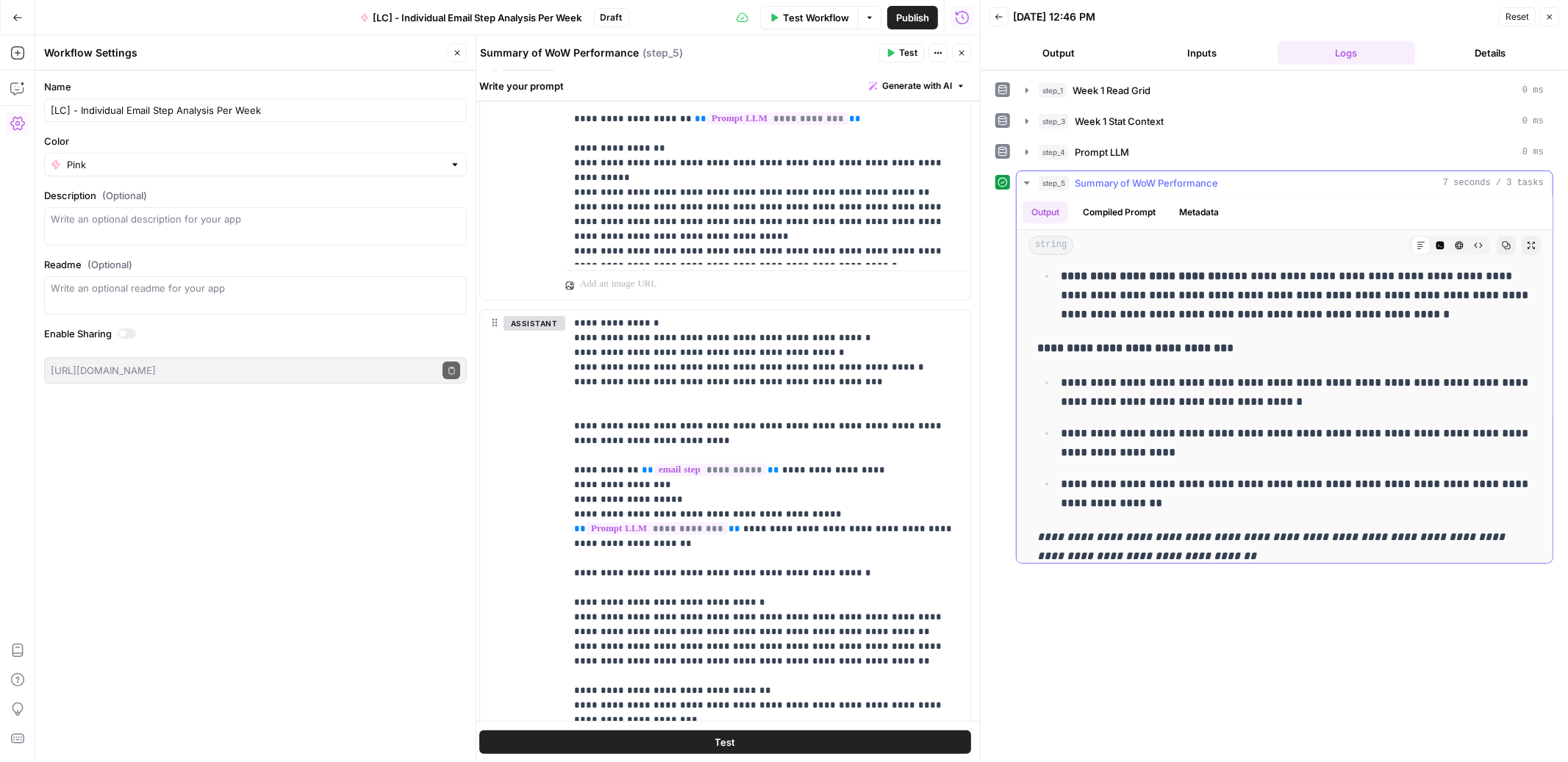
scroll to position [0, 0]
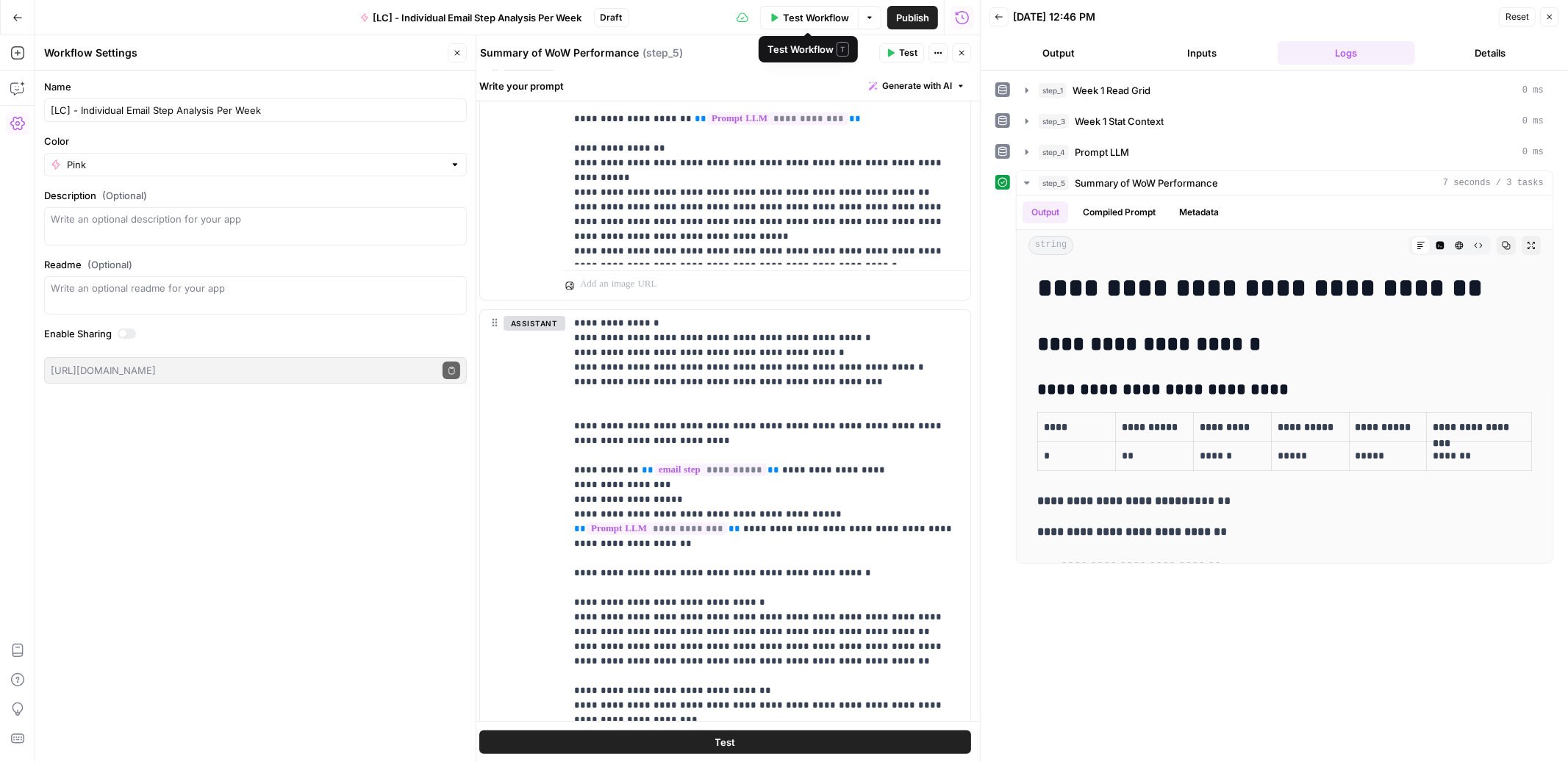
click at [804, 18] on span "Test Workflow" at bounding box center [816, 18] width 67 height 15
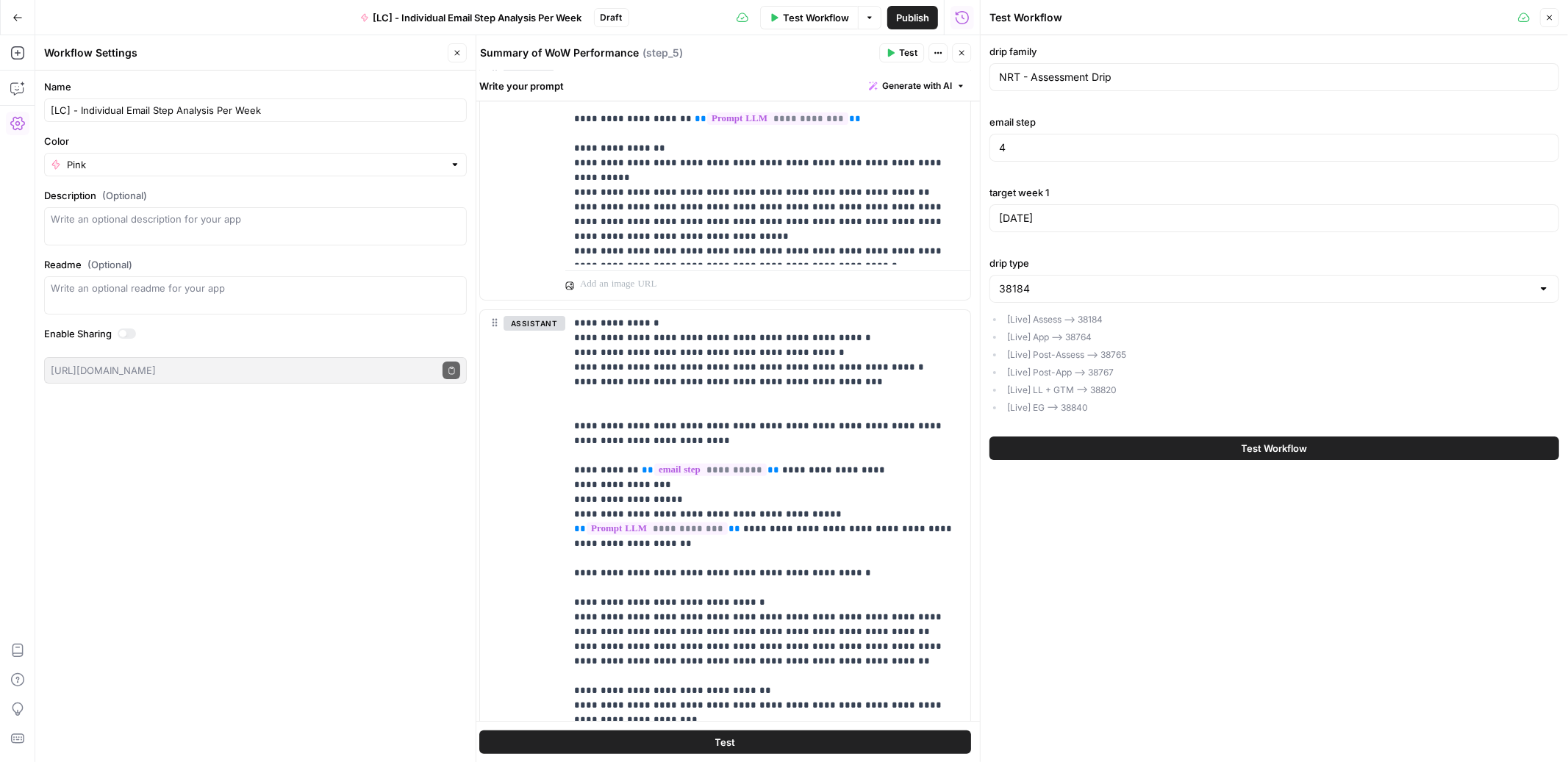
click at [964, 56] on icon "button" at bounding box center [961, 53] width 9 height 9
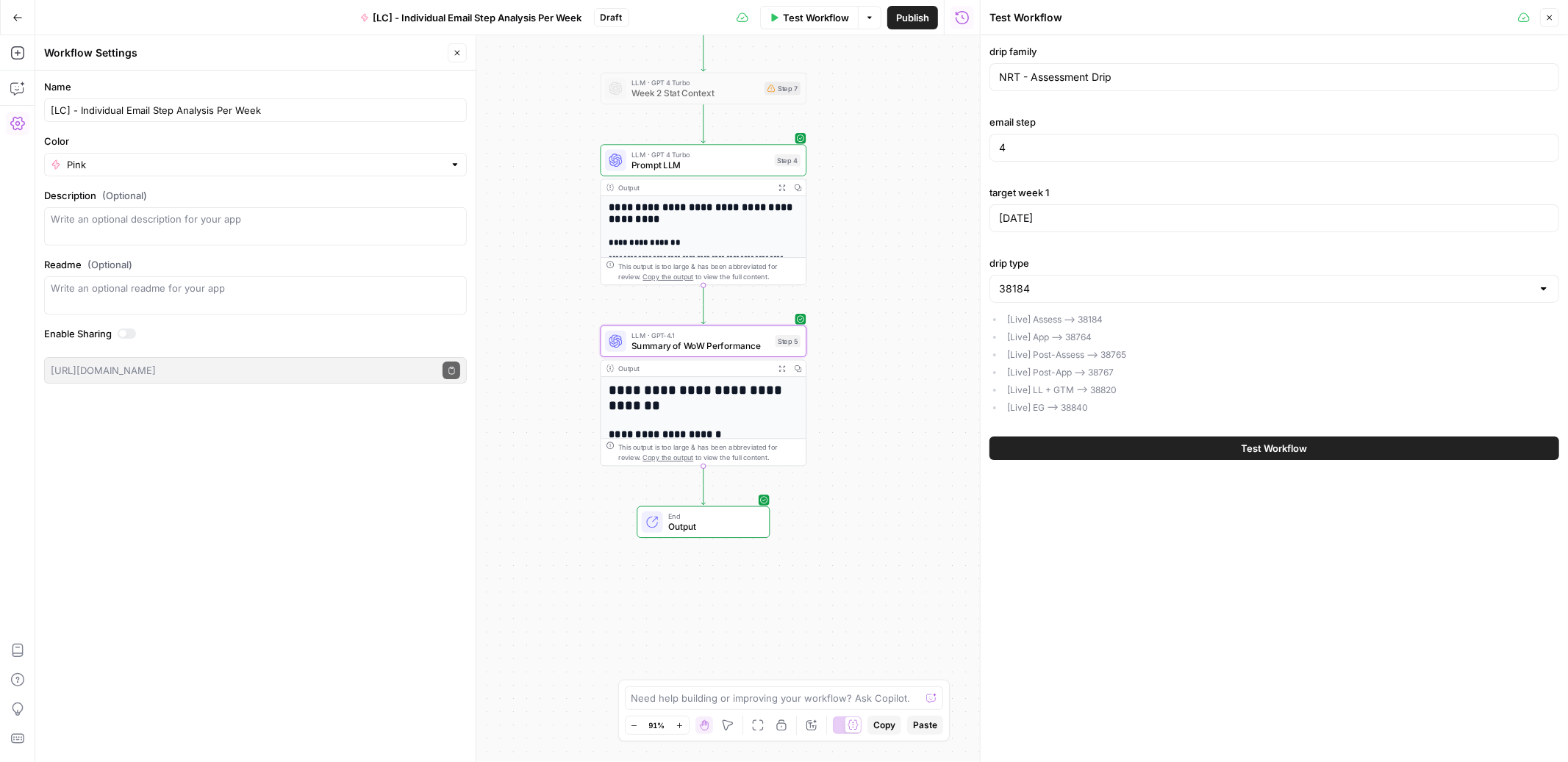
click at [902, 19] on span "Publish" at bounding box center [912, 18] width 33 height 15
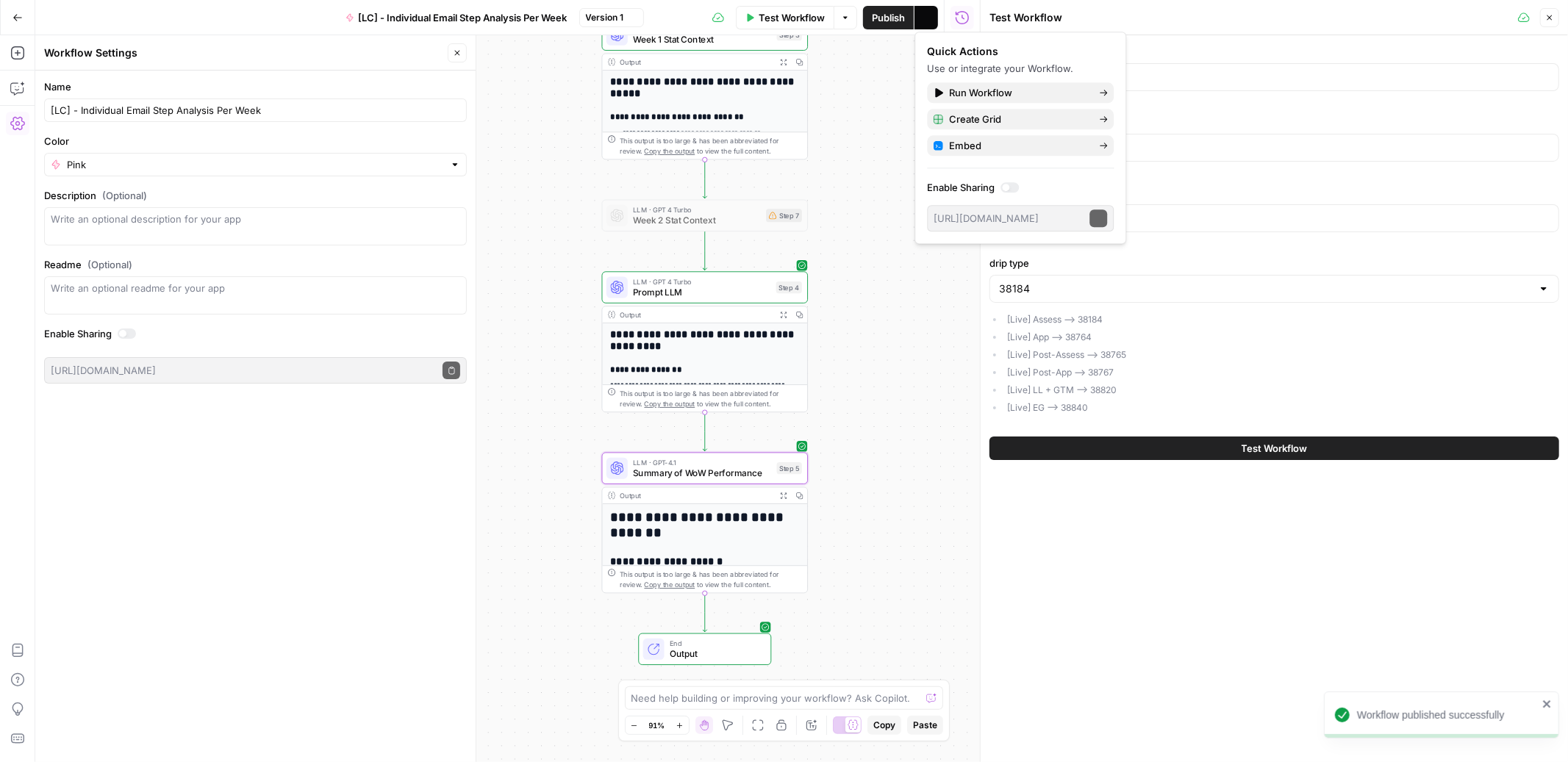
drag, startPoint x: 880, startPoint y: 111, endPoint x: 881, endPoint y: 472, distance: 361.0
click at [881, 472] on div "**********" at bounding box center [507, 398] width 945 height 727
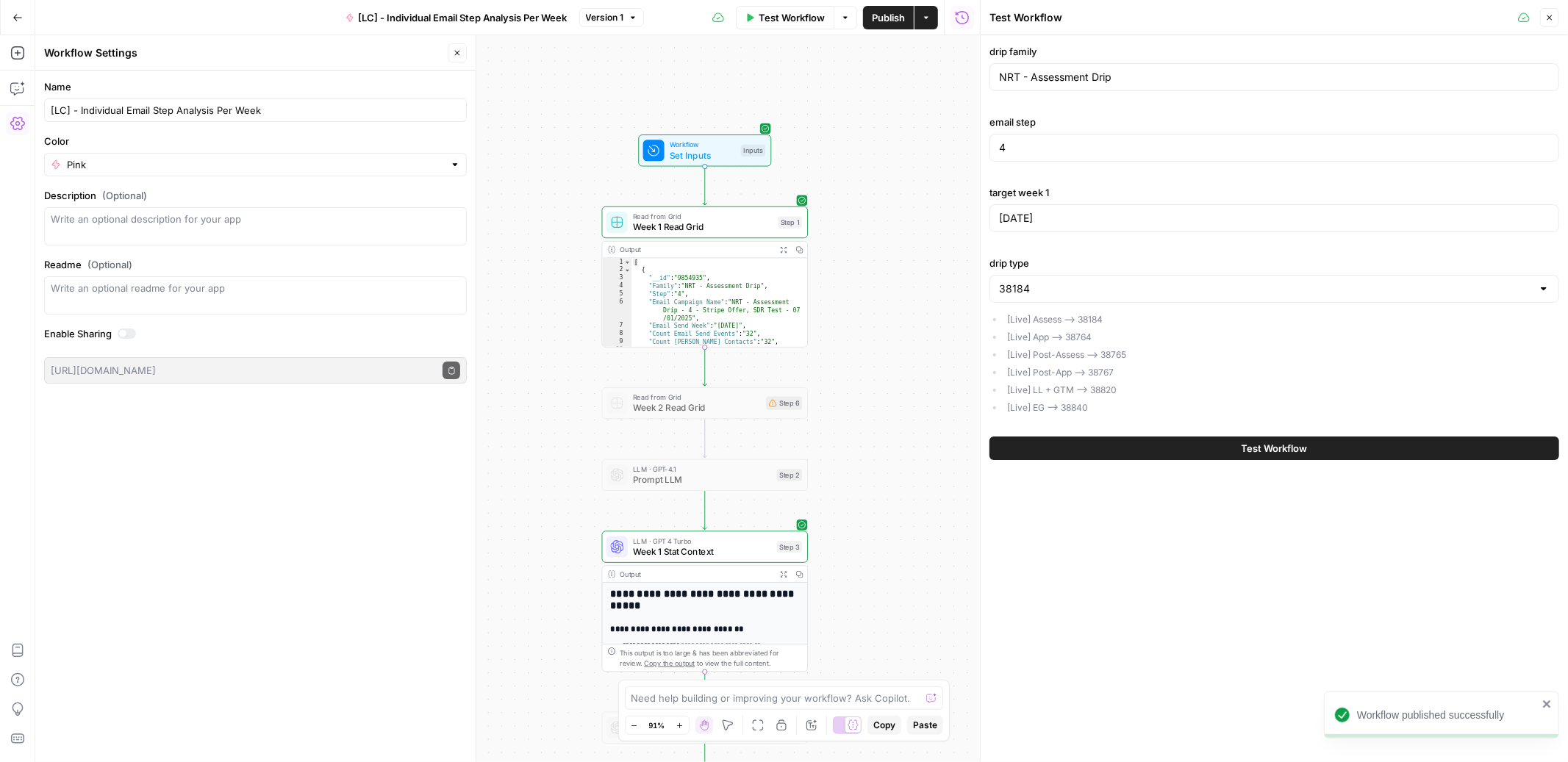
drag, startPoint x: 880, startPoint y: 279, endPoint x: 880, endPoint y: 558, distance: 279.0
click at [880, 558] on div "**********" at bounding box center [507, 398] width 945 height 727
click at [722, 153] on span "Set Inputs" at bounding box center [703, 155] width 67 height 13
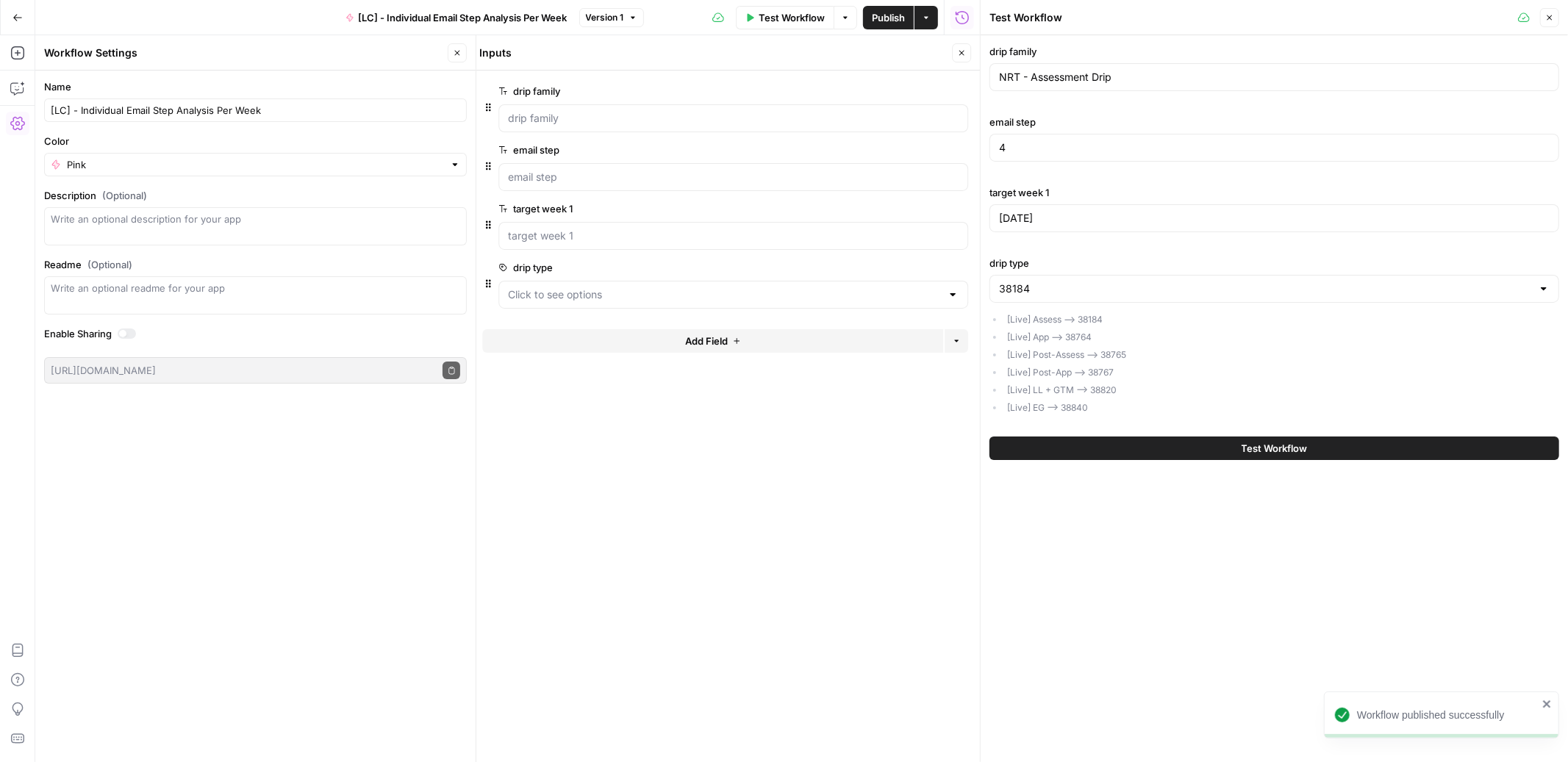
click at [957, 56] on icon "button" at bounding box center [961, 53] width 9 height 9
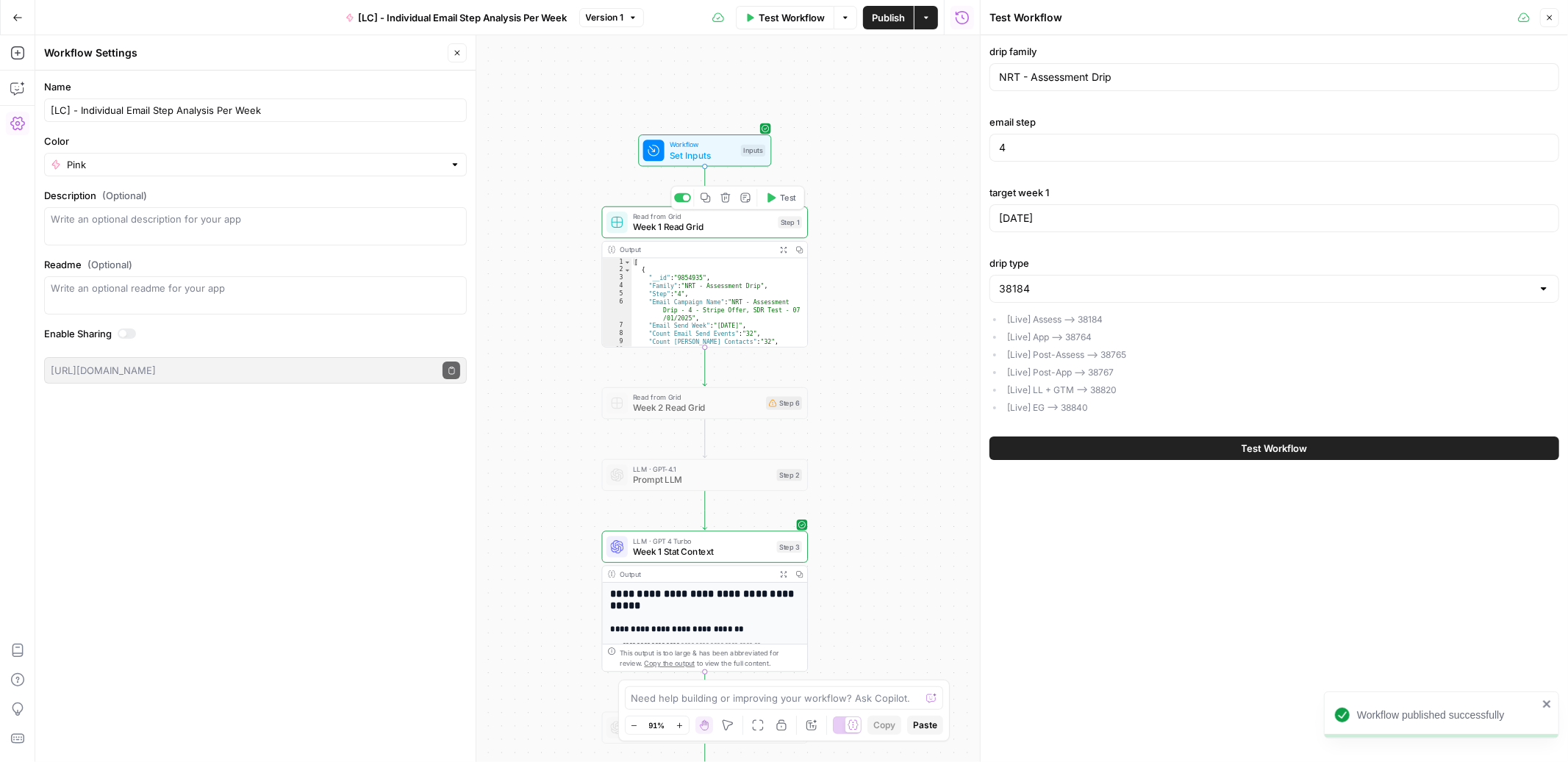
click at [739, 230] on span "Week 1 Read Grid" at bounding box center [703, 227] width 140 height 13
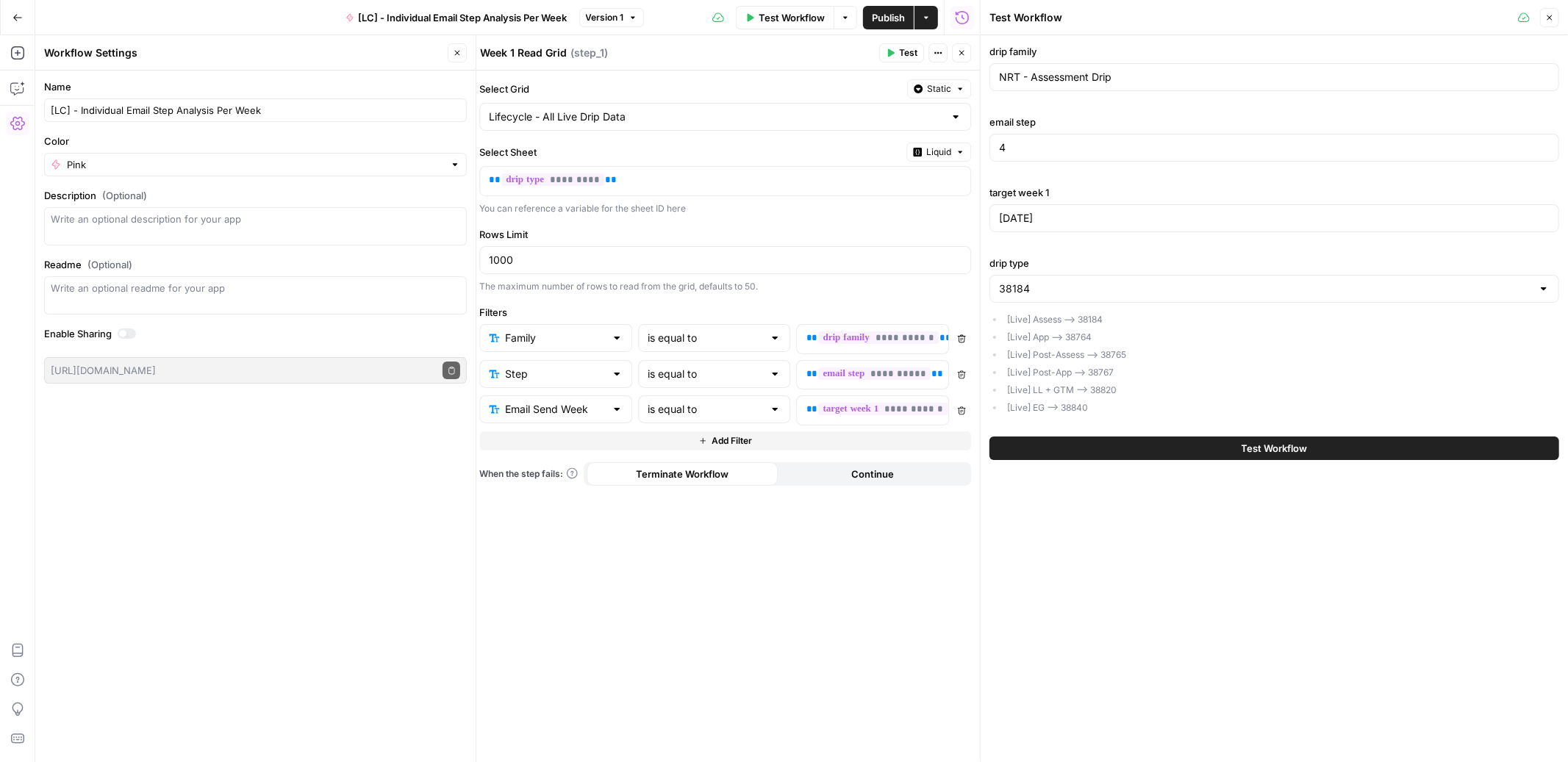
click at [963, 55] on icon "button" at bounding box center [962, 53] width 5 height 5
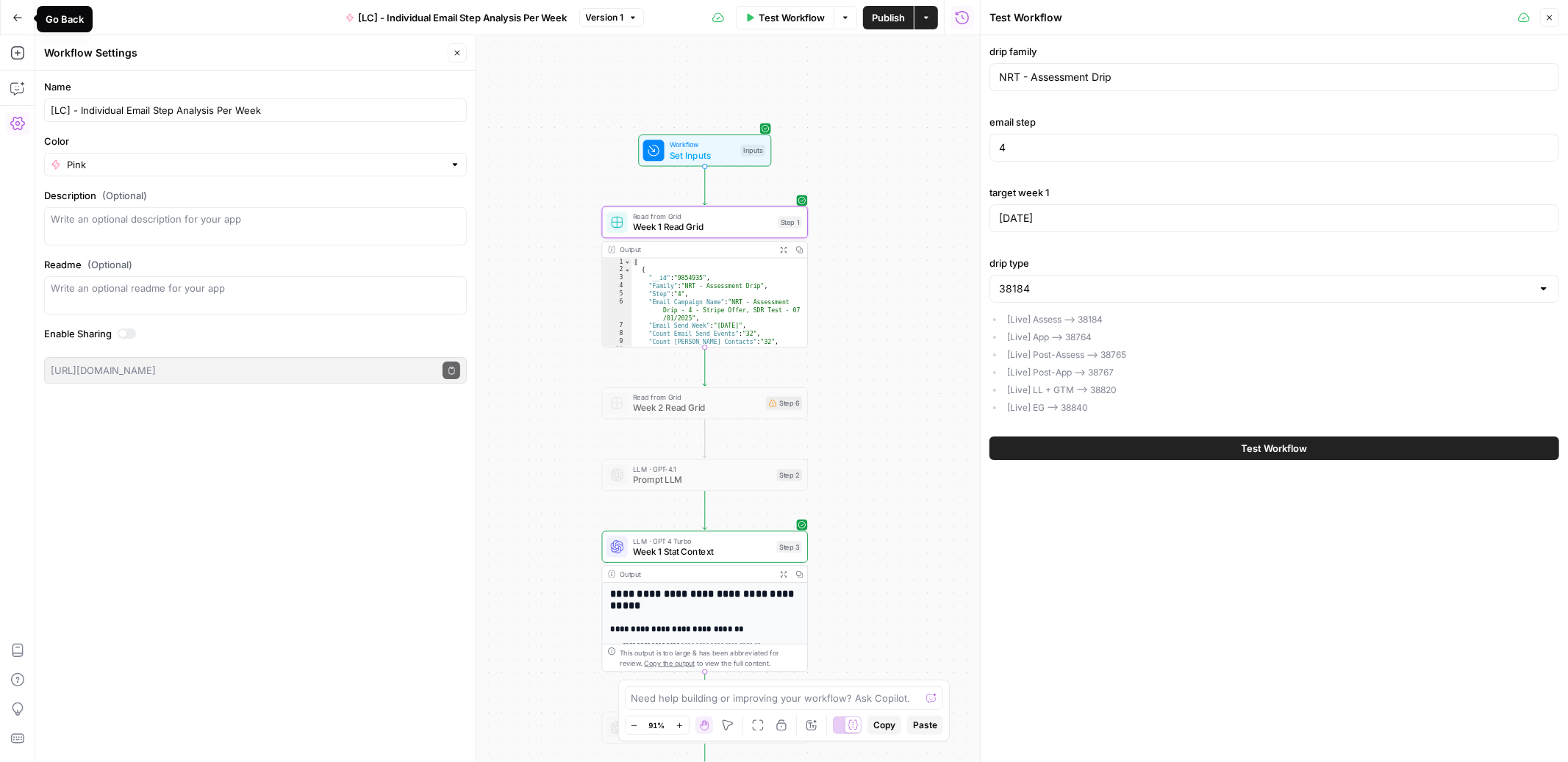
click at [17, 18] on icon "button" at bounding box center [17, 17] width 11 height 11
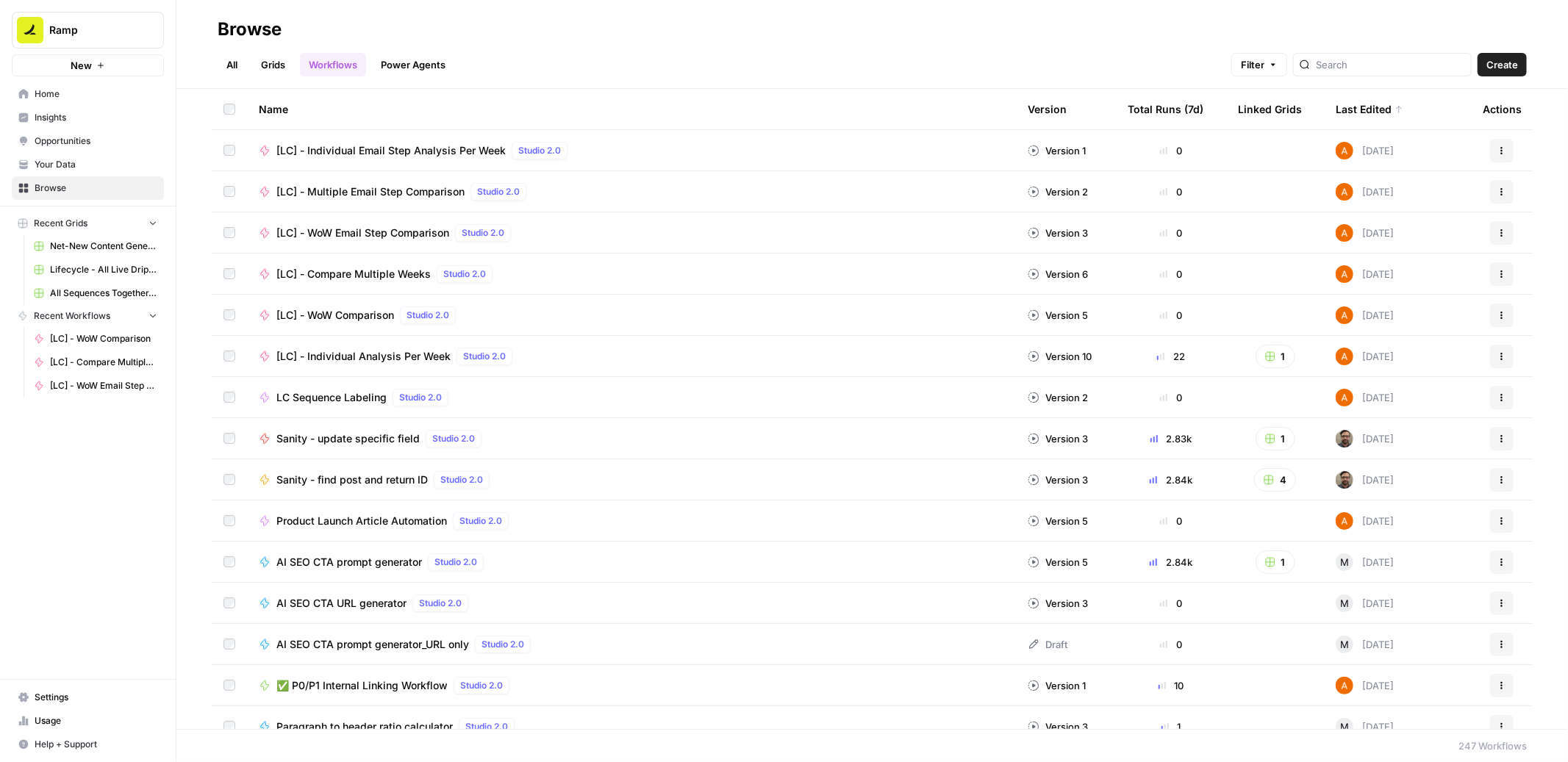
click at [433, 153] on span "[LC] - Individual Email Step Analysis Per Week" at bounding box center [391, 151] width 230 height 15
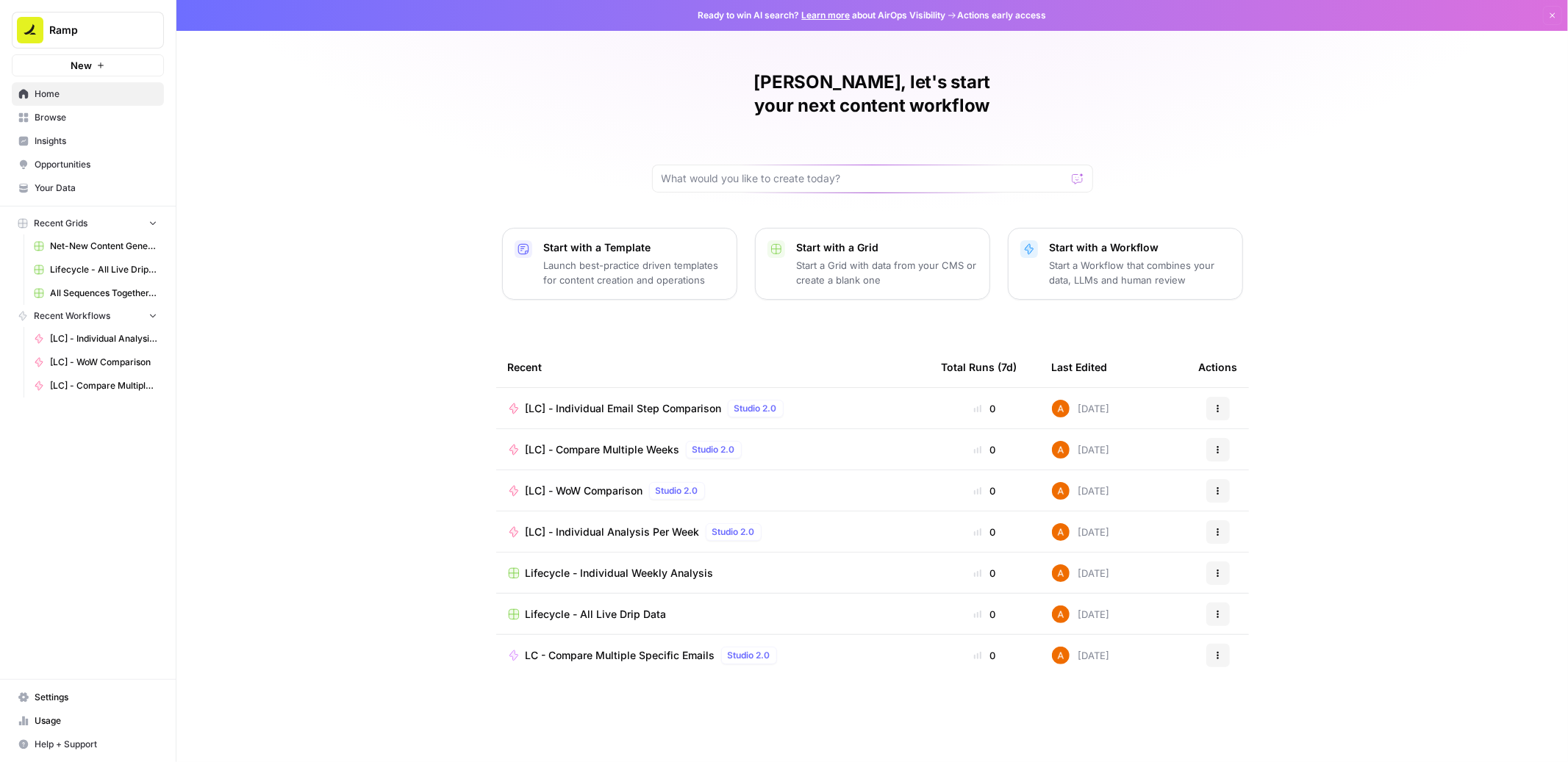
click at [98, 122] on span "Browse" at bounding box center [96, 118] width 123 height 13
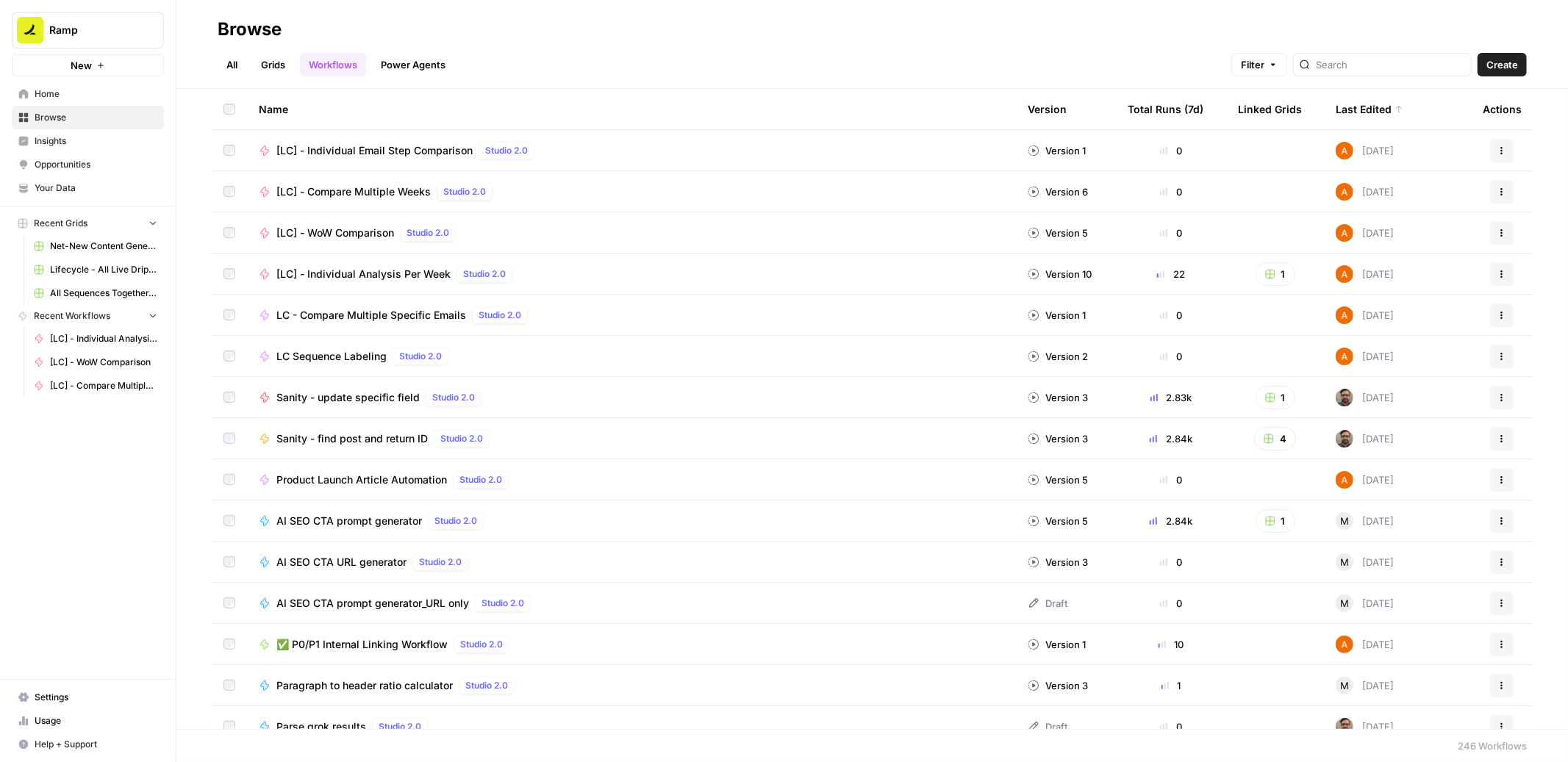
click at [354, 235] on span "[LC] - WoW Comparison" at bounding box center [335, 233] width 118 height 15
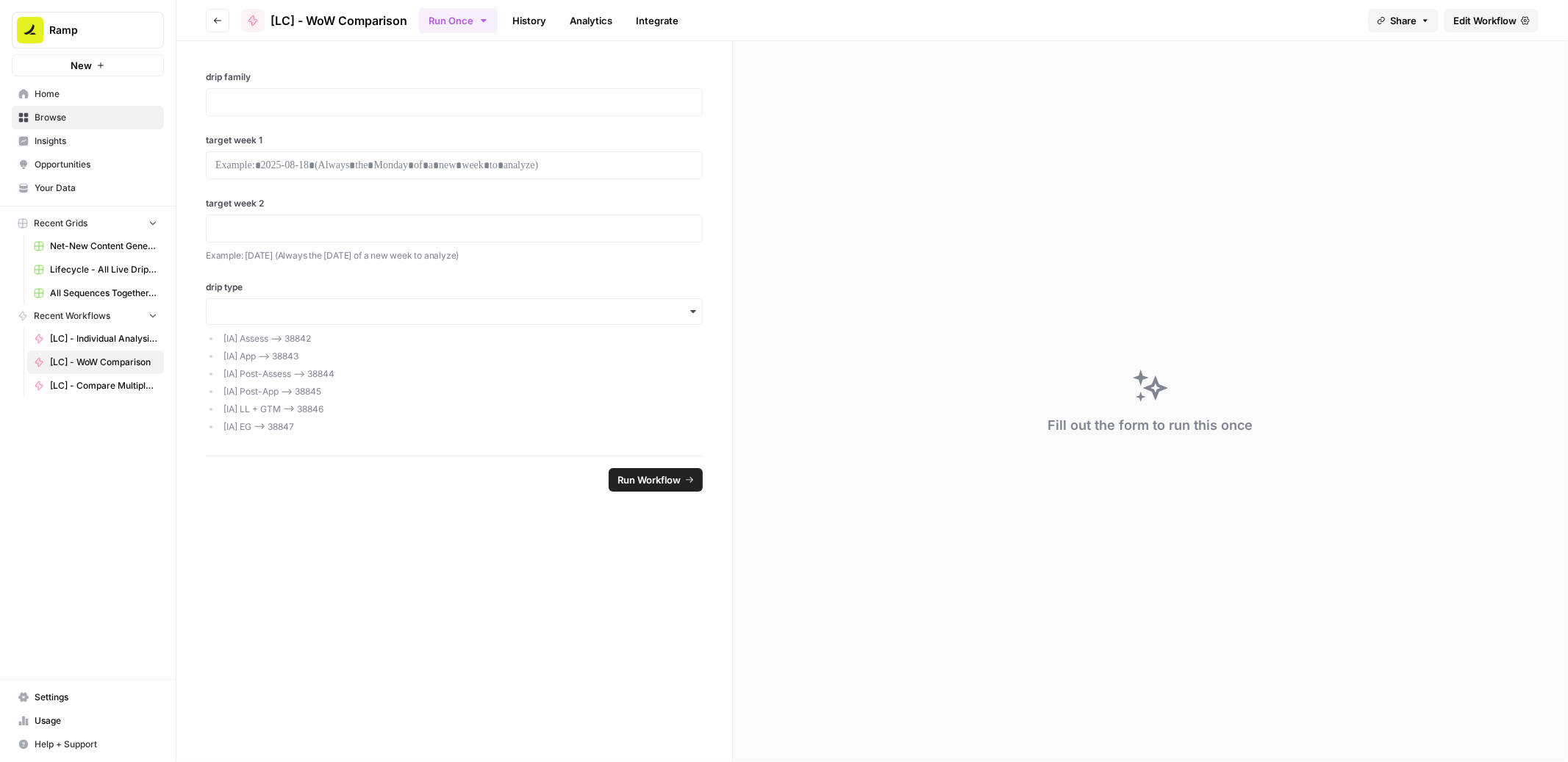
click at [222, 16] on button "Go back" at bounding box center [218, 20] width 24 height 24
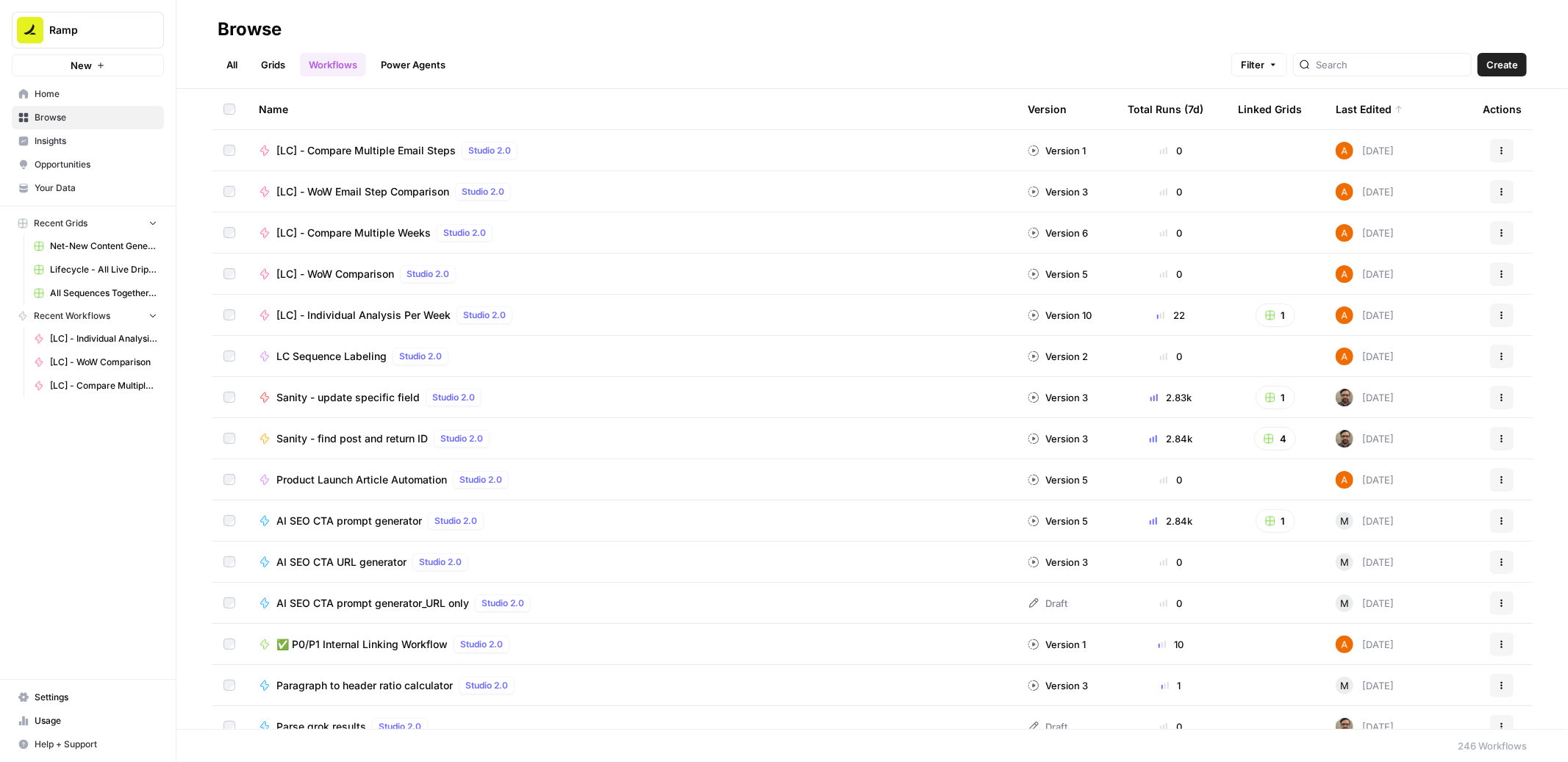
click at [358, 238] on span "[LC] - Compare Multiple Weeks" at bounding box center [354, 233] width 154 height 15
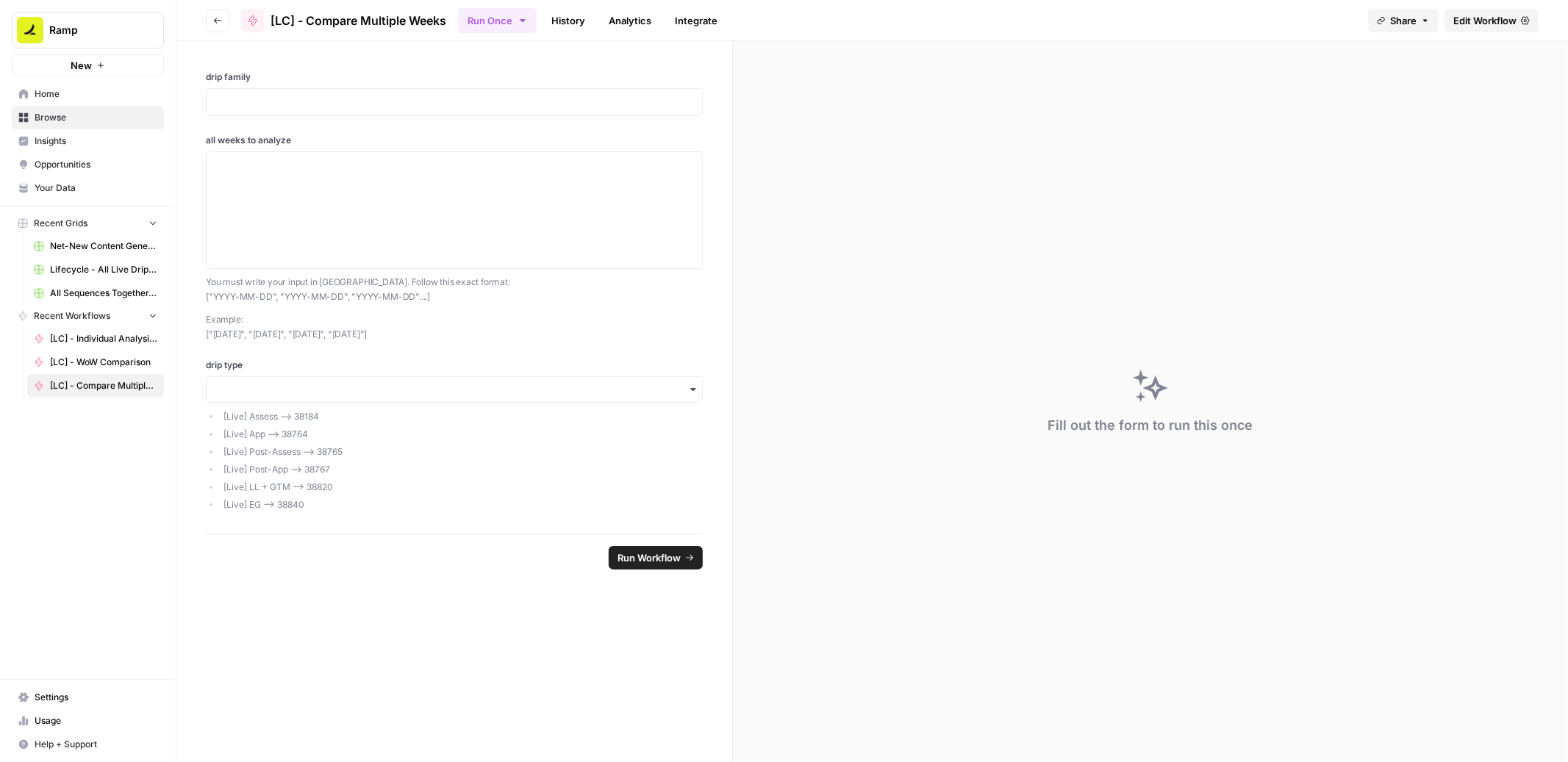
click at [1482, 24] on span "Edit Workflow" at bounding box center [1485, 20] width 63 height 15
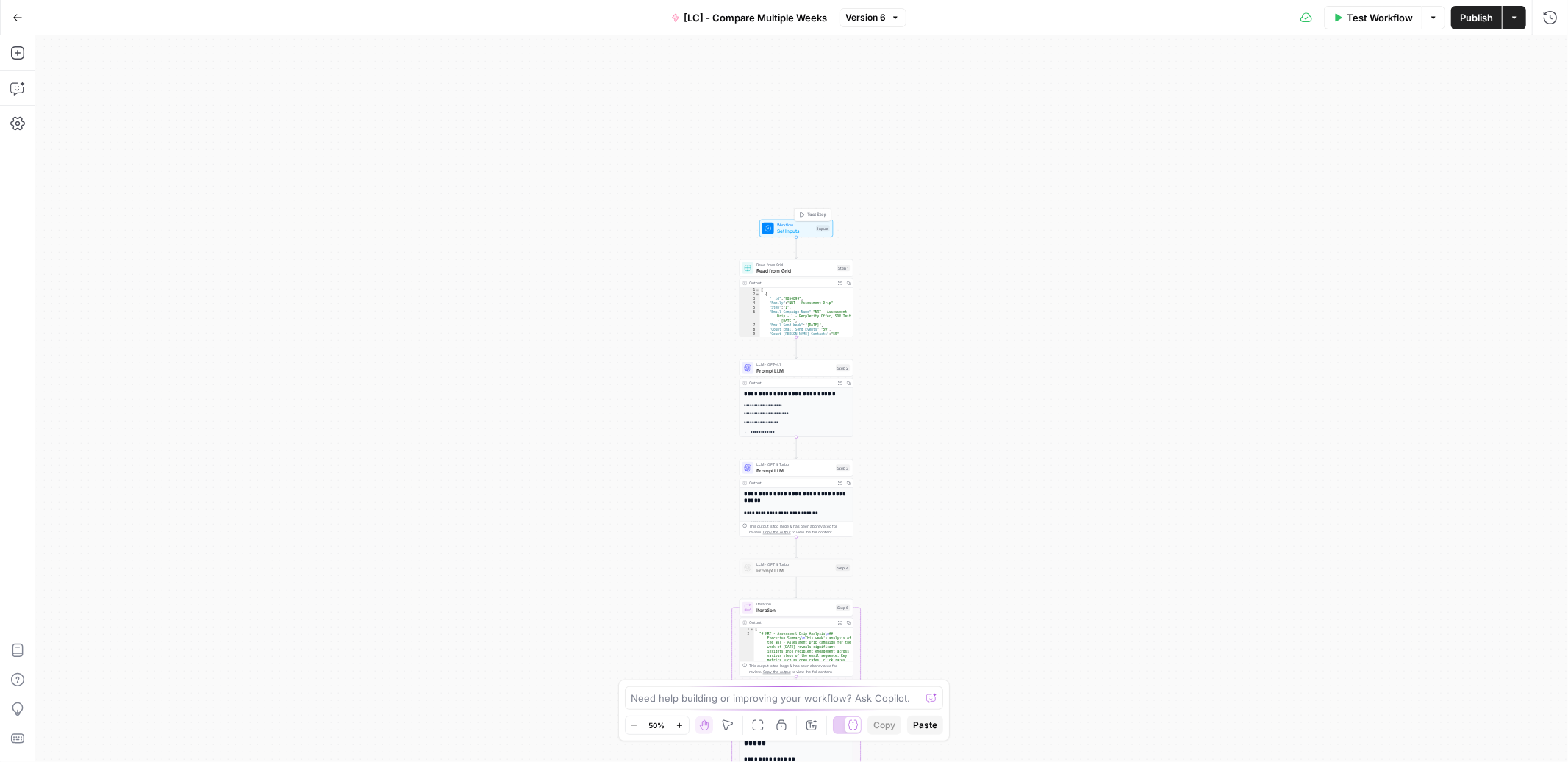
click at [807, 230] on span "Set Inputs" at bounding box center [795, 230] width 37 height 7
click at [803, 270] on span "Read from Grid" at bounding box center [795, 270] width 77 height 7
type input "Lifecycle - All Live Drip Data"
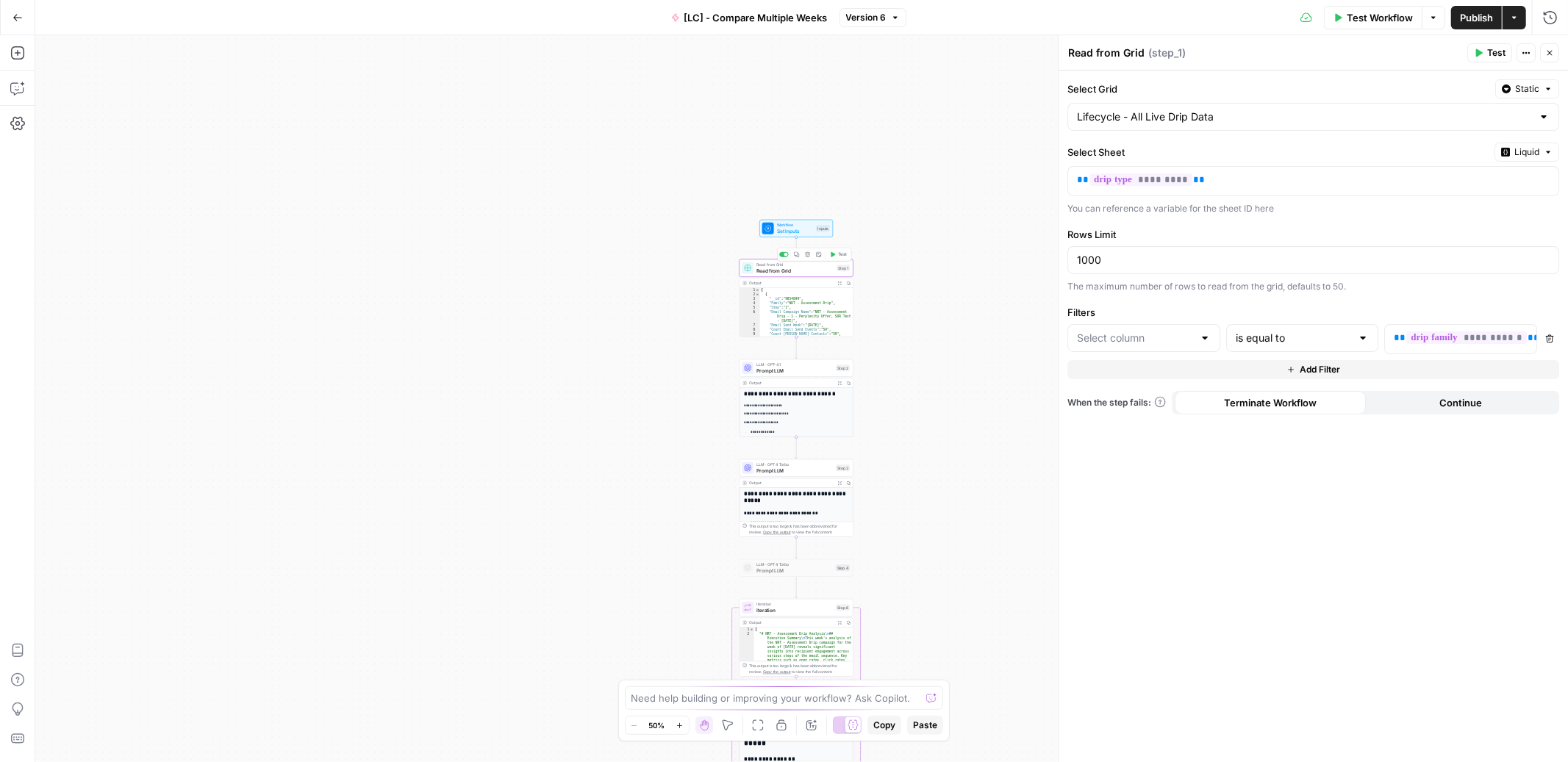
type input "Family"
click at [809, 230] on span "Set Inputs" at bounding box center [795, 230] width 37 height 7
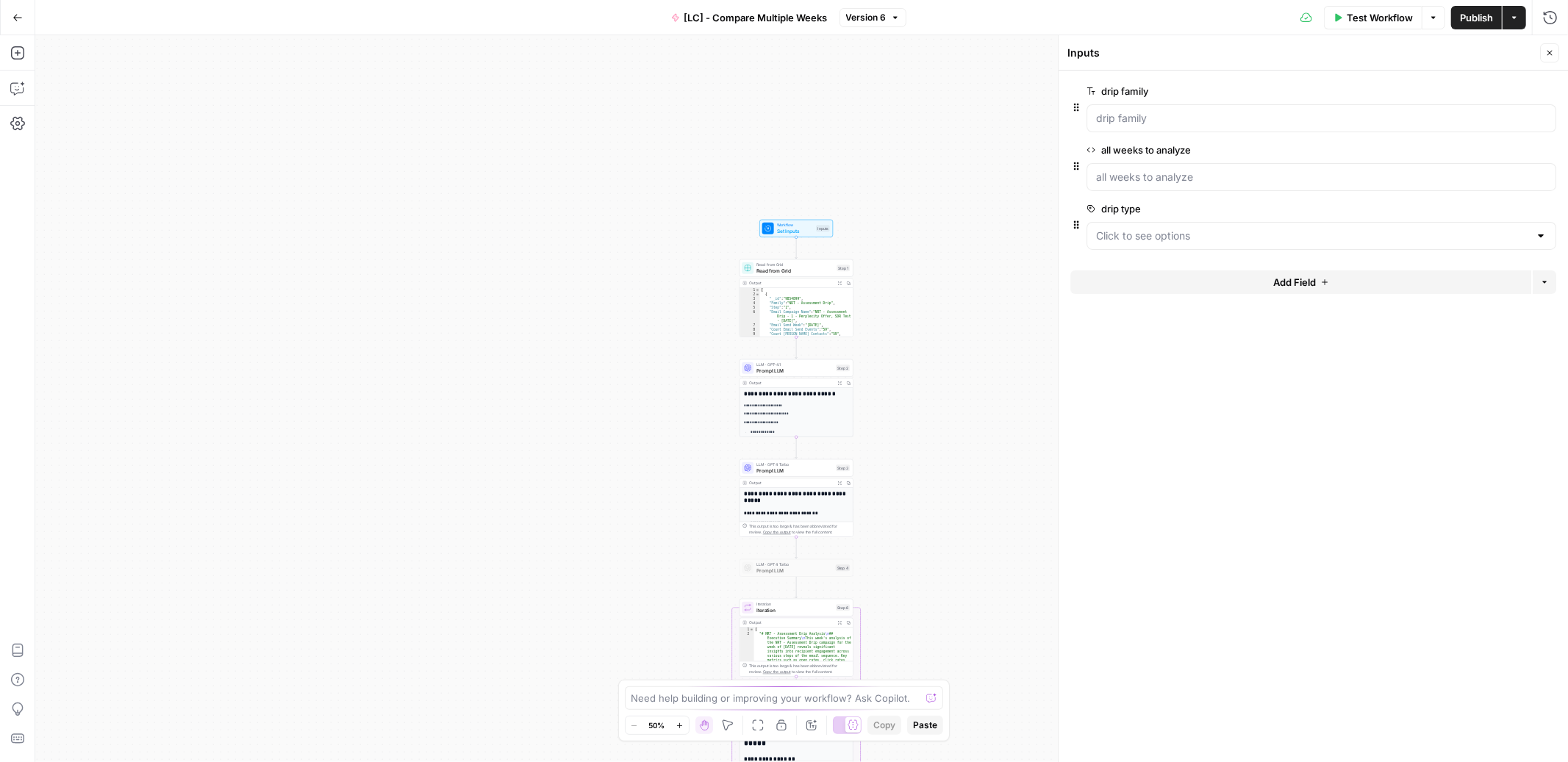
click at [1497, 153] on span "edit field" at bounding box center [1501, 150] width 32 height 11
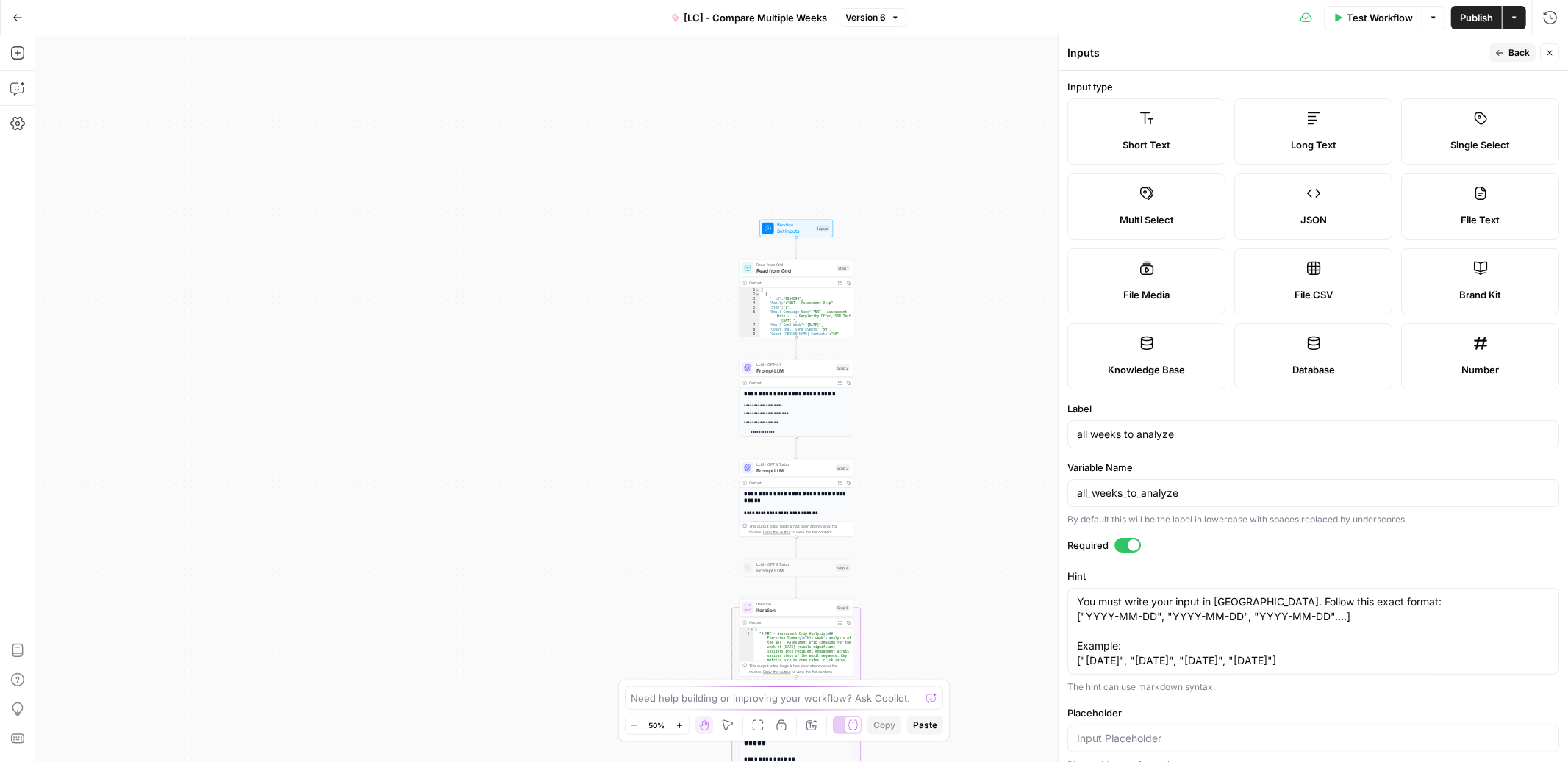
scroll to position [127, 0]
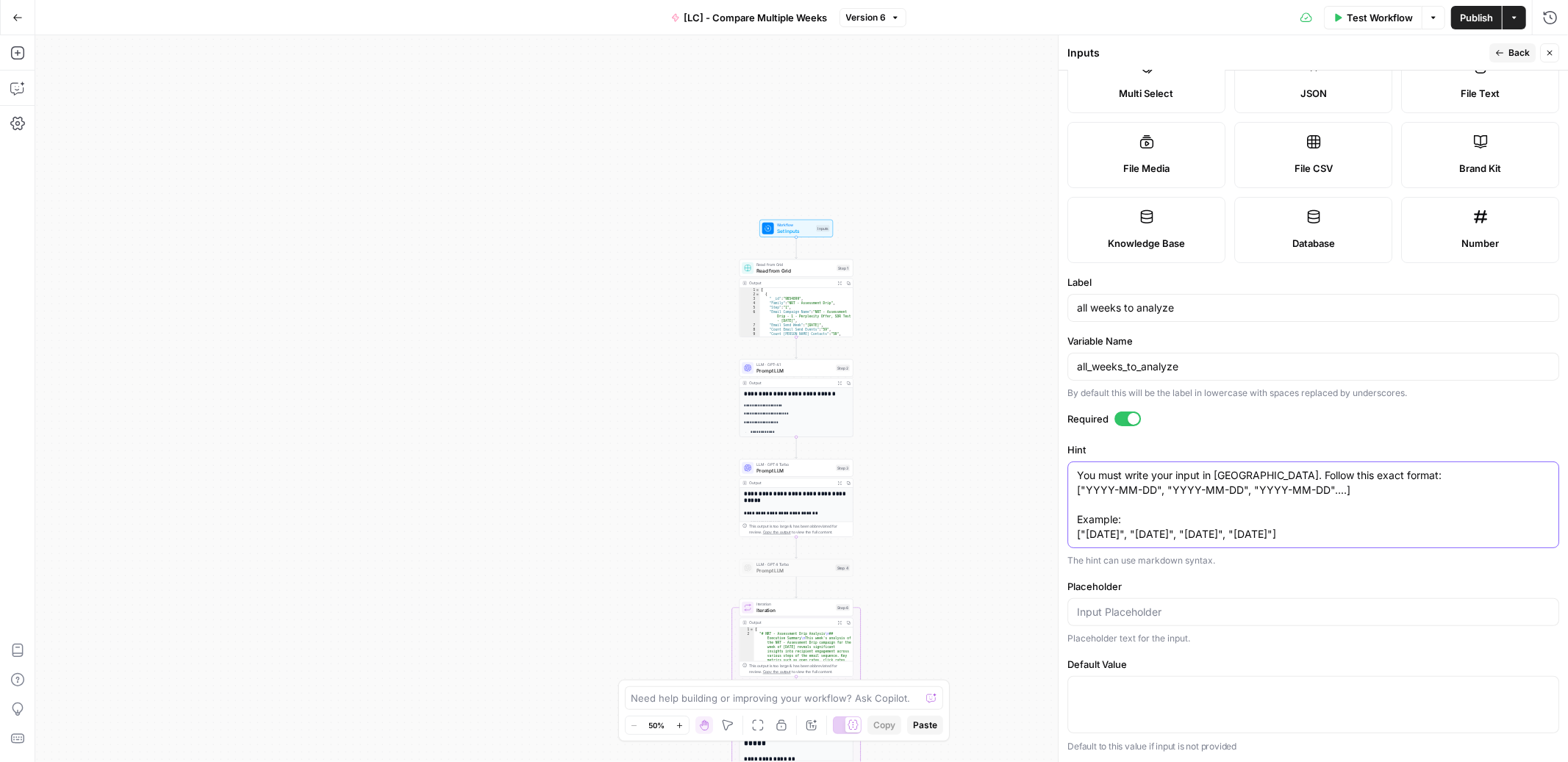
click at [1237, 479] on textarea "You must write your input in JSON. Follow this exact format: ["YYYY-MM-DD", "YY…" at bounding box center [1313, 505] width 472 height 74
click at [1247, 435] on form "Input type Short Text Long Text Single Select Multi Select JSON File Text File …" at bounding box center [1313, 416] width 510 height 692
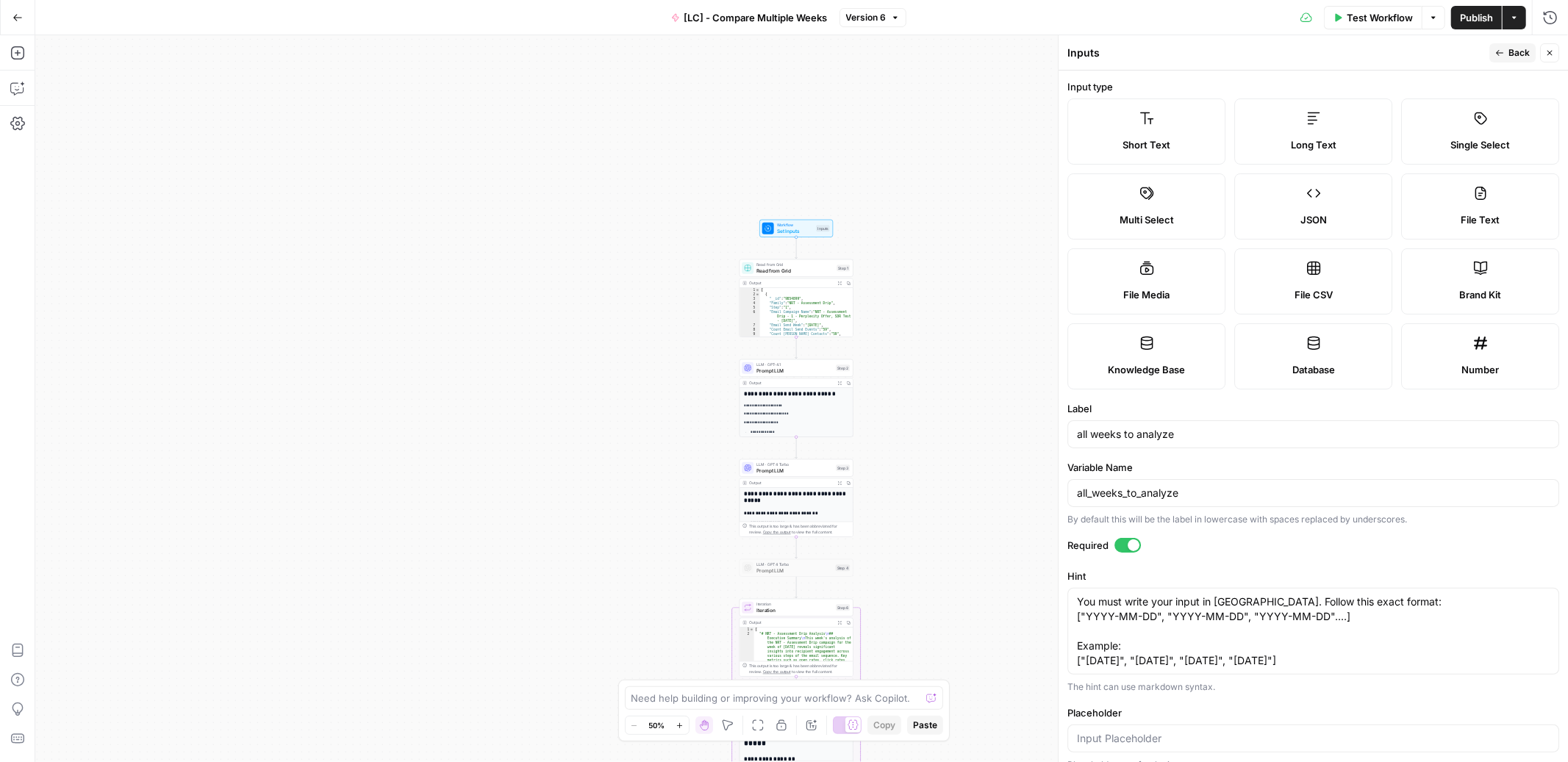
click at [1516, 51] on span "Back" at bounding box center [1519, 53] width 21 height 13
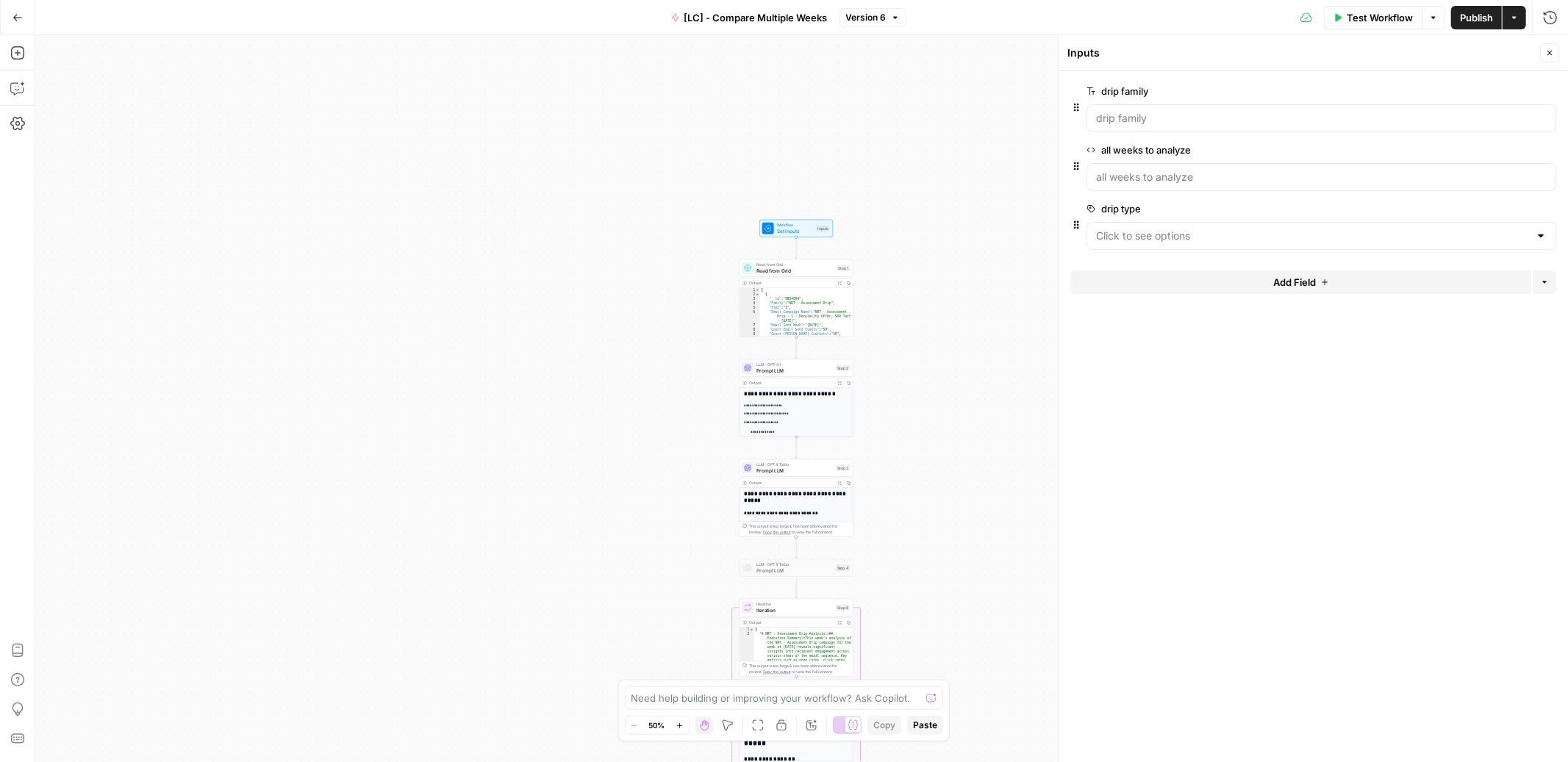
click at [1497, 212] on span "edit field" at bounding box center [1501, 209] width 32 height 11
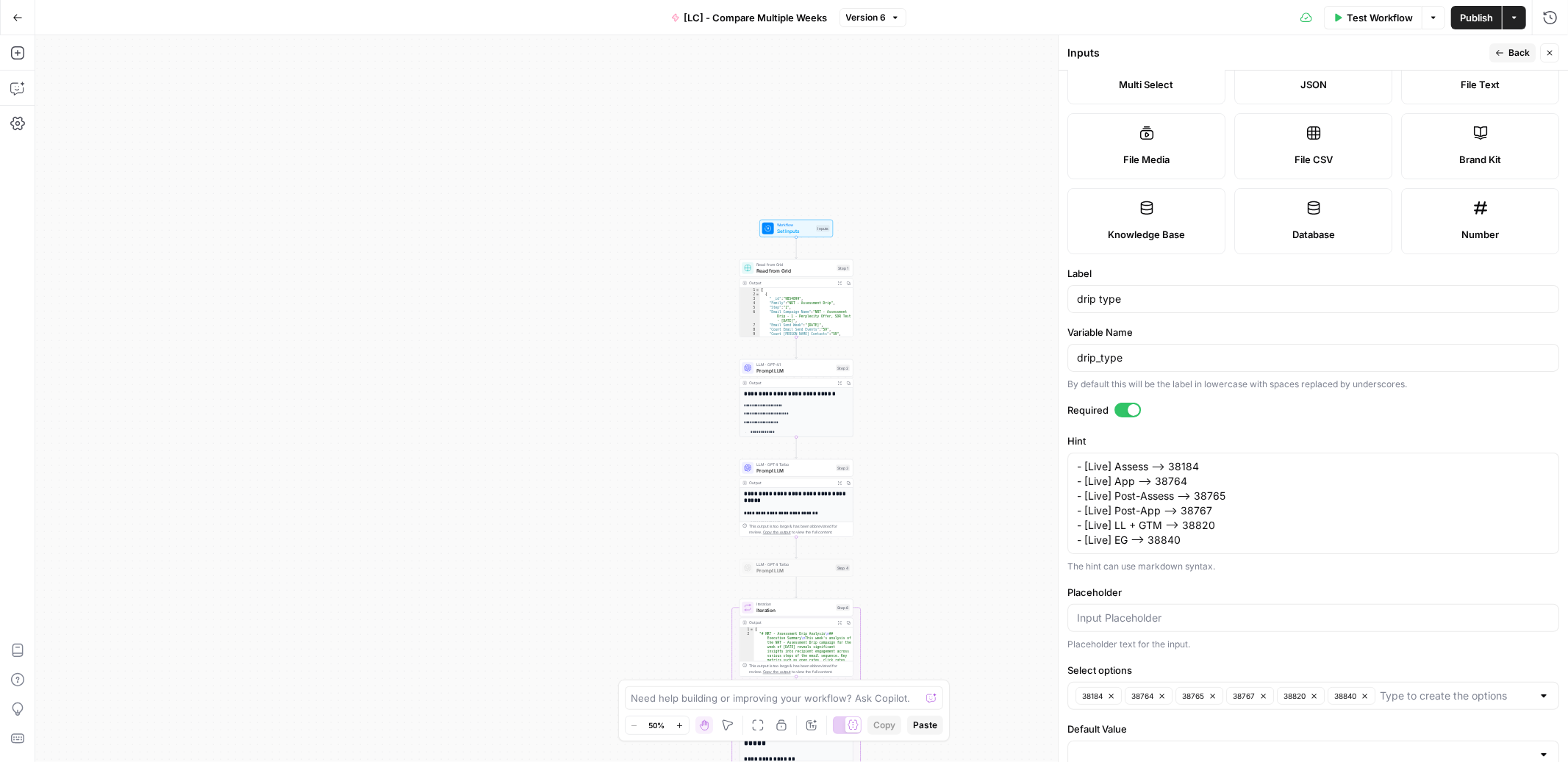
scroll to position [169, 0]
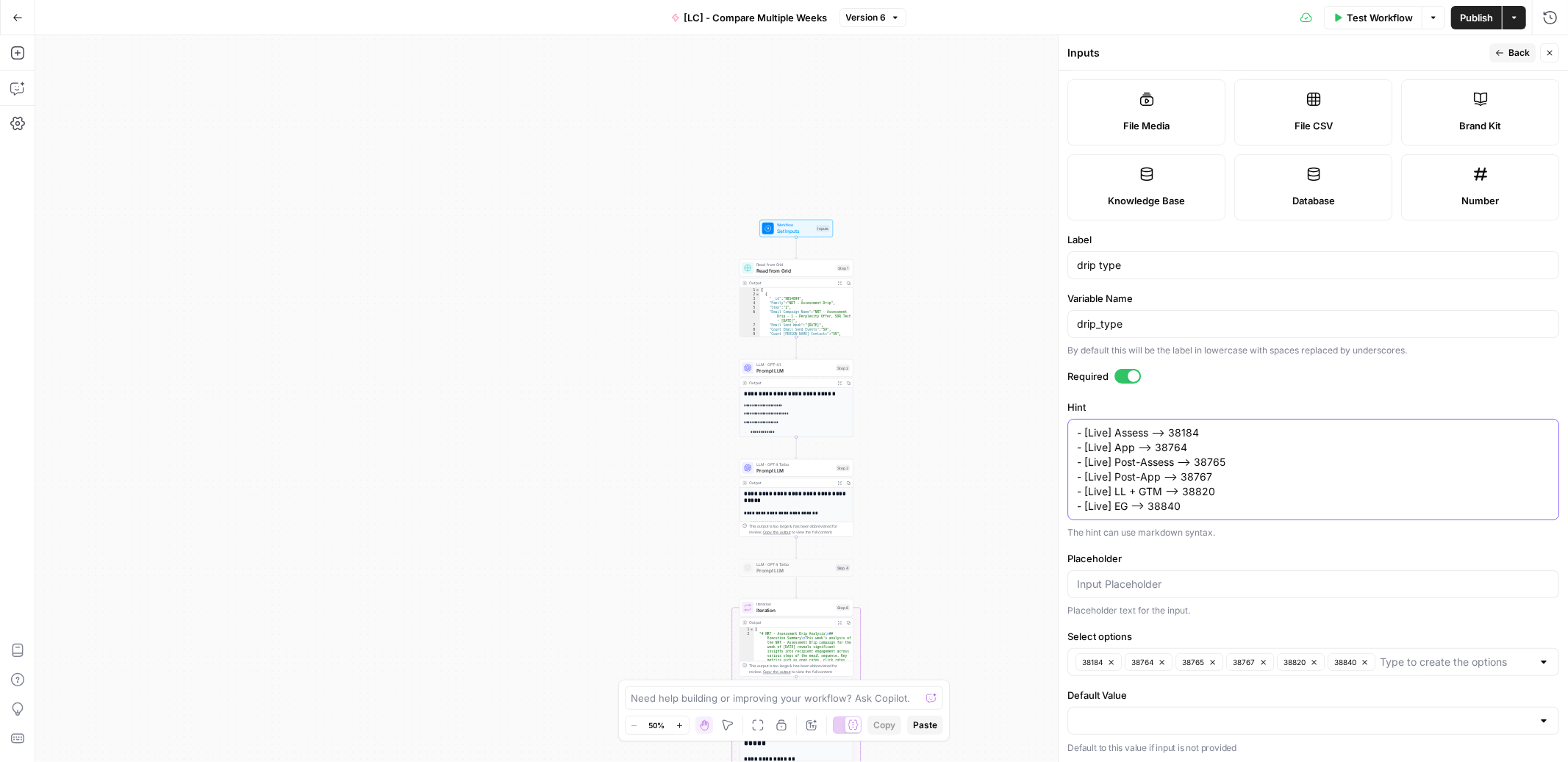
click at [1225, 497] on textarea "- [Live] Assess —> 38184 - [Live] App —> 38764 - [Live] Post-Assess —> 38765 - …" at bounding box center [1313, 469] width 472 height 88
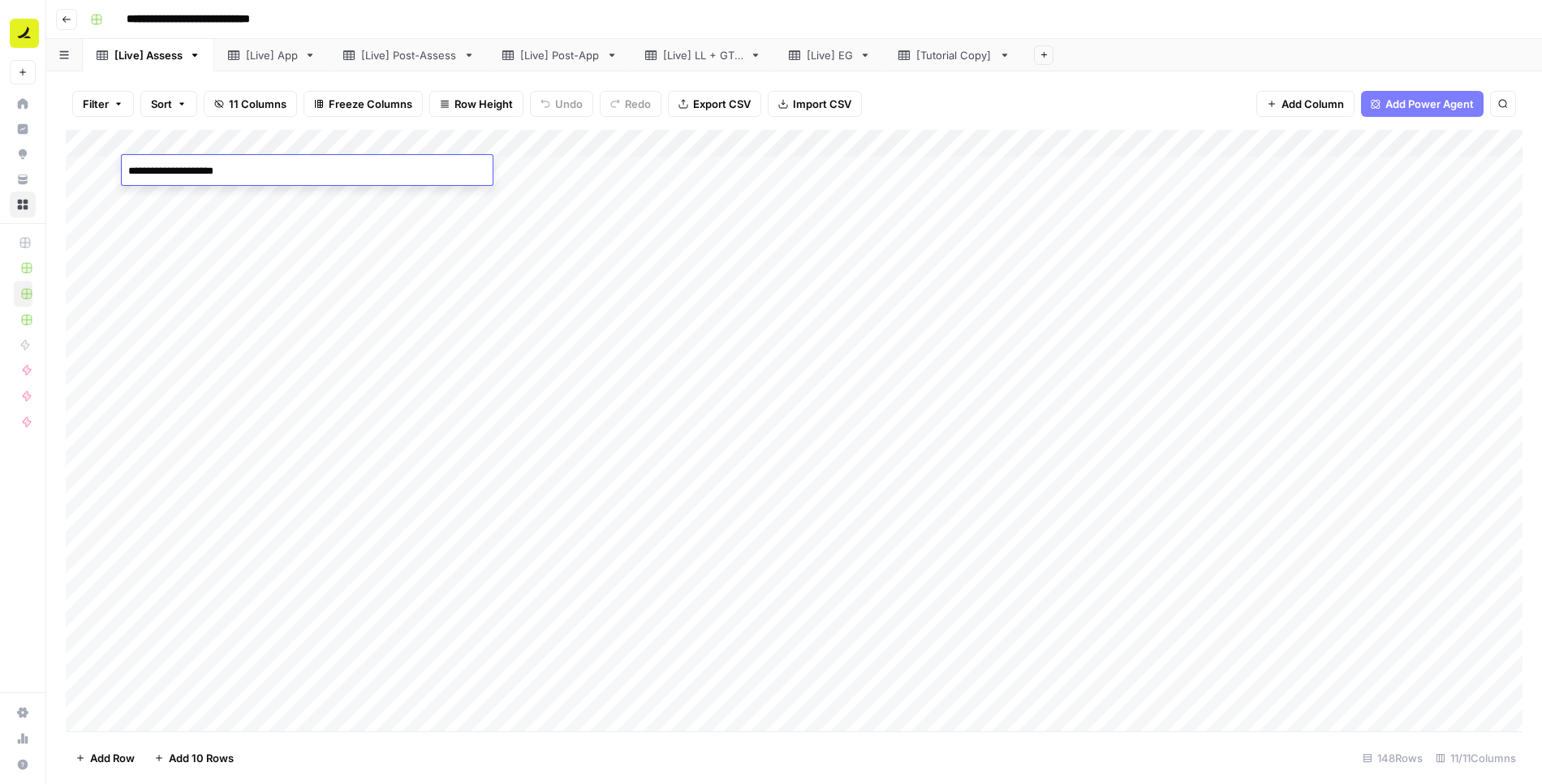
click at [379, 207] on div "Add Column" at bounding box center [794, 431] width 1457 height 602
click at [450, 169] on div "Add Column" at bounding box center [794, 431] width 1457 height 602
type textarea "*"
click at [853, 14] on div "**********" at bounding box center [805, 19] width 1443 height 26
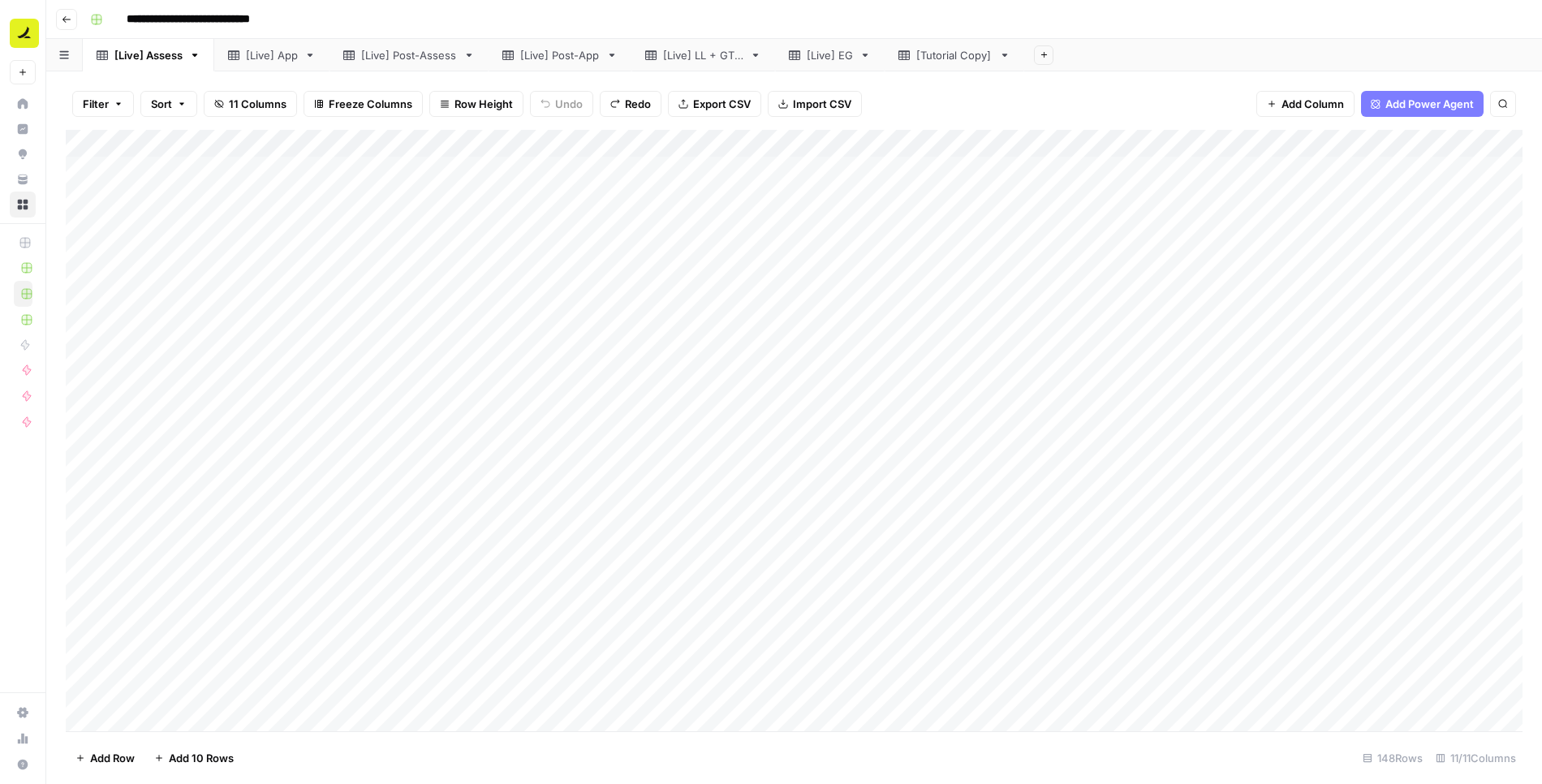
click at [441, 169] on div "Add Column" at bounding box center [794, 431] width 1457 height 602
click at [444, 243] on div "Add Column" at bounding box center [794, 431] width 1457 height 602
click at [394, 194] on div "Add Column" at bounding box center [794, 431] width 1457 height 602
click at [366, 166] on div "Add Column" at bounding box center [794, 431] width 1457 height 602
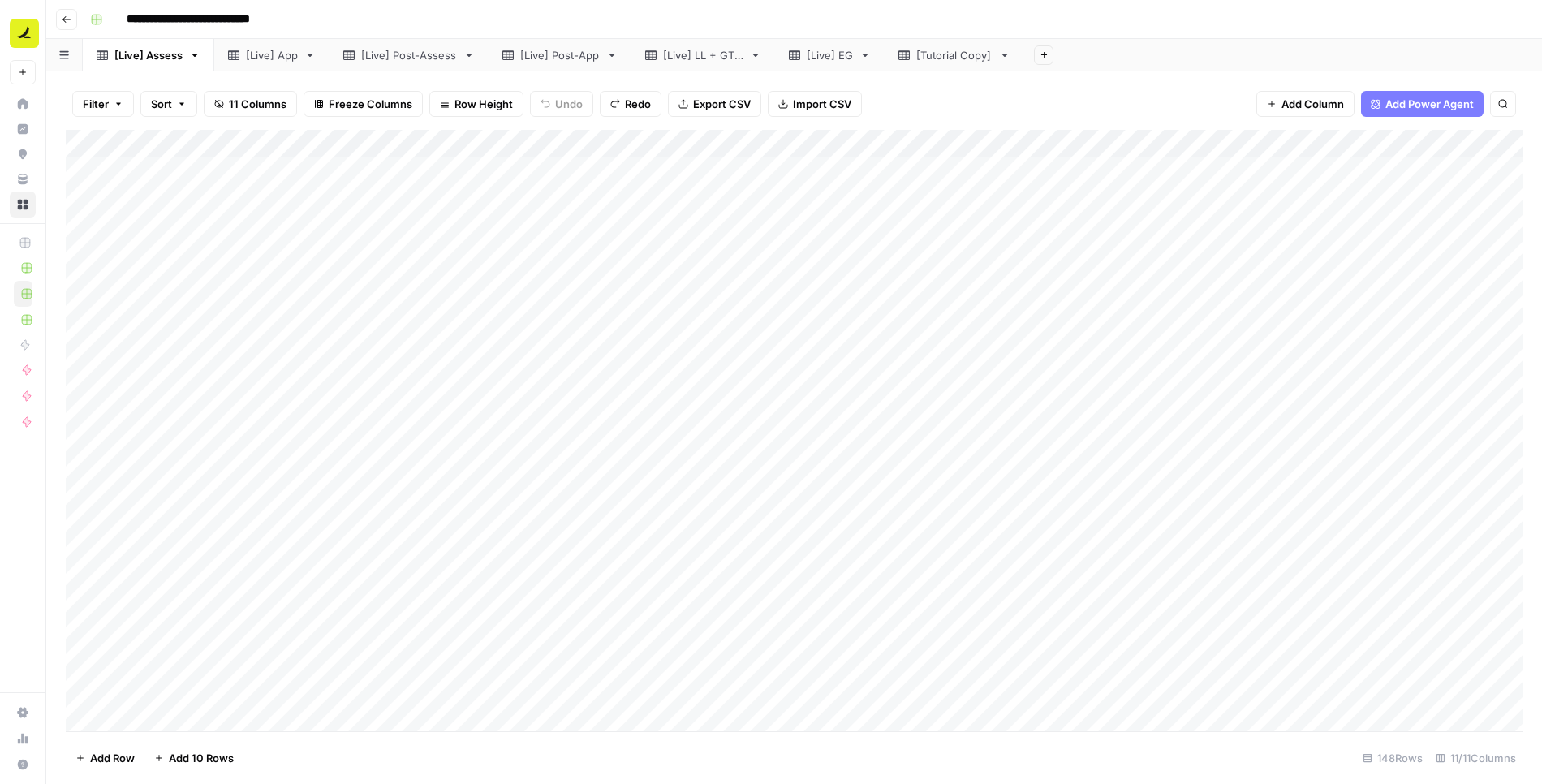
click at [364, 168] on div "Add Column" at bounding box center [794, 431] width 1457 height 602
type textarea "**********"
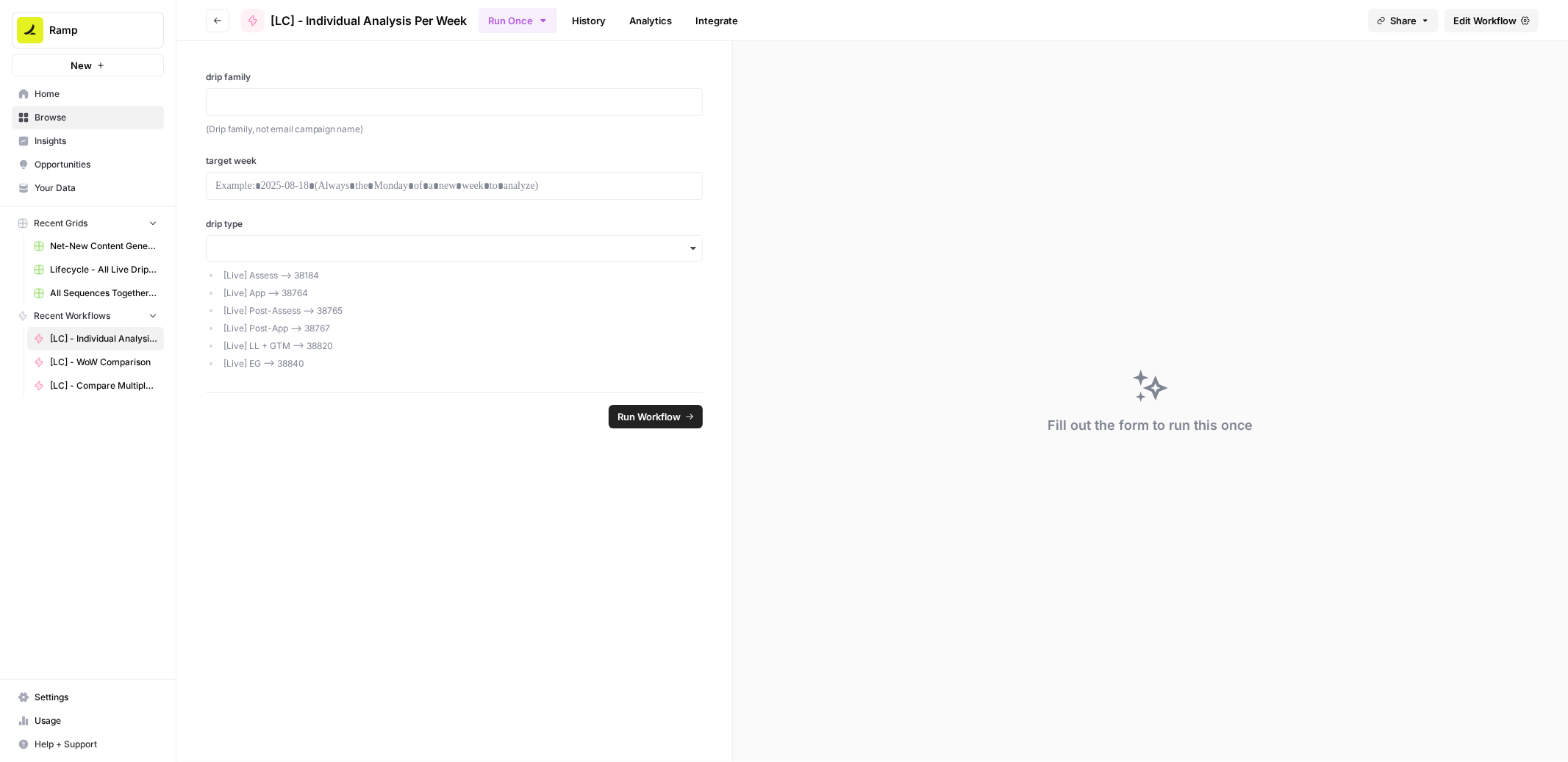
click at [1480, 16] on span "Edit Workflow" at bounding box center [1485, 20] width 63 height 15
